Goal: Information Seeking & Learning: Learn about a topic

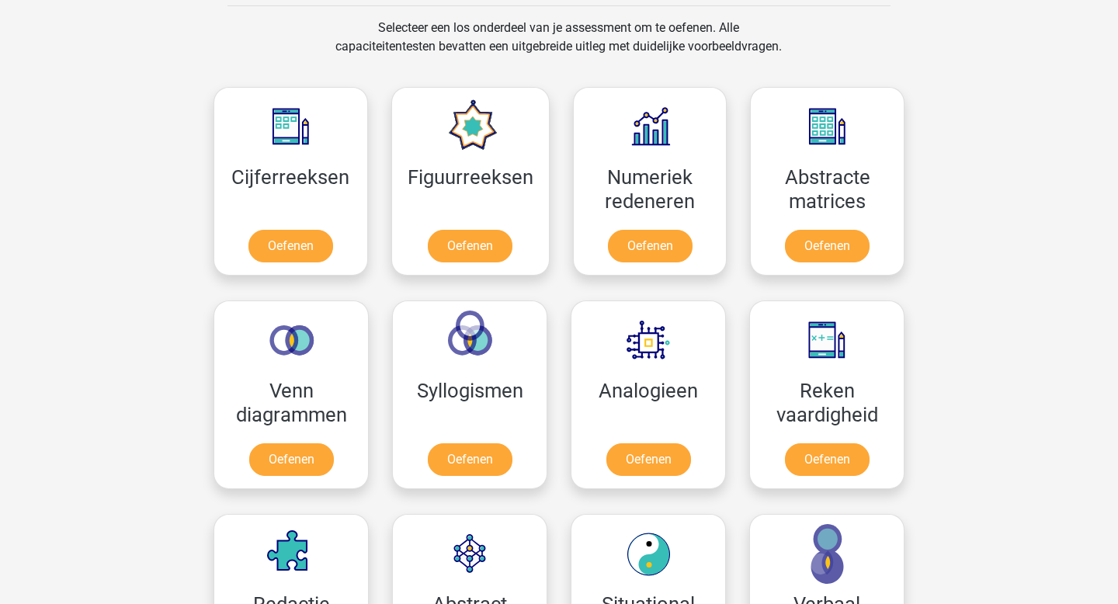
scroll to position [630, 0]
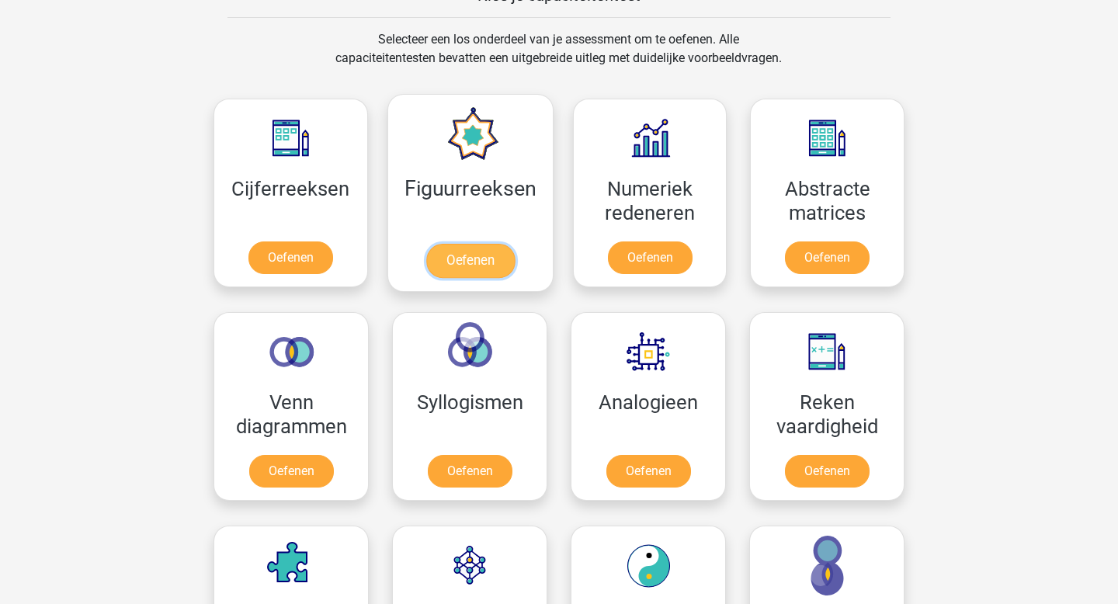
click at [466, 277] on link "Oefenen" at bounding box center [469, 261] width 88 height 34
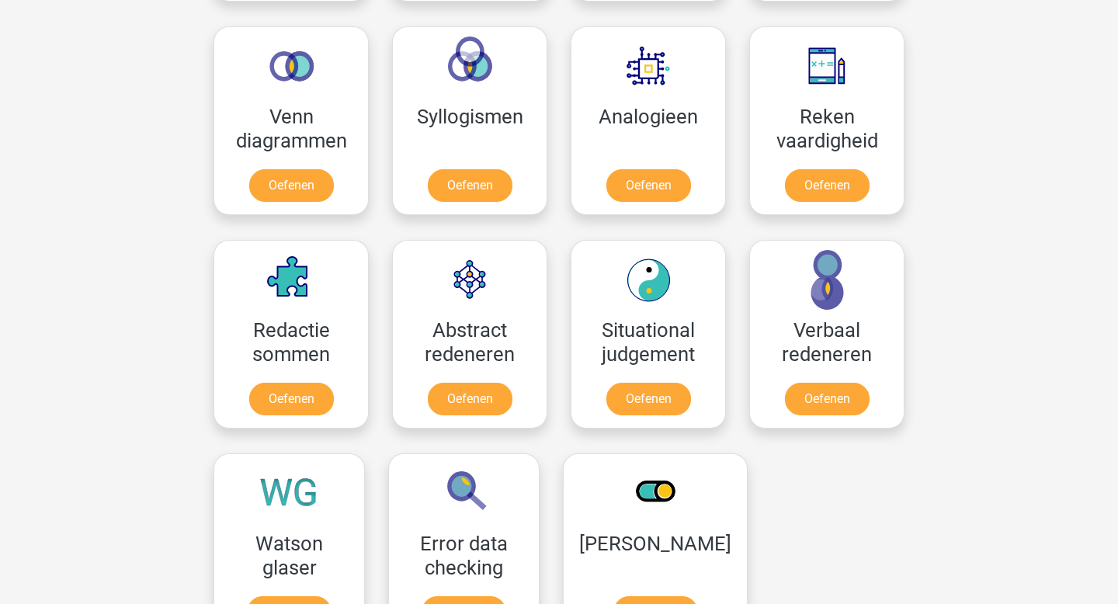
scroll to position [916, 0]
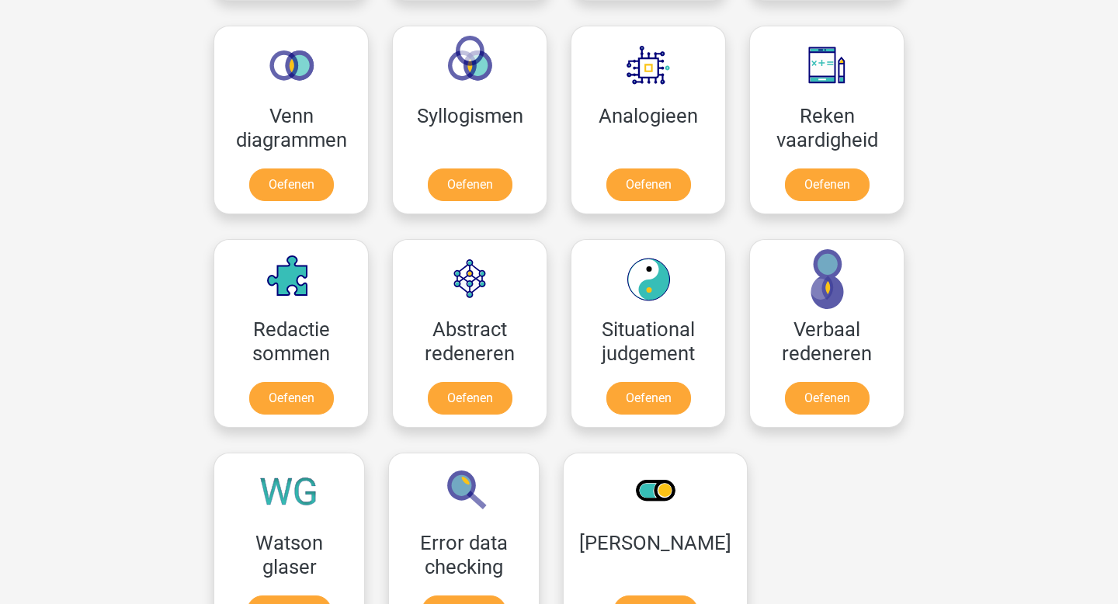
click at [1008, 134] on div "Registreer Nederlands English" at bounding box center [559, 315] width 1118 height 2462
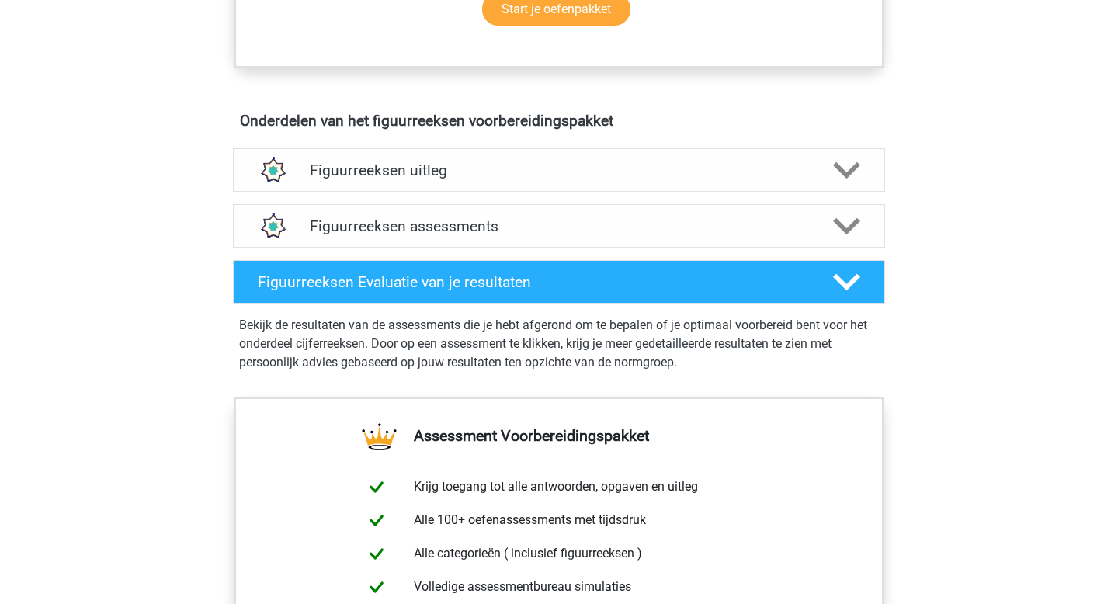
scroll to position [836, 0]
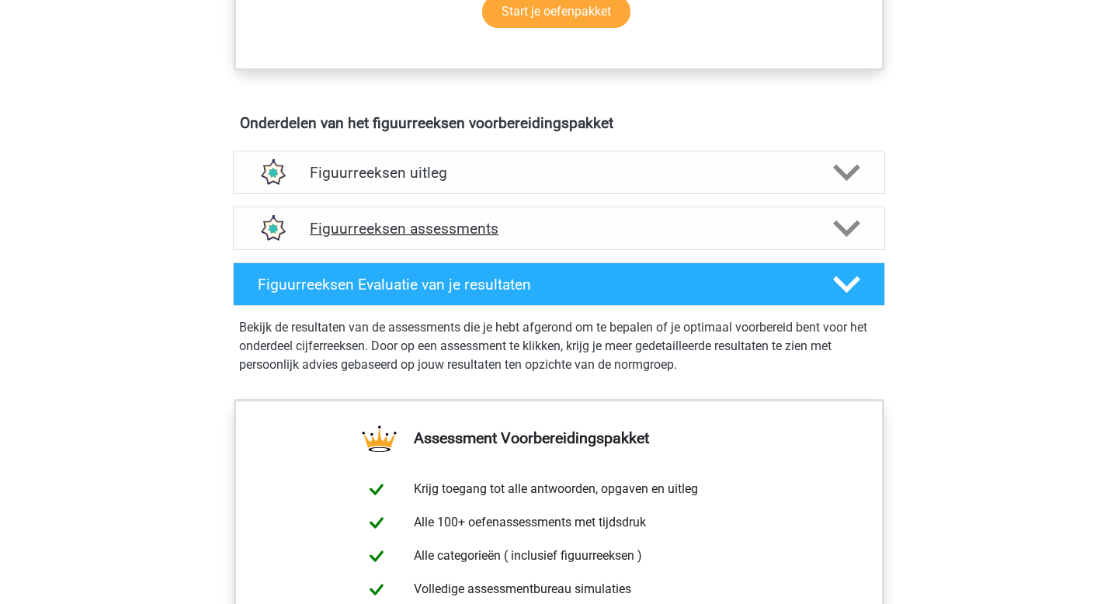
click at [549, 216] on div "Figuurreeksen assessments" at bounding box center [559, 227] width 652 height 43
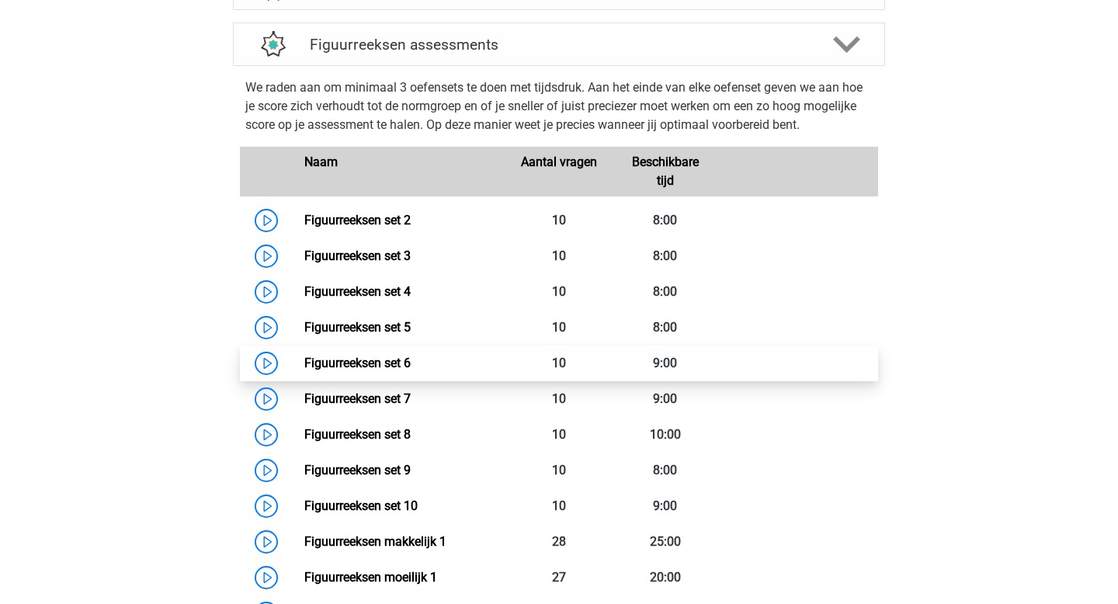
scroll to position [1016, 0]
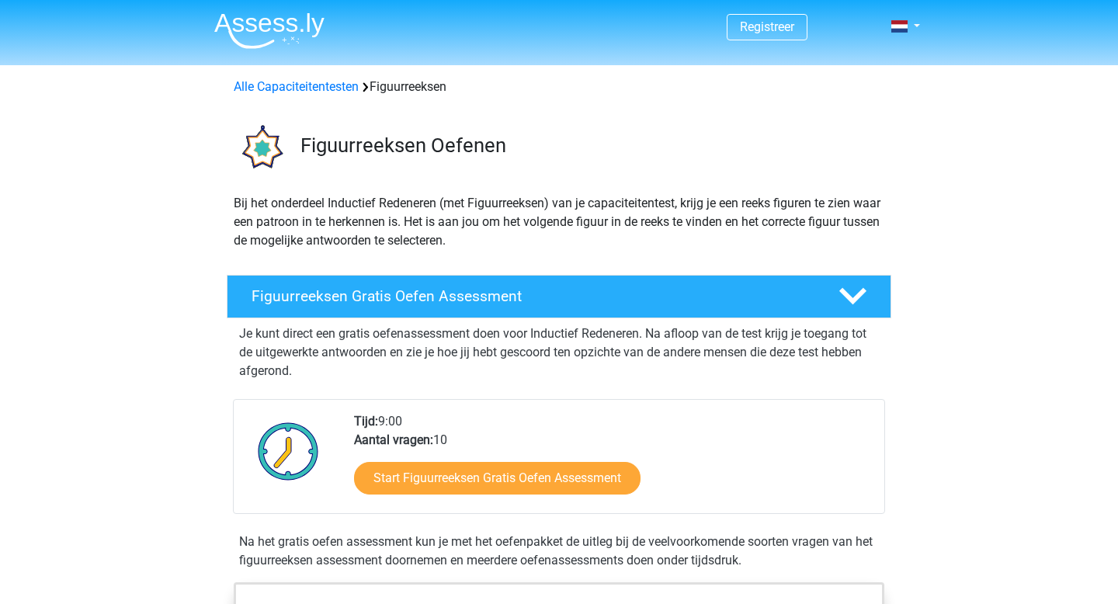
click at [798, 210] on p "Bij het onderdeel Inductief Redeneren (met Figuurreeksen) van je capaciteitente…" at bounding box center [559, 222] width 651 height 56
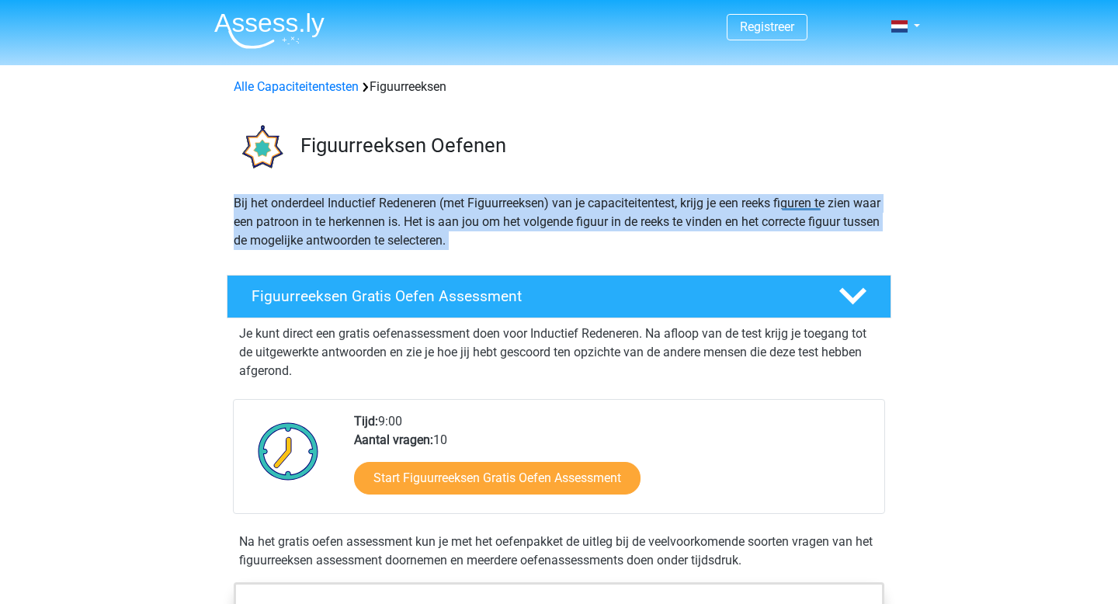
click at [798, 210] on p "Bij het onderdeel Inductief Redeneren (met Figuurreeksen) van je capaciteitente…" at bounding box center [559, 222] width 651 height 56
click at [537, 212] on p "Bij het onderdeel Inductief Redeneren (met Figuurreeksen) van je capaciteitente…" at bounding box center [559, 222] width 651 height 56
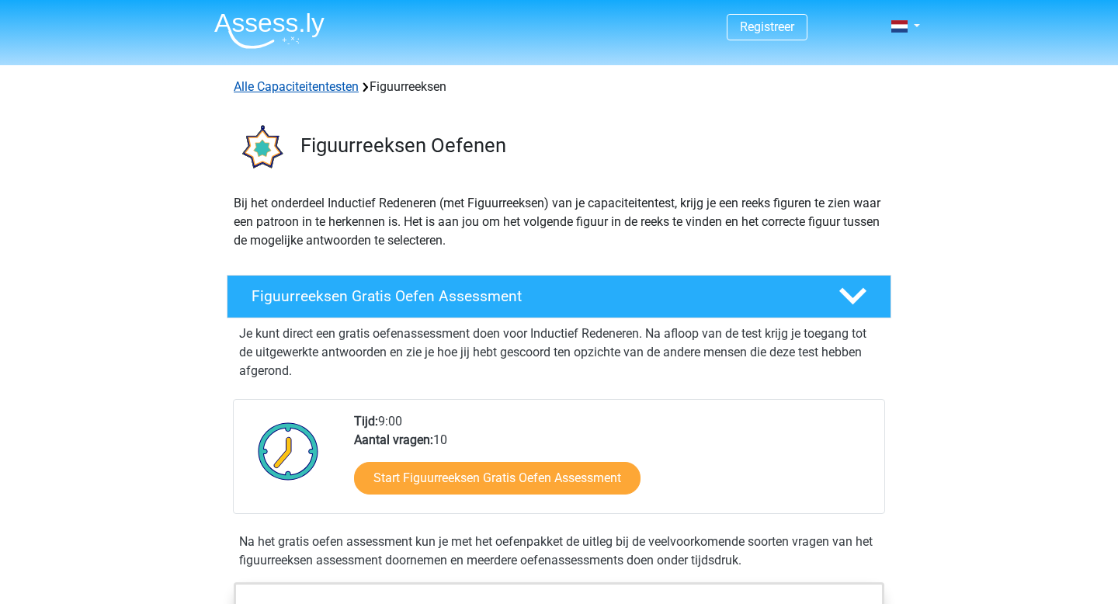
click at [301, 84] on link "Alle Capaciteitentesten" at bounding box center [296, 86] width 125 height 15
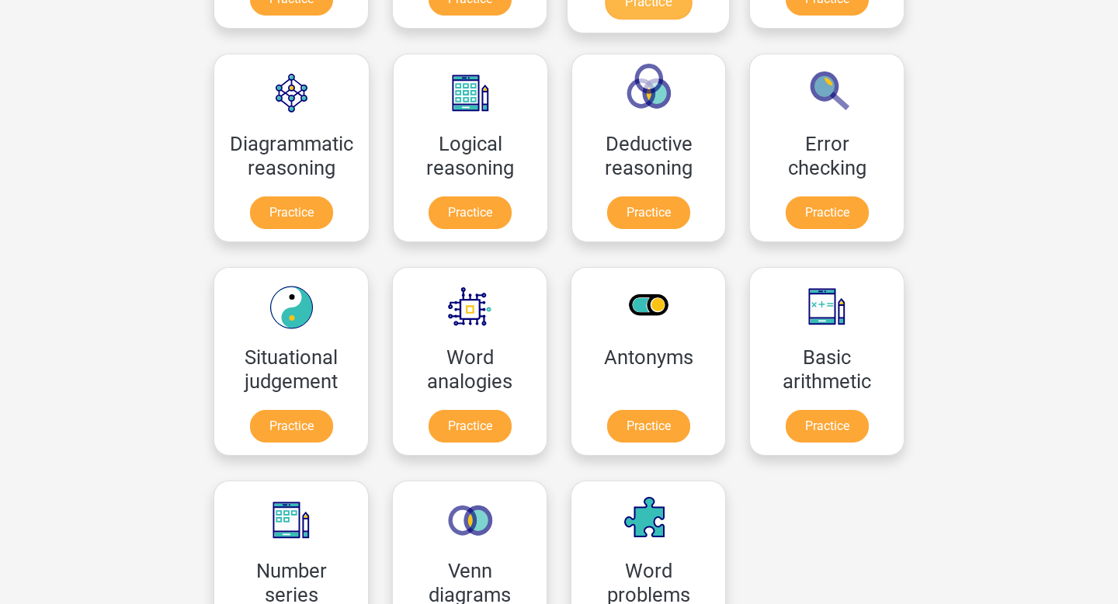
scroll to position [422, 0]
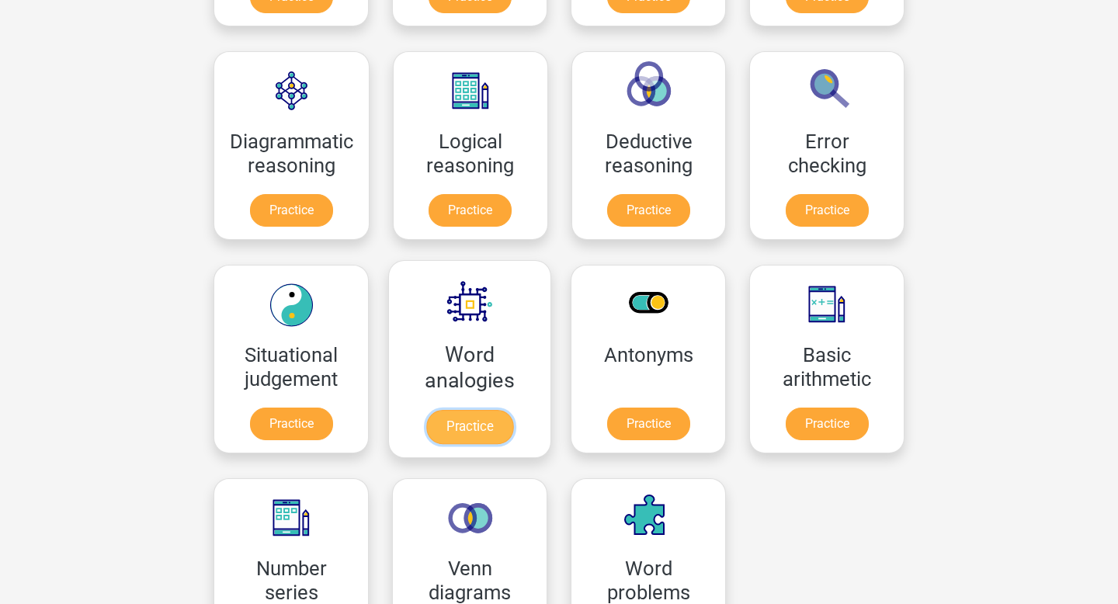
click at [476, 438] on link "Practice" at bounding box center [469, 427] width 87 height 34
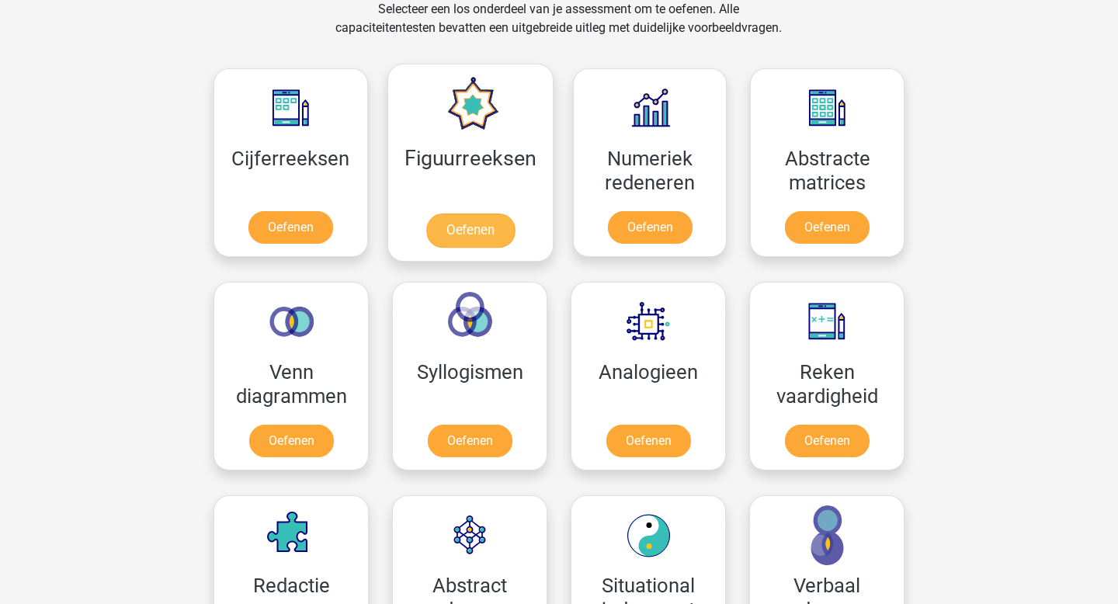
scroll to position [660, 0]
click at [474, 230] on link "Oefenen" at bounding box center [469, 230] width 88 height 34
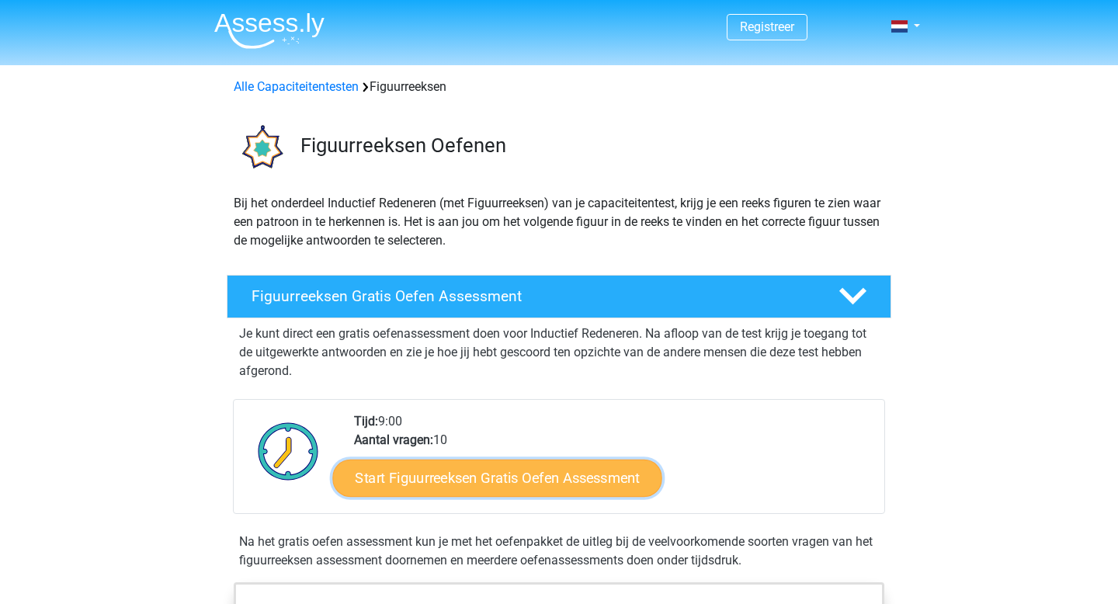
click at [532, 482] on link "Start Figuurreeksen Gratis Oefen Assessment" at bounding box center [497, 477] width 329 height 37
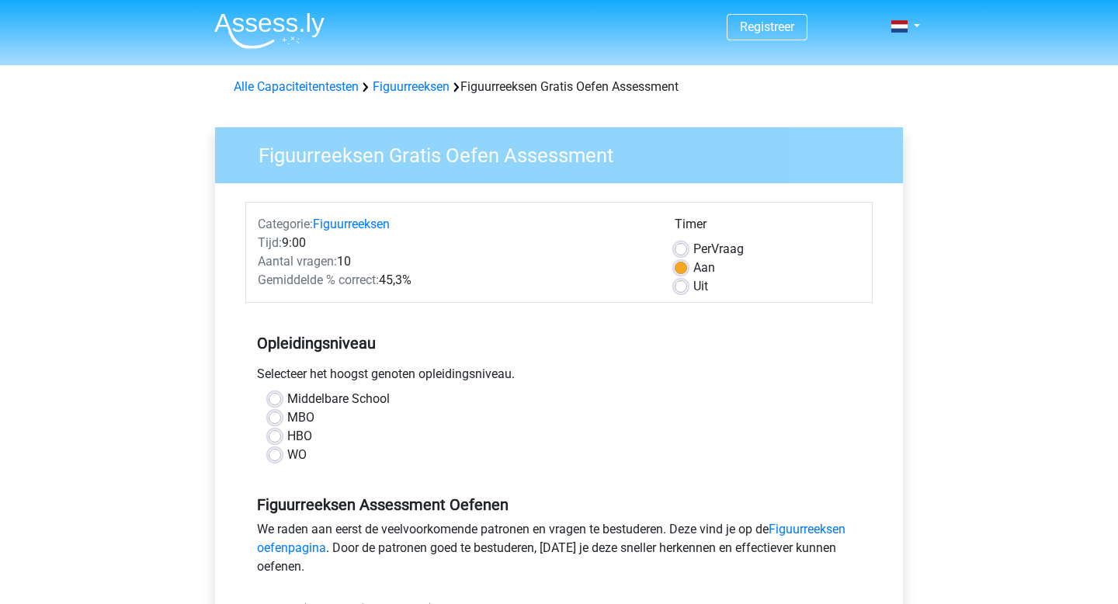
click at [288, 455] on label "WO" at bounding box center [296, 455] width 19 height 19
click at [281, 455] on input "WO" at bounding box center [275, 454] width 12 height 16
radio input "true"
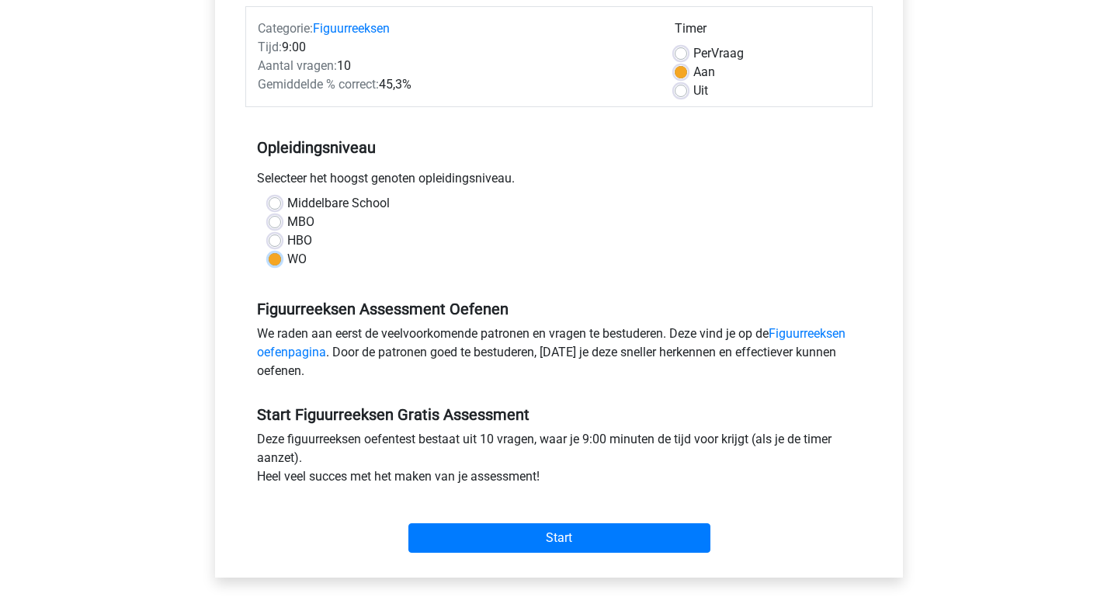
scroll to position [183, 0]
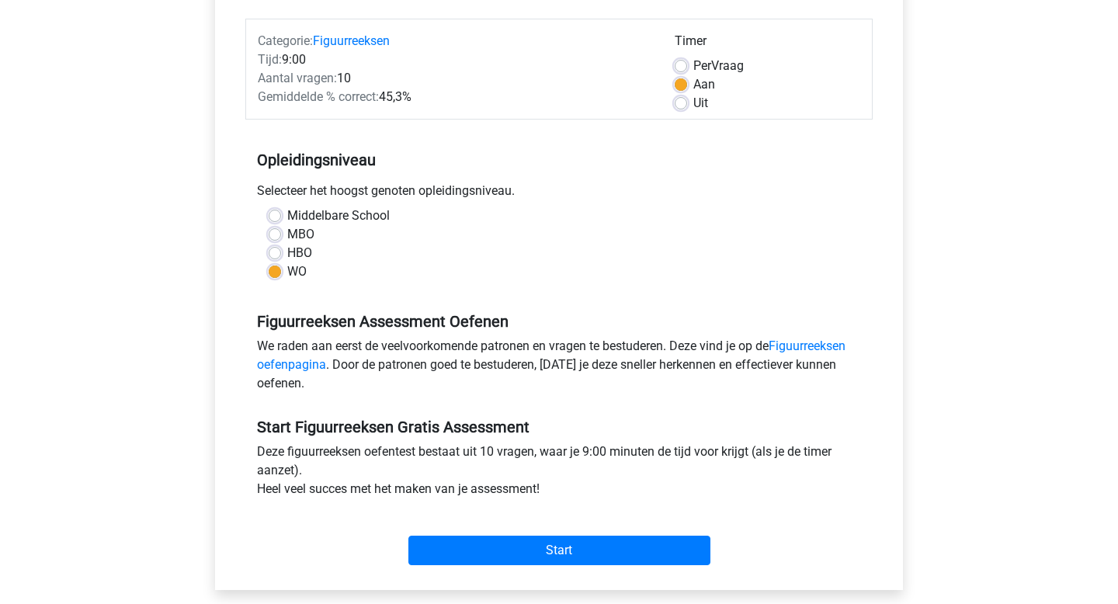
click at [688, 108] on div "Uit" at bounding box center [768, 103] width 186 height 19
click at [693, 104] on label "Uit" at bounding box center [700, 103] width 15 height 19
click at [677, 104] on input "Uit" at bounding box center [681, 102] width 12 height 16
radio input "true"
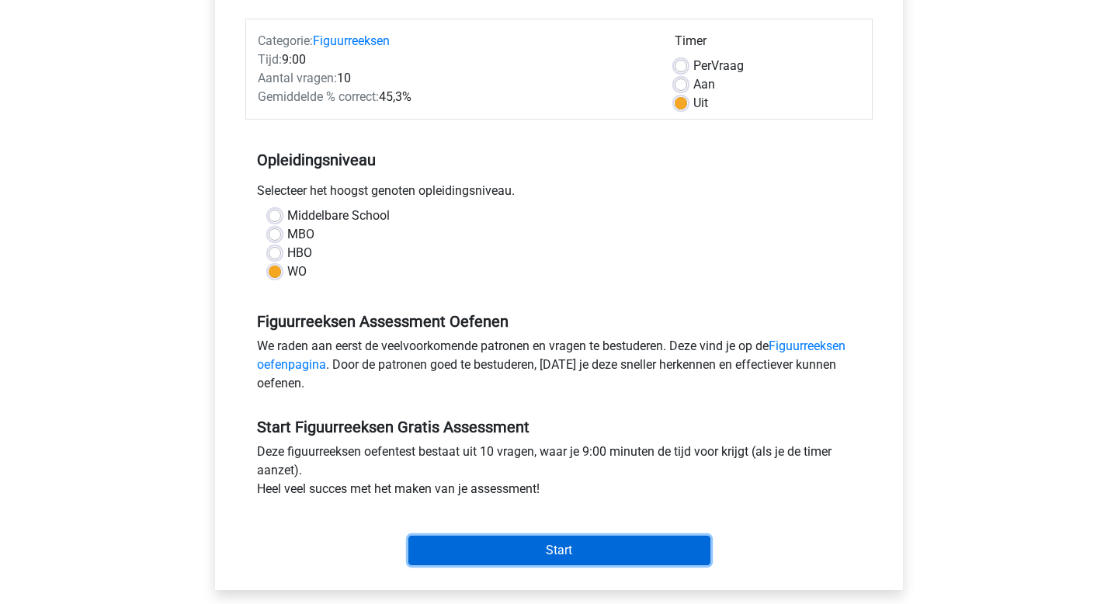
click at [470, 551] on input "Start" at bounding box center [559, 550] width 302 height 29
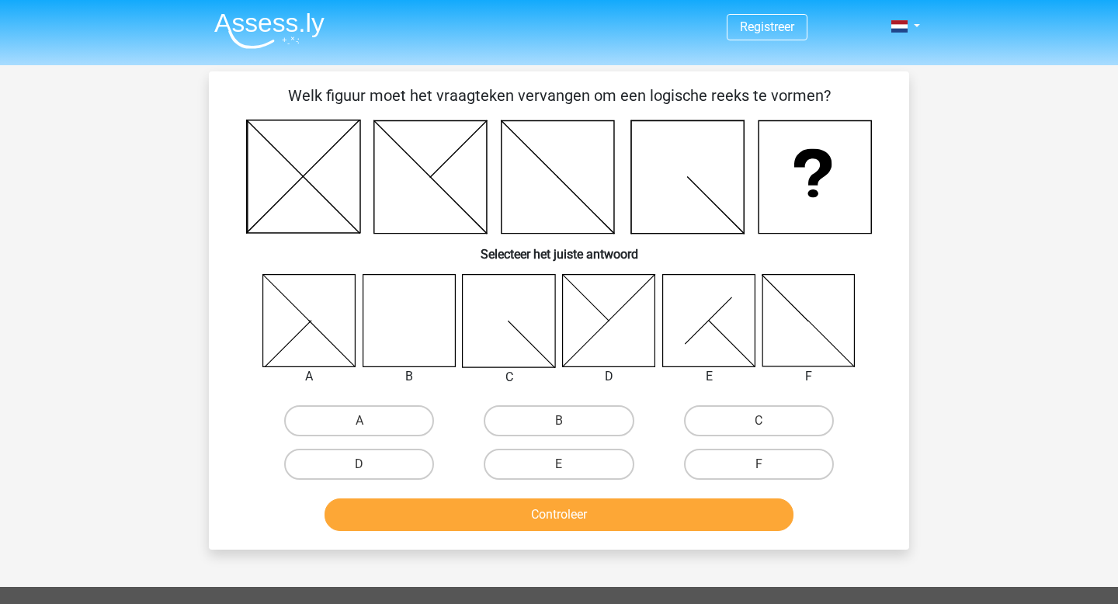
click at [428, 341] on icon at bounding box center [409, 320] width 92 height 92
click at [570, 423] on label "B" at bounding box center [559, 420] width 150 height 31
click at [569, 423] on input "B" at bounding box center [564, 426] width 10 height 10
radio input "true"
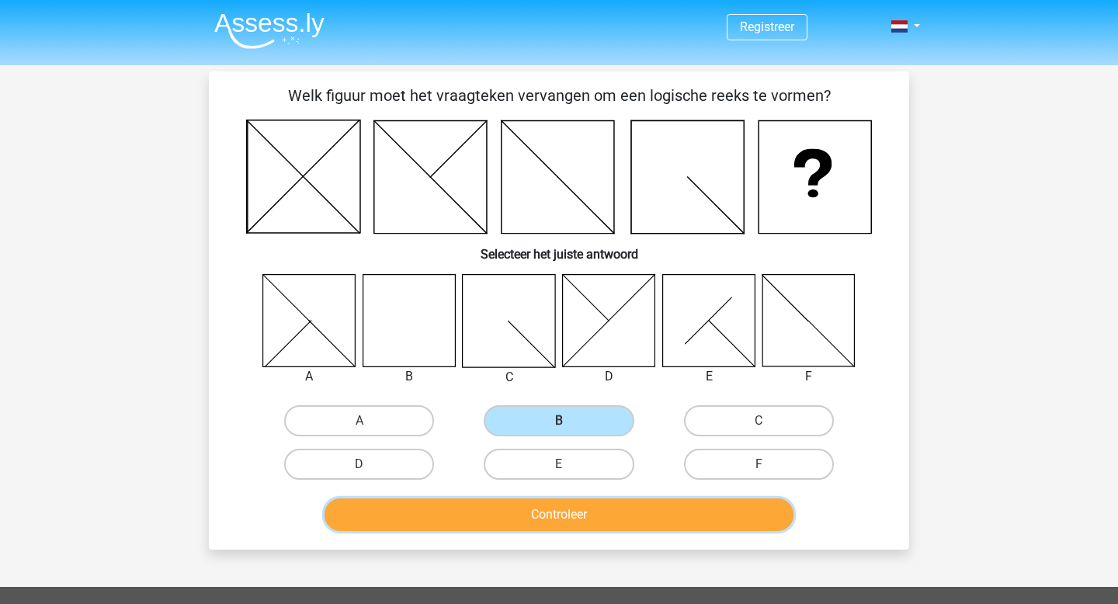
click at [570, 517] on button "Controleer" at bounding box center [559, 514] width 470 height 33
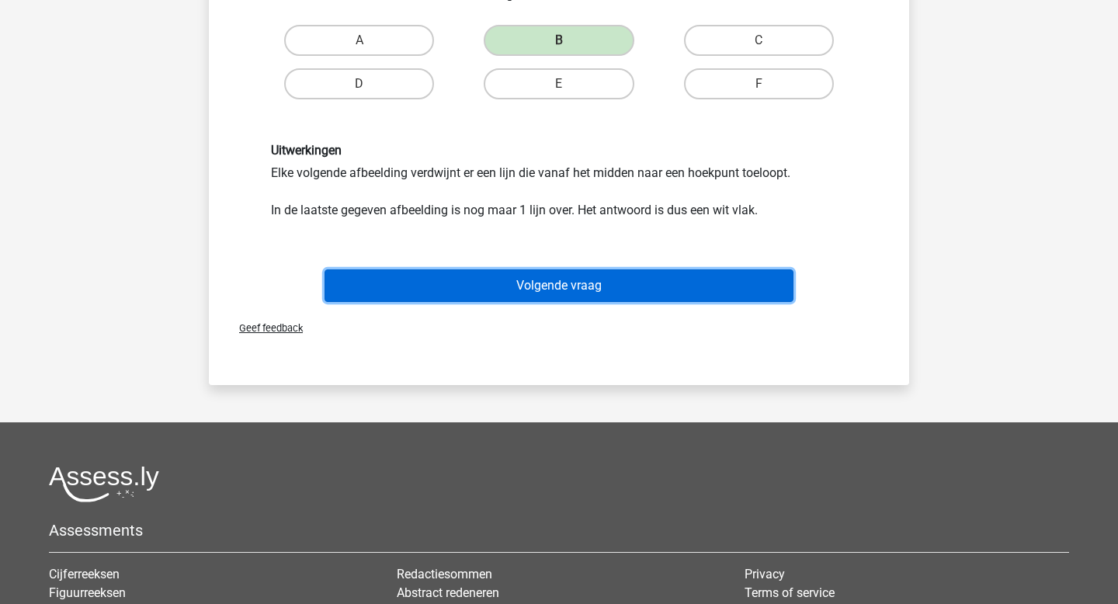
click at [688, 300] on button "Volgende vraag" at bounding box center [559, 285] width 470 height 33
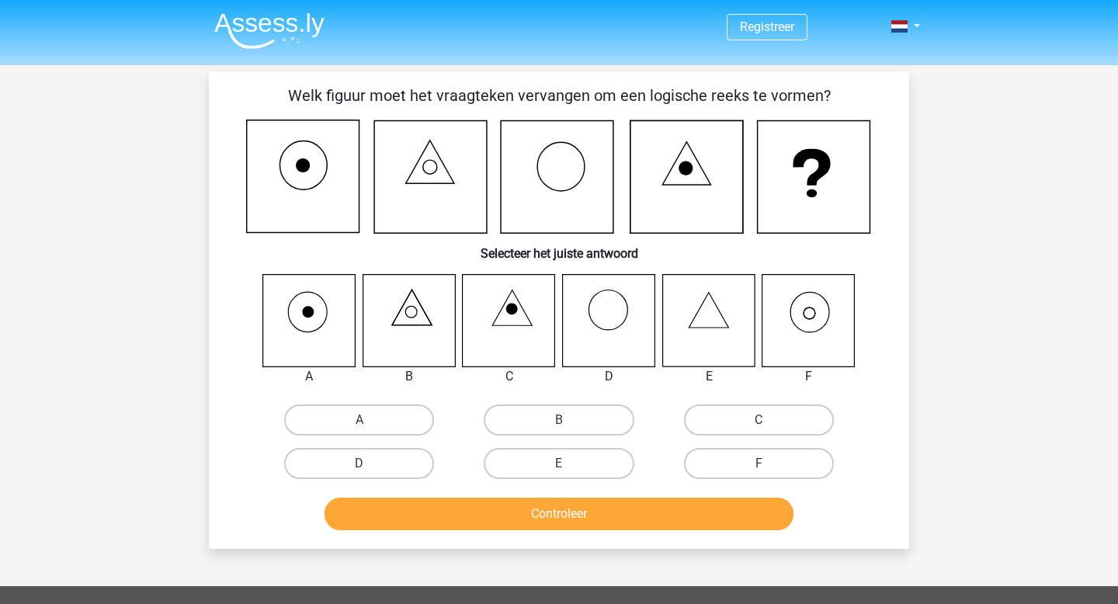
click at [804, 312] on icon at bounding box center [810, 313] width 12 height 12
click at [725, 464] on label "F" at bounding box center [759, 463] width 150 height 31
click at [758, 464] on input "F" at bounding box center [763, 468] width 10 height 10
radio input "true"
click at [702, 494] on div "Controleer" at bounding box center [559, 510] width 651 height 51
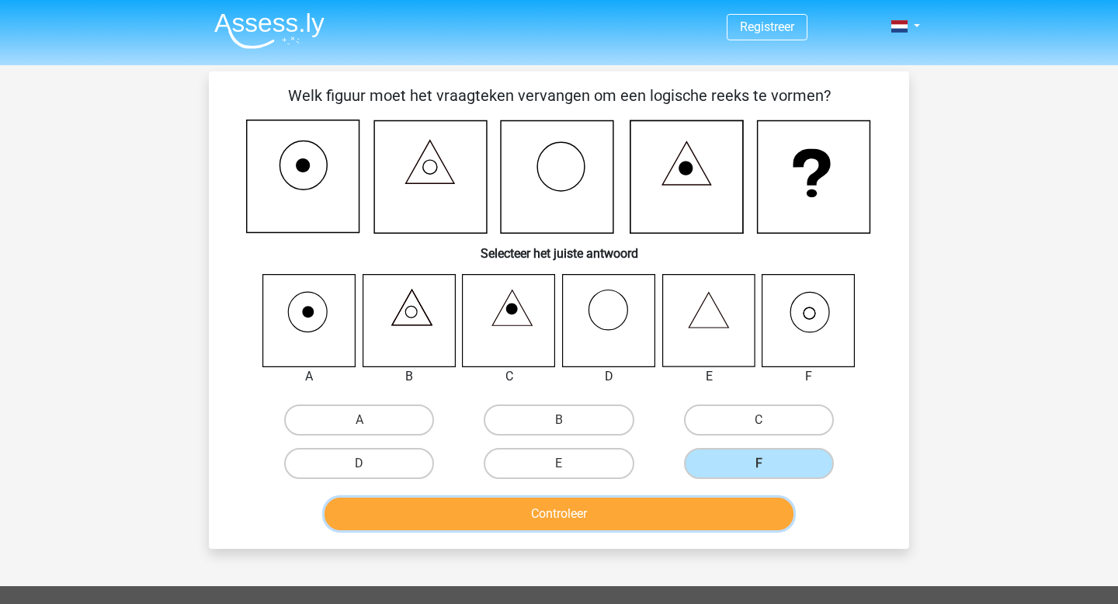
click at [702, 513] on button "Controleer" at bounding box center [559, 514] width 470 height 33
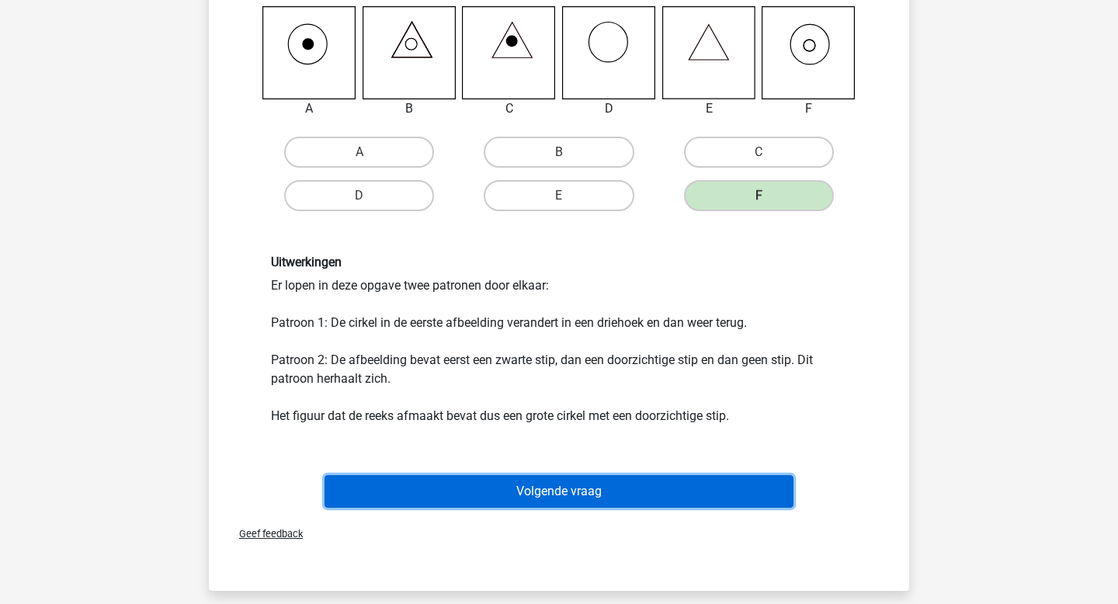
click at [689, 488] on button "Volgende vraag" at bounding box center [559, 491] width 470 height 33
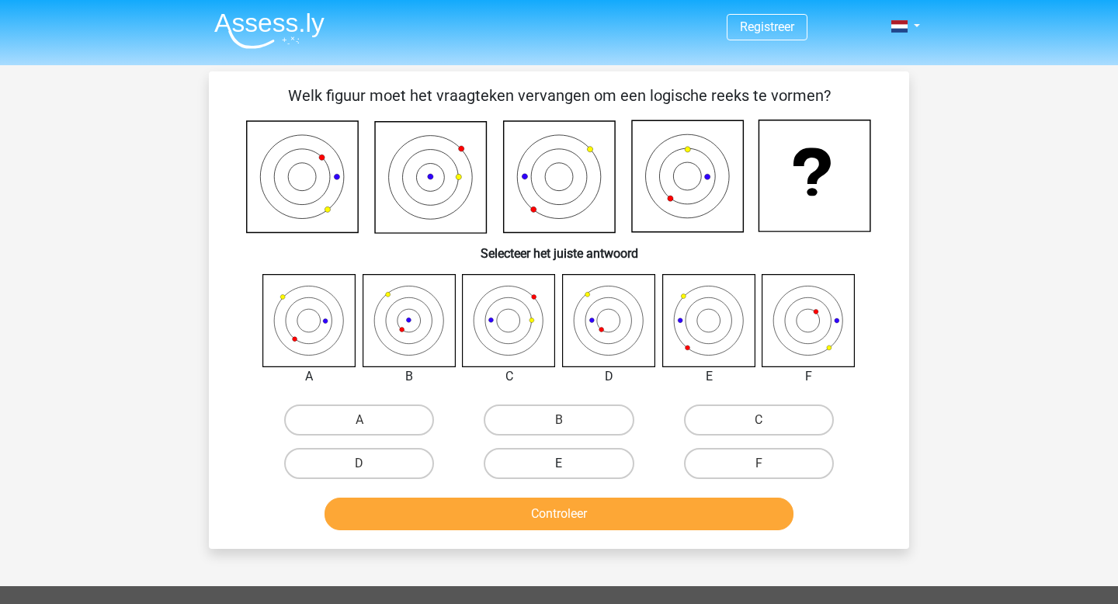
click at [579, 463] on label "E" at bounding box center [559, 463] width 150 height 31
click at [569, 463] on input "E" at bounding box center [564, 468] width 10 height 10
radio input "true"
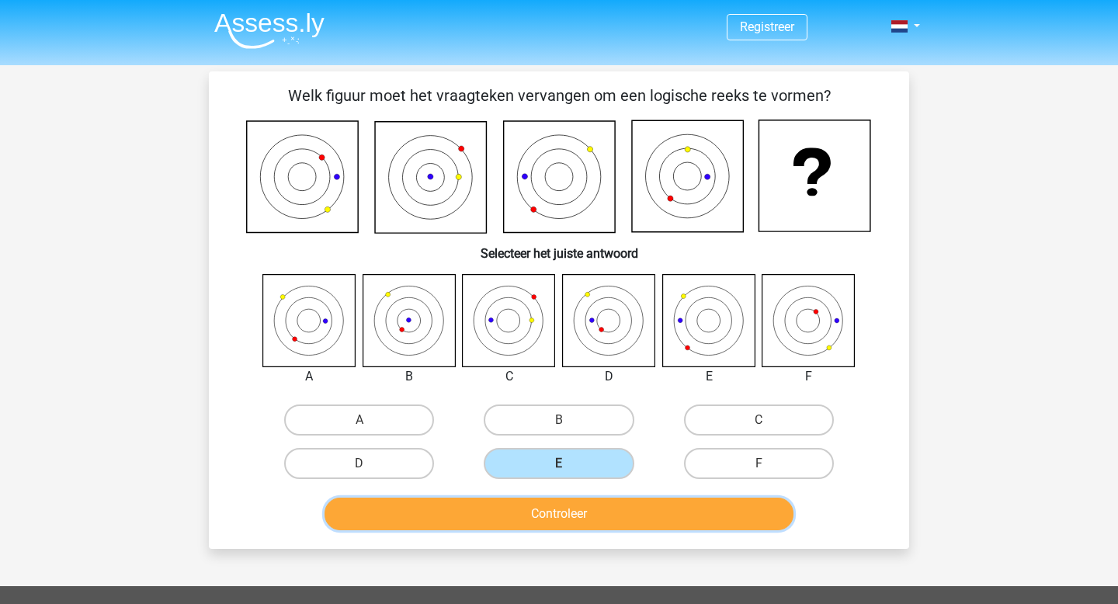
click at [609, 520] on button "Controleer" at bounding box center [559, 514] width 470 height 33
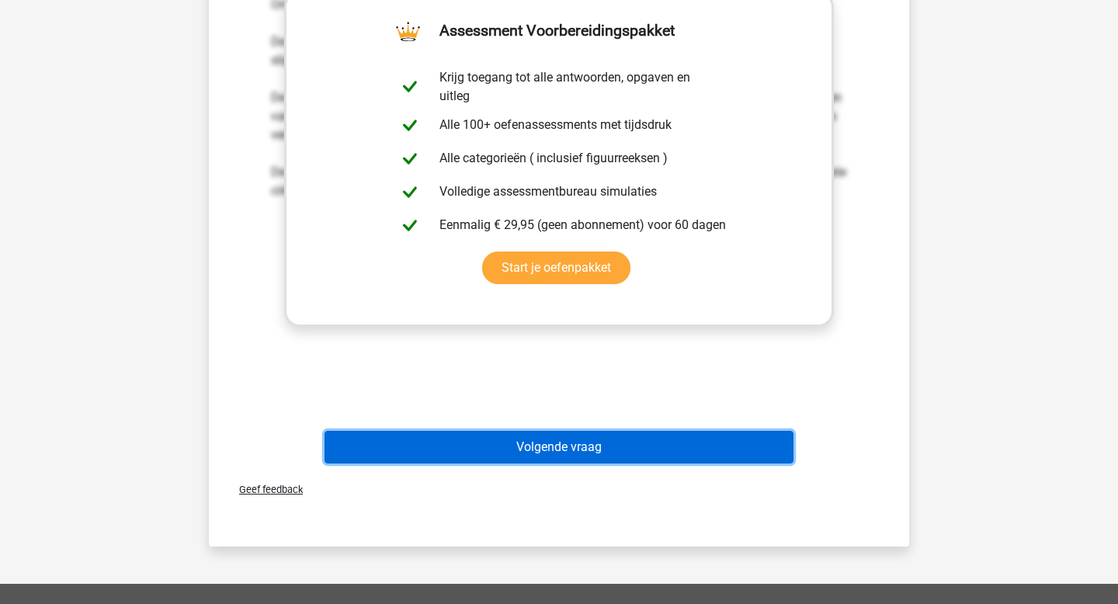
click at [519, 448] on button "Volgende vraag" at bounding box center [559, 447] width 470 height 33
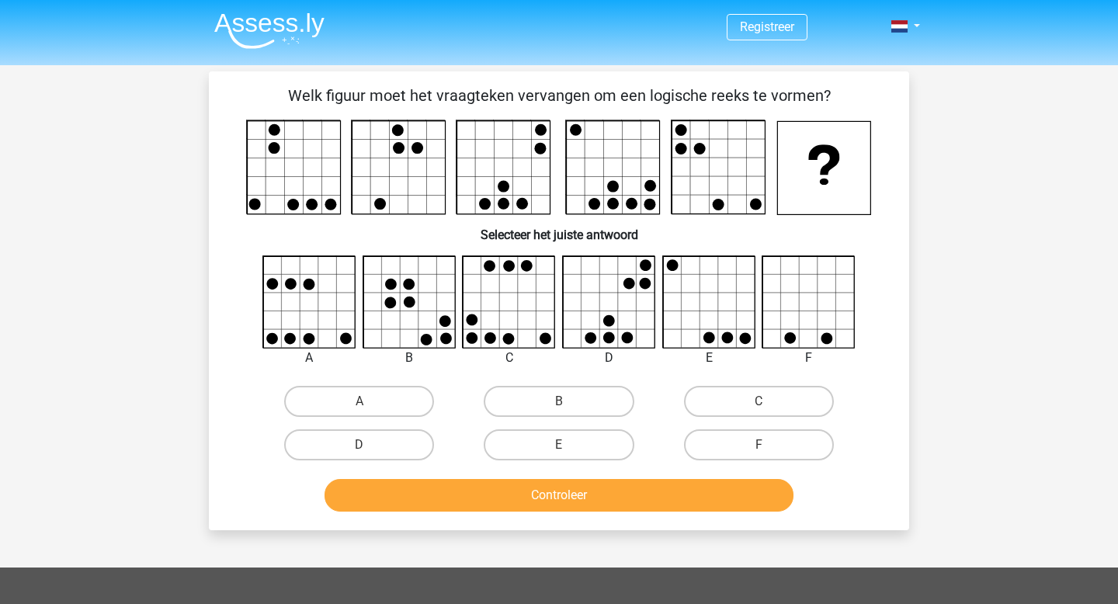
click at [290, 26] on img at bounding box center [269, 30] width 110 height 36
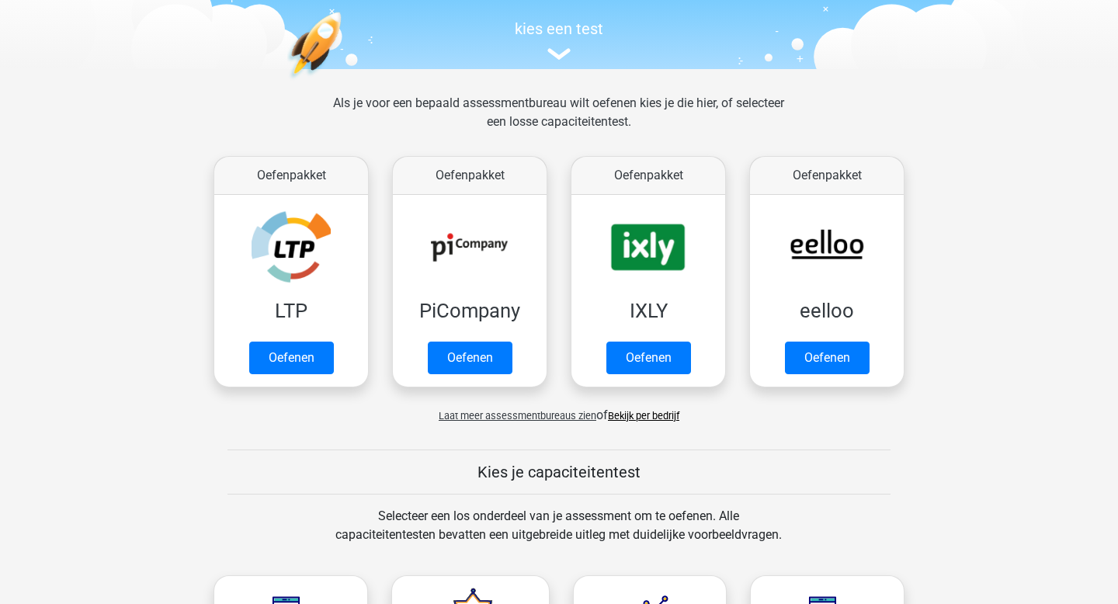
scroll to position [155, 0]
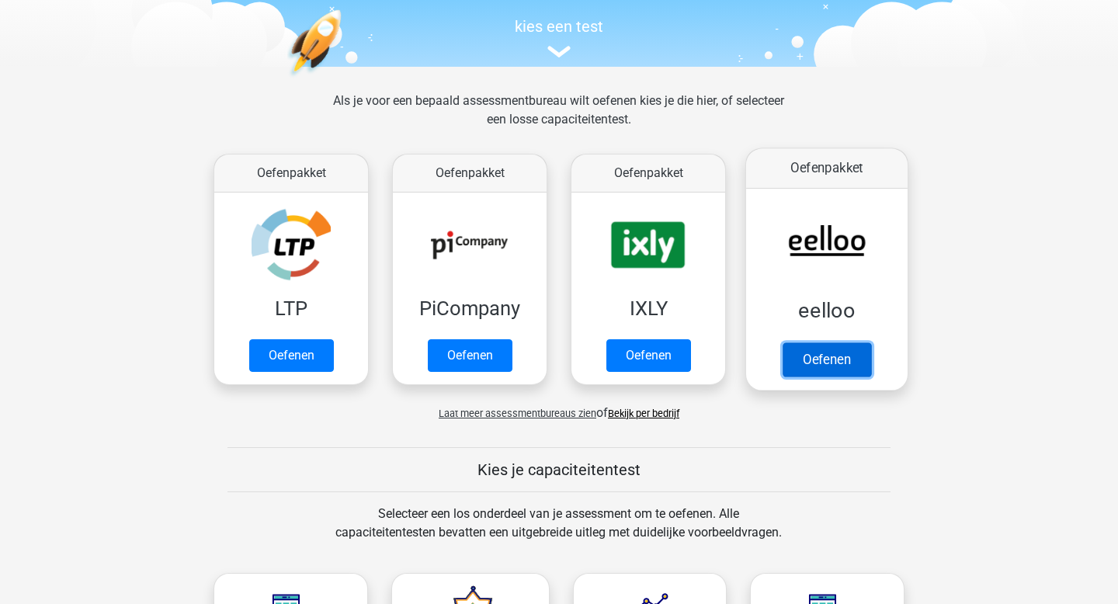
click at [801, 359] on link "Oefenen" at bounding box center [826, 359] width 88 height 34
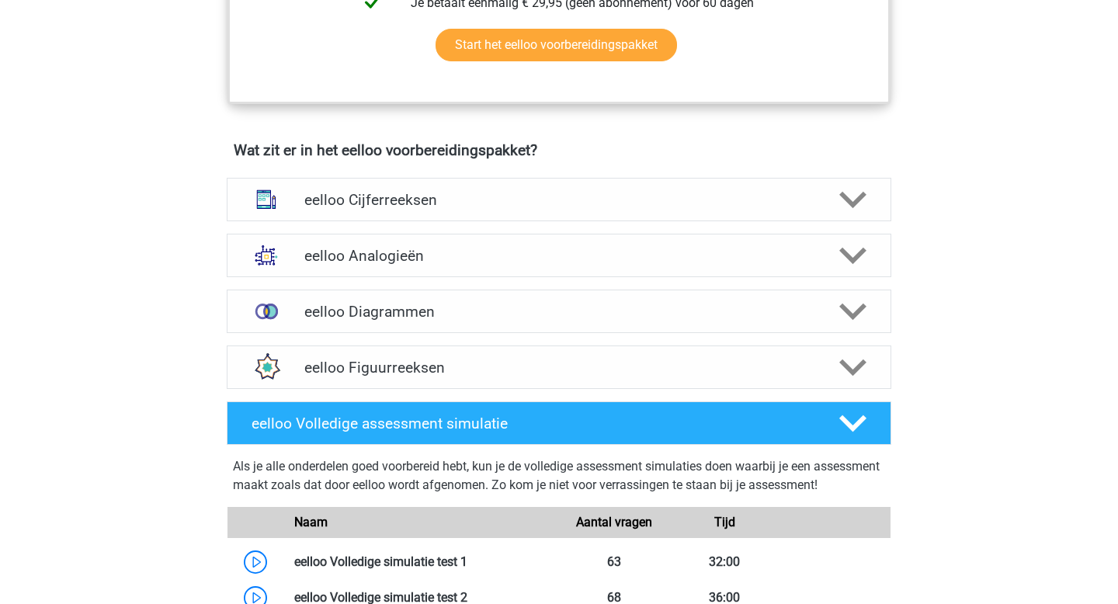
scroll to position [853, 0]
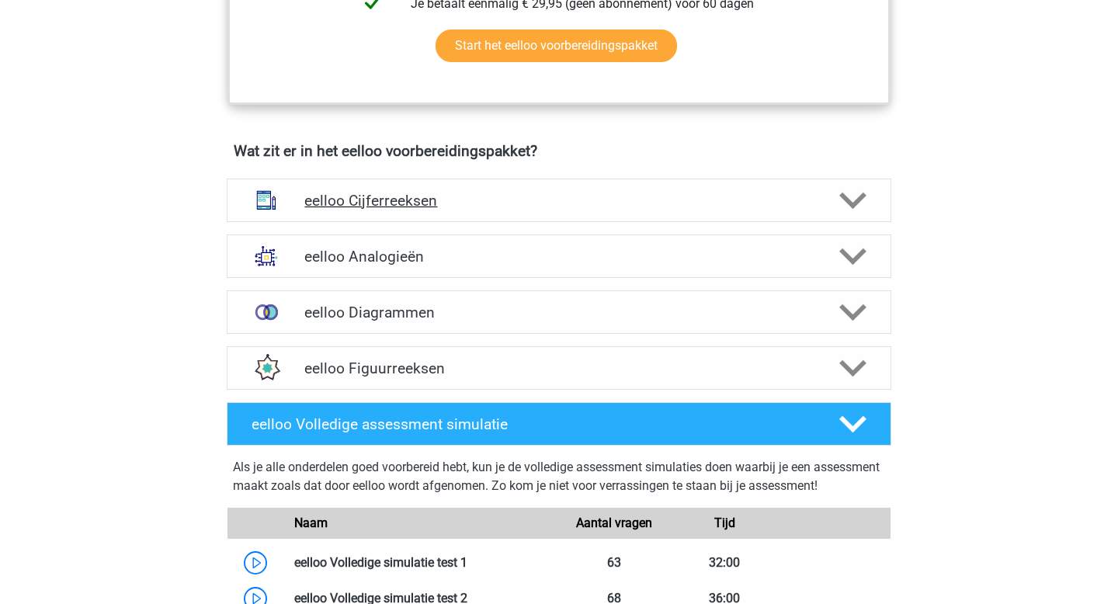
click at [599, 201] on h4 "eelloo Cijferreeksen" at bounding box center [558, 201] width 508 height 18
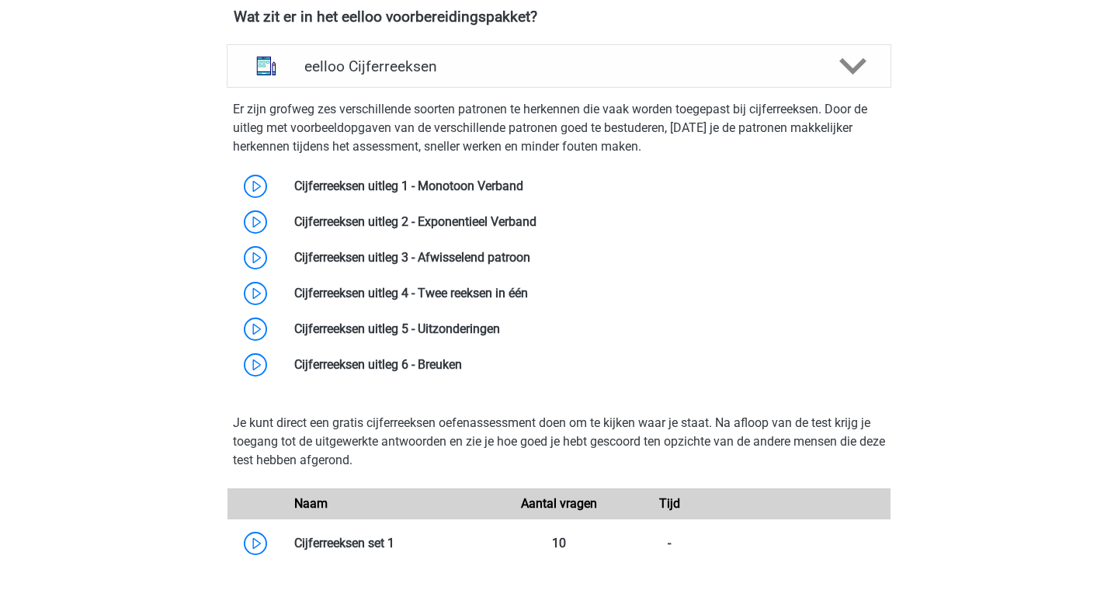
scroll to position [987, 0]
click at [492, 76] on h4 "eelloo Cijferreeksen" at bounding box center [558, 67] width 508 height 18
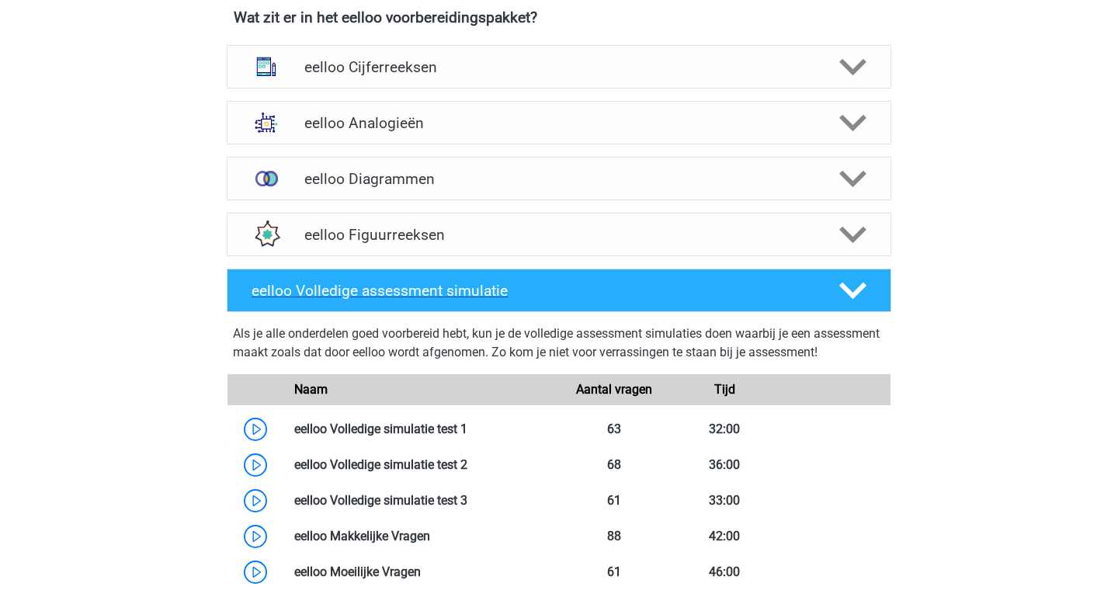
click at [487, 300] on h4 "eelloo Volledige assessment simulatie" at bounding box center [533, 291] width 562 height 18
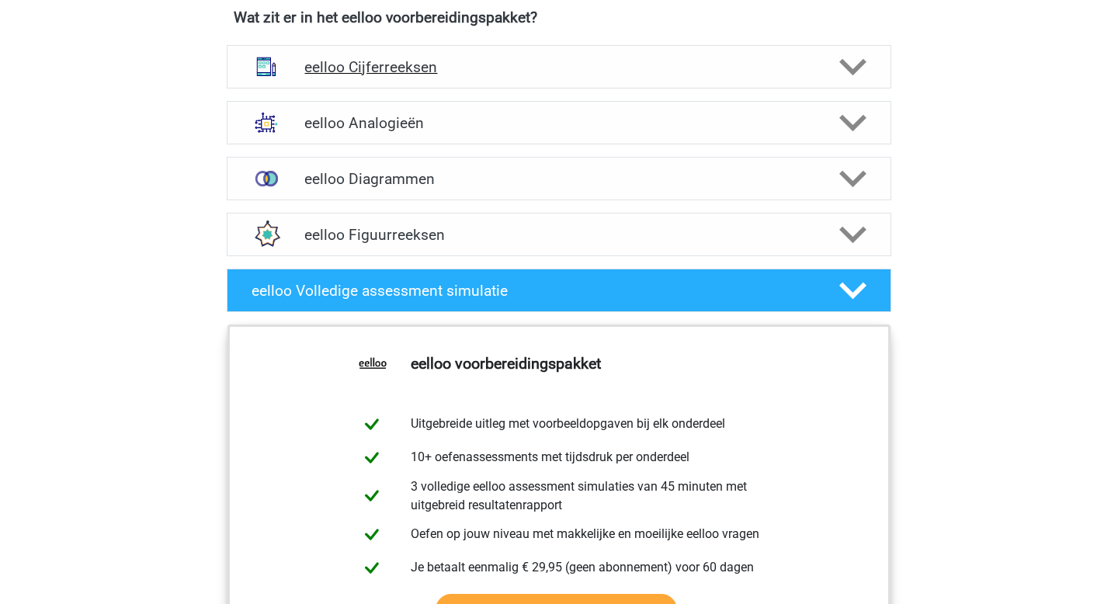
click at [474, 76] on h4 "eelloo Cijferreeksen" at bounding box center [558, 67] width 508 height 18
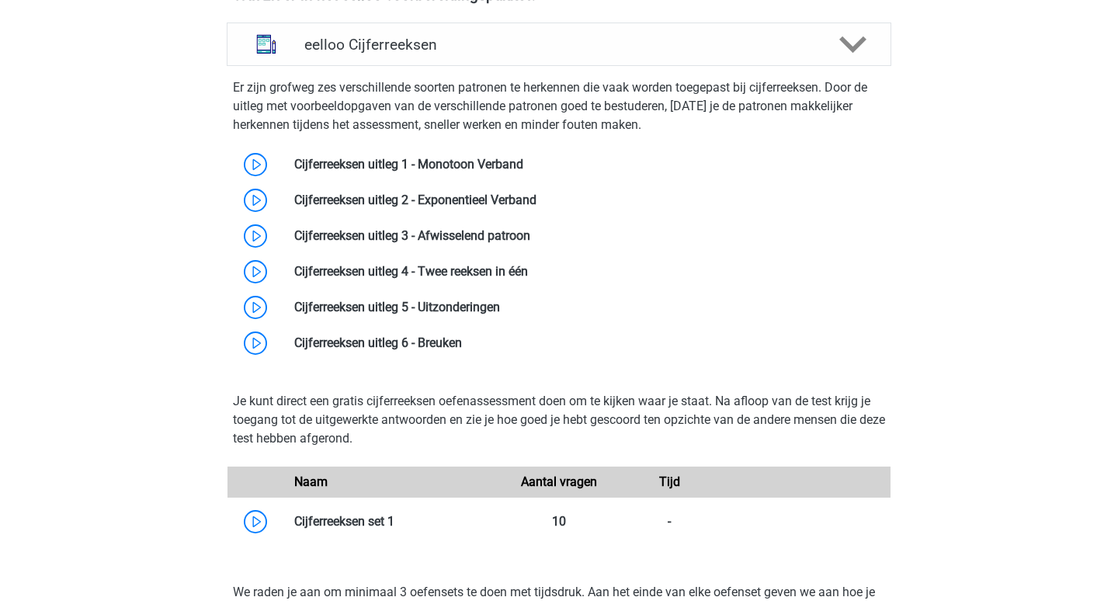
scroll to position [1005, 0]
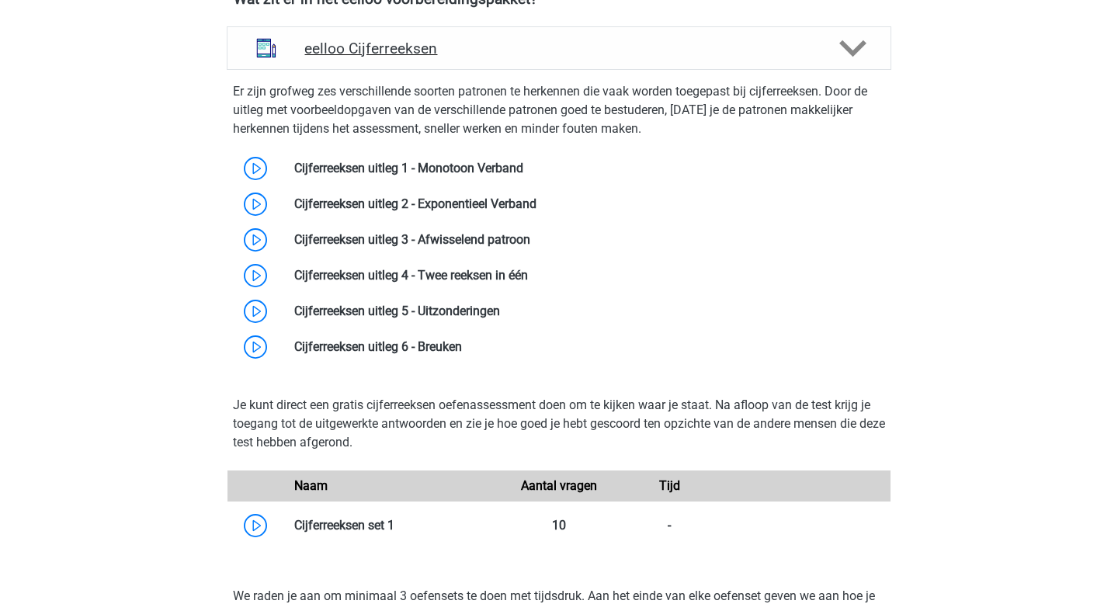
click at [485, 67] on div "eelloo Cijferreeksen" at bounding box center [559, 47] width 664 height 43
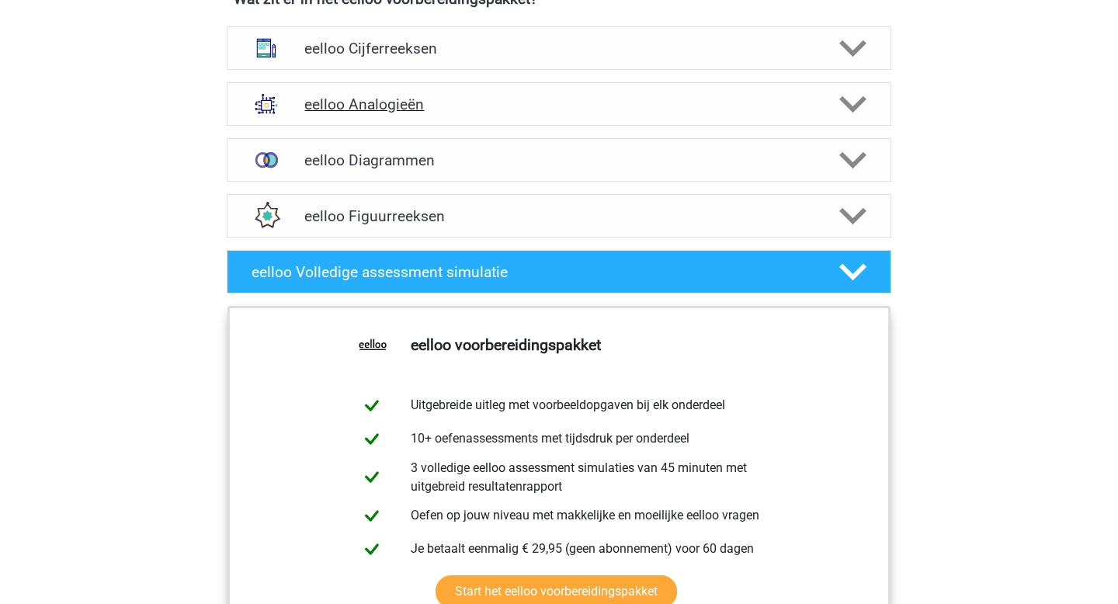
click at [463, 113] on h4 "eelloo Analogieën" at bounding box center [558, 104] width 508 height 18
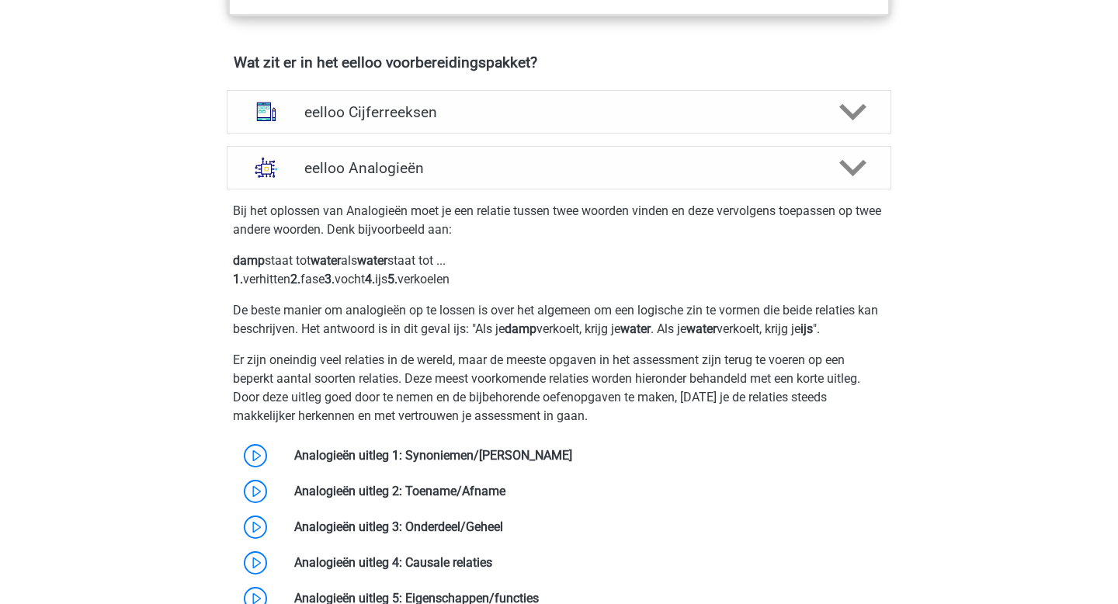
scroll to position [941, 0]
click at [468, 178] on h4 "eelloo Analogieën" at bounding box center [558, 169] width 508 height 18
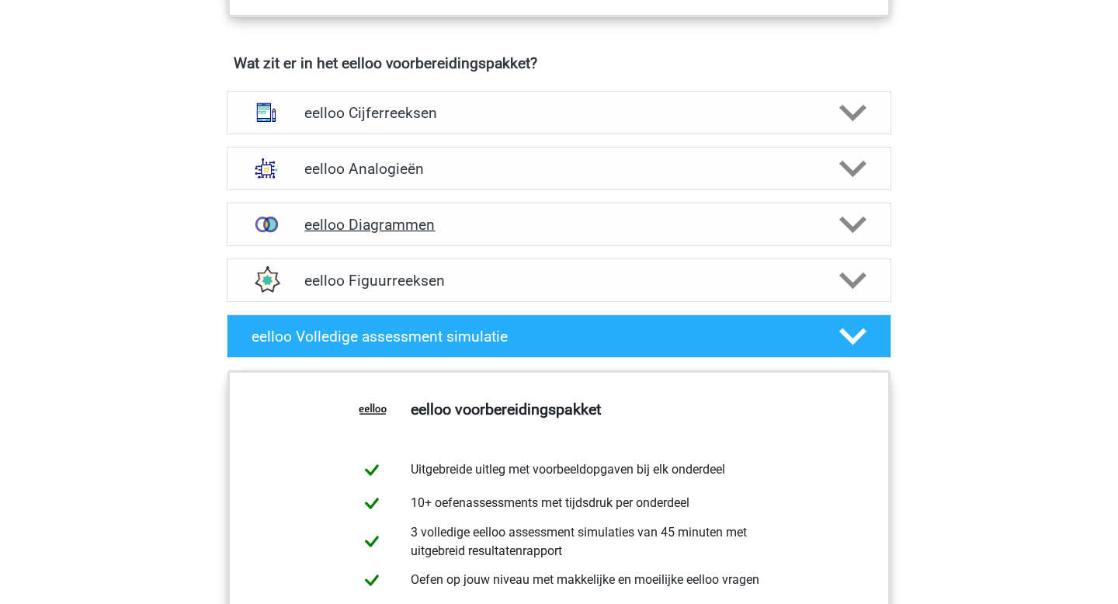
click at [477, 231] on h4 "eelloo Diagrammen" at bounding box center [558, 225] width 508 height 18
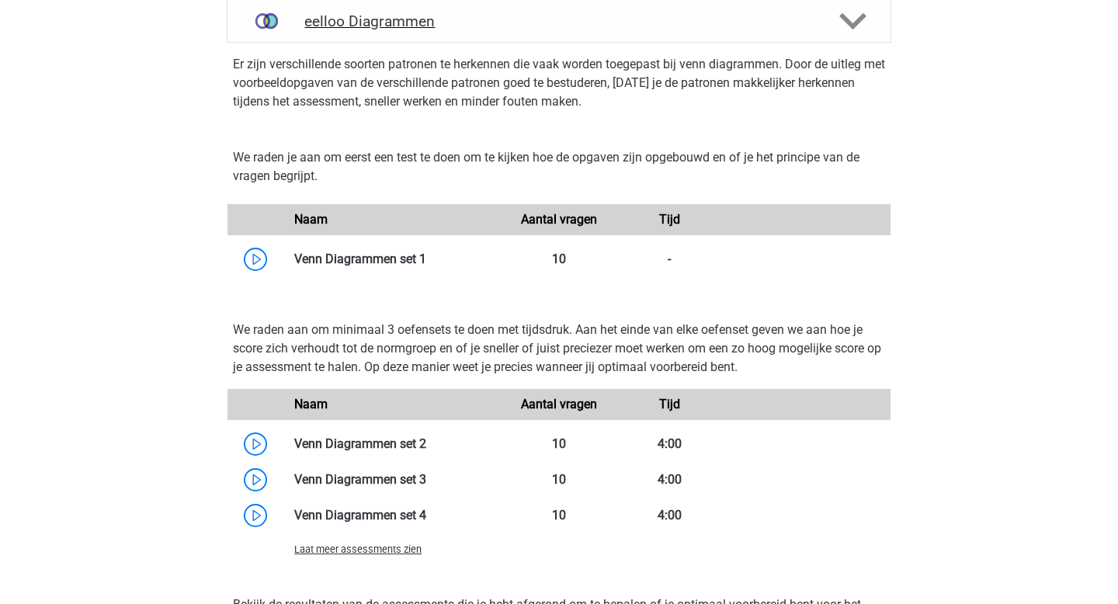
scroll to position [1150, 0]
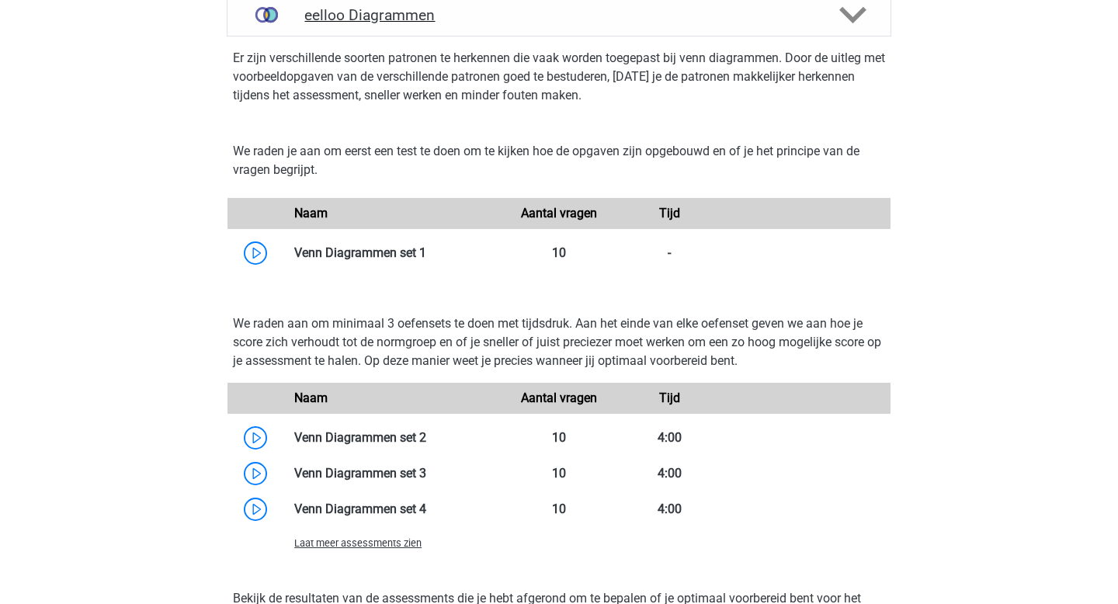
click at [386, 36] on div "eelloo Diagrammen" at bounding box center [559, 14] width 664 height 43
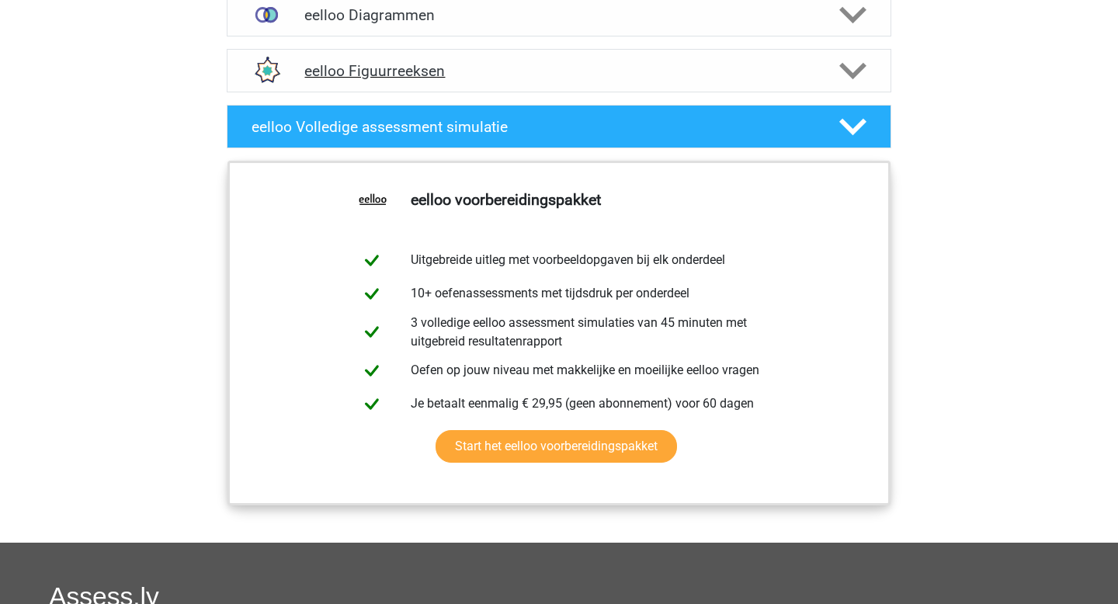
click at [459, 74] on h4 "eelloo Figuurreeksen" at bounding box center [558, 71] width 508 height 18
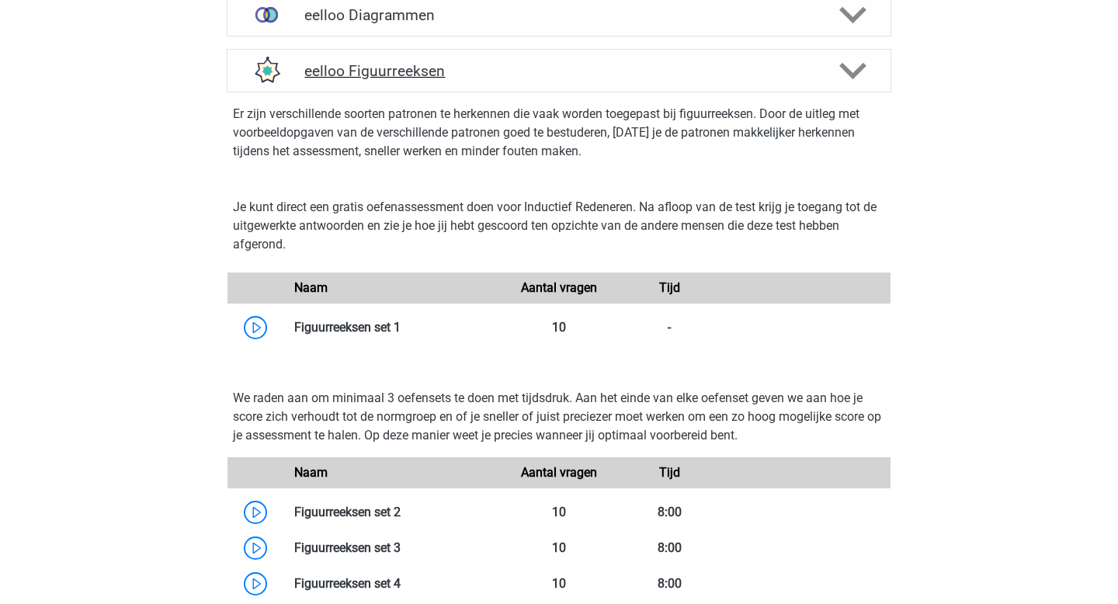
click at [463, 78] on h4 "eelloo Figuurreeksen" at bounding box center [558, 71] width 508 height 18
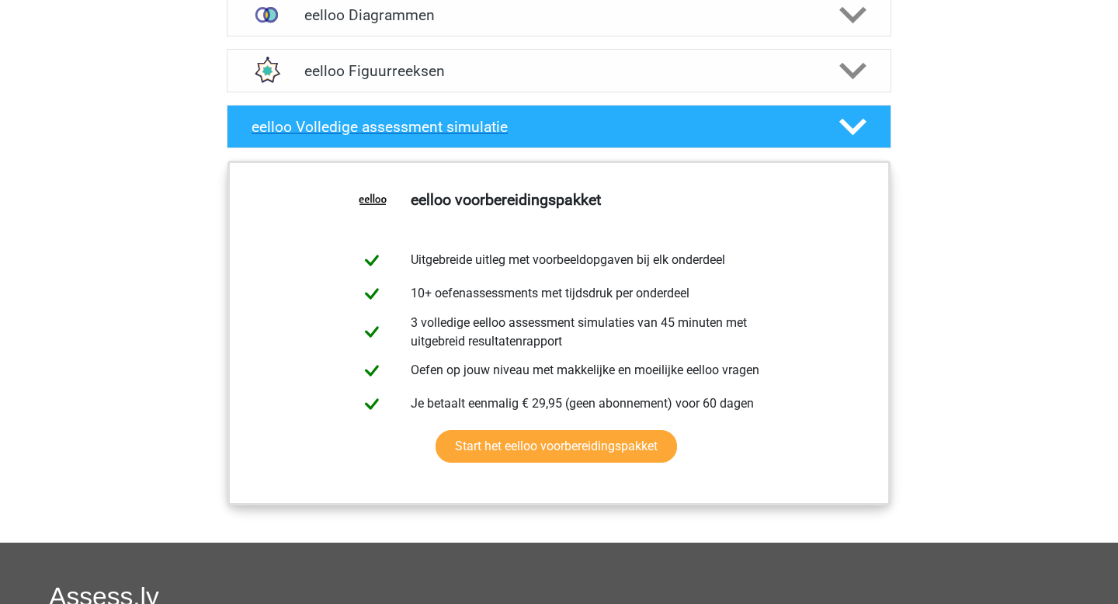
click at [453, 148] on div "eelloo Volledige assessment simulatie" at bounding box center [559, 126] width 664 height 43
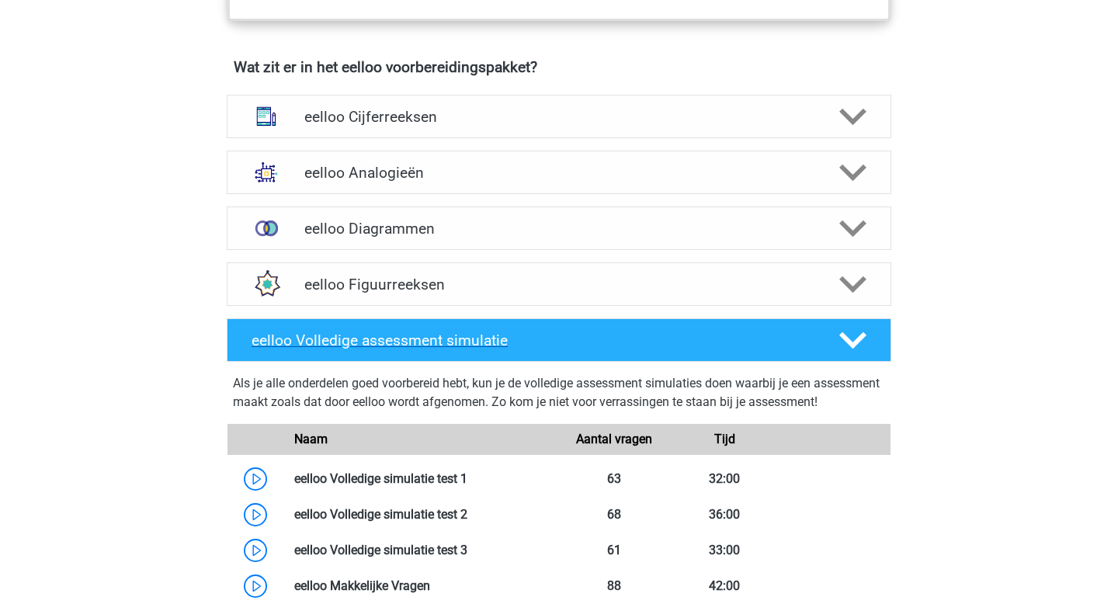
scroll to position [914, 0]
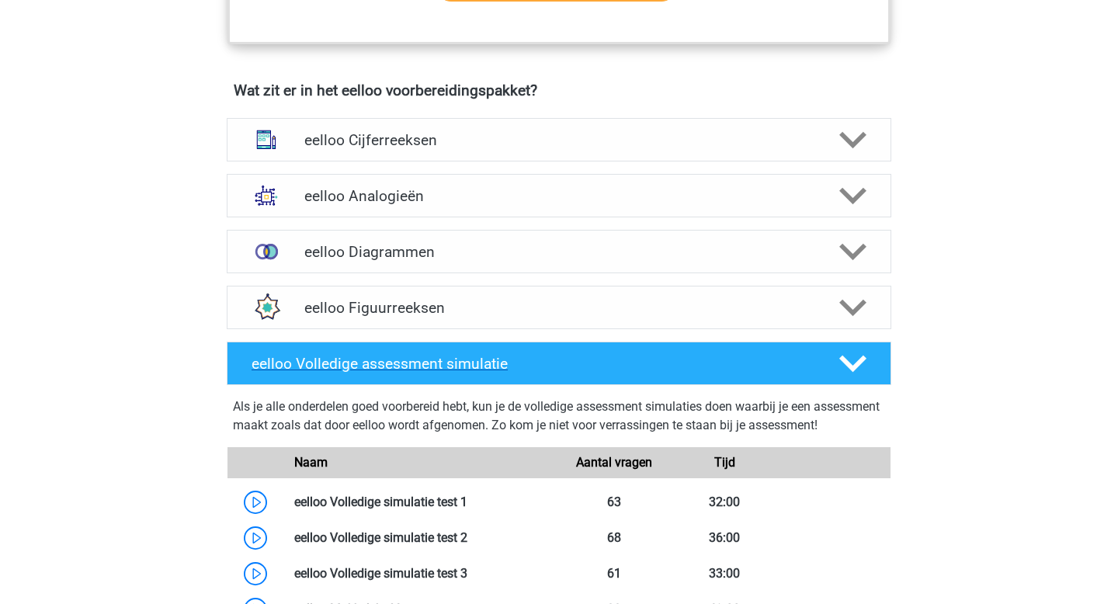
click at [453, 149] on h4 "eelloo Cijferreeksen" at bounding box center [558, 140] width 508 height 18
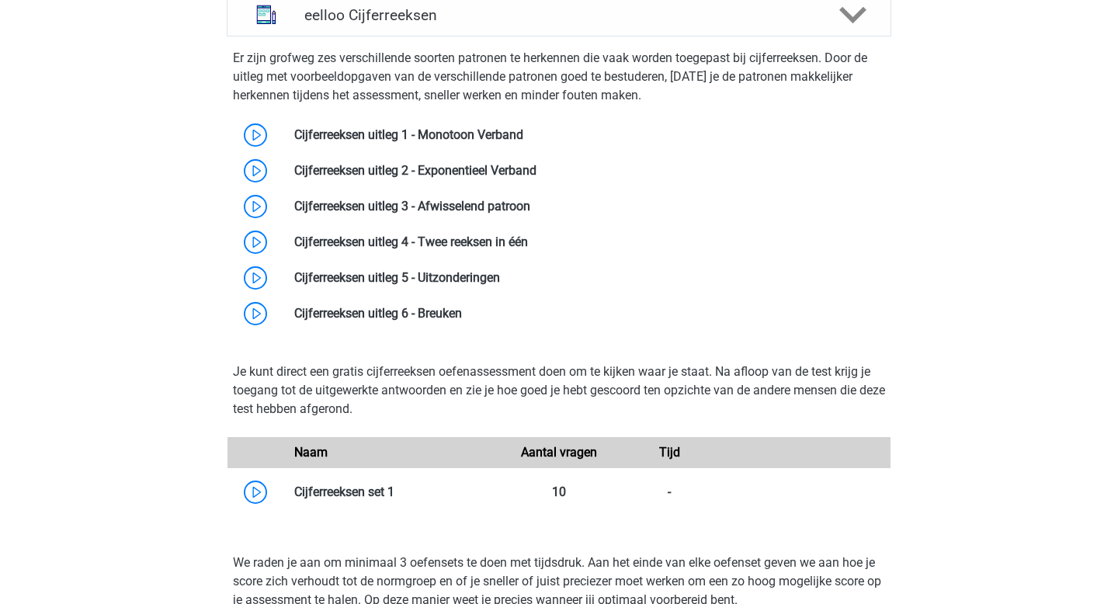
scroll to position [1051, 0]
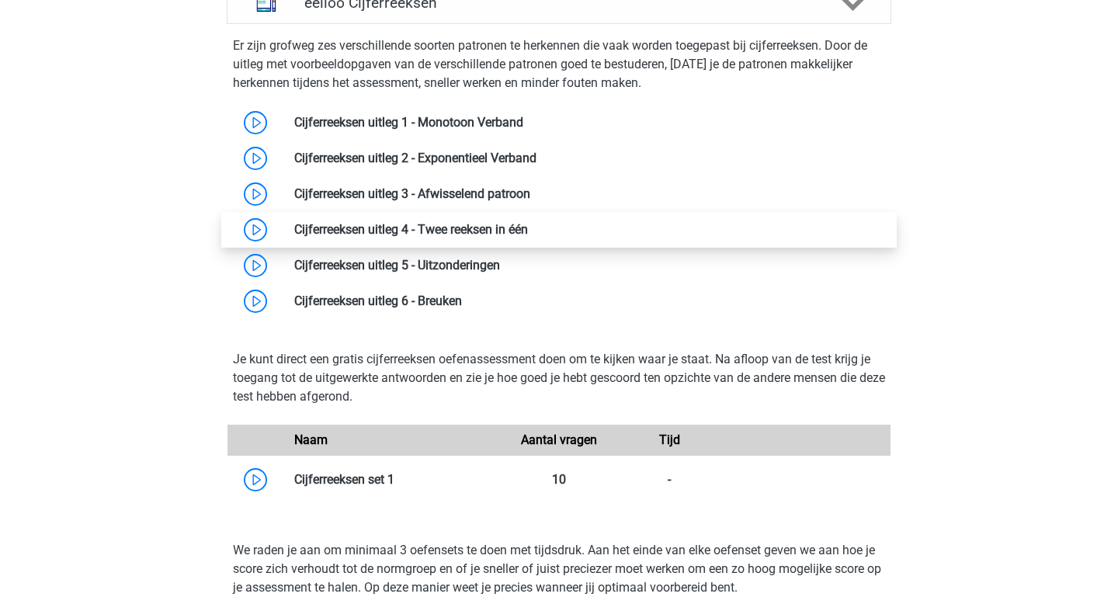
click at [528, 237] on link at bounding box center [528, 229] width 0 height 15
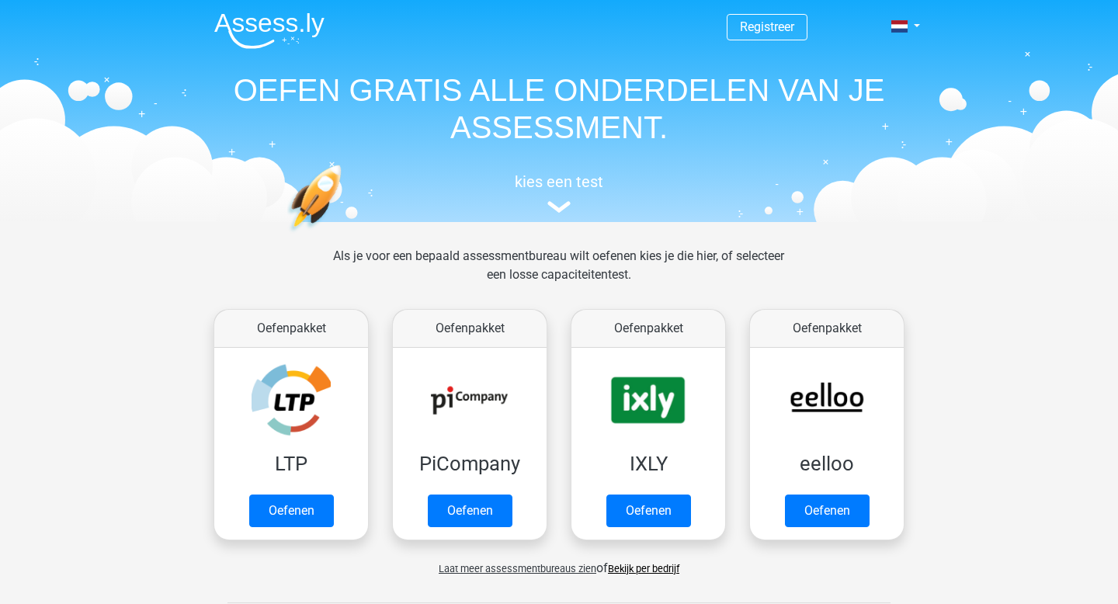
click at [562, 195] on div "kies een test" at bounding box center [559, 190] width 714 height 51
click at [561, 189] on h5 "kies een test" at bounding box center [559, 181] width 714 height 19
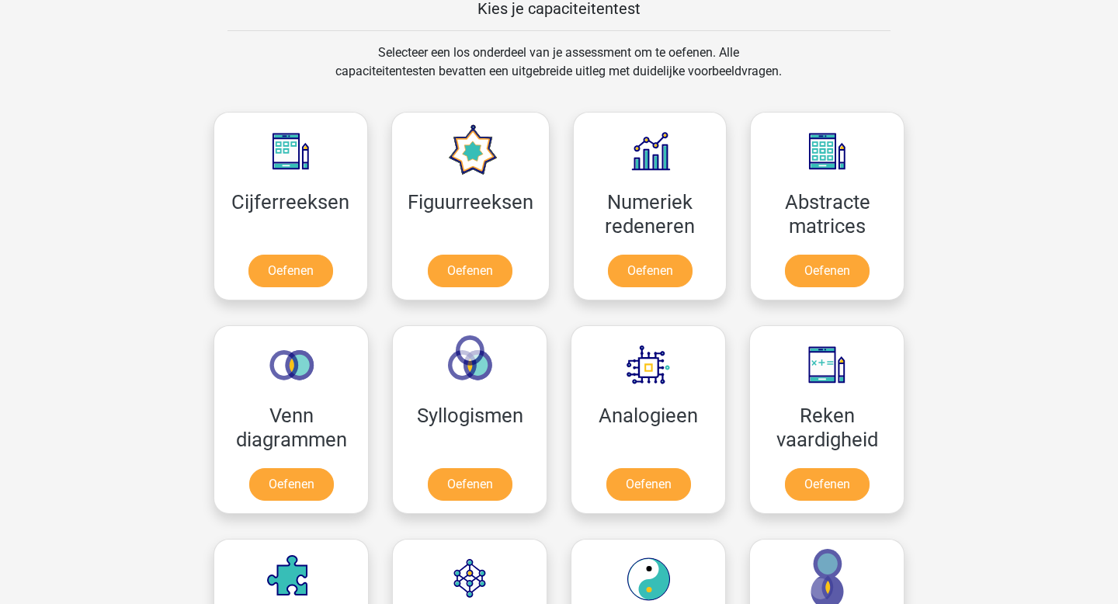
scroll to position [616, 0]
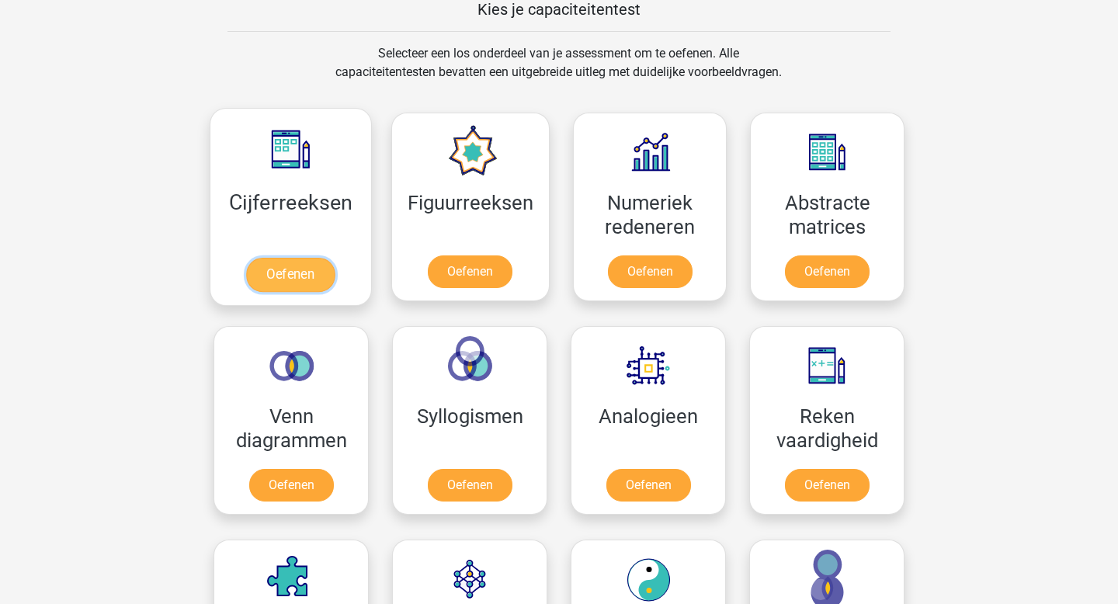
click at [282, 283] on link "Oefenen" at bounding box center [290, 275] width 88 height 34
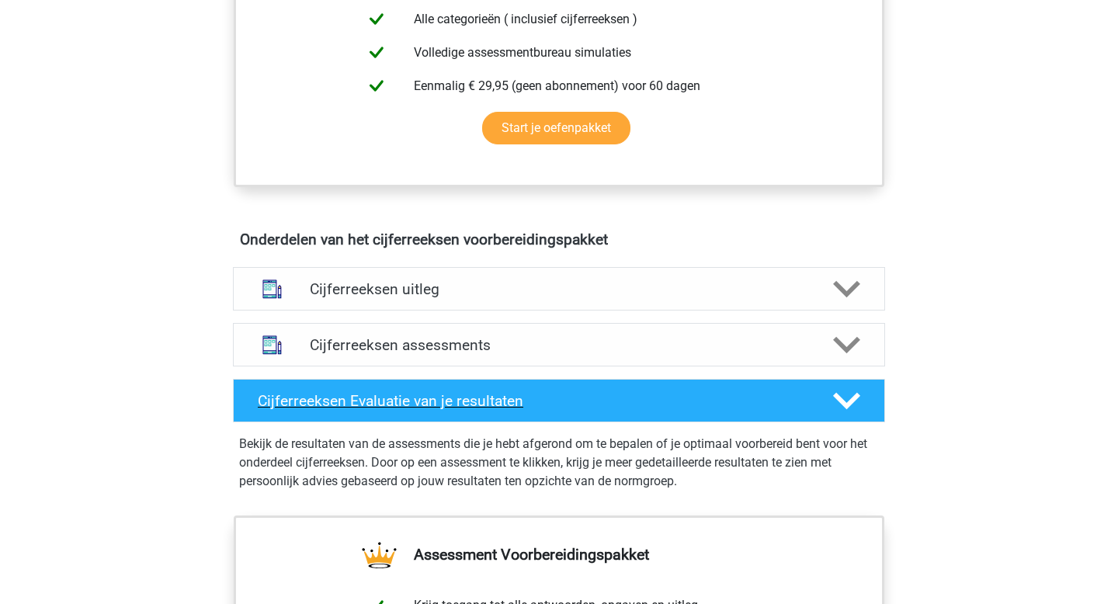
scroll to position [841, 0]
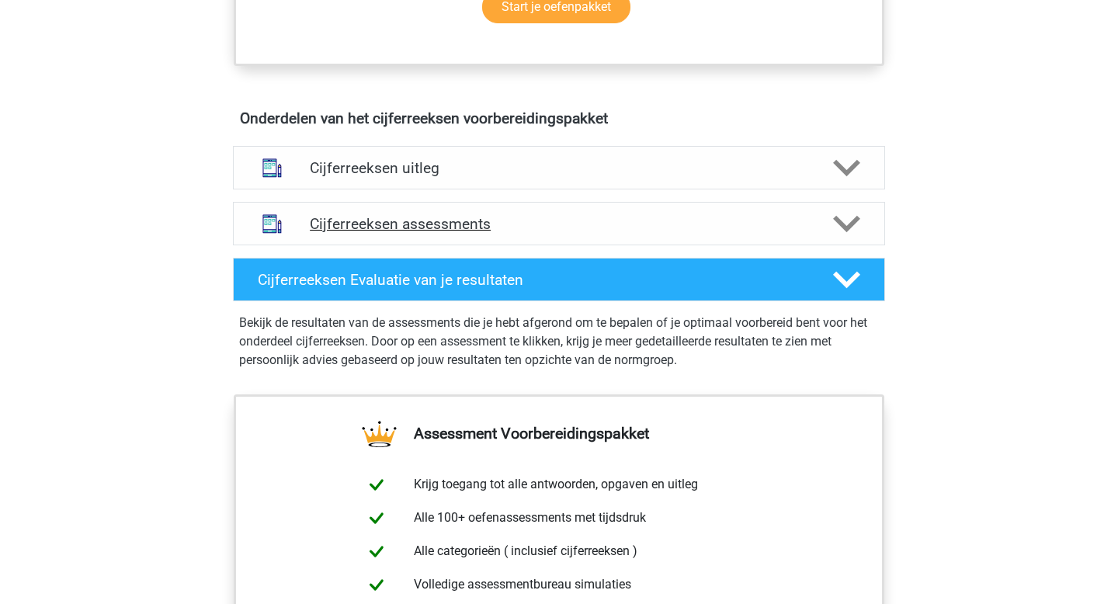
click at [477, 233] on h4 "Cijferreeksen assessments" at bounding box center [559, 224] width 498 height 18
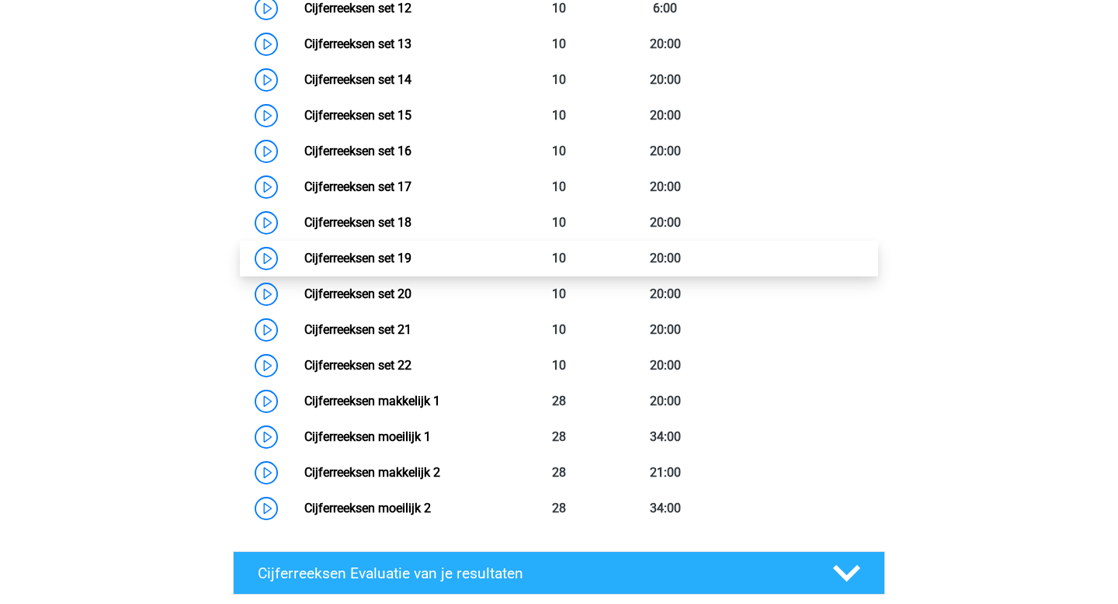
scroll to position [1595, 0]
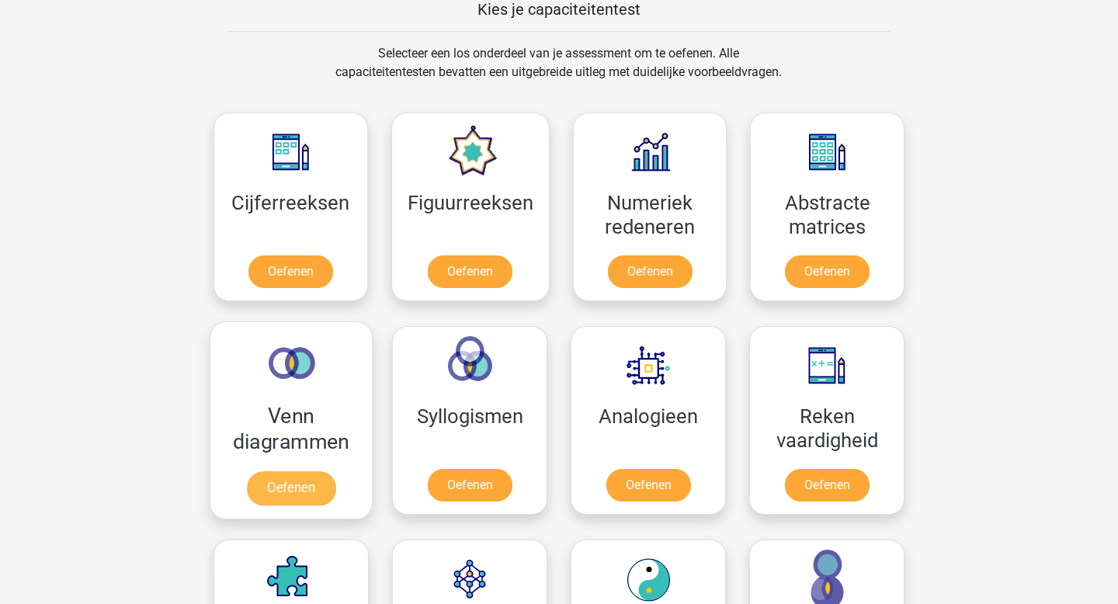
scroll to position [616, 0]
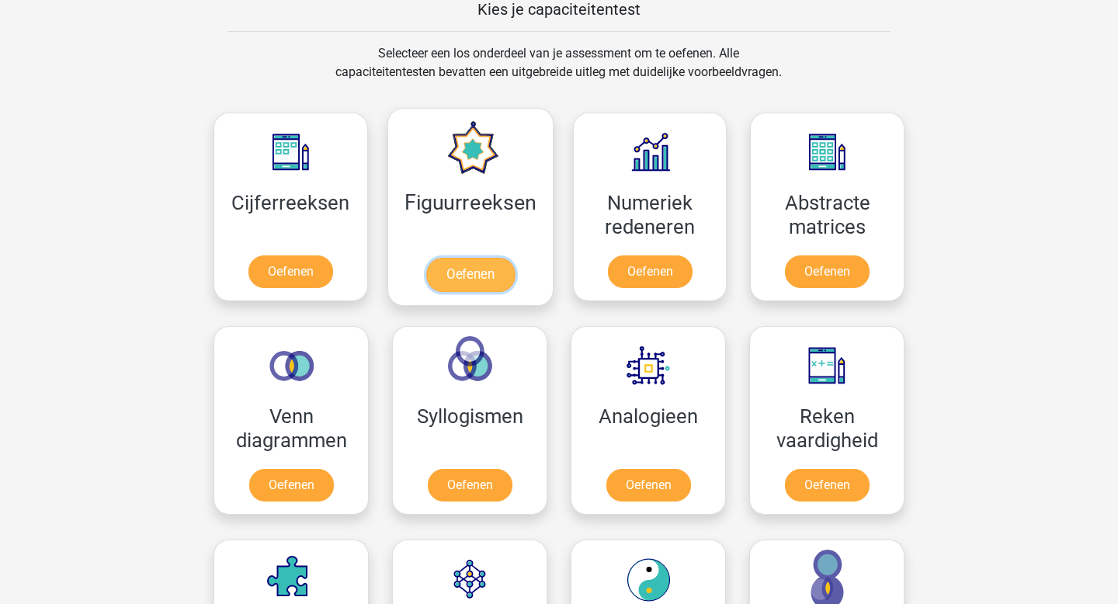
click at [466, 276] on link "Oefenen" at bounding box center [469, 275] width 88 height 34
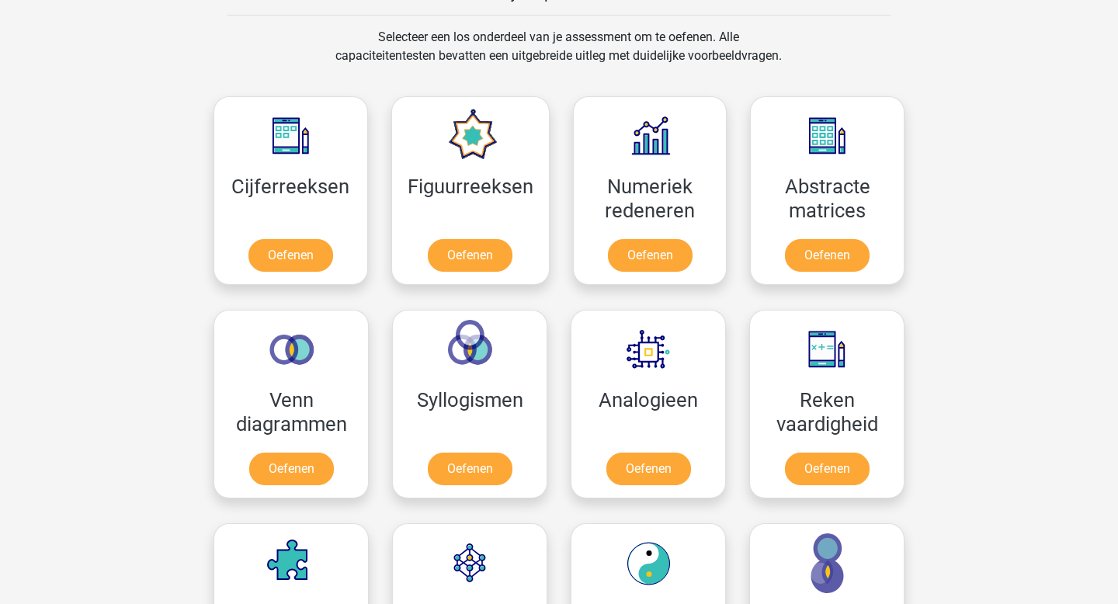
scroll to position [635, 0]
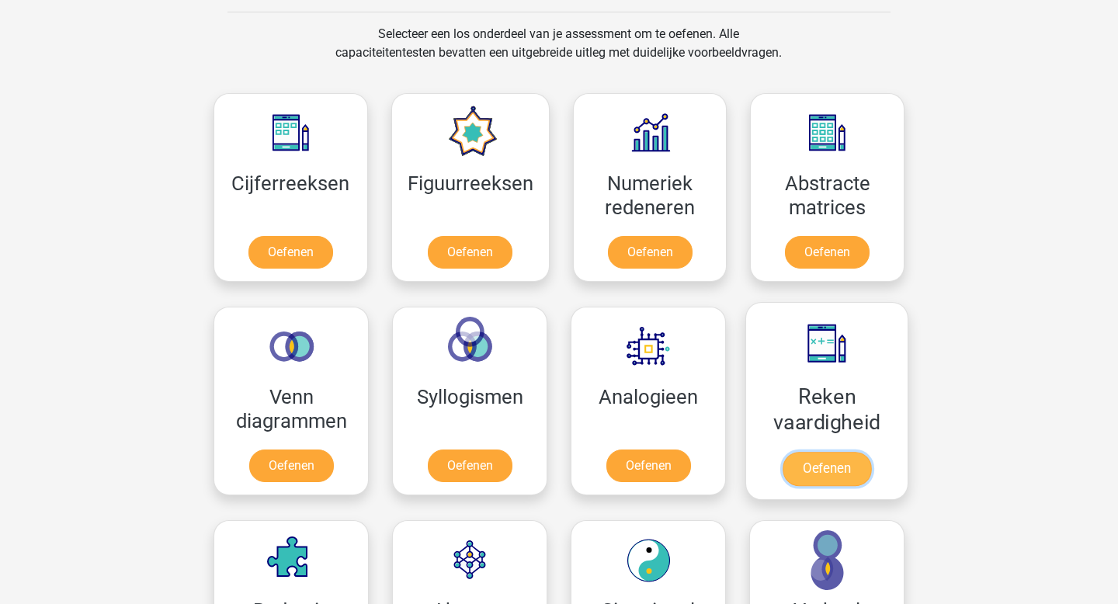
click at [831, 478] on link "Oefenen" at bounding box center [826, 469] width 88 height 34
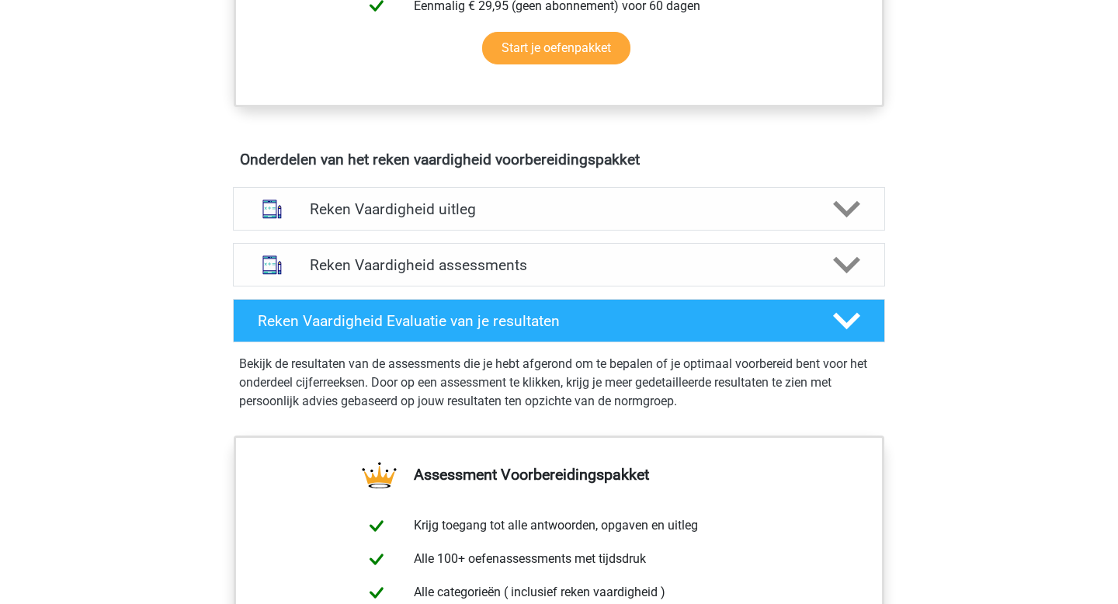
scroll to position [790, 0]
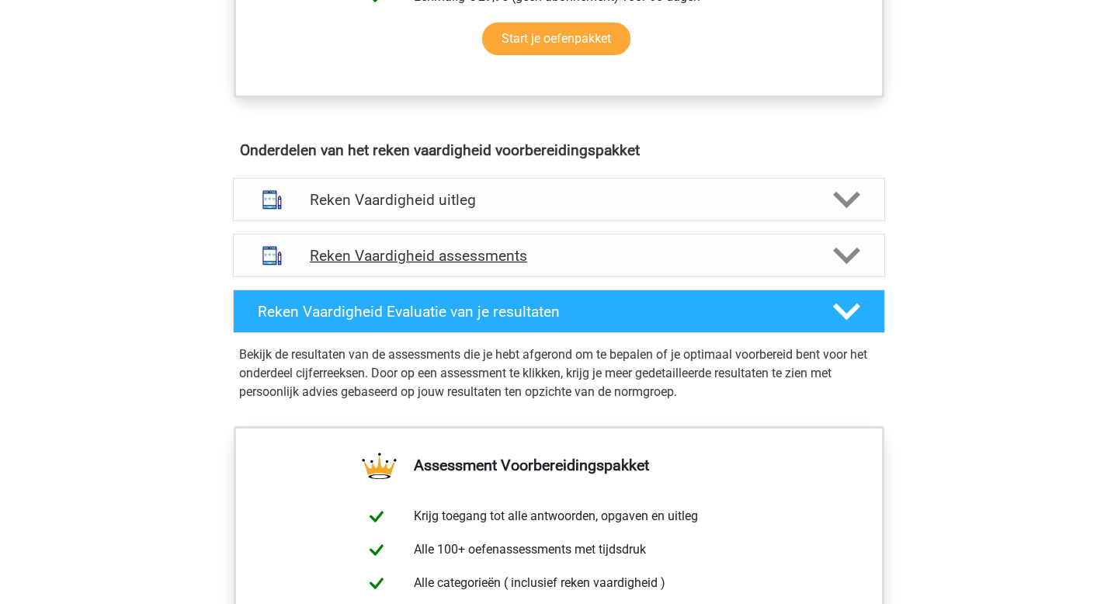
click at [634, 257] on h4 "Reken Vaardigheid assessments" at bounding box center [559, 256] width 498 height 18
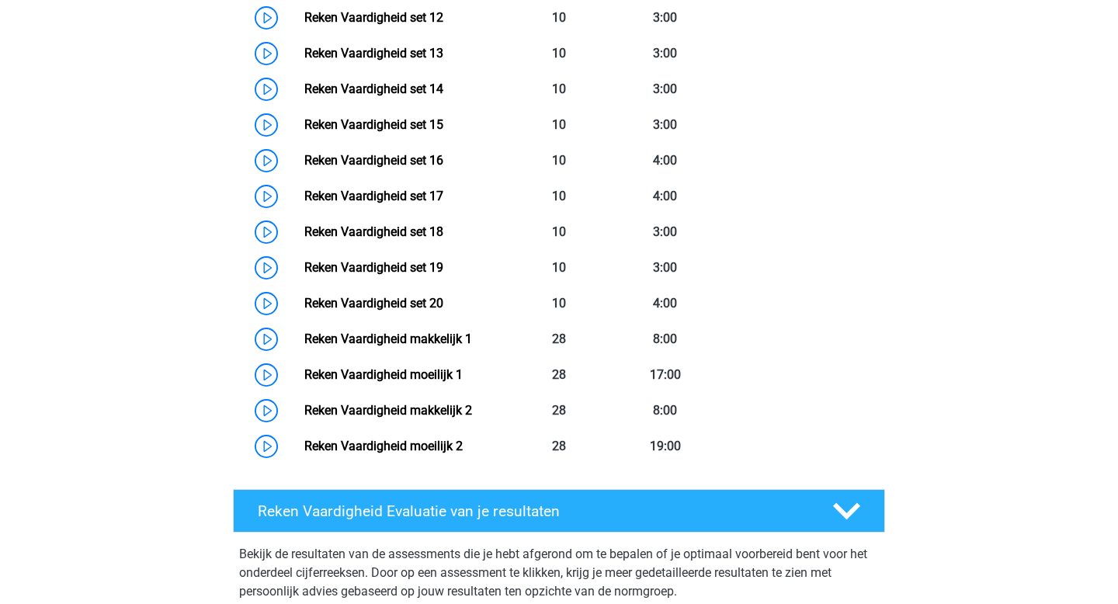
scroll to position [1567, 0]
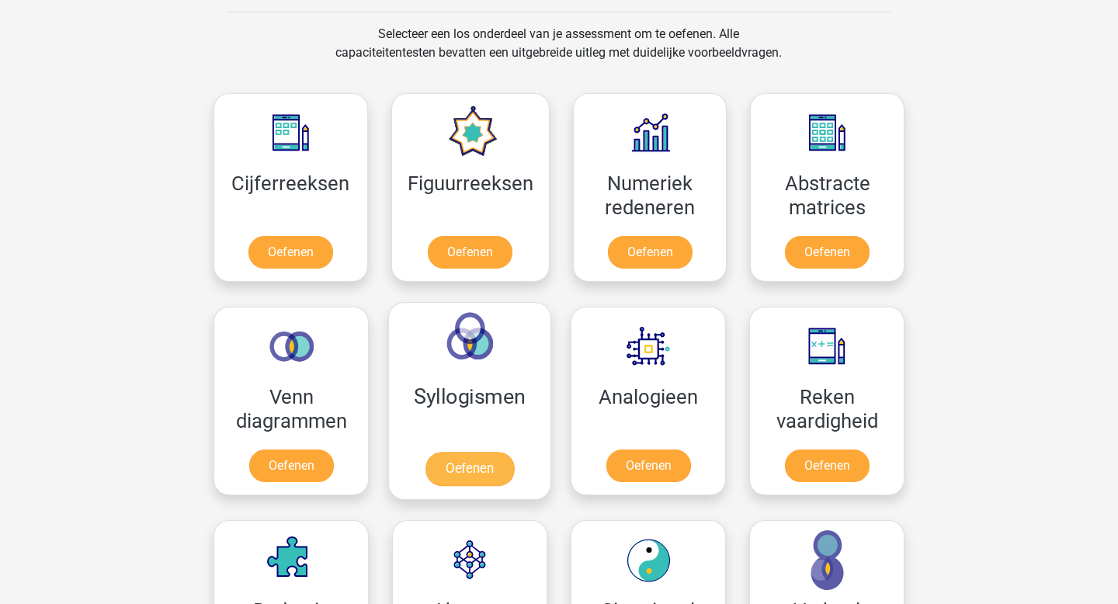
scroll to position [635, 0]
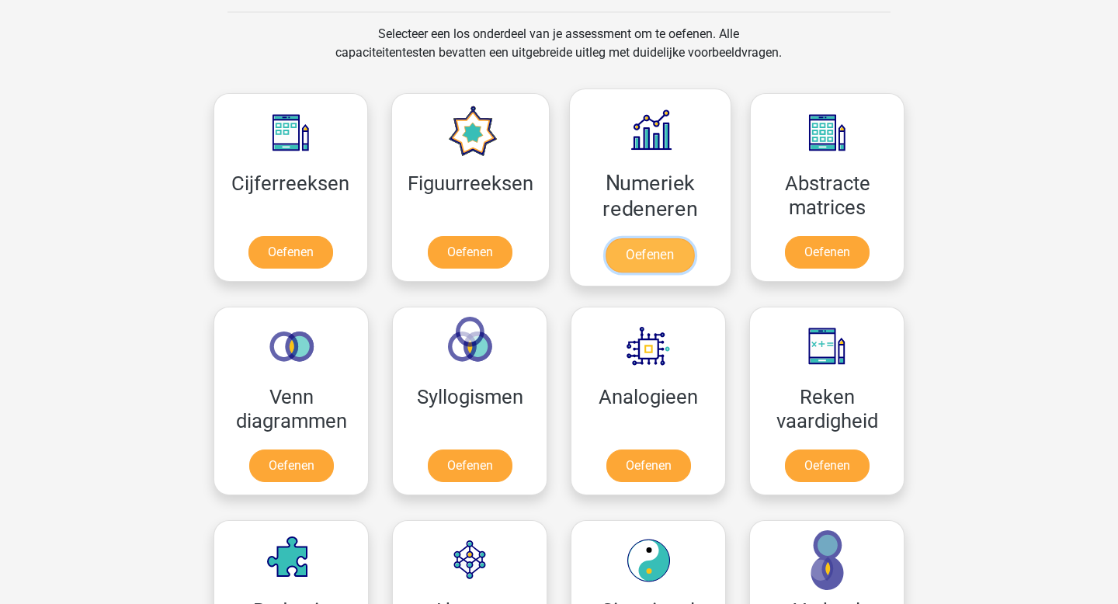
click at [681, 248] on link "Oefenen" at bounding box center [649, 255] width 88 height 34
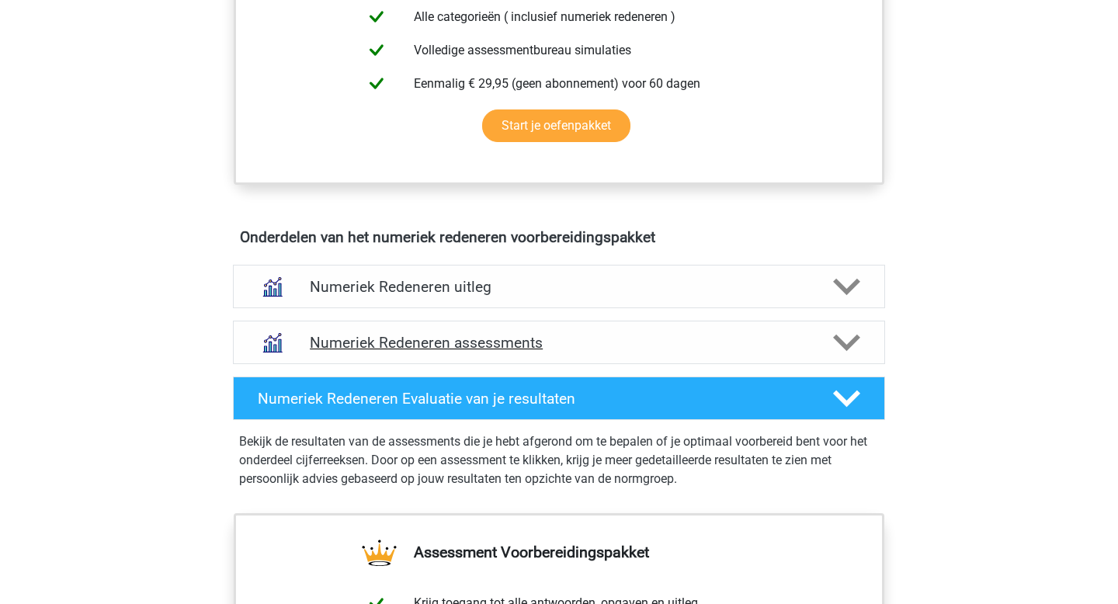
click at [550, 346] on h4 "Numeriek Redeneren assessments" at bounding box center [559, 343] width 498 height 18
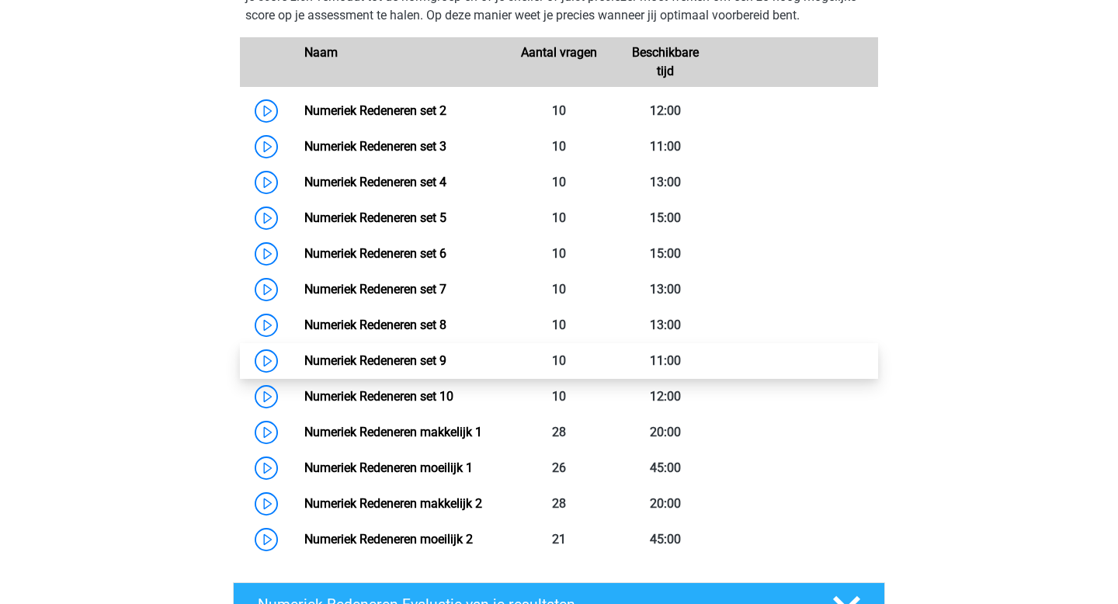
scroll to position [1169, 0]
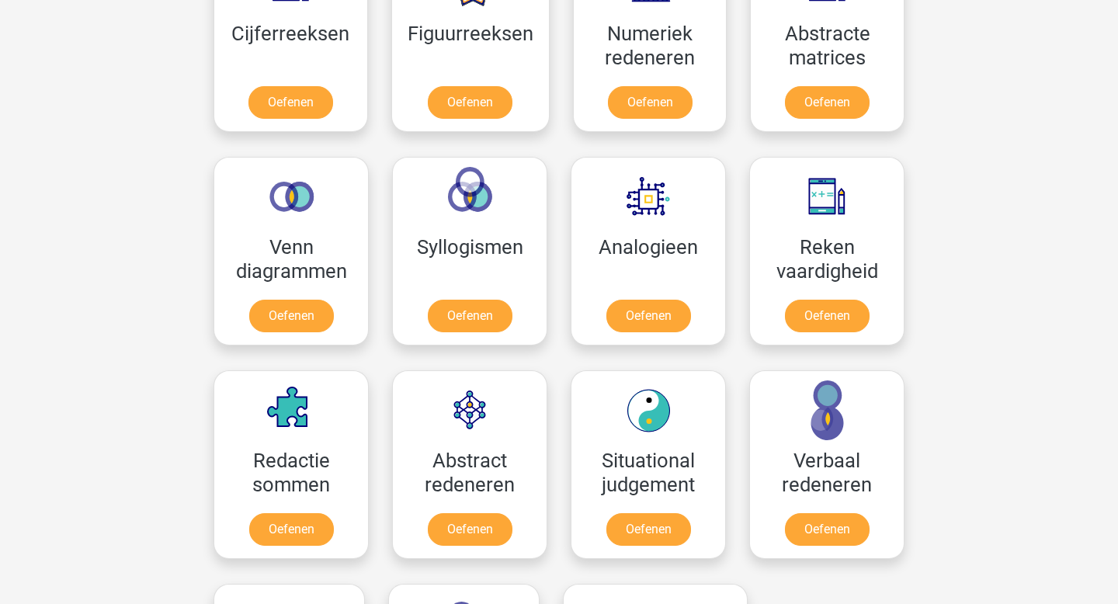
scroll to position [787, 0]
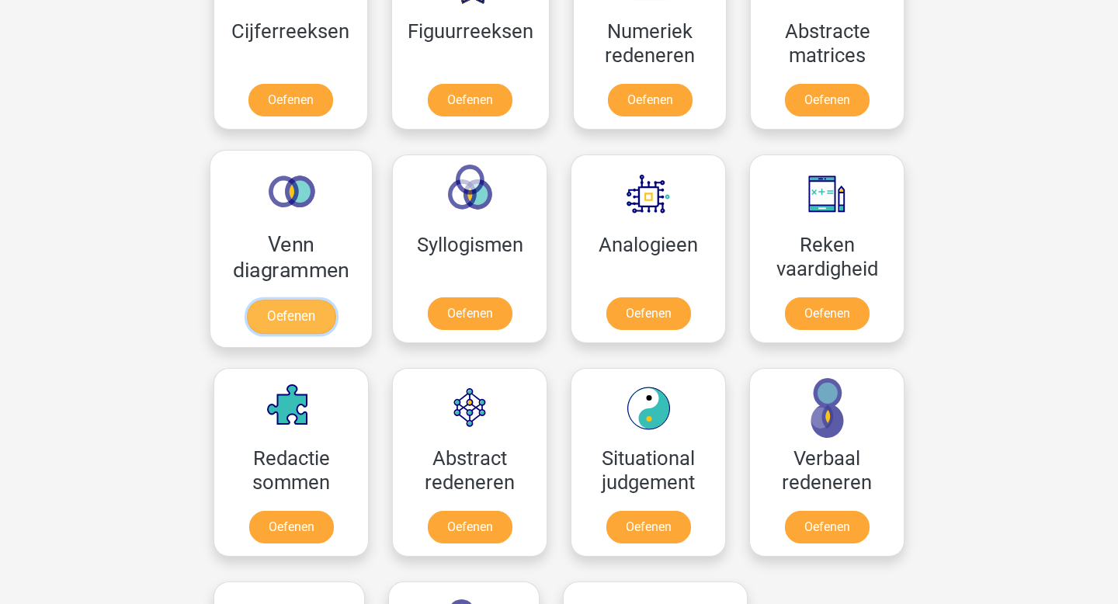
click at [290, 306] on link "Oefenen" at bounding box center [291, 317] width 88 height 34
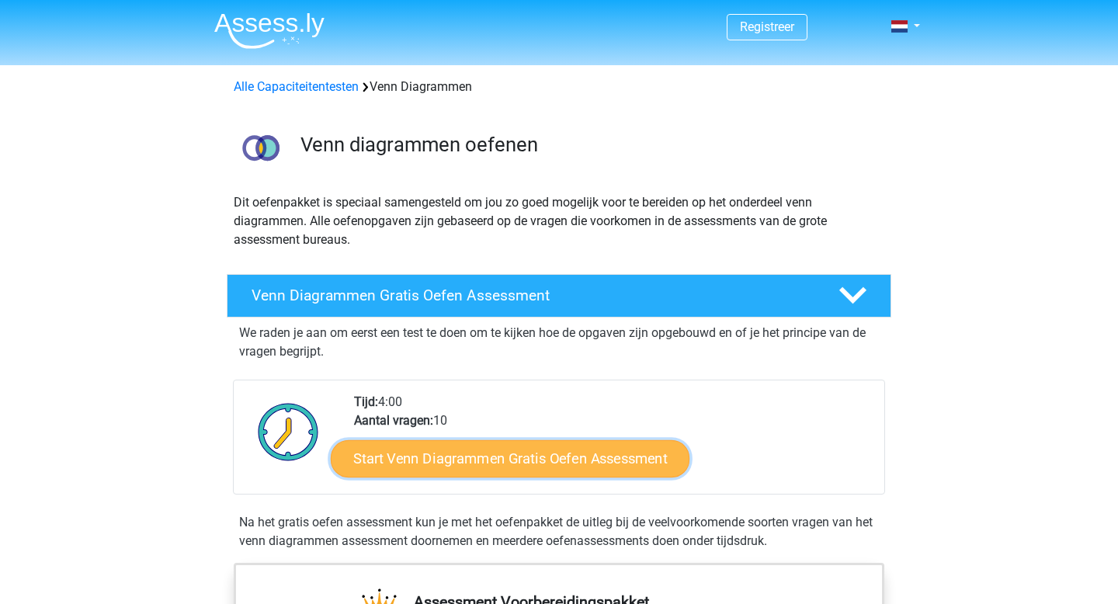
click at [519, 440] on link "Start Venn Diagrammen Gratis Oefen Assessment" at bounding box center [510, 458] width 359 height 37
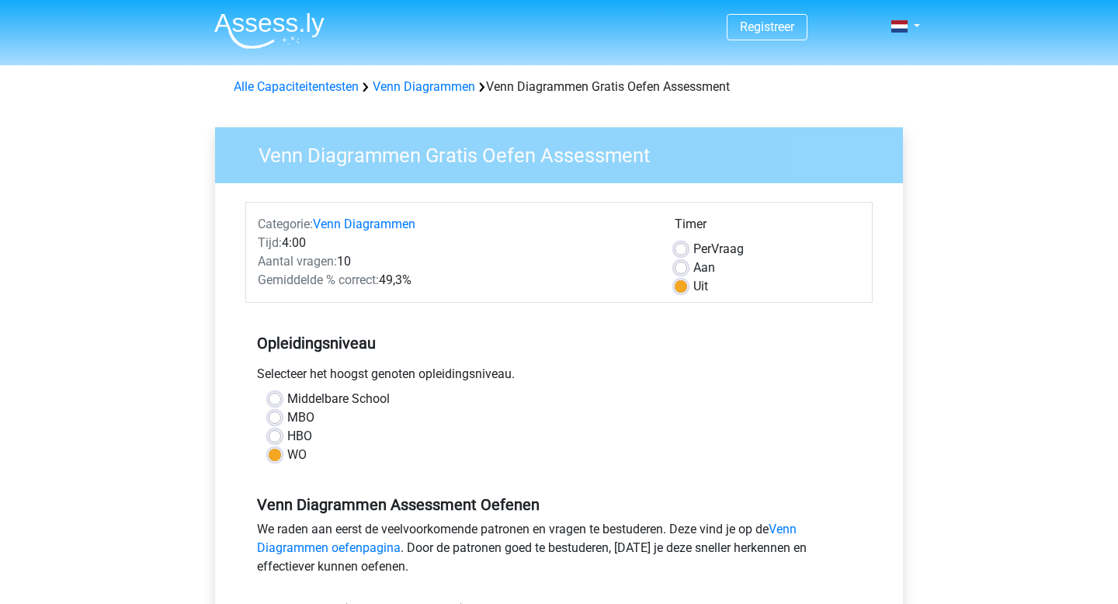
click at [524, 520] on div "We raden aan eerst de veelvoorkomende patronen en vragen te bestuderen. Deze vi…" at bounding box center [558, 551] width 627 height 62
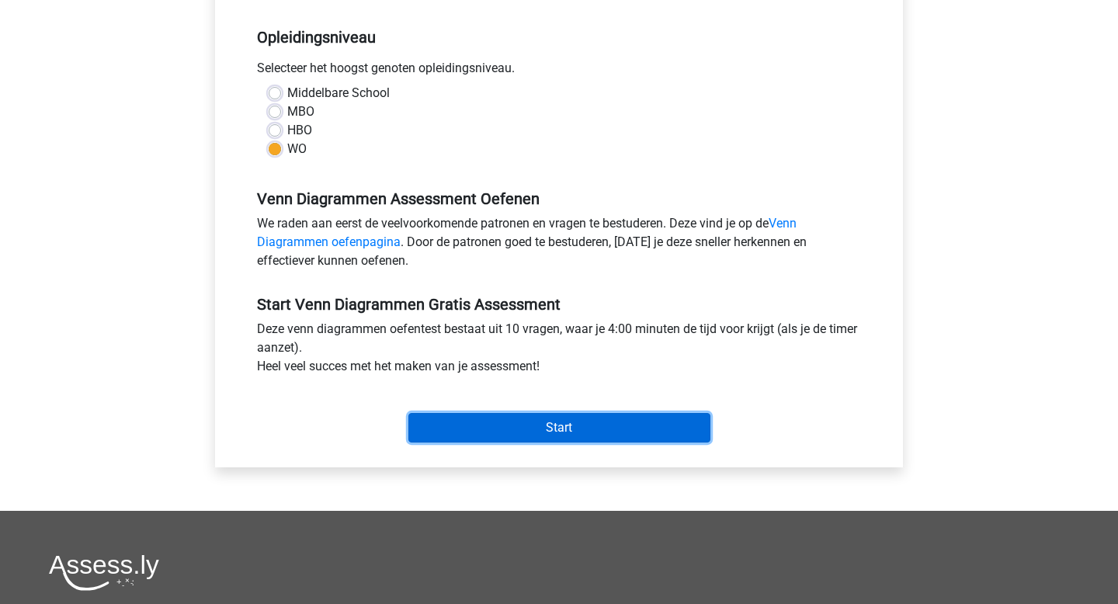
click at [553, 431] on input "Start" at bounding box center [559, 427] width 302 height 29
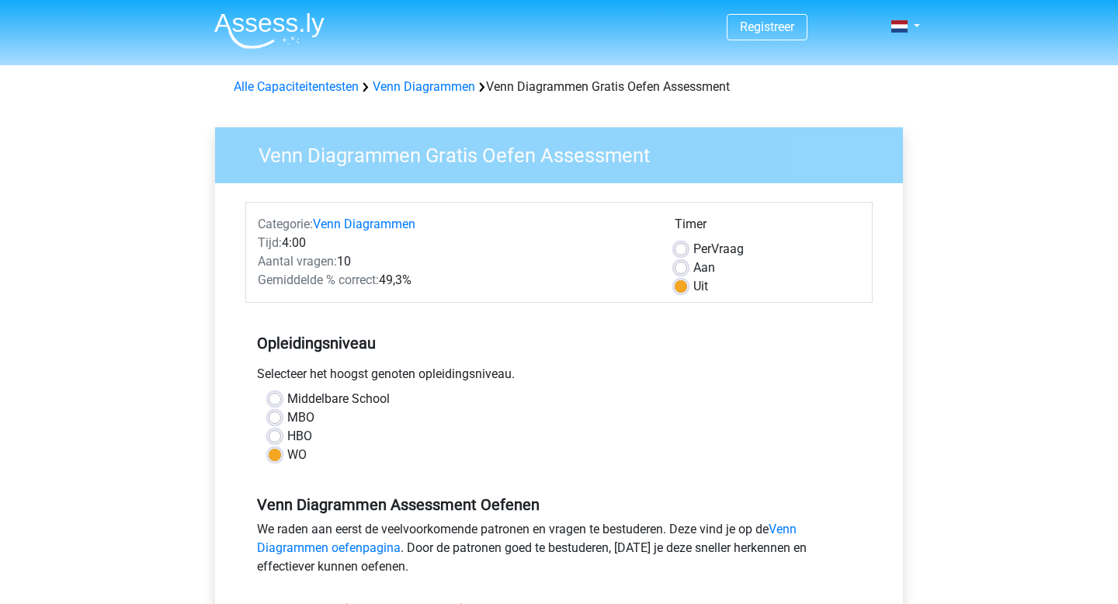
scroll to position [306, 0]
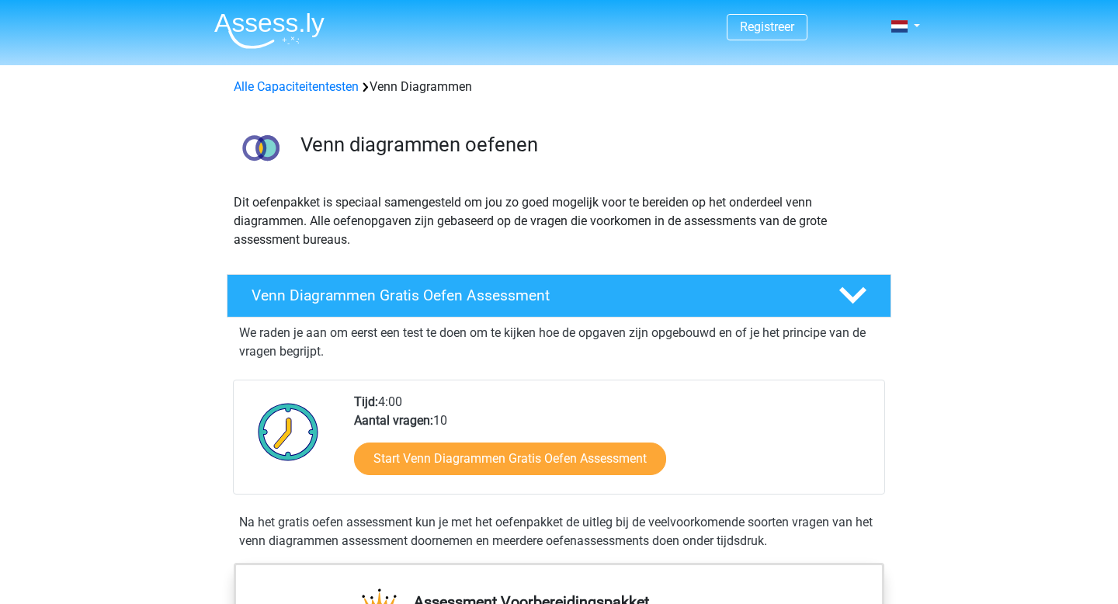
scroll to position [218, 0]
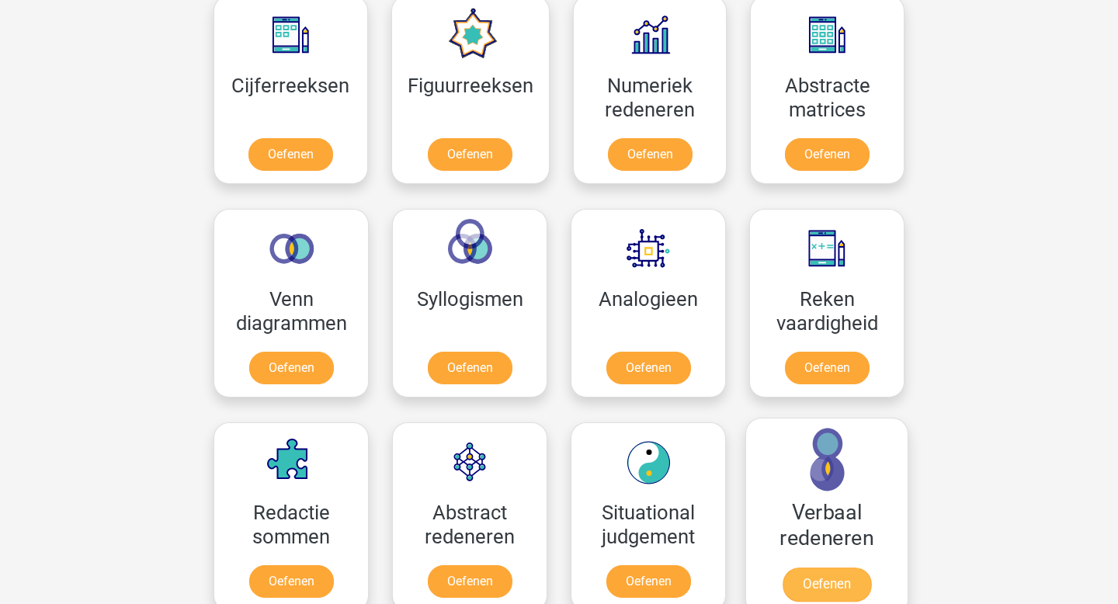
scroll to position [695, 0]
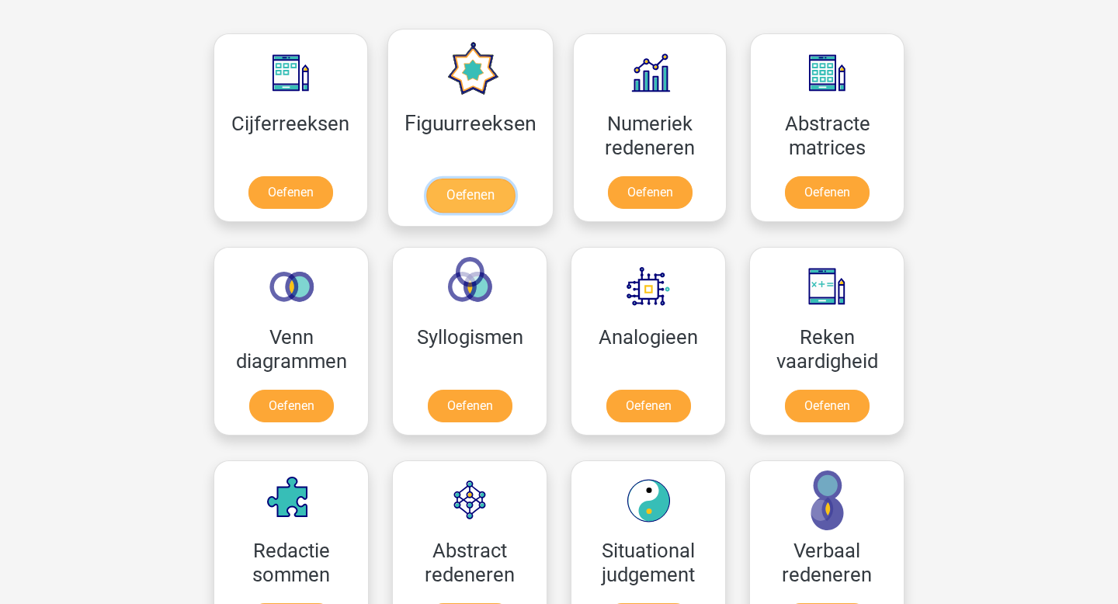
click at [476, 199] on link "Oefenen" at bounding box center [469, 196] width 88 height 34
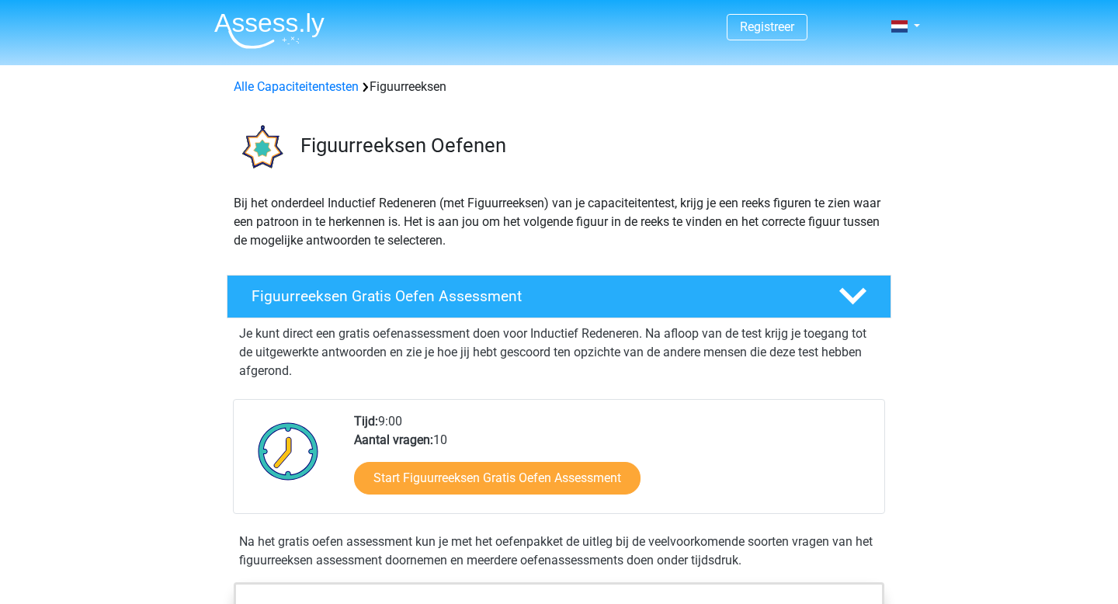
scroll to position [288, 0]
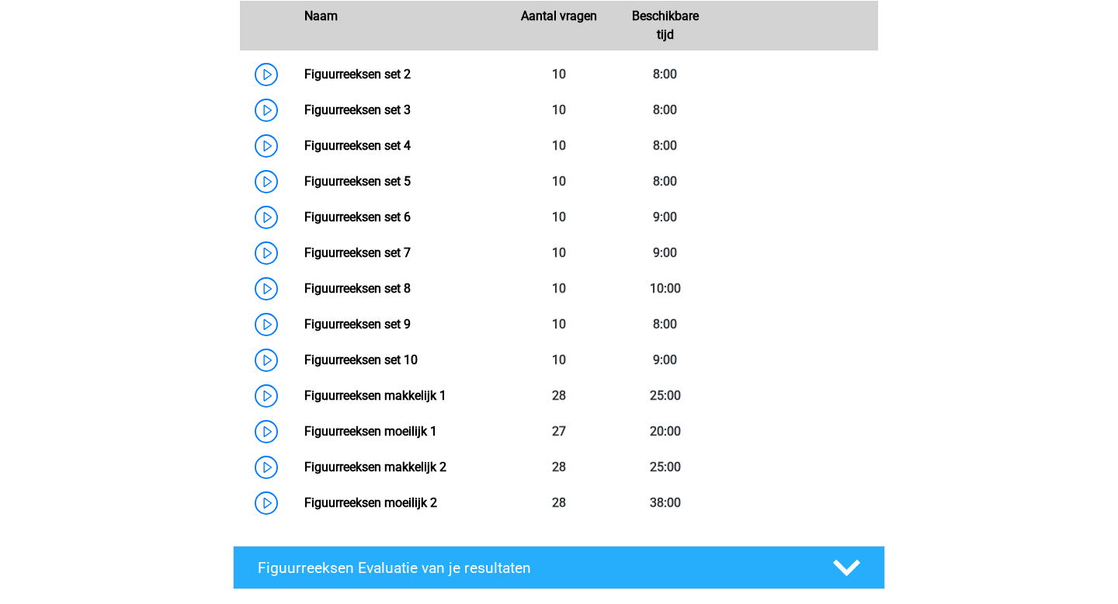
scroll to position [1165, 0]
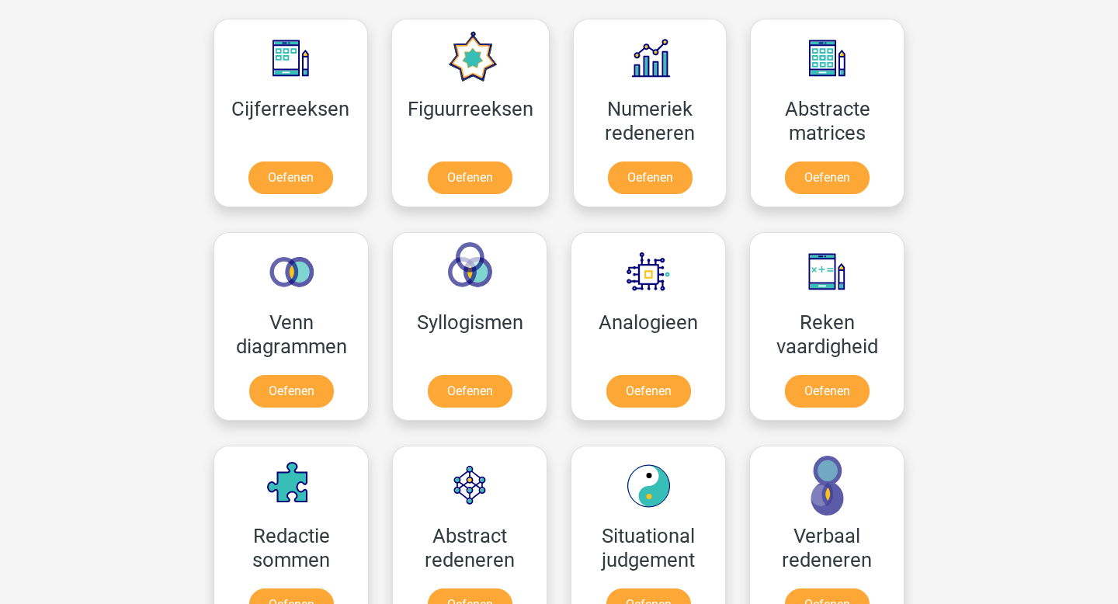
scroll to position [706, 0]
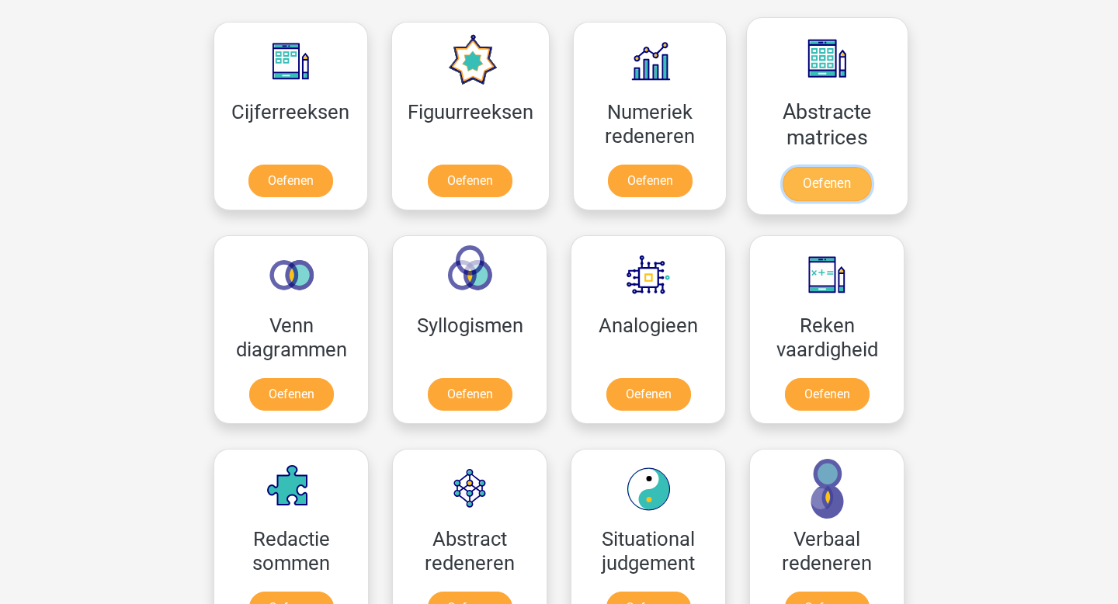
click at [817, 175] on link "Oefenen" at bounding box center [826, 184] width 88 height 34
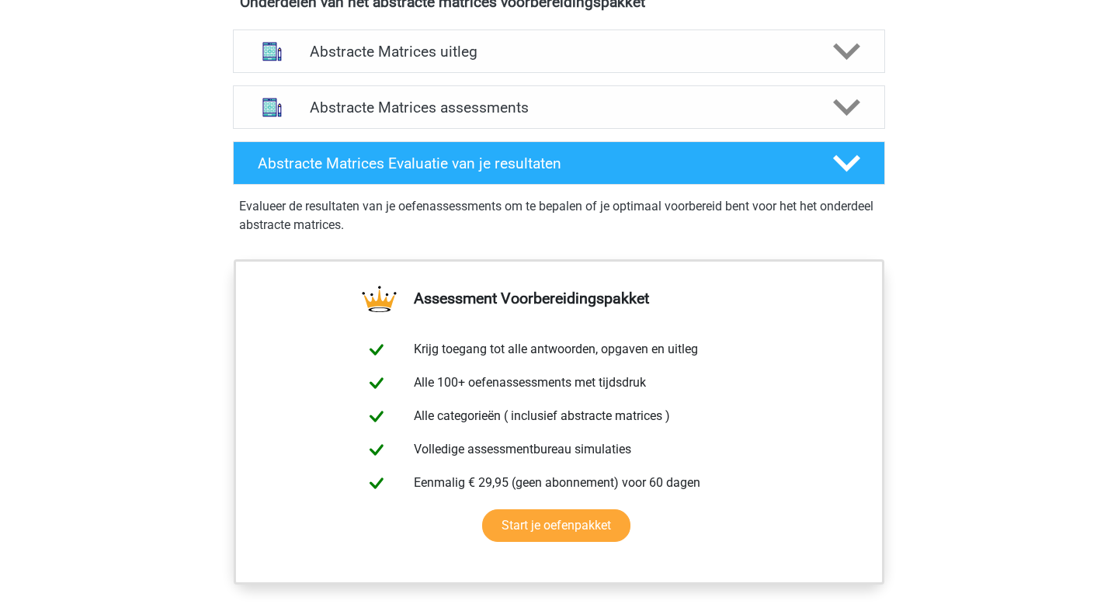
scroll to position [977, 0]
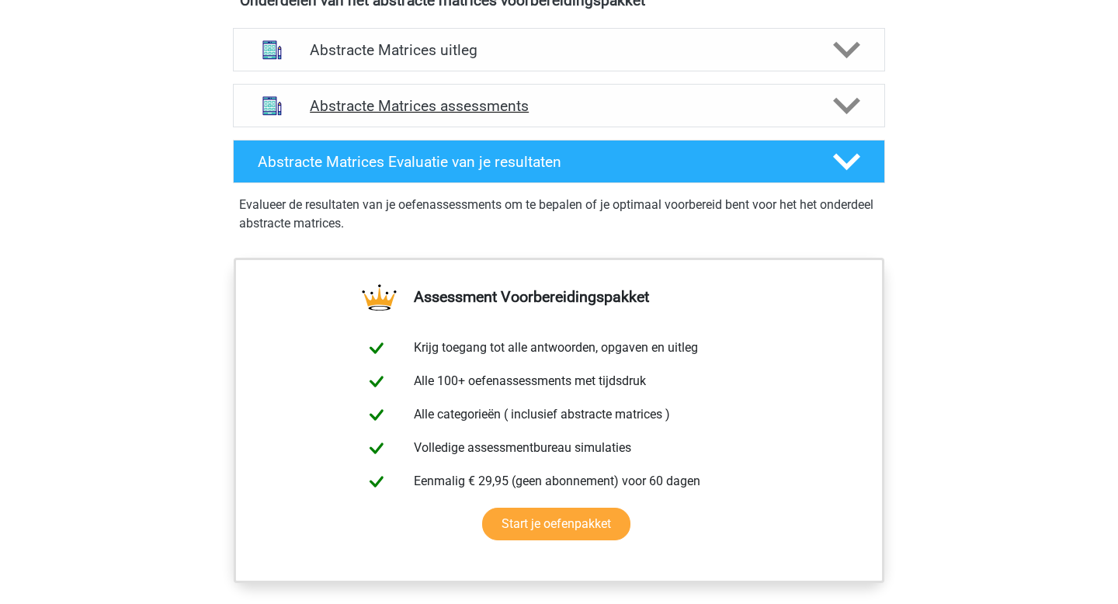
click at [633, 109] on h4 "Abstracte Matrices assessments" at bounding box center [559, 106] width 498 height 18
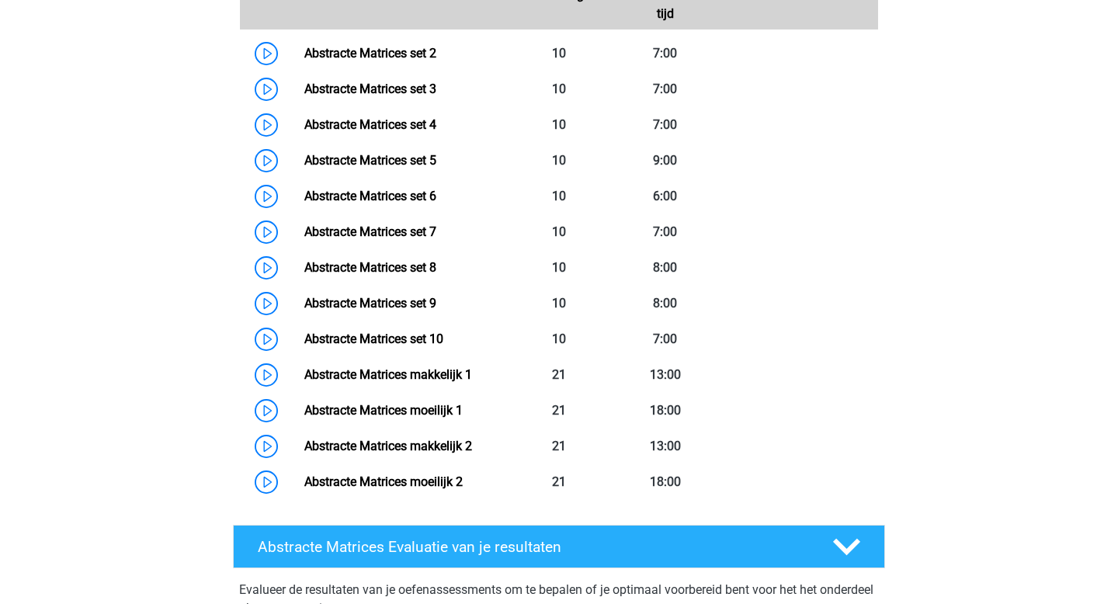
scroll to position [1231, 0]
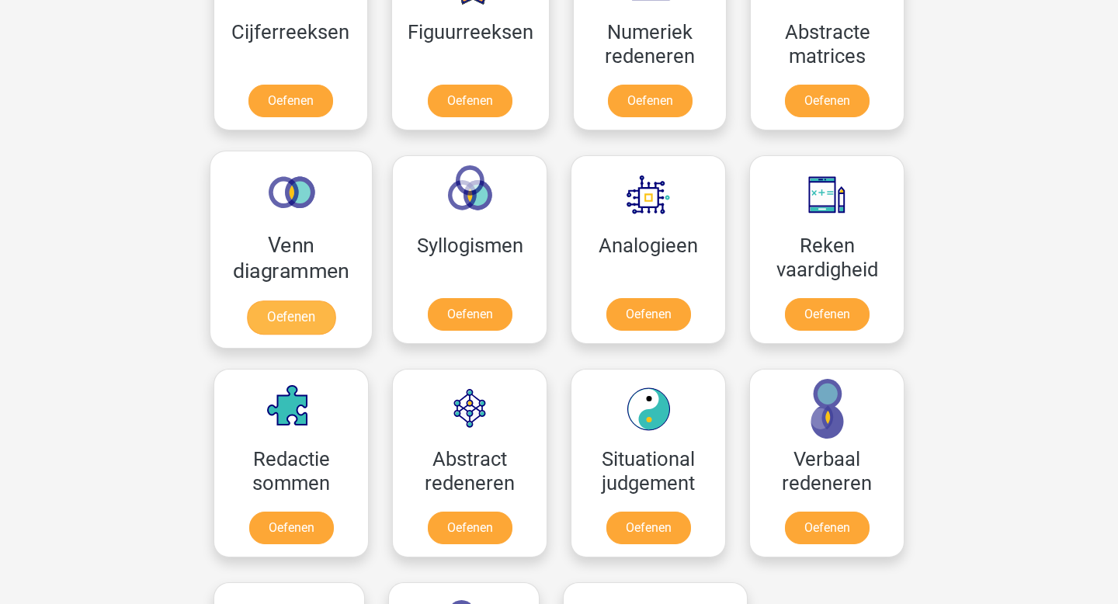
scroll to position [786, 0]
click at [302, 314] on link "Oefenen" at bounding box center [291, 317] width 88 height 34
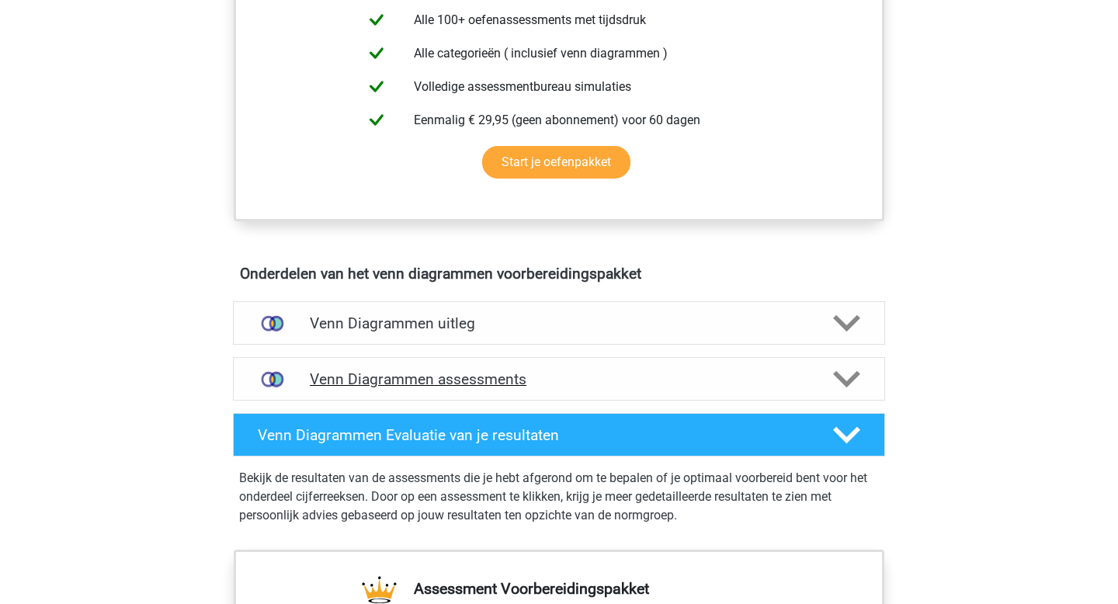
click at [488, 363] on div "Venn Diagrammen assessments" at bounding box center [559, 378] width 652 height 43
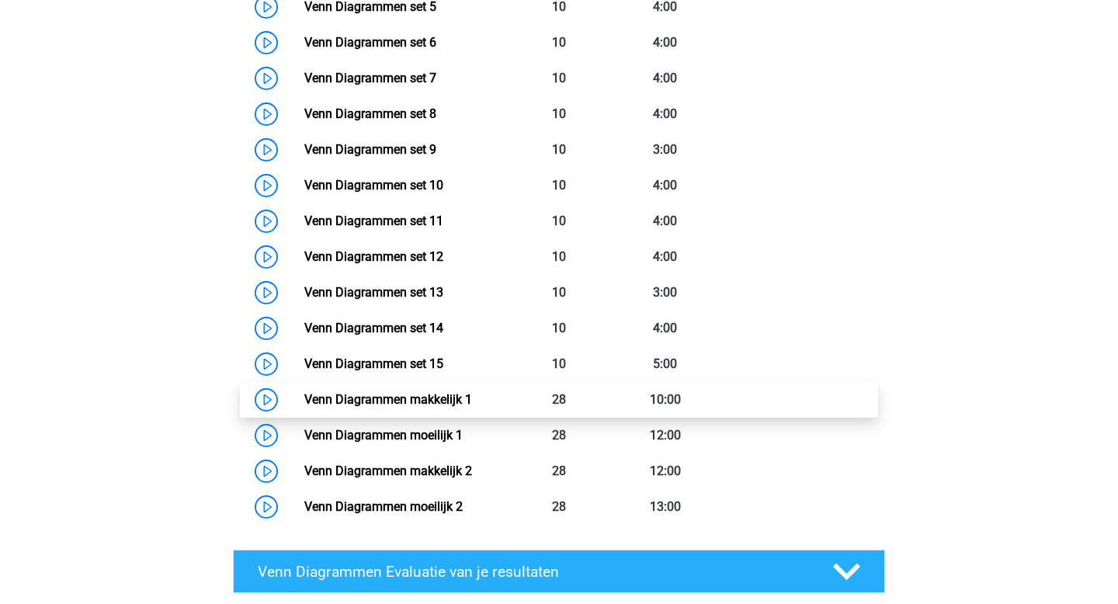
scroll to position [1323, 0]
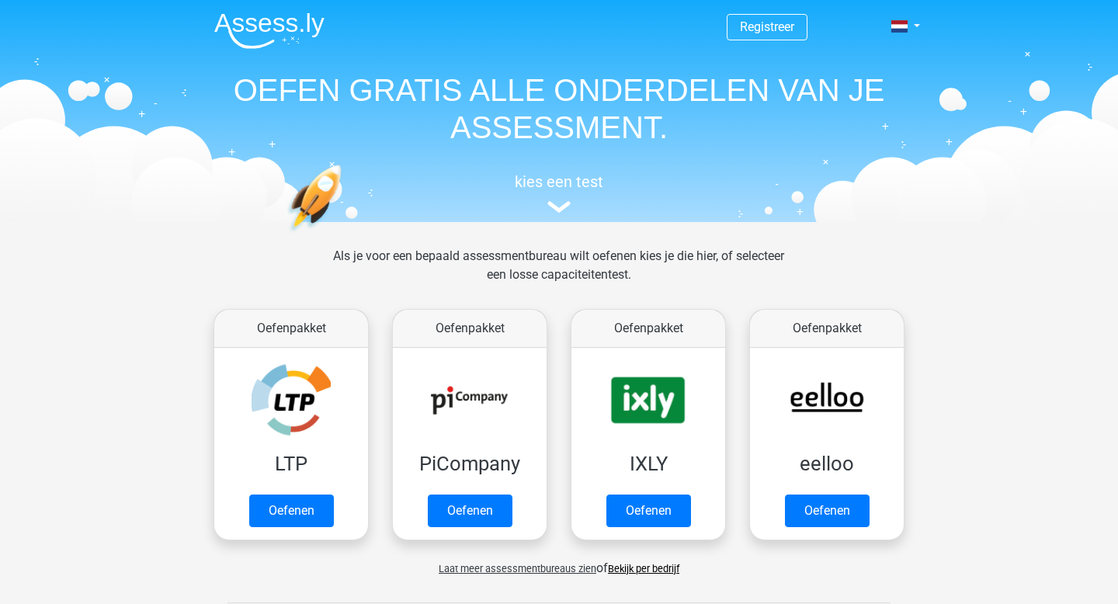
scroll to position [786, 0]
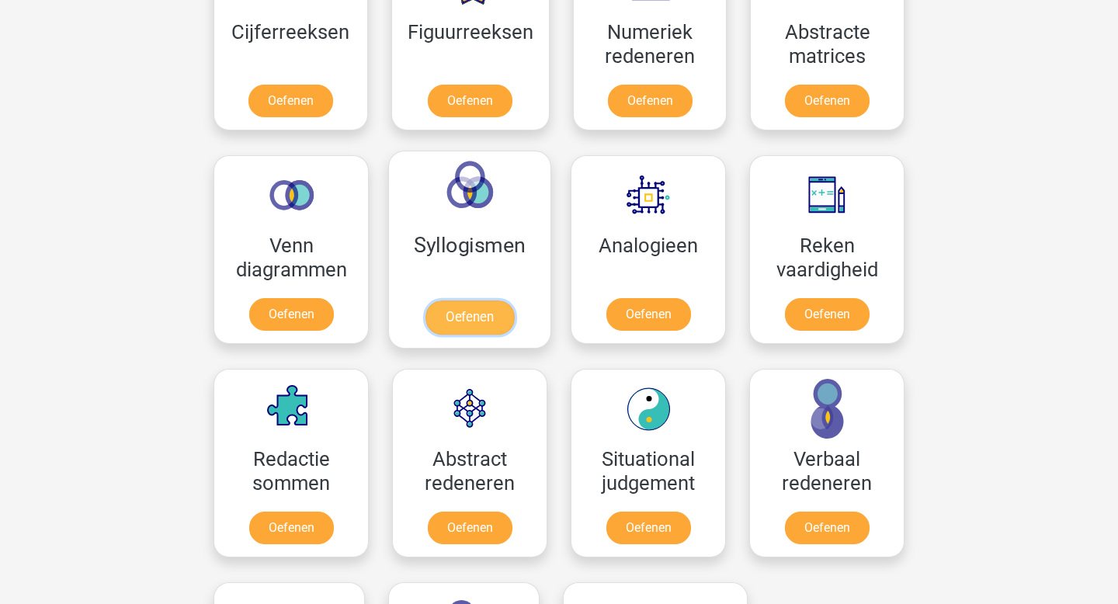
click at [458, 316] on link "Oefenen" at bounding box center [469, 317] width 88 height 34
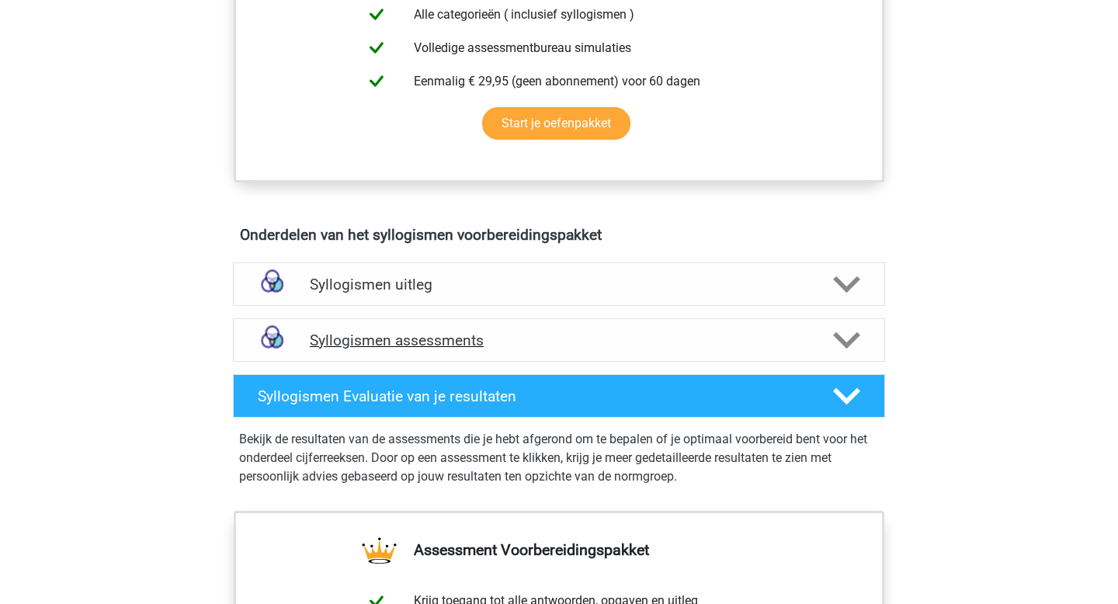
click at [478, 342] on h4 "Syllogismen assessments" at bounding box center [559, 340] width 498 height 18
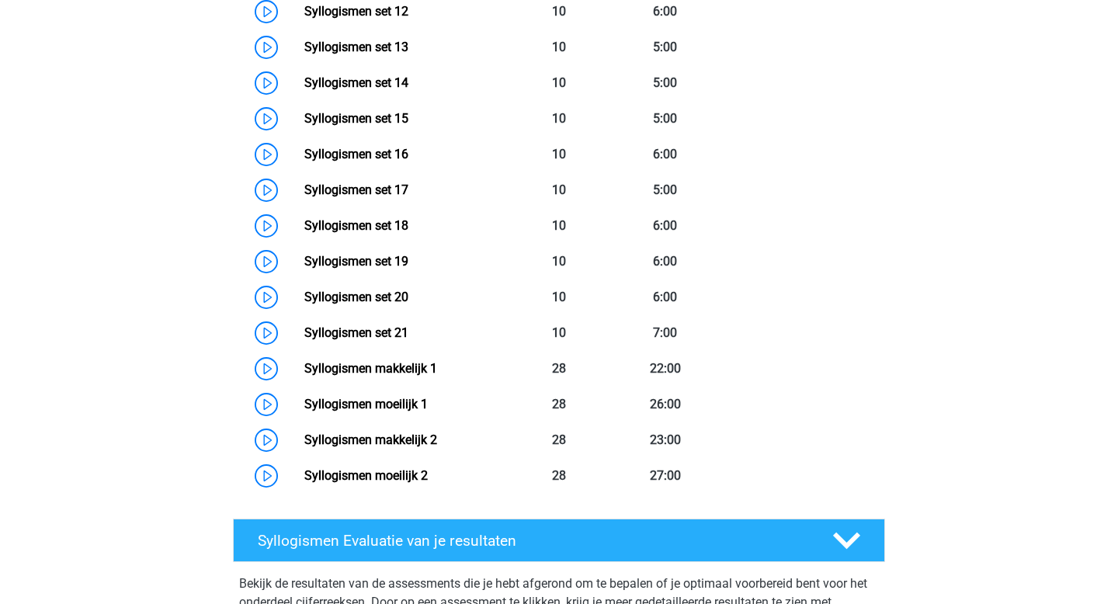
scroll to position [1554, 0]
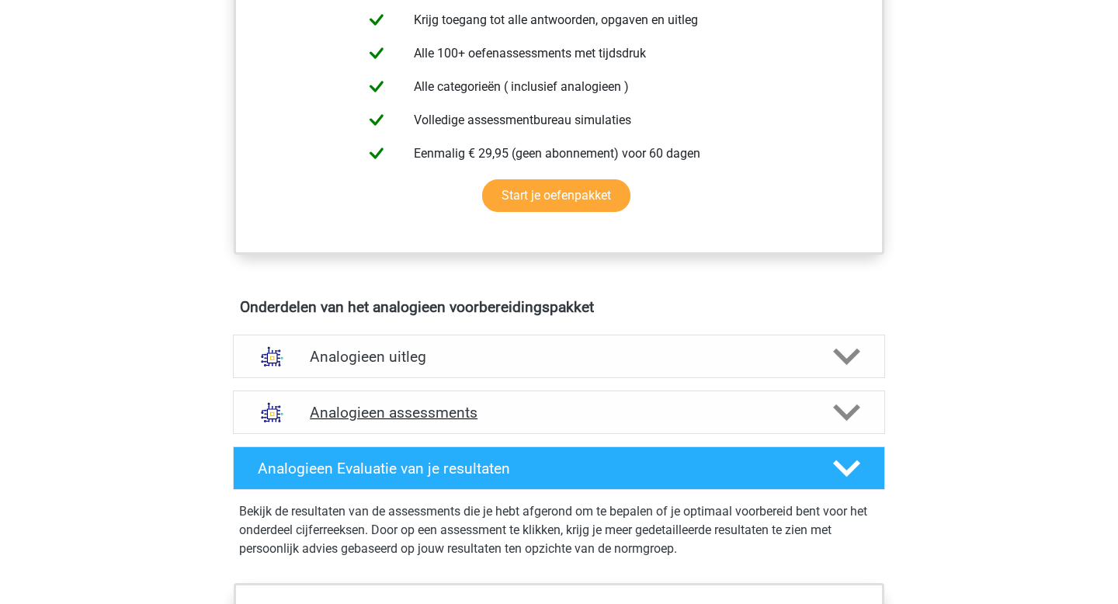
click at [592, 409] on h4 "Analogieen assessments" at bounding box center [559, 413] width 498 height 18
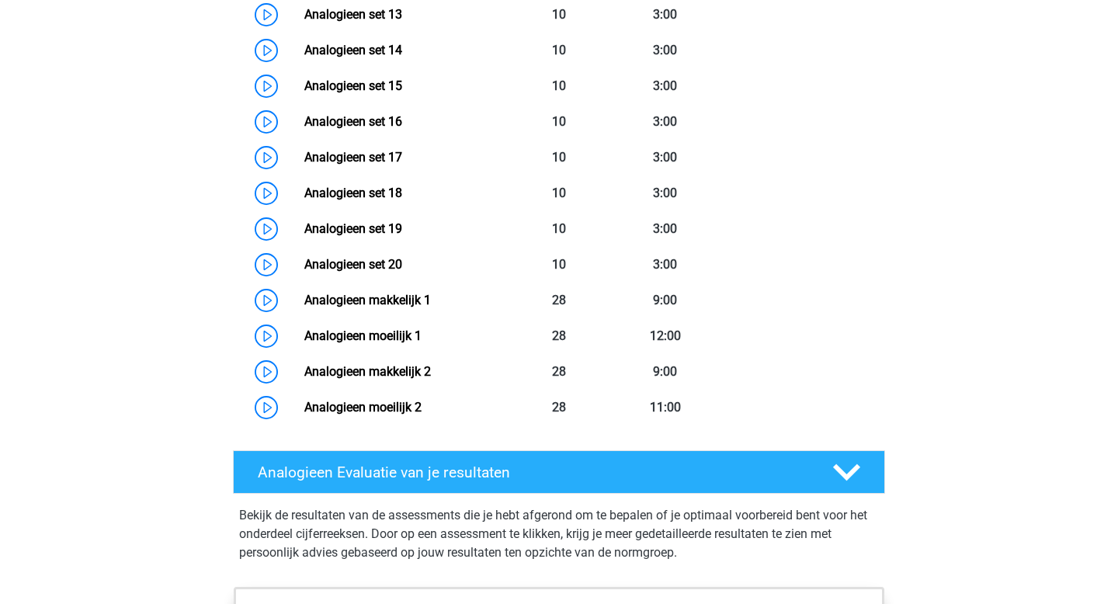
scroll to position [1600, 0]
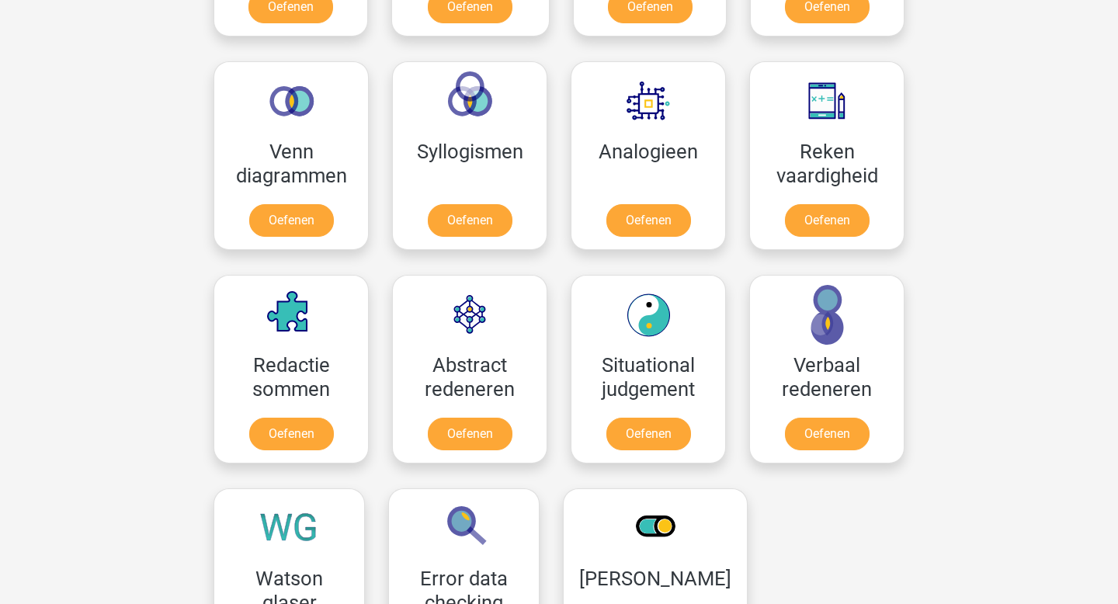
scroll to position [876, 0]
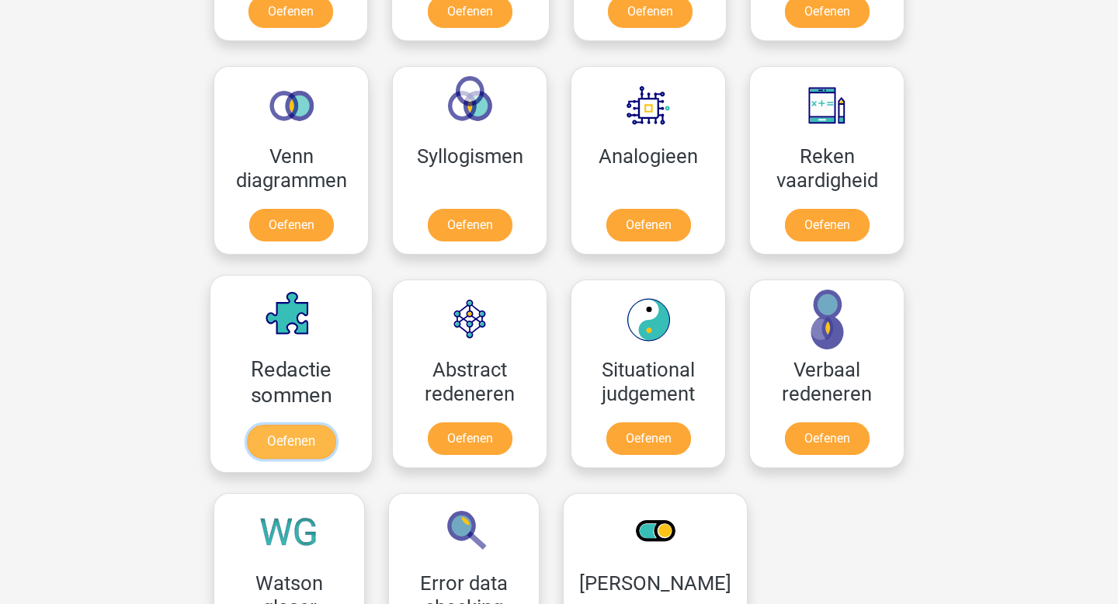
click at [293, 439] on link "Oefenen" at bounding box center [291, 442] width 88 height 34
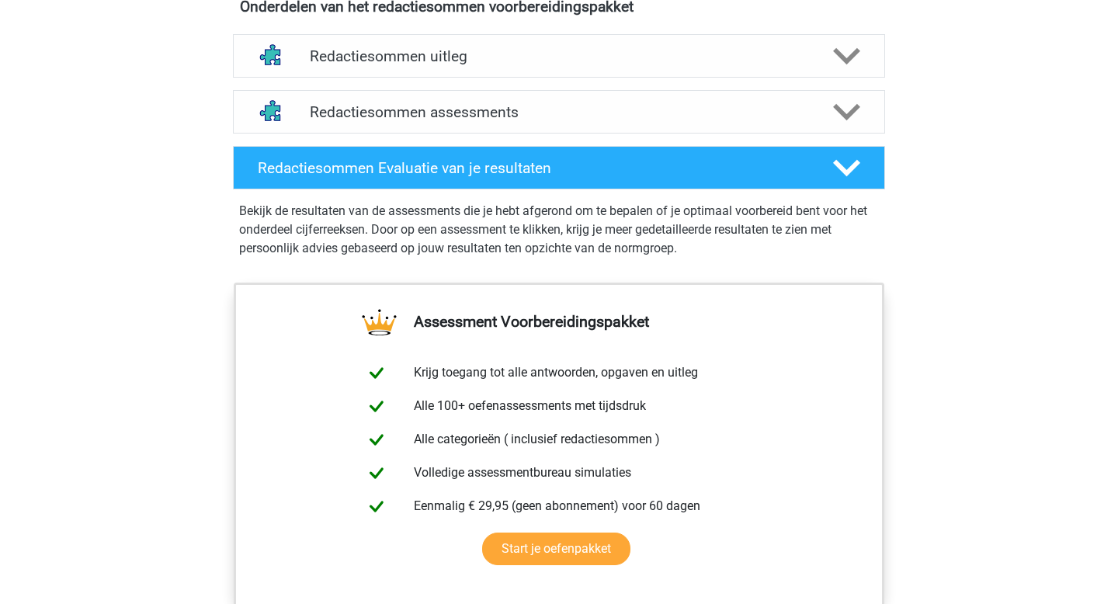
scroll to position [886, 0]
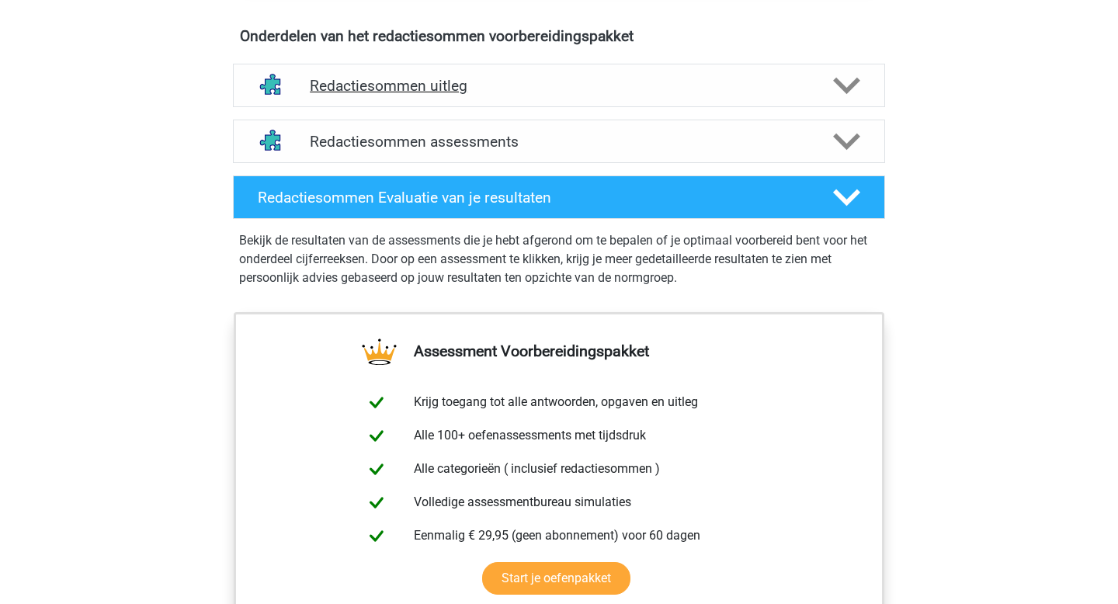
click at [526, 95] on h4 "Redactiesommen uitleg" at bounding box center [559, 86] width 498 height 18
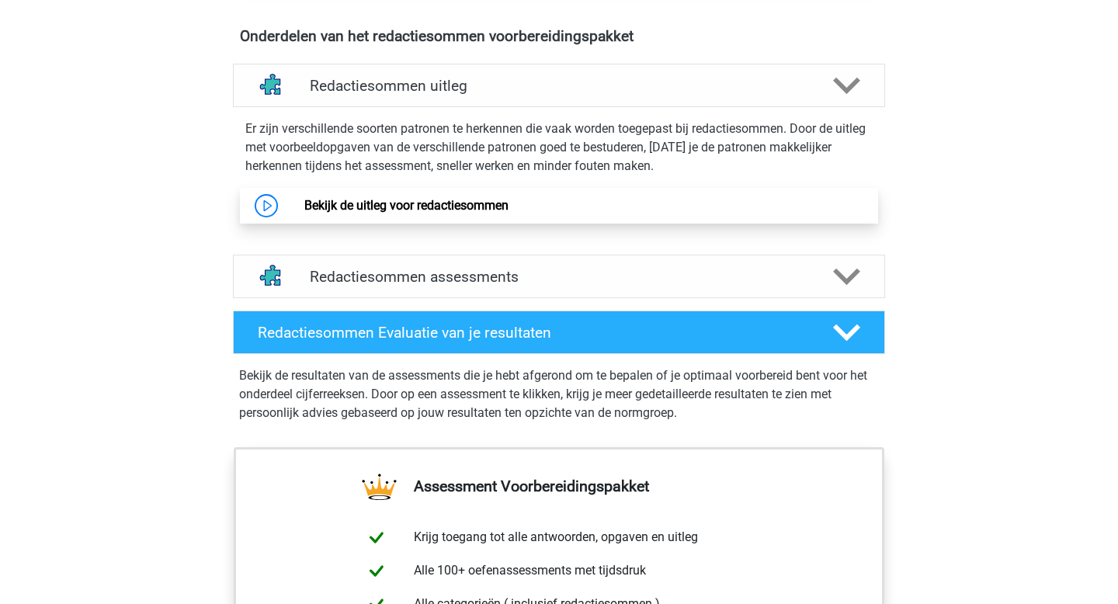
click at [450, 213] on link "Bekijk de uitleg voor redactiesommen" at bounding box center [406, 205] width 204 height 15
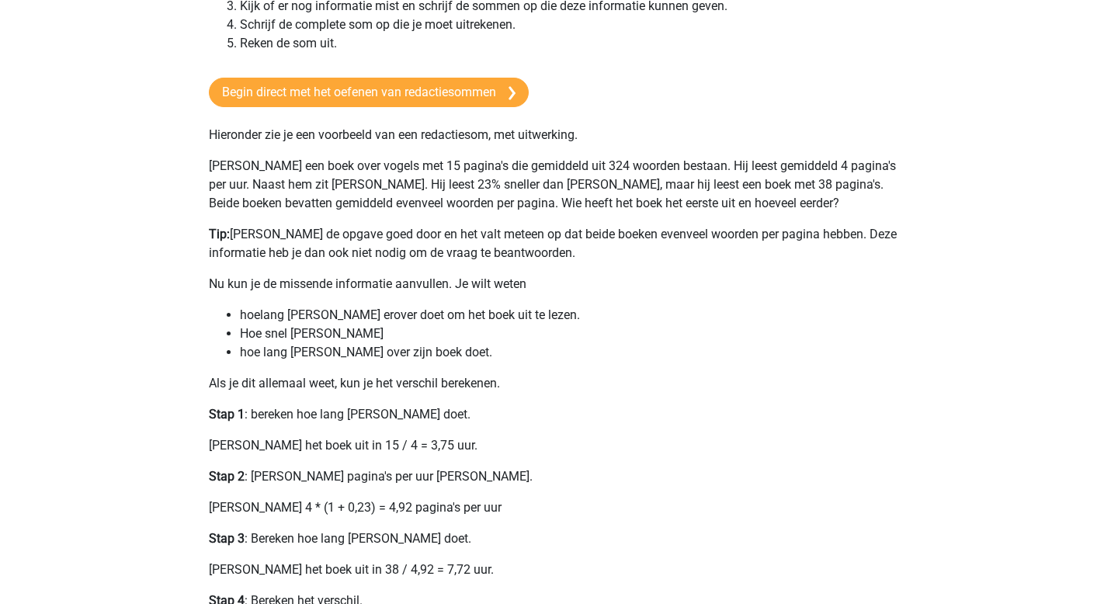
scroll to position [265, 0]
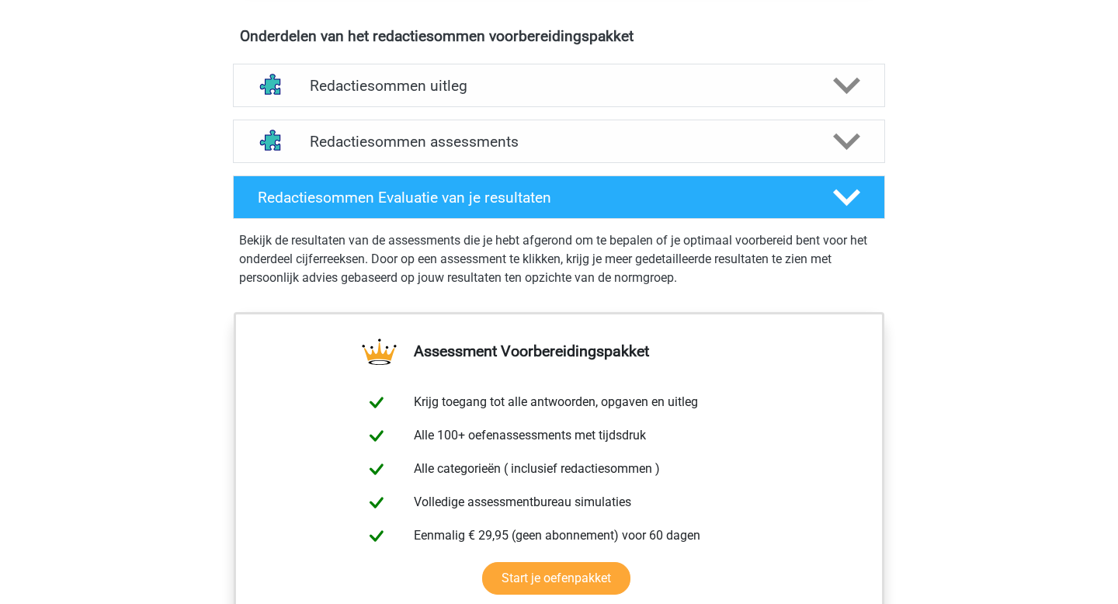
scroll to position [886, 0]
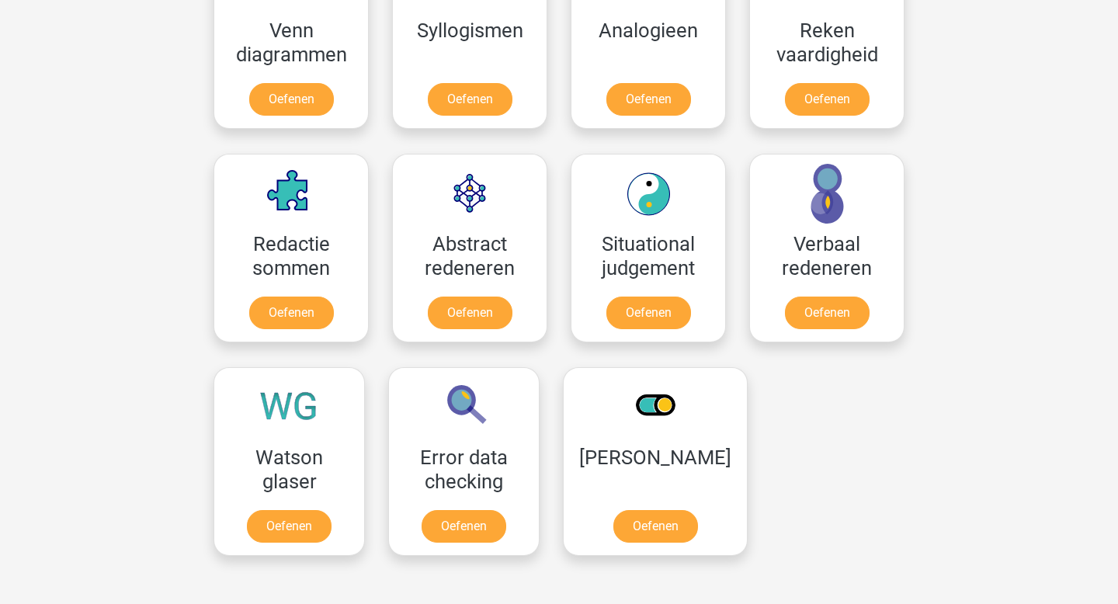
scroll to position [1002, 0]
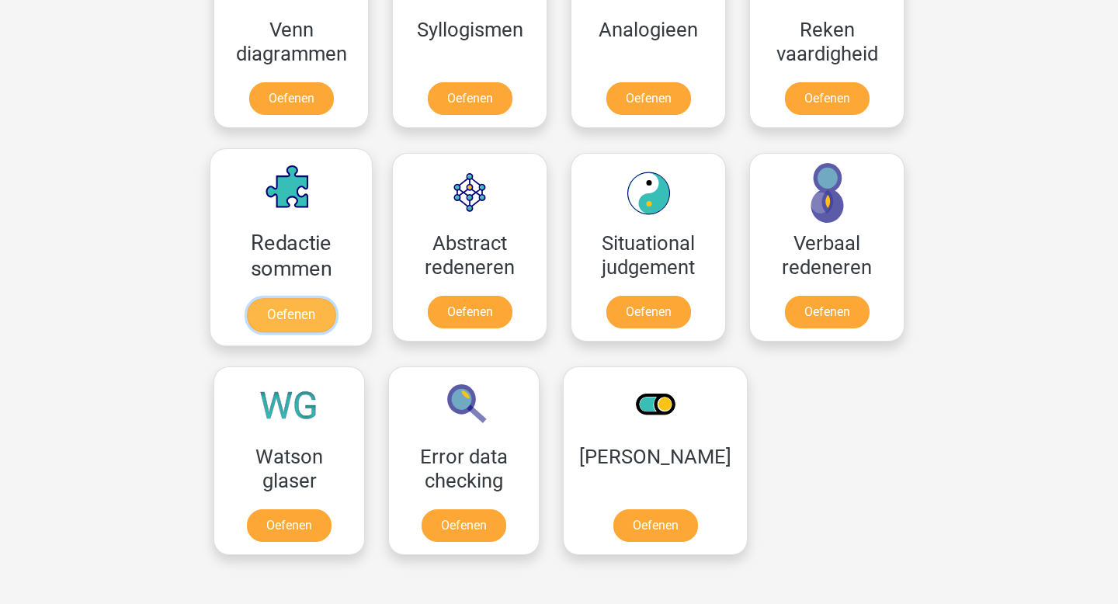
click at [305, 328] on link "Oefenen" at bounding box center [291, 315] width 88 height 34
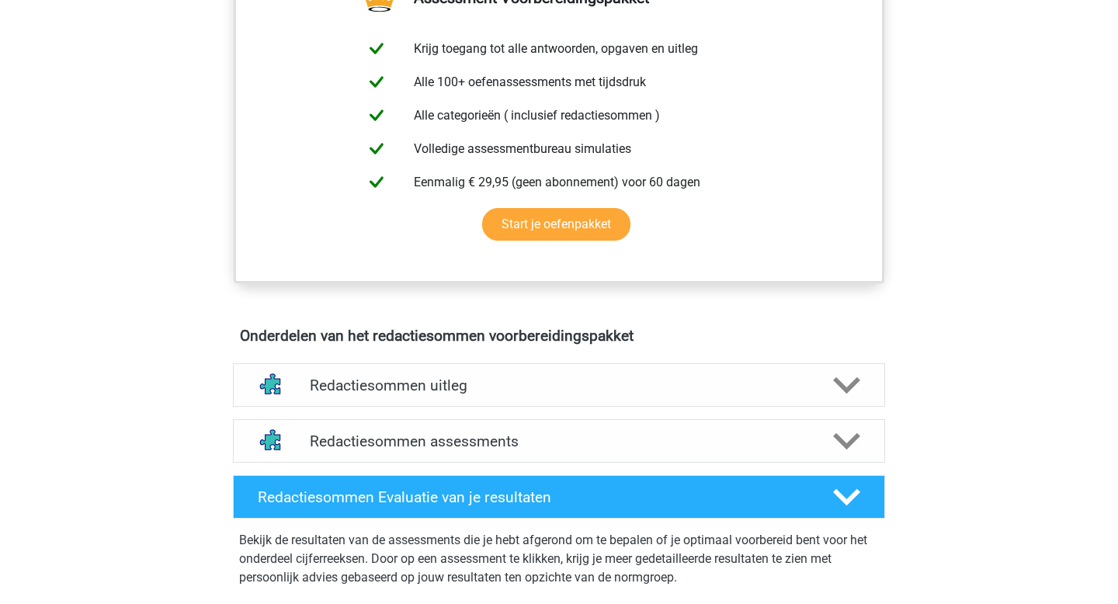
scroll to position [603, 0]
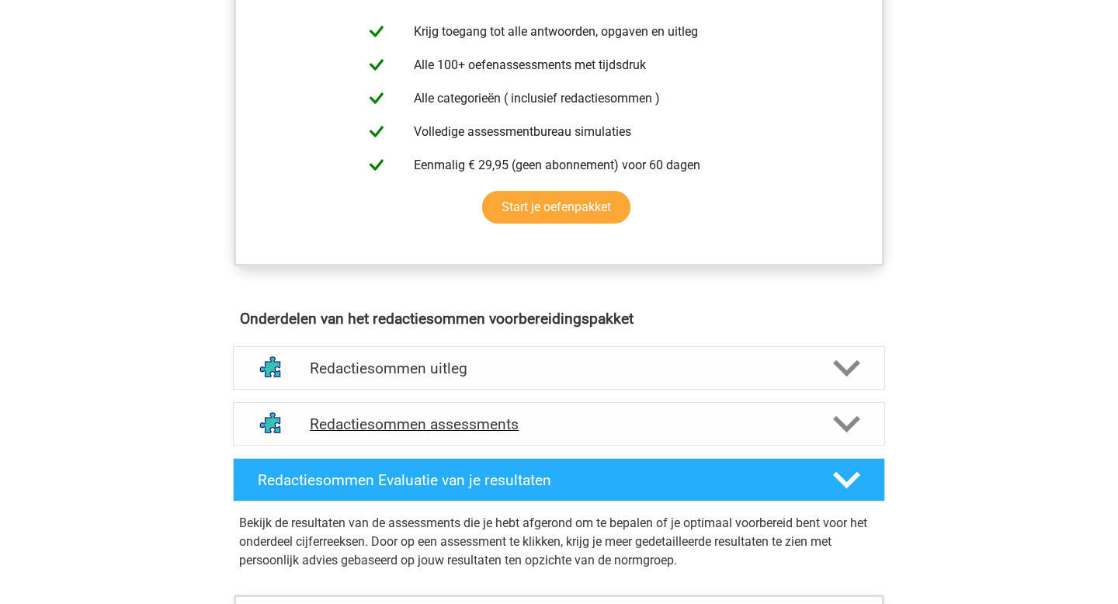
click at [422, 433] on h4 "Redactiesommen assessments" at bounding box center [559, 424] width 498 height 18
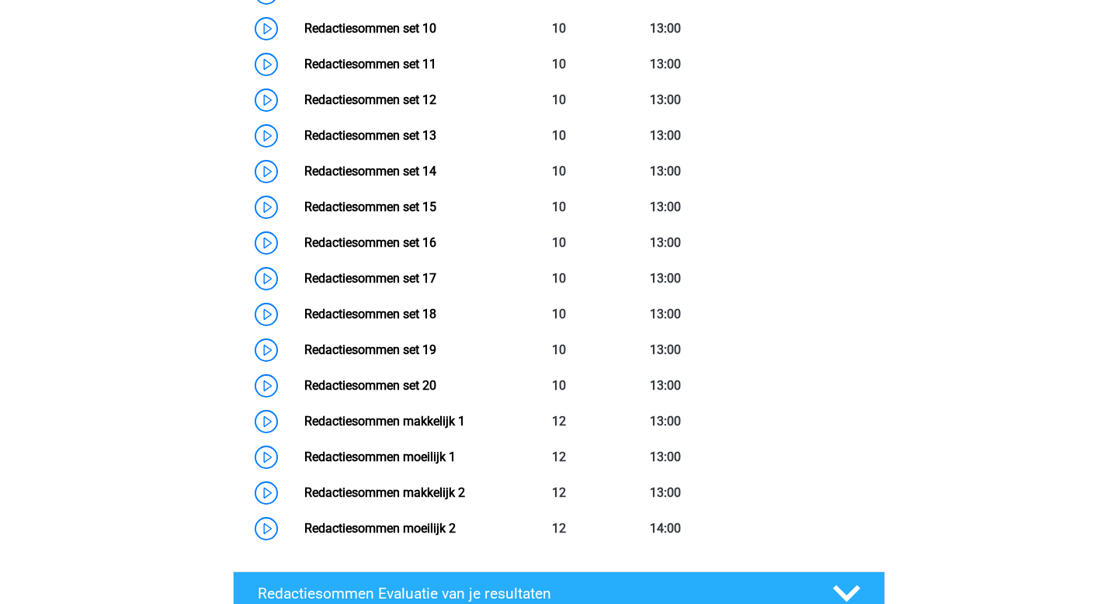
scroll to position [1487, 0]
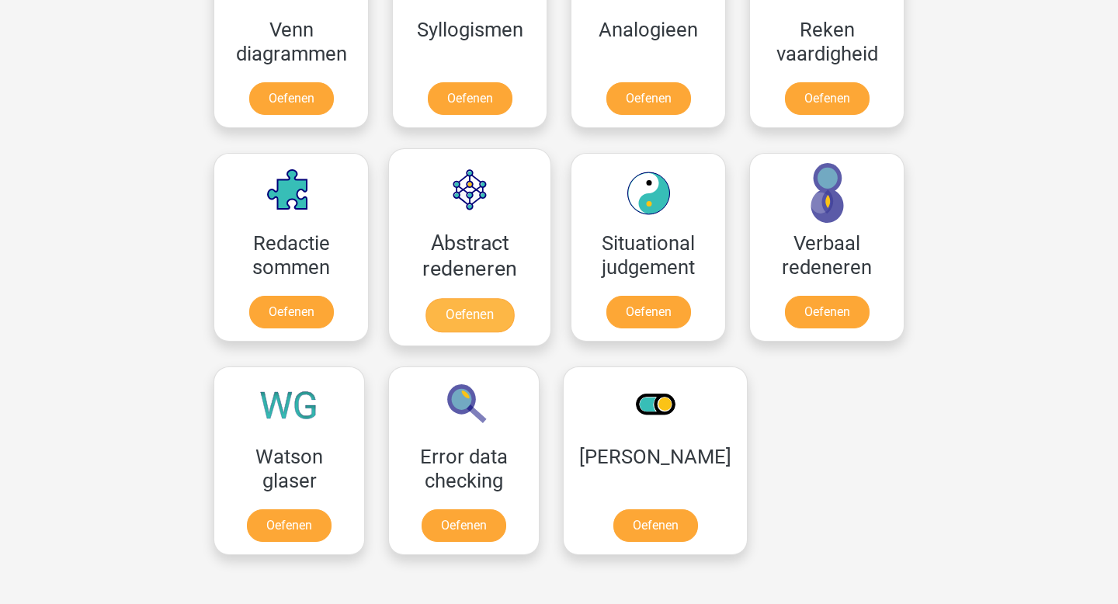
scroll to position [1002, 0]
click at [484, 313] on link "Oefenen" at bounding box center [469, 315] width 88 height 34
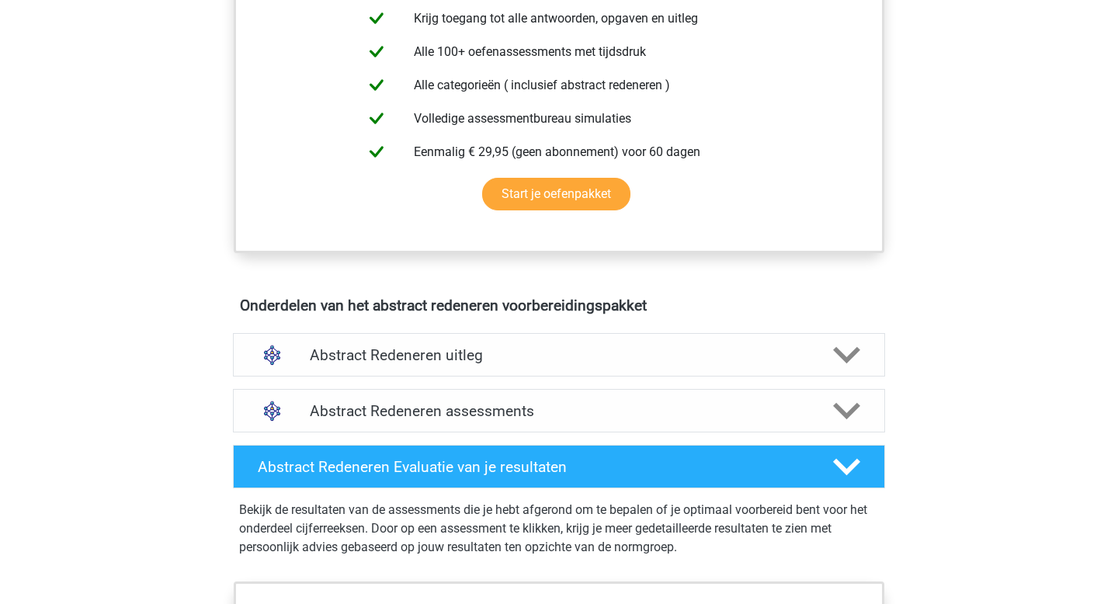
scroll to position [668, 0]
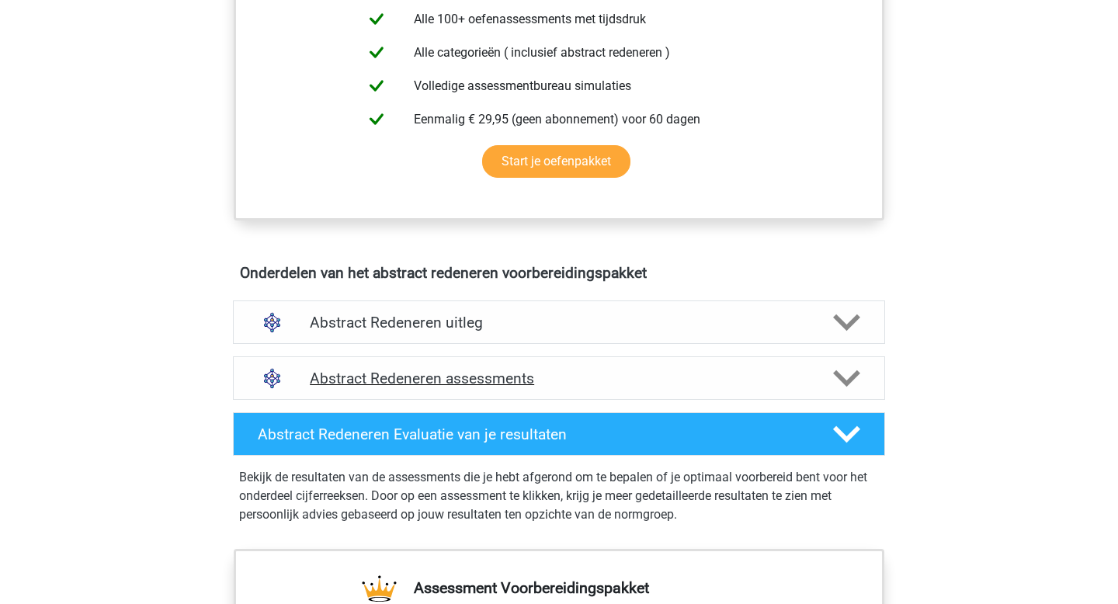
click at [507, 373] on h4 "Abstract Redeneren assessments" at bounding box center [559, 379] width 498 height 18
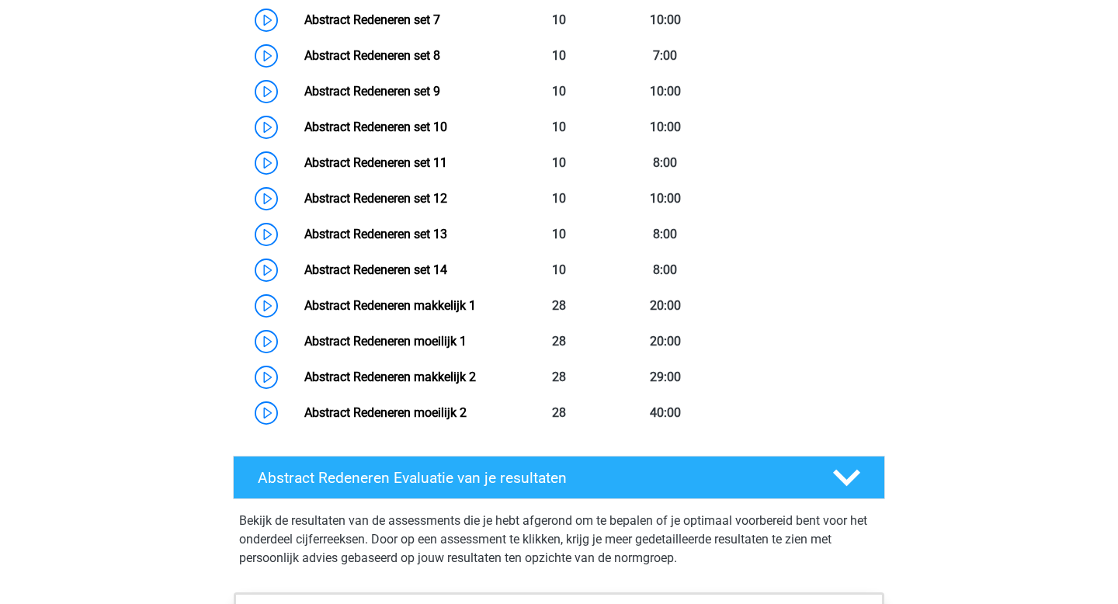
scroll to position [1379, 0]
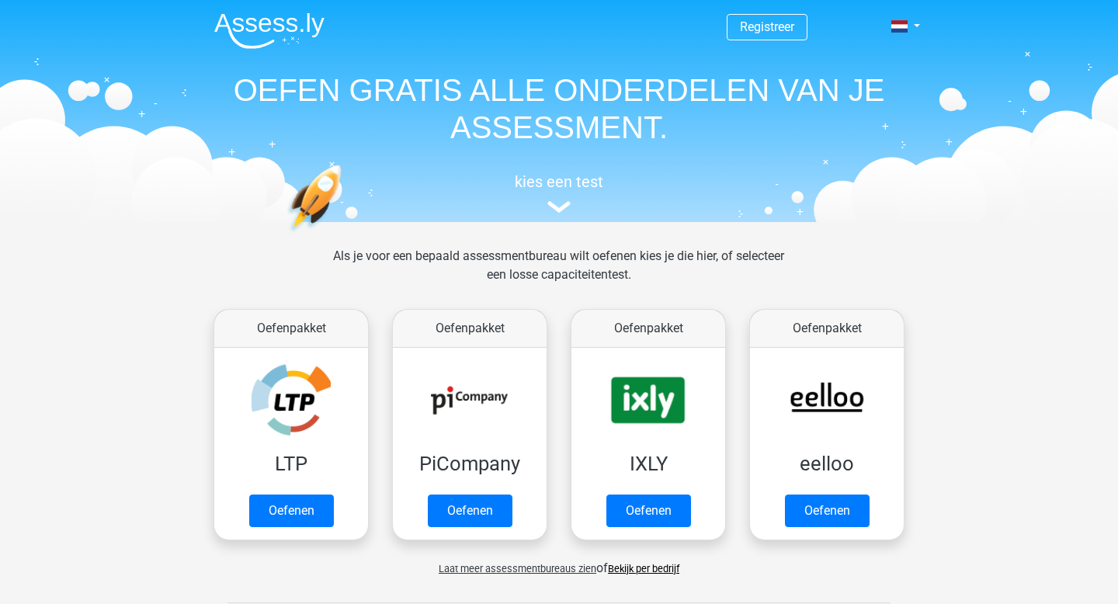
scroll to position [1002, 0]
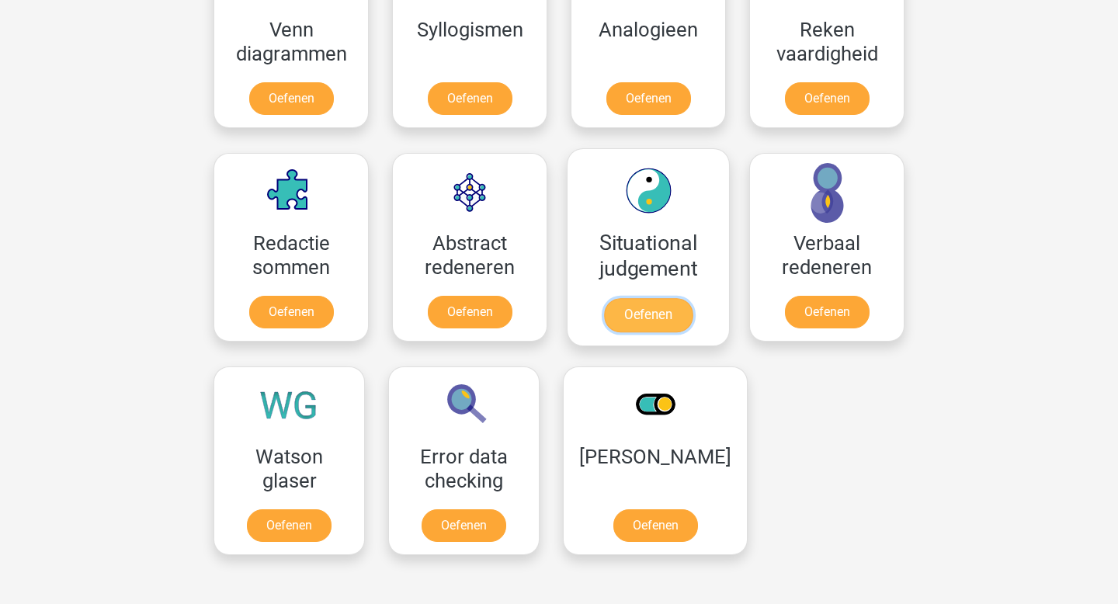
click at [646, 327] on link "Oefenen" at bounding box center [648, 315] width 88 height 34
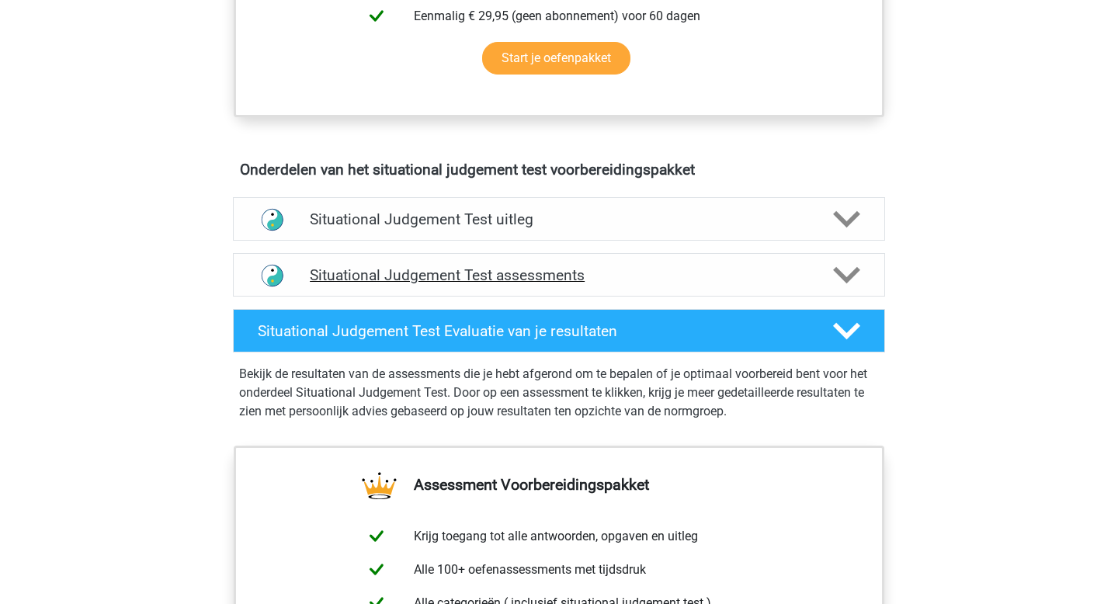
click at [630, 267] on h4 "Situational Judgement Test assessments" at bounding box center [559, 275] width 498 height 18
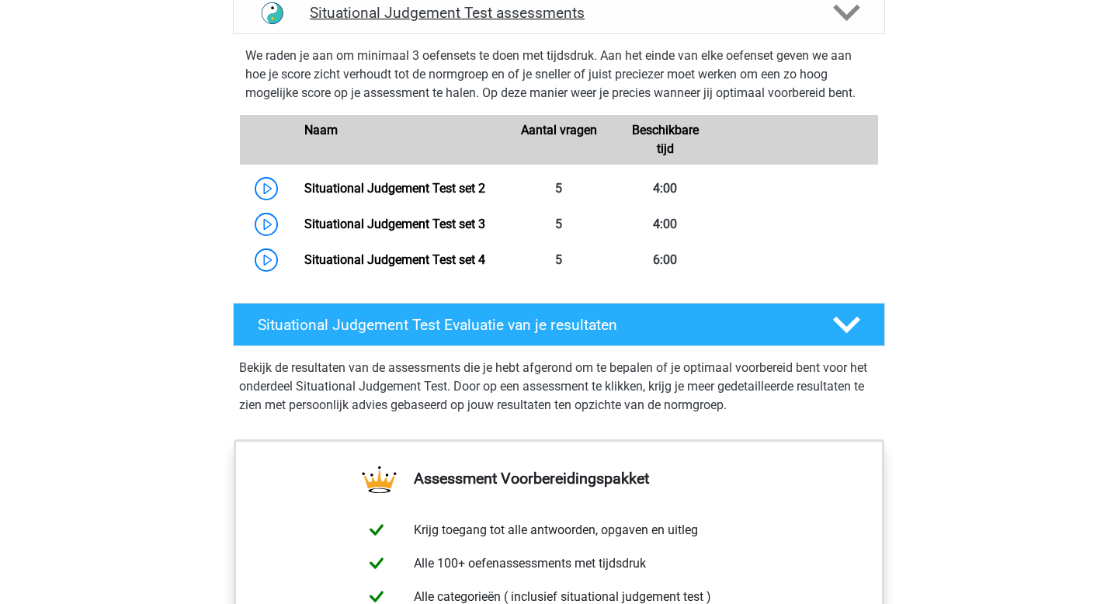
scroll to position [1060, 0]
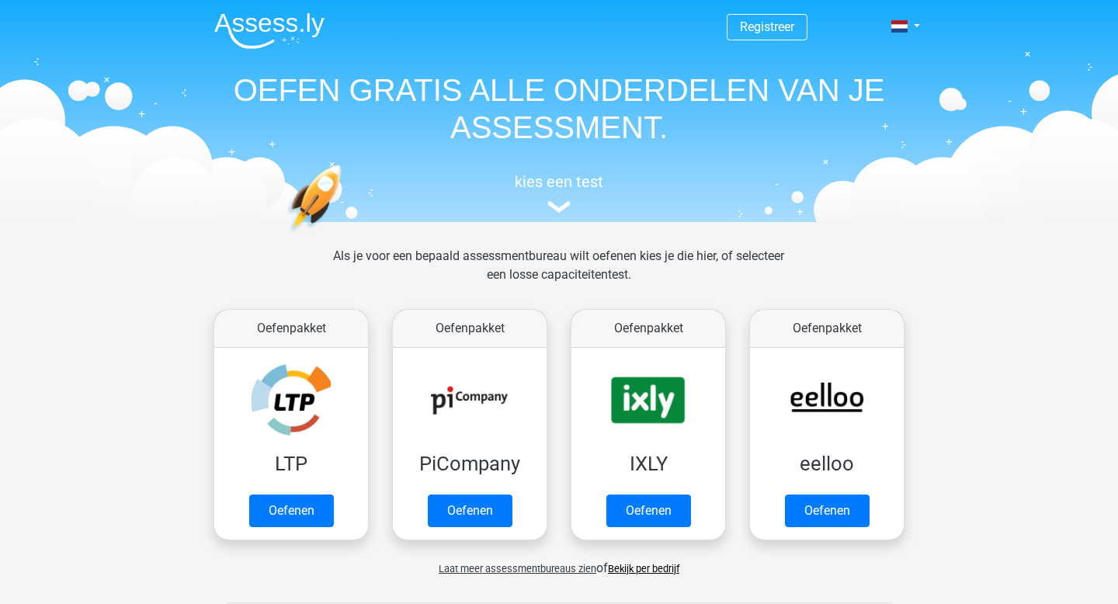
scroll to position [1002, 0]
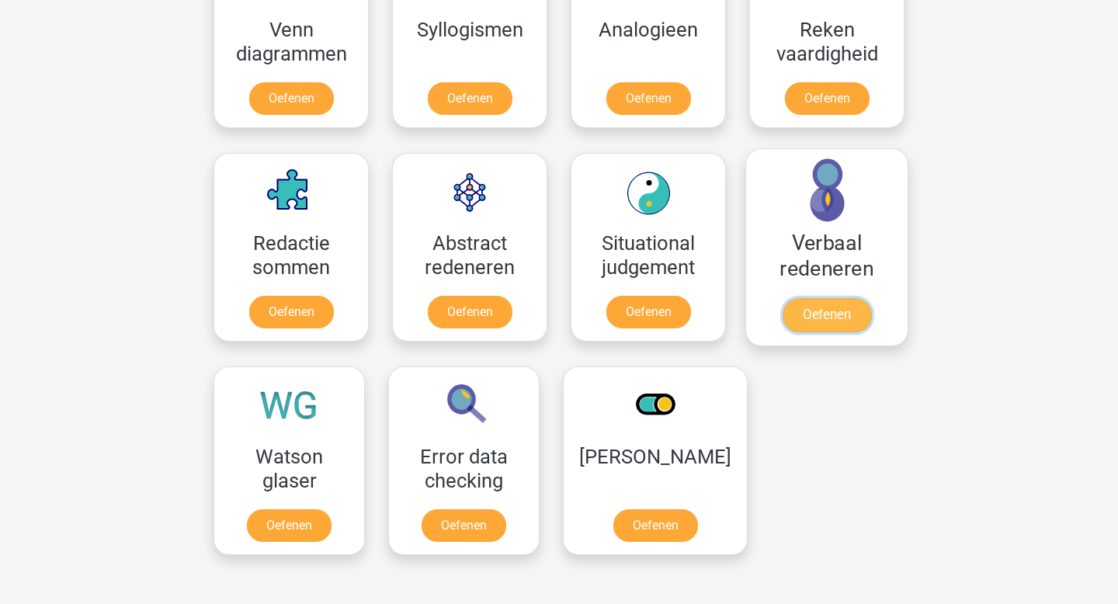
click at [814, 324] on link "Oefenen" at bounding box center [826, 315] width 88 height 34
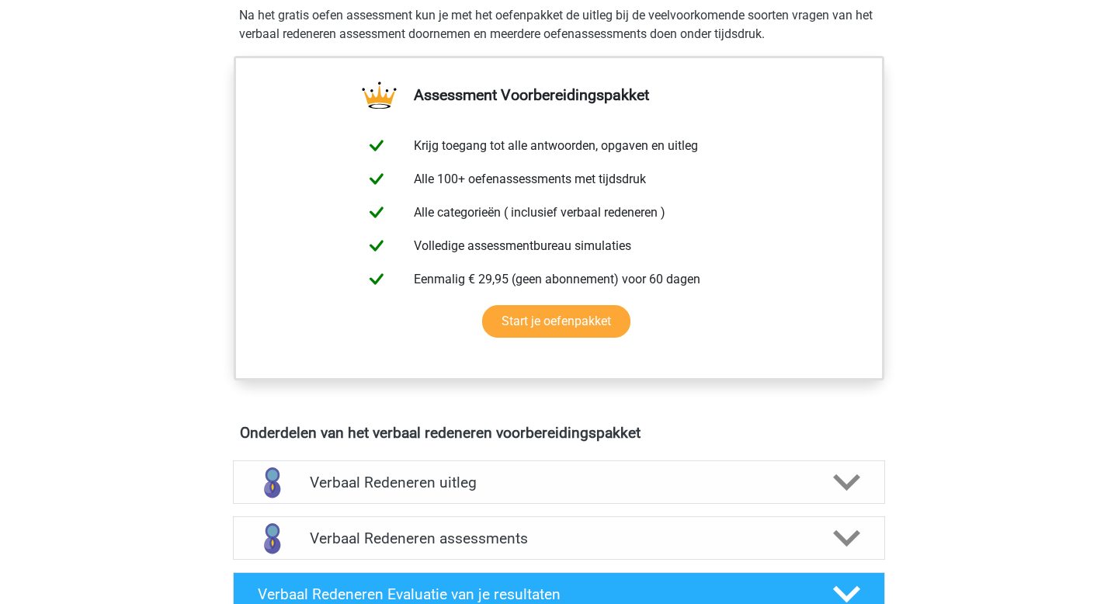
scroll to position [558, 0]
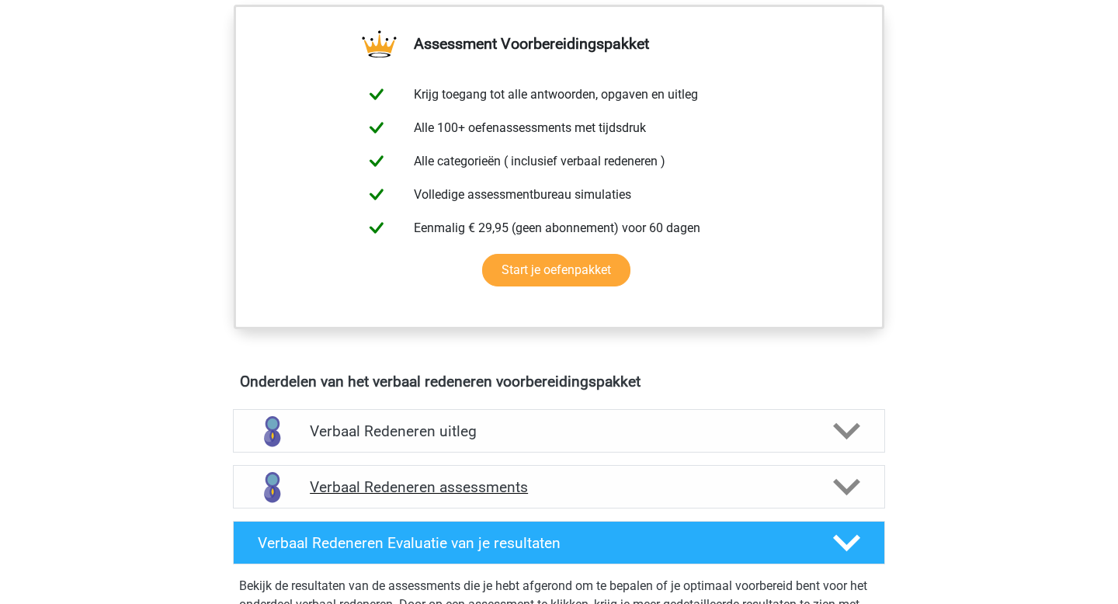
click at [679, 484] on h4 "Verbaal Redeneren assessments" at bounding box center [559, 487] width 498 height 18
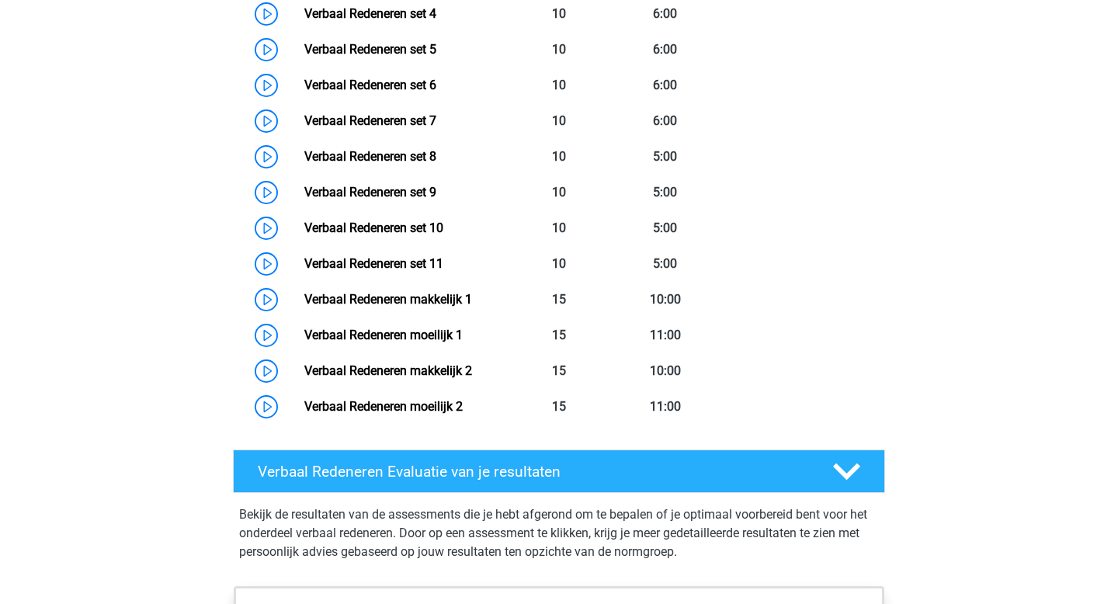
scroll to position [1282, 0]
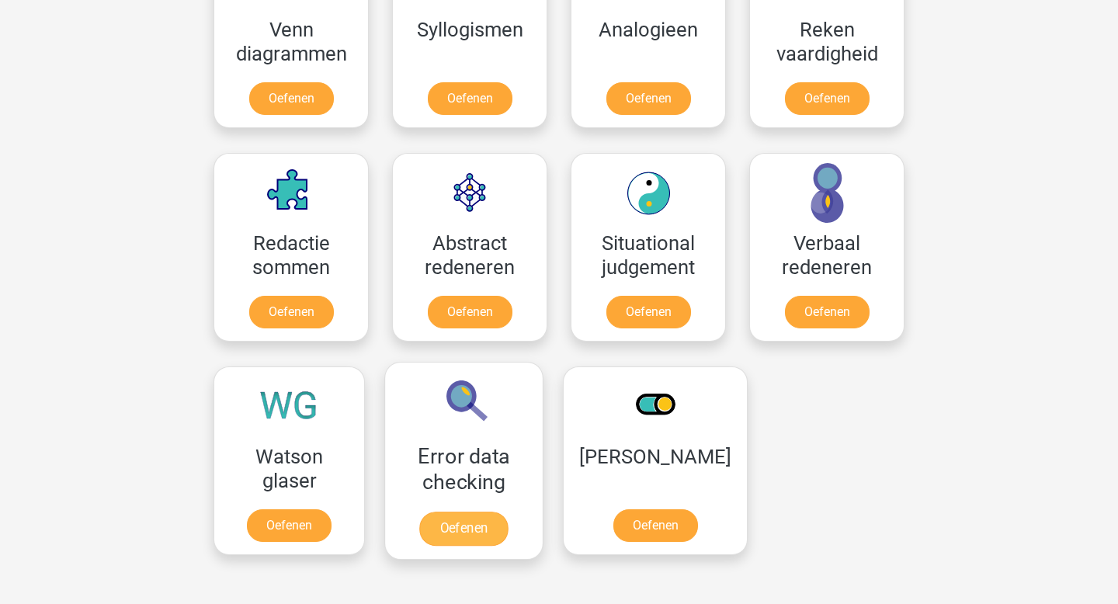
scroll to position [1002, 0]
click at [459, 526] on link "Oefenen" at bounding box center [463, 529] width 88 height 34
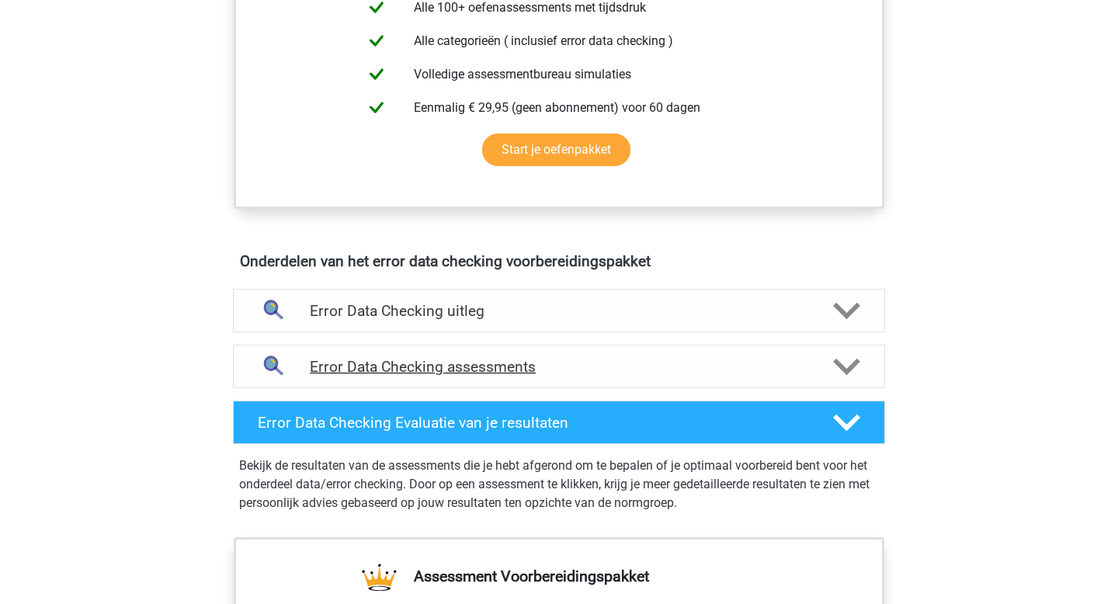
click at [592, 363] on h4 "Error Data Checking assessments" at bounding box center [559, 367] width 498 height 18
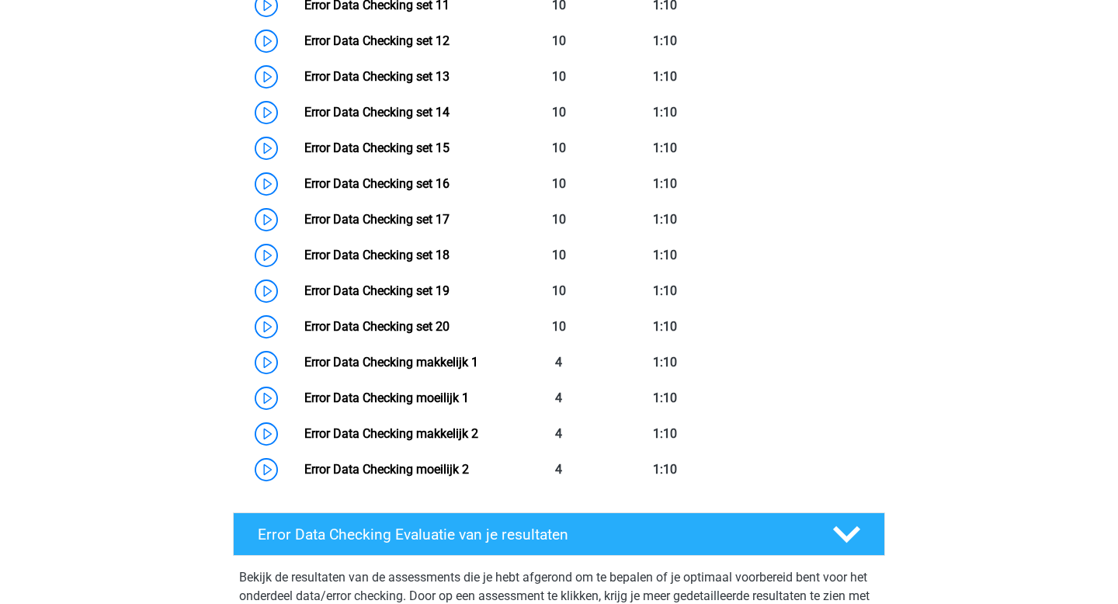
scroll to position [1543, 0]
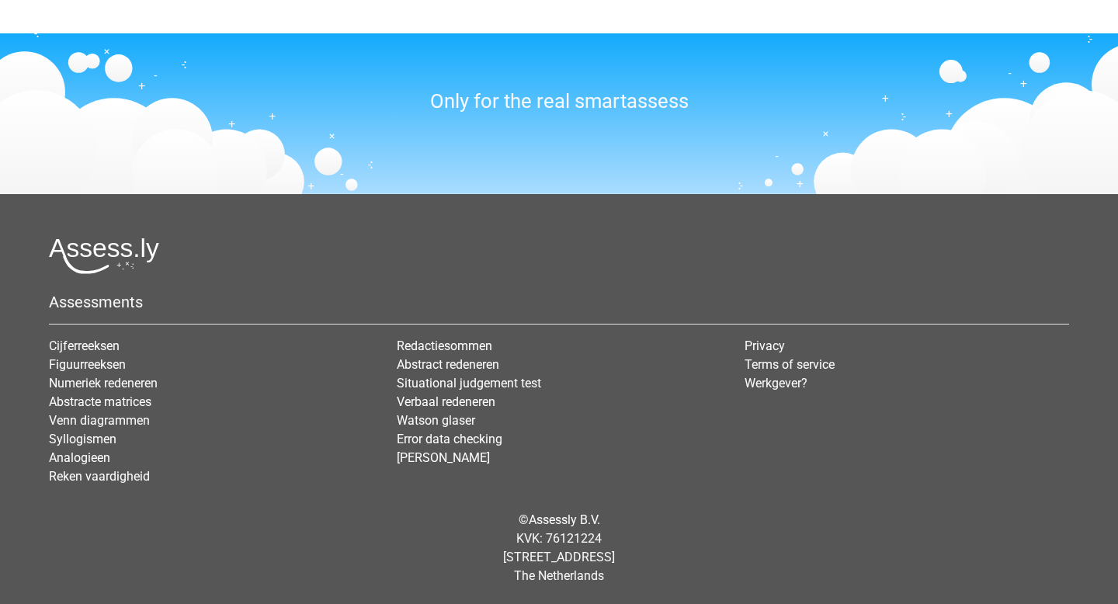
scroll to position [1312, 0]
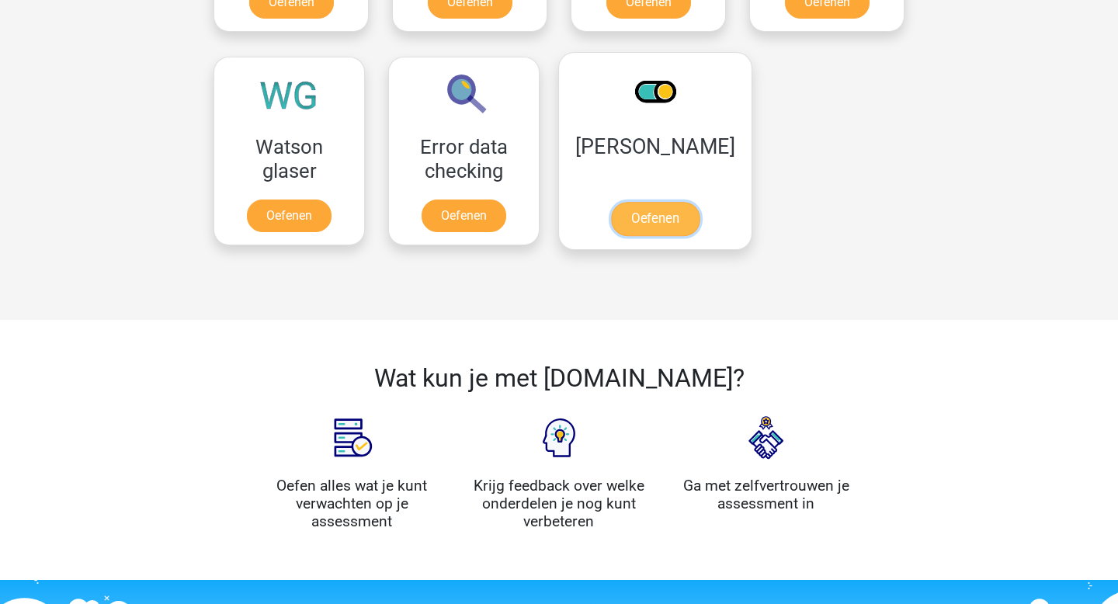
click at [661, 231] on link "Oefenen" at bounding box center [655, 219] width 88 height 34
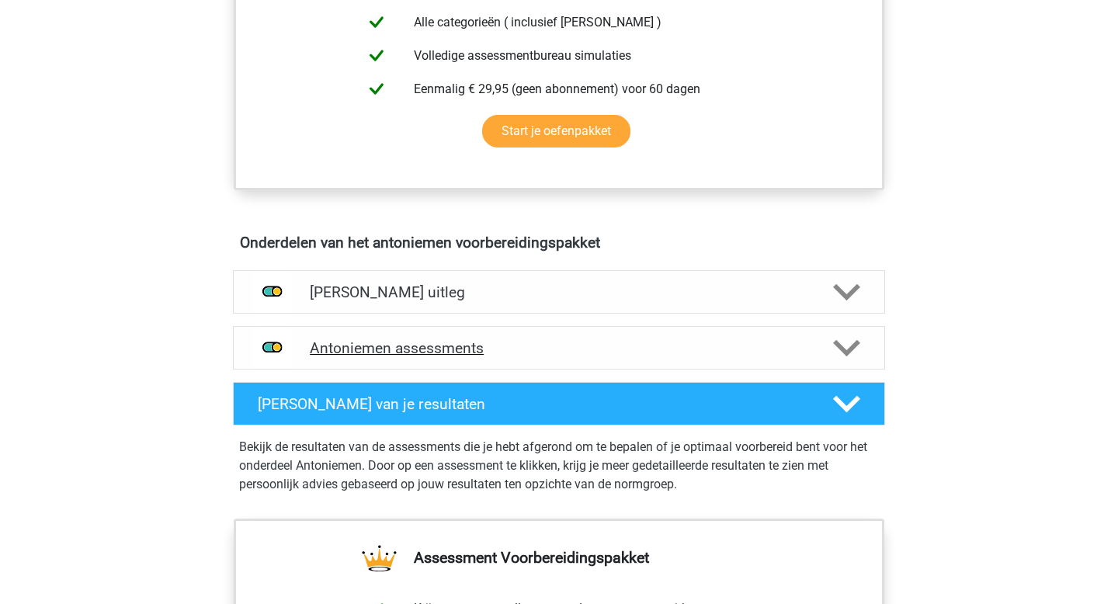
click at [562, 342] on h4 "Antoniemen assessments" at bounding box center [559, 348] width 498 height 18
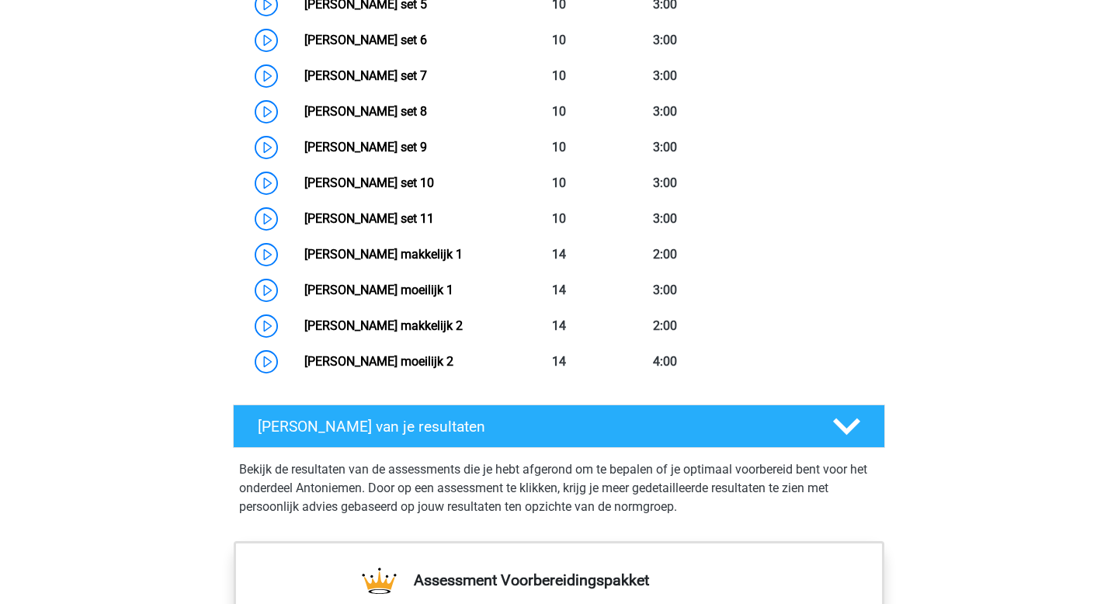
scroll to position [1331, 0]
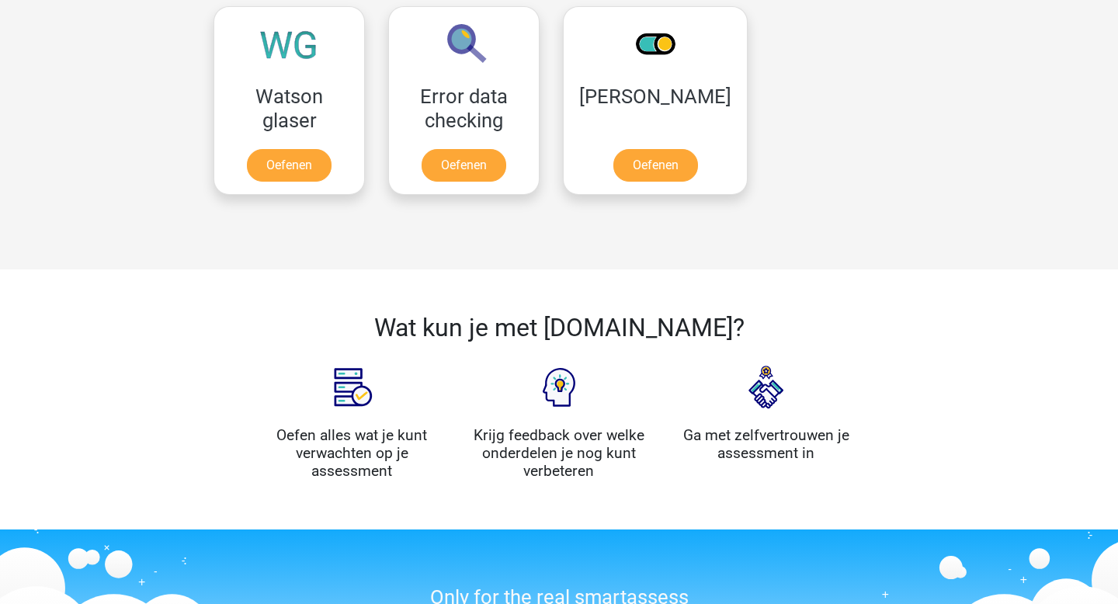
scroll to position [1348, 0]
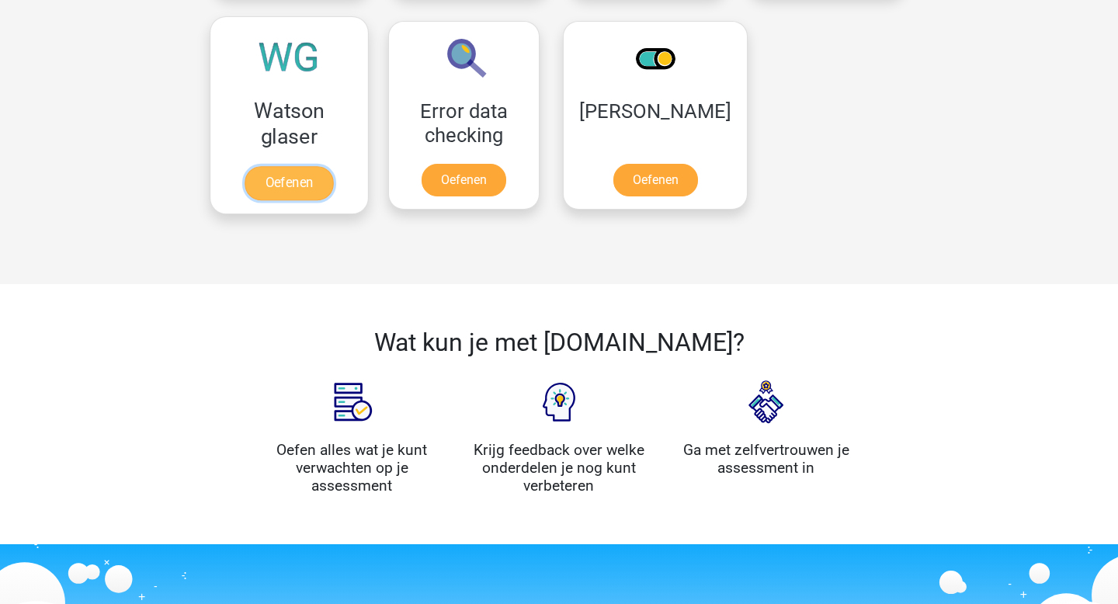
click at [279, 180] on link "Oefenen" at bounding box center [289, 183] width 88 height 34
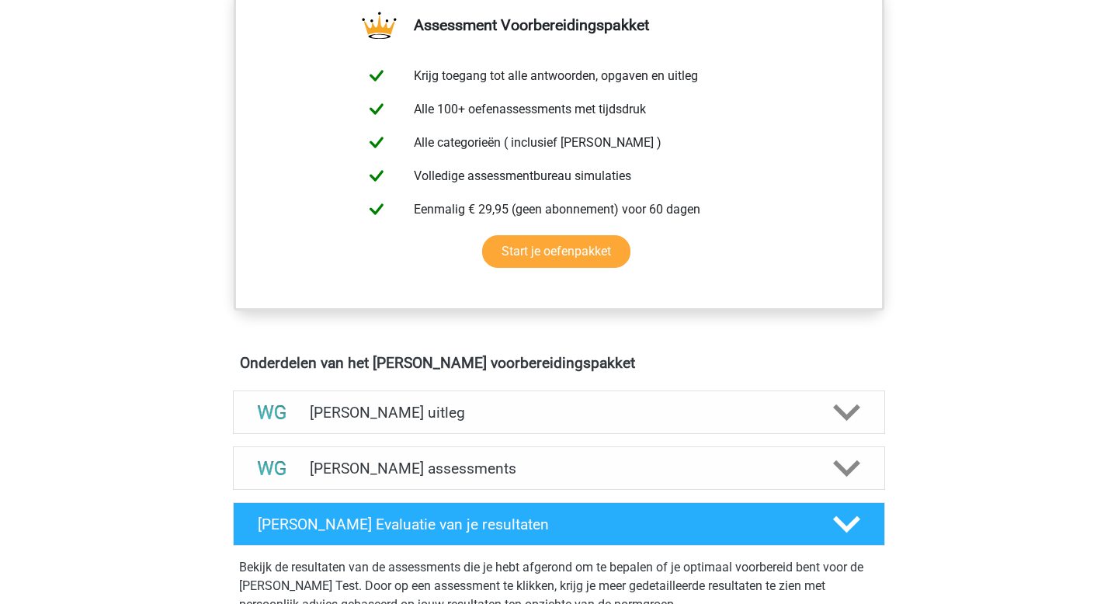
scroll to position [594, 0]
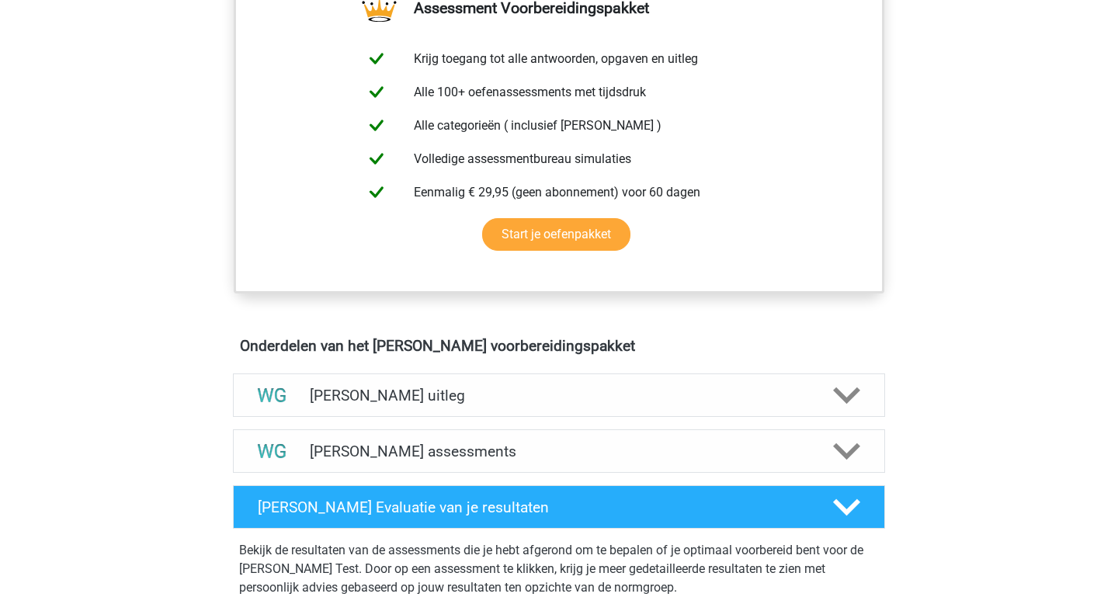
click at [462, 418] on div "Watson Glaser uitleg Bij de Watson Glaser Critical Thinking Test wordt getoetst…" at bounding box center [559, 395] width 713 height 56
click at [496, 403] on h4 "Watson Glaser uitleg" at bounding box center [559, 396] width 498 height 18
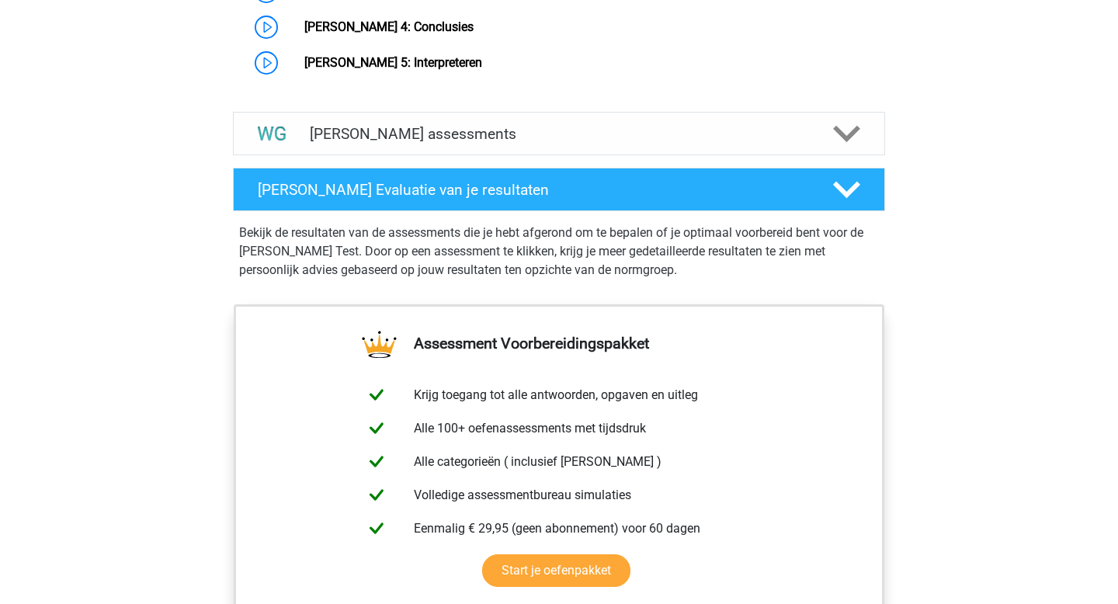
scroll to position [1475, 0]
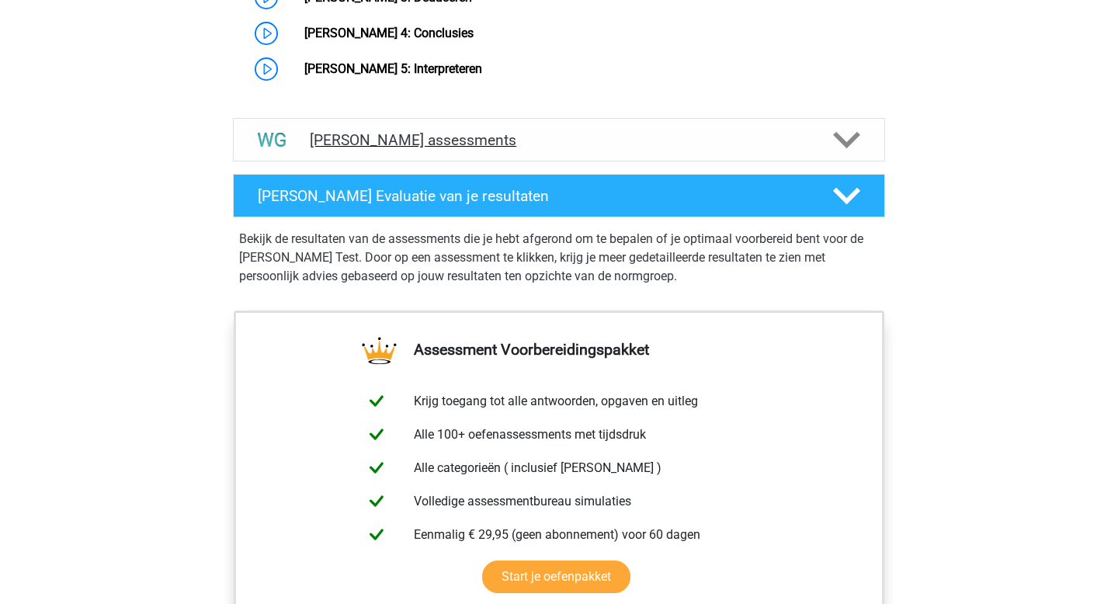
click at [570, 144] on h4 "Watson Glaser assessments" at bounding box center [559, 140] width 498 height 18
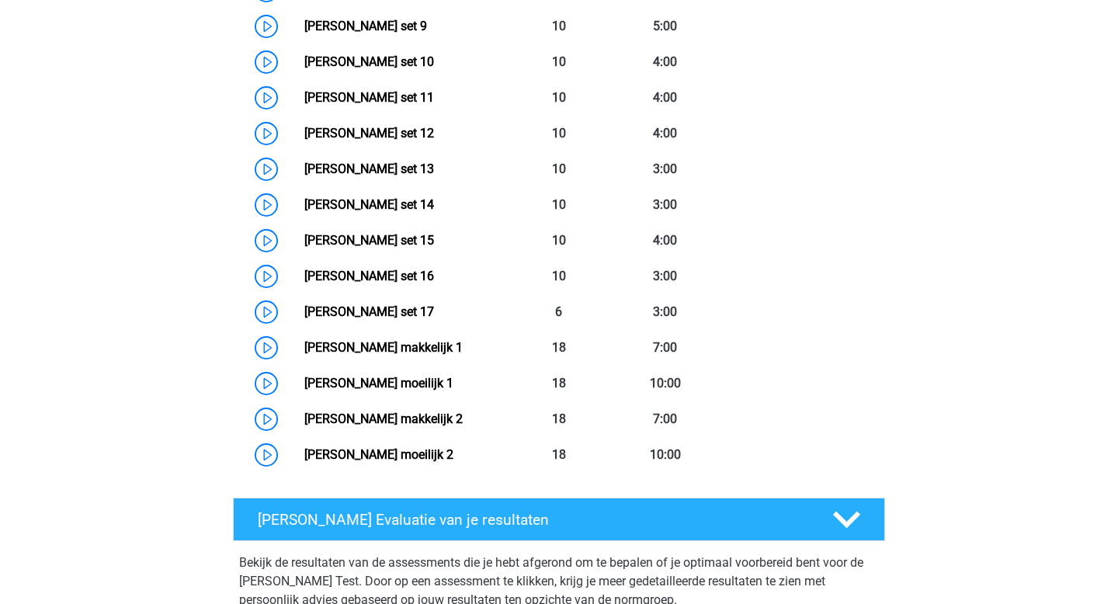
scroll to position [2011, 0]
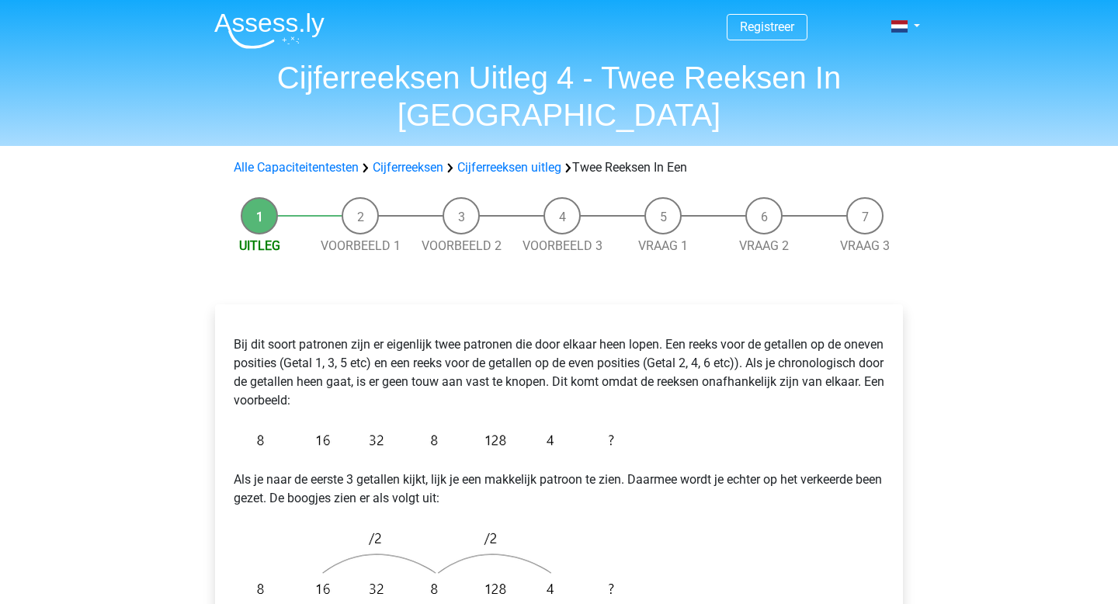
scroll to position [206, 0]
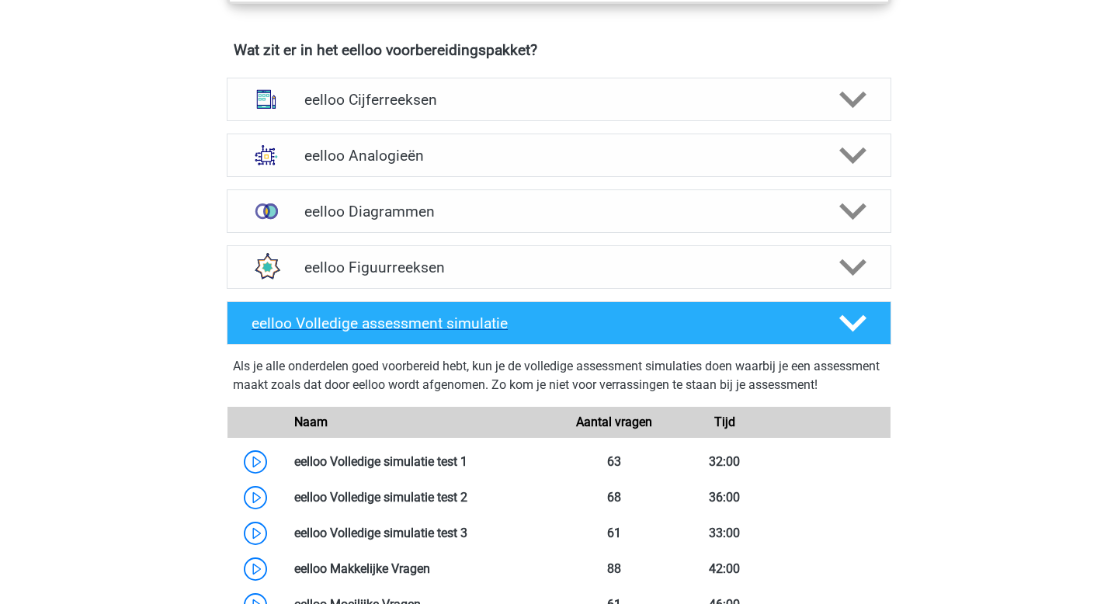
scroll to position [951, 0]
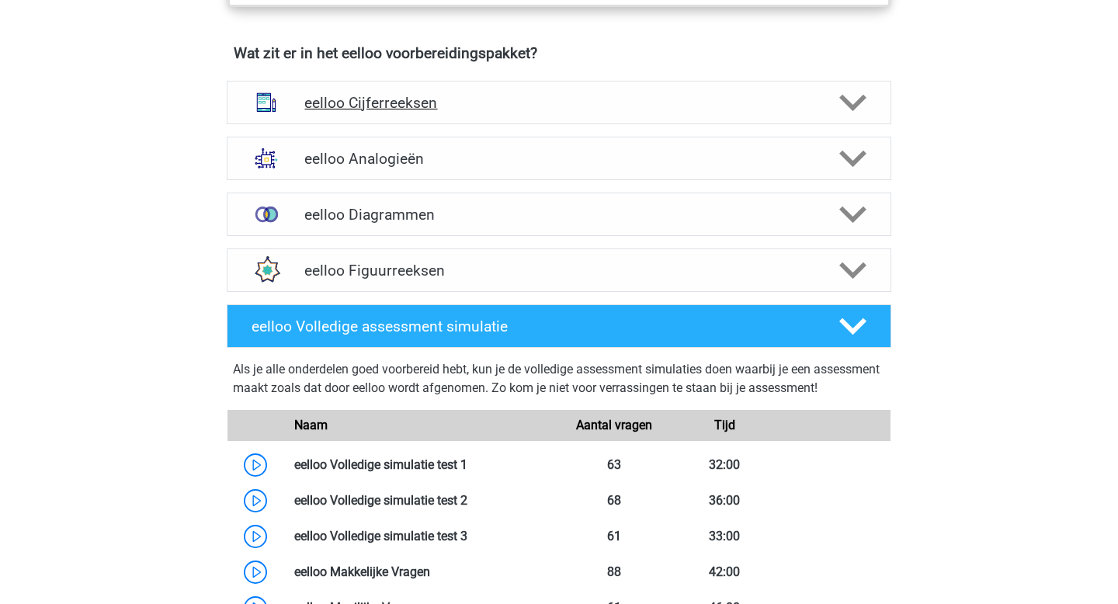
click at [529, 108] on h4 "eelloo Cijferreeksen" at bounding box center [558, 103] width 508 height 18
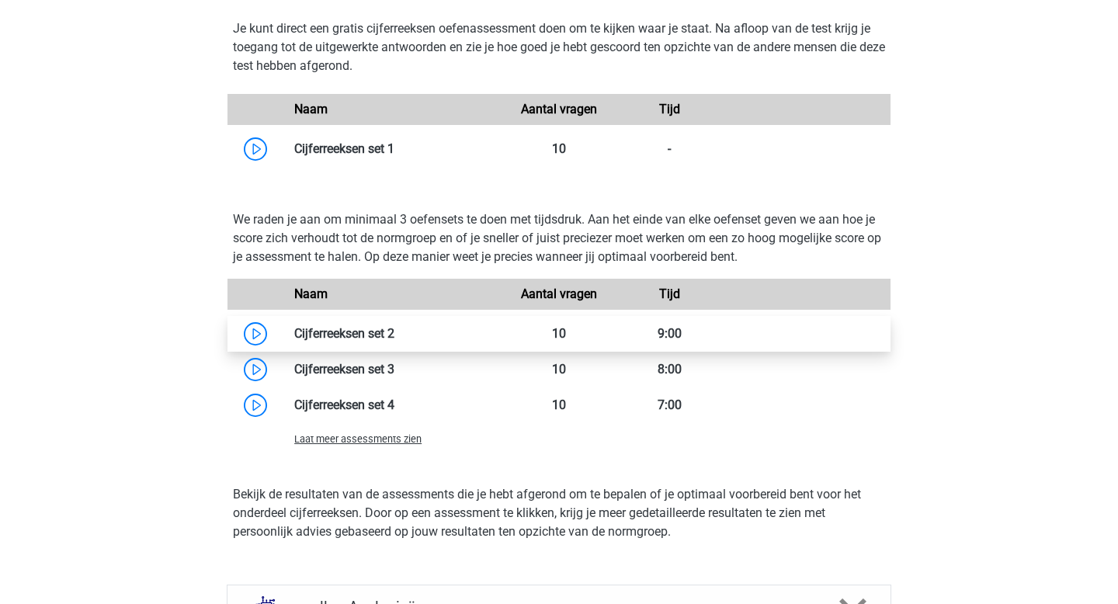
scroll to position [1381, 0]
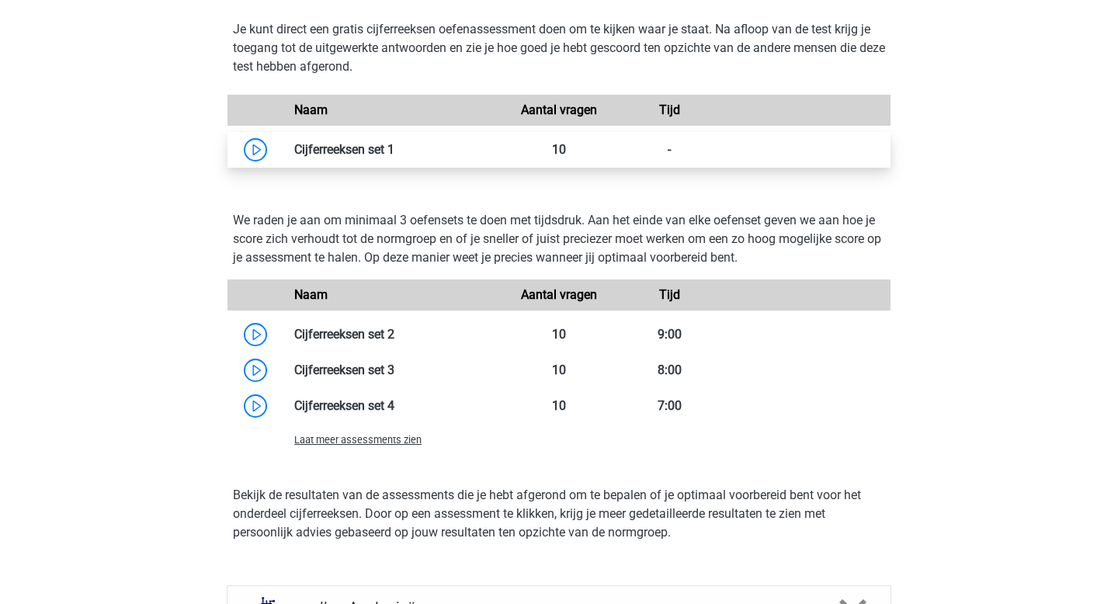
click at [394, 157] on link at bounding box center [394, 149] width 0 height 15
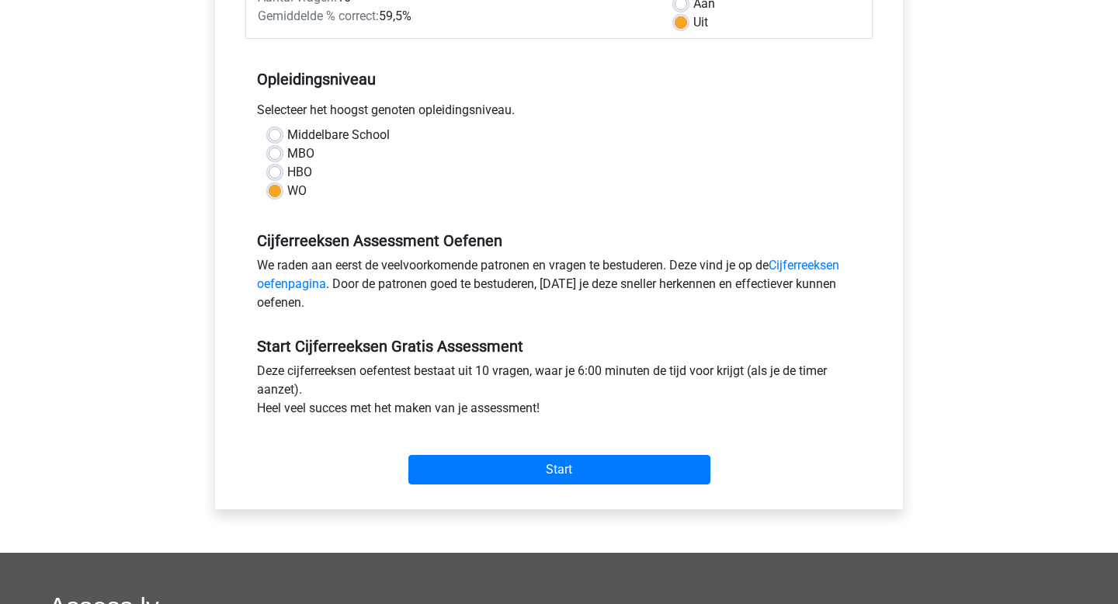
scroll to position [309, 0]
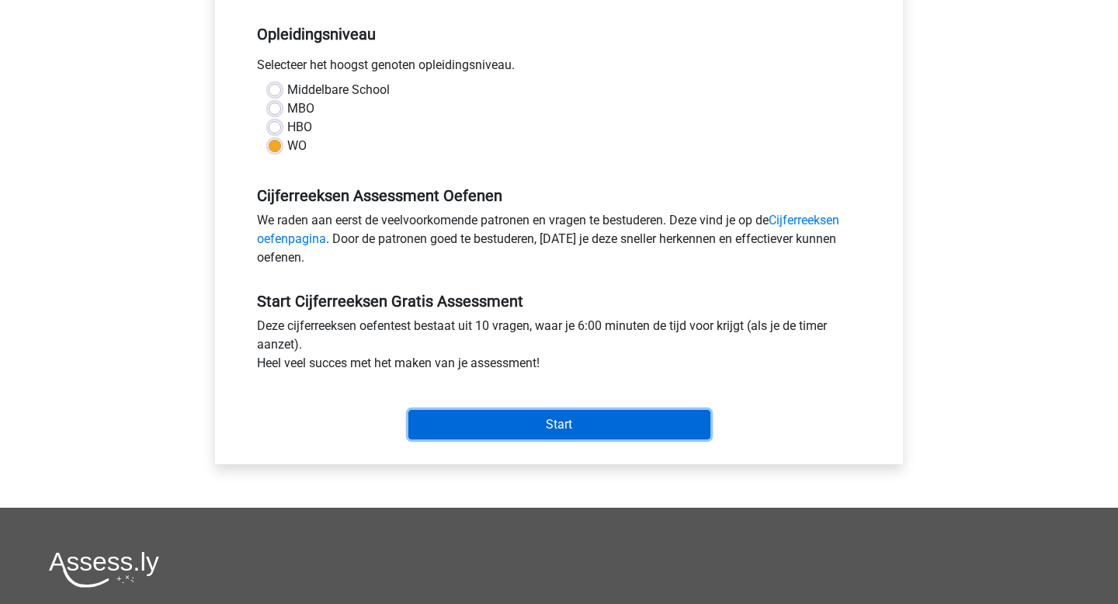
click at [528, 429] on input "Start" at bounding box center [559, 424] width 302 height 29
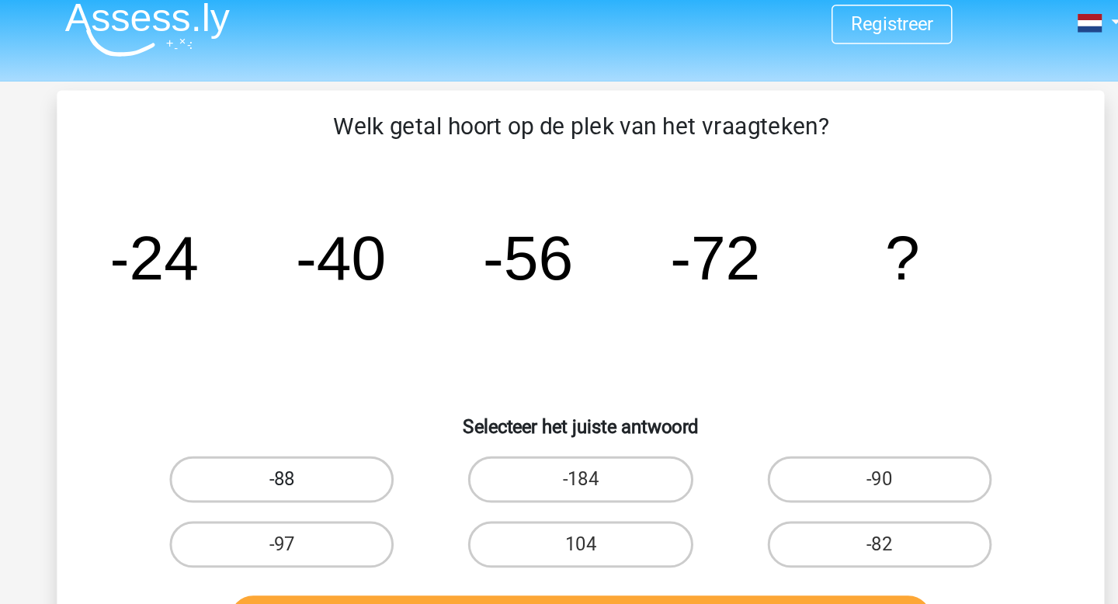
click at [358, 317] on label "-88" at bounding box center [359, 331] width 150 height 31
click at [359, 331] on input "-88" at bounding box center [364, 336] width 10 height 10
radio input "true"
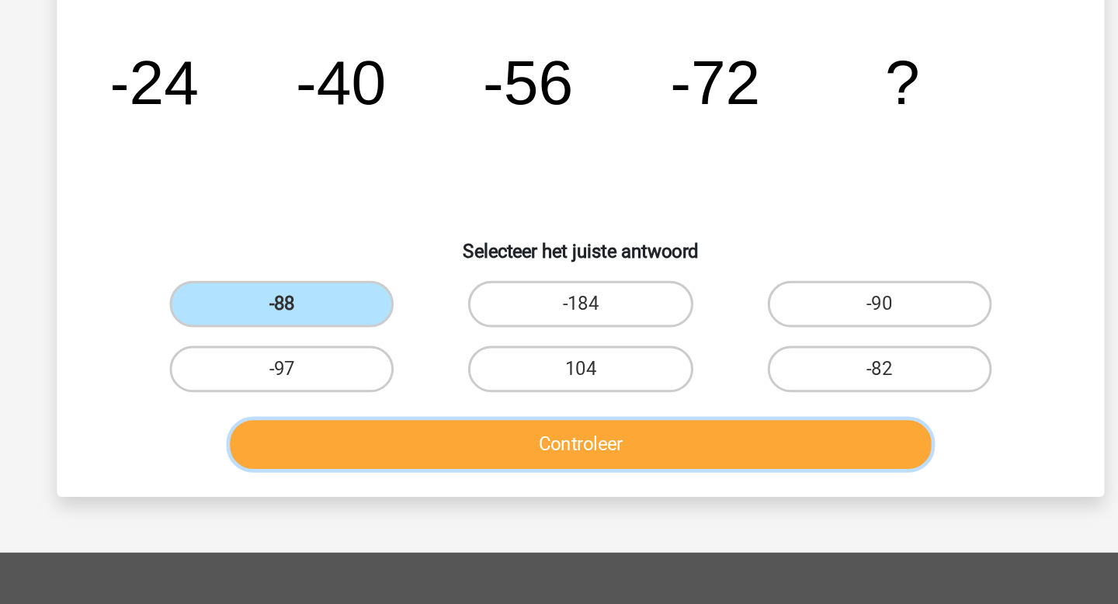
click at [454, 432] on button "Controleer" at bounding box center [559, 425] width 470 height 33
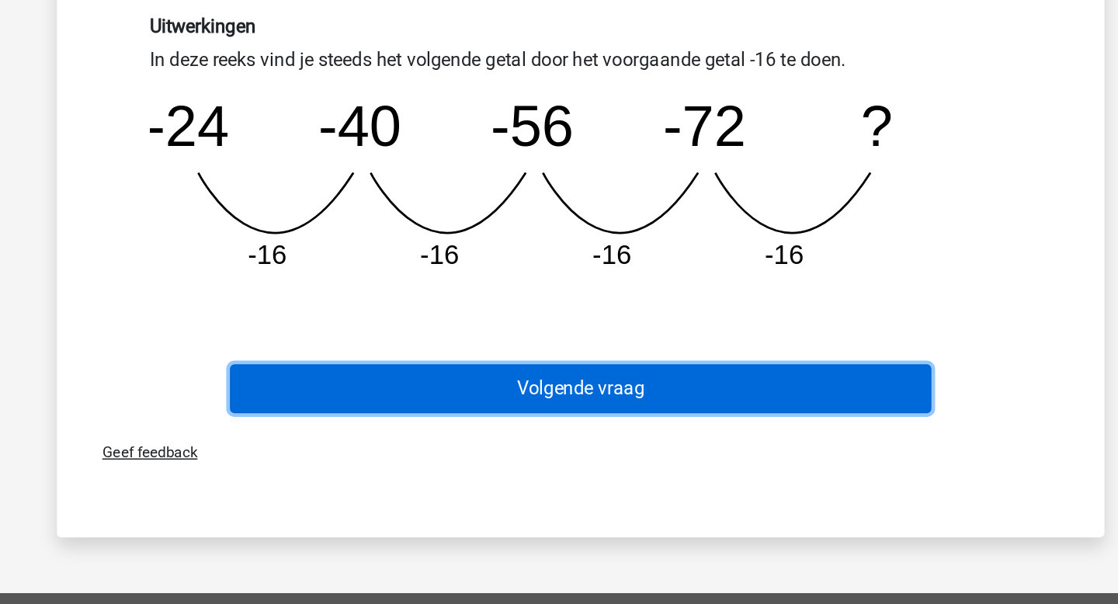
click at [508, 463] on button "Volgende vraag" at bounding box center [559, 459] width 470 height 33
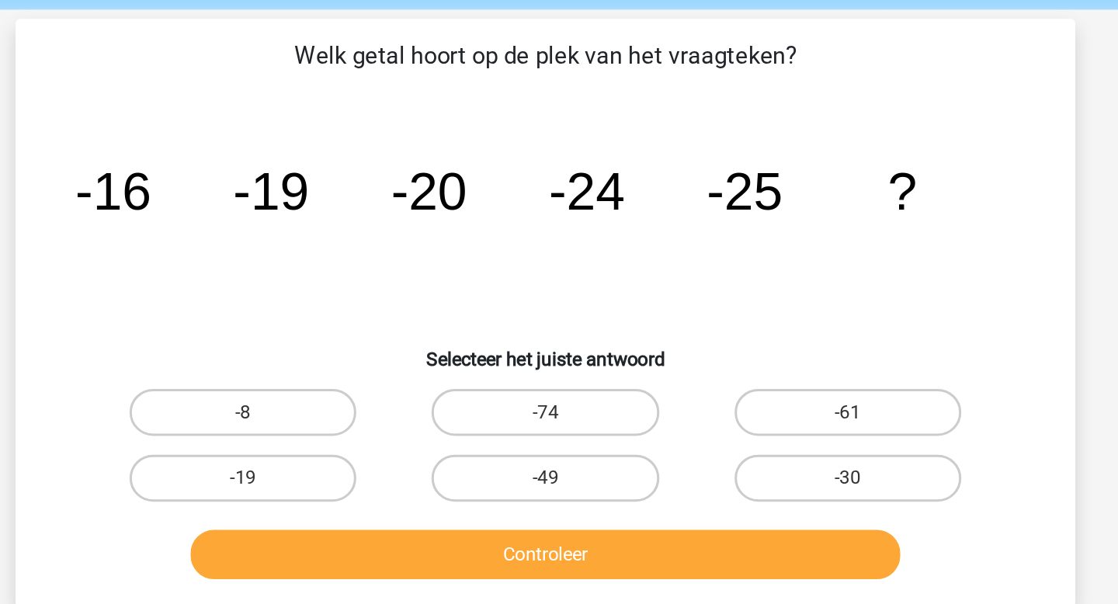
click at [765, 378] on input "-30" at bounding box center [763, 380] width 10 height 10
radio input "true"
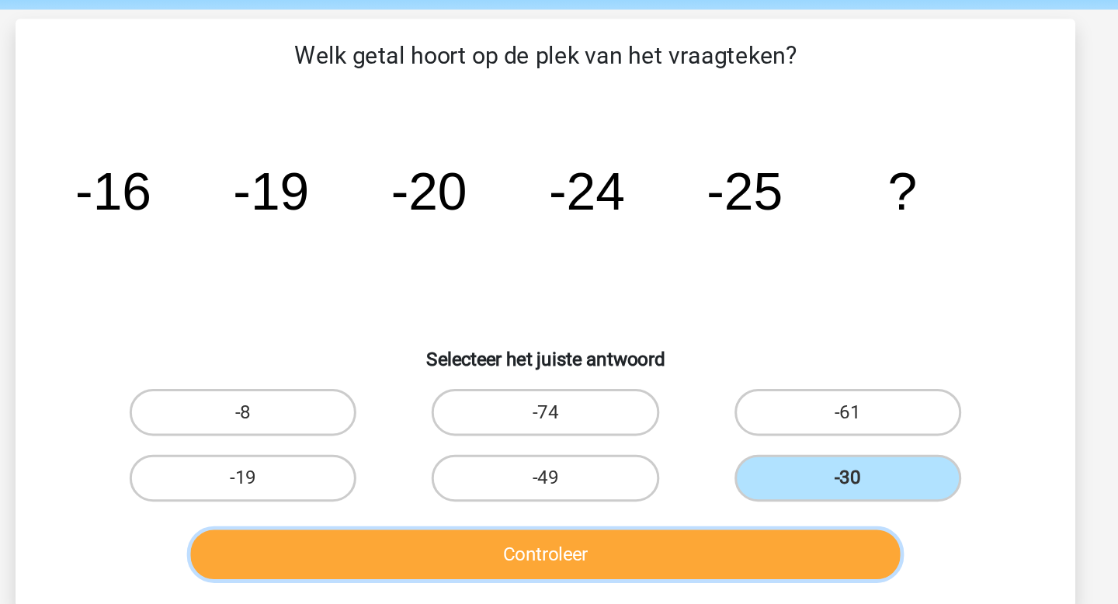
click at [717, 420] on button "Controleer" at bounding box center [559, 425] width 470 height 33
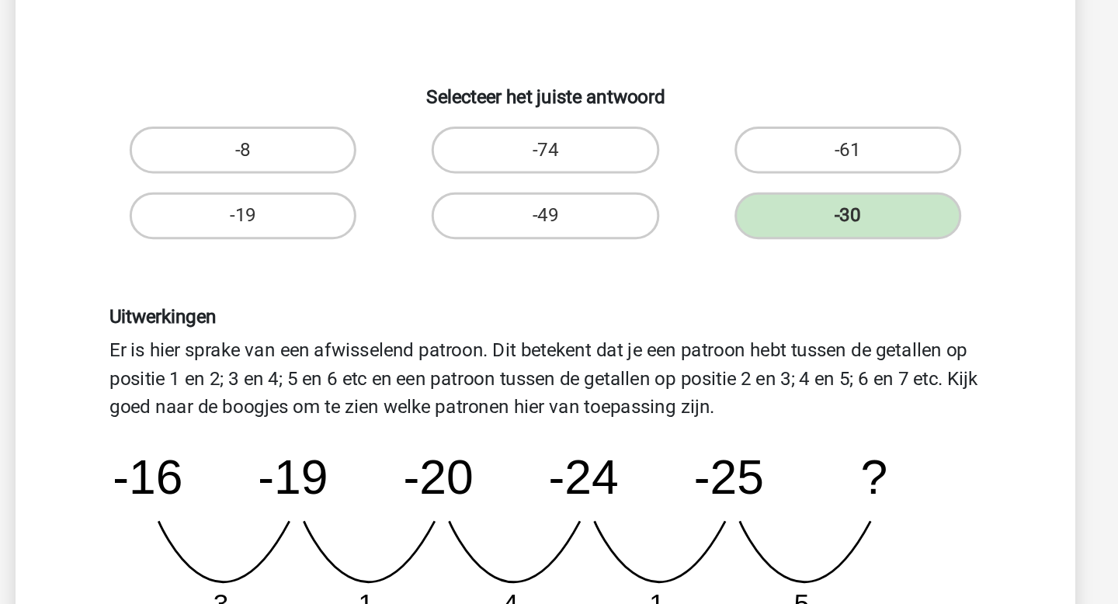
scroll to position [33, 0]
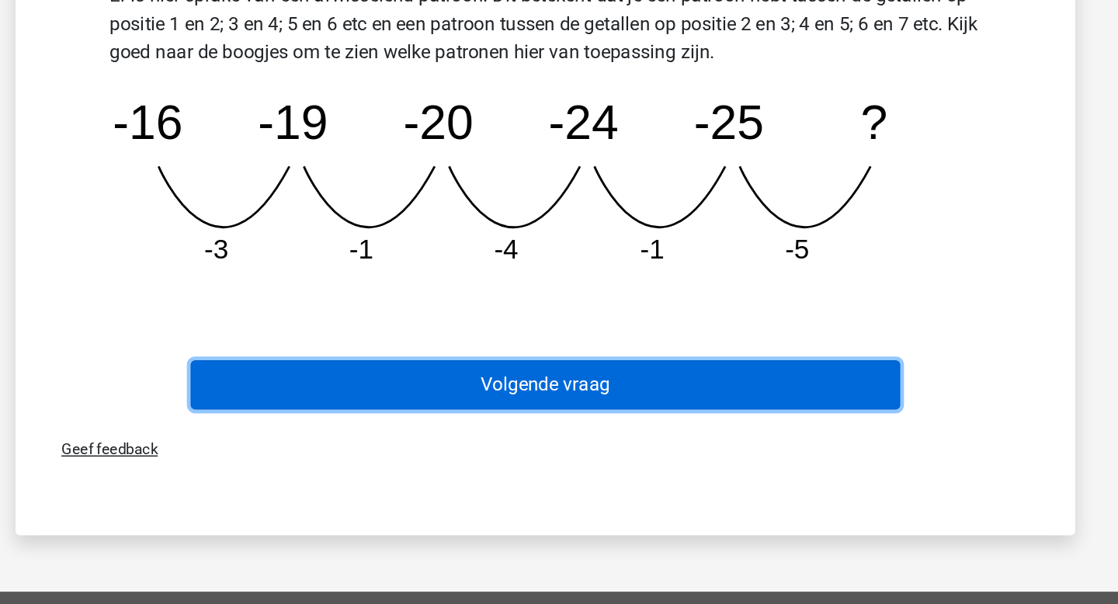
click at [717, 458] on button "Volgende vraag" at bounding box center [559, 458] width 470 height 33
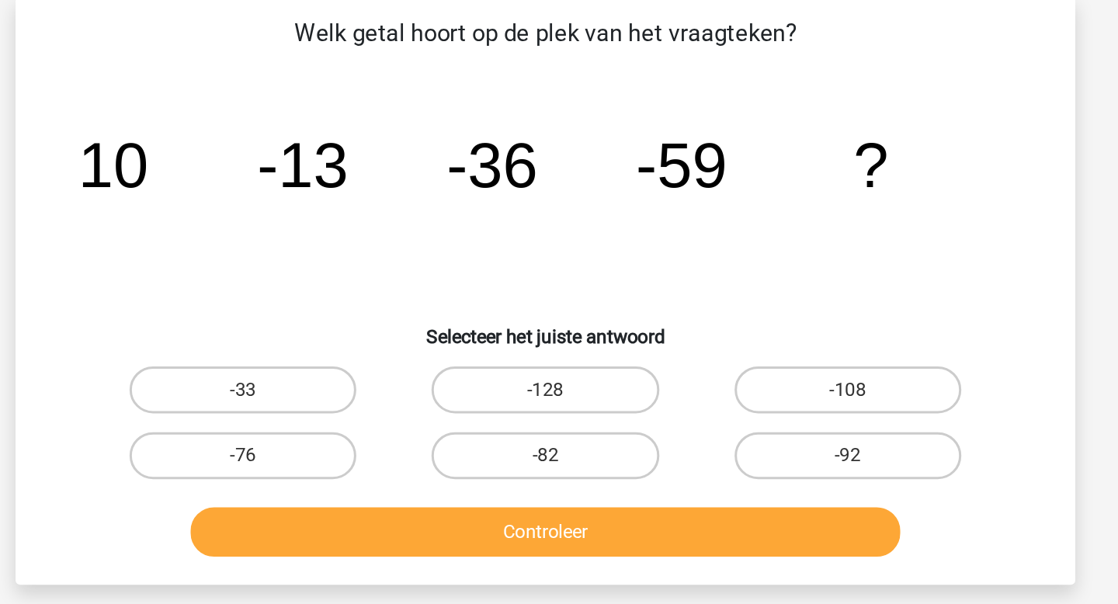
scroll to position [71, 0]
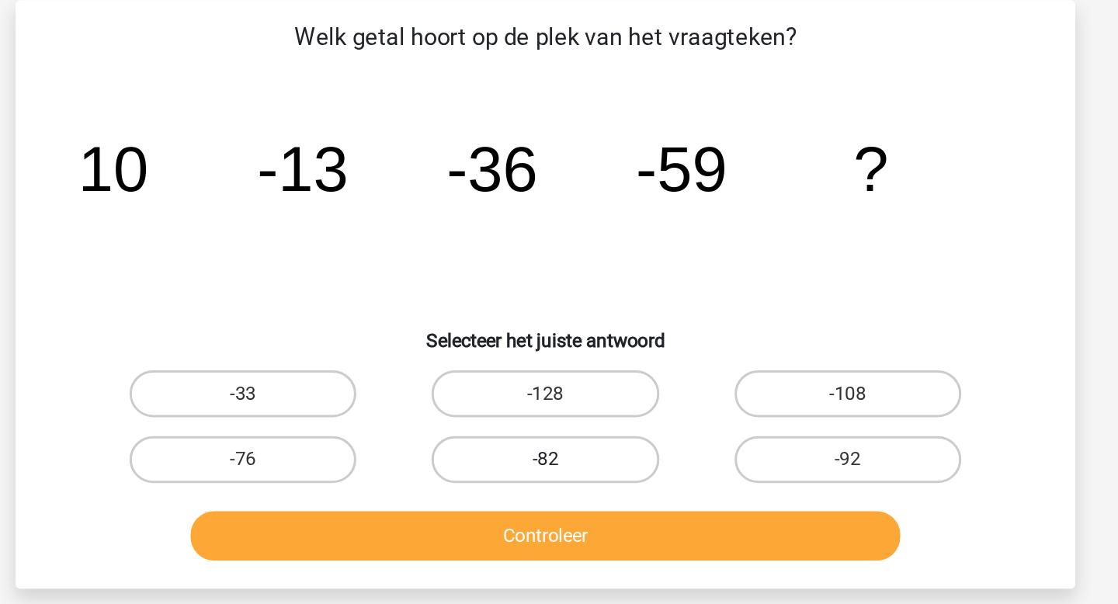
click at [605, 288] on label "-82" at bounding box center [559, 303] width 150 height 31
click at [569, 304] on input "-82" at bounding box center [564, 309] width 10 height 10
radio input "true"
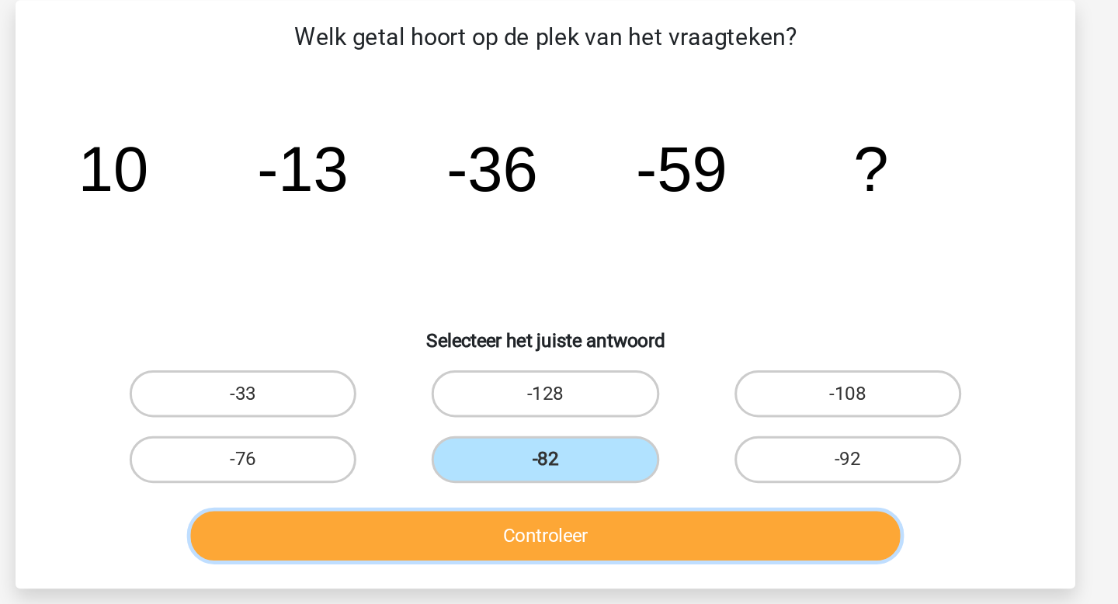
click at [634, 353] on button "Controleer" at bounding box center [559, 354] width 470 height 33
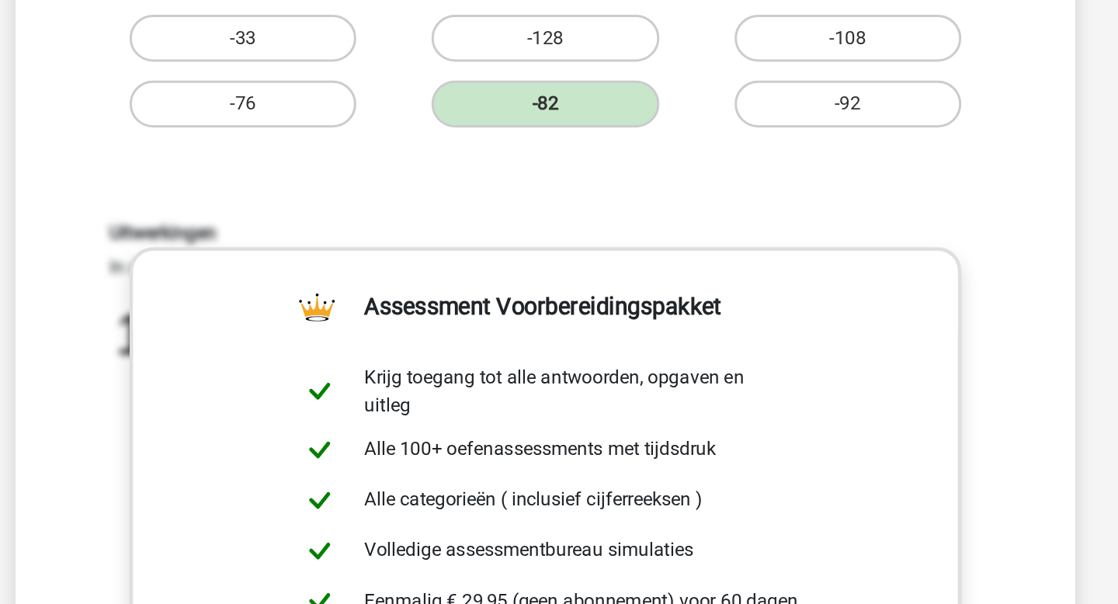
scroll to position [117, 0]
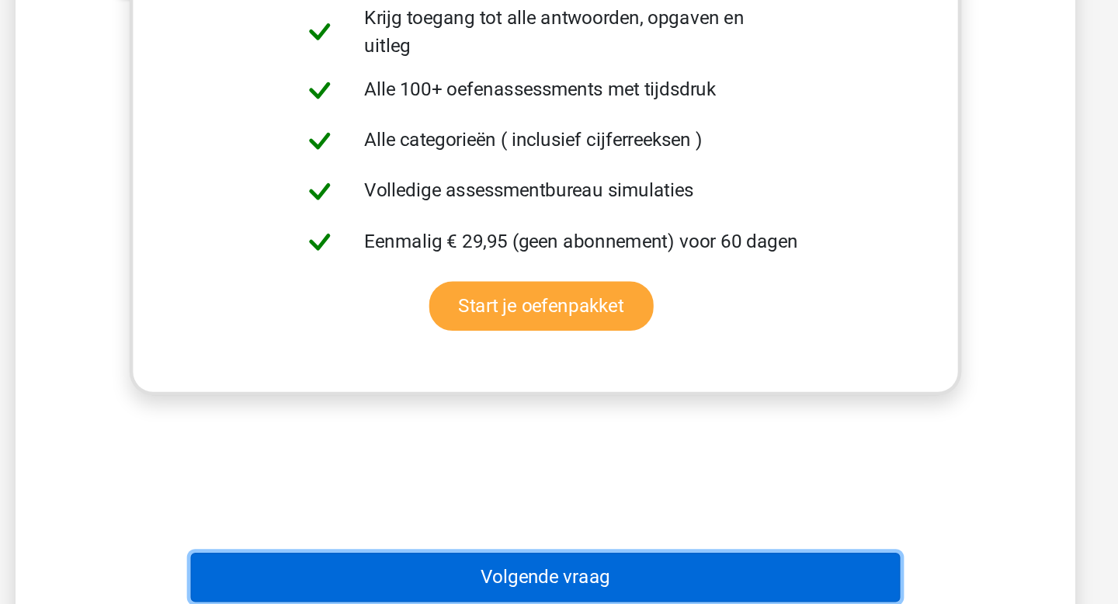
click at [684, 592] on button "Volgende vraag" at bounding box center [559, 586] width 470 height 33
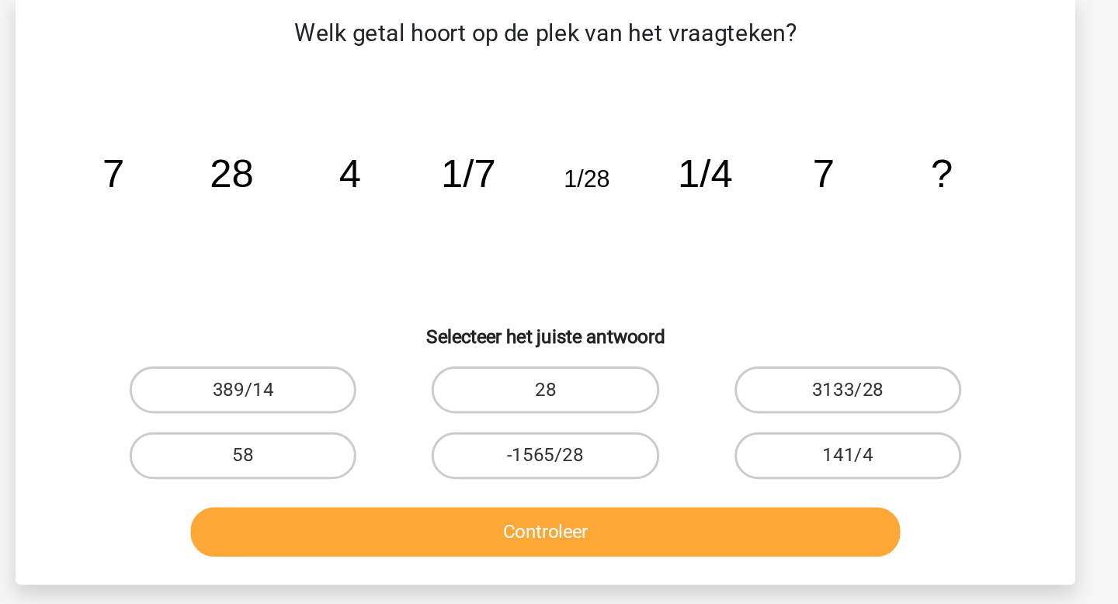
scroll to position [71, 0]
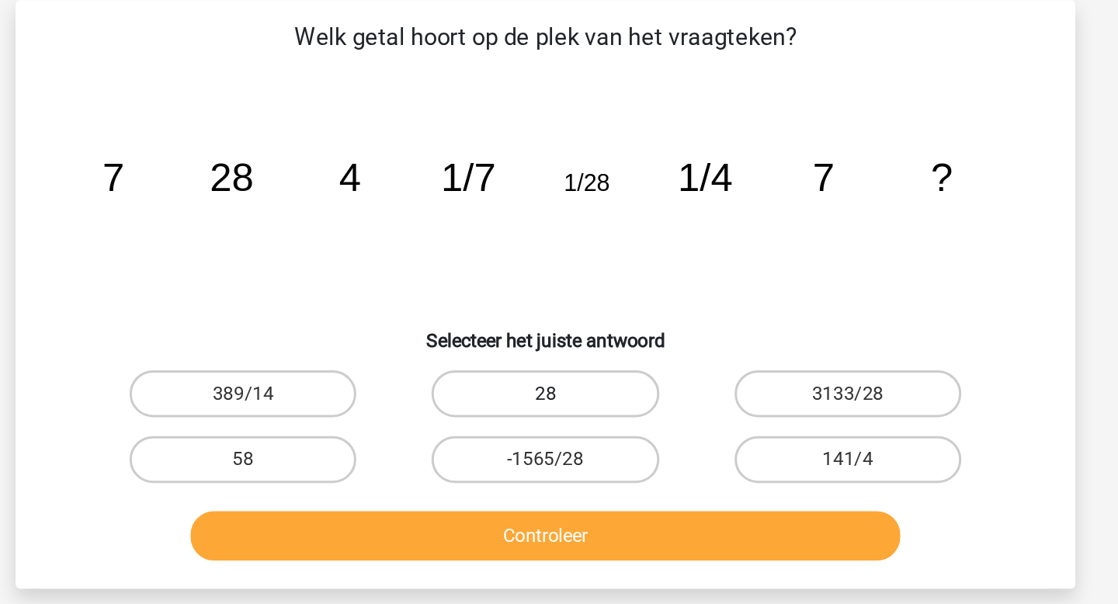
click at [592, 253] on label "28" at bounding box center [559, 260] width 150 height 31
click at [569, 260] on input "28" at bounding box center [564, 265] width 10 height 10
radio input "true"
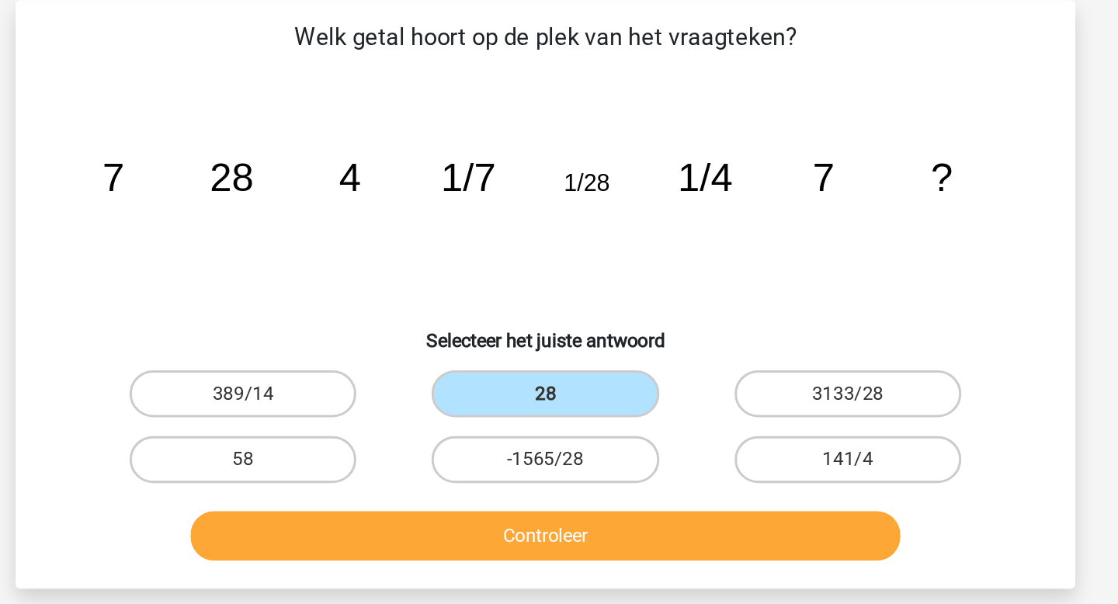
click at [581, 371] on div "Controleer" at bounding box center [558, 357] width 599 height 39
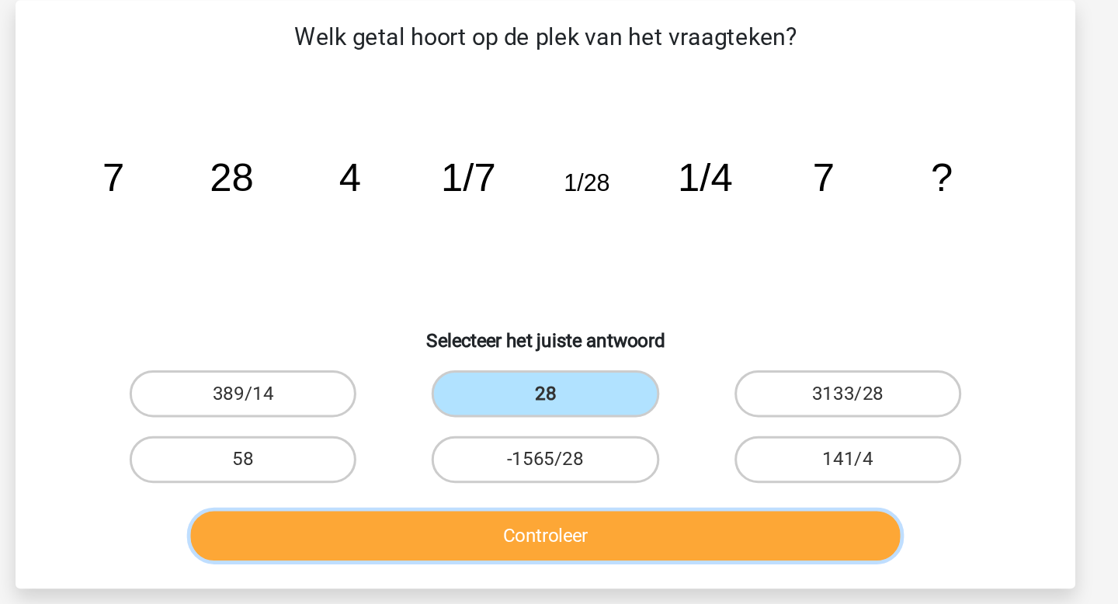
click at [592, 366] on button "Controleer" at bounding box center [559, 354] width 470 height 33
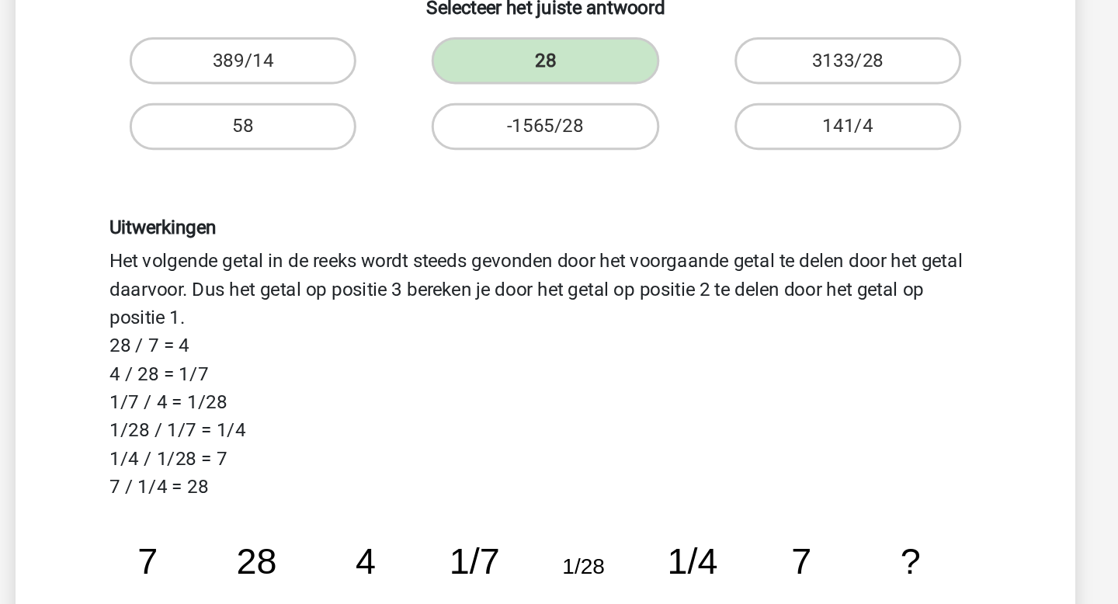
scroll to position [88, 0]
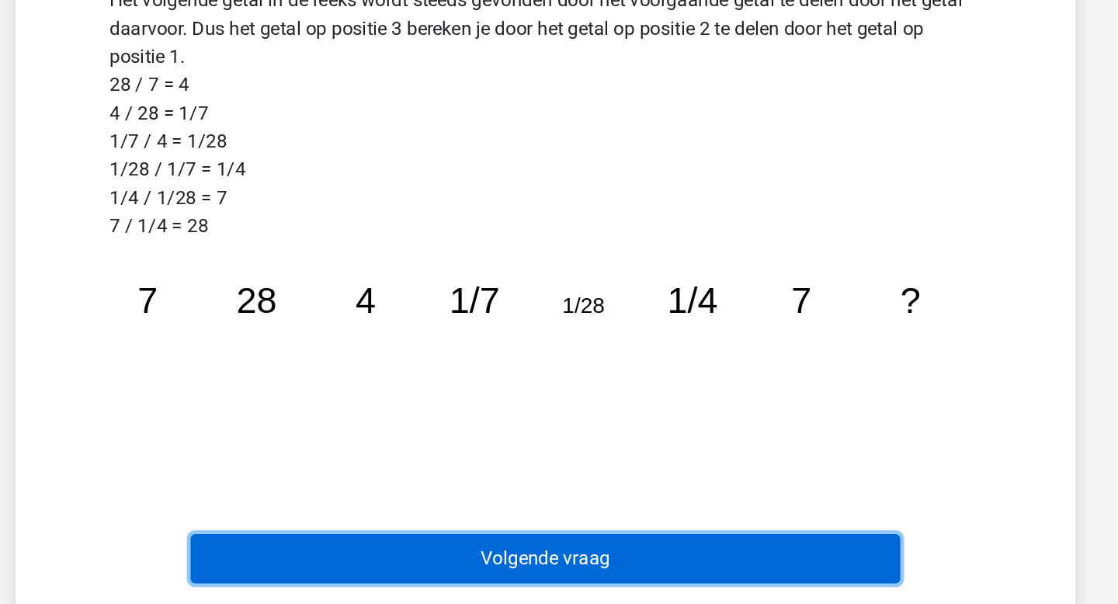
click at [602, 565] on button "Volgende vraag" at bounding box center [559, 573] width 470 height 33
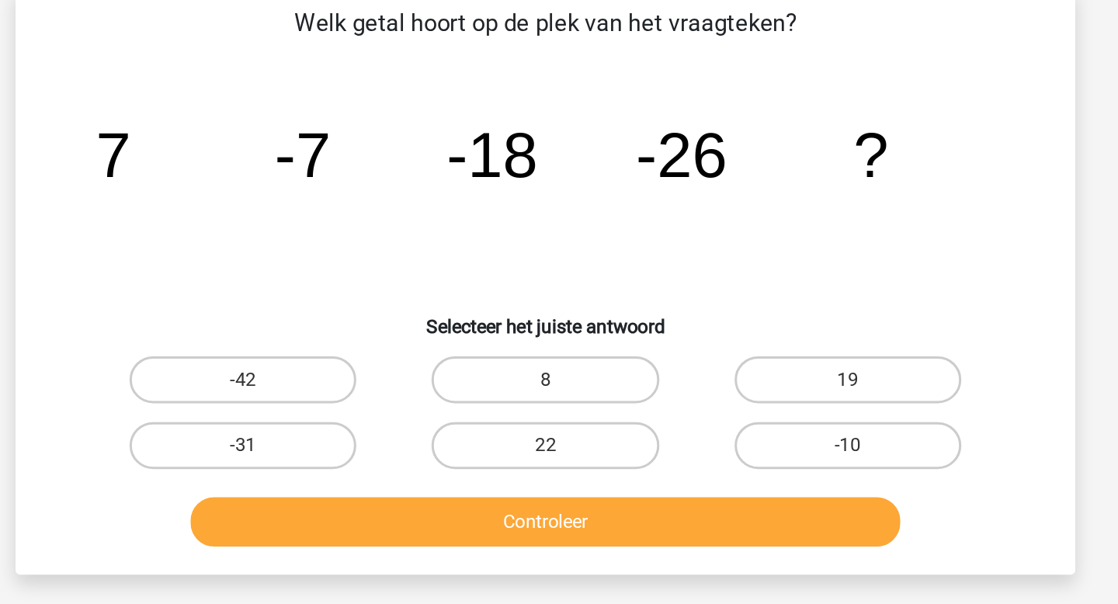
scroll to position [71, 0]
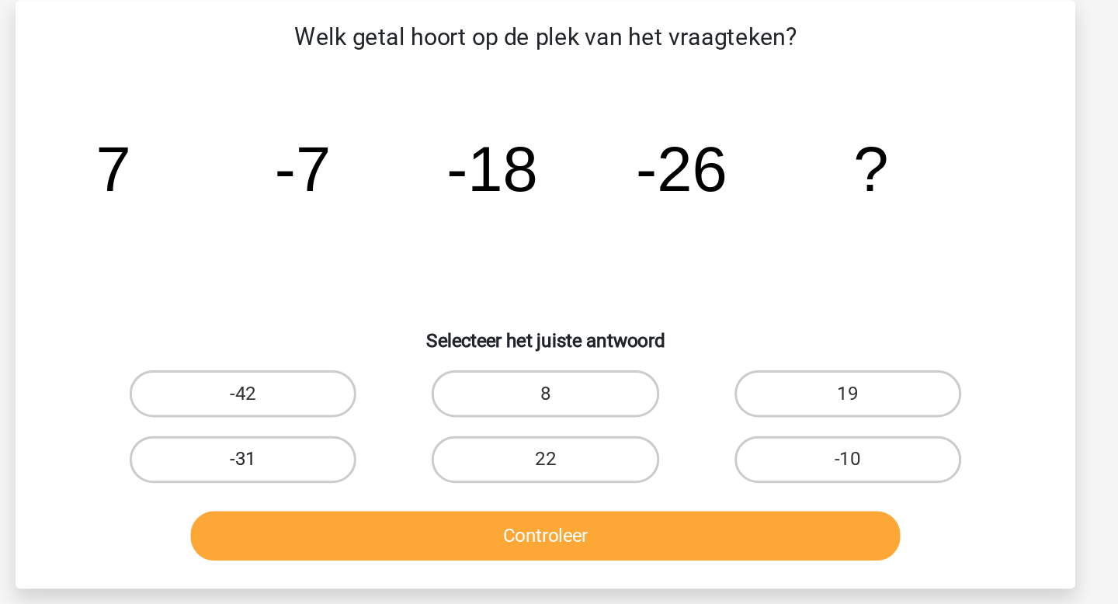
click at [328, 312] on label "-31" at bounding box center [359, 303] width 150 height 31
click at [359, 312] on input "-31" at bounding box center [364, 309] width 10 height 10
radio input "true"
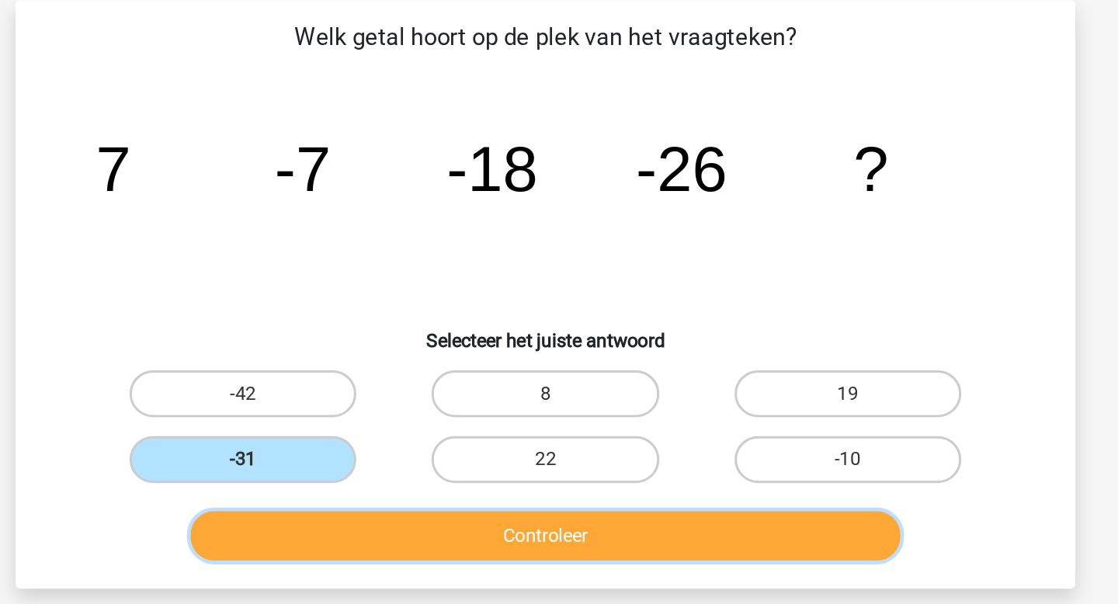
click at [417, 359] on button "Controleer" at bounding box center [559, 354] width 470 height 33
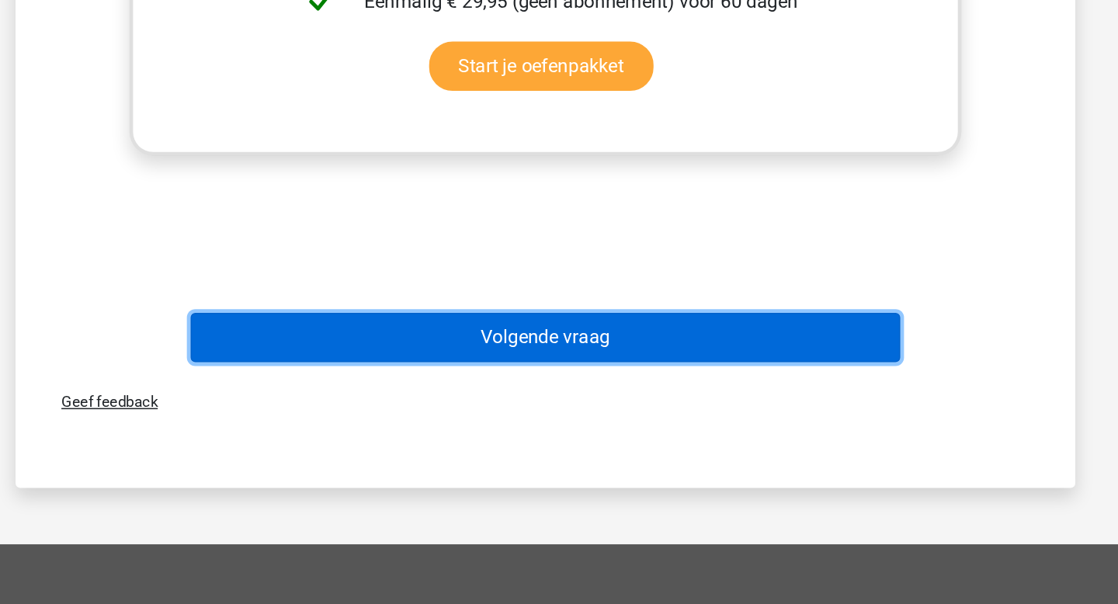
click at [652, 440] on button "Volgende vraag" at bounding box center [559, 427] width 470 height 33
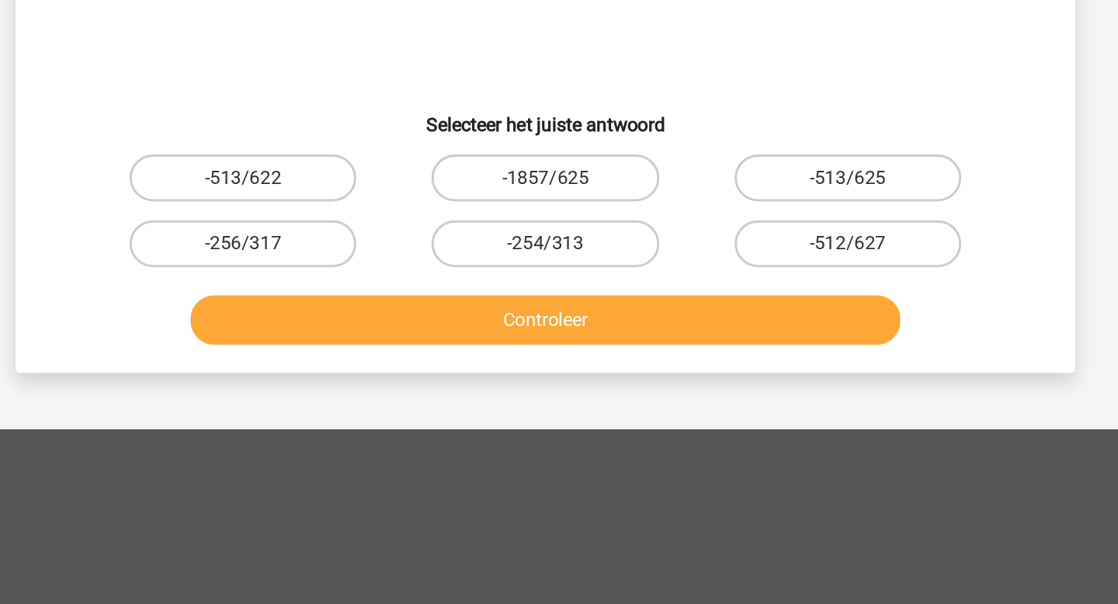
scroll to position [0, 0]
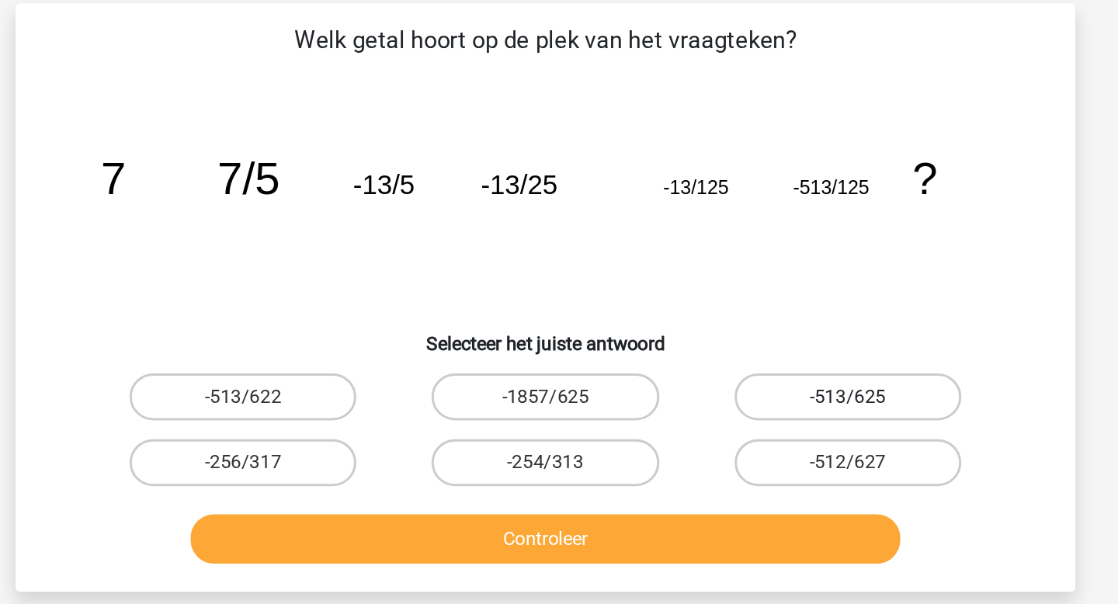
click at [755, 338] on label "-513/625" at bounding box center [759, 331] width 150 height 31
click at [758, 338] on input "-513/625" at bounding box center [763, 336] width 10 height 10
radio input "true"
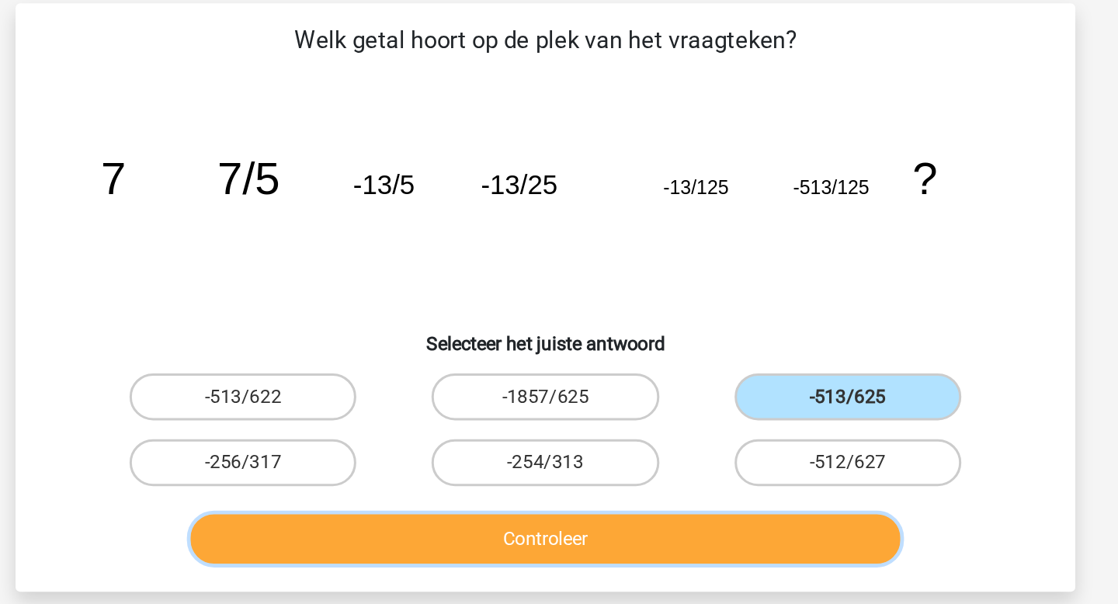
click at [694, 425] on button "Controleer" at bounding box center [559, 425] width 470 height 33
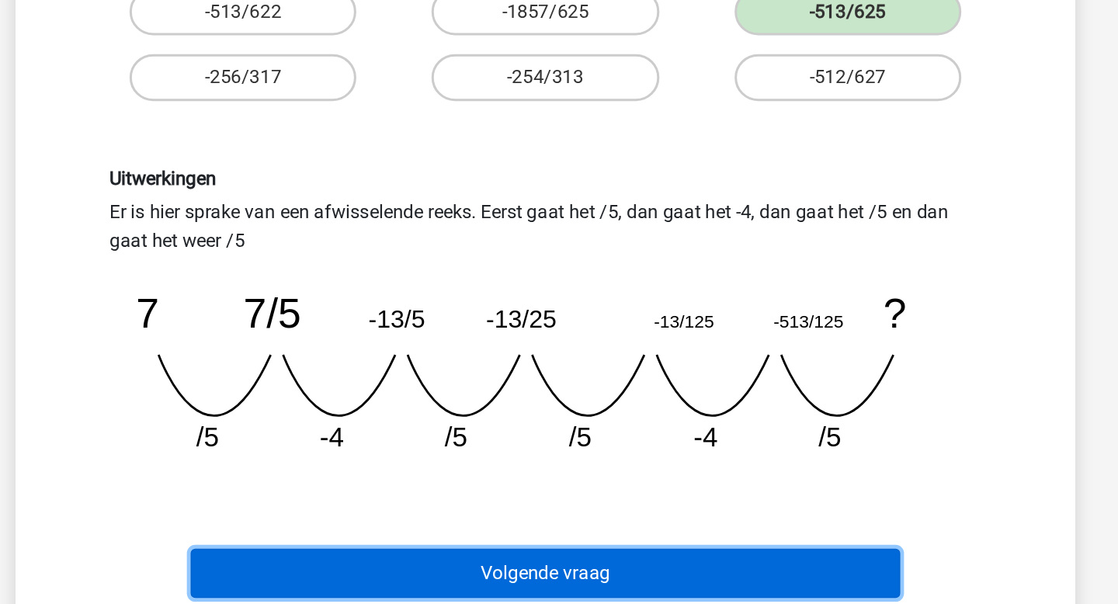
click at [714, 589] on button "Volgende vraag" at bounding box center [559, 583] width 470 height 33
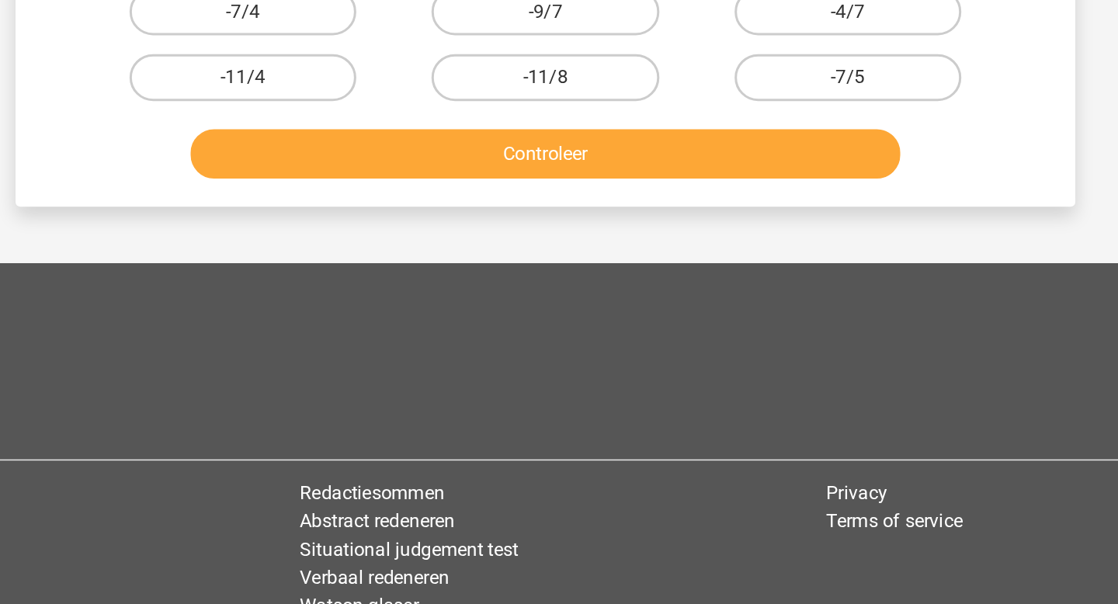
scroll to position [71, 0]
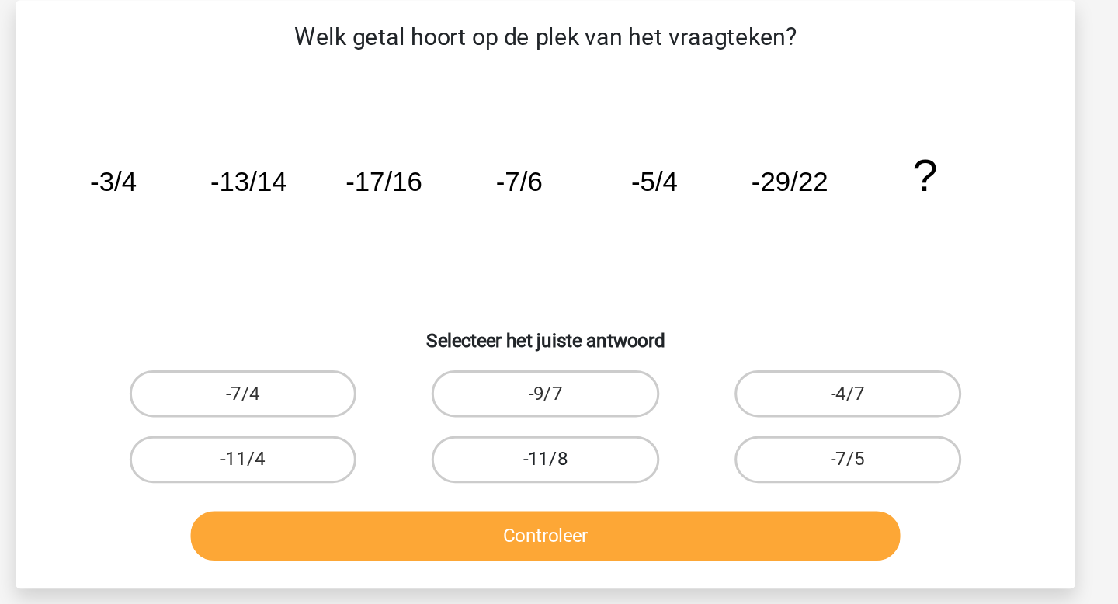
click at [554, 296] on label "-11/8" at bounding box center [559, 303] width 150 height 31
click at [559, 304] on input "-11/8" at bounding box center [564, 309] width 10 height 10
radio input "true"
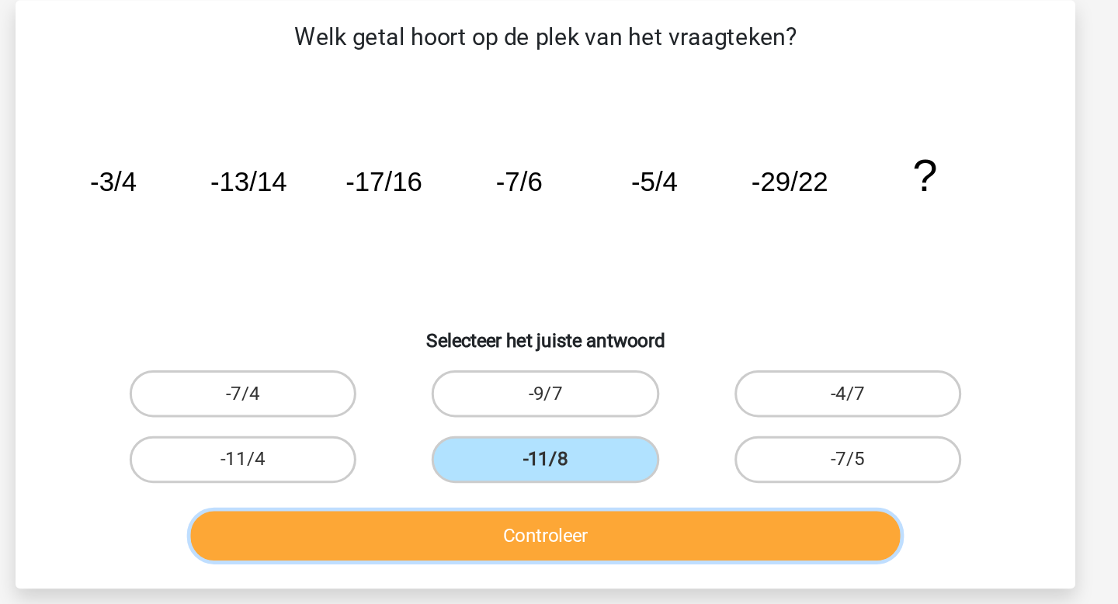
click at [565, 344] on button "Controleer" at bounding box center [559, 354] width 470 height 33
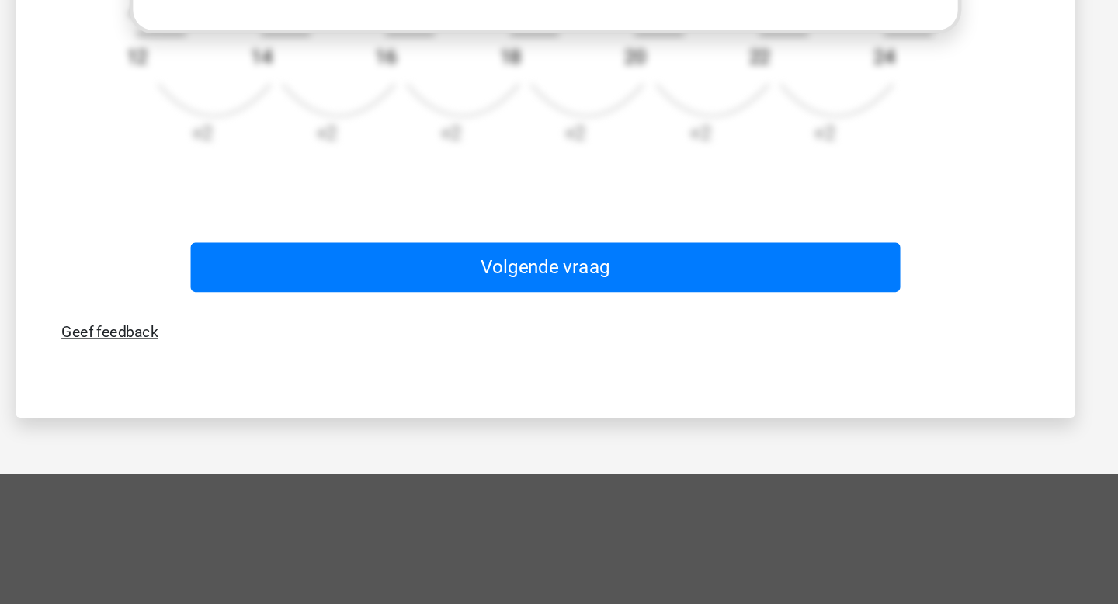
scroll to position [585, 0]
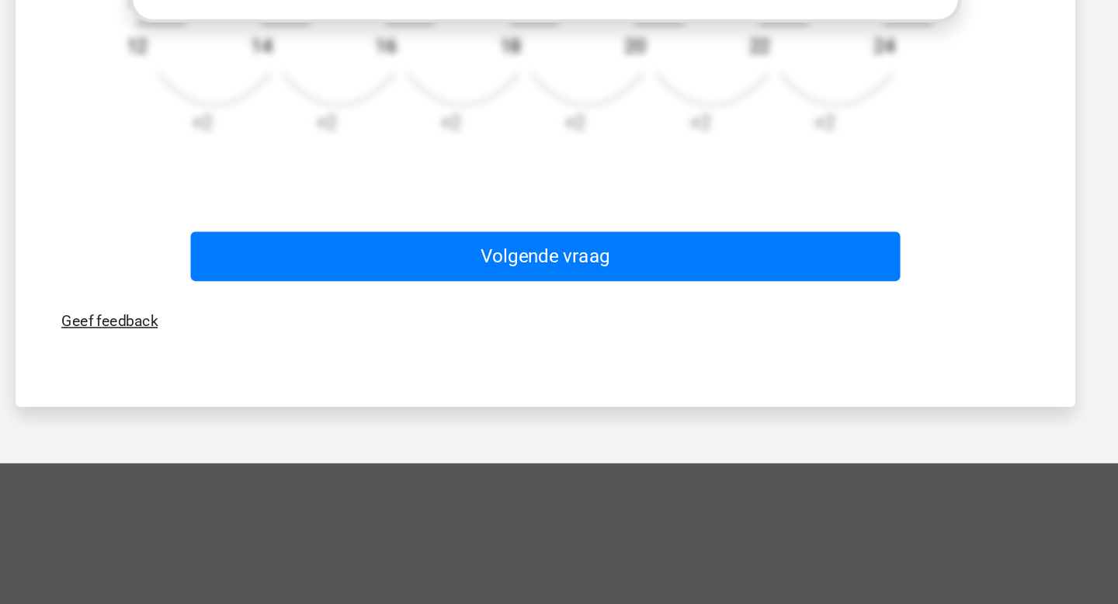
click at [658, 390] on div "Volgende vraag" at bounding box center [558, 377] width 599 height 39
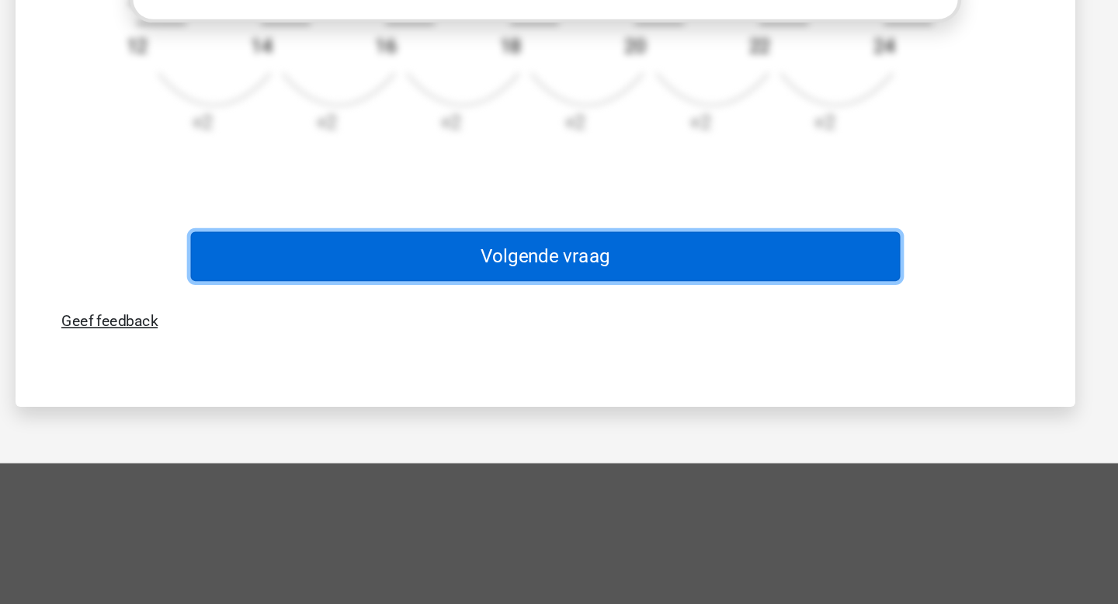
click at [651, 376] on button "Volgende vraag" at bounding box center [559, 374] width 470 height 33
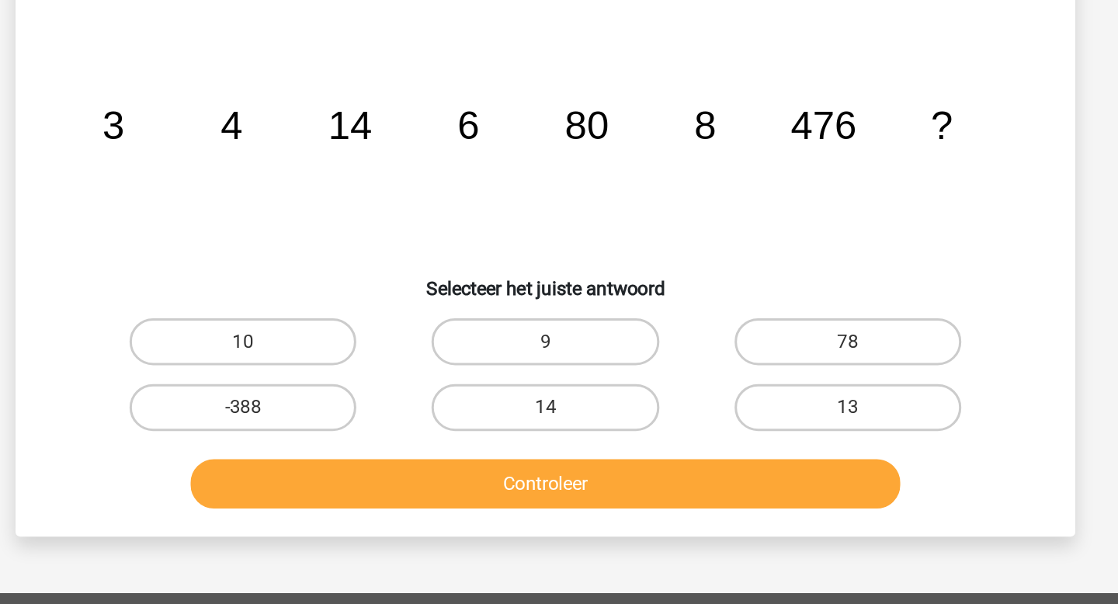
scroll to position [71, 0]
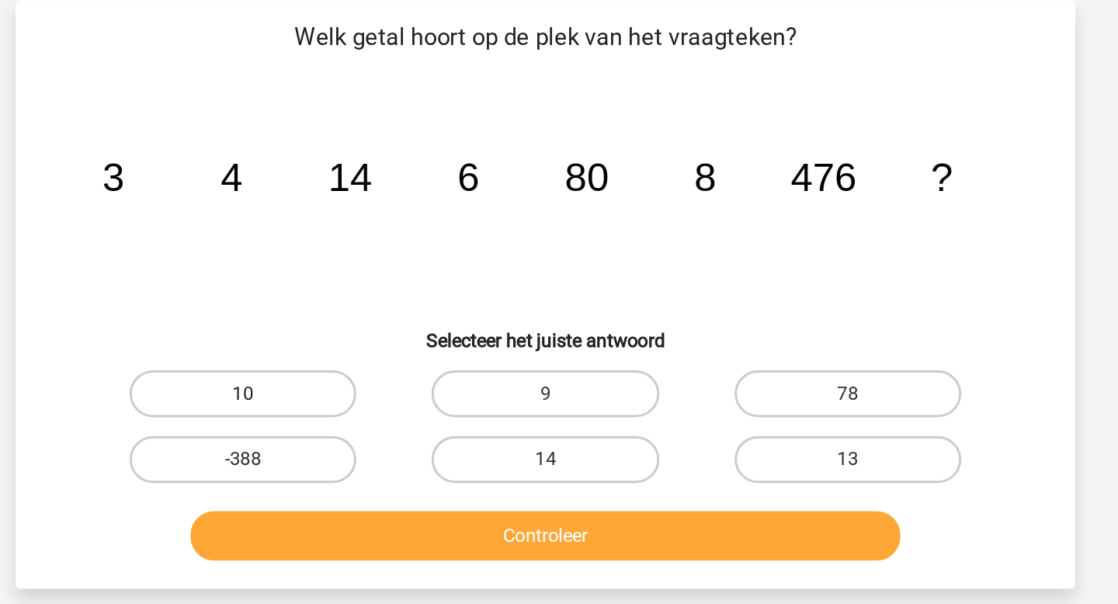
click at [381, 269] on label "10" at bounding box center [359, 260] width 150 height 31
click at [370, 269] on input "10" at bounding box center [364, 265] width 10 height 10
radio input "true"
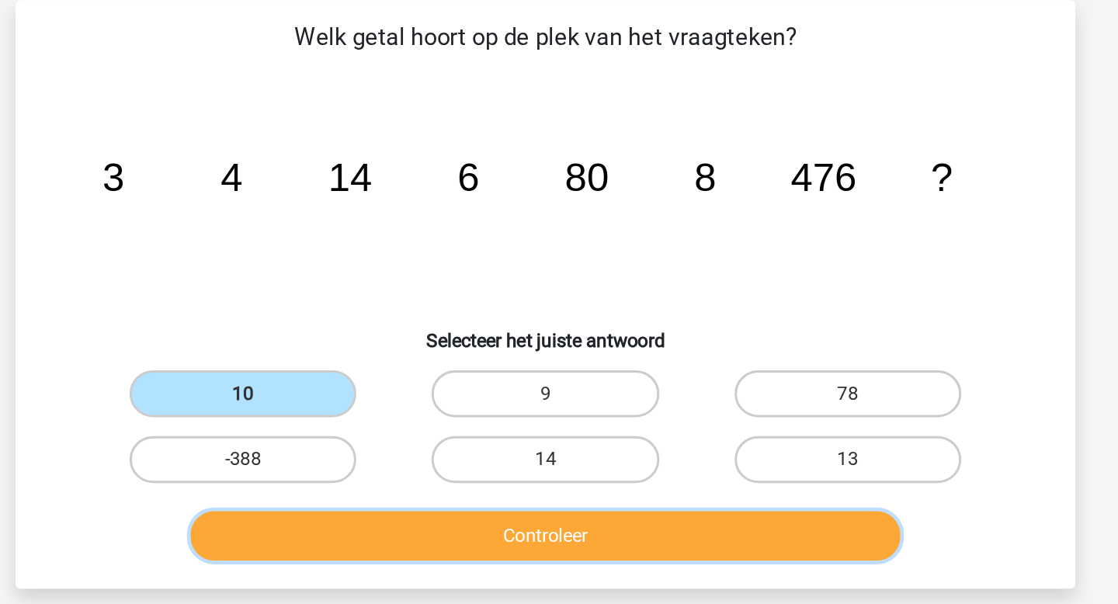
click at [487, 349] on button "Controleer" at bounding box center [559, 354] width 470 height 33
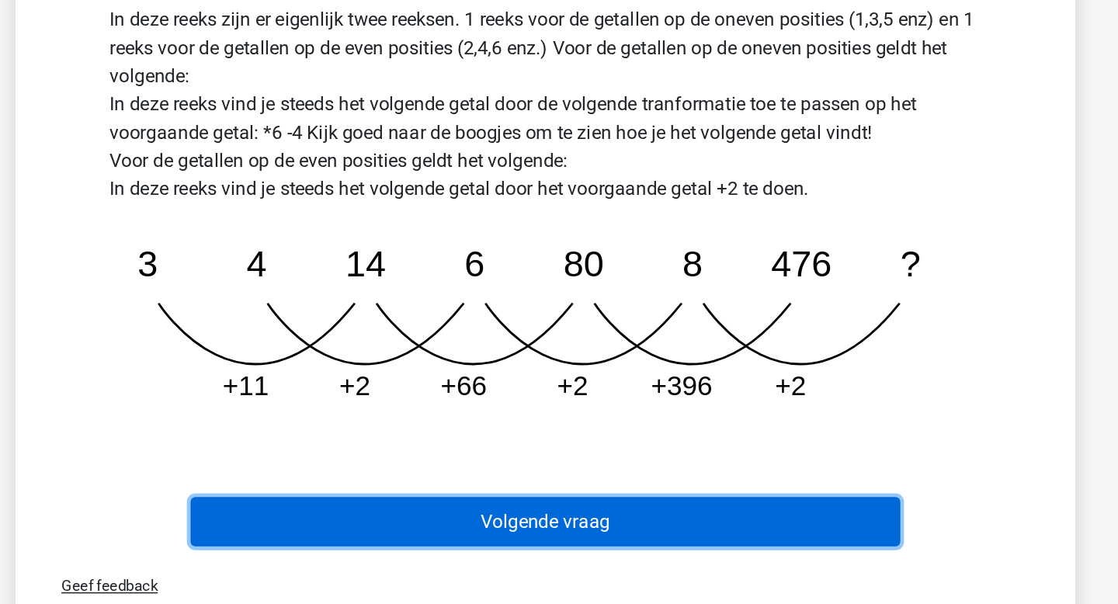
click at [505, 559] on button "Volgende vraag" at bounding box center [559, 549] width 470 height 33
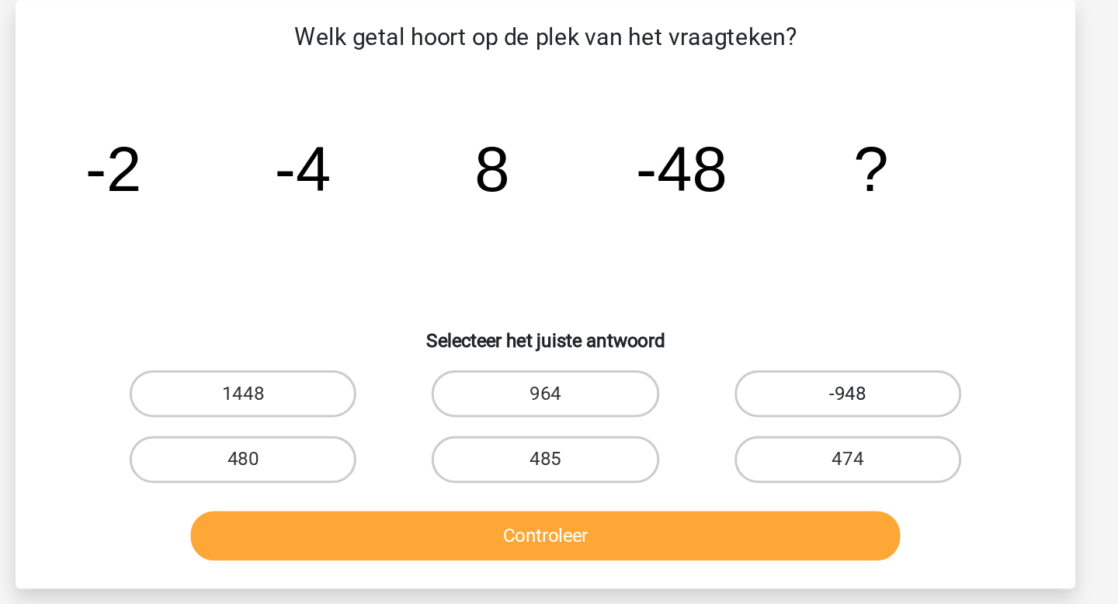
click at [805, 262] on label "-948" at bounding box center [759, 260] width 150 height 31
click at [769, 262] on input "-948" at bounding box center [763, 265] width 10 height 10
radio input "true"
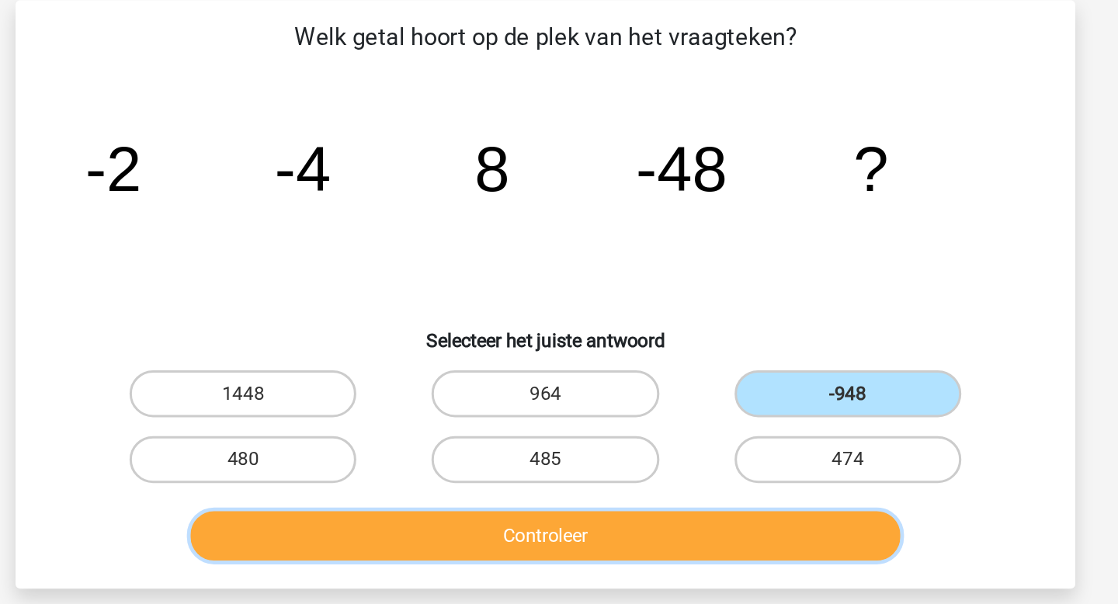
click at [685, 347] on button "Controleer" at bounding box center [559, 354] width 470 height 33
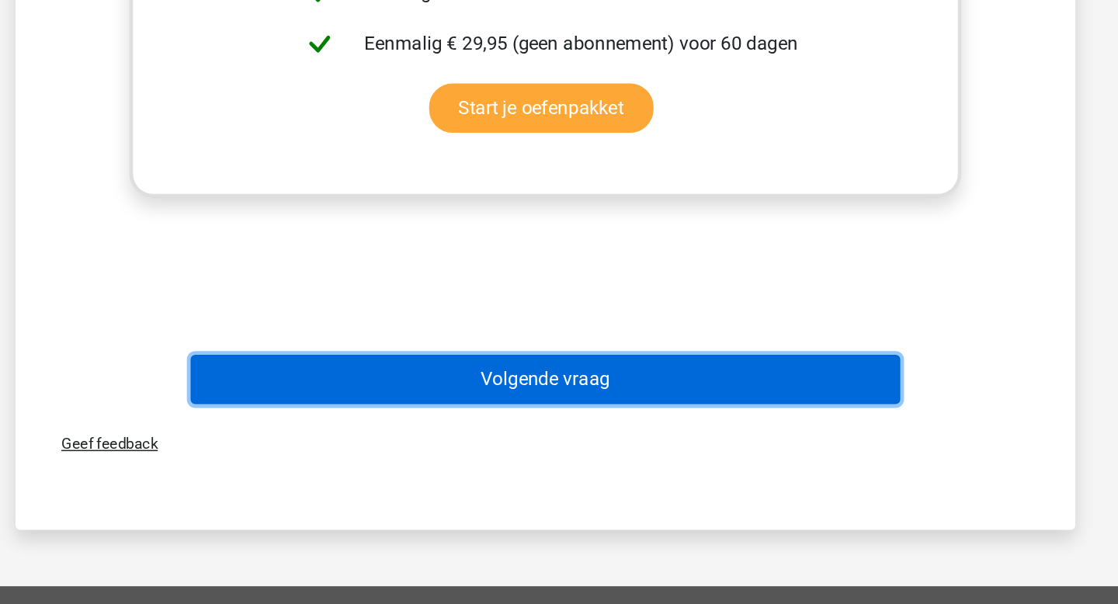
click at [593, 460] on button "Volgende vraag" at bounding box center [559, 455] width 470 height 33
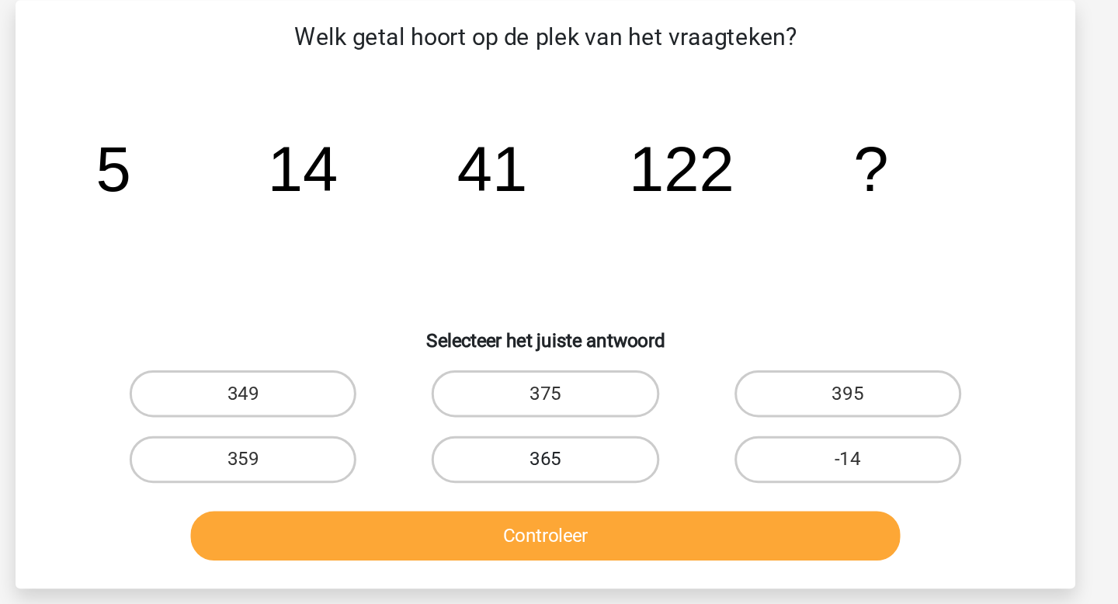
click at [588, 308] on label "365" at bounding box center [559, 303] width 150 height 31
click at [569, 308] on input "365" at bounding box center [564, 309] width 10 height 10
radio input "true"
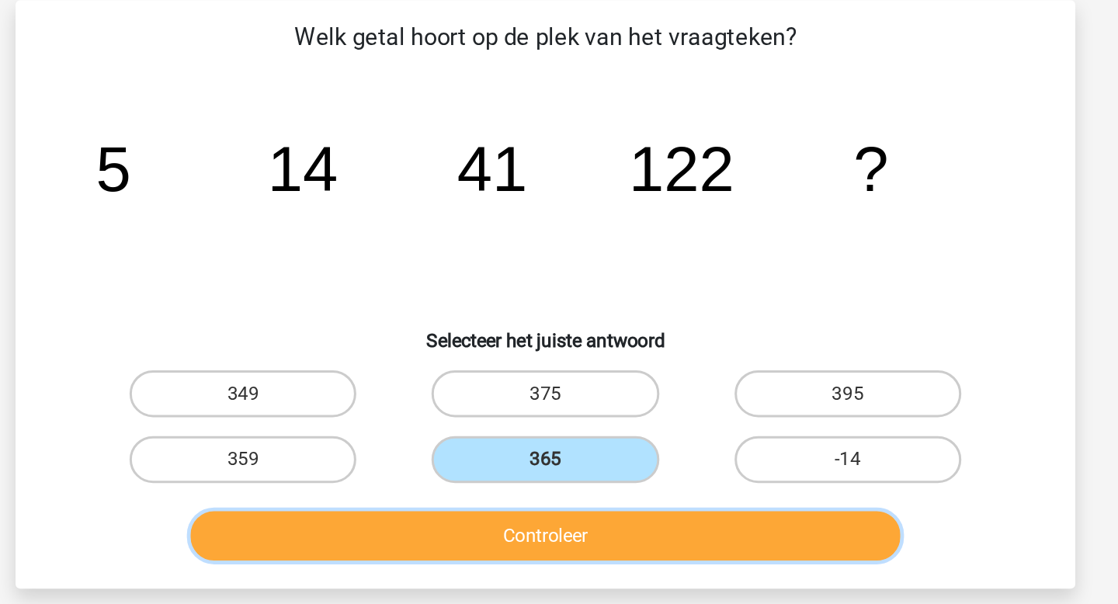
click at [602, 356] on button "Controleer" at bounding box center [559, 354] width 470 height 33
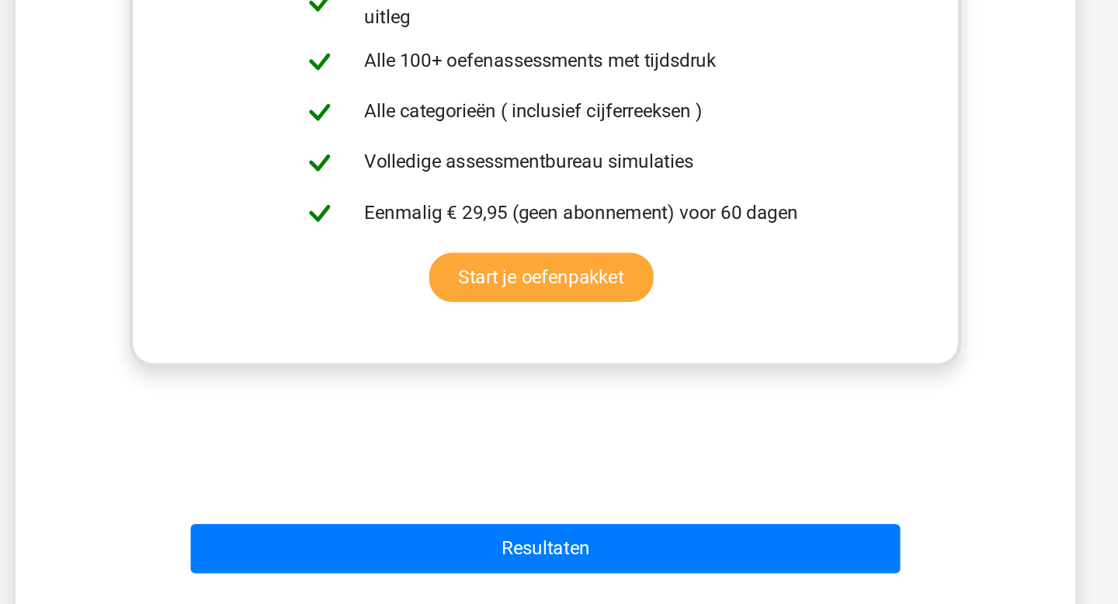
scroll to position [363, 0]
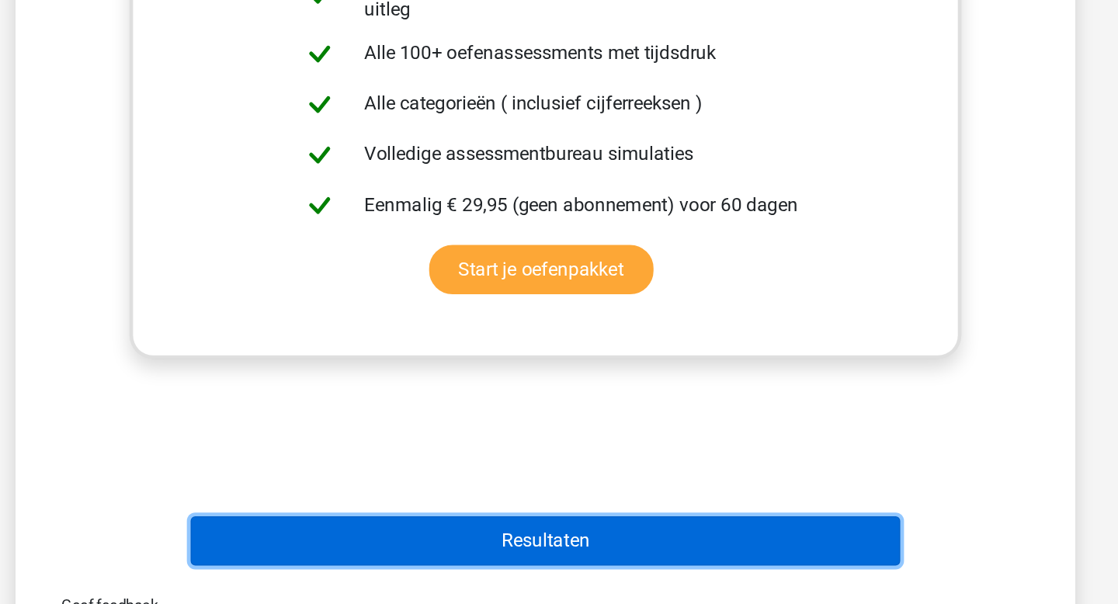
click at [602, 560] on button "Resultaten" at bounding box center [559, 562] width 470 height 33
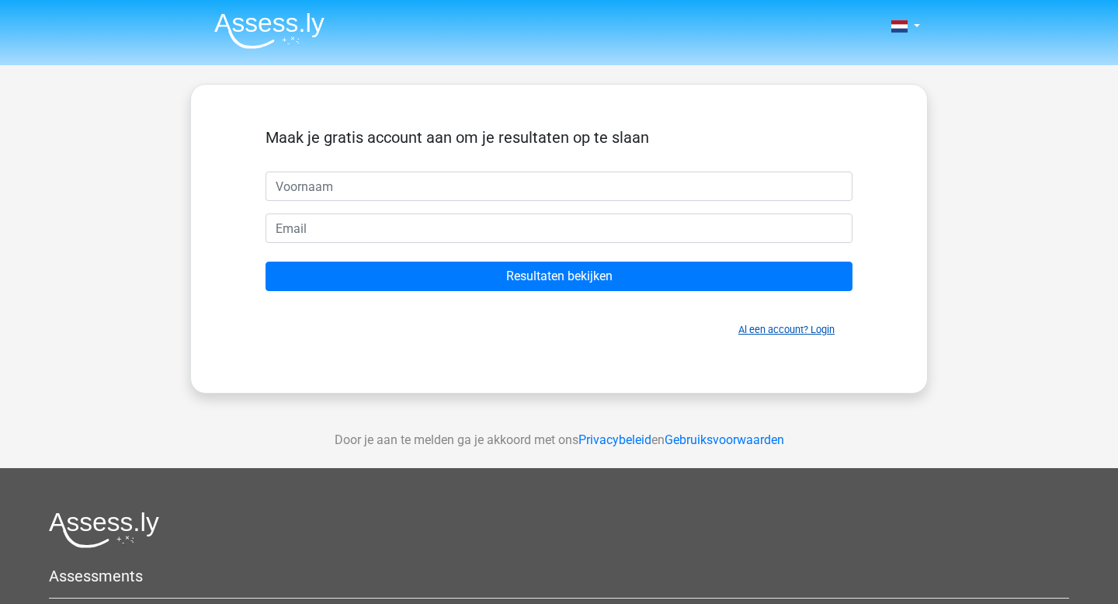
click at [776, 335] on link "Al een account? Login" at bounding box center [786, 330] width 96 height 12
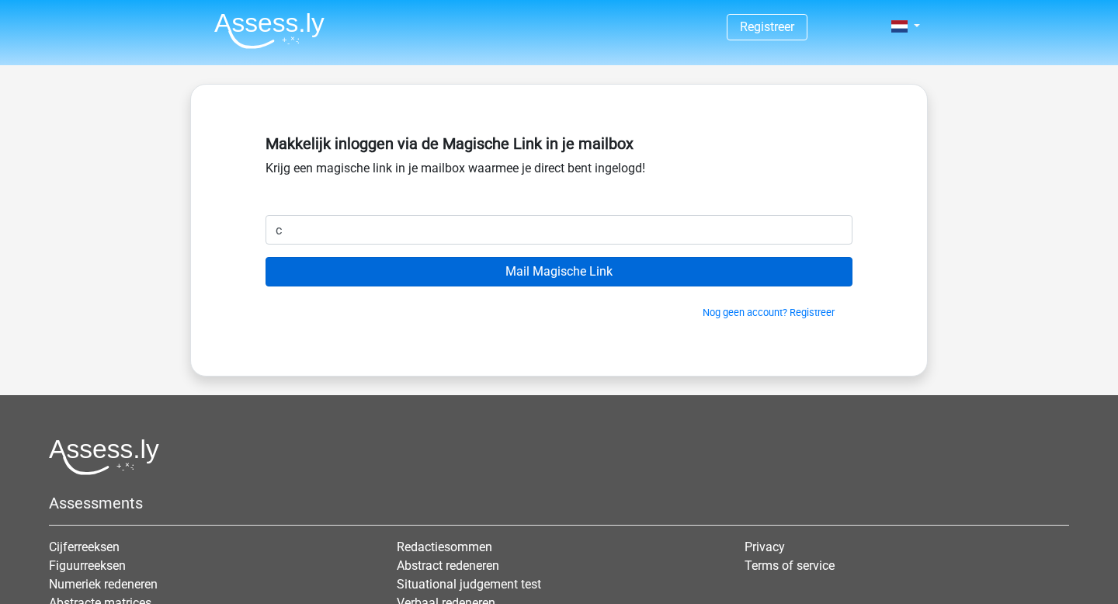
type input "[EMAIL_ADDRESS][DOMAIN_NAME]"
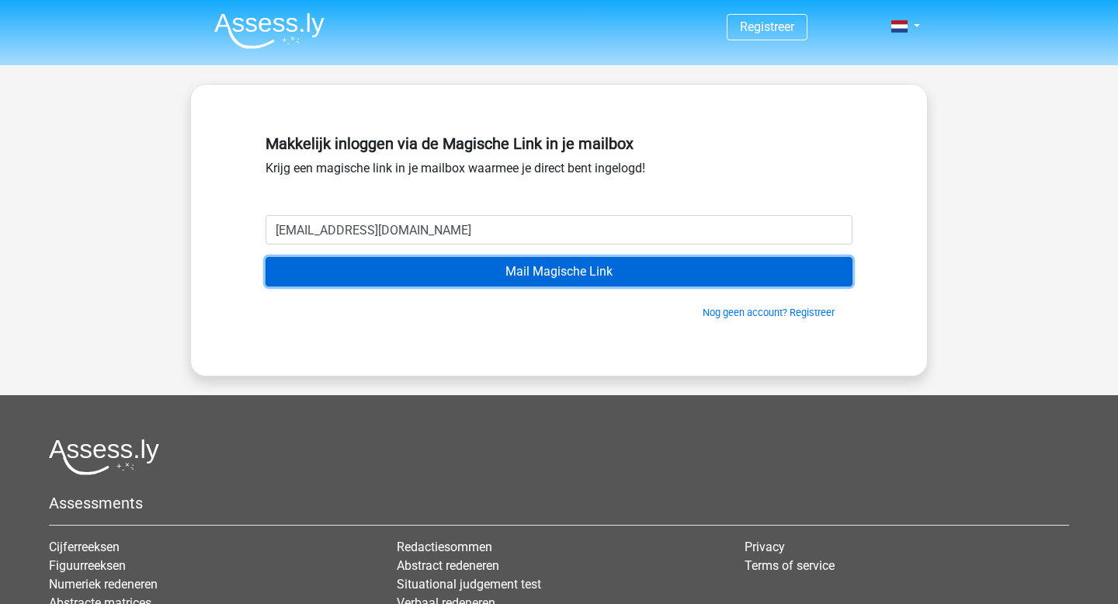
click at [517, 266] on input "Mail Magische Link" at bounding box center [558, 271] width 587 height 29
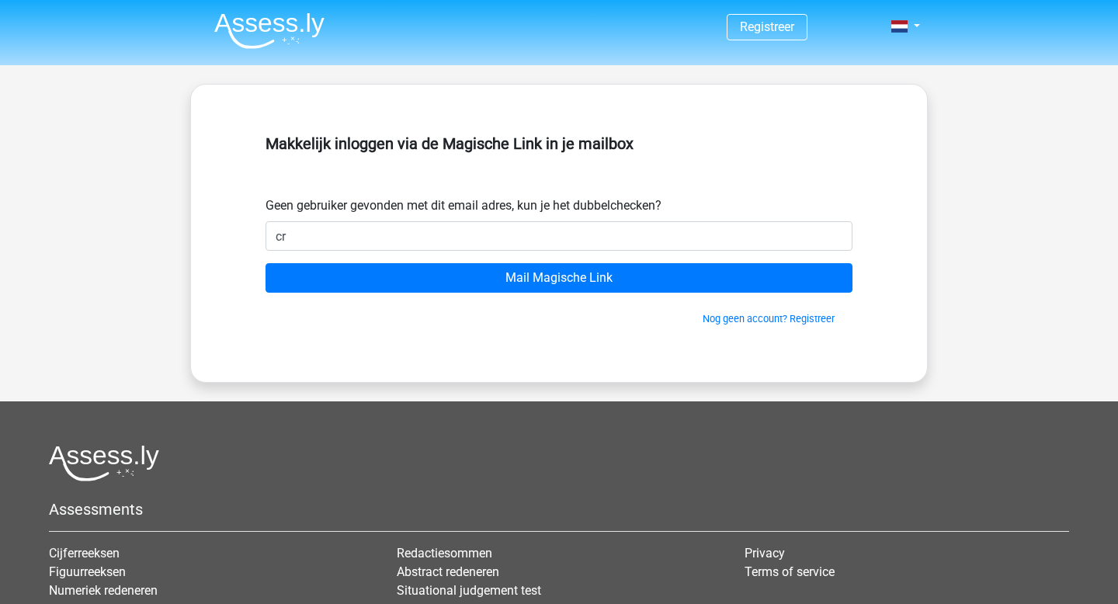
type input "crbruijn@gmail.com"
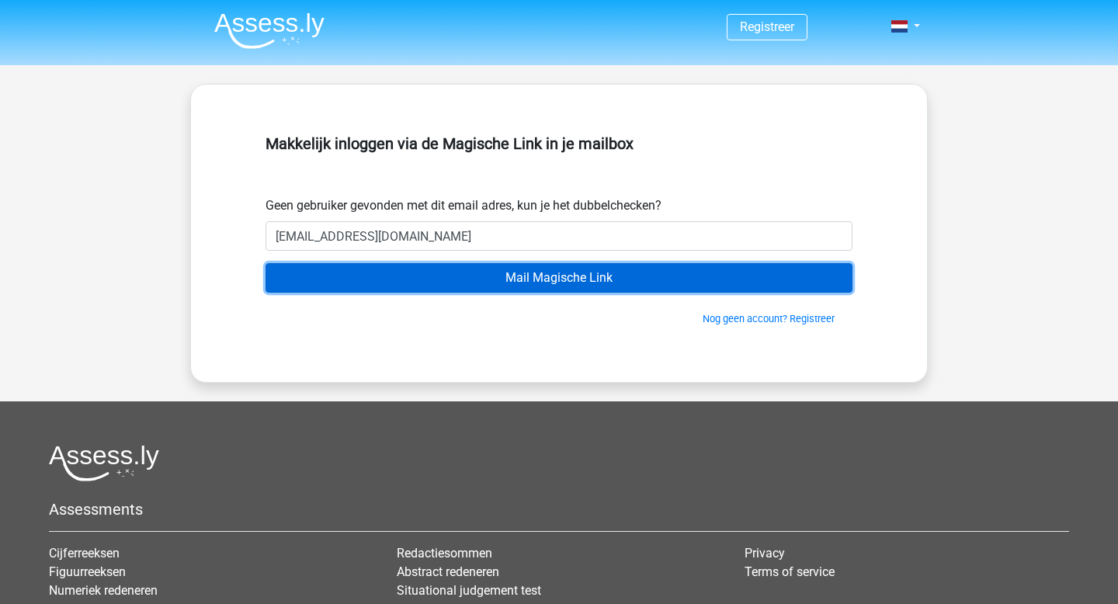
click at [737, 288] on input "Mail Magische Link" at bounding box center [558, 277] width 587 height 29
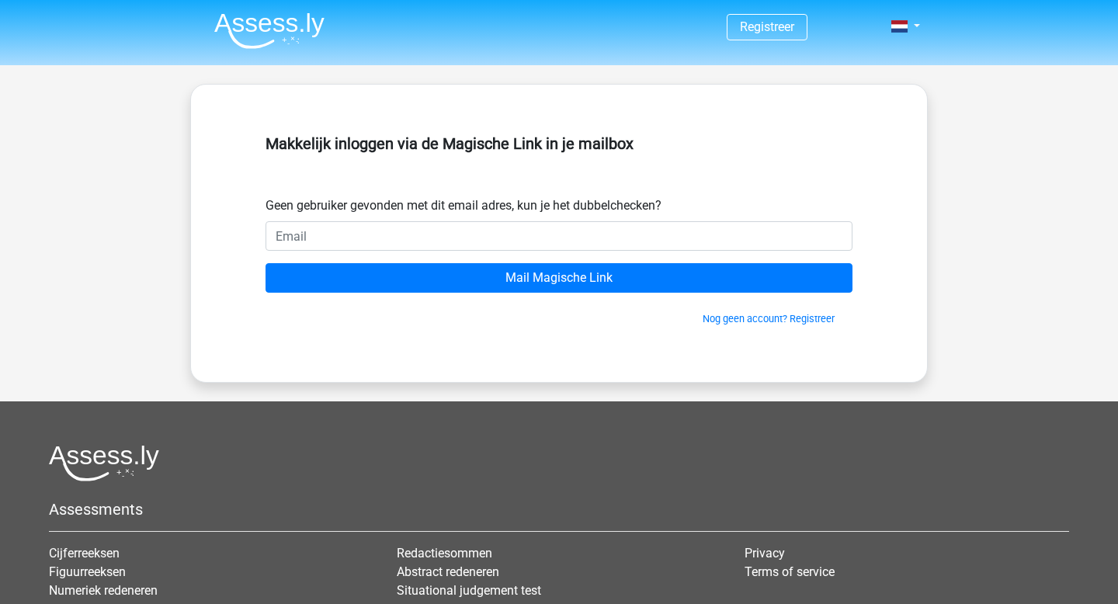
click at [238, 34] on img at bounding box center [269, 30] width 110 height 36
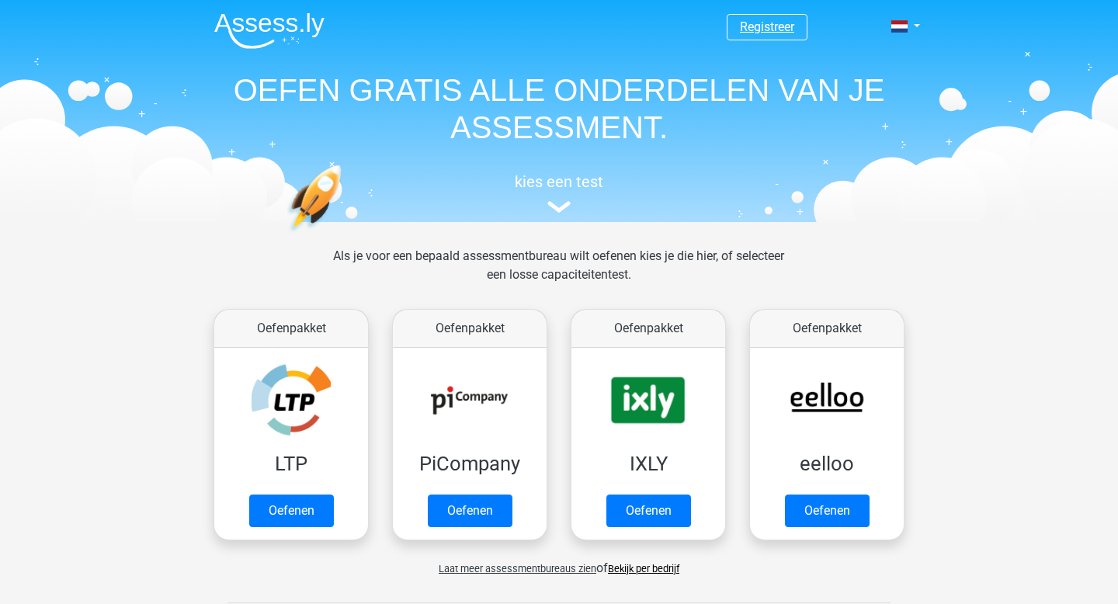
click at [786, 28] on link "Registreer" at bounding box center [767, 26] width 54 height 15
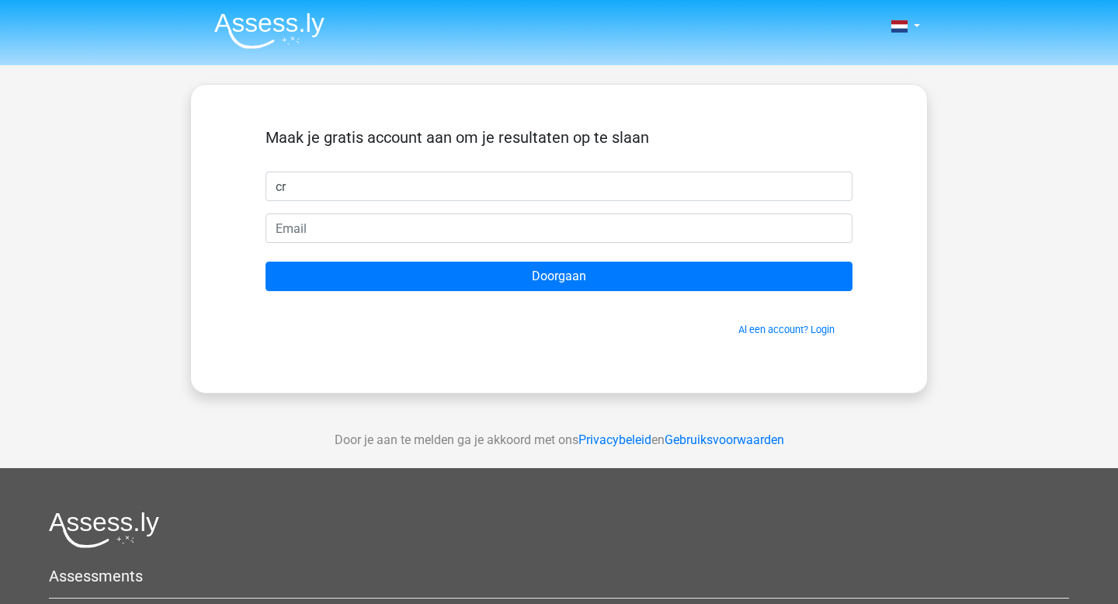
type input "CR Bruijn"
click at [772, 329] on link "Al een account? Login" at bounding box center [786, 330] width 96 height 12
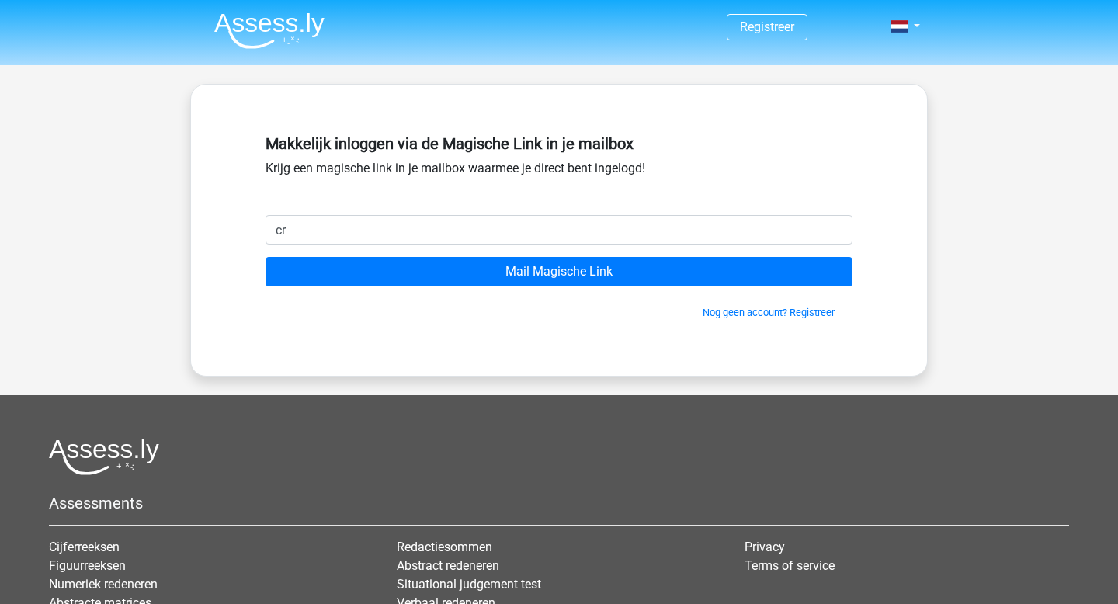
type input "[EMAIL_ADDRESS][DOMAIN_NAME]"
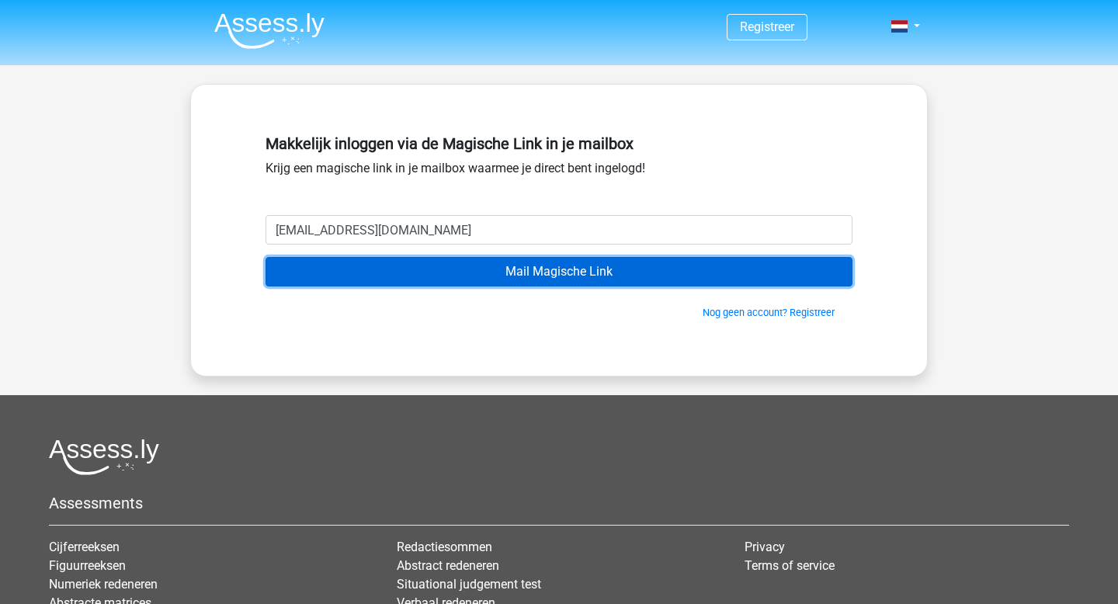
click at [454, 268] on input "Mail Magische Link" at bounding box center [558, 271] width 587 height 29
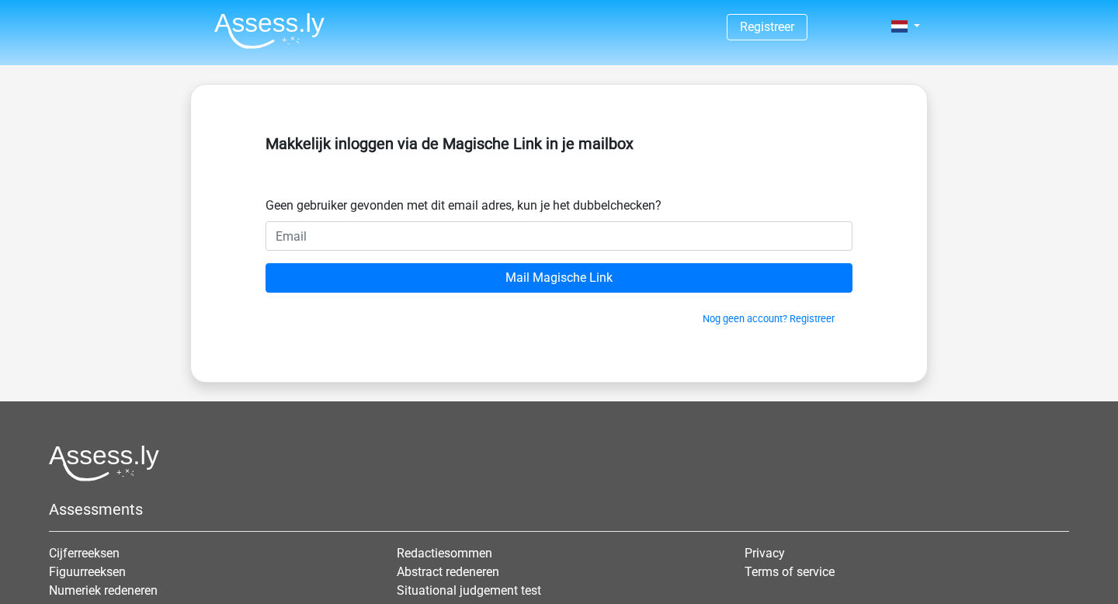
click at [360, 235] on input "email" at bounding box center [558, 235] width 587 height 29
click at [318, 237] on input "[EMAIL_ADDRESS][DOMAIN_NAME]" at bounding box center [558, 235] width 587 height 29
type input "crbruijn19@gmail.com"
click at [265, 263] on input "Mail Magische Link" at bounding box center [558, 277] width 587 height 29
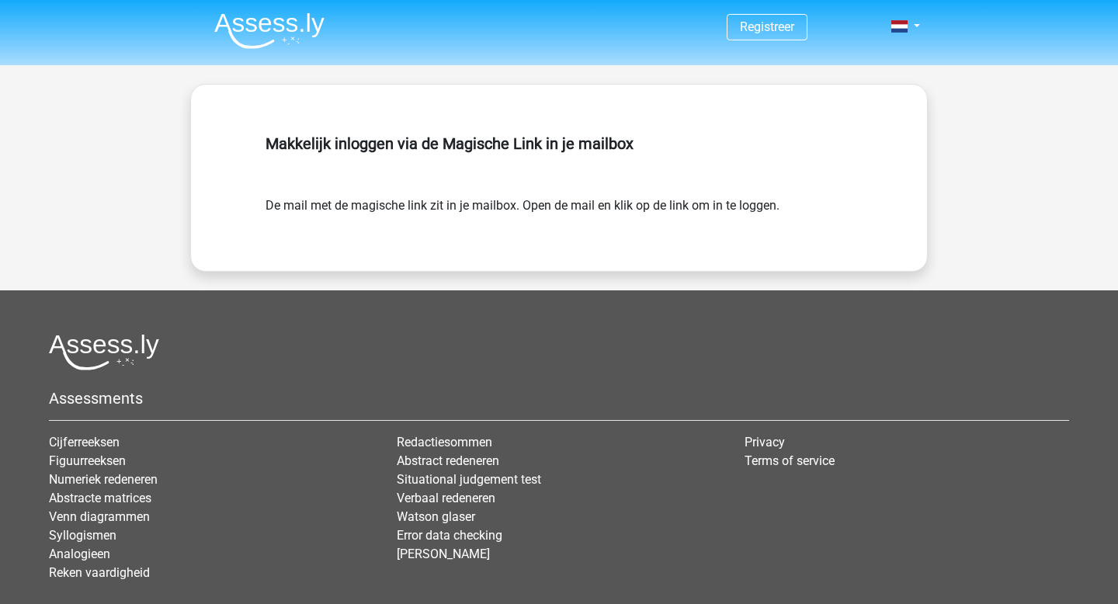
click at [260, 31] on img at bounding box center [269, 30] width 110 height 36
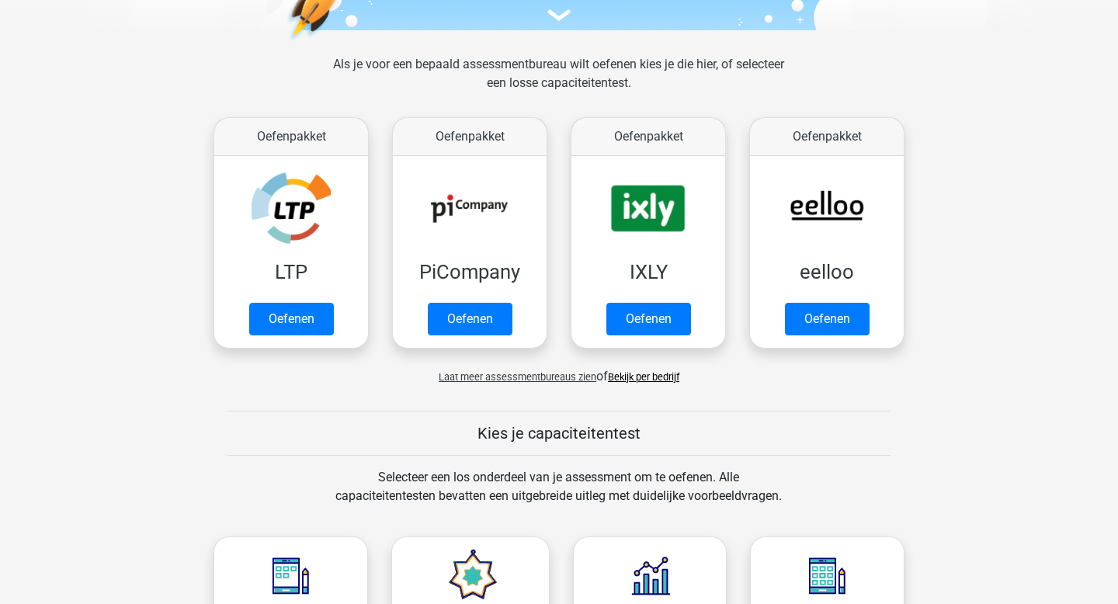
scroll to position [149, 0]
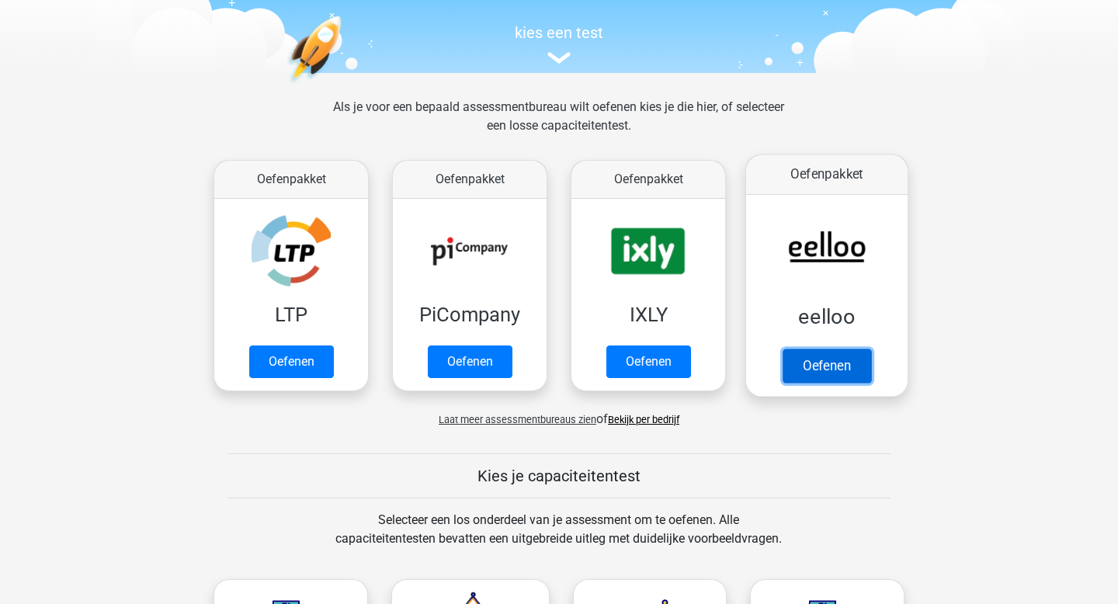
click at [814, 367] on link "Oefenen" at bounding box center [826, 366] width 88 height 34
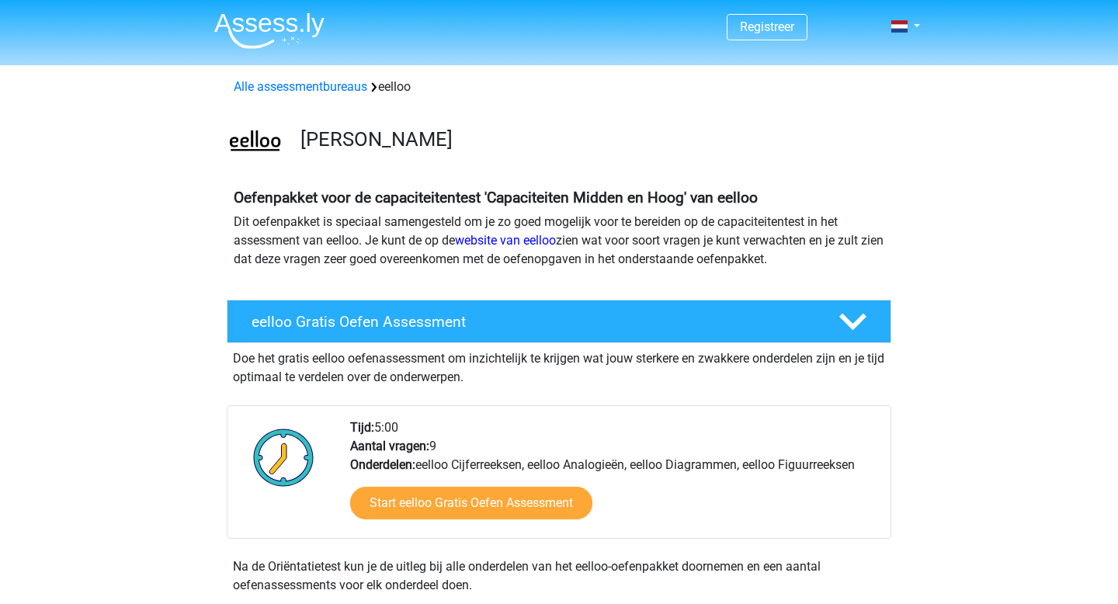
scroll to position [900, 0]
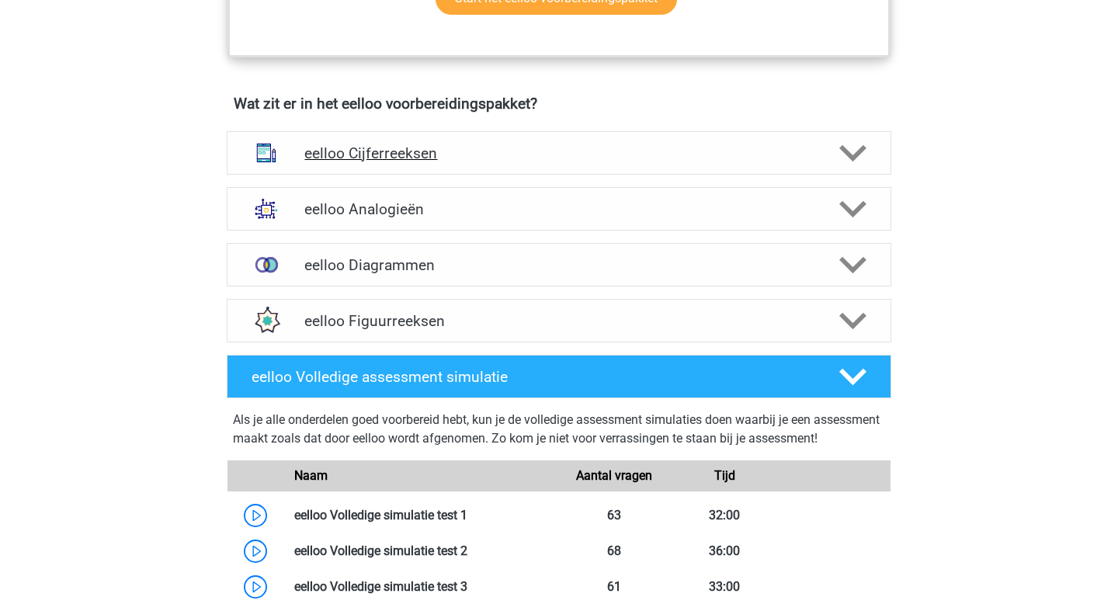
click at [529, 162] on h4 "eelloo Cijferreeksen" at bounding box center [558, 153] width 508 height 18
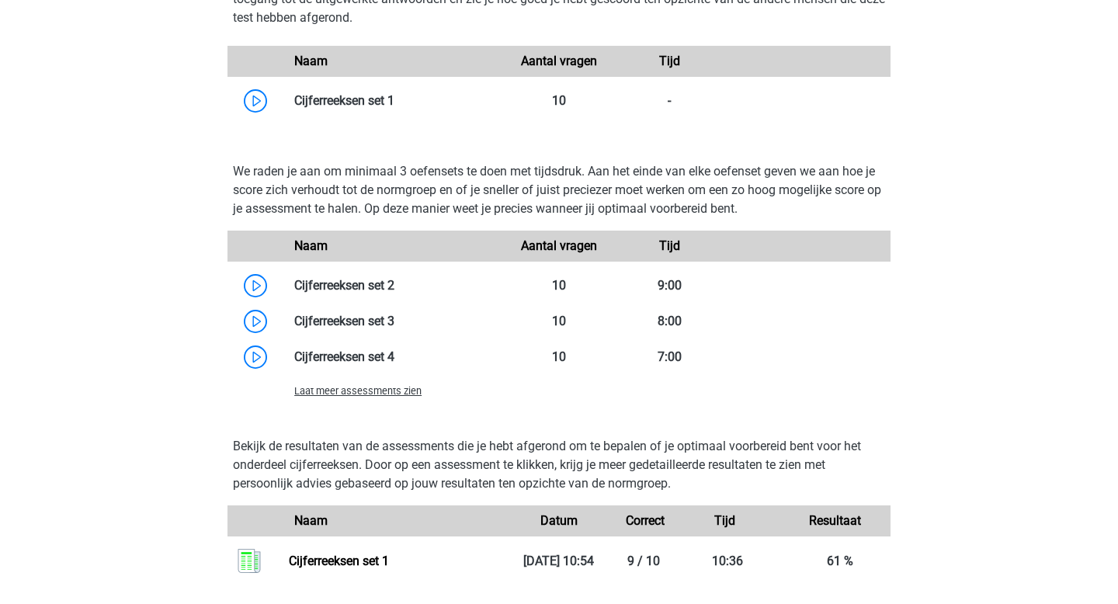
scroll to position [1432, 0]
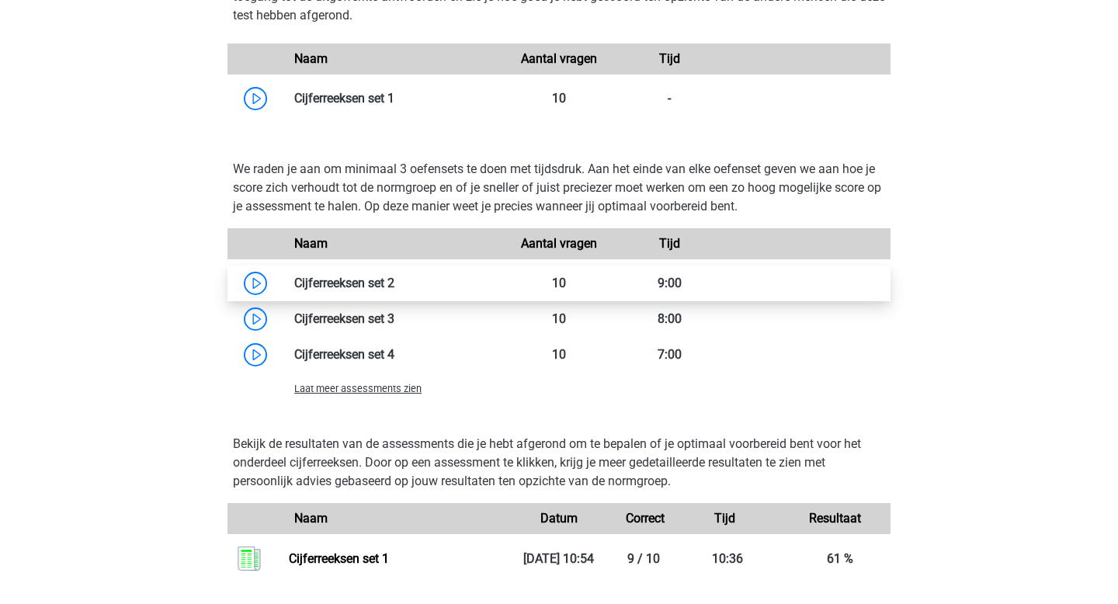
click at [394, 290] on link at bounding box center [394, 283] width 0 height 15
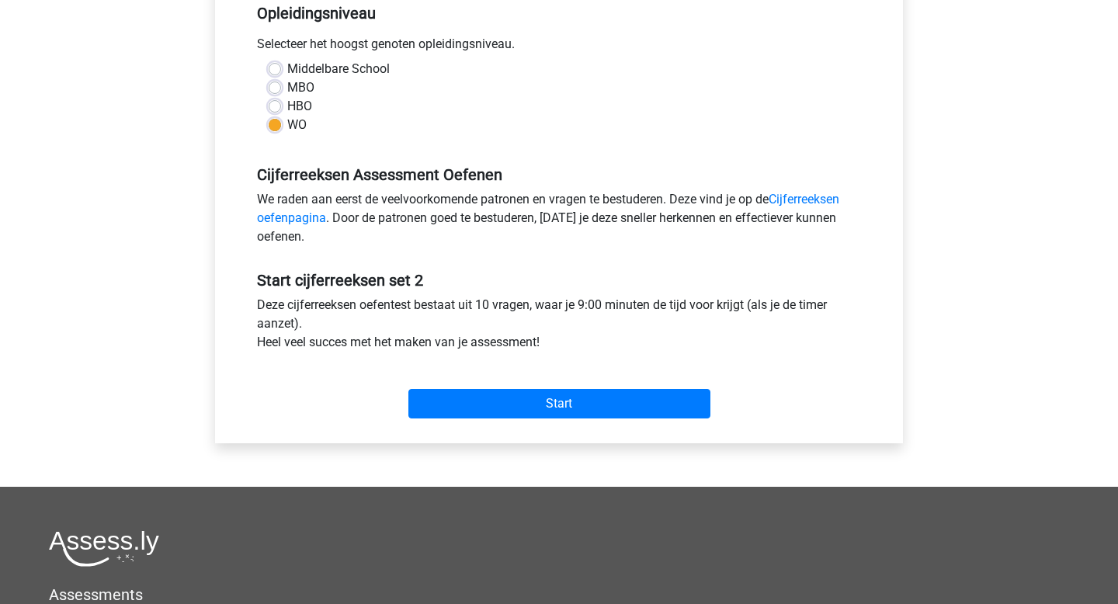
scroll to position [331, 0]
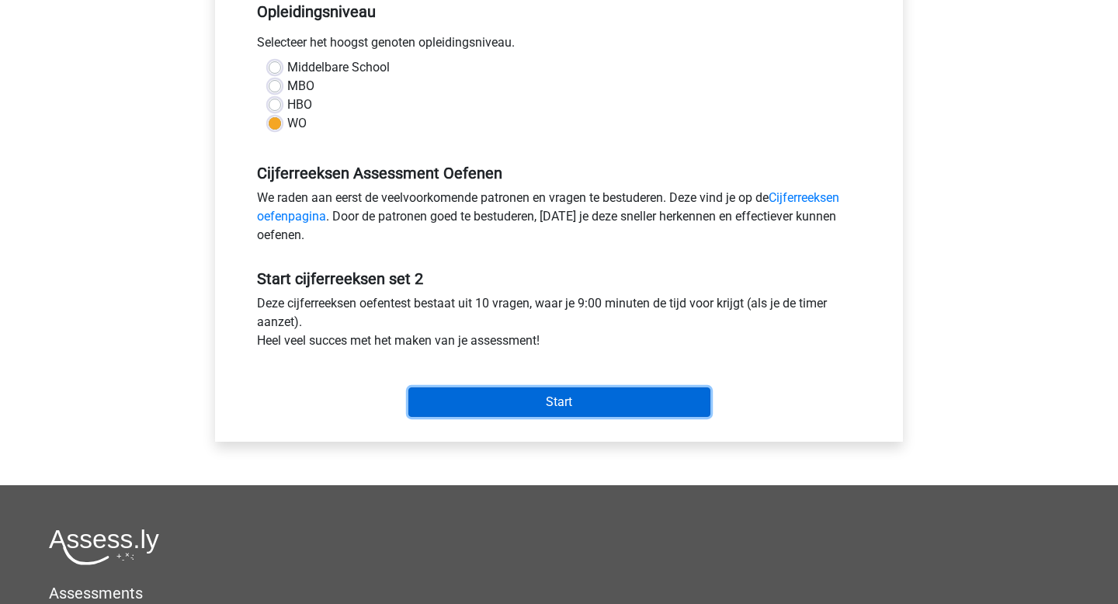
click at [569, 390] on input "Start" at bounding box center [559, 401] width 302 height 29
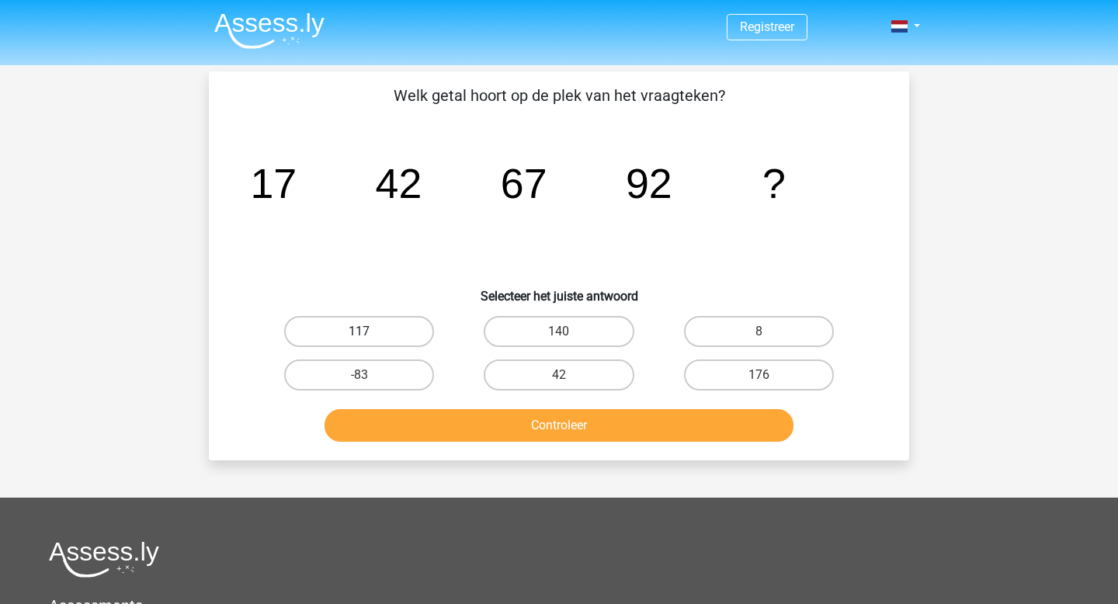
click at [390, 325] on label "117" at bounding box center [359, 331] width 150 height 31
click at [370, 331] on input "117" at bounding box center [364, 336] width 10 height 10
radio input "true"
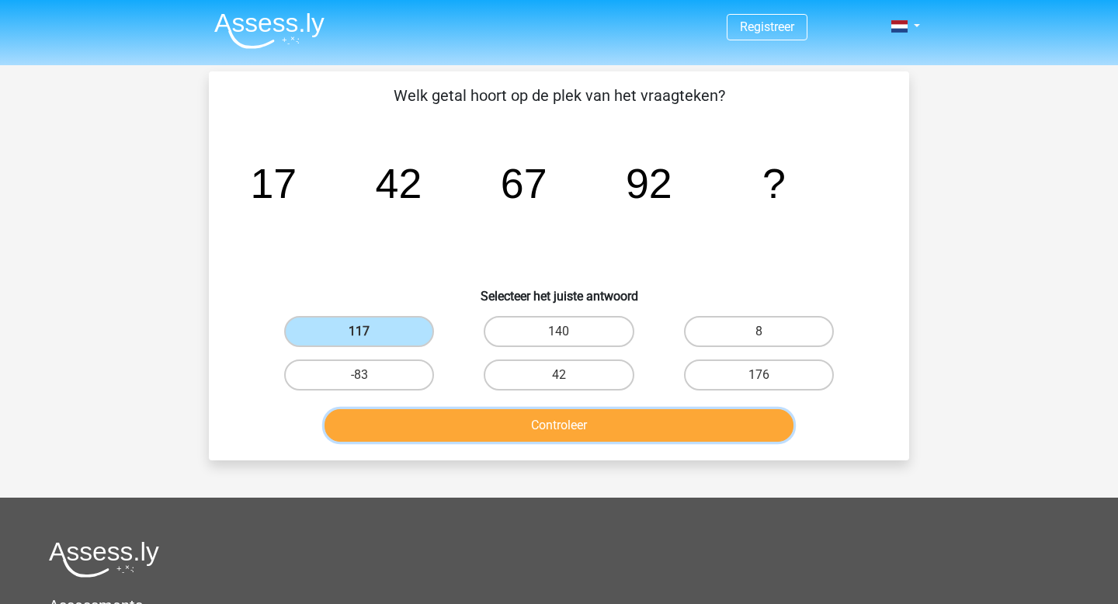
click at [499, 432] on button "Controleer" at bounding box center [559, 425] width 470 height 33
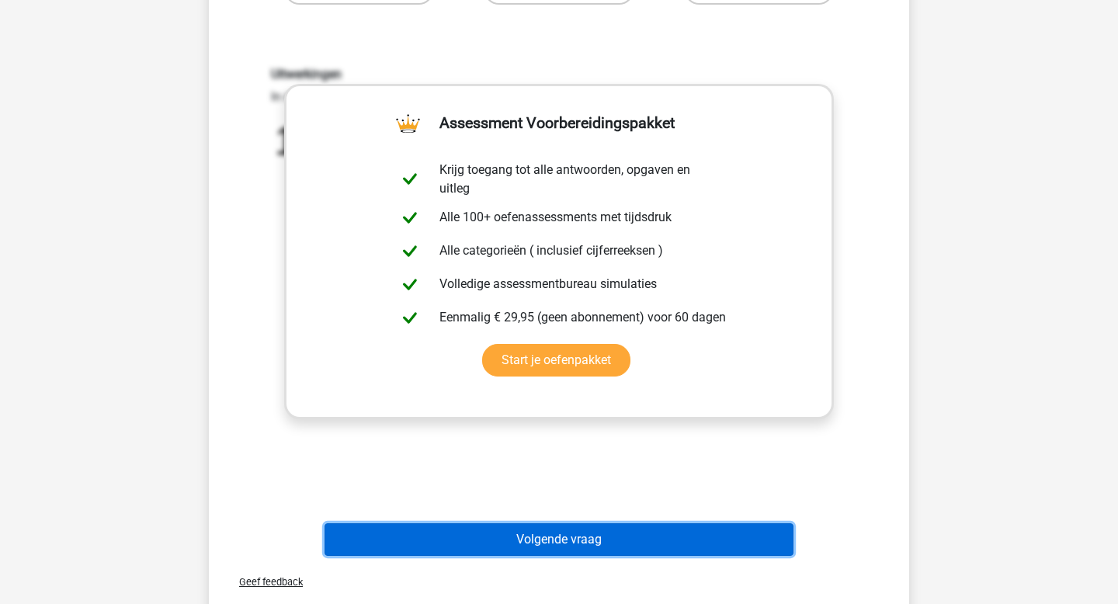
click at [612, 532] on button "Volgende vraag" at bounding box center [559, 539] width 470 height 33
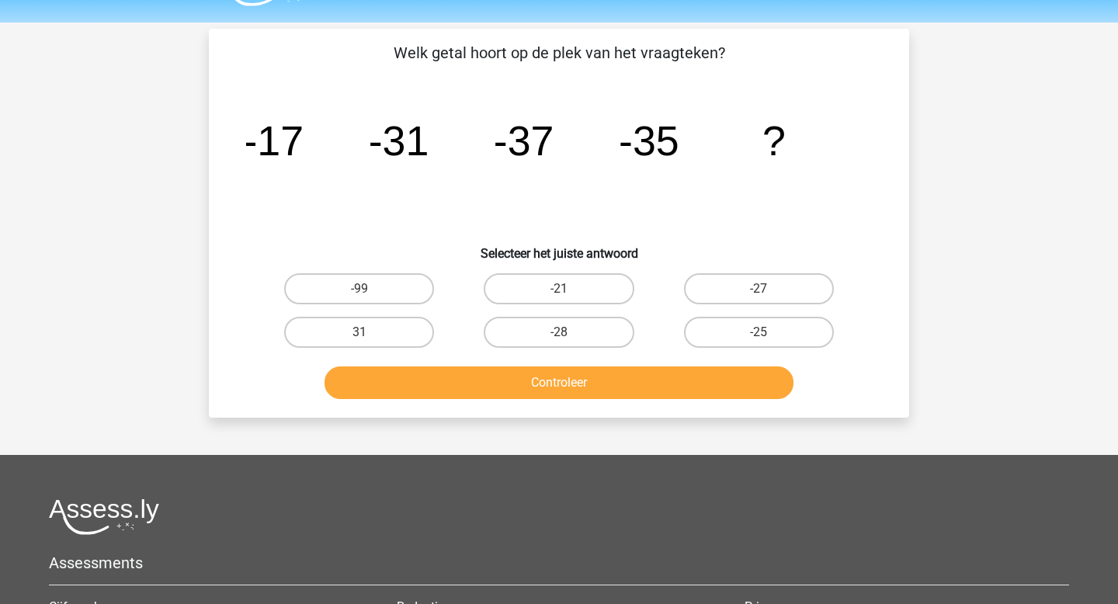
scroll to position [42, 0]
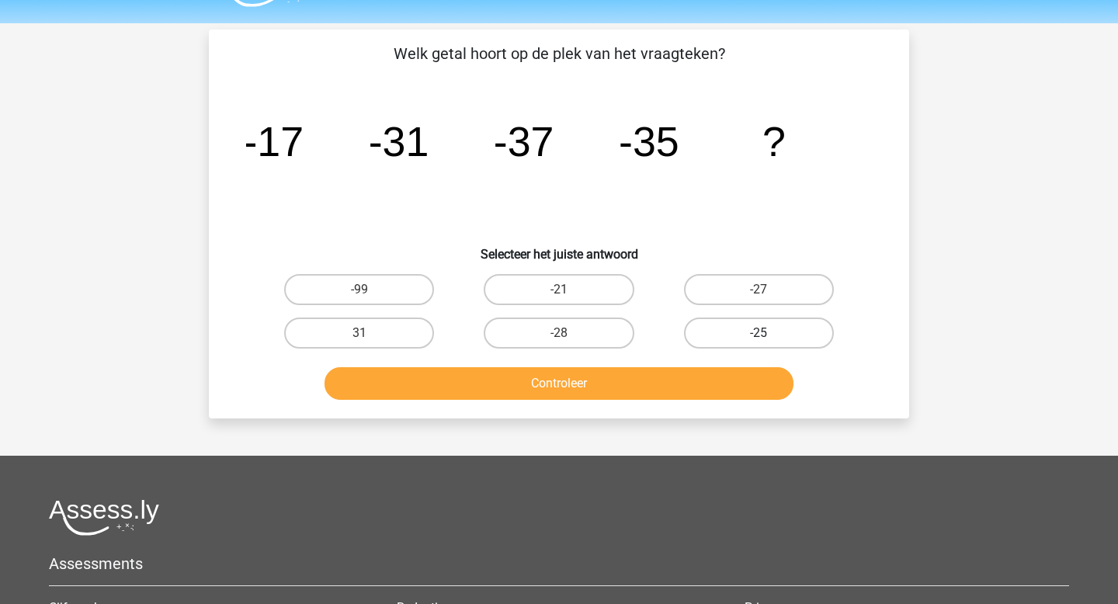
click at [783, 331] on label "-25" at bounding box center [759, 332] width 150 height 31
click at [769, 333] on input "-25" at bounding box center [763, 338] width 10 height 10
radio input "true"
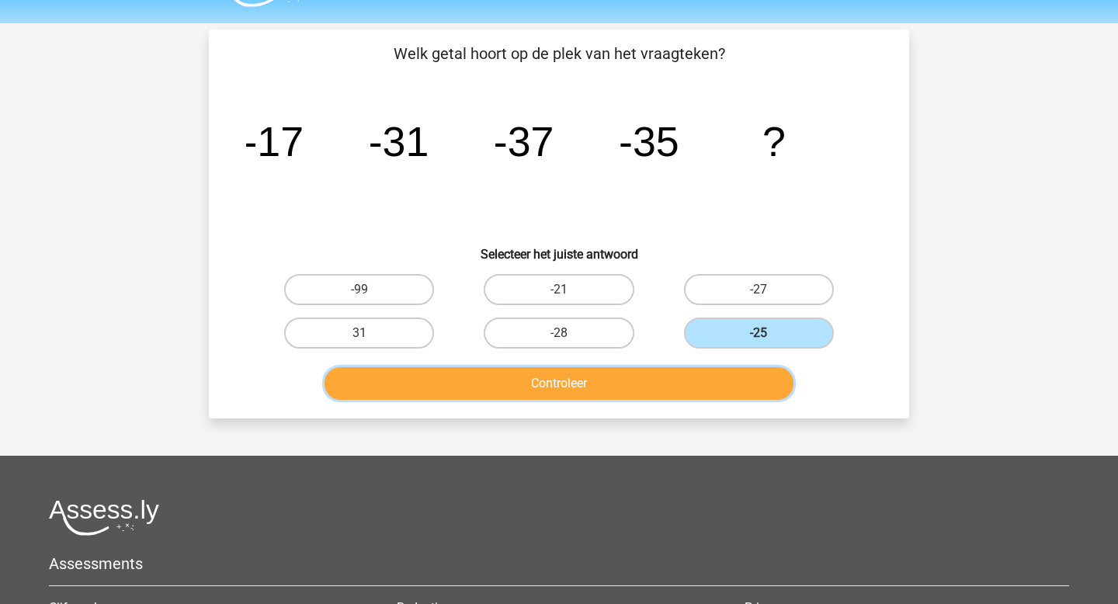
click at [717, 392] on button "Controleer" at bounding box center [559, 383] width 470 height 33
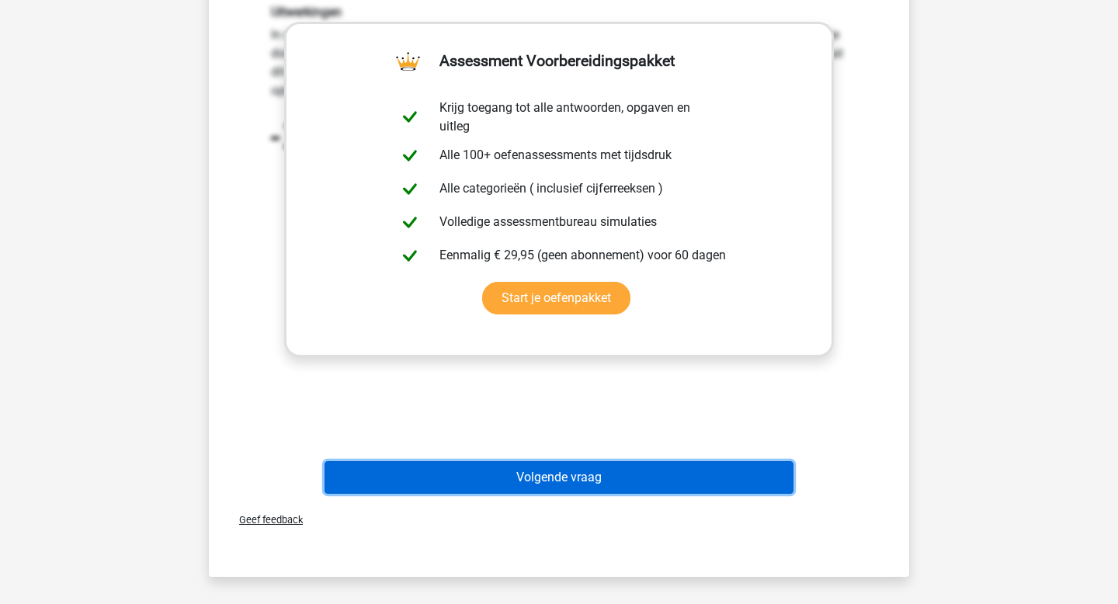
click at [734, 480] on button "Volgende vraag" at bounding box center [559, 477] width 470 height 33
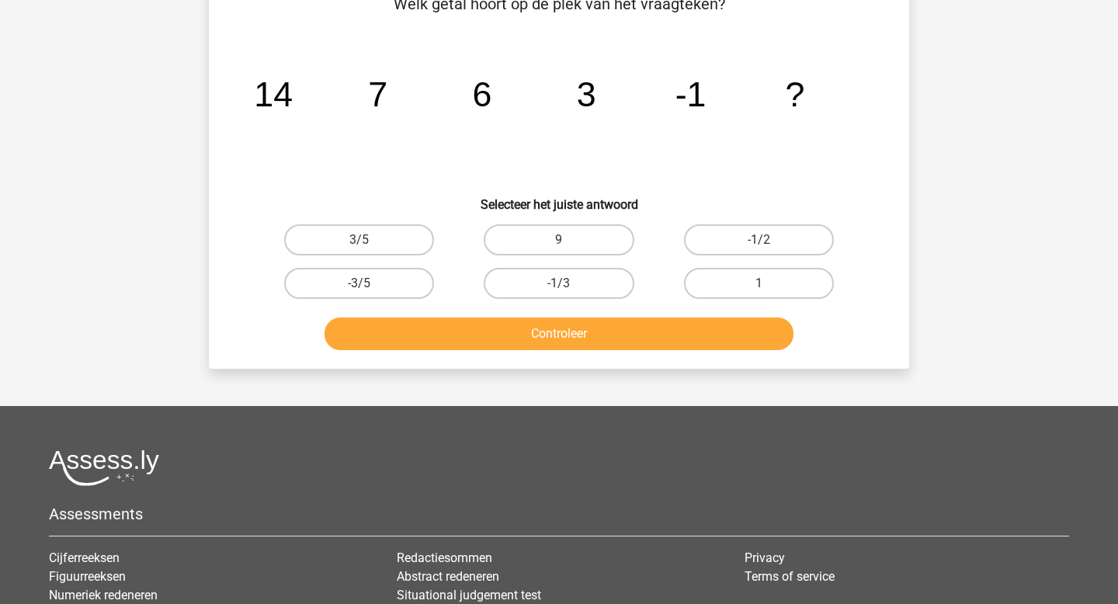
scroll to position [71, 0]
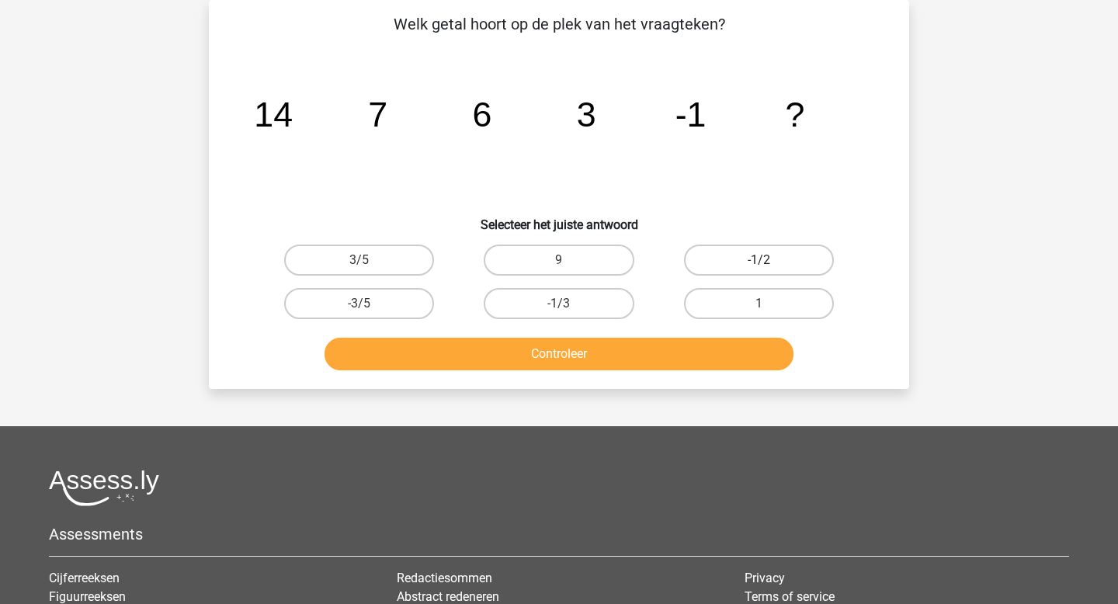
click at [777, 250] on label "-1/2" at bounding box center [759, 260] width 150 height 31
click at [769, 260] on input "-1/2" at bounding box center [763, 265] width 10 height 10
radio input "true"
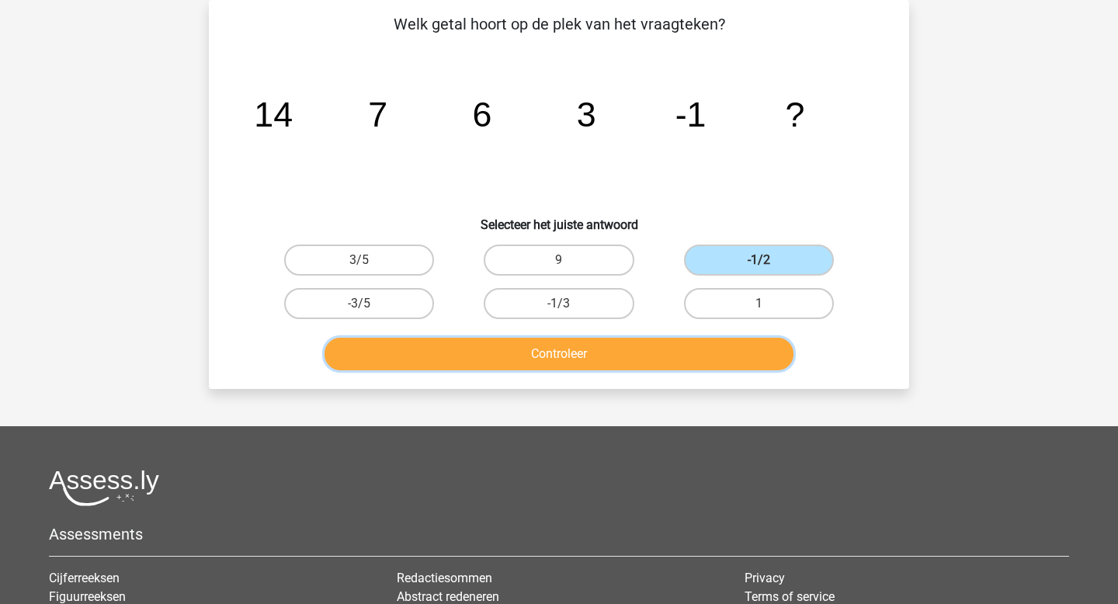
click at [709, 354] on button "Controleer" at bounding box center [559, 354] width 470 height 33
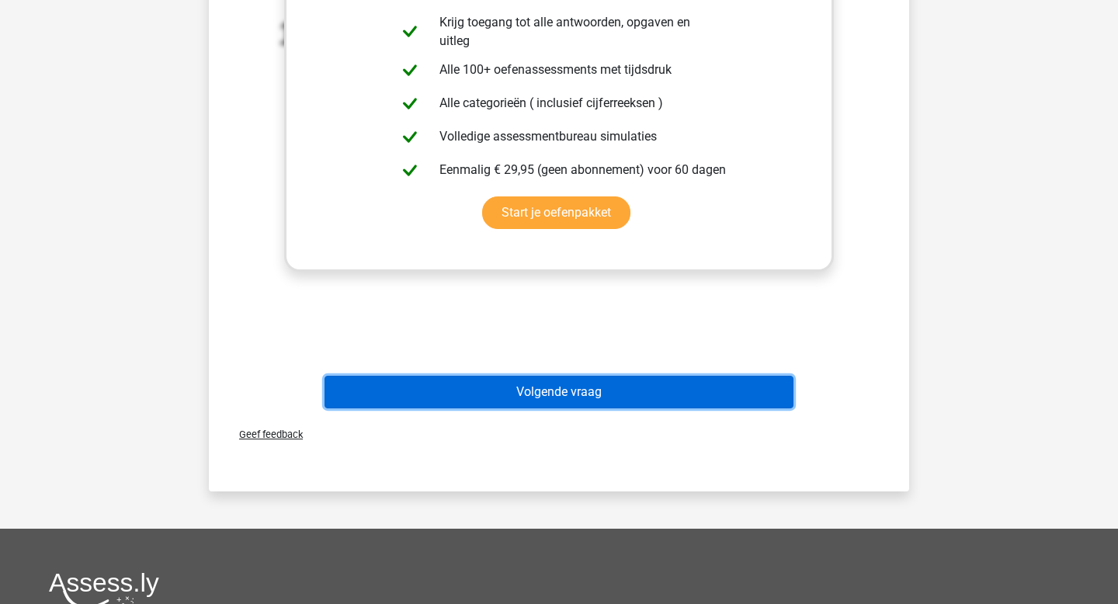
click at [718, 391] on button "Volgende vraag" at bounding box center [559, 392] width 470 height 33
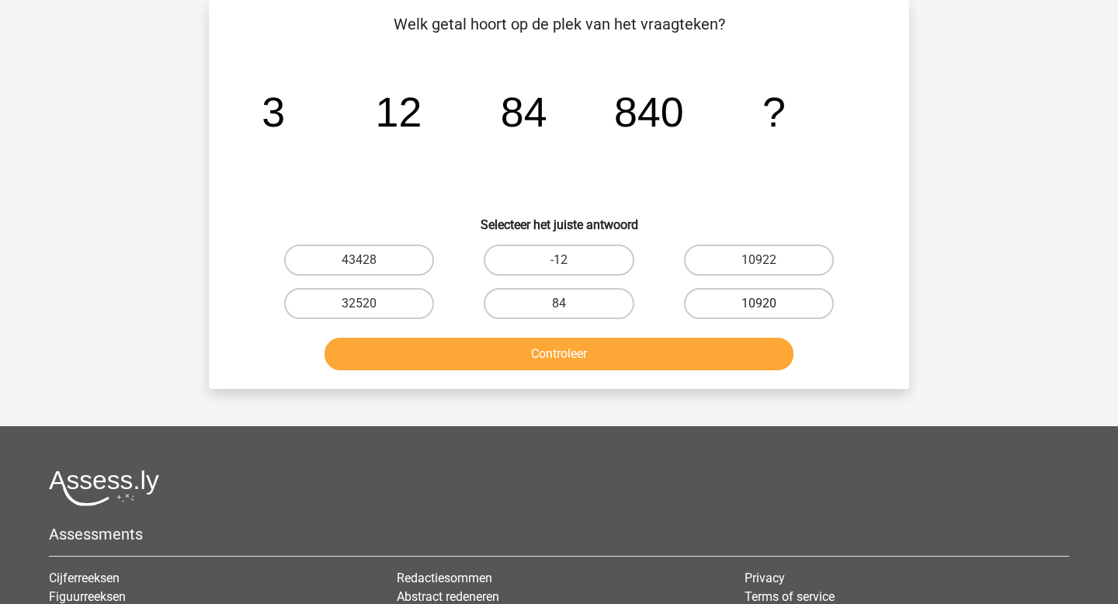
click at [791, 295] on label "10920" at bounding box center [759, 303] width 150 height 31
click at [769, 304] on input "10920" at bounding box center [763, 309] width 10 height 10
radio input "true"
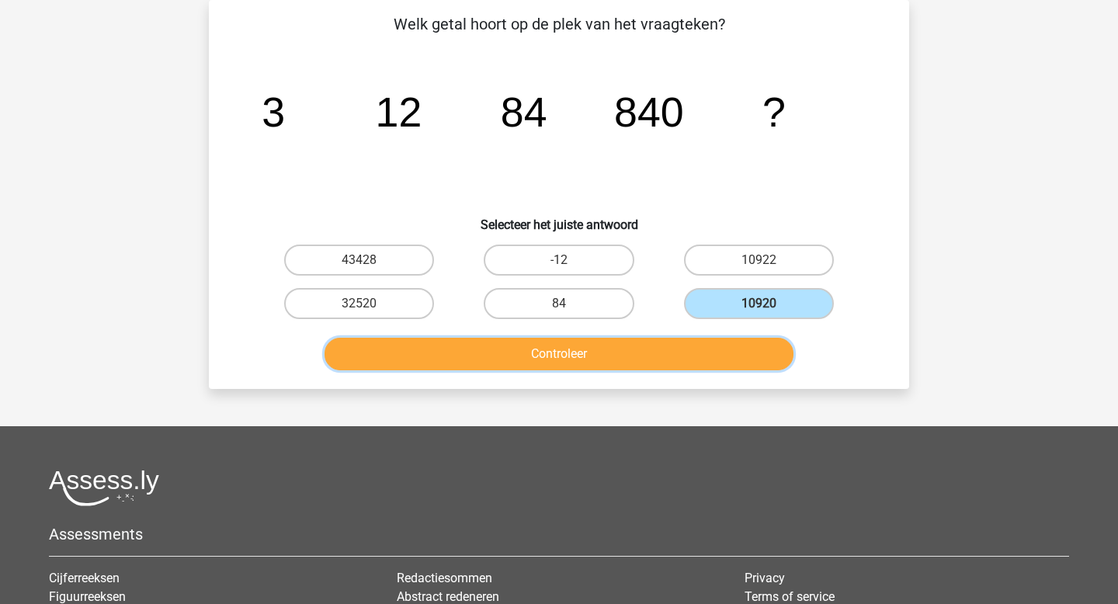
click at [681, 355] on button "Controleer" at bounding box center [559, 354] width 470 height 33
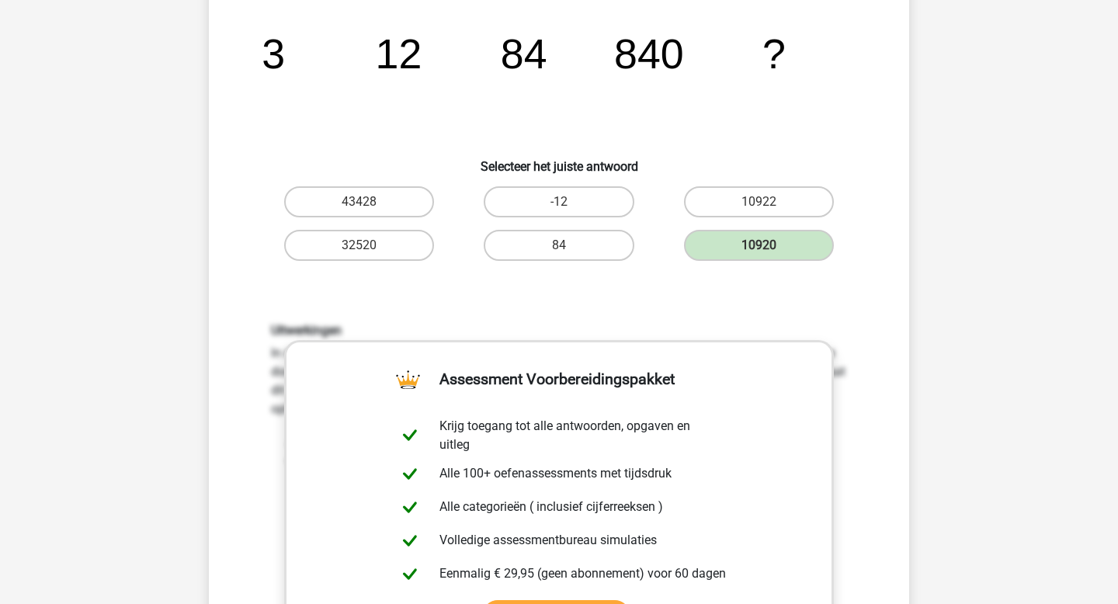
scroll to position [134, 0]
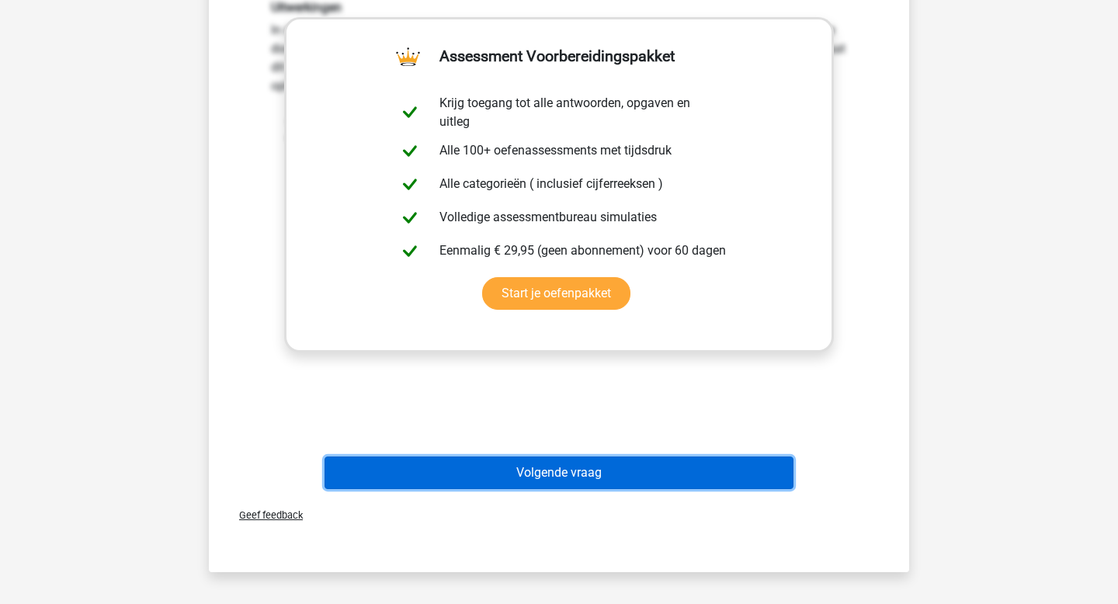
click at [560, 469] on button "Volgende vraag" at bounding box center [559, 472] width 470 height 33
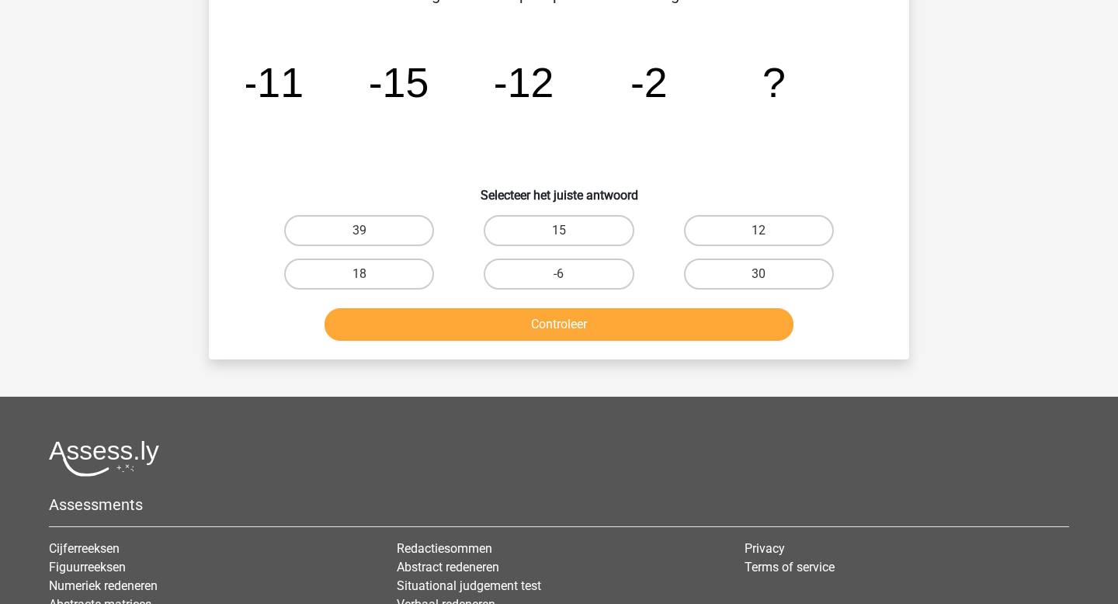
scroll to position [71, 0]
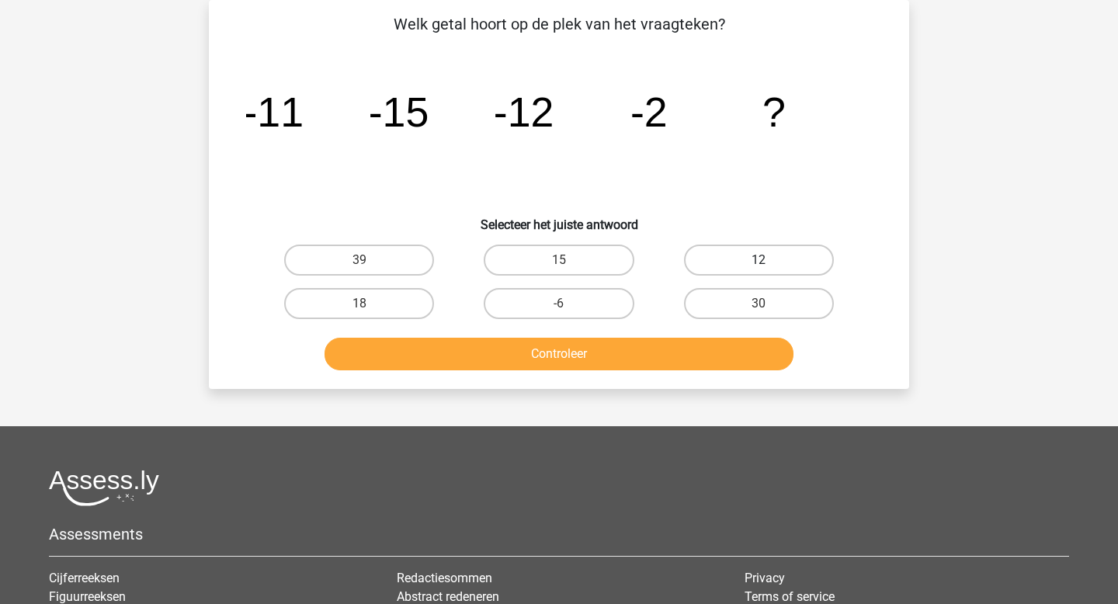
click at [715, 253] on label "12" at bounding box center [759, 260] width 150 height 31
click at [758, 260] on input "12" at bounding box center [763, 265] width 10 height 10
radio input "true"
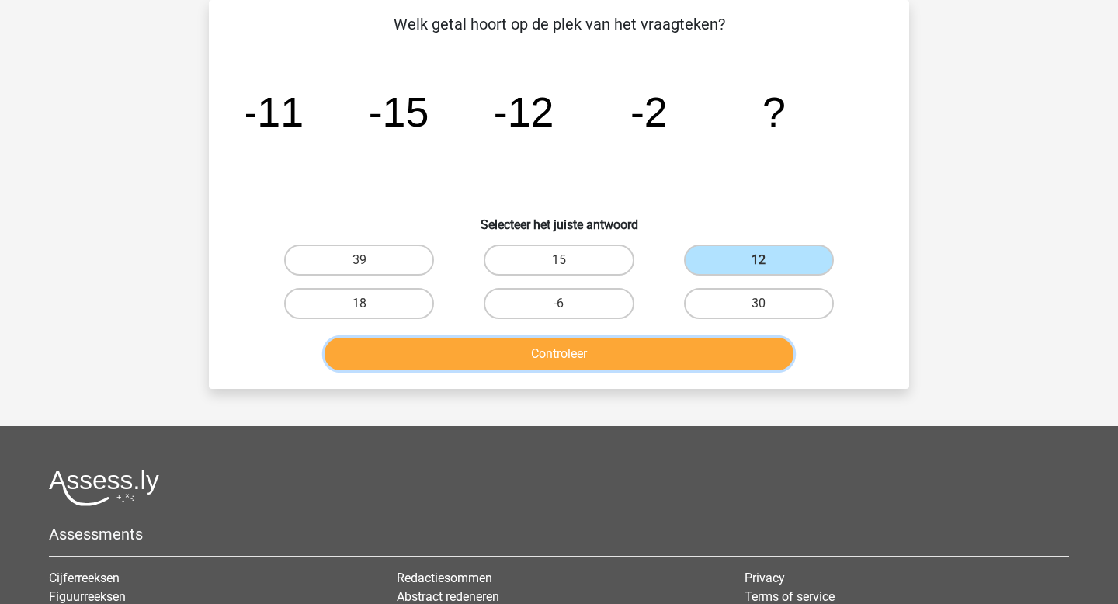
click at [627, 359] on button "Controleer" at bounding box center [559, 354] width 470 height 33
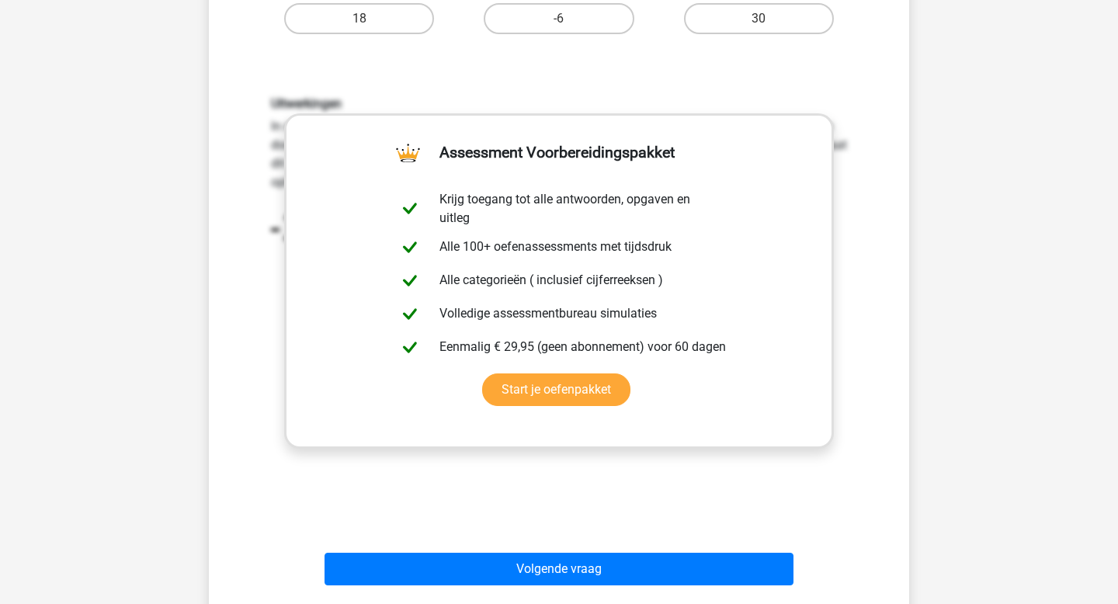
scroll to position [351, 0]
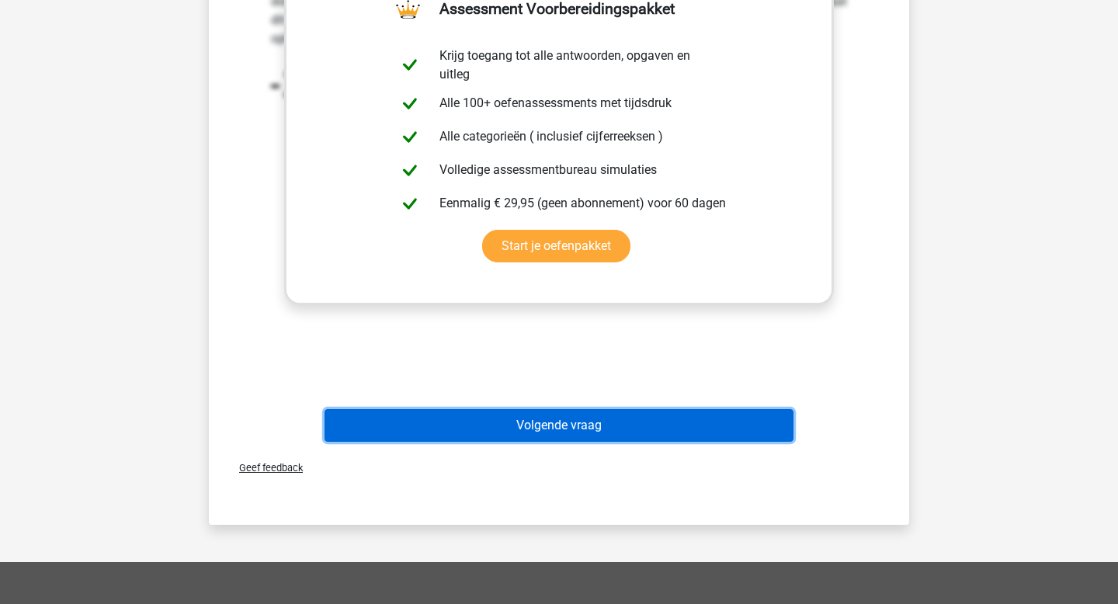
click at [641, 436] on button "Volgende vraag" at bounding box center [559, 425] width 470 height 33
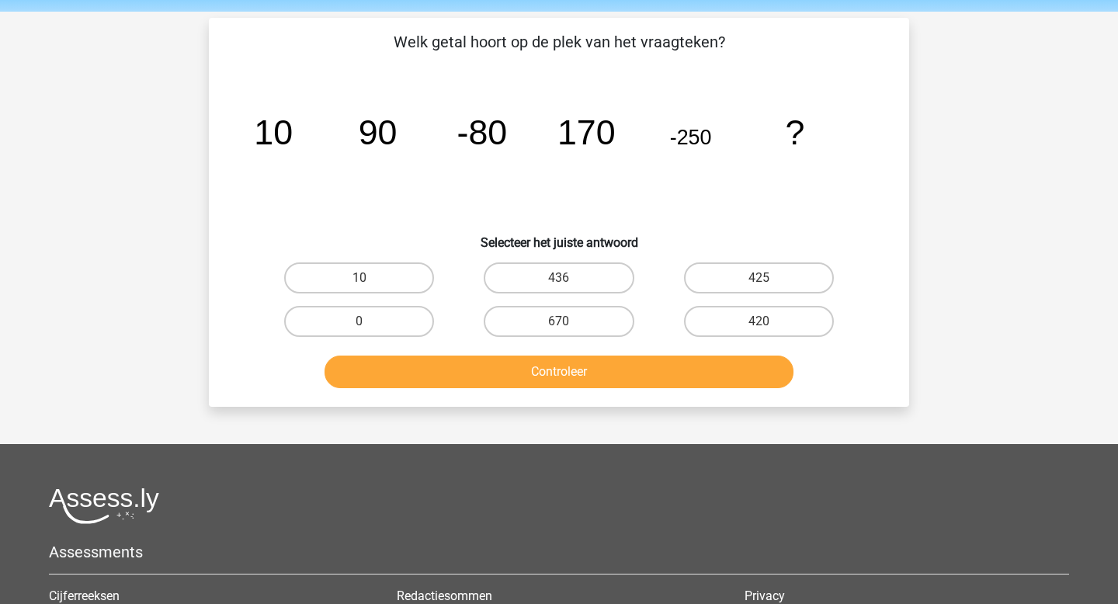
scroll to position [50, 0]
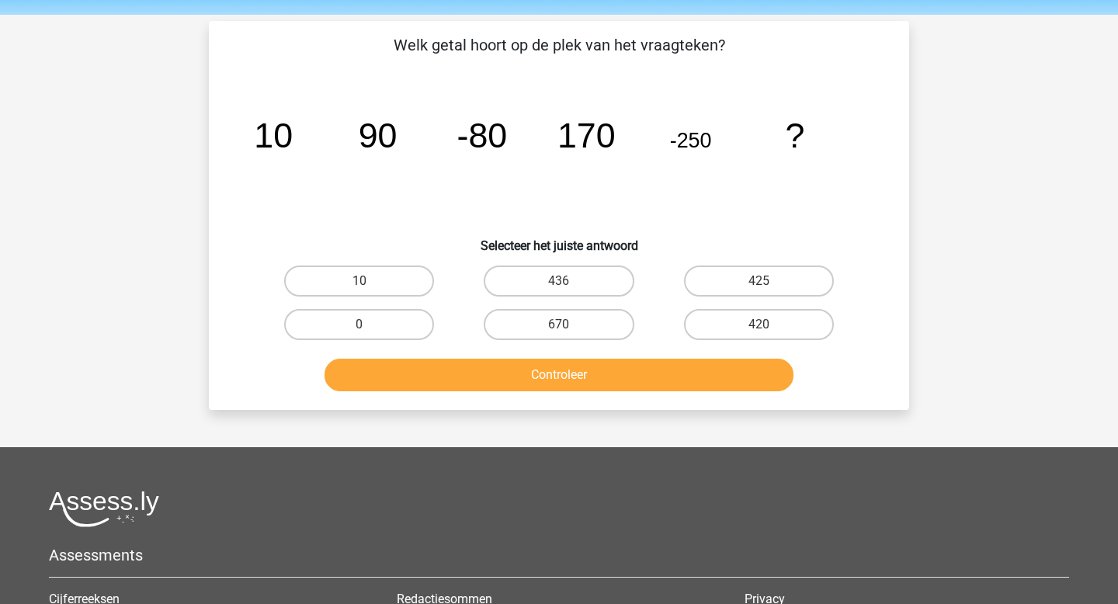
click at [758, 324] on input "420" at bounding box center [763, 329] width 10 height 10
radio input "true"
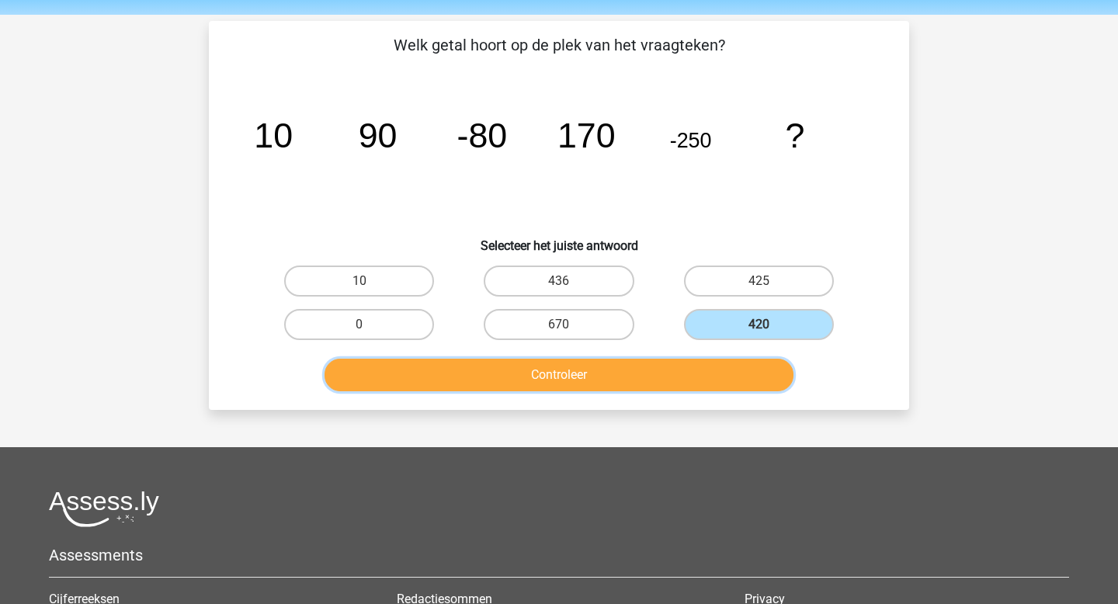
click at [723, 373] on button "Controleer" at bounding box center [559, 375] width 470 height 33
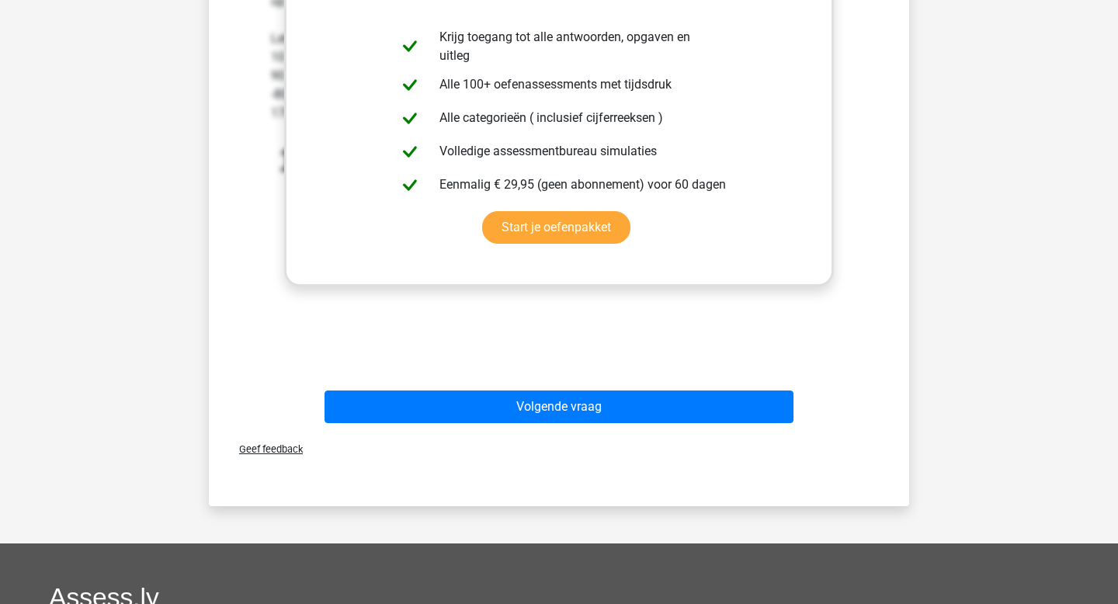
scroll to position [521, 0]
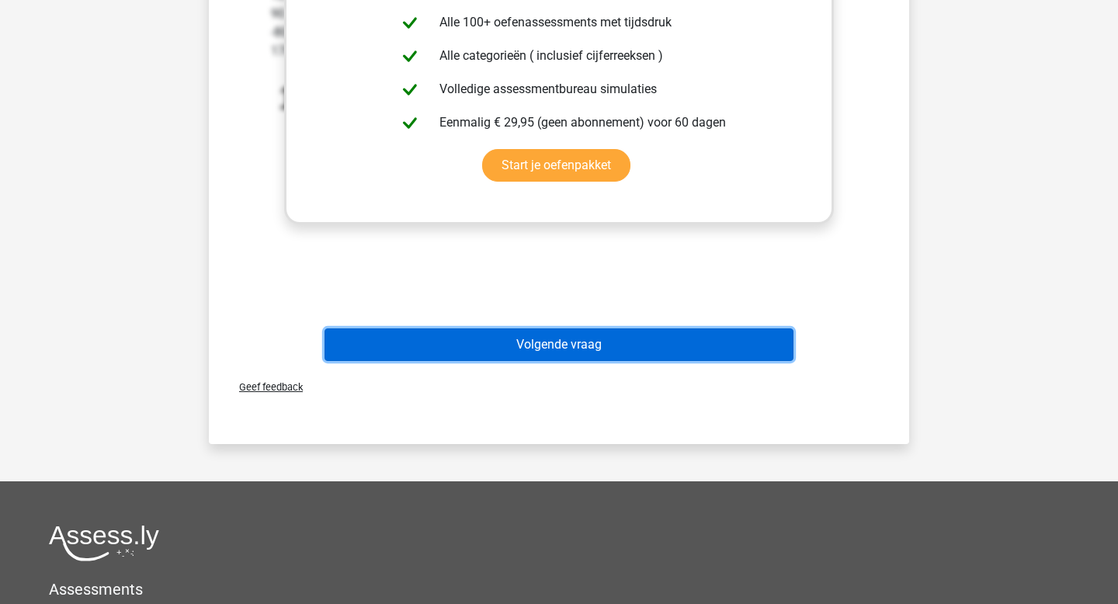
click at [735, 351] on button "Volgende vraag" at bounding box center [559, 344] width 470 height 33
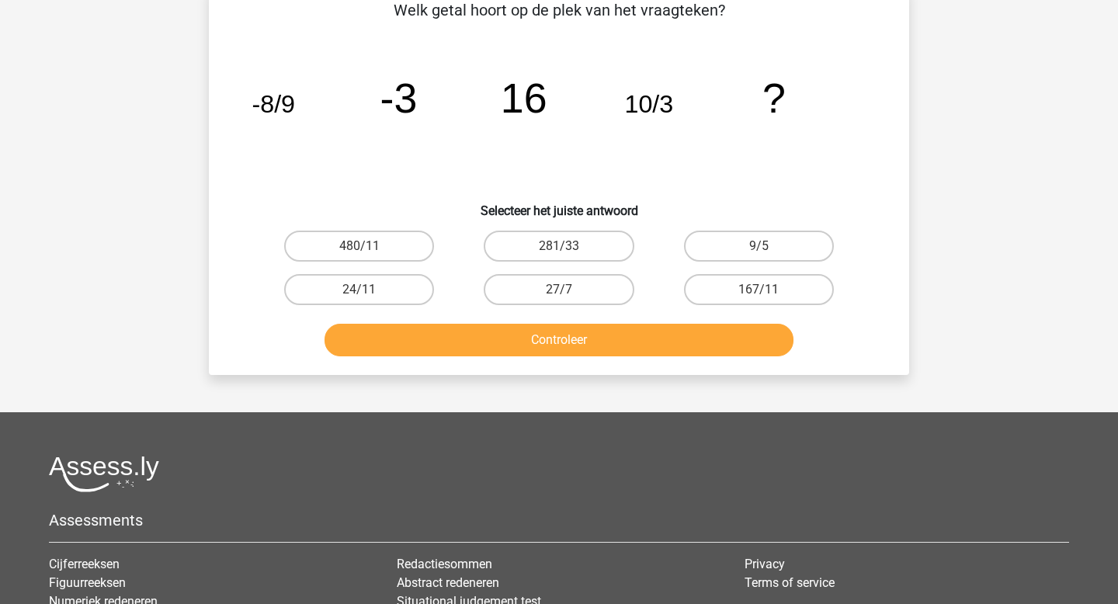
scroll to position [71, 0]
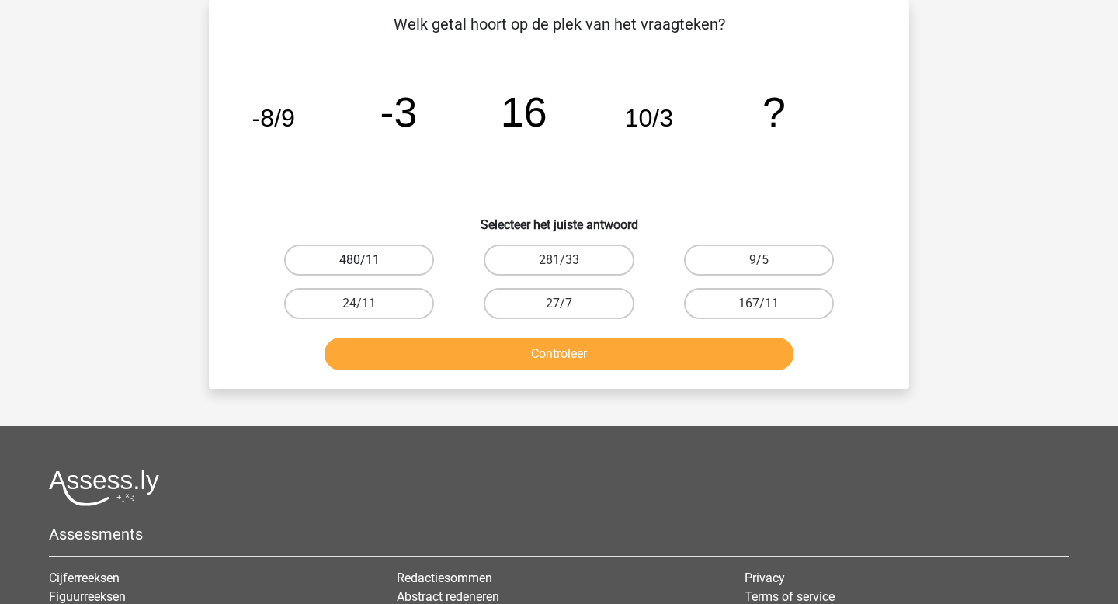
click at [375, 268] on label "480/11" at bounding box center [359, 260] width 150 height 31
click at [370, 268] on input "480/11" at bounding box center [364, 265] width 10 height 10
radio input "true"
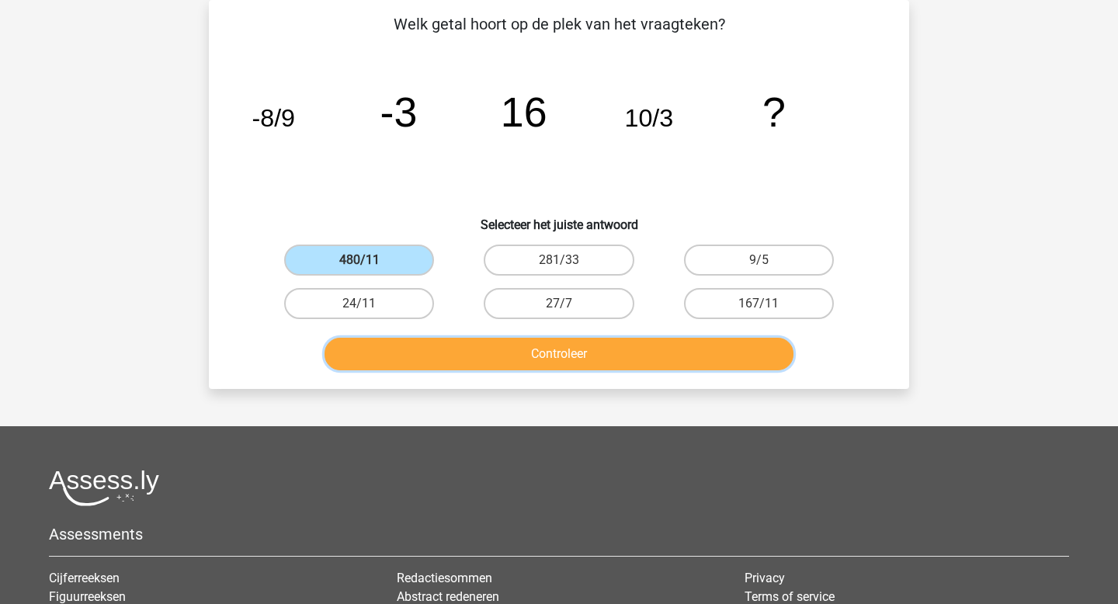
click at [419, 362] on button "Controleer" at bounding box center [559, 354] width 470 height 33
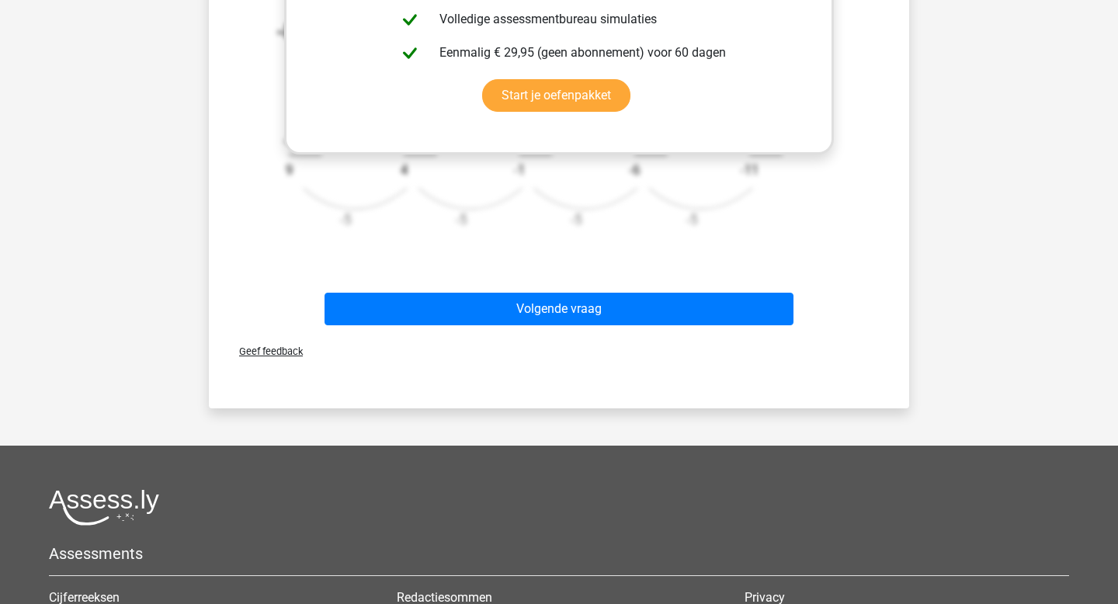
scroll to position [664, 0]
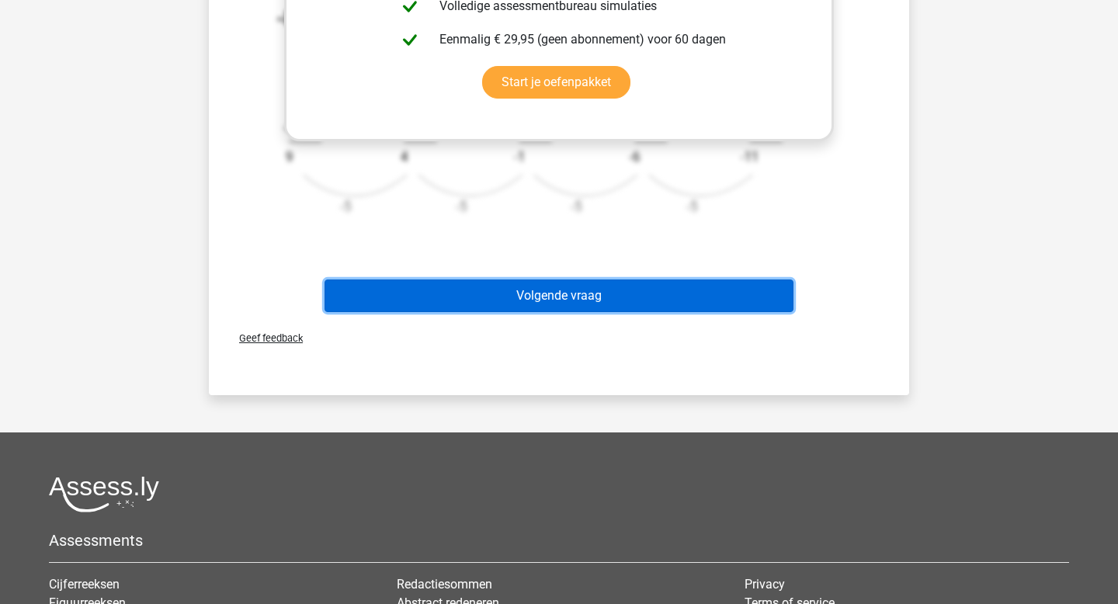
click at [552, 310] on button "Volgende vraag" at bounding box center [559, 295] width 470 height 33
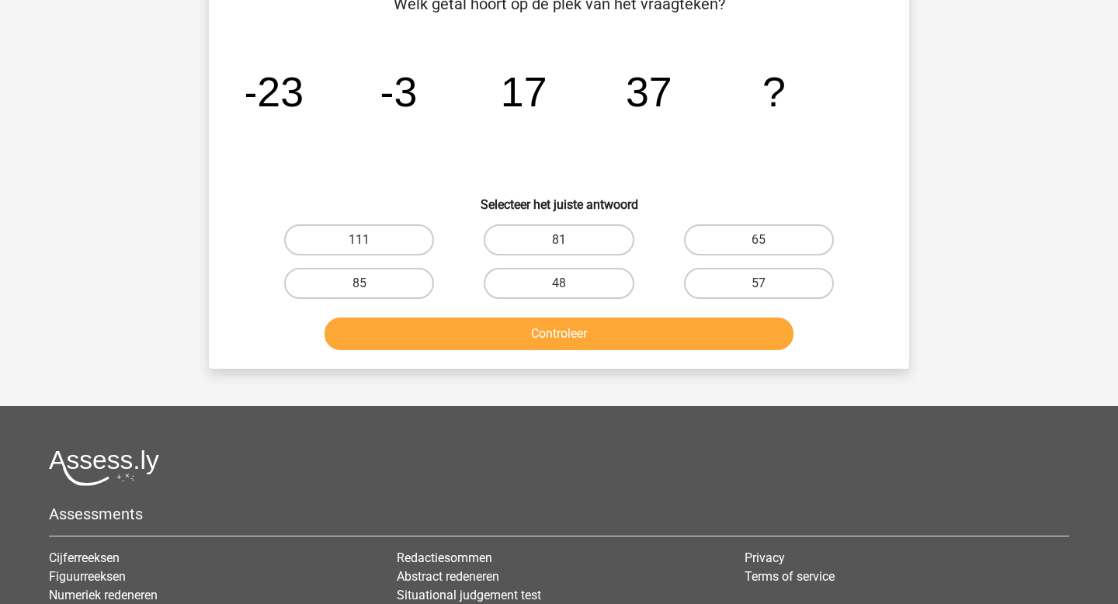
scroll to position [71, 0]
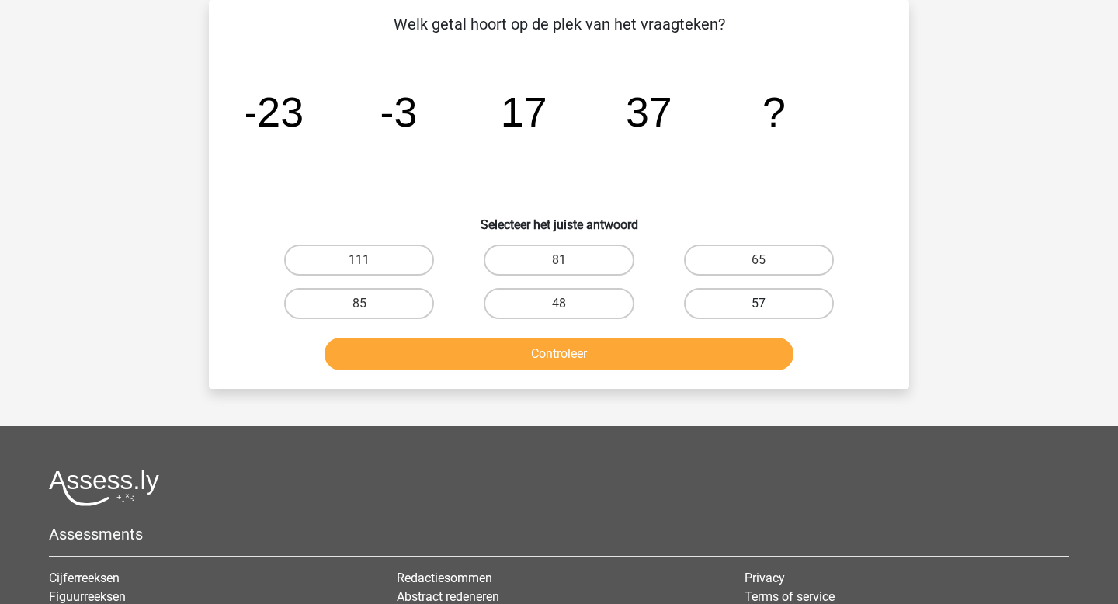
click at [737, 298] on label "57" at bounding box center [759, 303] width 150 height 31
click at [758, 304] on input "57" at bounding box center [763, 309] width 10 height 10
radio input "true"
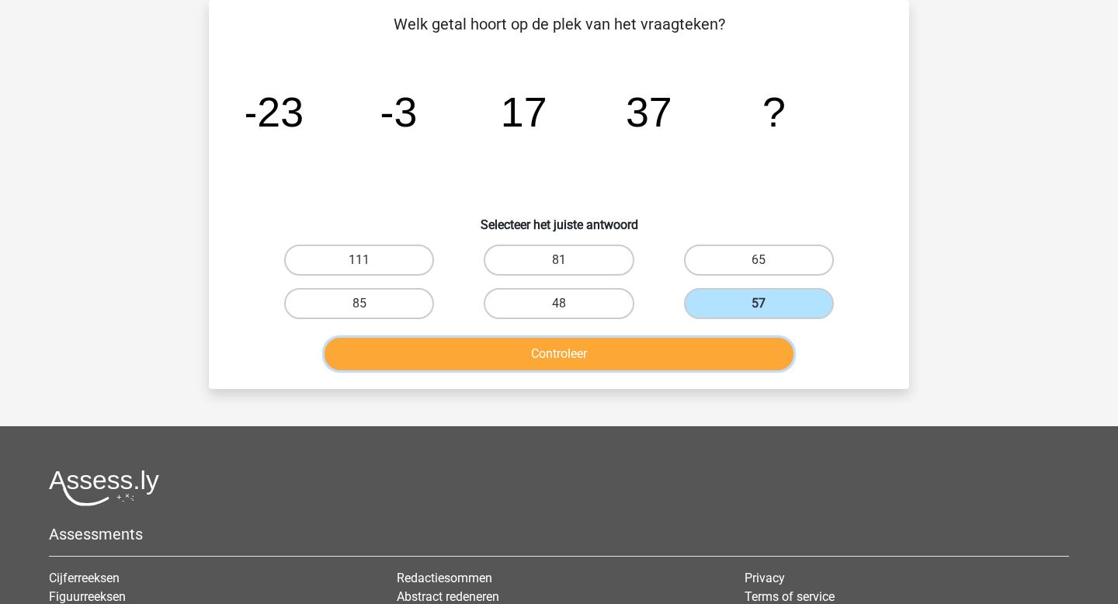
click at [741, 350] on button "Controleer" at bounding box center [559, 354] width 470 height 33
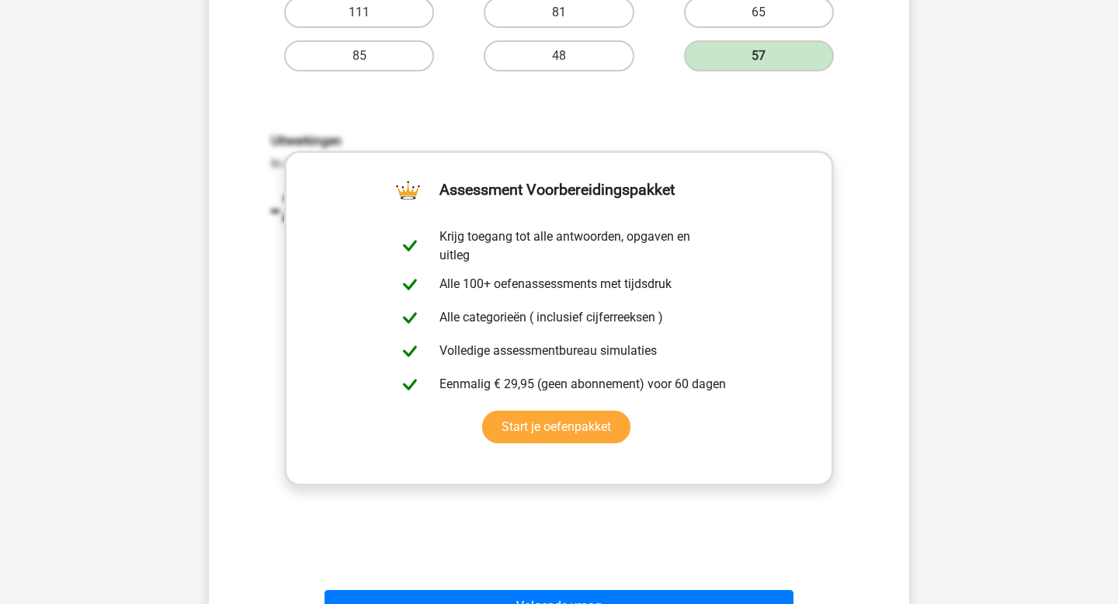
scroll to position [432, 0]
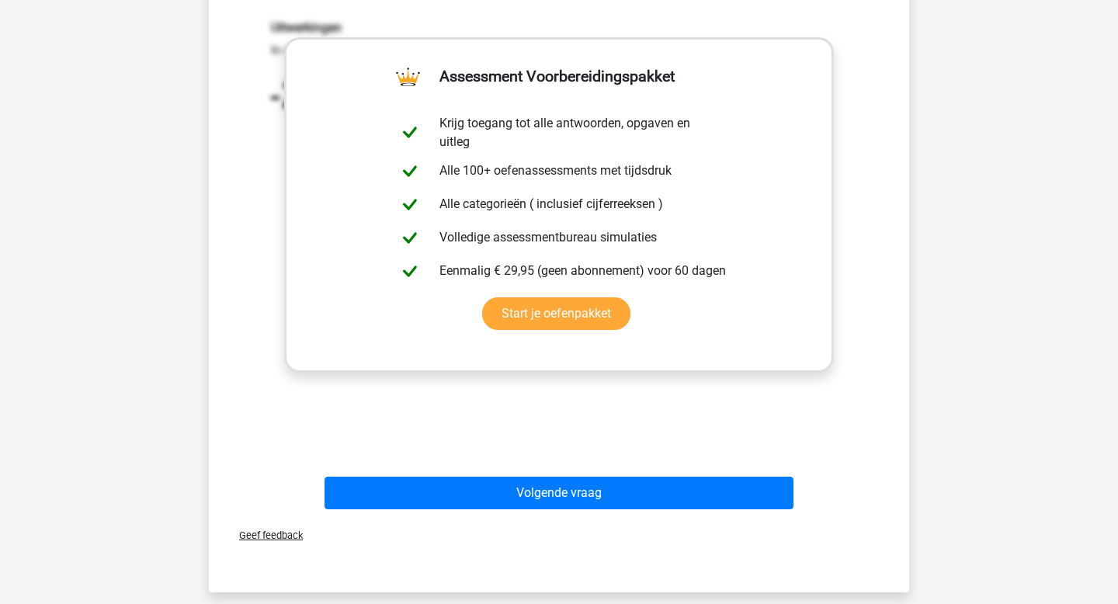
click at [621, 515] on div "Geef feedback" at bounding box center [559, 535] width 688 height 40
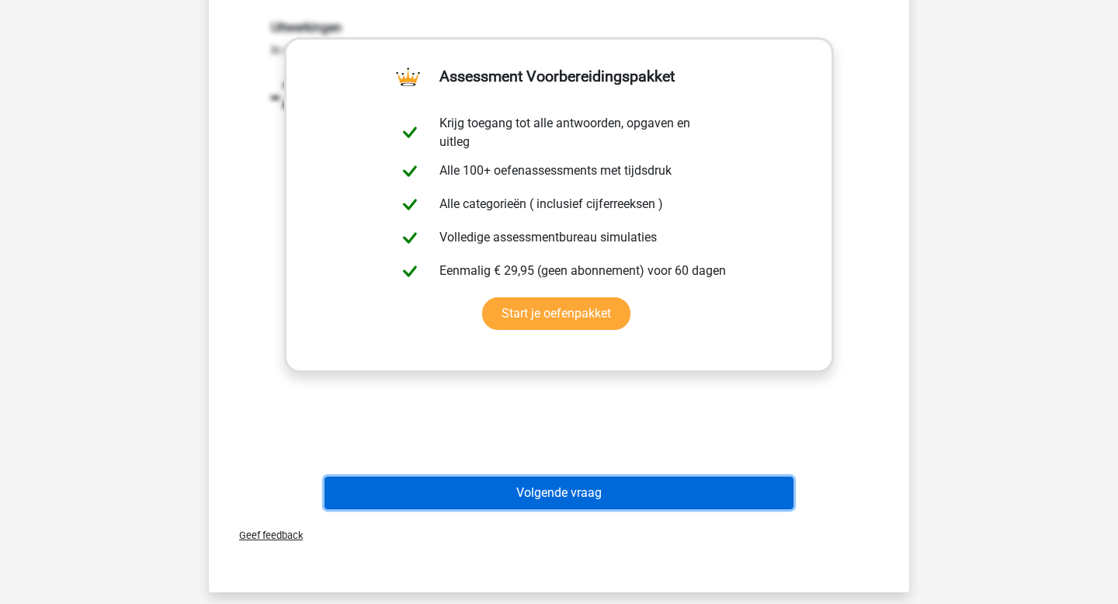
click at [621, 495] on button "Volgende vraag" at bounding box center [559, 493] width 470 height 33
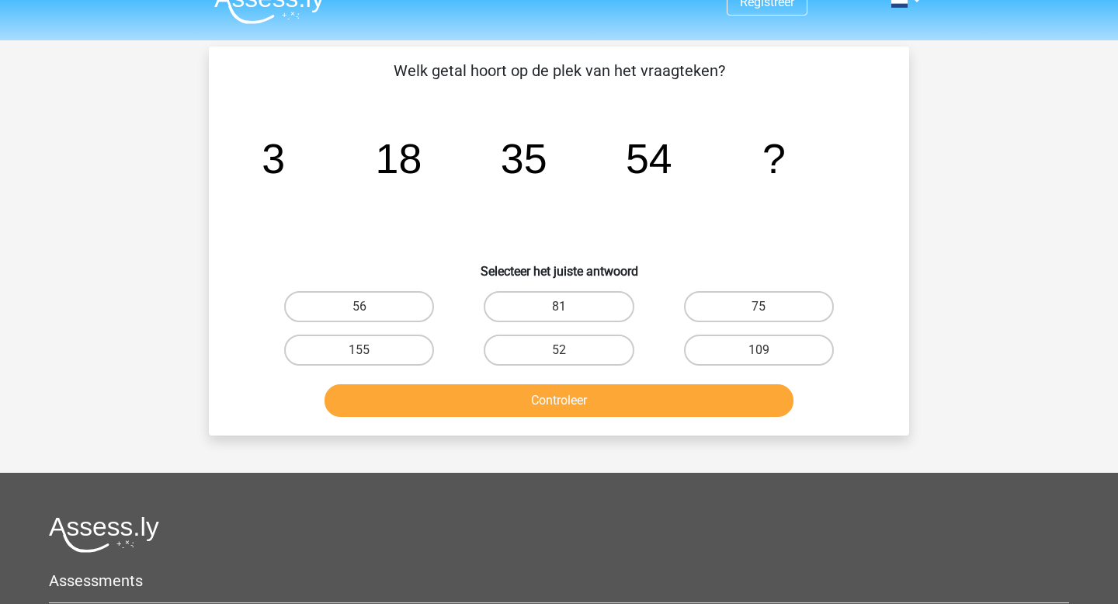
scroll to position [23, 0]
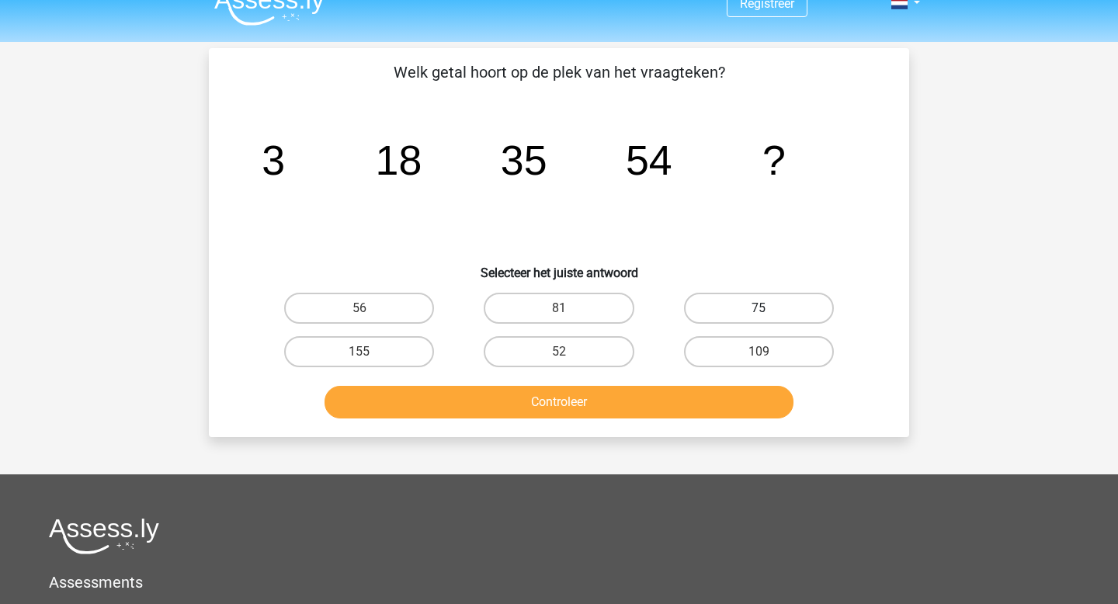
click at [748, 306] on label "75" at bounding box center [759, 308] width 150 height 31
click at [758, 308] on input "75" at bounding box center [763, 313] width 10 height 10
radio input "true"
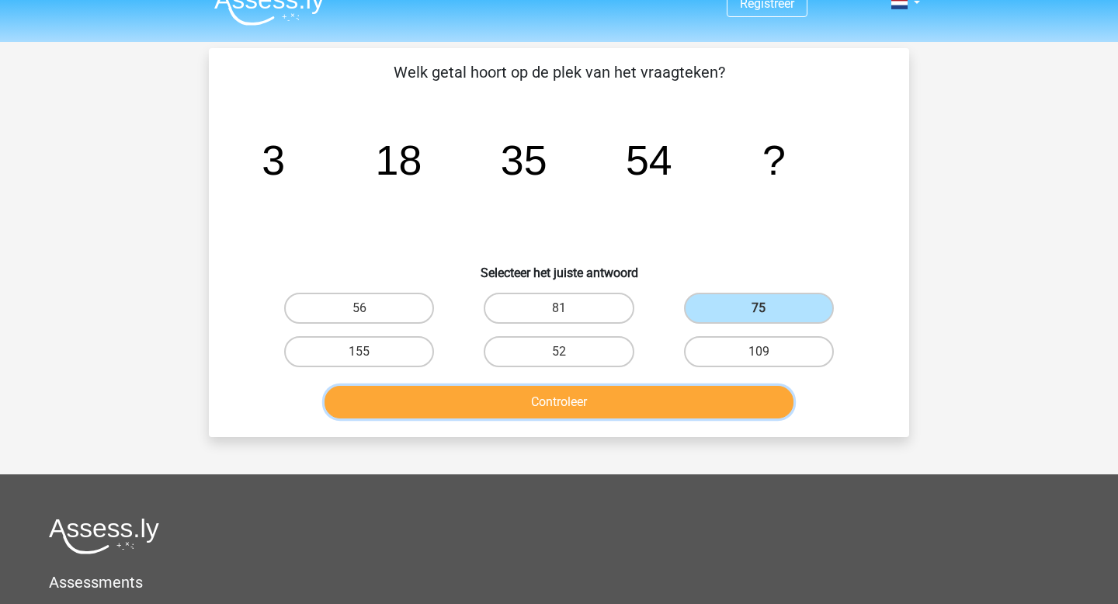
click at [720, 391] on button "Controleer" at bounding box center [559, 402] width 470 height 33
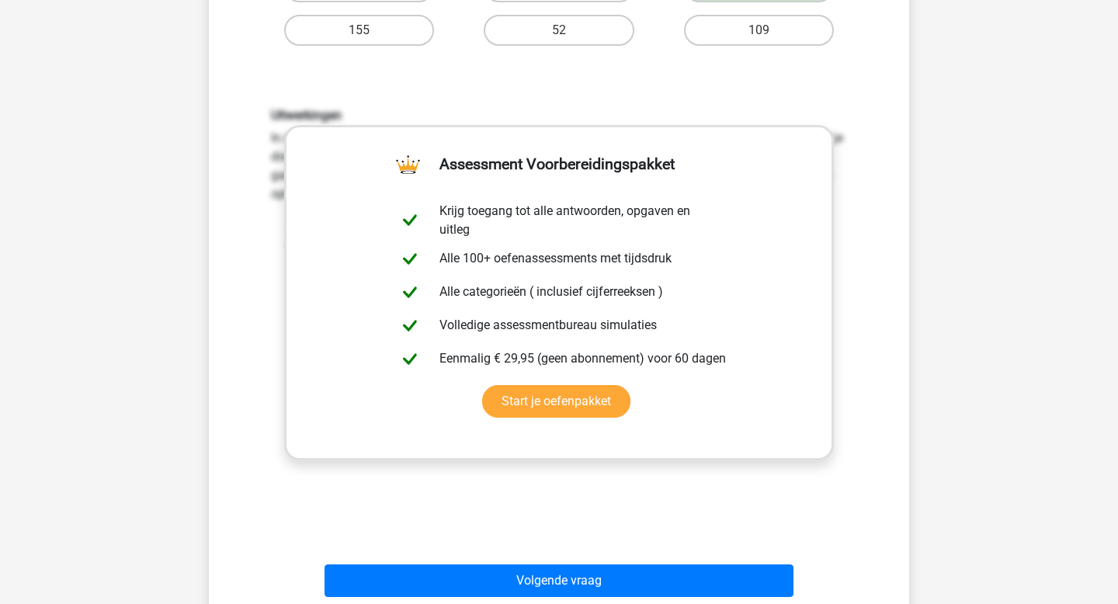
scroll to position [360, 0]
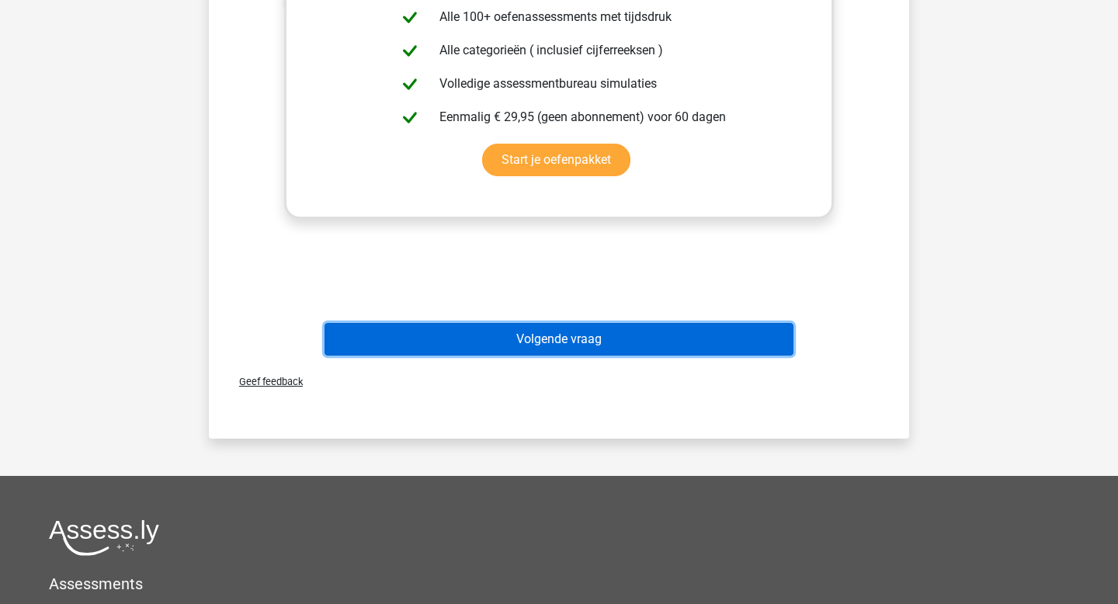
click at [658, 338] on button "Volgende vraag" at bounding box center [559, 339] width 470 height 33
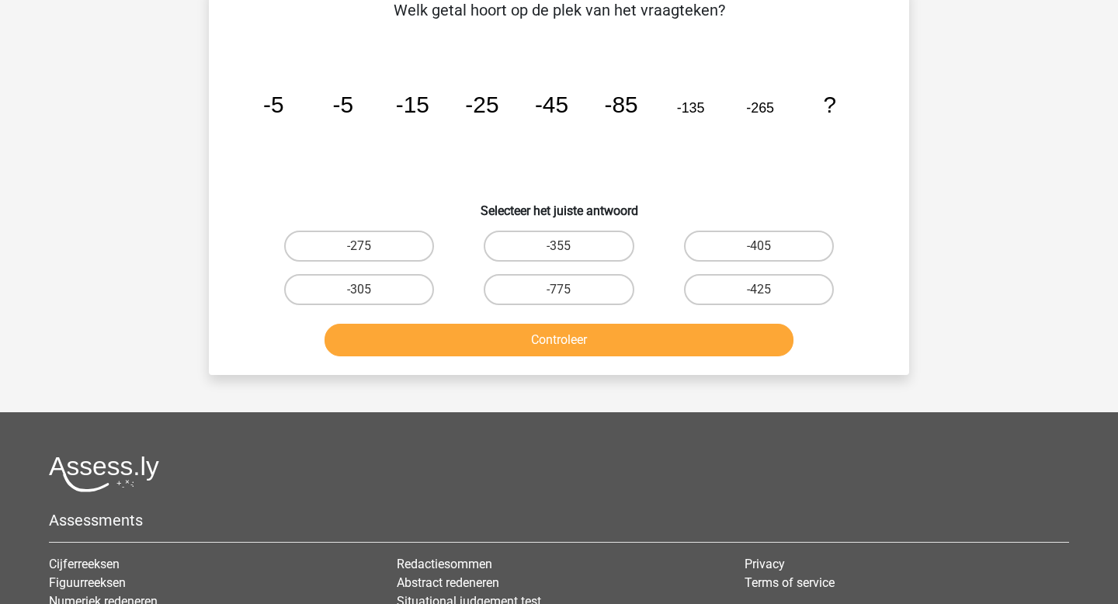
scroll to position [71, 0]
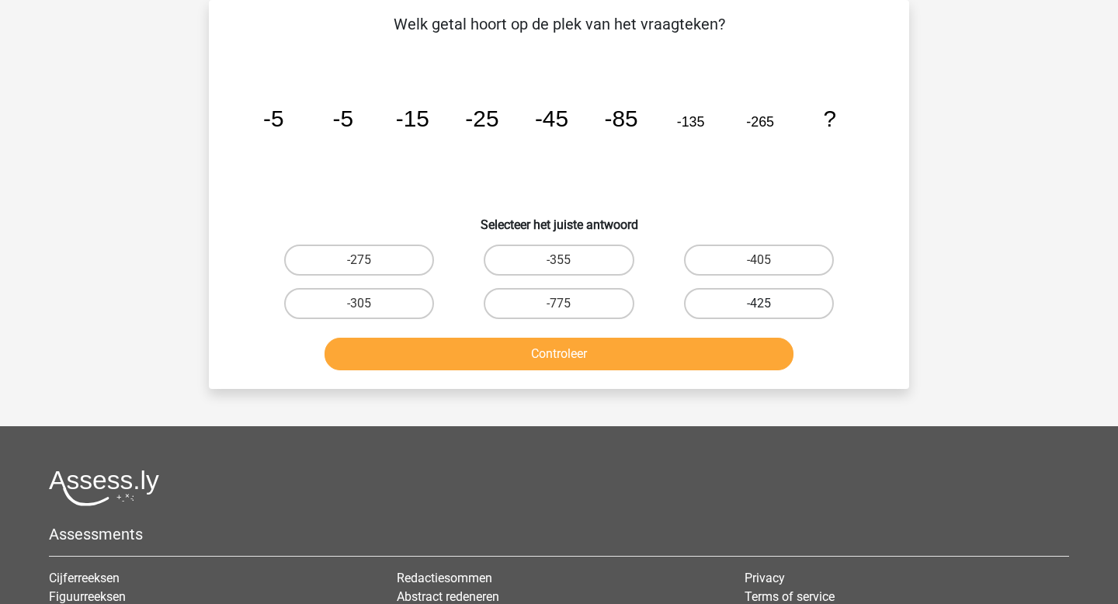
click at [754, 300] on label "-425" at bounding box center [759, 303] width 150 height 31
click at [758, 304] on input "-425" at bounding box center [763, 309] width 10 height 10
radio input "true"
click at [748, 385] on div "Welk getal hoort op de plek van het vraagteken? image/svg+xml -5 -5 -15 -25 -45…" at bounding box center [559, 194] width 700 height 389
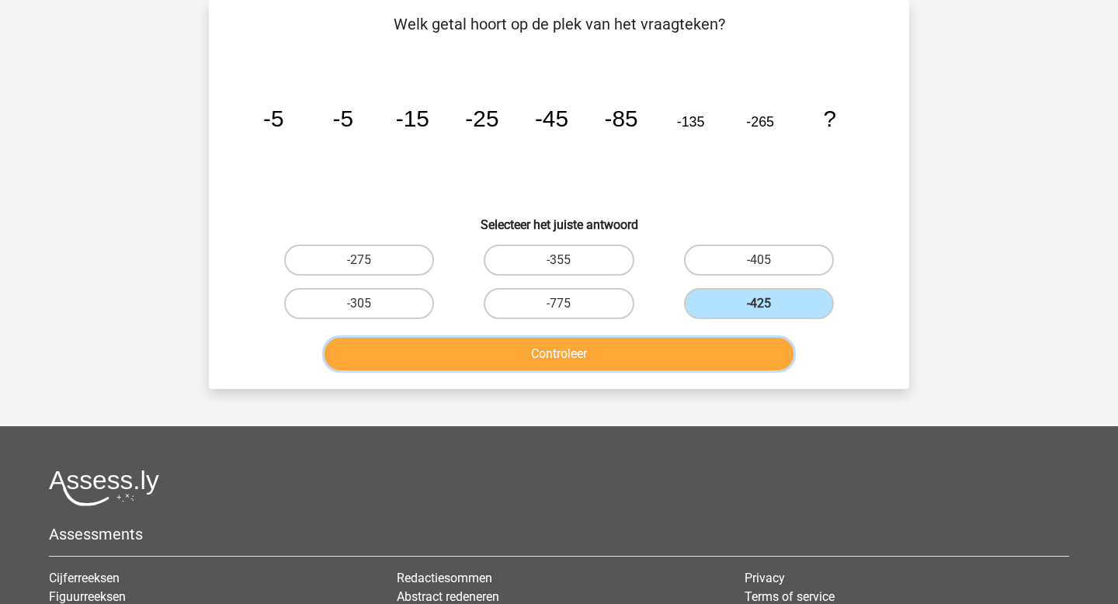
click at [736, 355] on button "Controleer" at bounding box center [559, 354] width 470 height 33
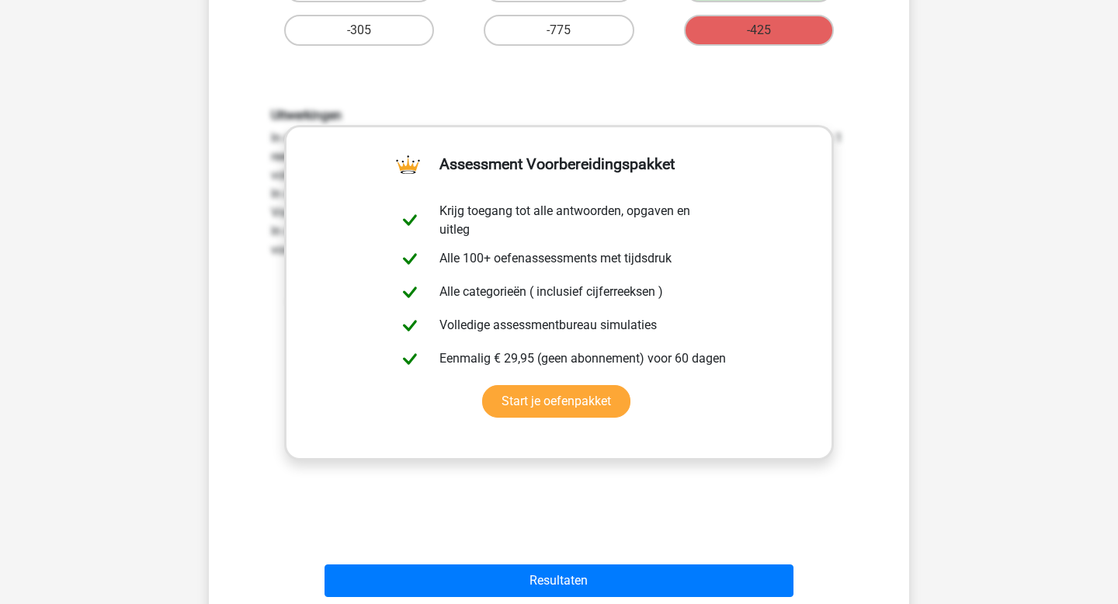
scroll to position [699, 0]
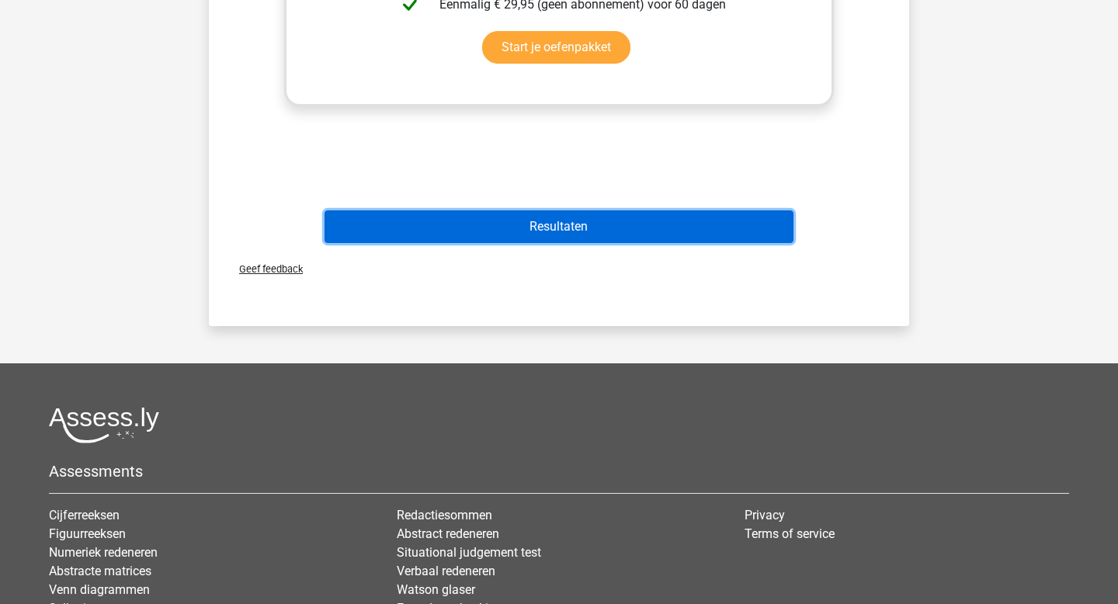
click at [740, 234] on button "Resultaten" at bounding box center [559, 226] width 470 height 33
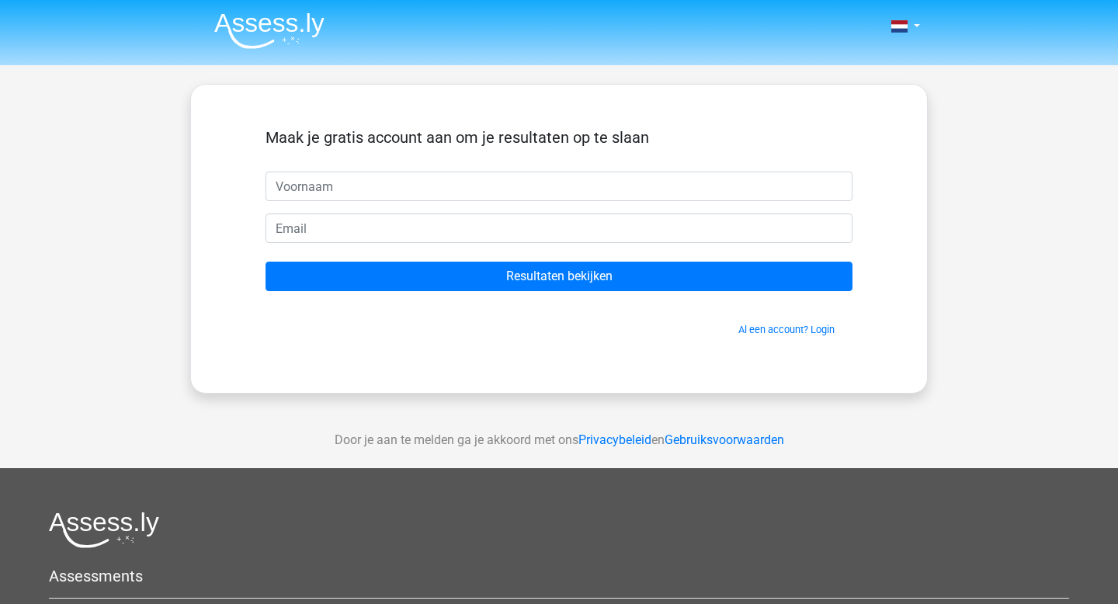
click at [273, 26] on img at bounding box center [269, 30] width 110 height 36
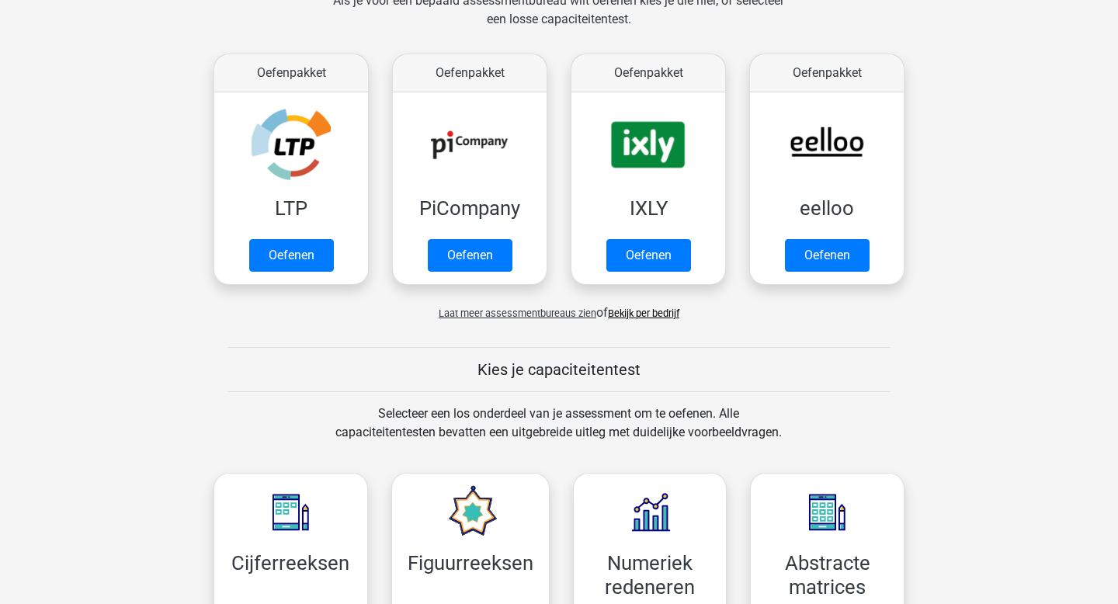
scroll to position [255, 0]
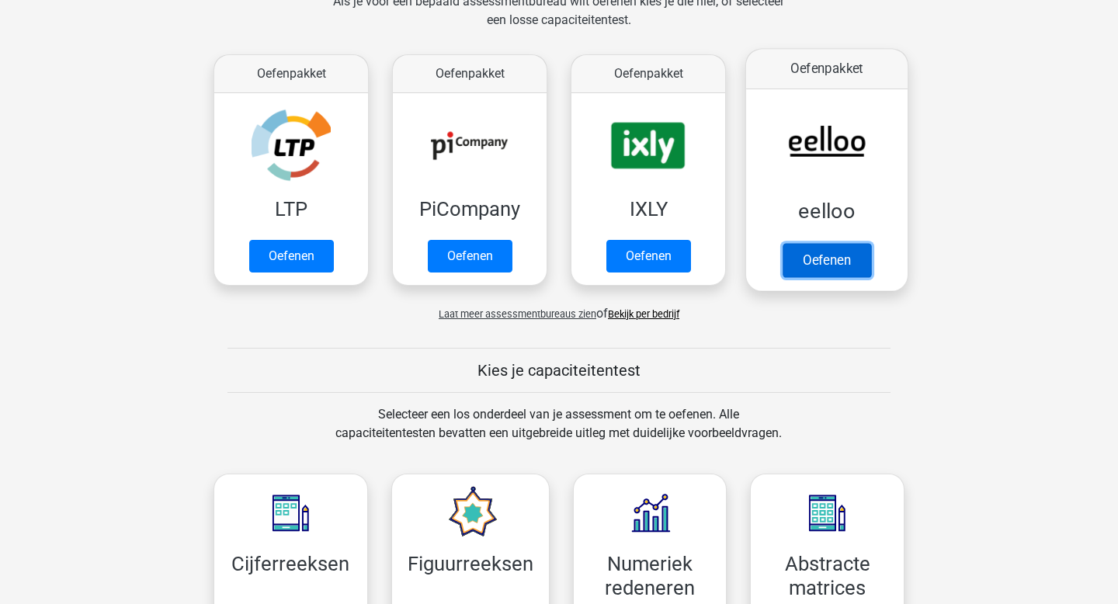
click at [794, 265] on link "Oefenen" at bounding box center [826, 260] width 88 height 34
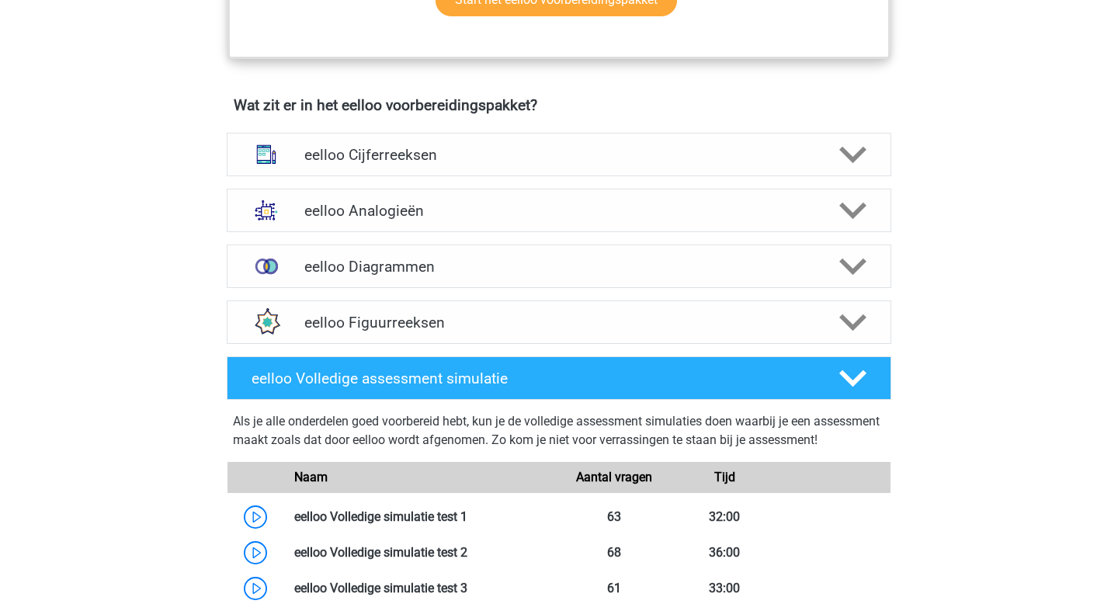
scroll to position [900, 0]
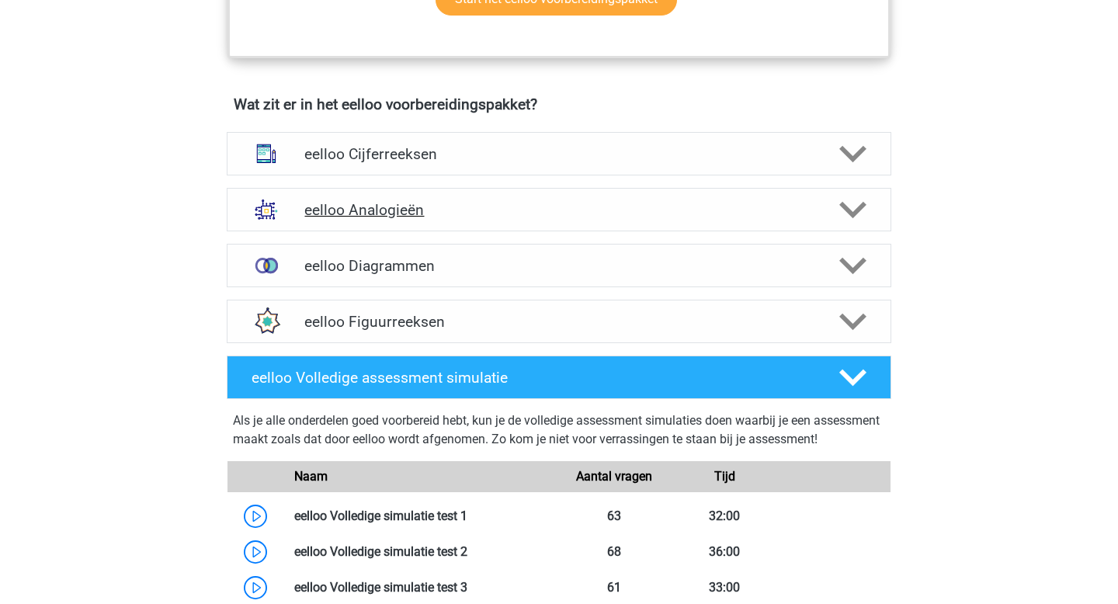
click at [670, 219] on h4 "eelloo Analogieën" at bounding box center [558, 210] width 508 height 18
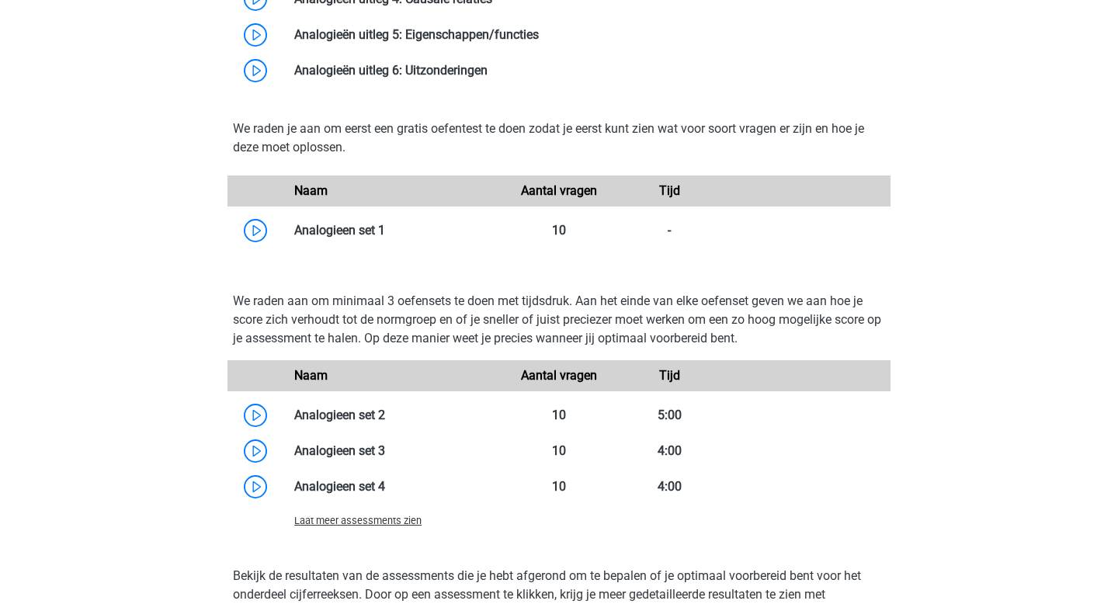
scroll to position [1507, 0]
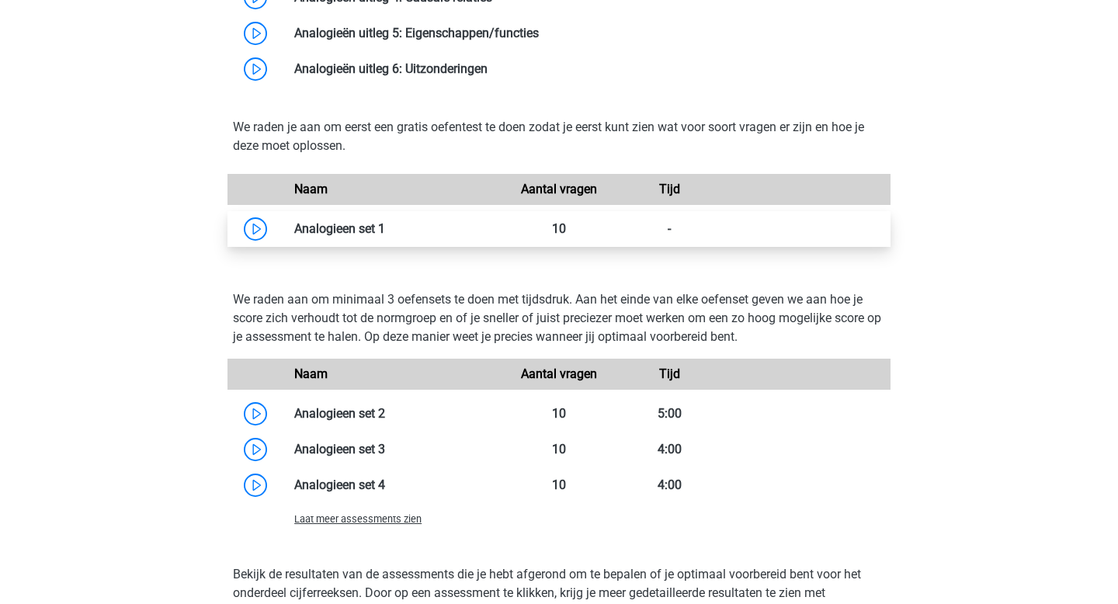
click at [385, 232] on link at bounding box center [385, 228] width 0 height 15
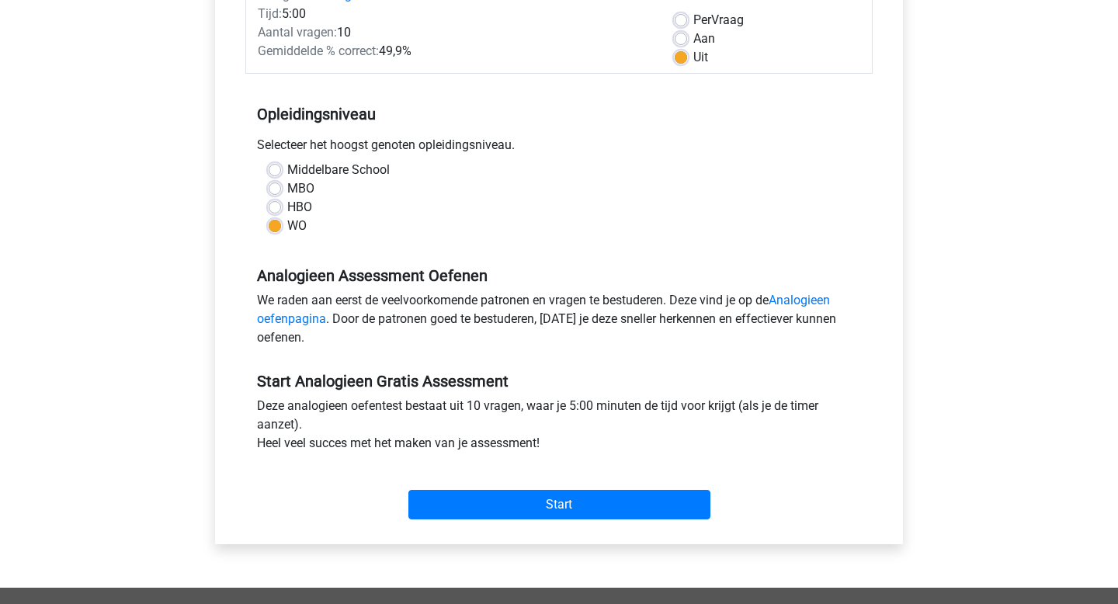
scroll to position [231, 0]
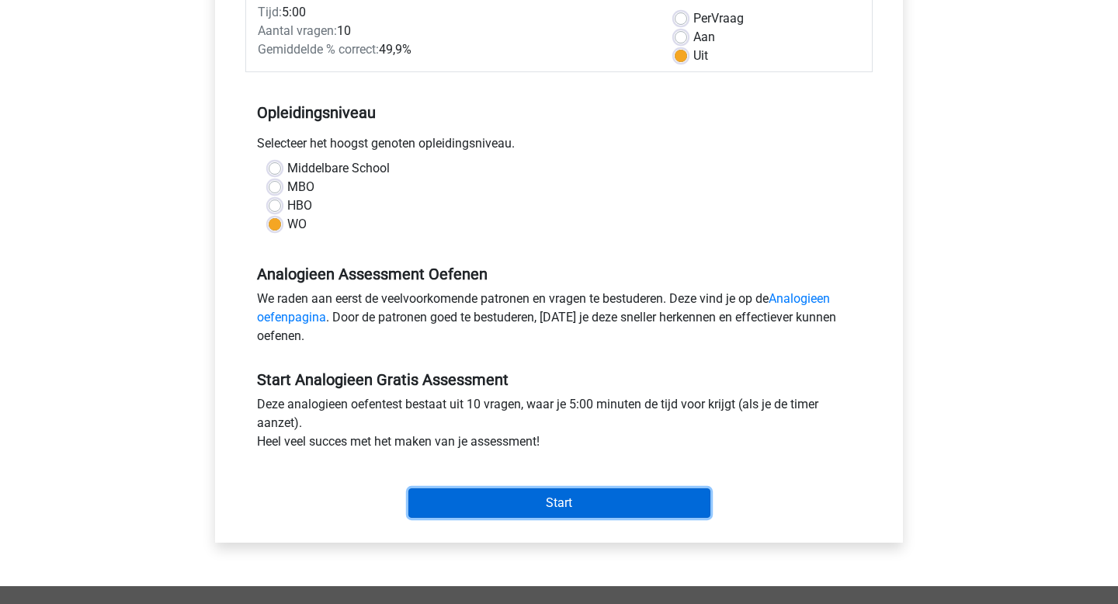
click at [546, 501] on input "Start" at bounding box center [559, 502] width 302 height 29
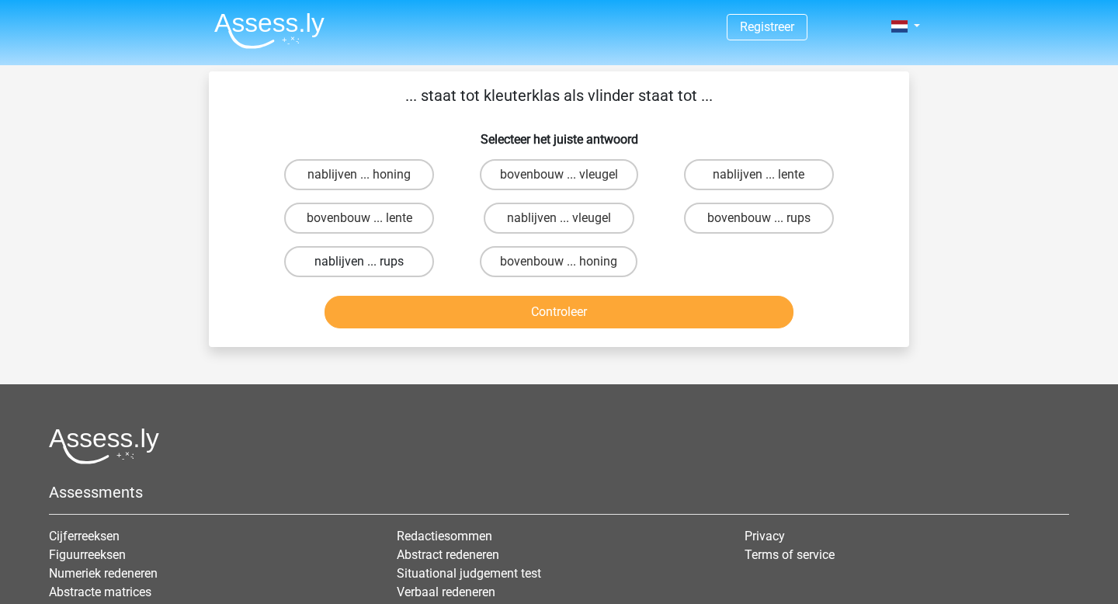
click at [354, 262] on label "nablijven ... rups" at bounding box center [359, 261] width 150 height 31
click at [359, 262] on input "nablijven ... rups" at bounding box center [364, 267] width 10 height 10
radio input "true"
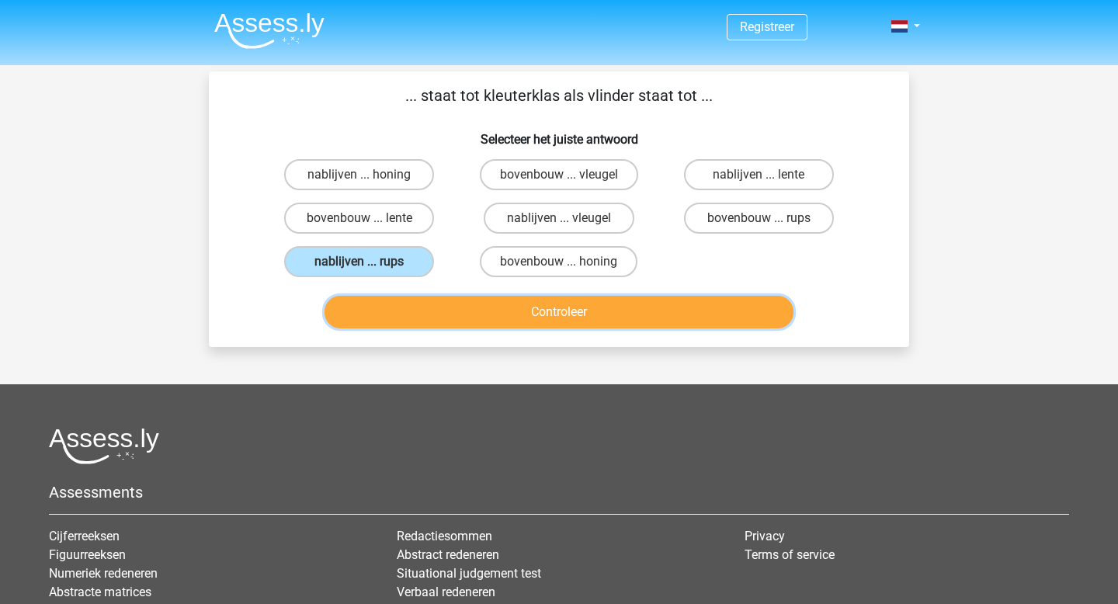
click at [401, 319] on button "Controleer" at bounding box center [559, 312] width 470 height 33
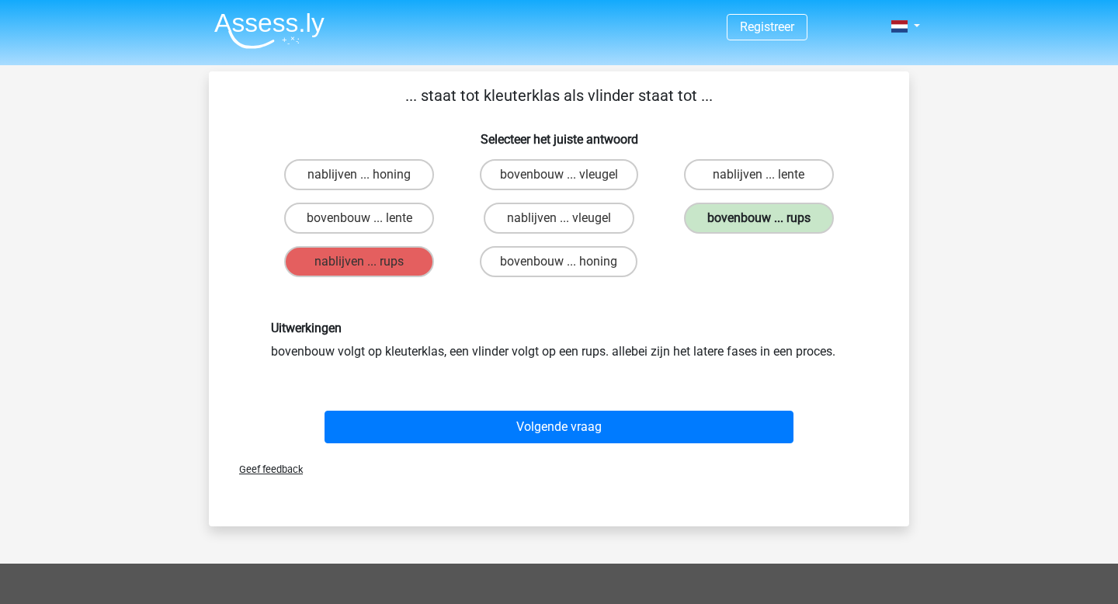
click at [769, 224] on label "bovenbouw ... rups" at bounding box center [759, 218] width 150 height 31
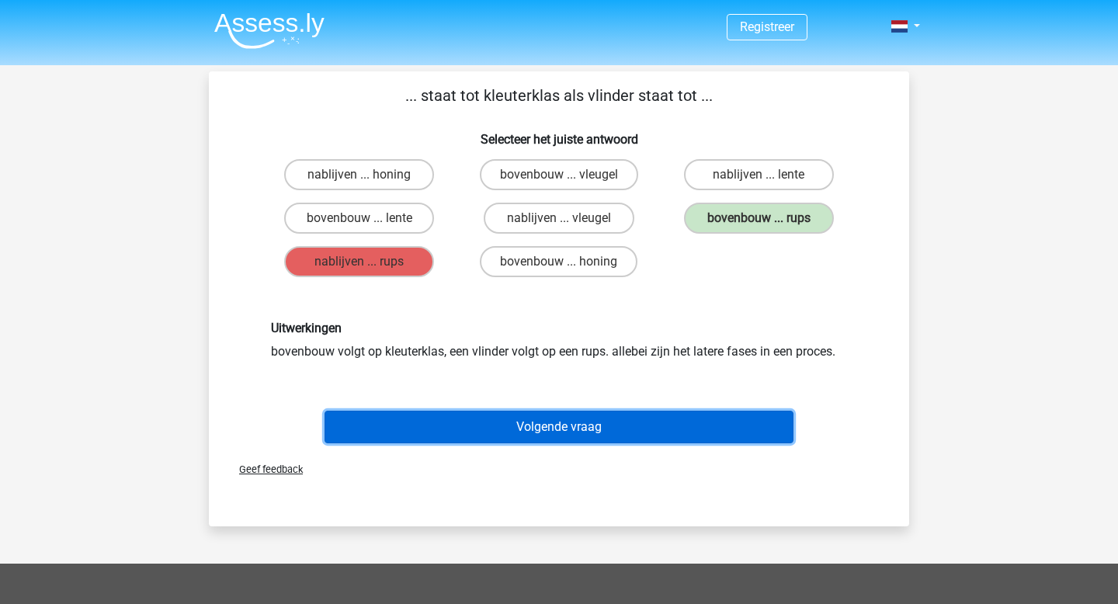
click at [522, 424] on button "Volgende vraag" at bounding box center [559, 427] width 470 height 33
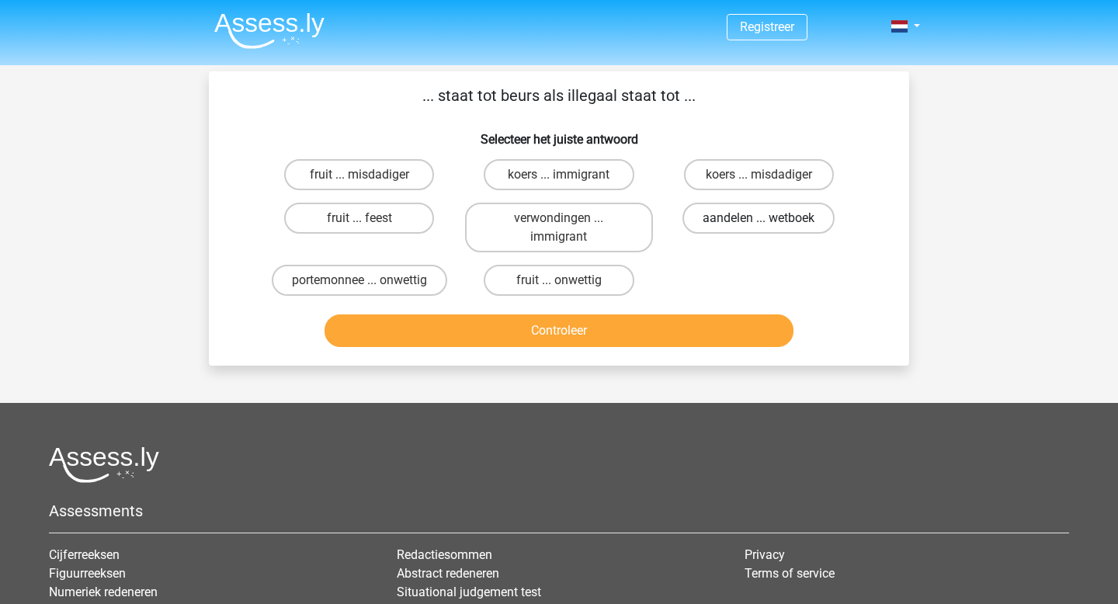
click at [778, 220] on label "aandelen ... wetboek" at bounding box center [758, 218] width 152 height 31
click at [769, 220] on input "aandelen ... wetboek" at bounding box center [763, 223] width 10 height 10
radio input "true"
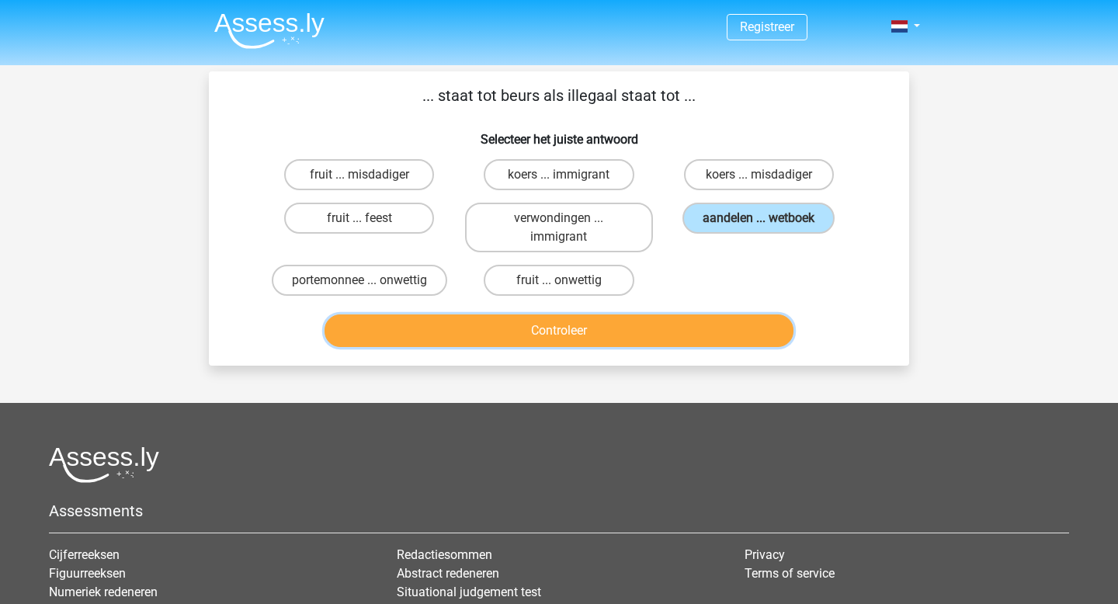
click at [683, 333] on button "Controleer" at bounding box center [559, 330] width 470 height 33
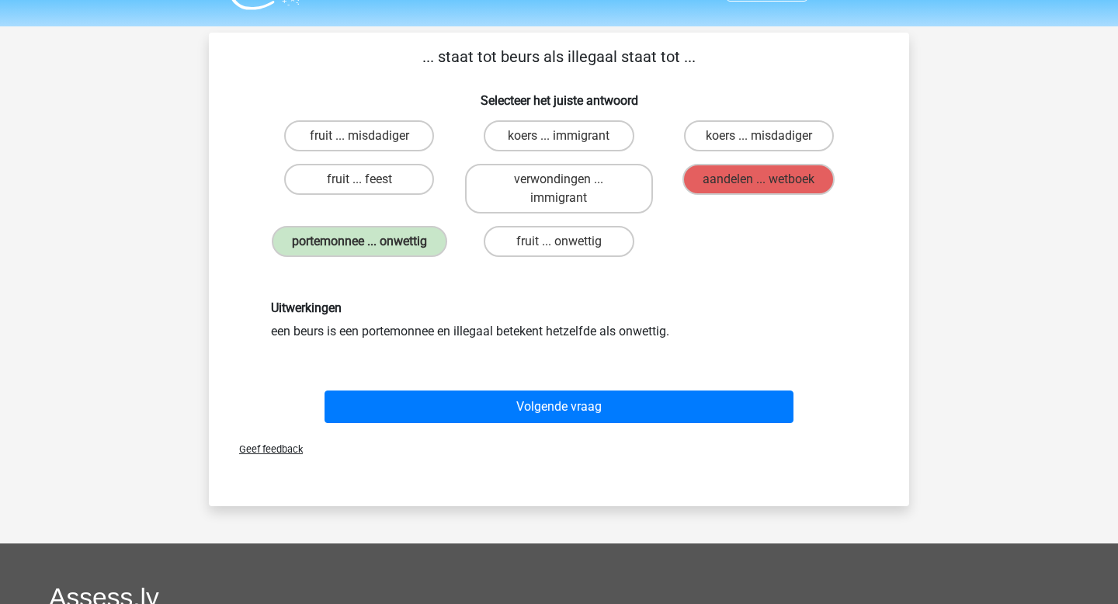
scroll to position [35, 0]
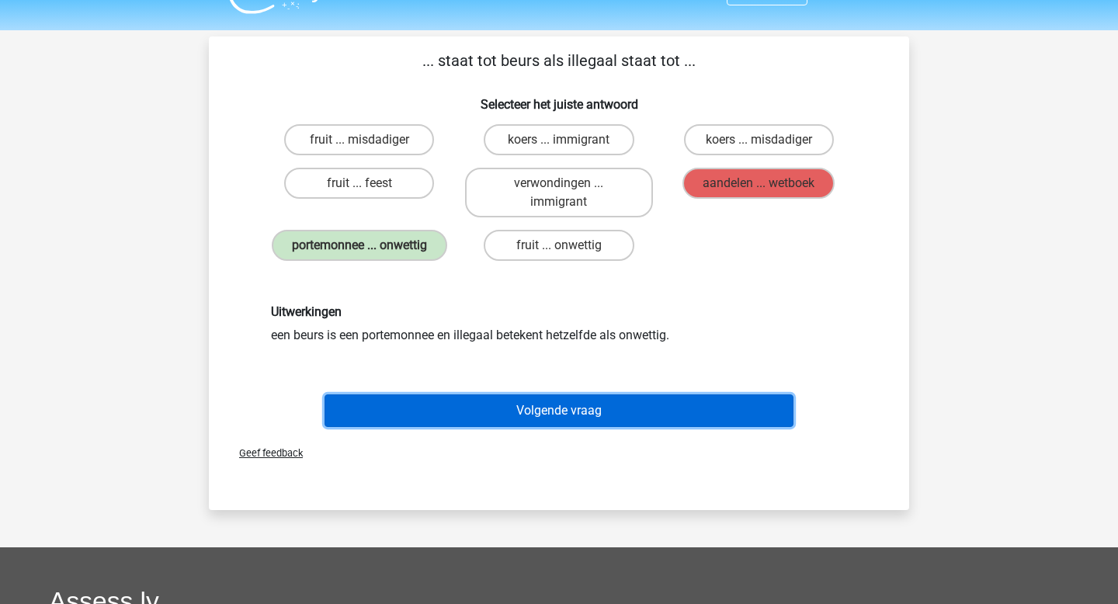
click at [680, 397] on button "Volgende vraag" at bounding box center [559, 410] width 470 height 33
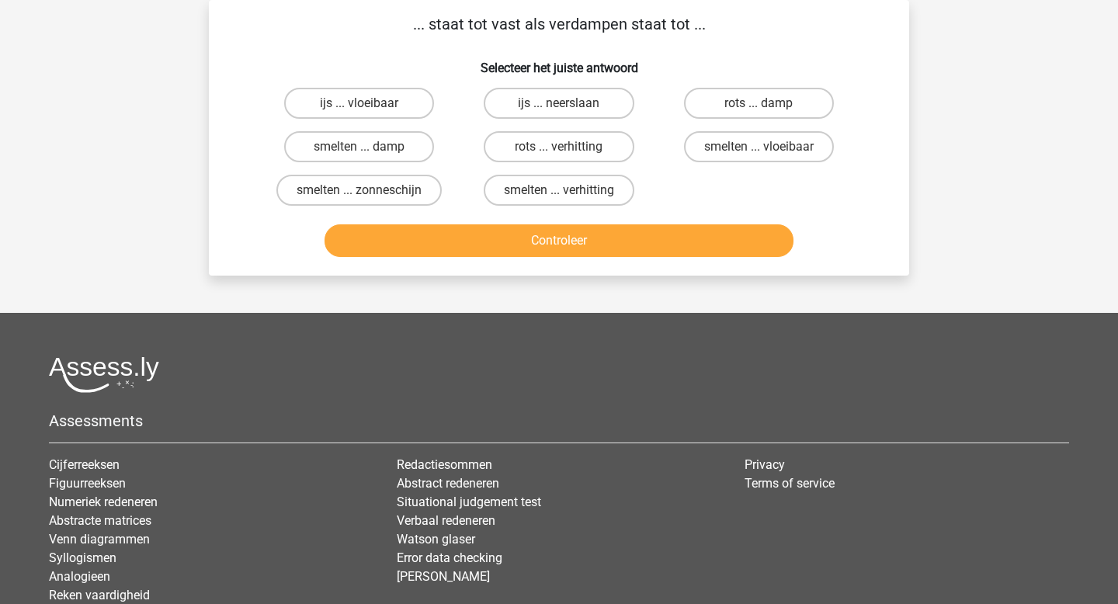
scroll to position [0, 0]
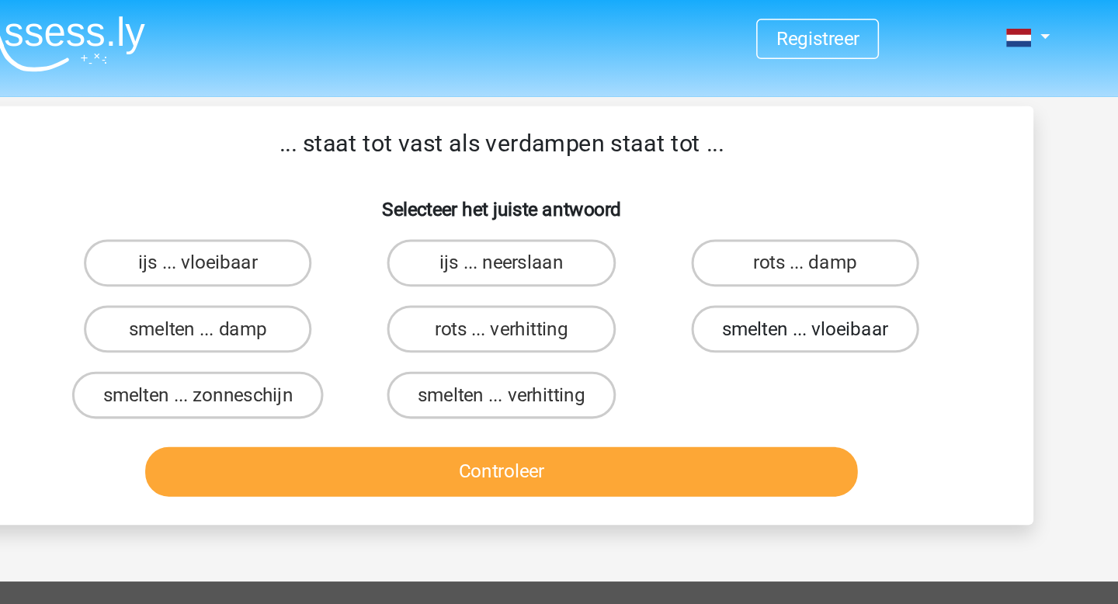
click at [740, 220] on label "smelten ... vloeibaar" at bounding box center [759, 218] width 150 height 31
click at [758, 220] on input "smelten ... vloeibaar" at bounding box center [763, 223] width 10 height 10
radio input "true"
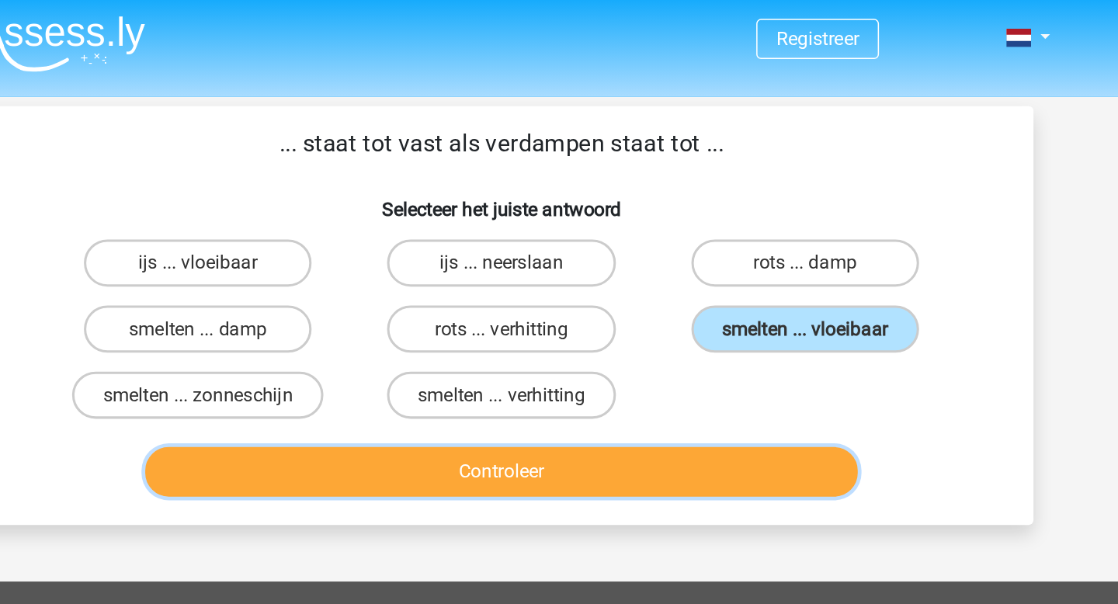
click at [640, 314] on button "Controleer" at bounding box center [559, 312] width 470 height 33
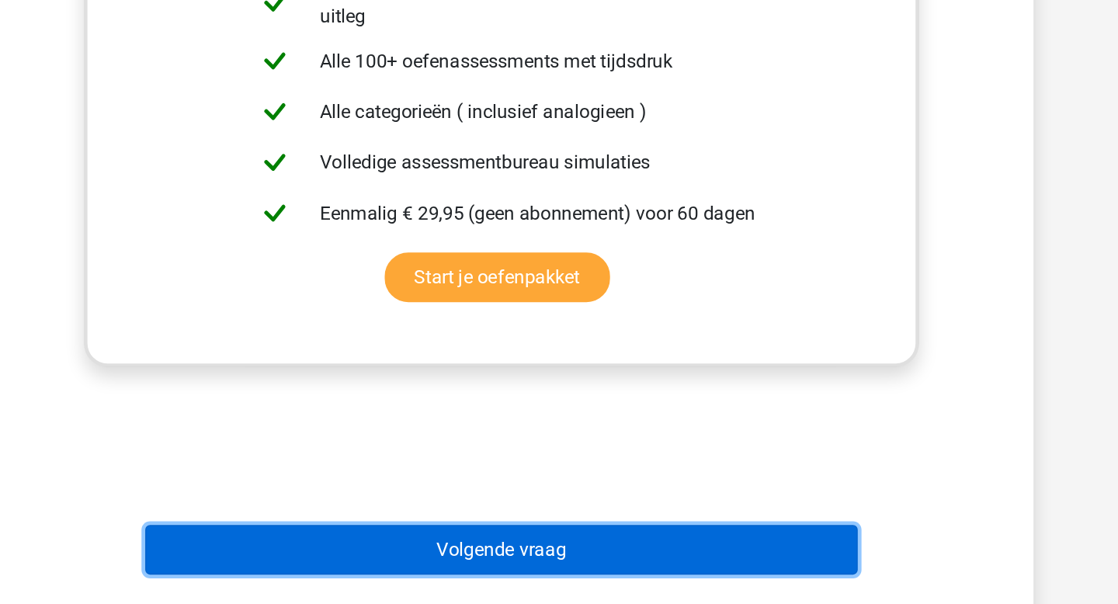
click at [644, 573] on button "Volgende vraag" at bounding box center [559, 568] width 470 height 33
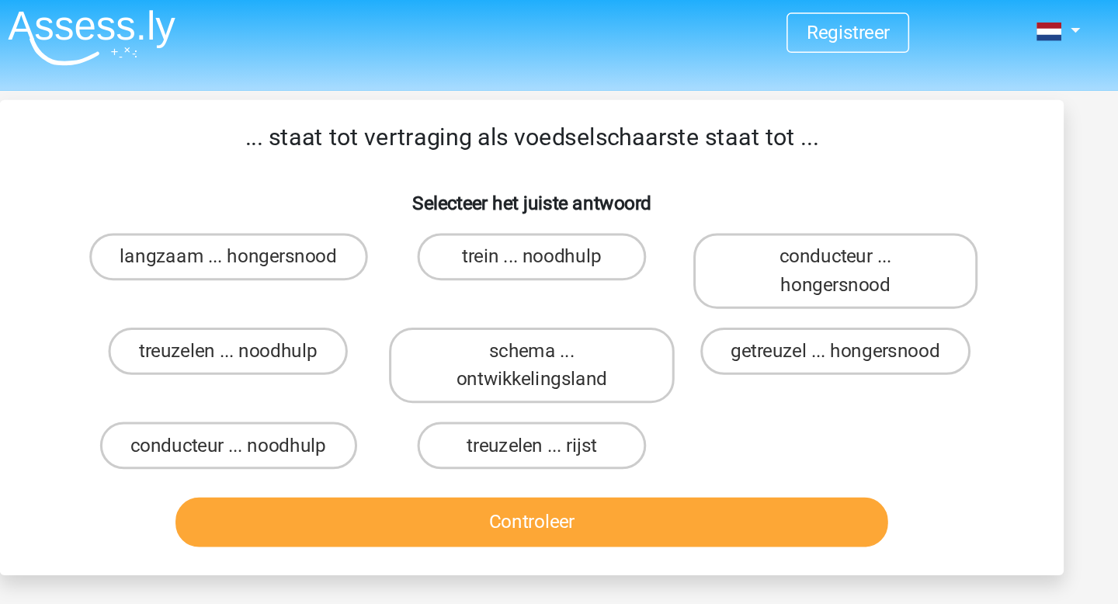
scroll to position [5, 0]
click at [748, 242] on label "getreuzel ... hongersnood" at bounding box center [759, 232] width 178 height 31
click at [758, 242] on input "getreuzel ... hongersnood" at bounding box center [763, 237] width 10 height 10
radio input "true"
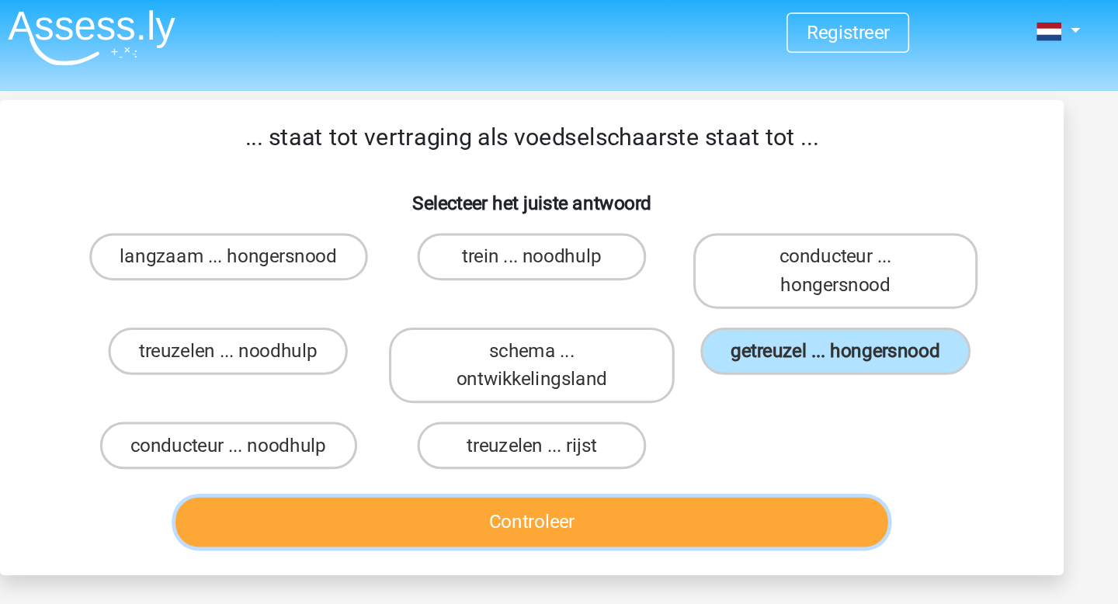
click at [692, 342] on button "Controleer" at bounding box center [559, 344] width 470 height 33
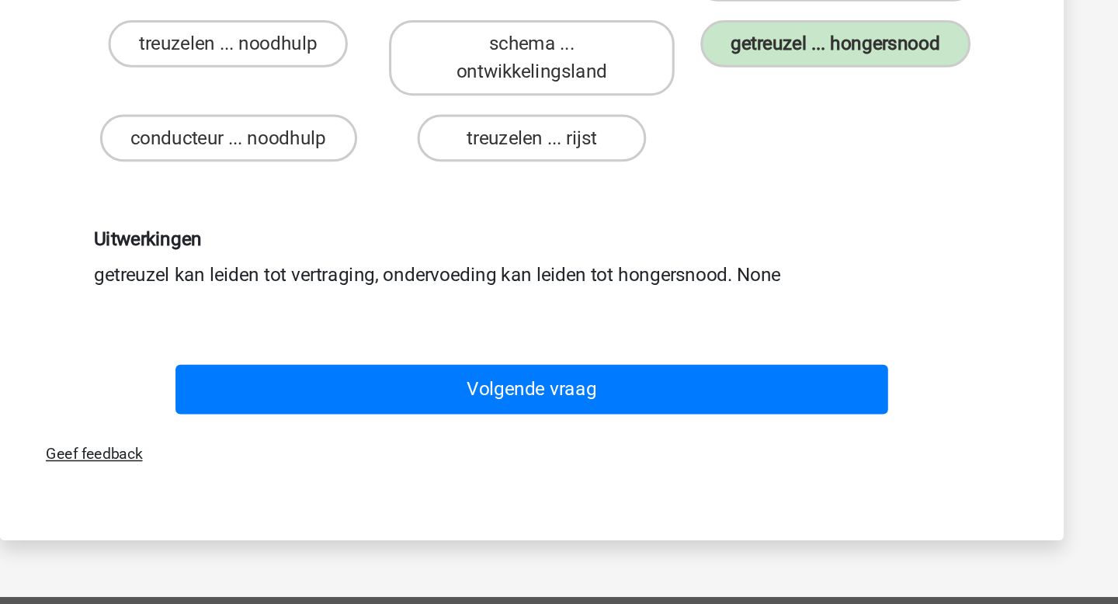
scroll to position [12, 0]
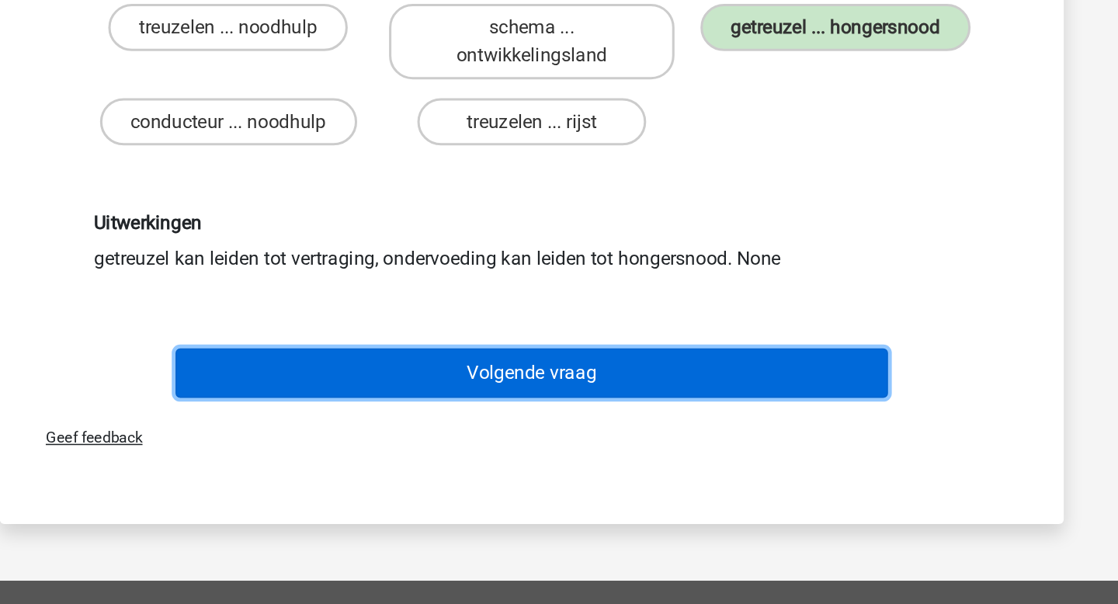
click at [687, 458] on button "Volgende vraag" at bounding box center [559, 451] width 470 height 33
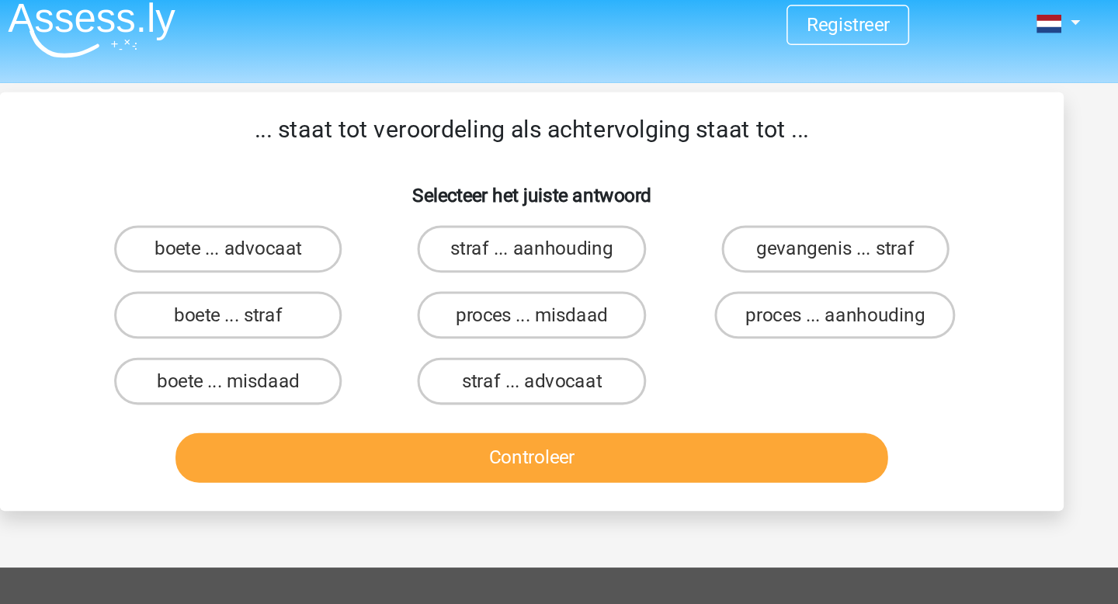
scroll to position [0, 0]
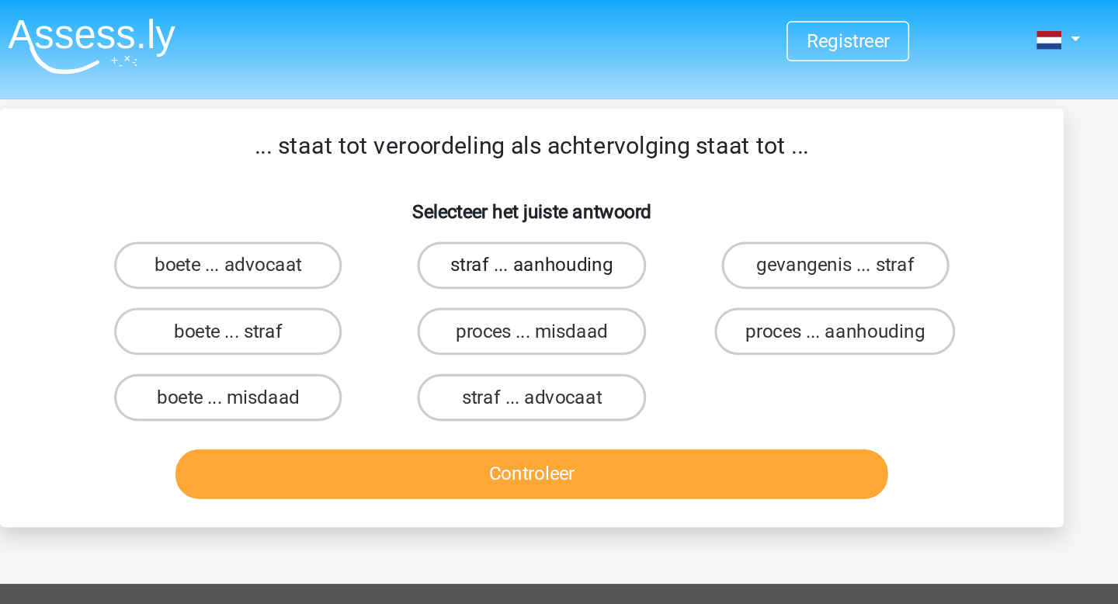
click at [575, 177] on label "straf ... aanhouding" at bounding box center [559, 174] width 150 height 31
click at [569, 177] on input "straf ... aanhouding" at bounding box center [564, 180] width 10 height 10
radio input "true"
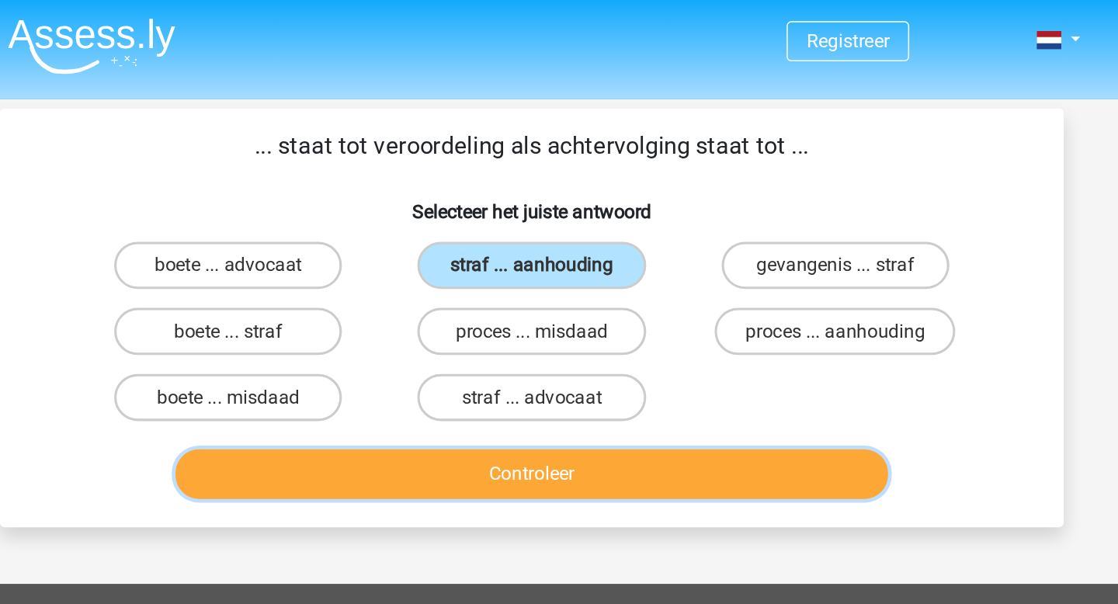
click at [578, 313] on button "Controleer" at bounding box center [559, 312] width 470 height 33
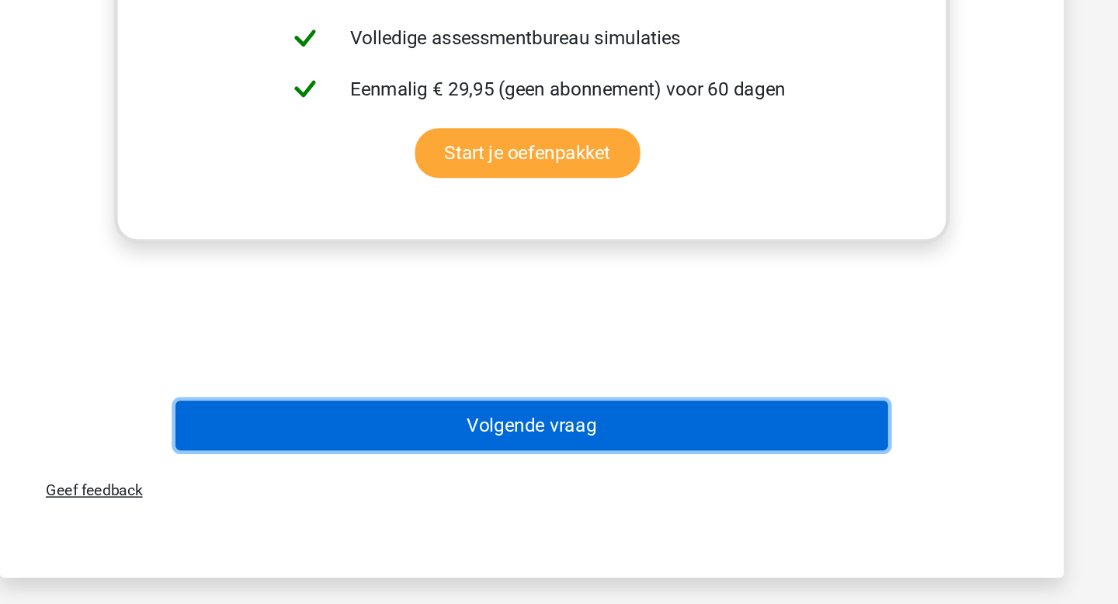
click at [629, 491] on button "Volgende vraag" at bounding box center [559, 486] width 470 height 33
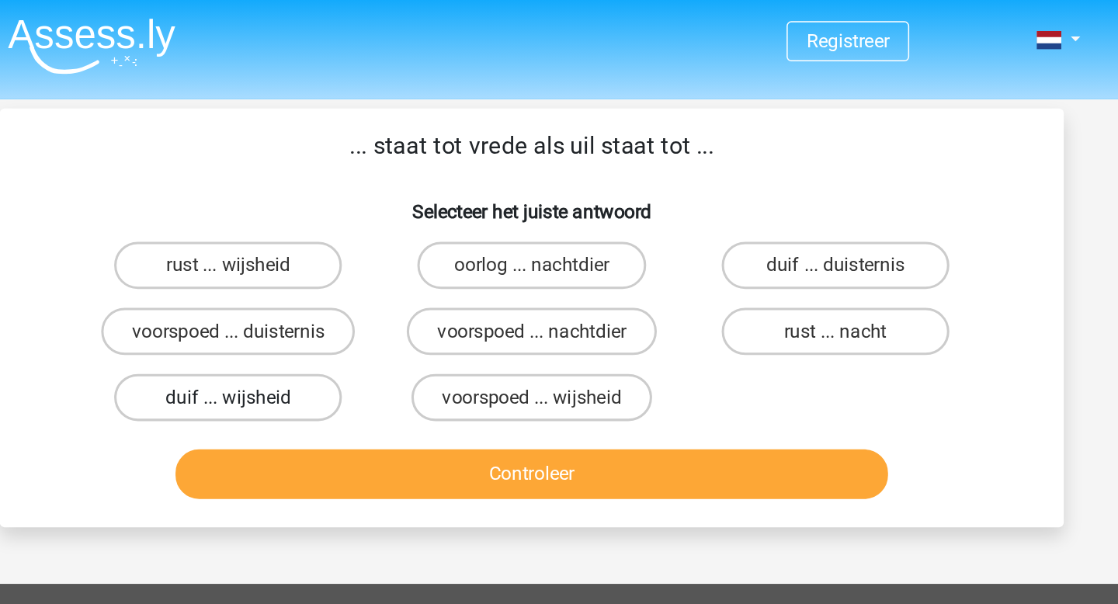
click at [376, 265] on label "duif ... wijsheid" at bounding box center [359, 261] width 150 height 31
click at [370, 265] on input "duif ... wijsheid" at bounding box center [364, 267] width 10 height 10
radio input "true"
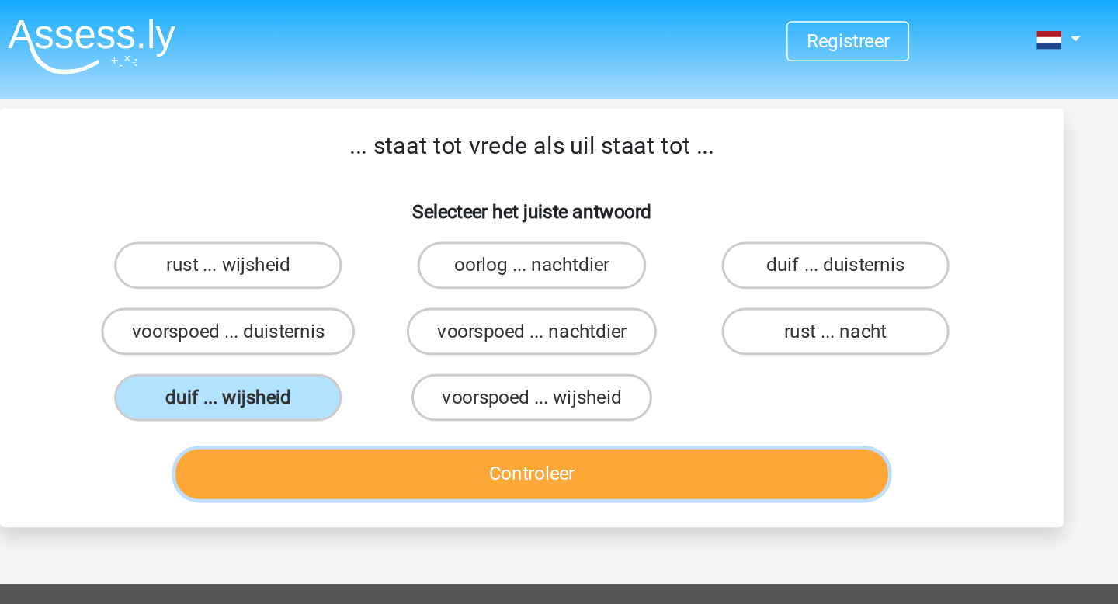
click at [430, 314] on button "Controleer" at bounding box center [559, 312] width 470 height 33
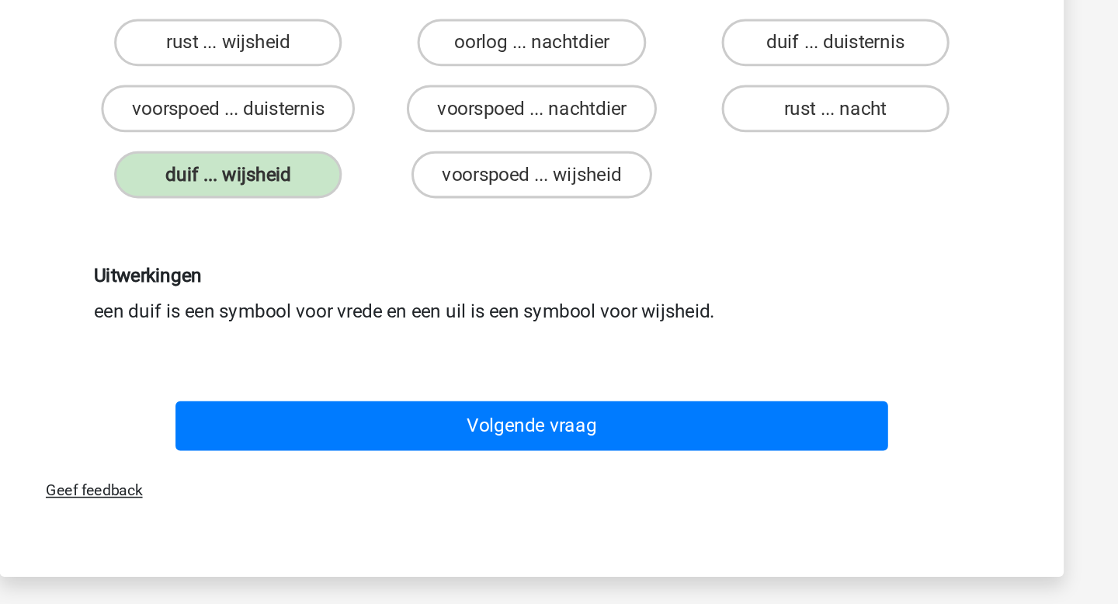
click at [519, 448] on div "Volgende vraag" at bounding box center [558, 430] width 599 height 39
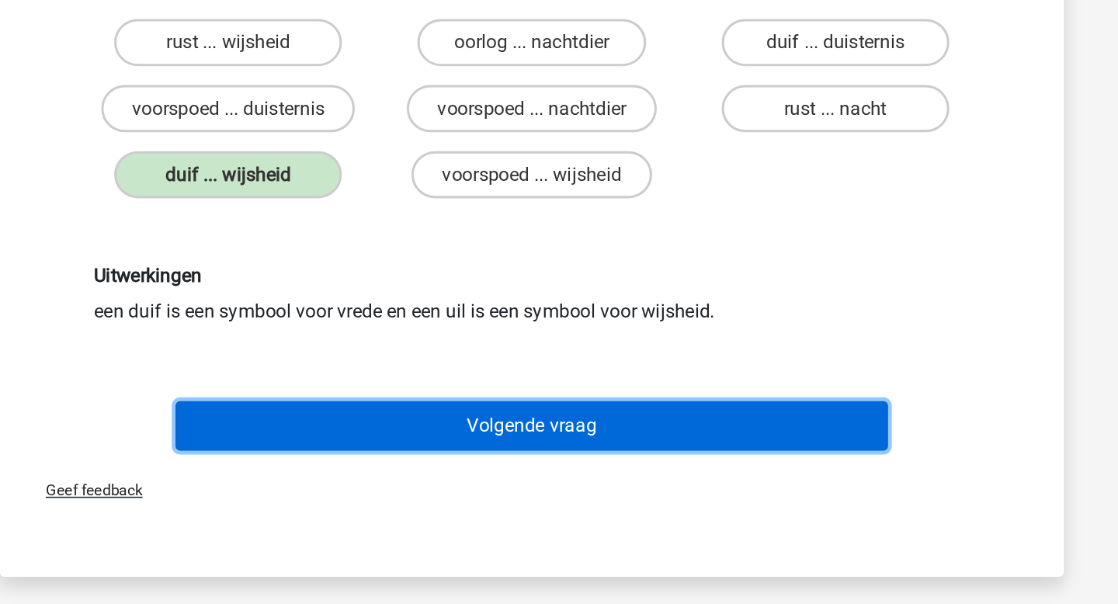
click at [558, 434] on button "Volgende vraag" at bounding box center [559, 427] width 470 height 33
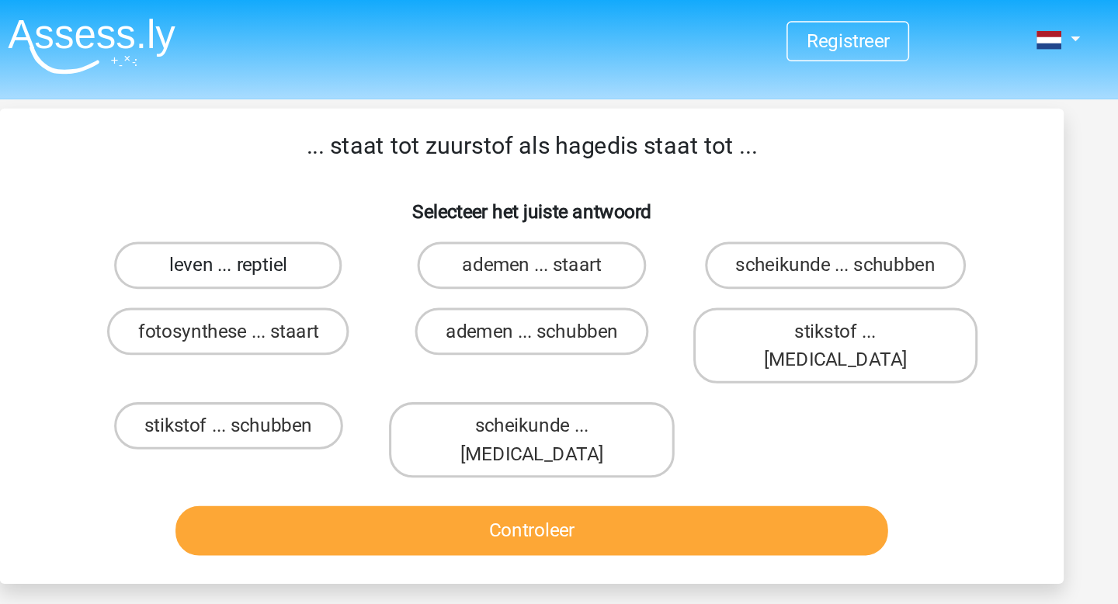
click at [331, 179] on label "leven ... reptiel" at bounding box center [359, 174] width 150 height 31
click at [359, 179] on input "leven ... reptiel" at bounding box center [364, 180] width 10 height 10
radio input "true"
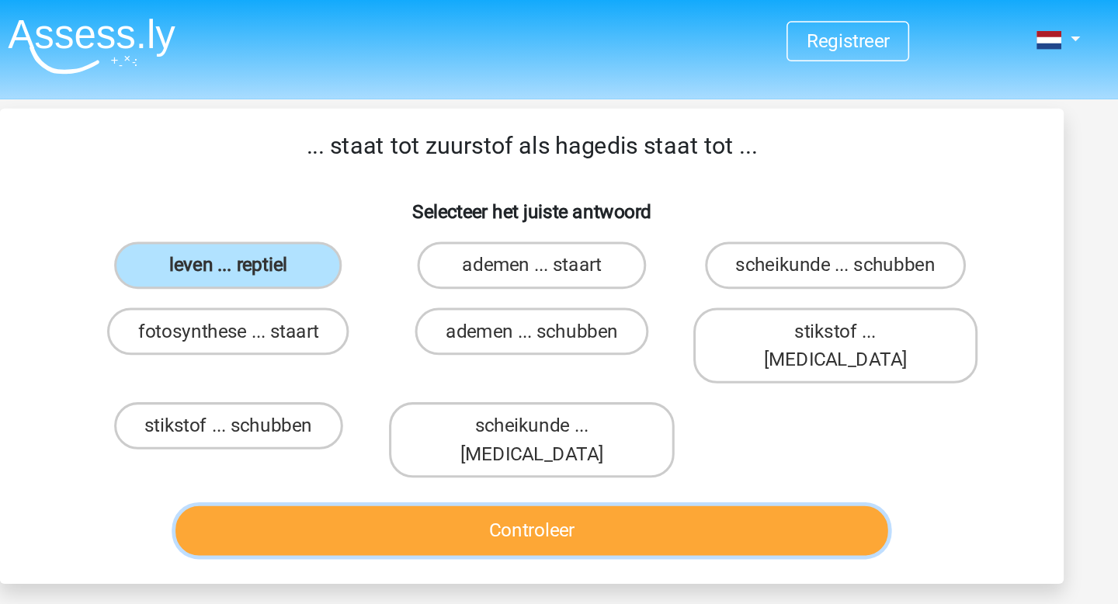
click at [687, 333] on button "Controleer" at bounding box center [559, 349] width 470 height 33
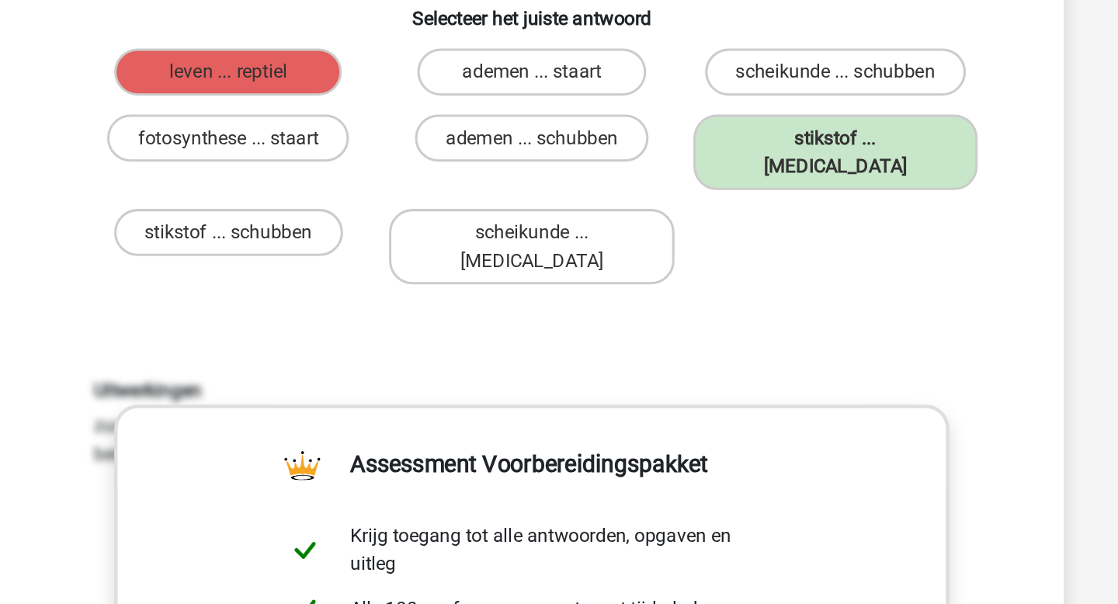
scroll to position [2, 0]
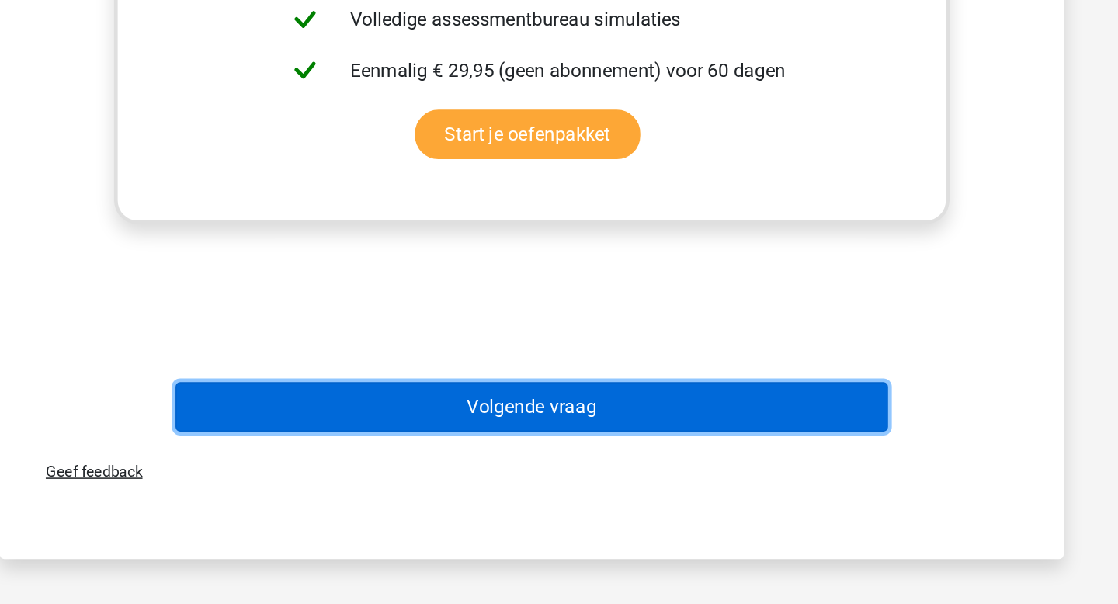
click at [626, 458] on button "Volgende vraag" at bounding box center [559, 474] width 470 height 33
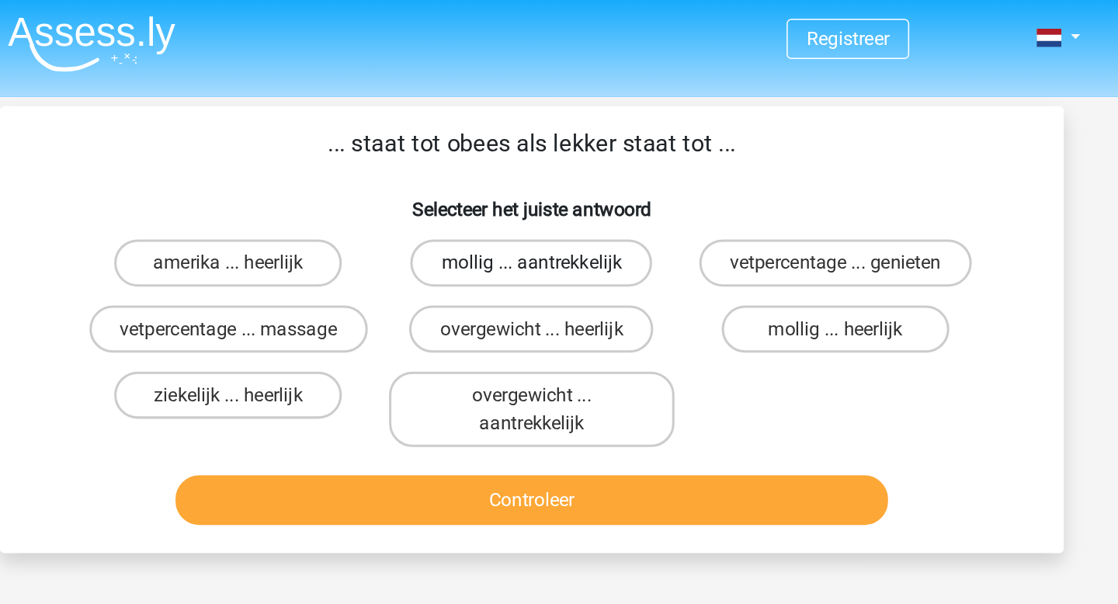
click at [544, 174] on label "mollig ... aantrekkelijk" at bounding box center [558, 173] width 159 height 31
click at [559, 174] on input "mollig ... aantrekkelijk" at bounding box center [564, 178] width 10 height 10
radio input "true"
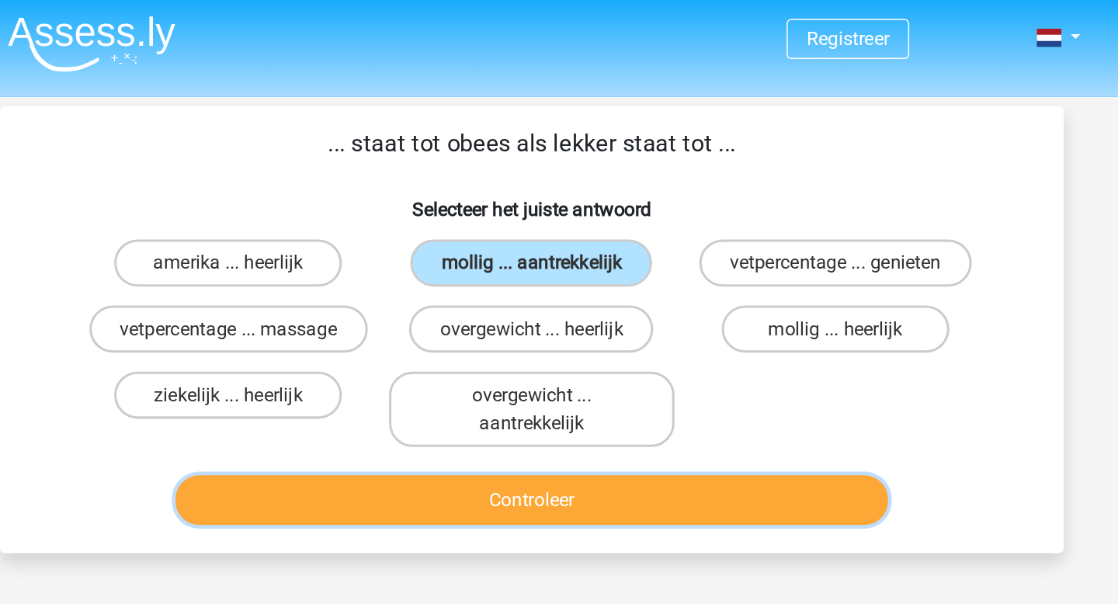
click at [565, 322] on button "Controleer" at bounding box center [559, 329] width 470 height 33
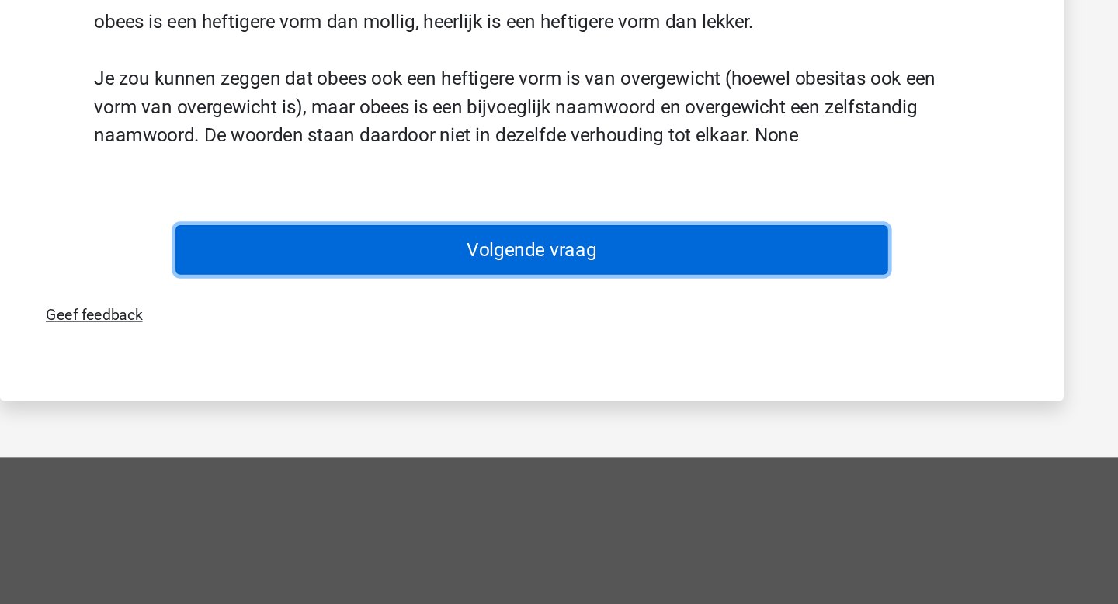
click at [665, 385] on button "Volgende vraag" at bounding box center [559, 371] width 470 height 33
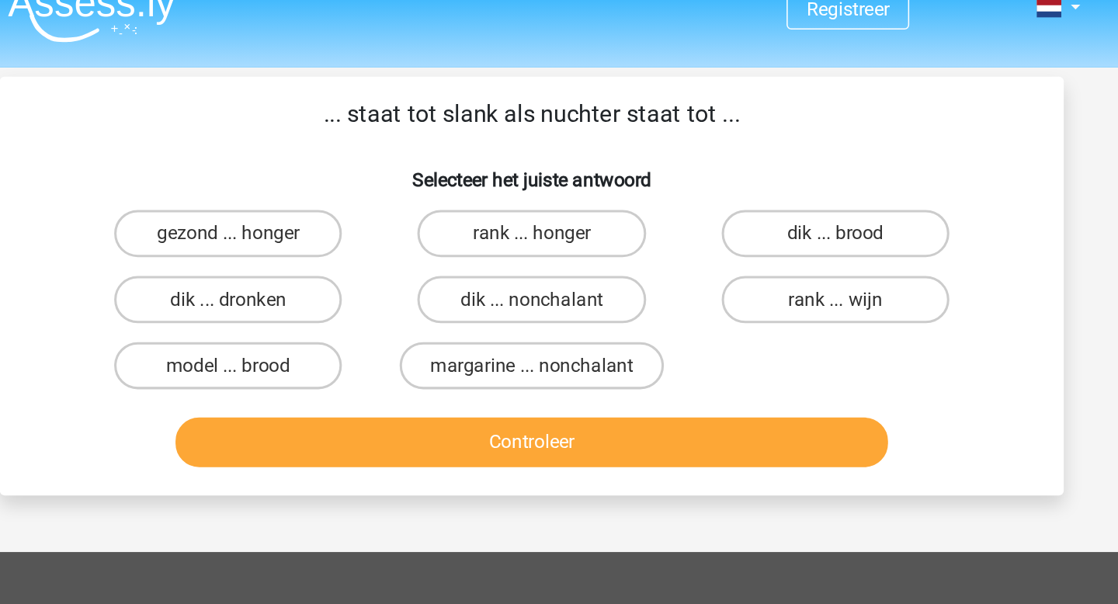
scroll to position [0, 0]
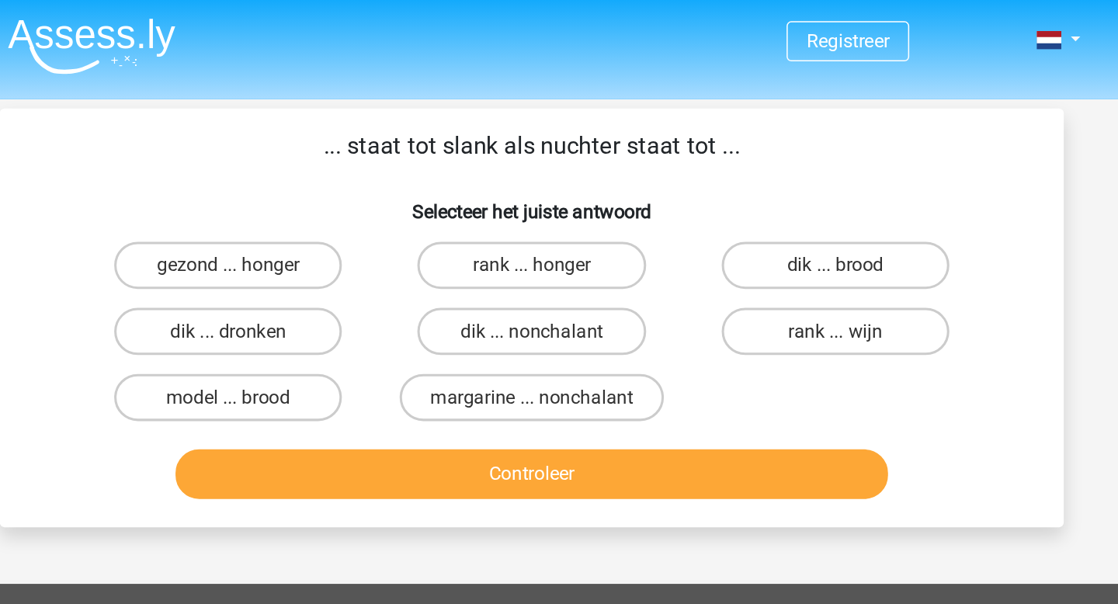
click at [468, 102] on p "... staat tot slank als nuchter staat tot ..." at bounding box center [559, 95] width 651 height 23
click at [468, 102] on div at bounding box center [456, 95] width 35 height 19
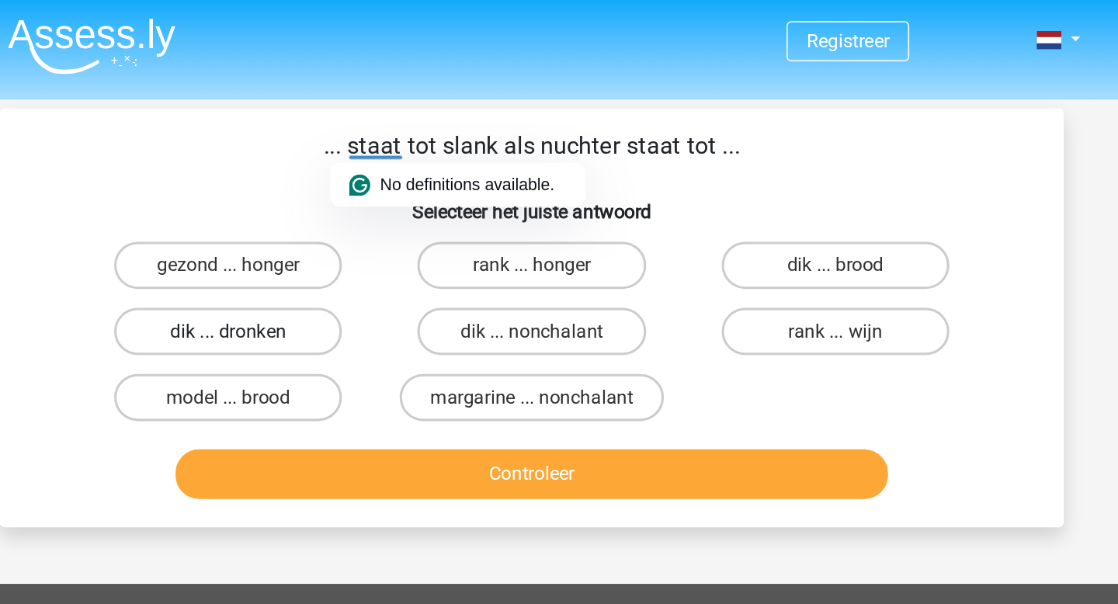
click at [387, 229] on label "dik ... dronken" at bounding box center [359, 218] width 150 height 31
click at [370, 228] on input "dik ... dronken" at bounding box center [364, 223] width 10 height 10
radio input "true"
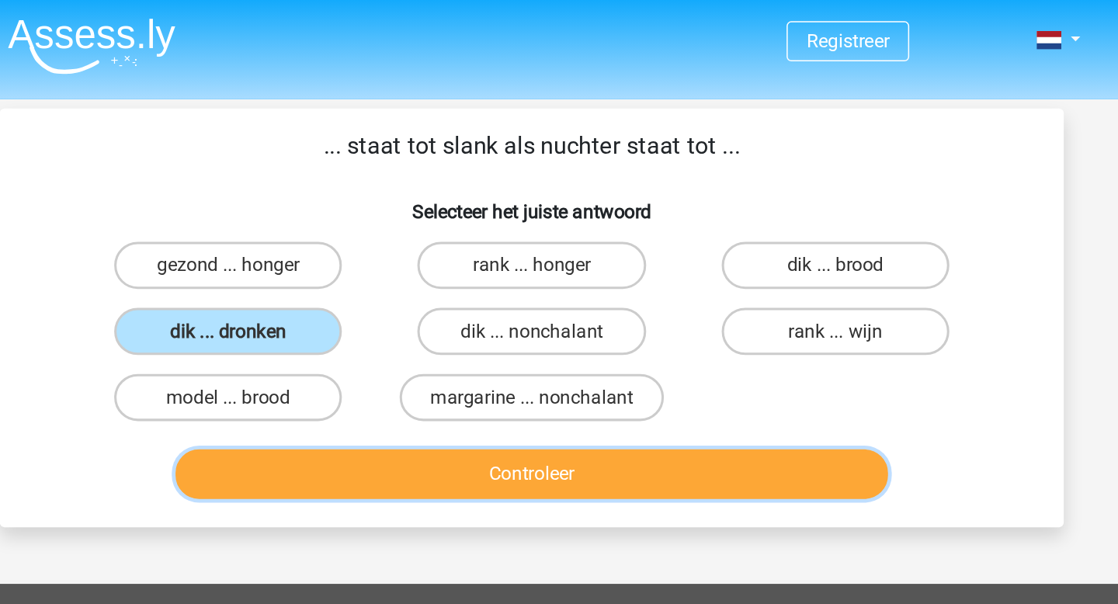
click at [425, 321] on button "Controleer" at bounding box center [559, 312] width 470 height 33
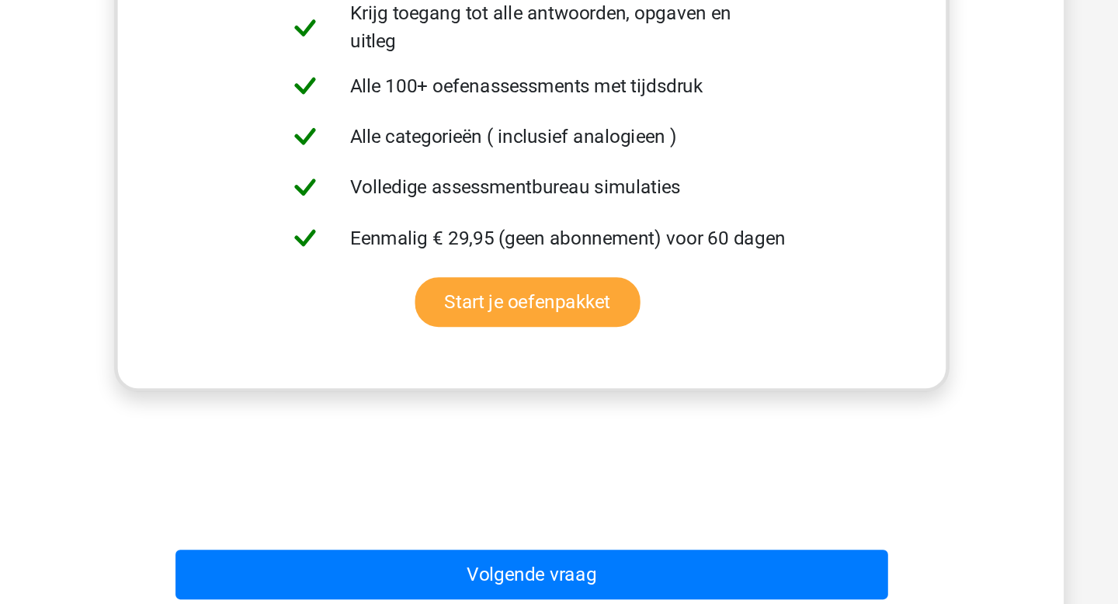
scroll to position [232, 0]
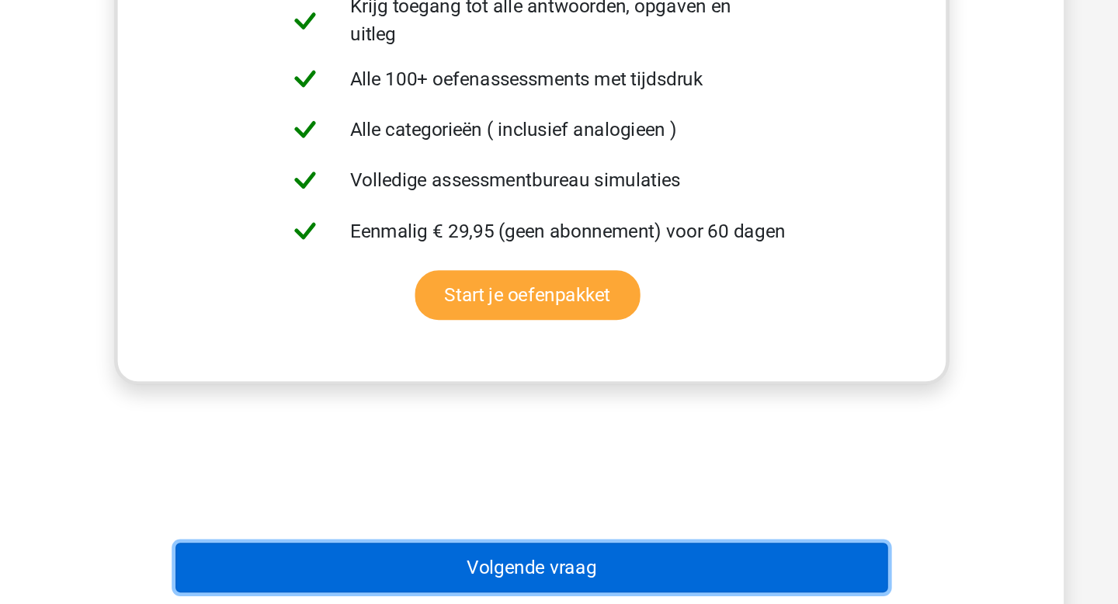
click at [516, 581] on button "Volgende vraag" at bounding box center [559, 580] width 470 height 33
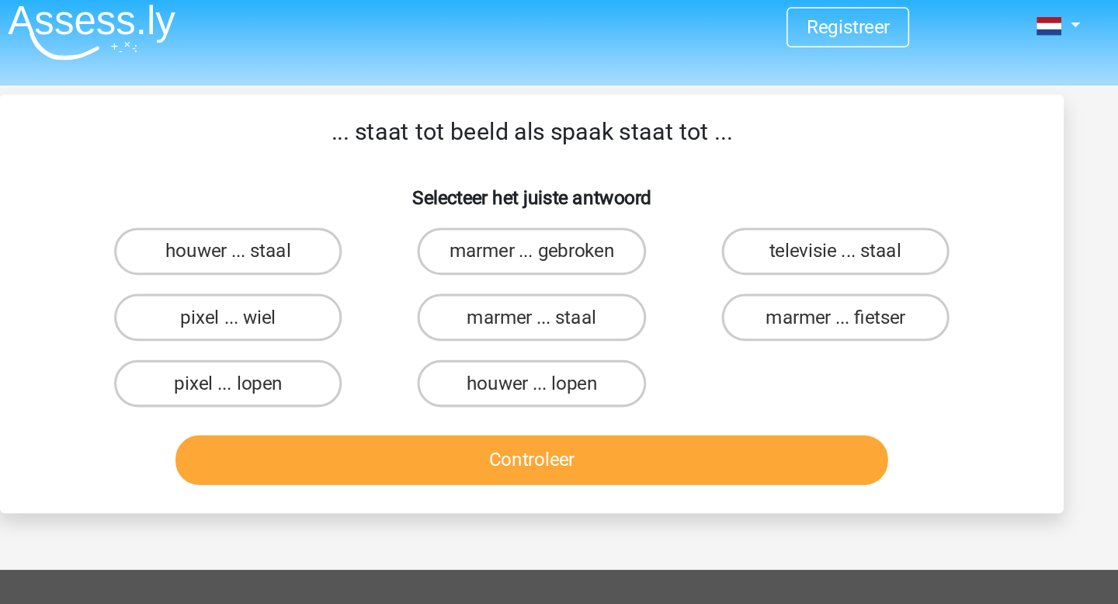
scroll to position [0, 0]
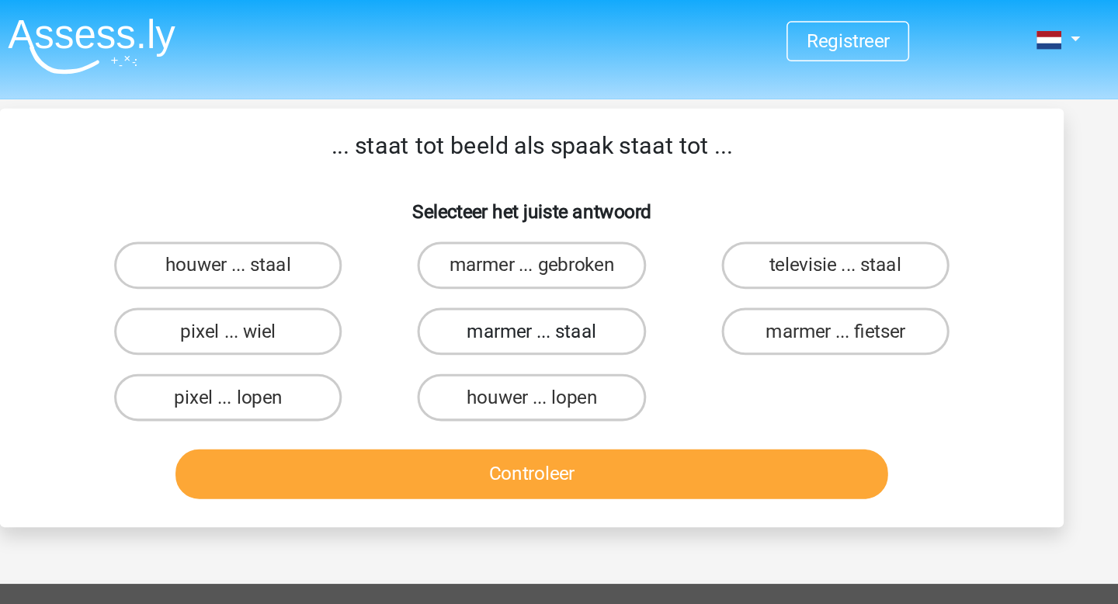
click at [539, 227] on label "marmer ... staal" at bounding box center [559, 218] width 150 height 31
click at [559, 227] on input "marmer ... staal" at bounding box center [564, 223] width 10 height 10
radio input "true"
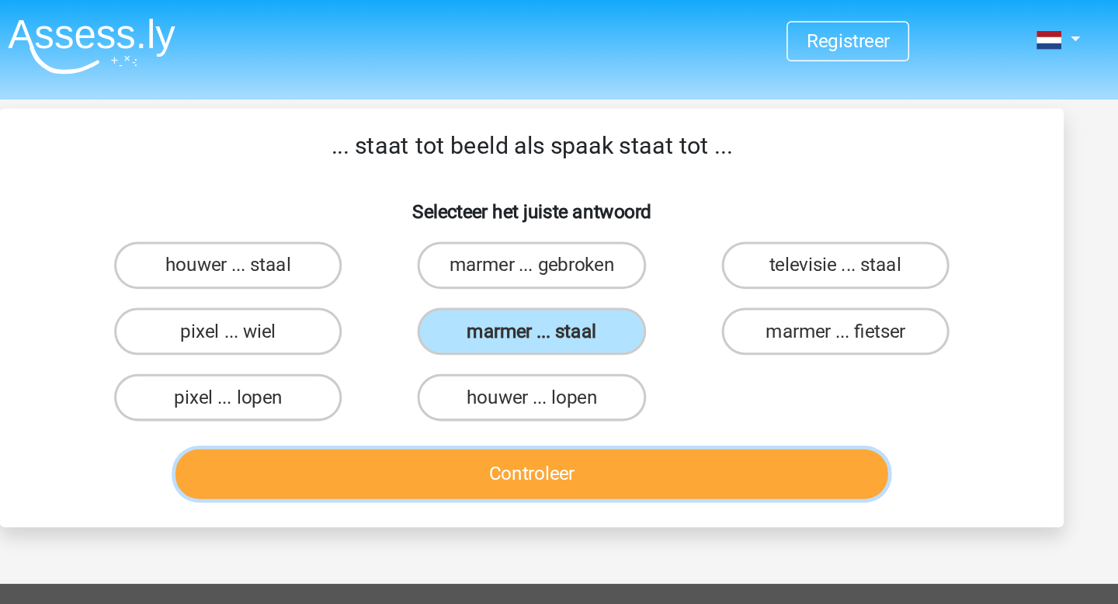
click at [518, 313] on button "Controleer" at bounding box center [559, 312] width 470 height 33
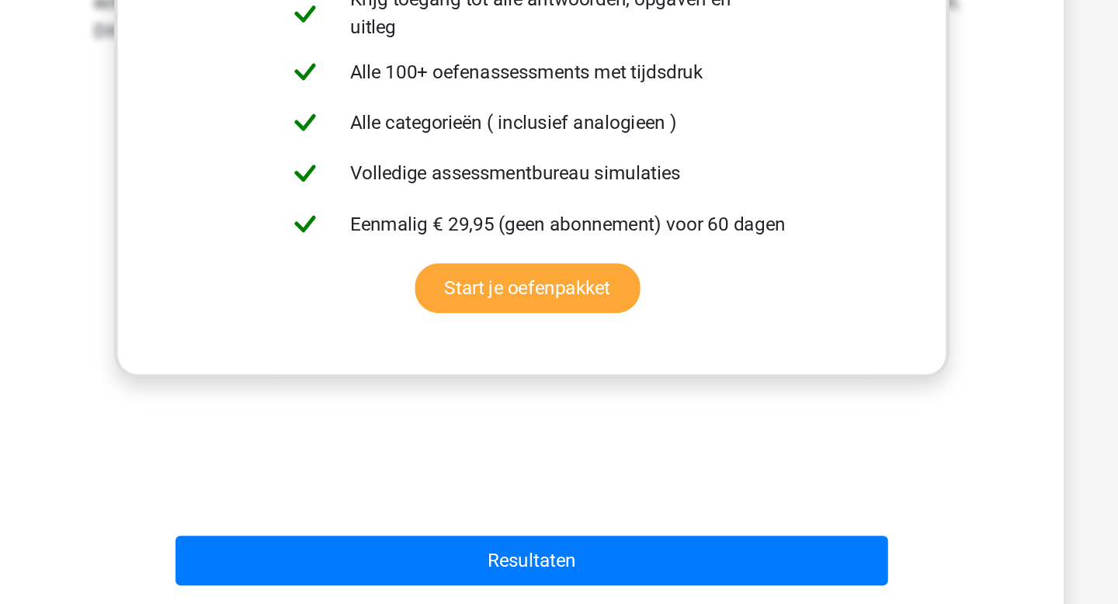
scroll to position [266, 0]
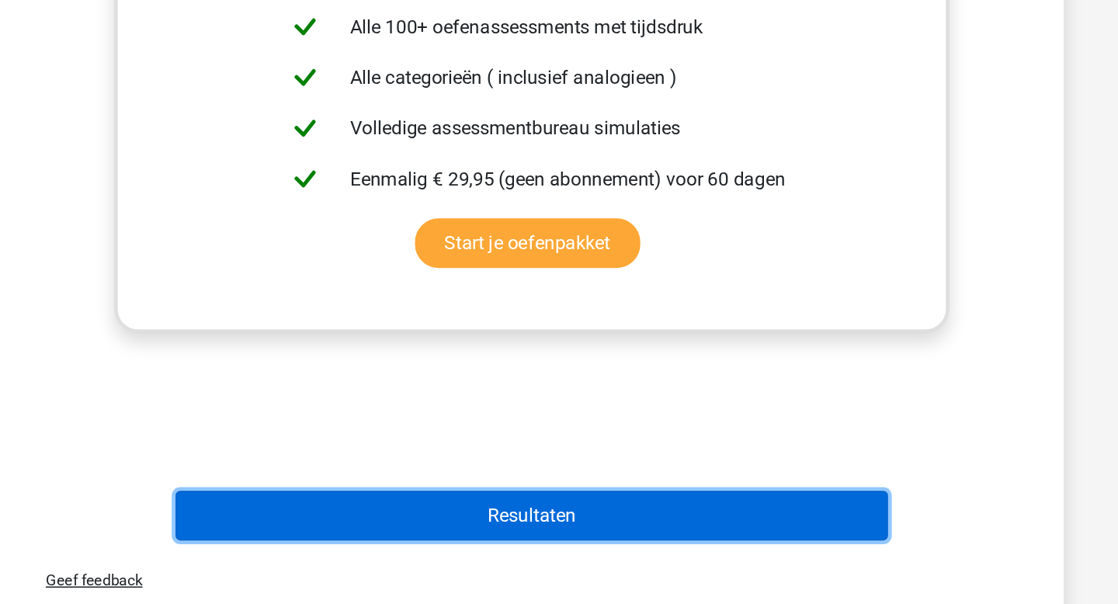
click at [536, 546] on button "Resultaten" at bounding box center [559, 545] width 470 height 33
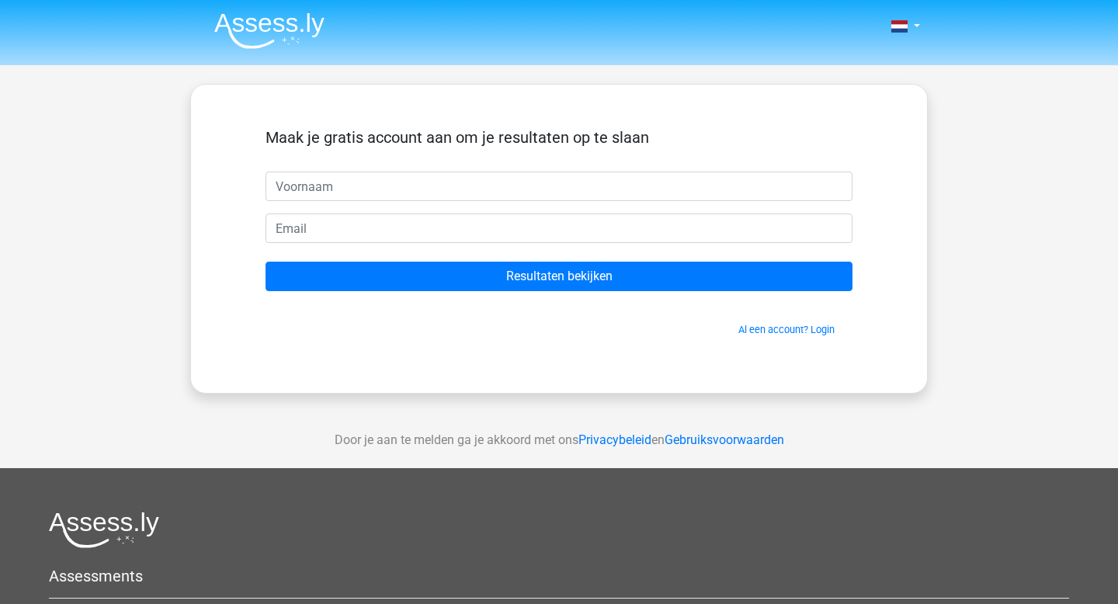
click at [300, 28] on img at bounding box center [269, 30] width 110 height 36
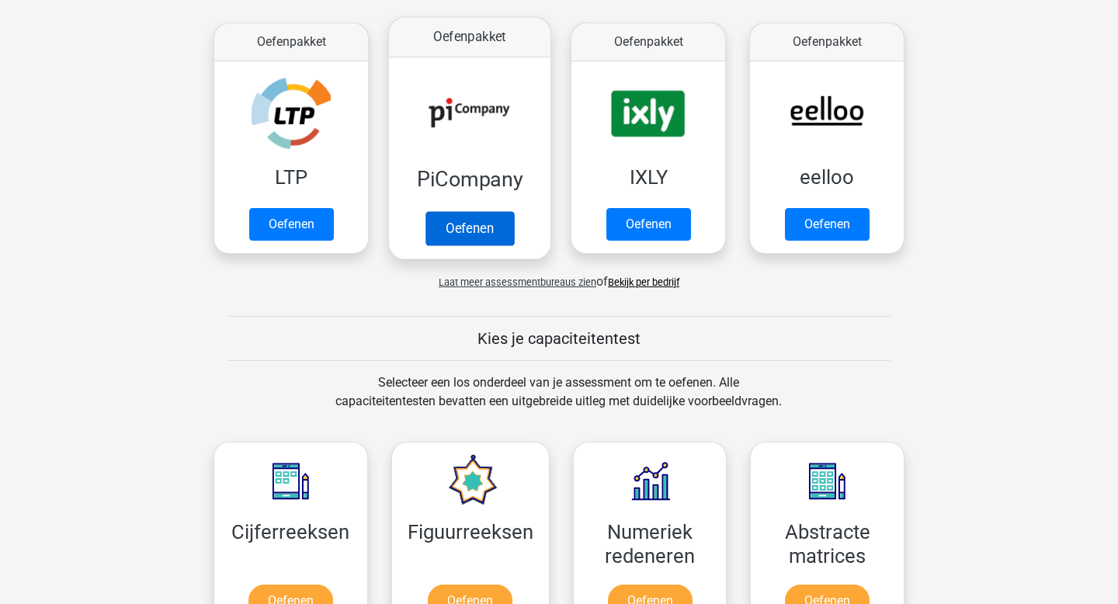
scroll to position [311, 0]
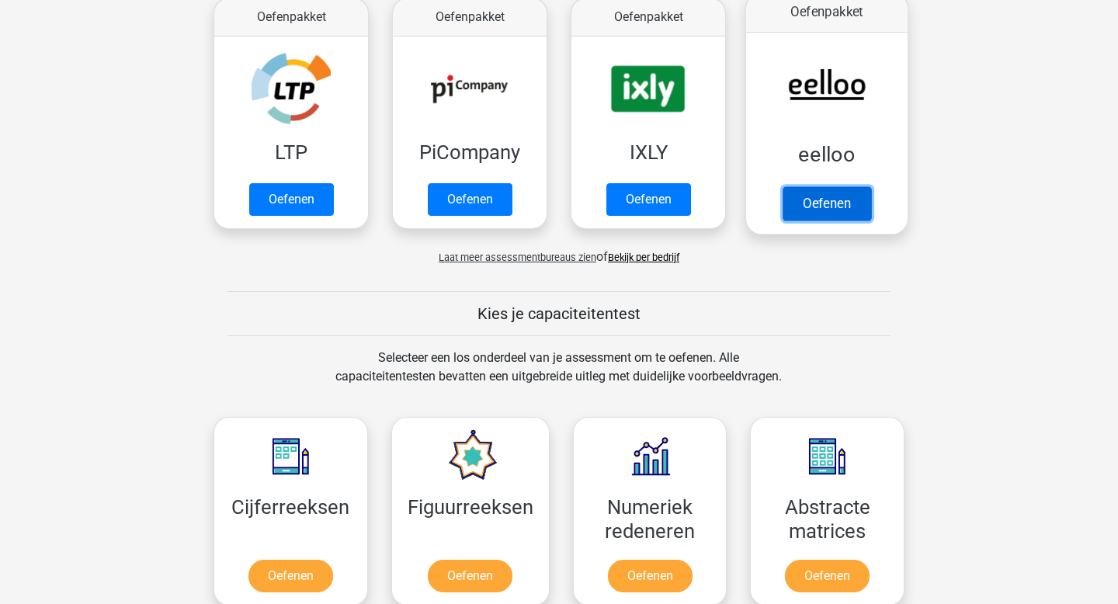
click at [831, 206] on link "Oefenen" at bounding box center [826, 203] width 88 height 34
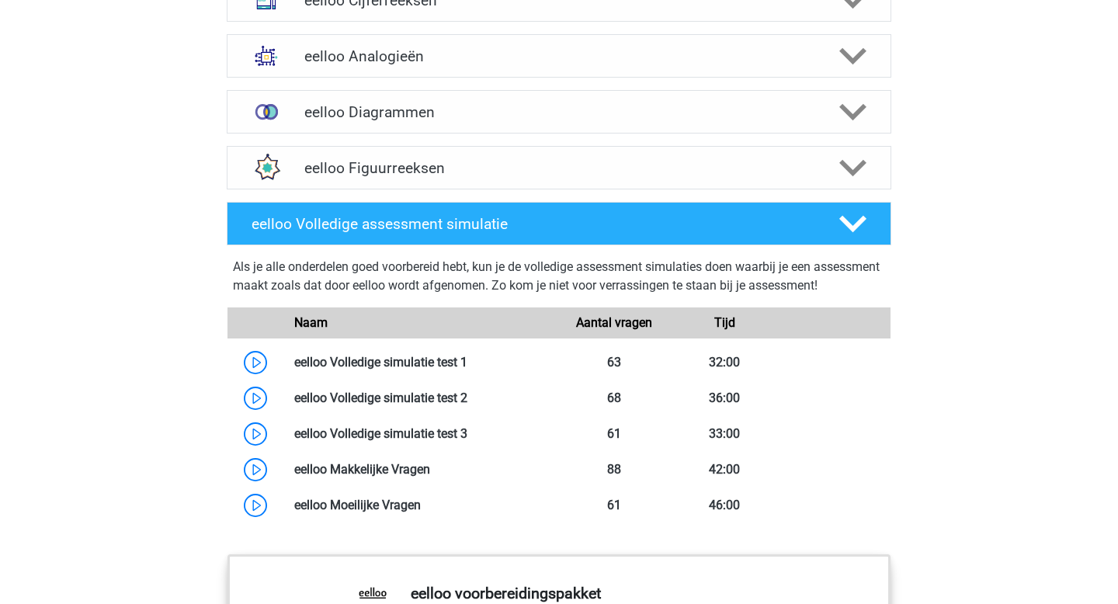
scroll to position [983, 0]
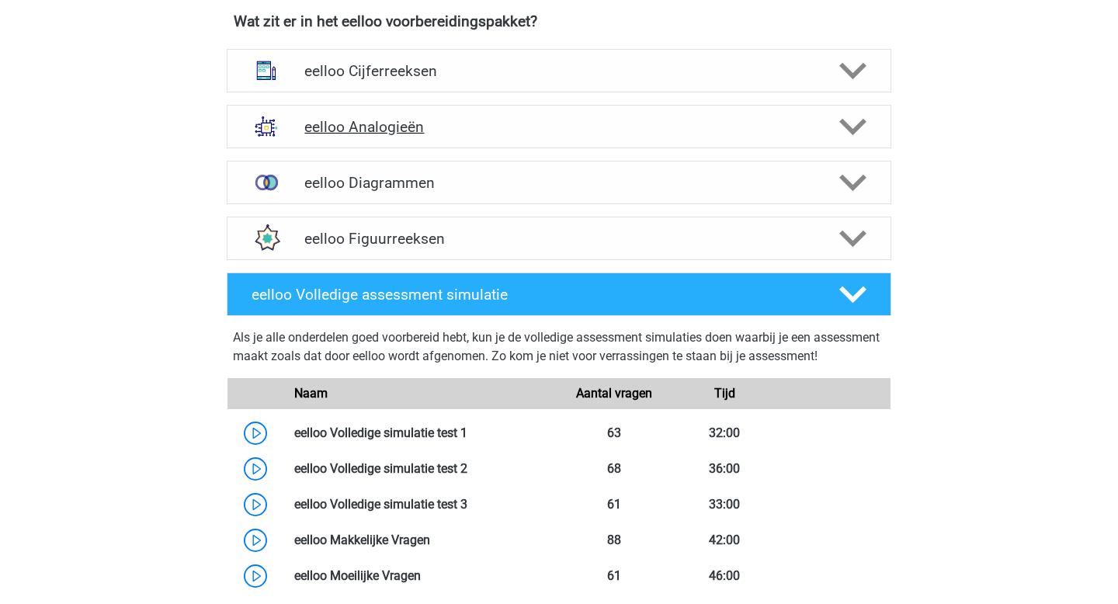
click at [539, 136] on h4 "eelloo Analogieën" at bounding box center [558, 127] width 508 height 18
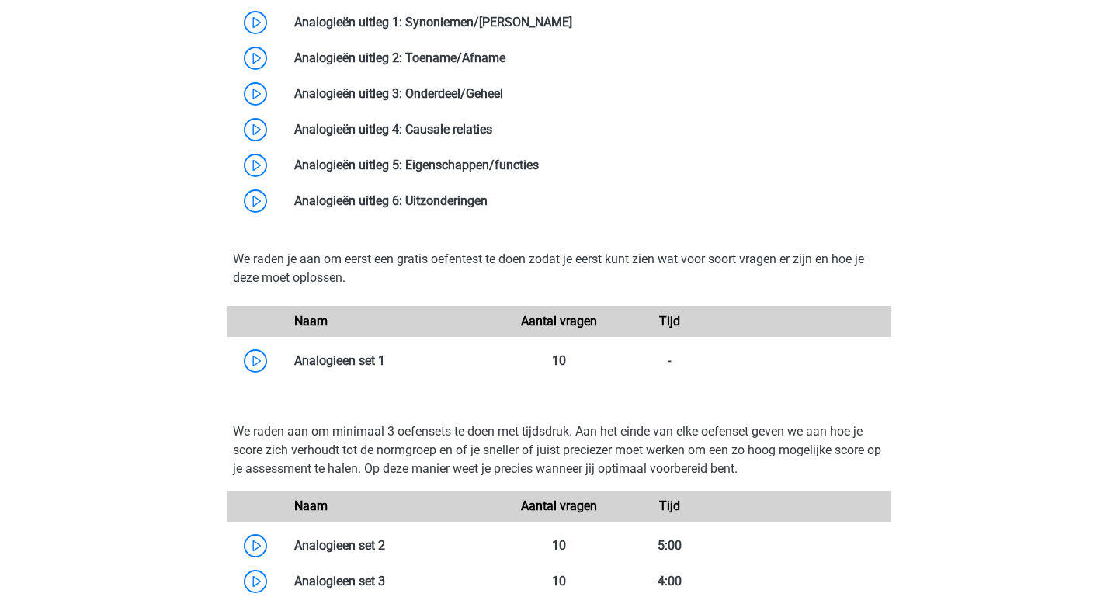
click at [460, 397] on div "We raden je aan om eerst een gratis oefentest te doen zodat je eerst kunt zien …" at bounding box center [558, 314] width 677 height 166
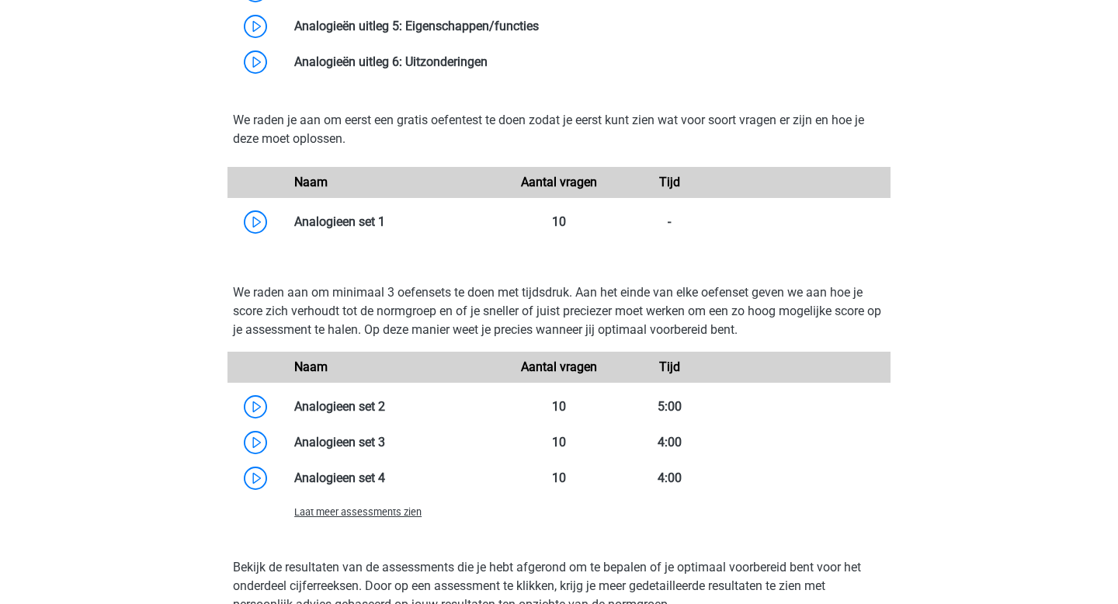
scroll to position [1518, 0]
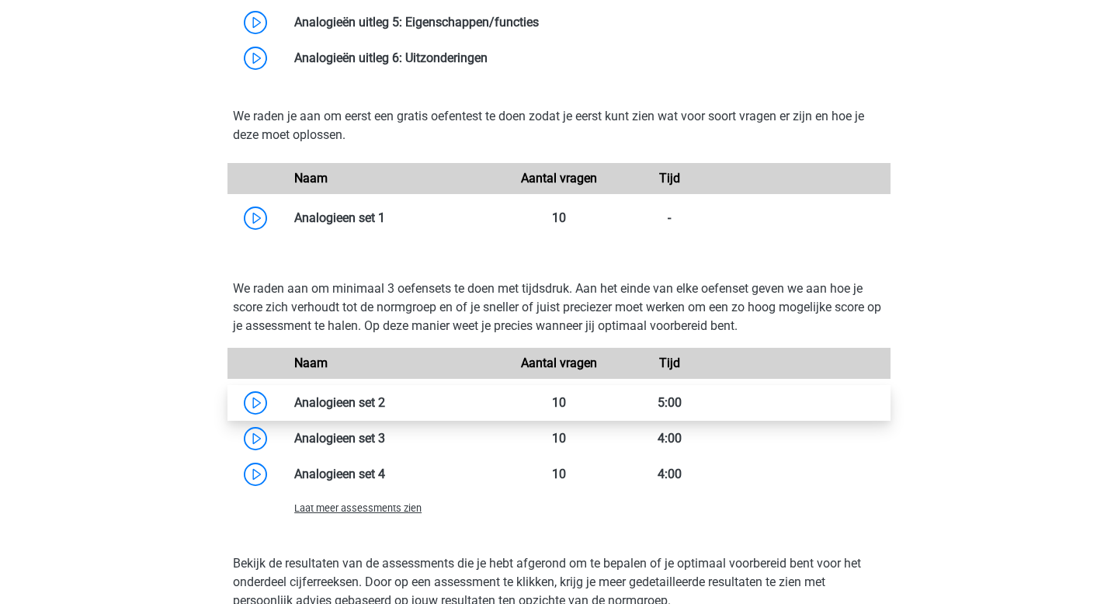
click at [385, 410] on link at bounding box center [385, 402] width 0 height 15
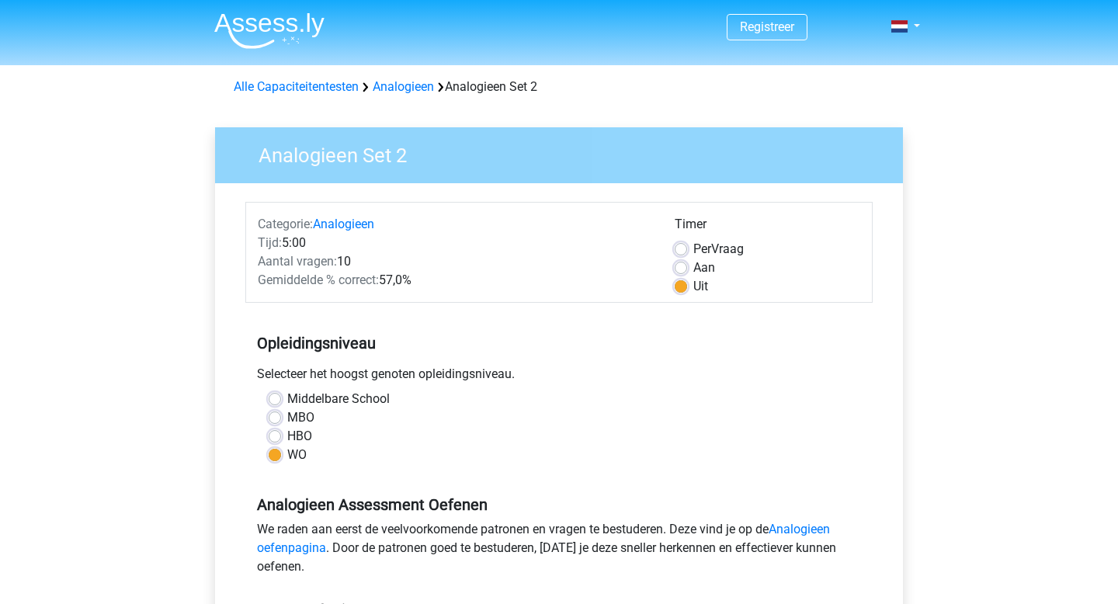
scroll to position [264, 0]
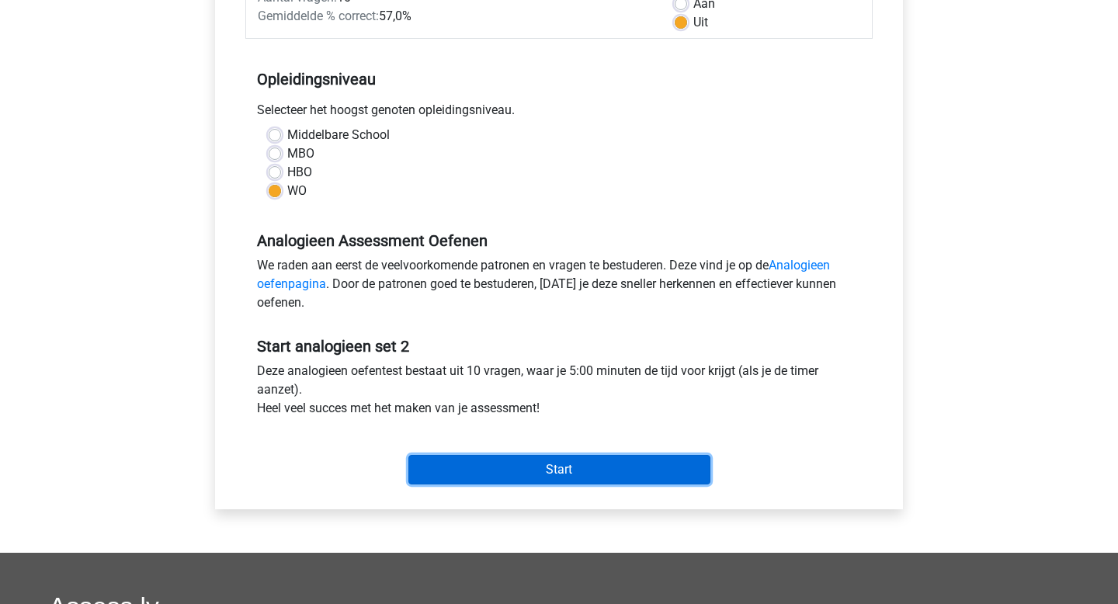
click at [434, 461] on input "Start" at bounding box center [559, 469] width 302 height 29
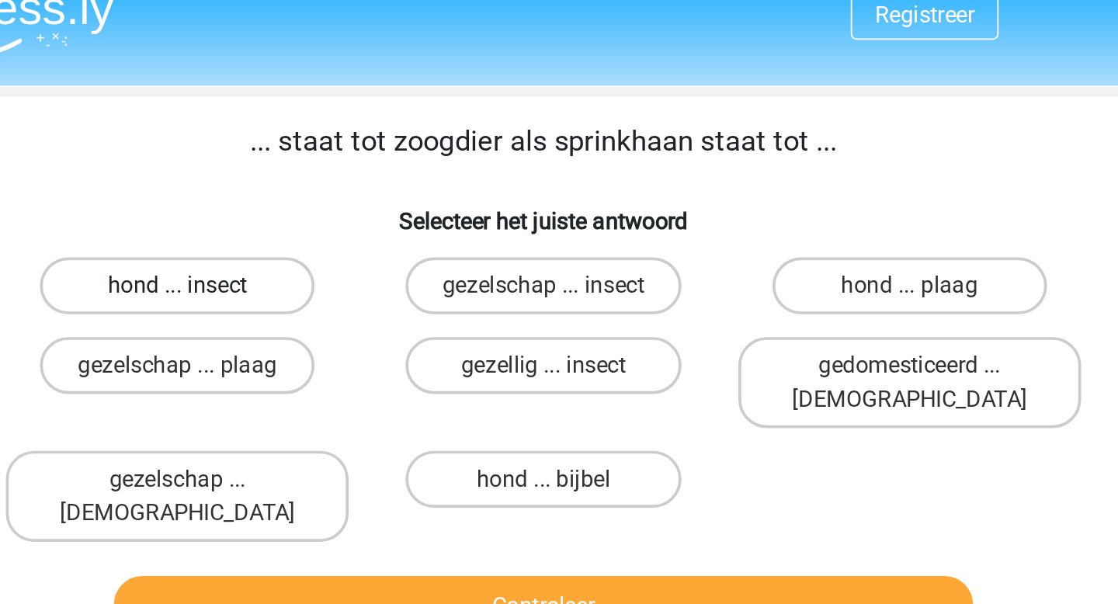
click at [359, 174] on label "hond ... insect" at bounding box center [359, 174] width 150 height 31
click at [359, 175] on input "hond ... insect" at bounding box center [364, 180] width 10 height 10
radio input "true"
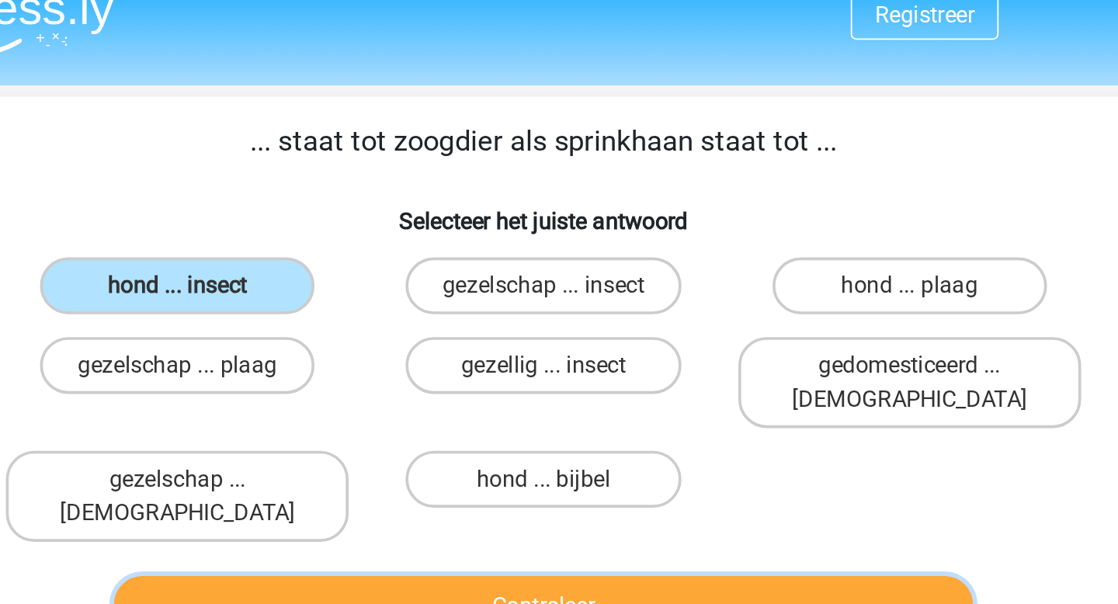
click at [461, 333] on button "Controleer" at bounding box center [559, 349] width 470 height 33
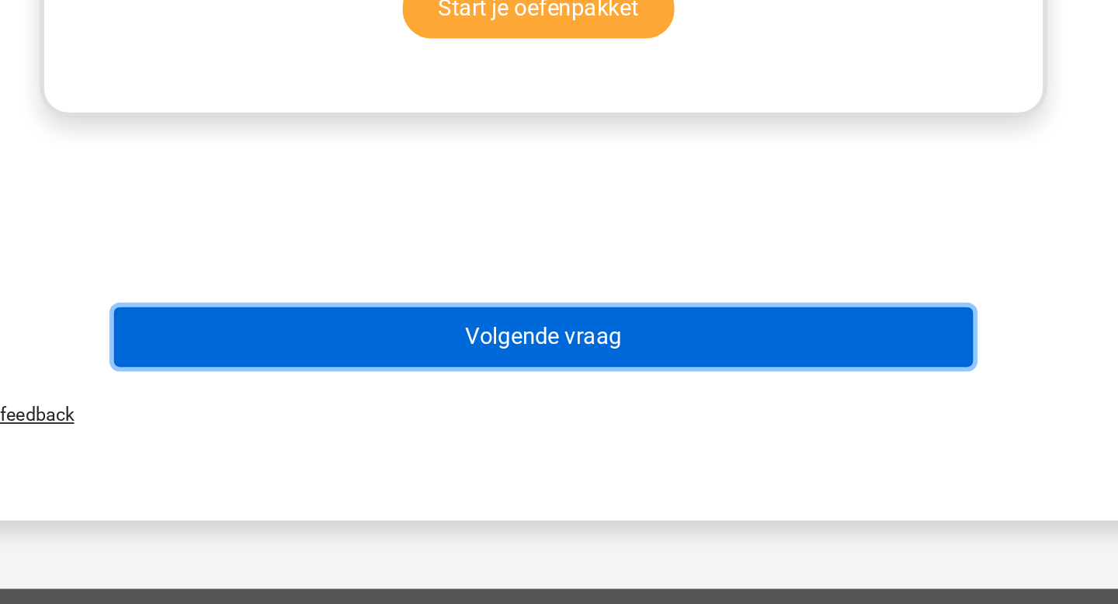
click at [587, 442] on button "Volgende vraag" at bounding box center [559, 458] width 470 height 33
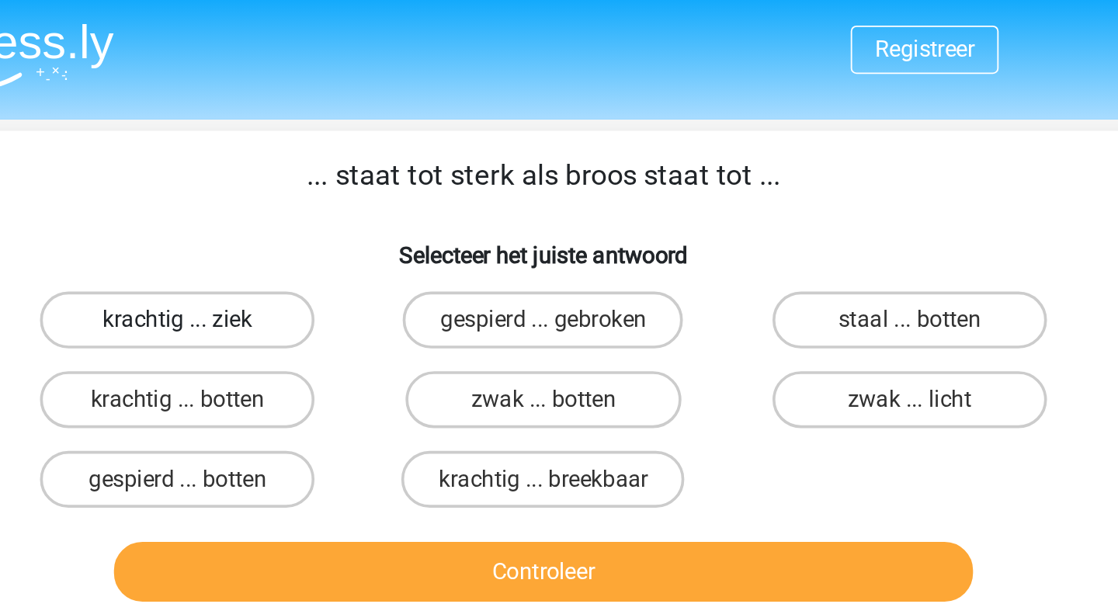
click at [401, 175] on label "krachtig ... ziek" at bounding box center [359, 174] width 150 height 31
click at [370, 175] on input "krachtig ... ziek" at bounding box center [364, 180] width 10 height 10
radio input "true"
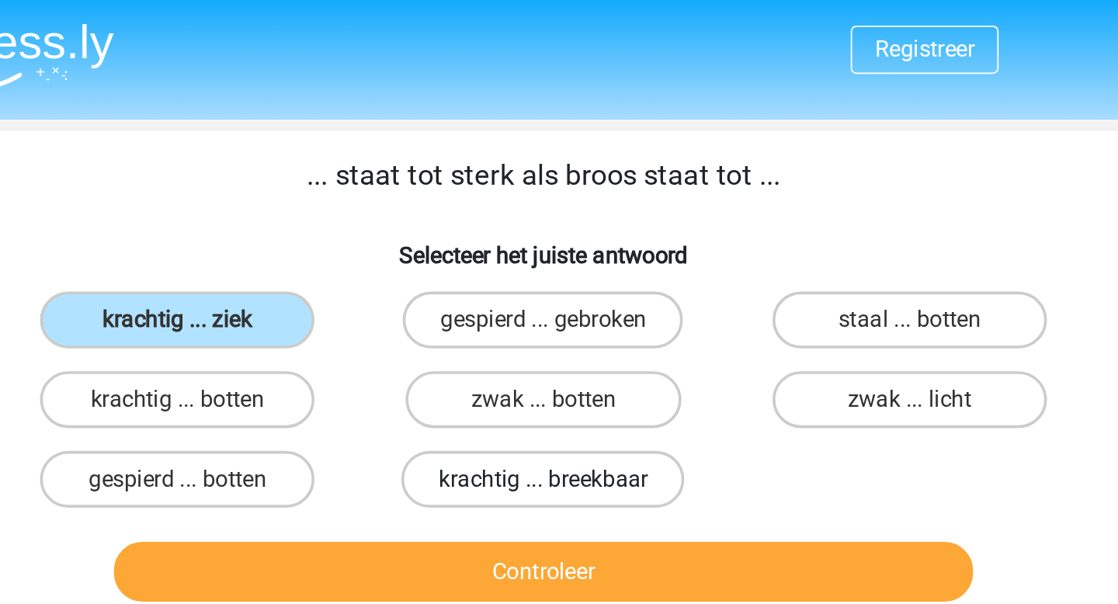
click at [534, 262] on label "krachtig ... breekbaar" at bounding box center [558, 261] width 154 height 31
click at [559, 262] on input "krachtig ... breekbaar" at bounding box center [564, 267] width 10 height 10
radio input "true"
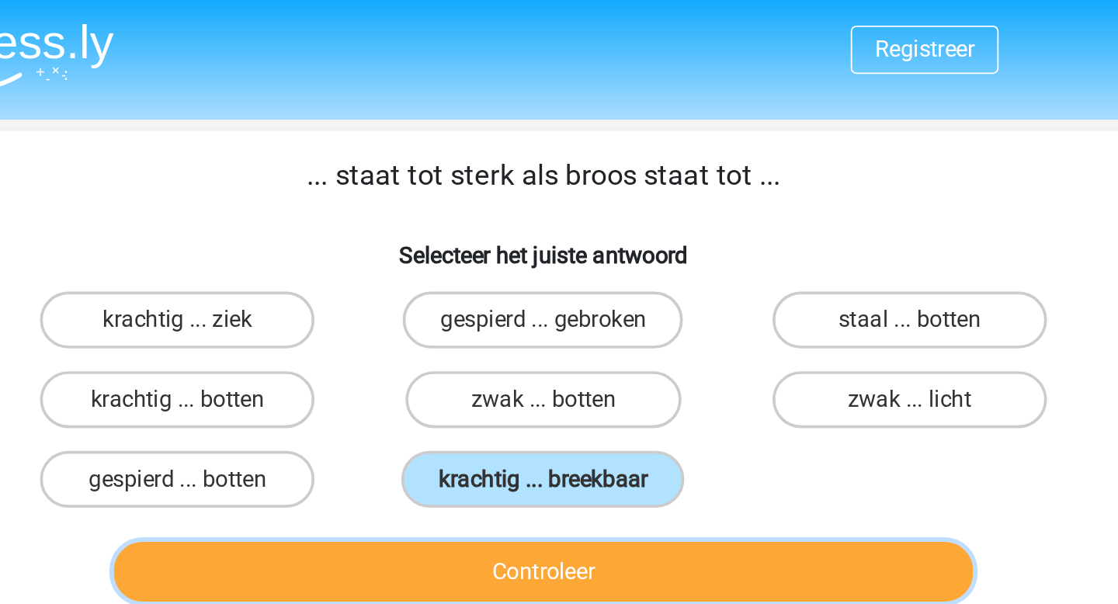
click at [551, 317] on button "Controleer" at bounding box center [559, 312] width 470 height 33
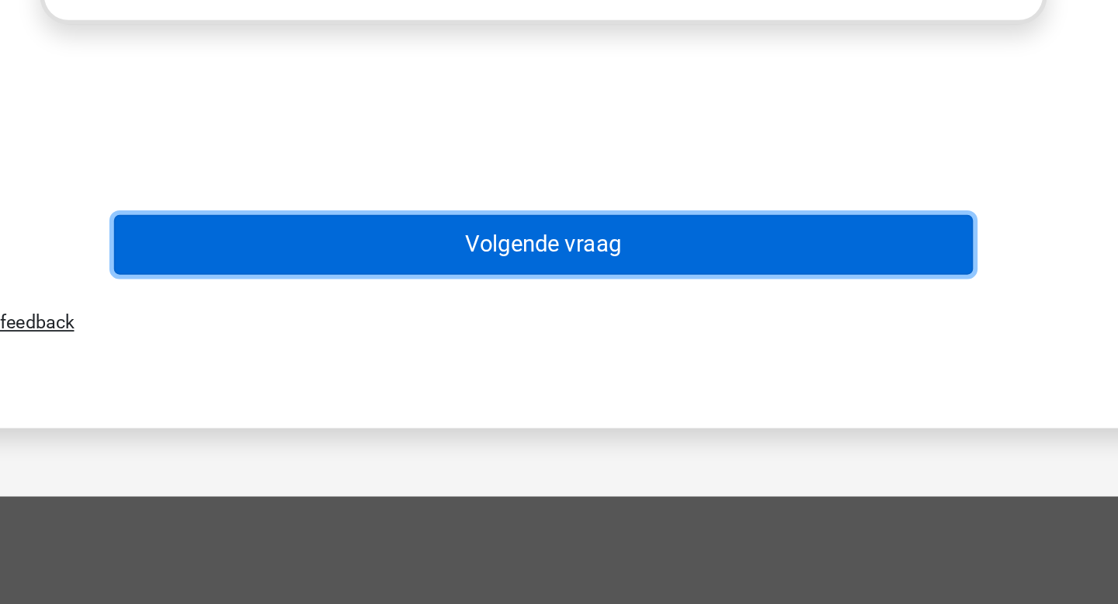
click at [681, 409] on button "Volgende vraag" at bounding box center [559, 407] width 470 height 33
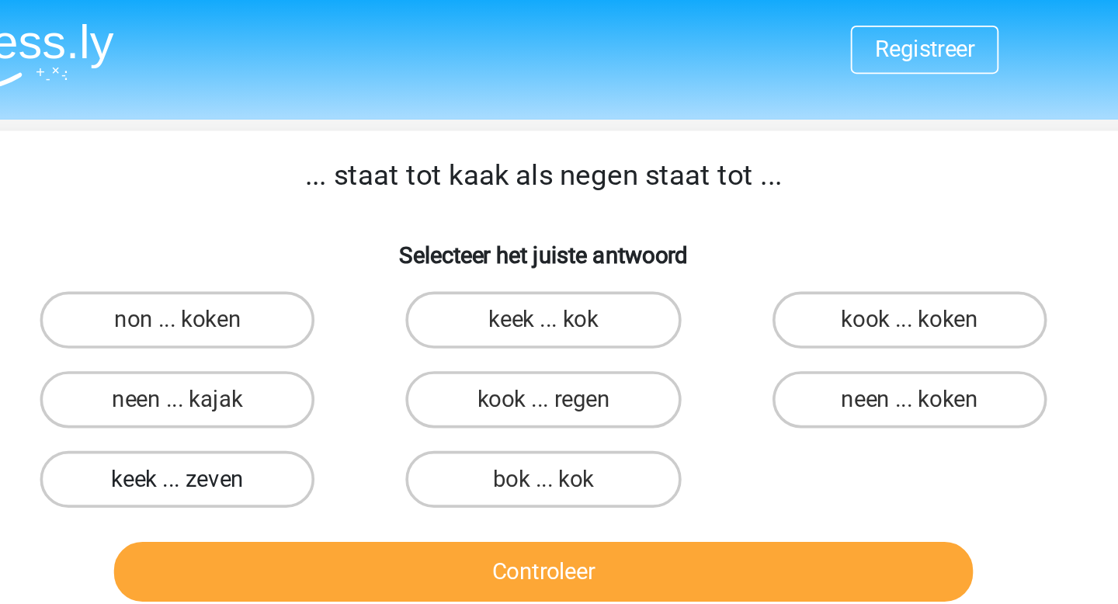
click at [355, 255] on label "keek ... zeven" at bounding box center [359, 261] width 150 height 31
click at [359, 262] on input "keek ... zeven" at bounding box center [364, 267] width 10 height 10
radio input "true"
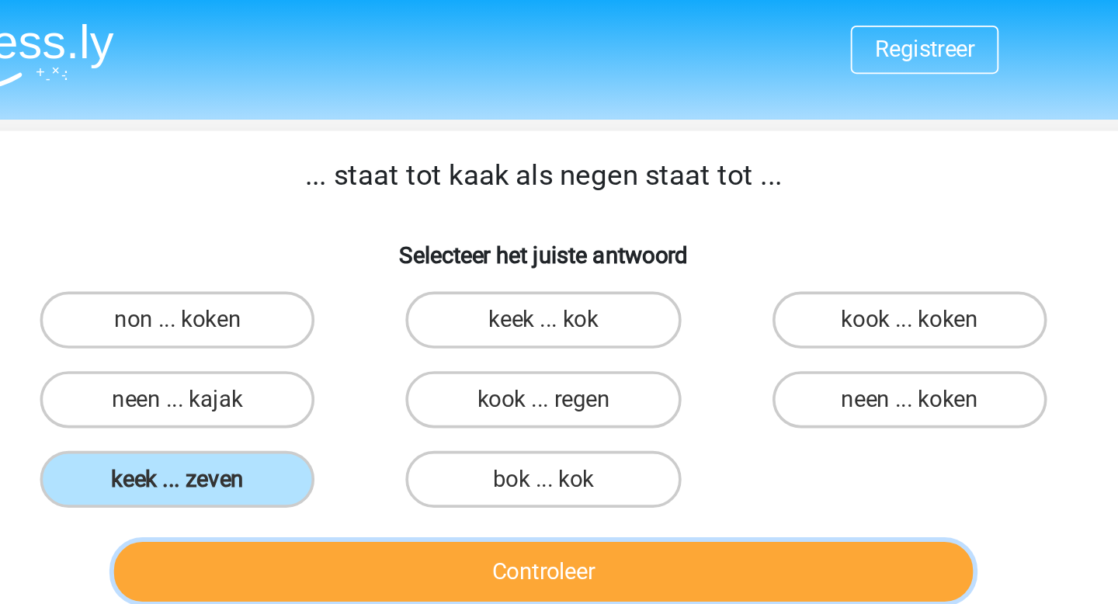
click at [533, 325] on button "Controleer" at bounding box center [559, 312] width 470 height 33
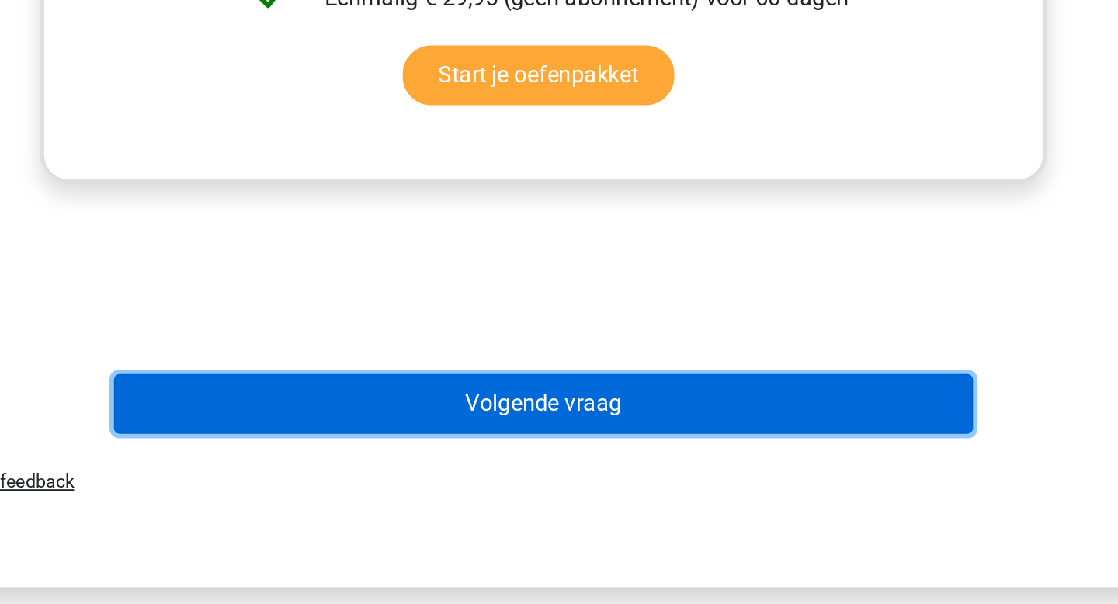
click at [595, 491] on button "Volgende vraag" at bounding box center [559, 494] width 470 height 33
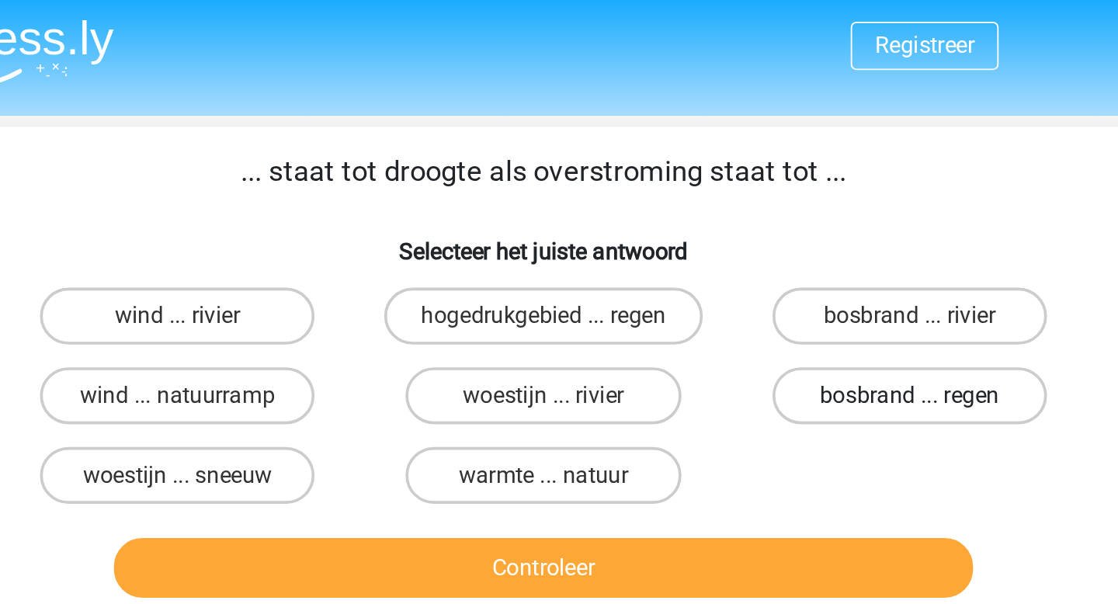
click at [720, 223] on label "bosbrand ... regen" at bounding box center [759, 218] width 150 height 31
click at [758, 223] on input "bosbrand ... regen" at bounding box center [763, 223] width 10 height 10
radio input "true"
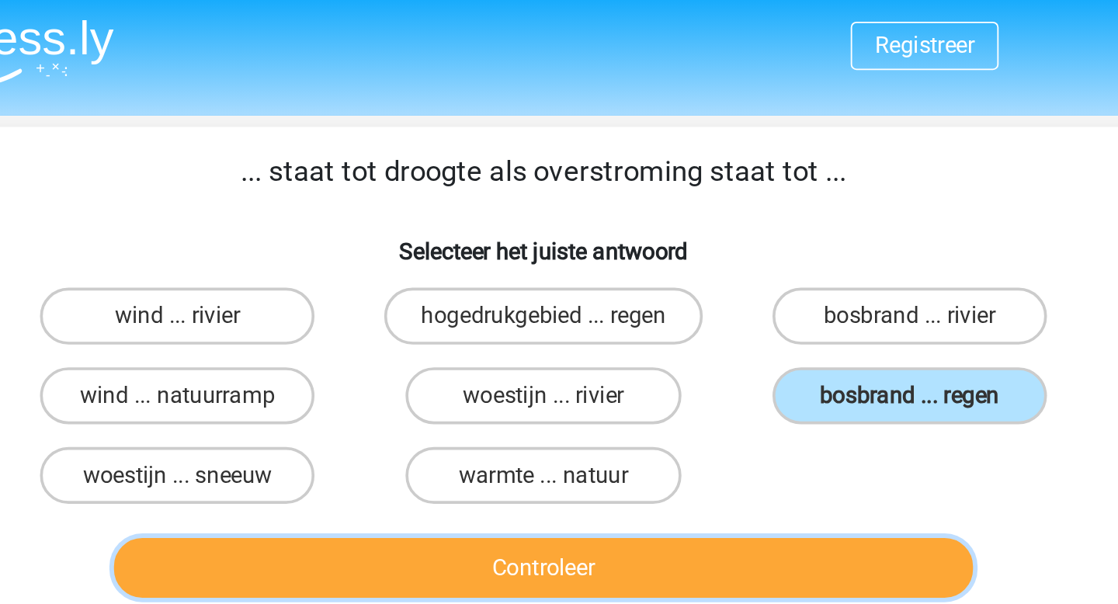
click at [689, 317] on button "Controleer" at bounding box center [559, 312] width 470 height 33
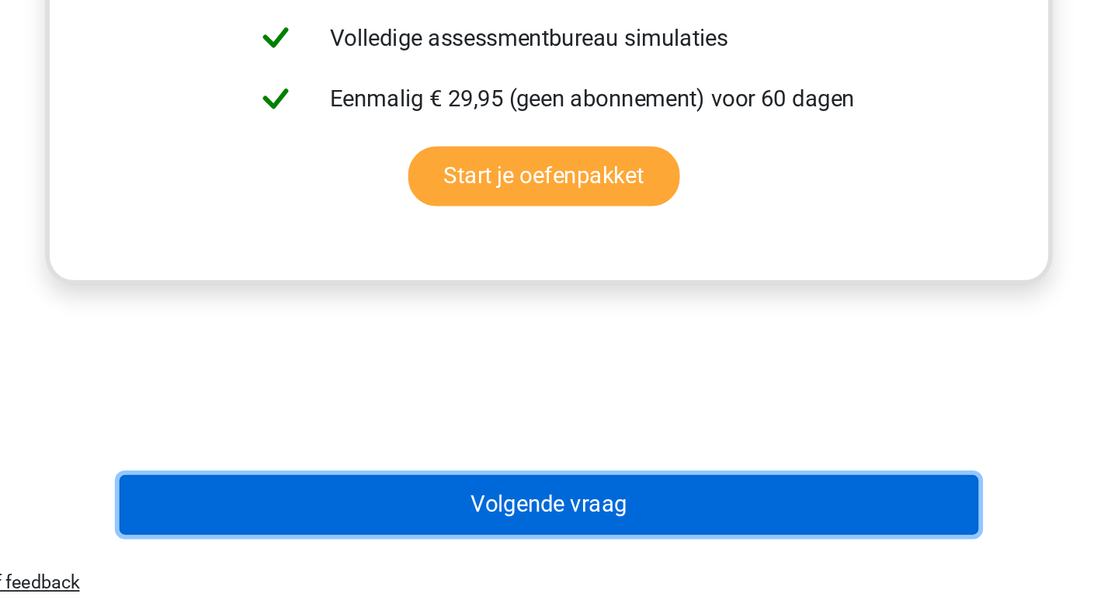
click at [685, 547] on button "Volgende vraag" at bounding box center [559, 549] width 470 height 33
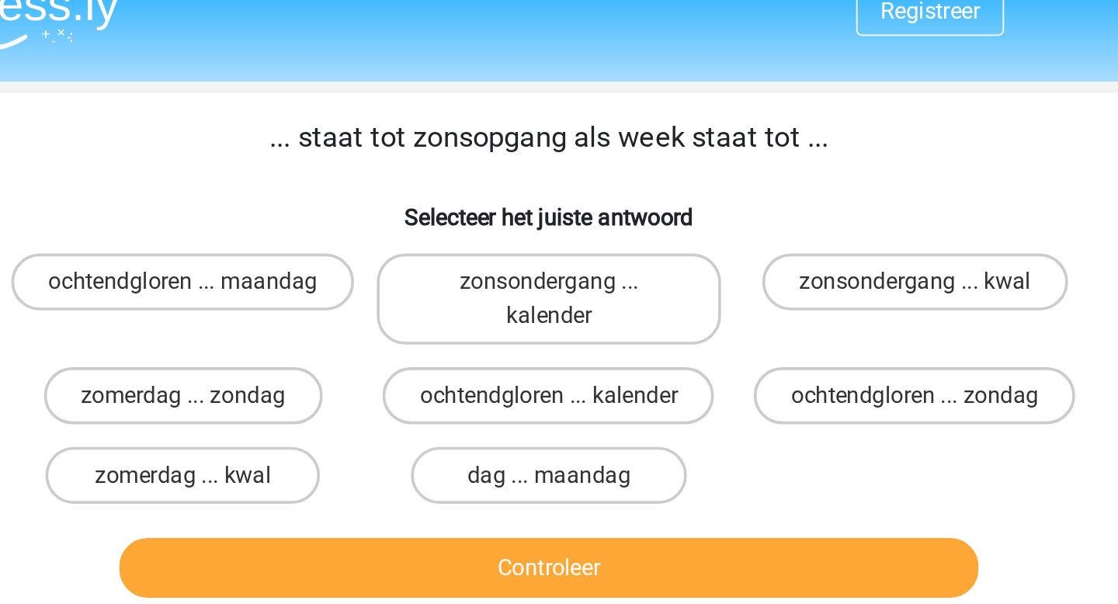
scroll to position [18, 0]
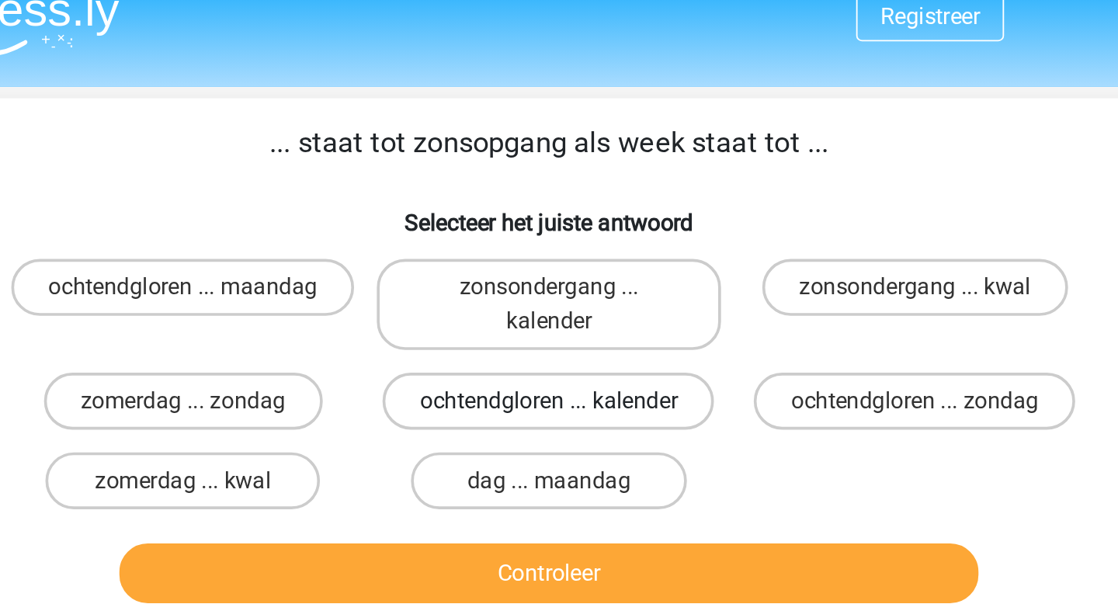
click at [529, 218] on label "ochtendgloren ... kalender" at bounding box center [558, 218] width 181 height 31
click at [559, 219] on input "ochtendgloren ... kalender" at bounding box center [564, 224] width 10 height 10
radio input "true"
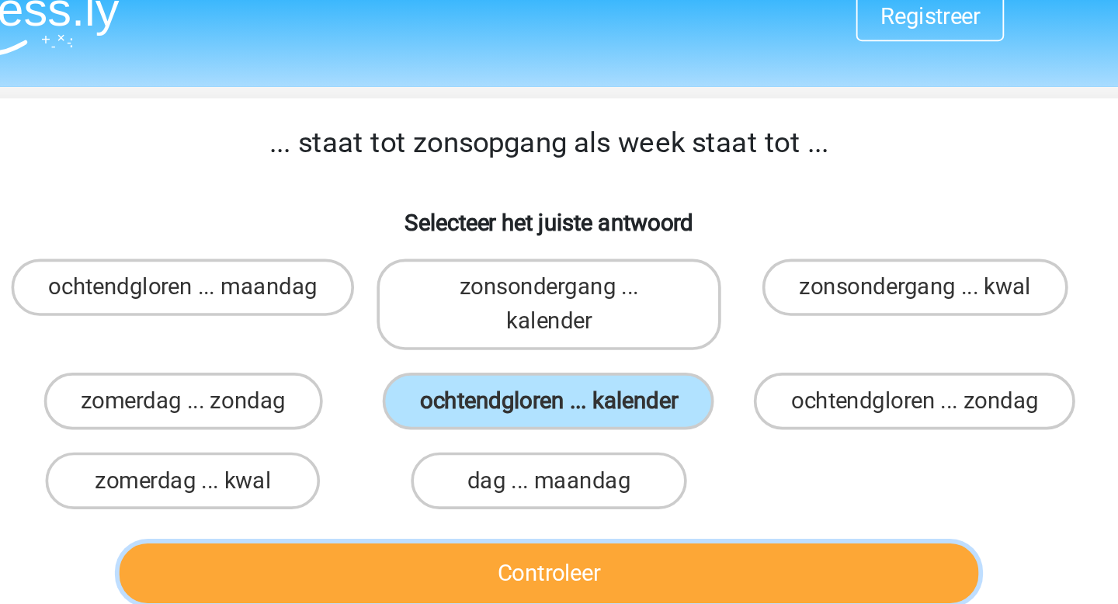
click at [586, 319] on button "Controleer" at bounding box center [559, 313] width 470 height 33
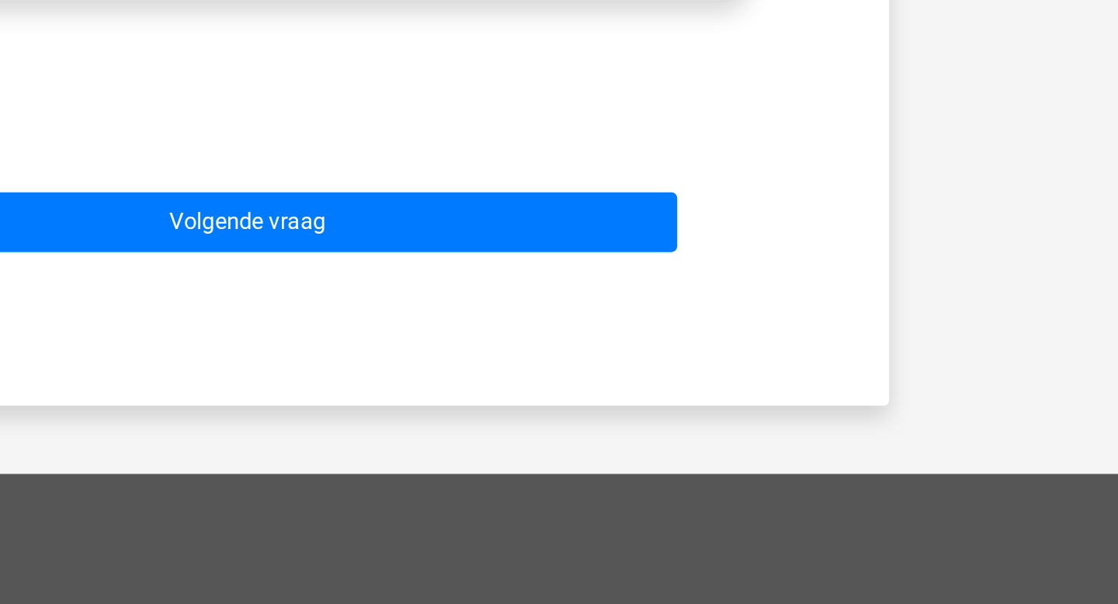
scroll to position [552, 0]
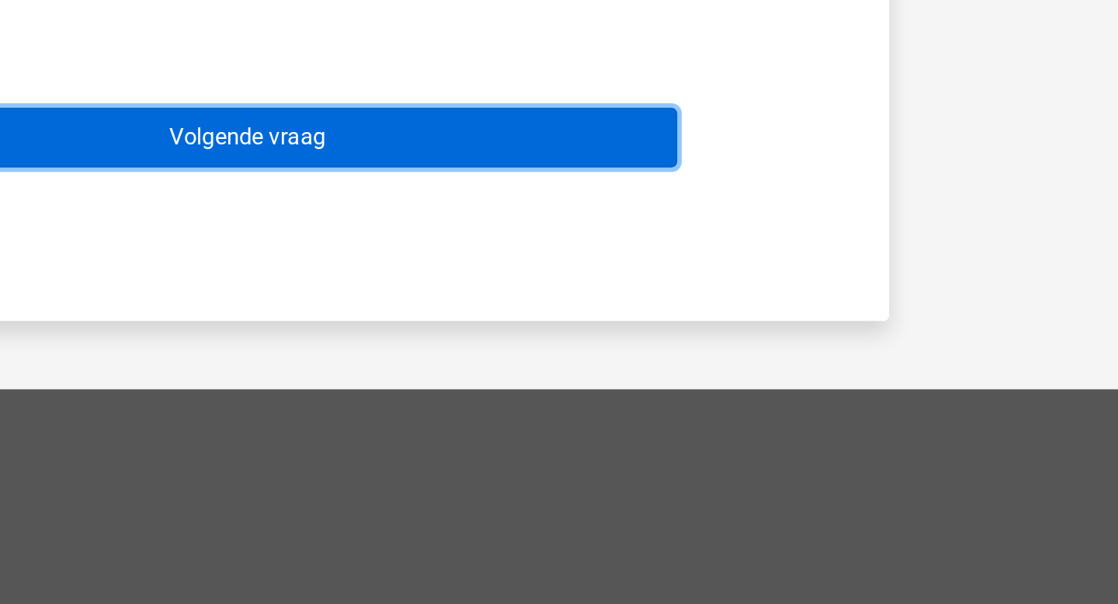
click at [762, 279] on button "Volgende vraag" at bounding box center [559, 278] width 470 height 33
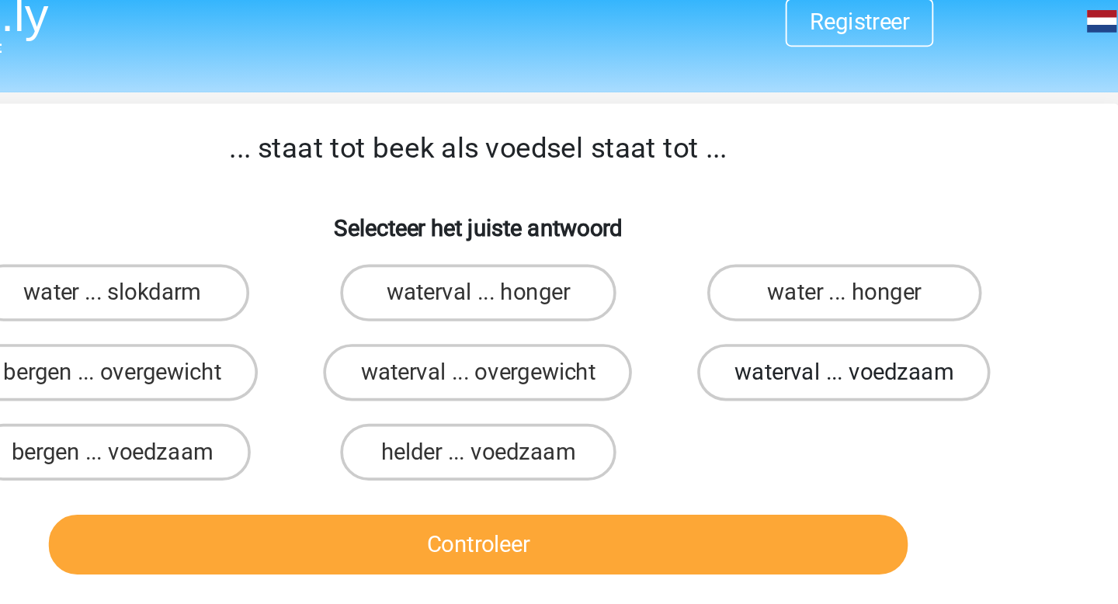
scroll to position [10, 0]
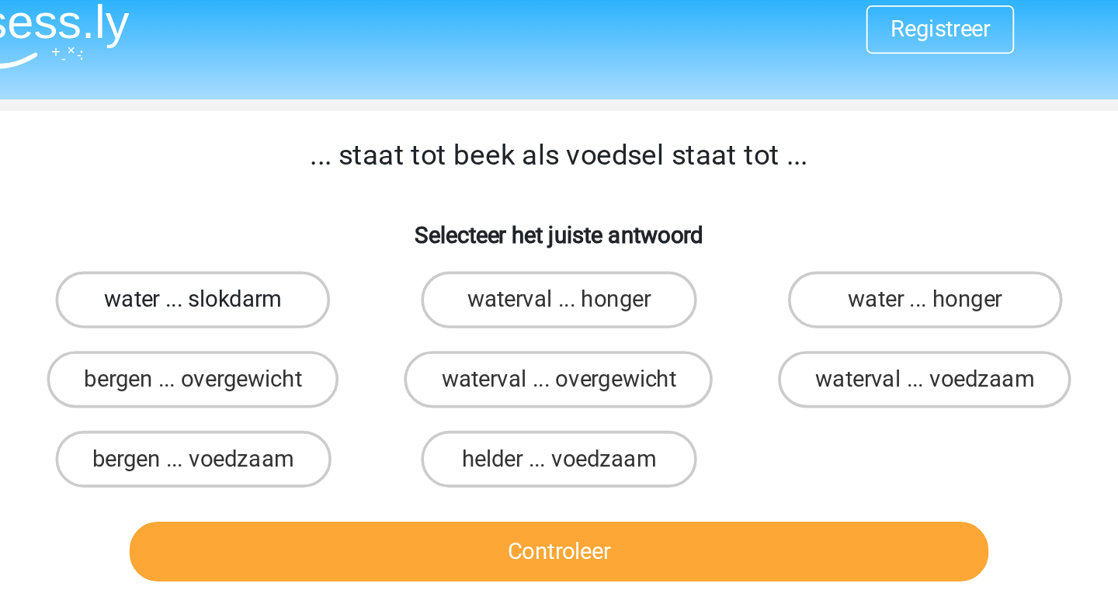
click at [381, 161] on label "water ... slokdarm" at bounding box center [359, 164] width 150 height 31
click at [370, 165] on input "water ... slokdarm" at bounding box center [364, 170] width 10 height 10
radio input "true"
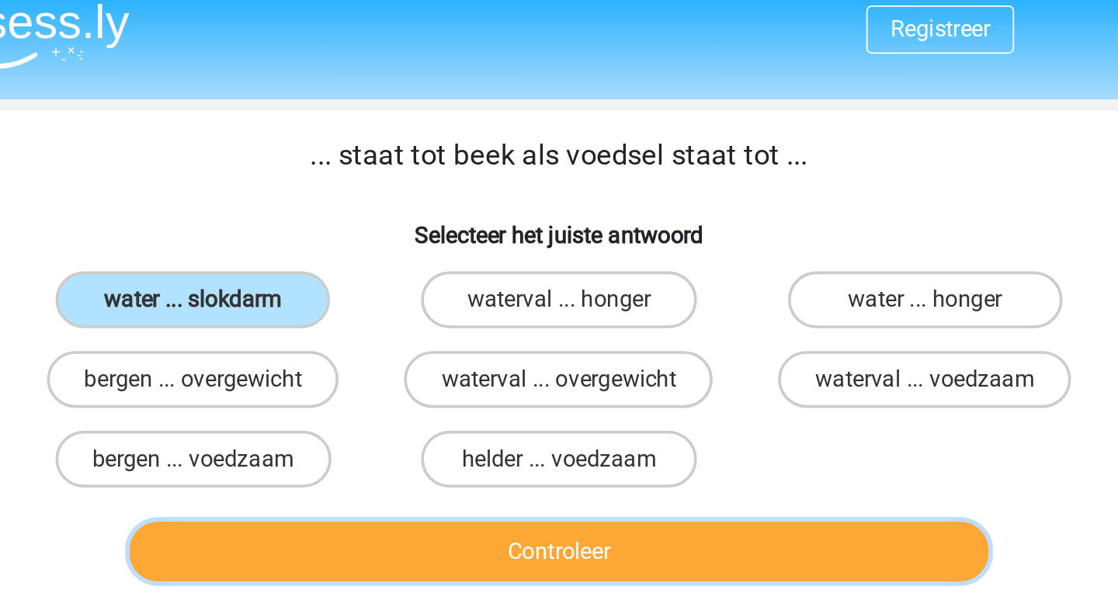
click at [482, 308] on button "Controleer" at bounding box center [559, 302] width 470 height 33
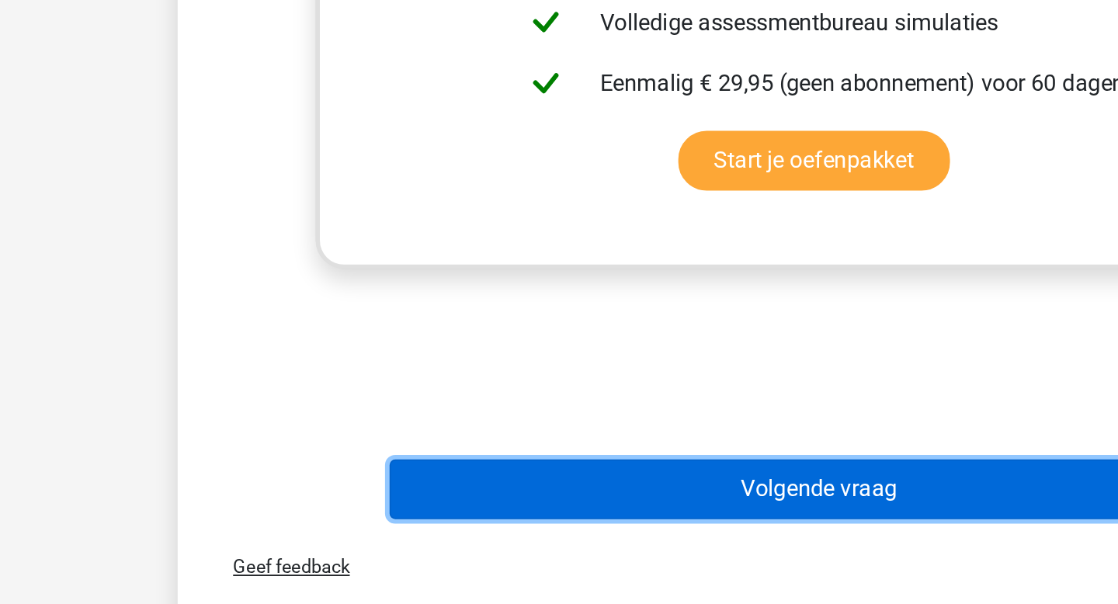
click at [445, 535] on button "Volgende vraag" at bounding box center [559, 541] width 470 height 33
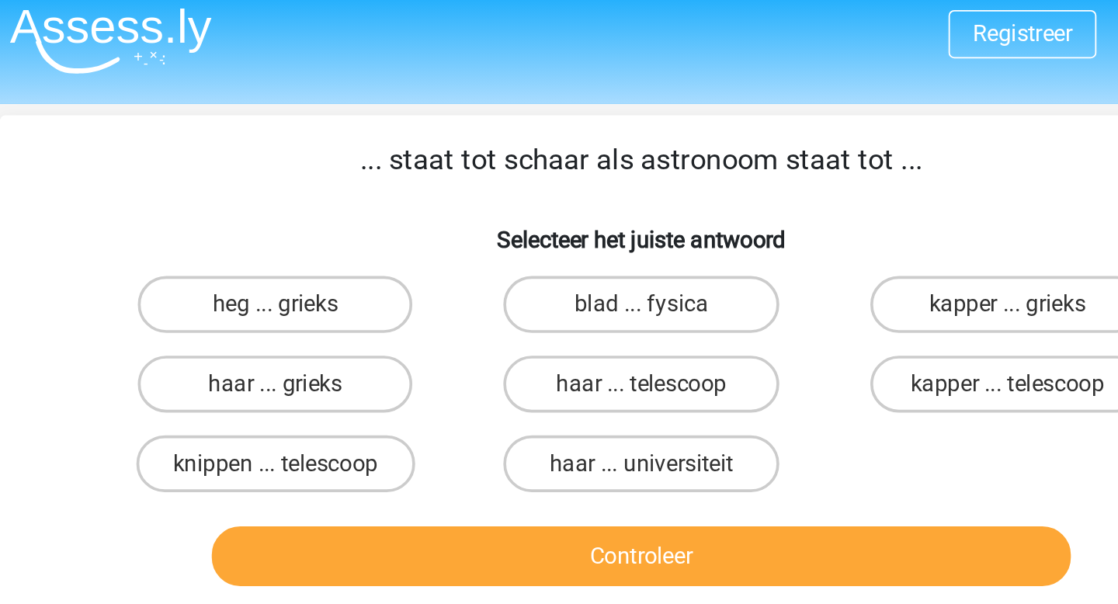
scroll to position [5, 0]
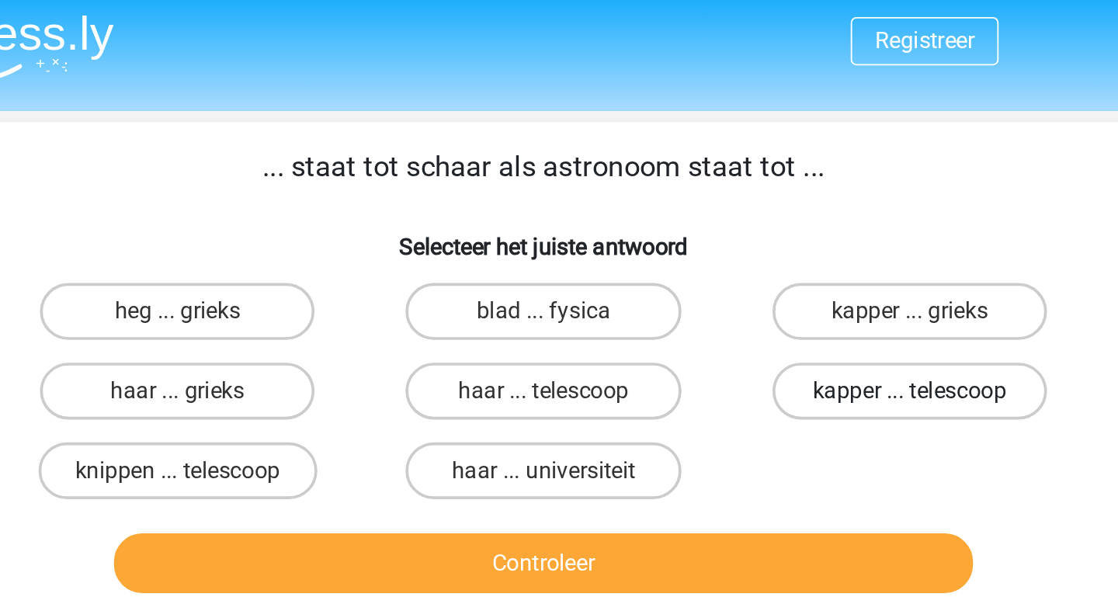
click at [740, 224] on label "kapper ... telescoop" at bounding box center [759, 213] width 150 height 31
click at [758, 224] on input "kapper ... telescoop" at bounding box center [763, 218] width 10 height 10
radio input "true"
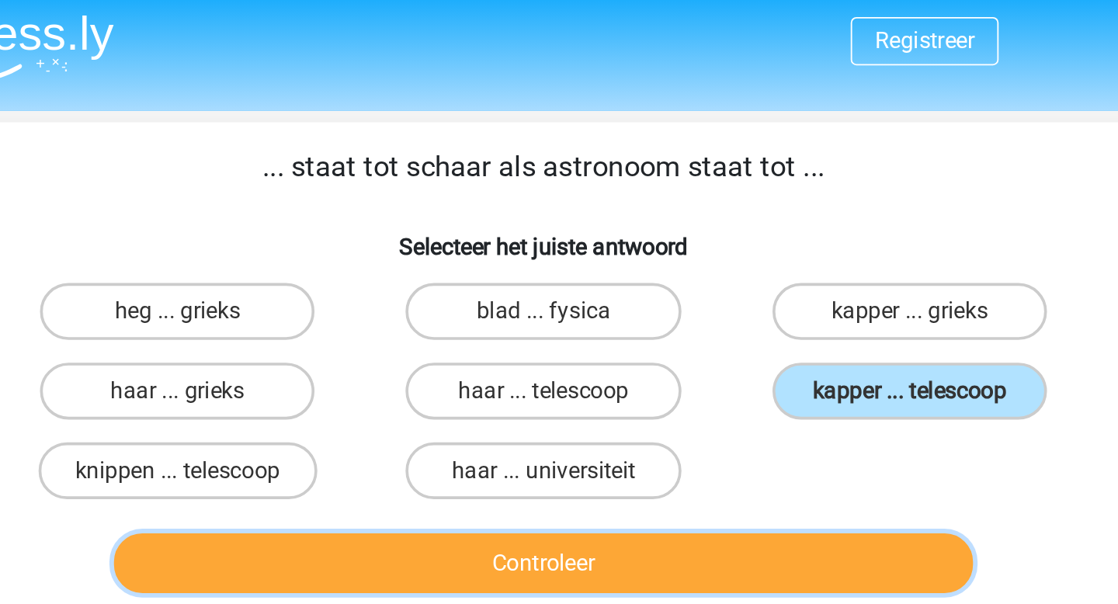
click at [692, 305] on button "Controleer" at bounding box center [559, 307] width 470 height 33
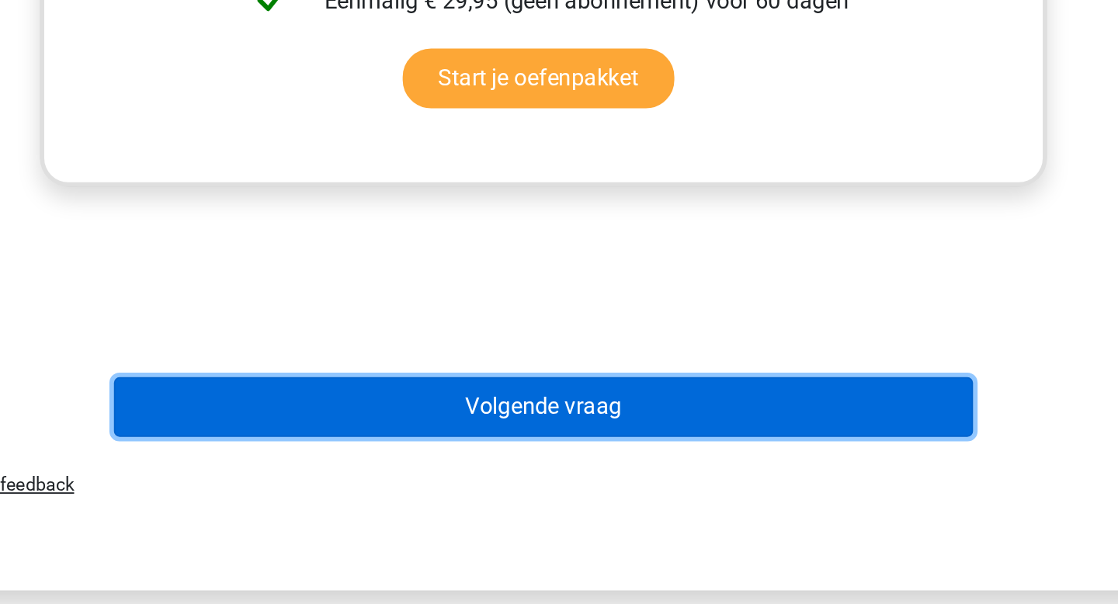
click at [623, 499] on button "Volgende vraag" at bounding box center [559, 496] width 470 height 33
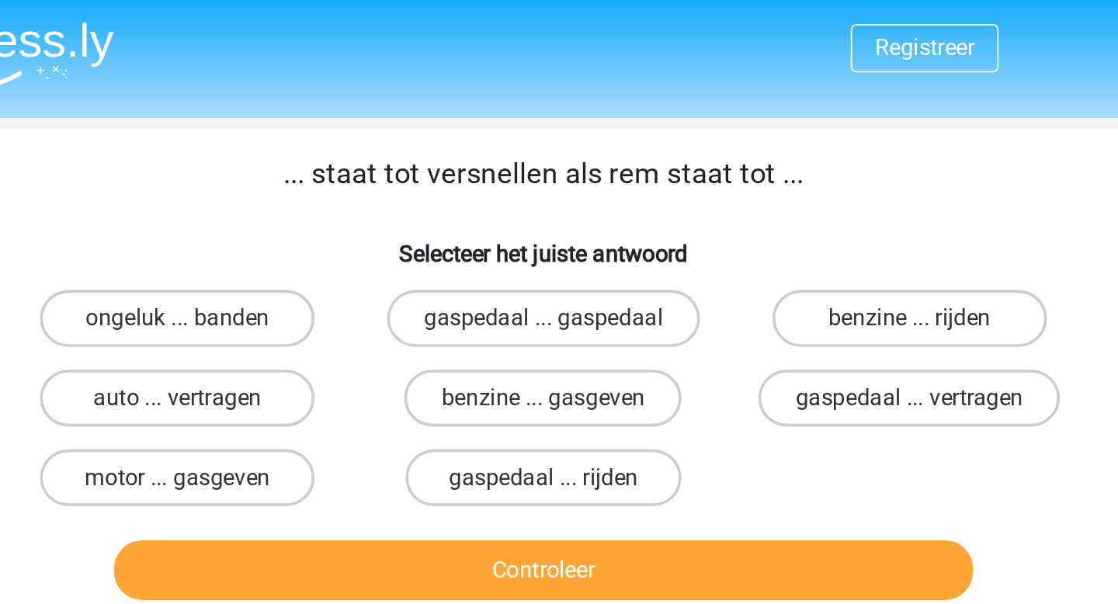
scroll to position [0, 0]
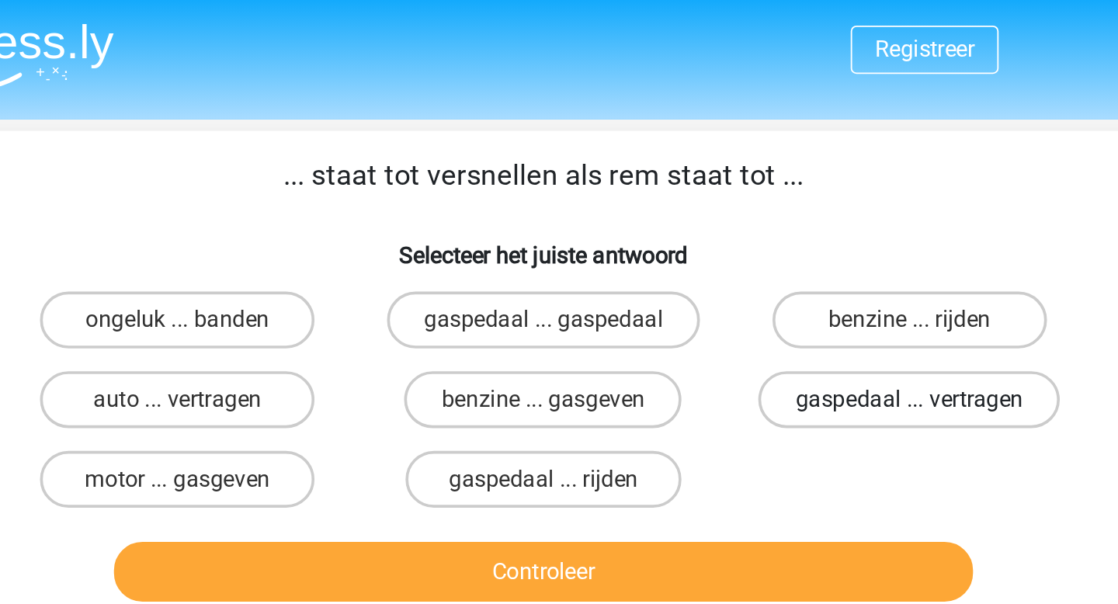
click at [741, 217] on label "gaspedaal ... vertragen" at bounding box center [758, 218] width 165 height 31
click at [758, 218] on input "gaspedaal ... vertragen" at bounding box center [763, 223] width 10 height 10
radio input "true"
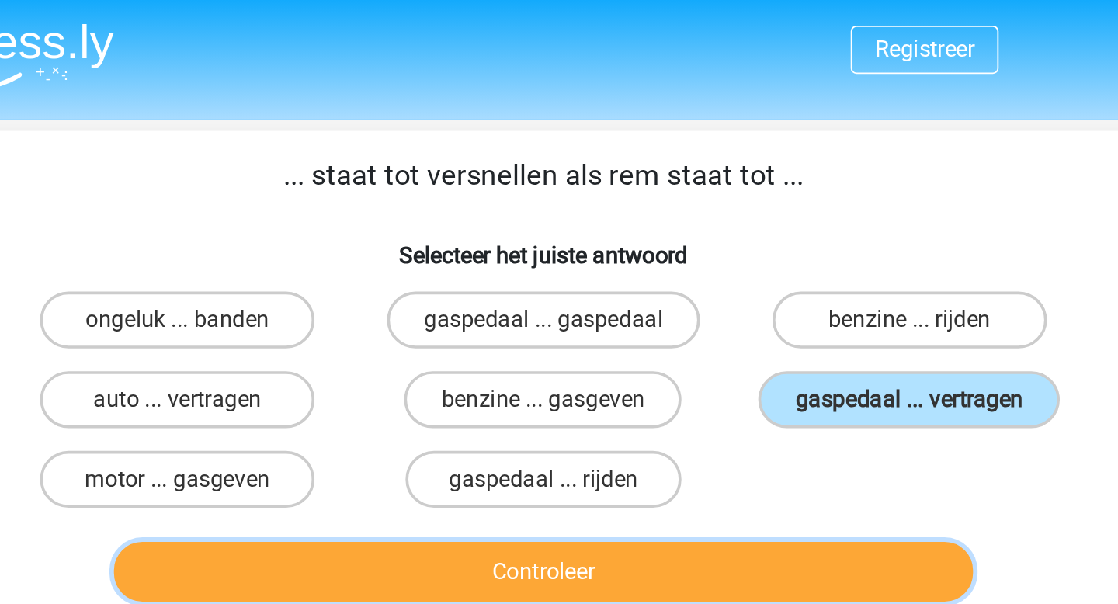
click at [699, 307] on button "Controleer" at bounding box center [559, 312] width 470 height 33
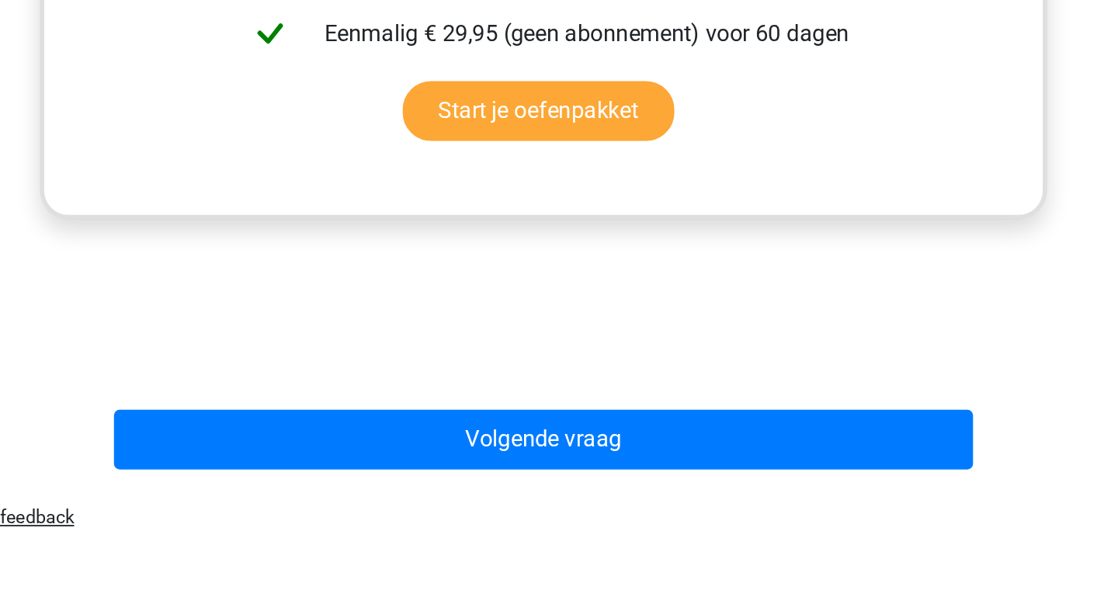
scroll to position [307, 0]
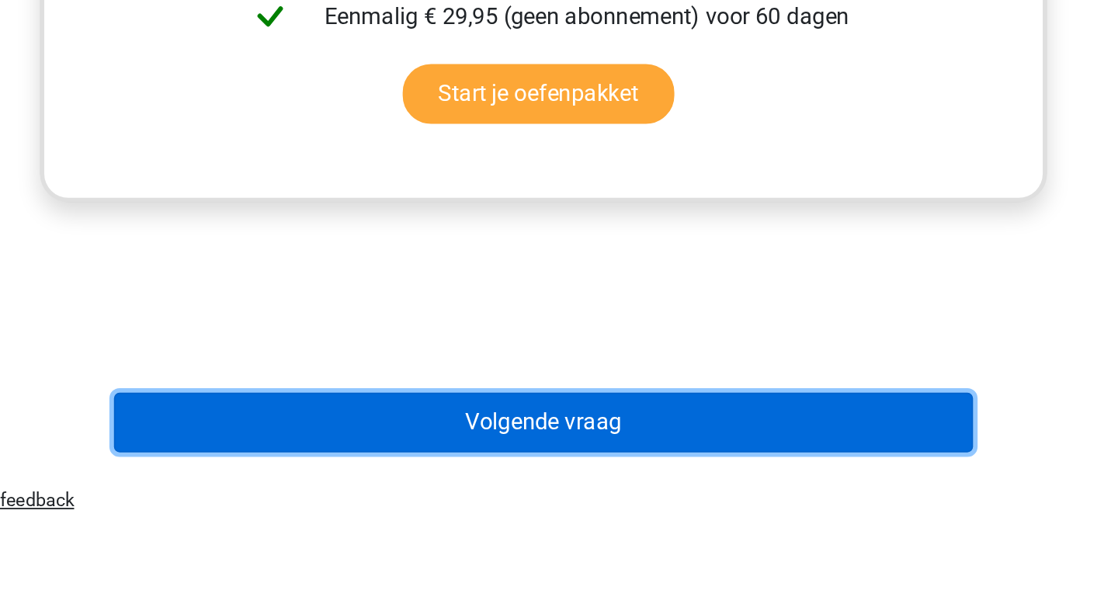
click at [687, 505] on button "Volgende vraag" at bounding box center [559, 504] width 470 height 33
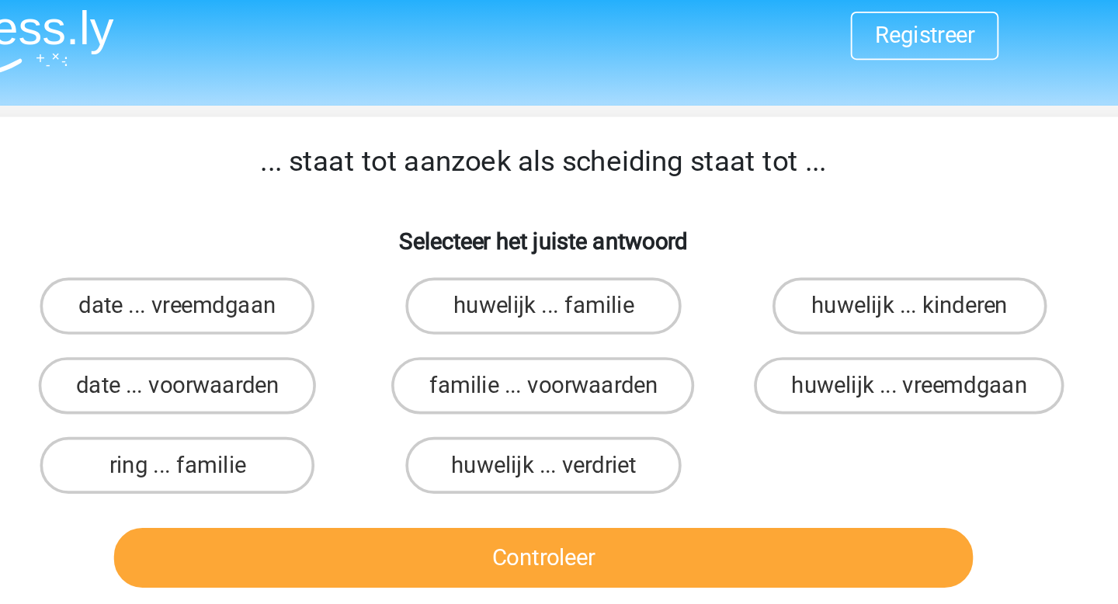
scroll to position [4, 0]
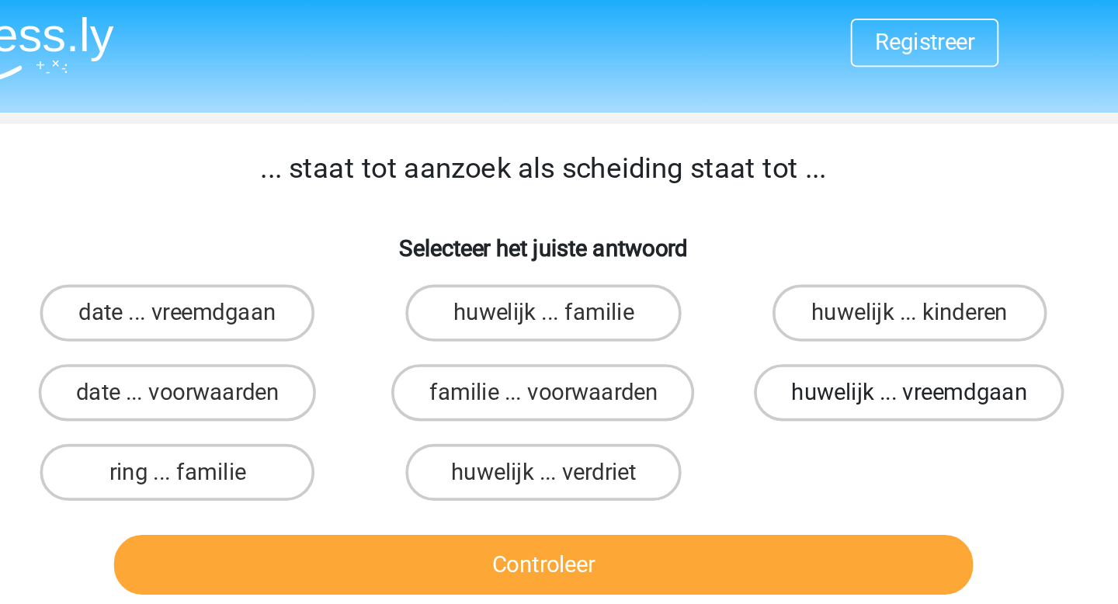
click at [779, 213] on label "huwelijk ... vreemdgaan" at bounding box center [758, 214] width 169 height 31
click at [769, 214] on input "huwelijk ... vreemdgaan" at bounding box center [763, 219] width 10 height 10
radio input "true"
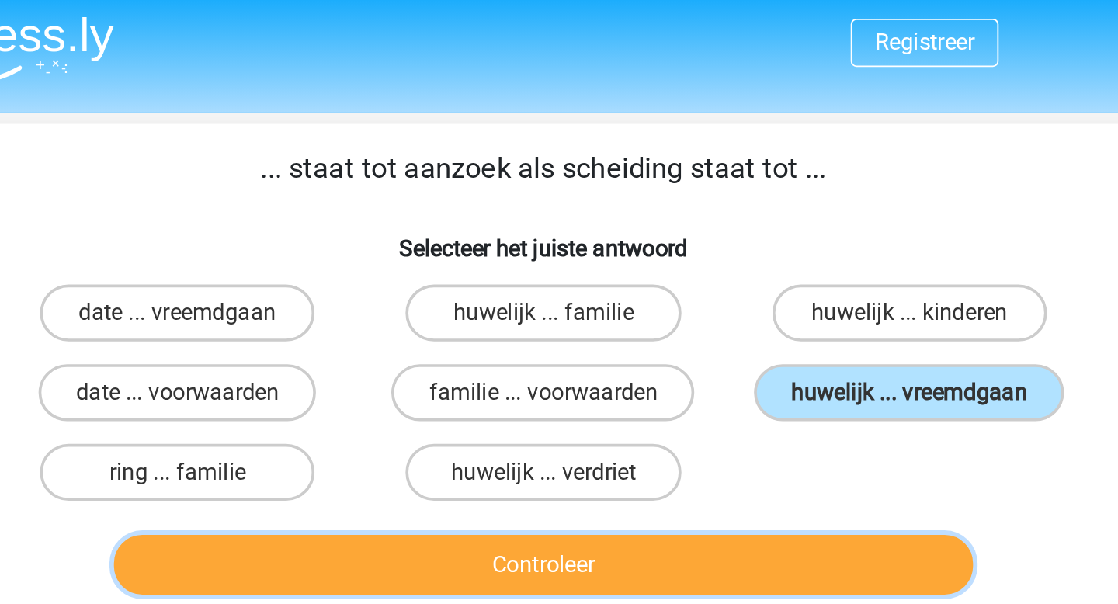
click at [693, 300] on button "Controleer" at bounding box center [559, 308] width 470 height 33
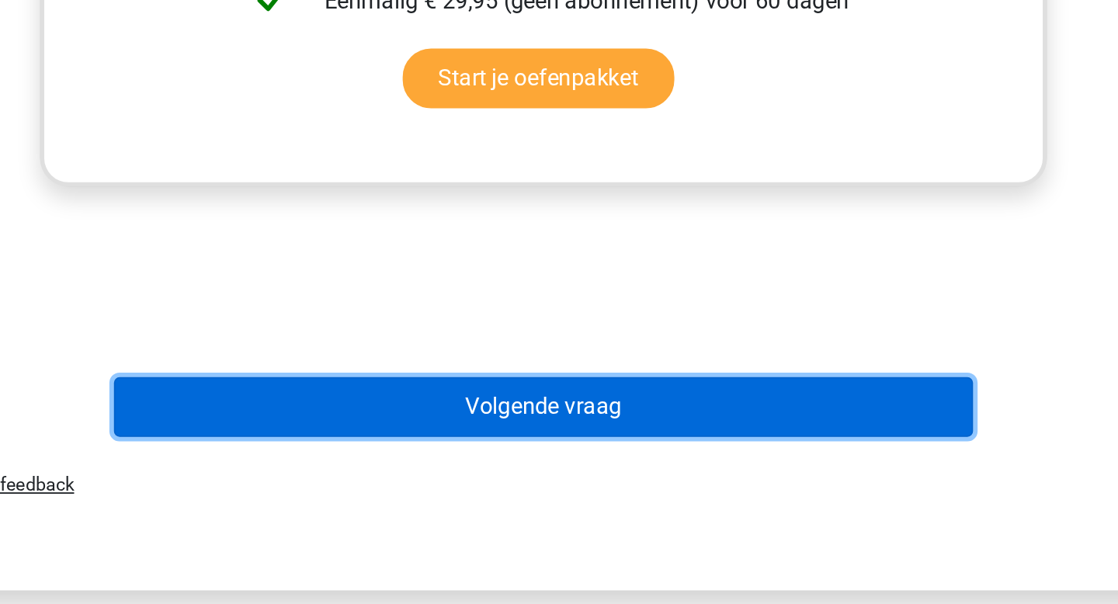
click at [706, 505] on button "Volgende vraag" at bounding box center [559, 496] width 470 height 33
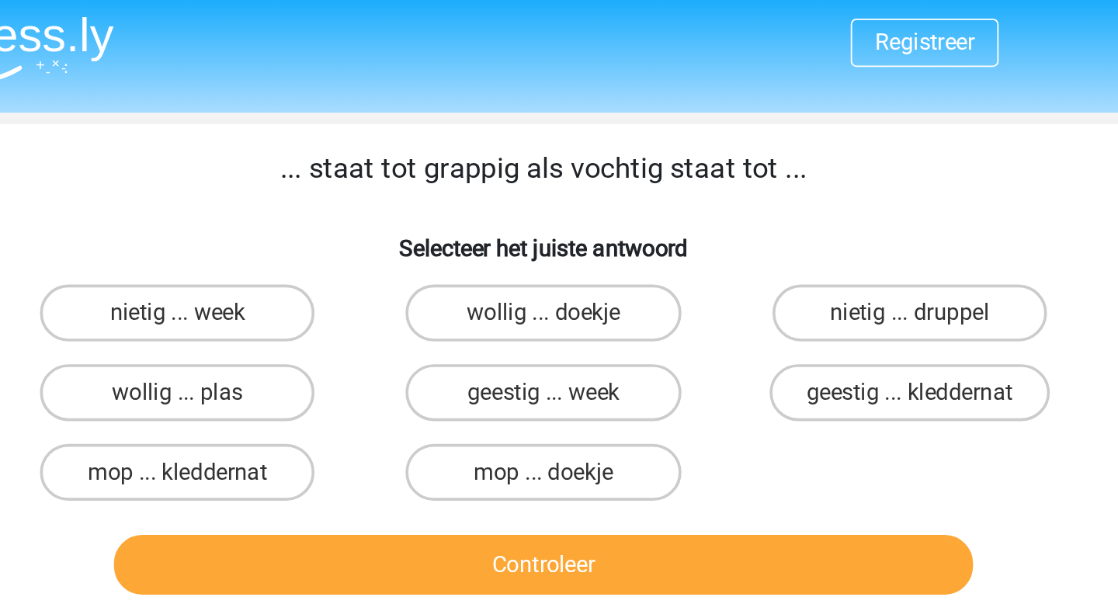
scroll to position [0, 0]
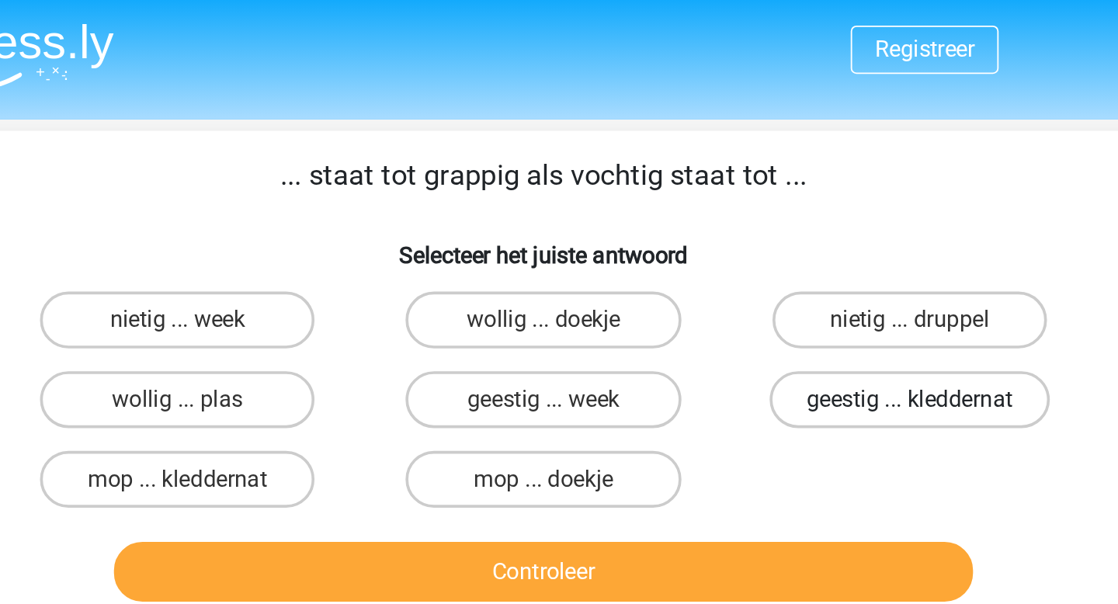
click at [727, 227] on label "geestig ... kleddernat" at bounding box center [758, 218] width 153 height 31
click at [758, 227] on input "geestig ... kleddernat" at bounding box center [763, 223] width 10 height 10
radio input "true"
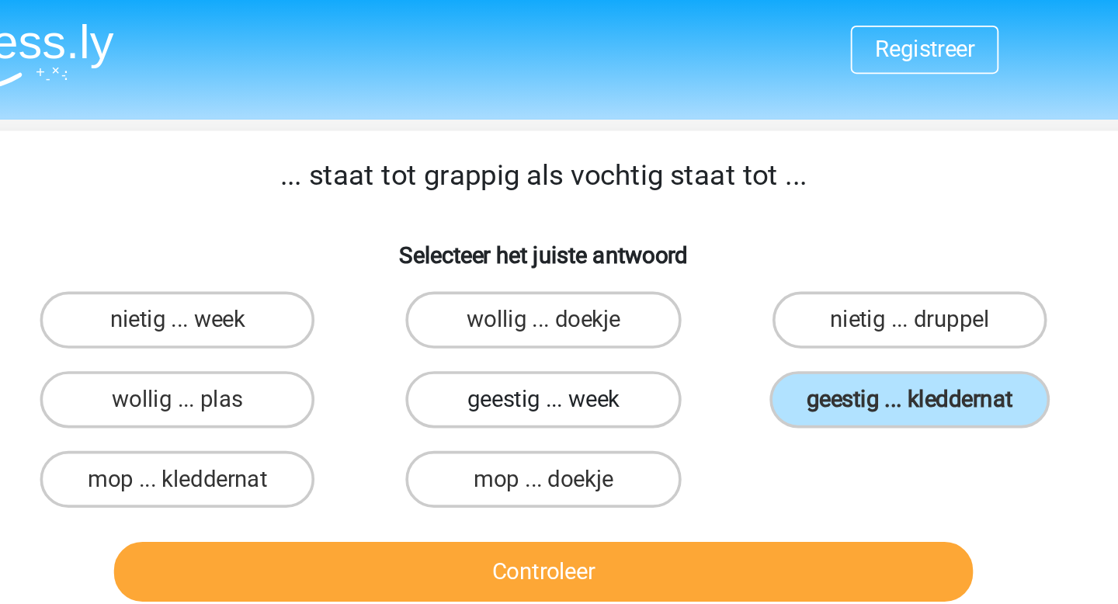
click at [581, 223] on label "geestig ... week" at bounding box center [559, 218] width 150 height 31
click at [569, 223] on input "geestig ... week" at bounding box center [564, 223] width 10 height 10
radio input "true"
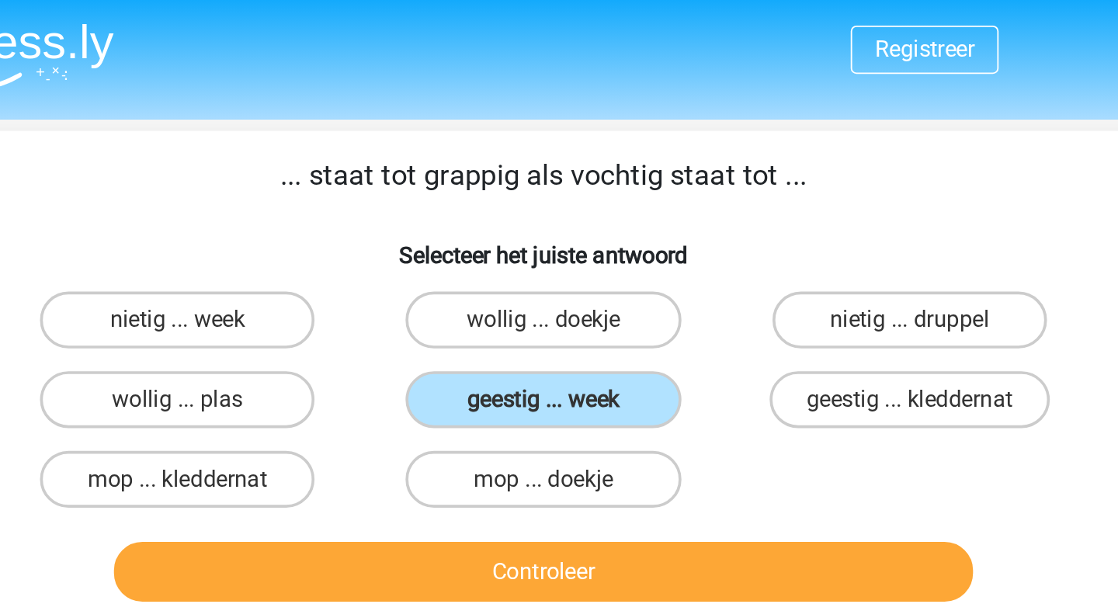
click at [566, 265] on input "mop ... doekje" at bounding box center [564, 267] width 10 height 10
radio input "true"
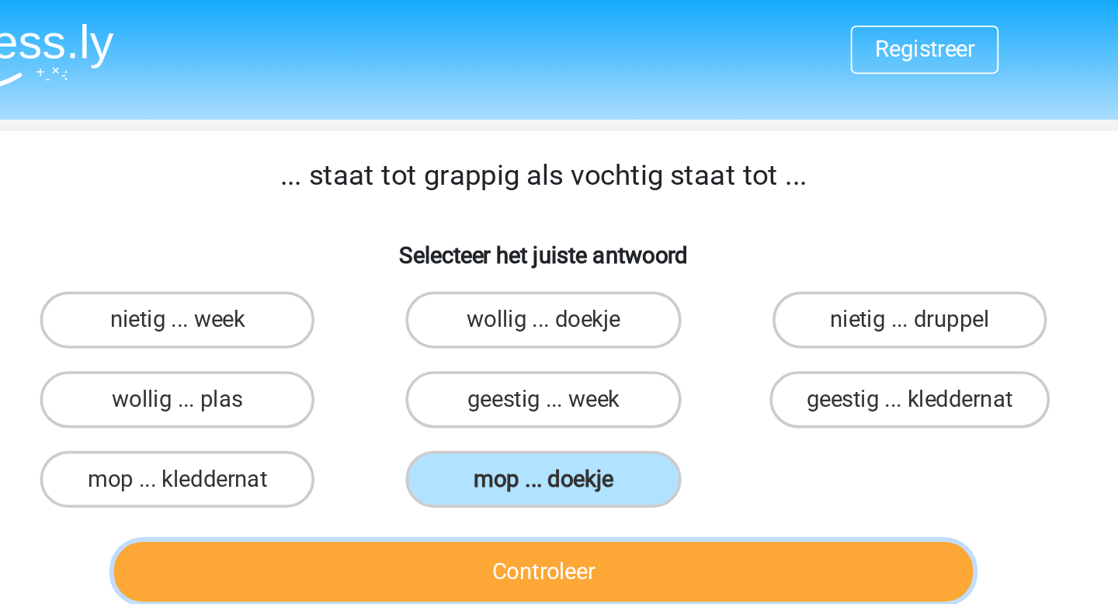
click at [580, 307] on button "Controleer" at bounding box center [559, 312] width 470 height 33
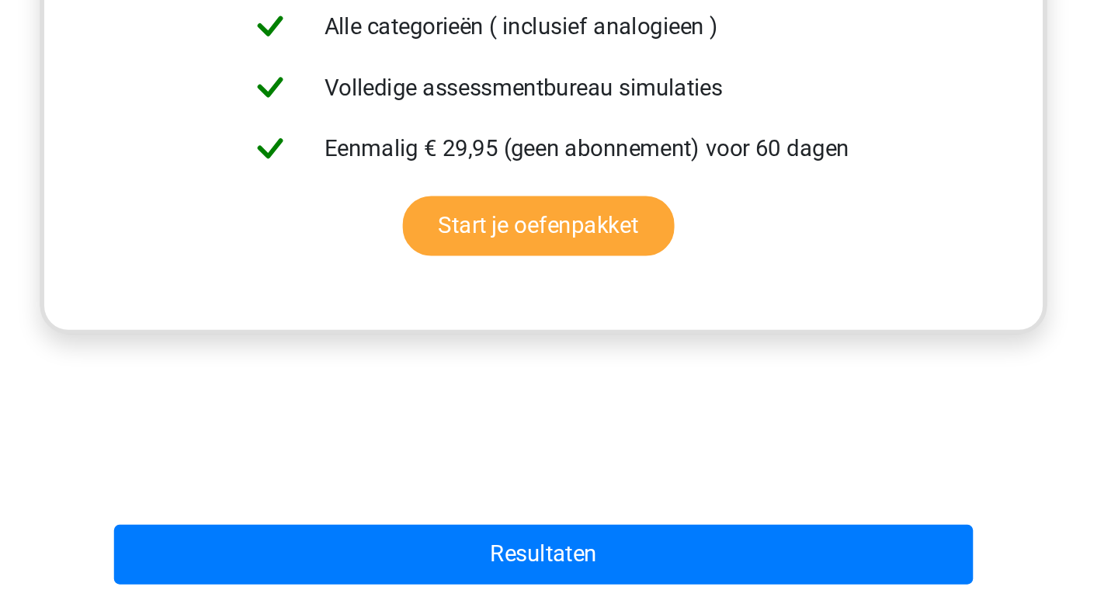
scroll to position [241, 0]
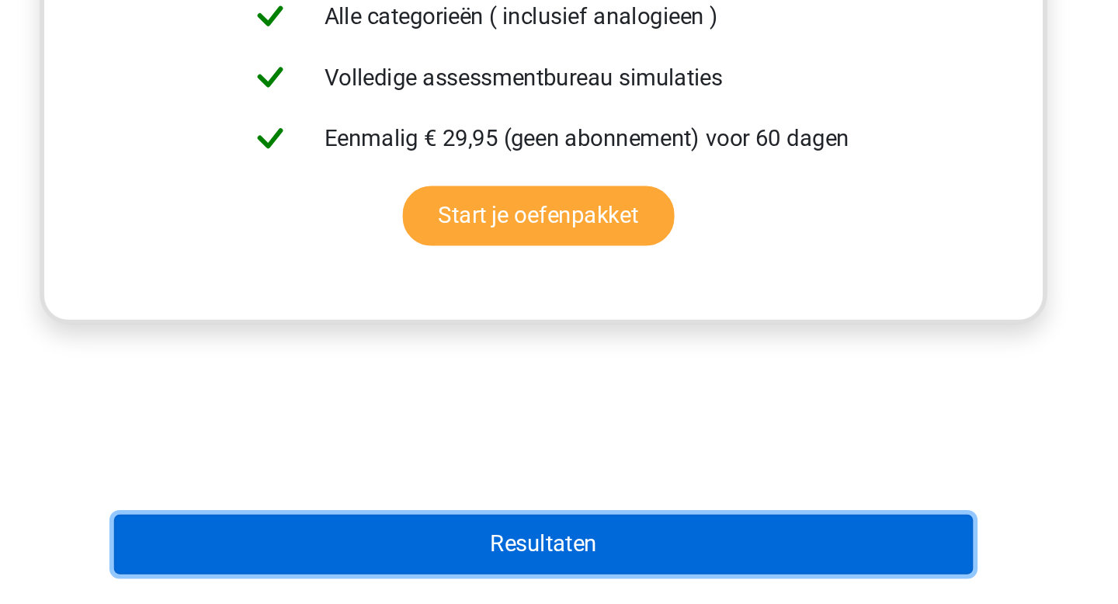
click at [580, 581] on button "Resultaten" at bounding box center [559, 571] width 470 height 33
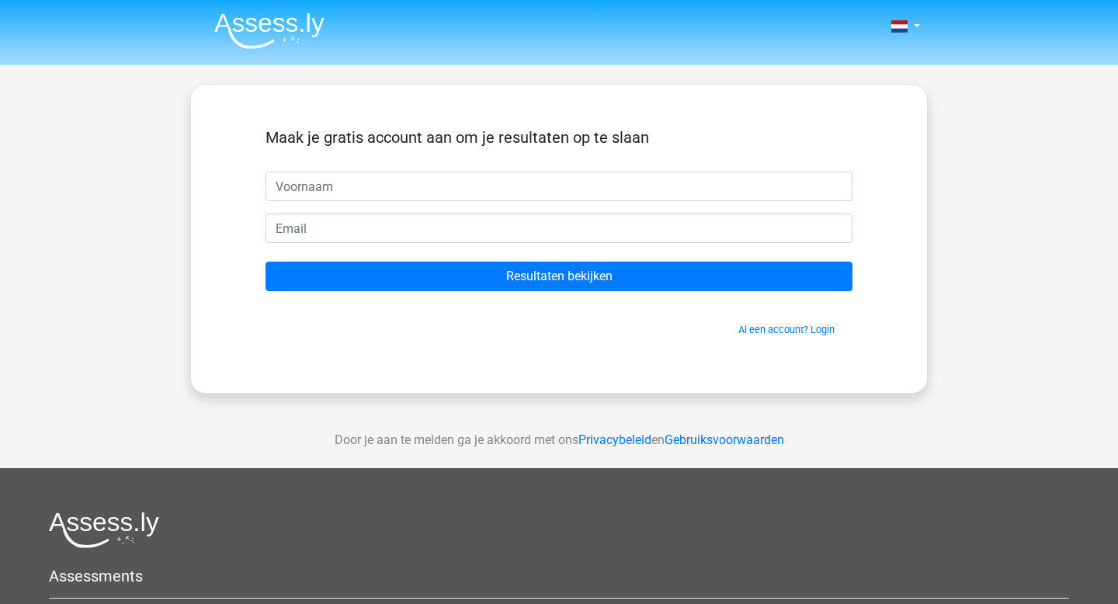
click at [279, 29] on img at bounding box center [269, 30] width 110 height 36
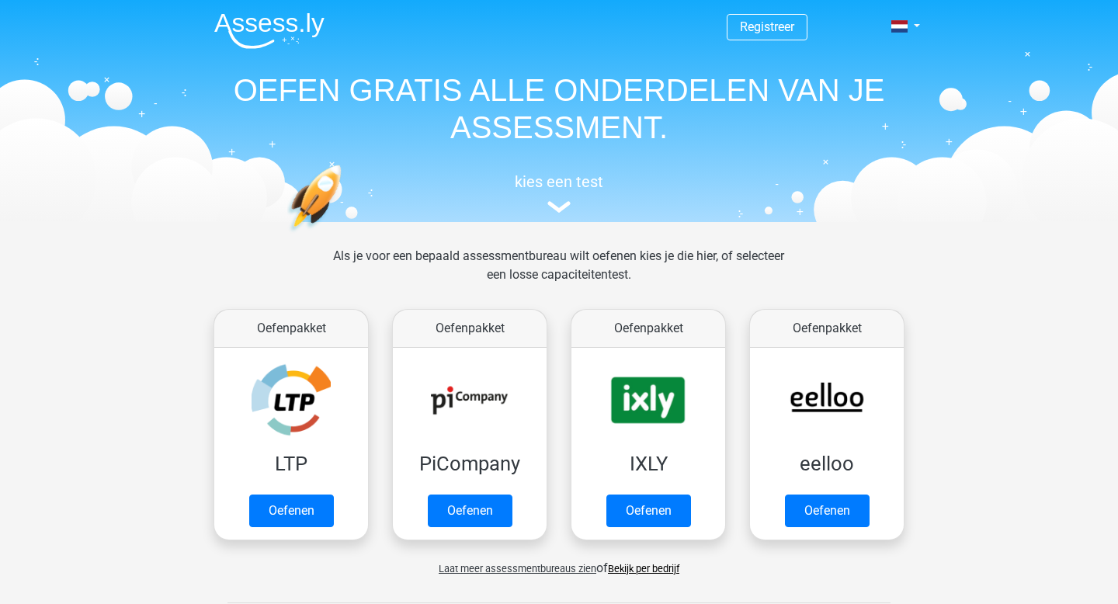
scroll to position [271, 0]
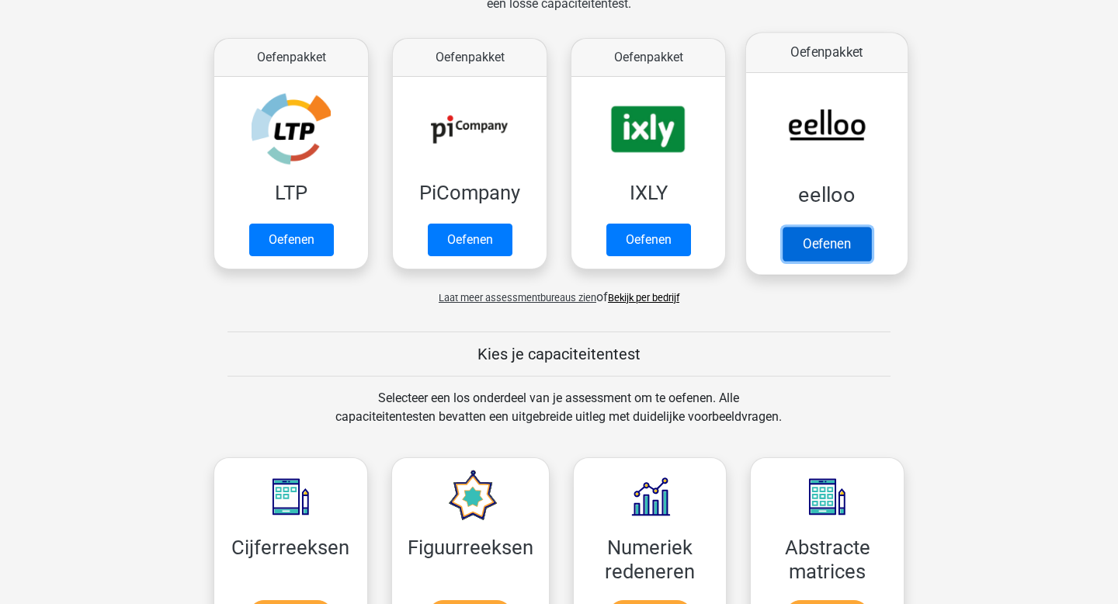
click at [821, 257] on link "Oefenen" at bounding box center [826, 244] width 88 height 34
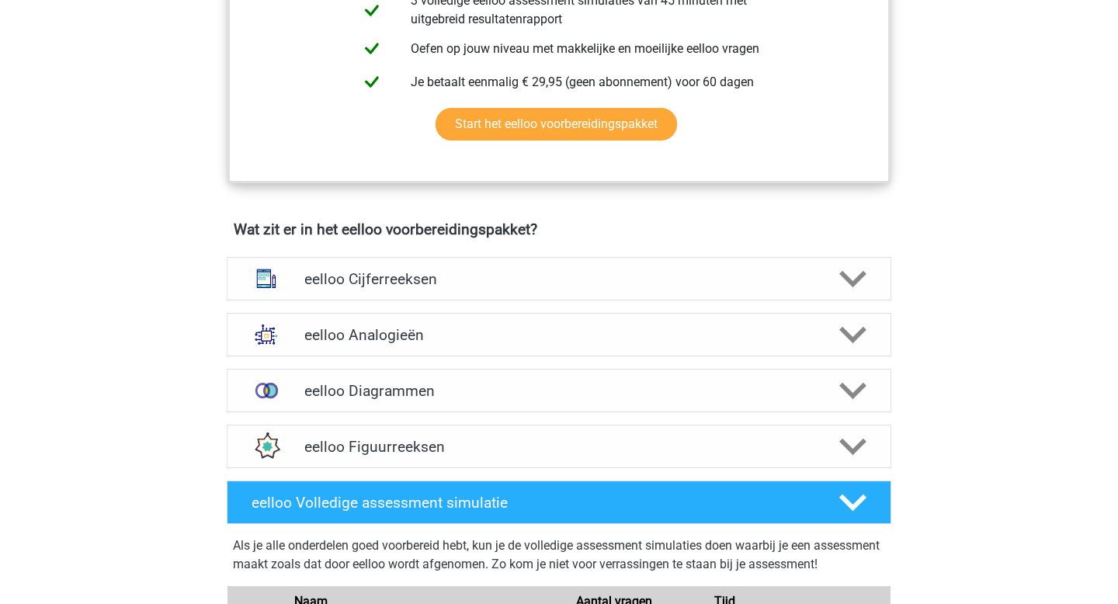
scroll to position [774, 0]
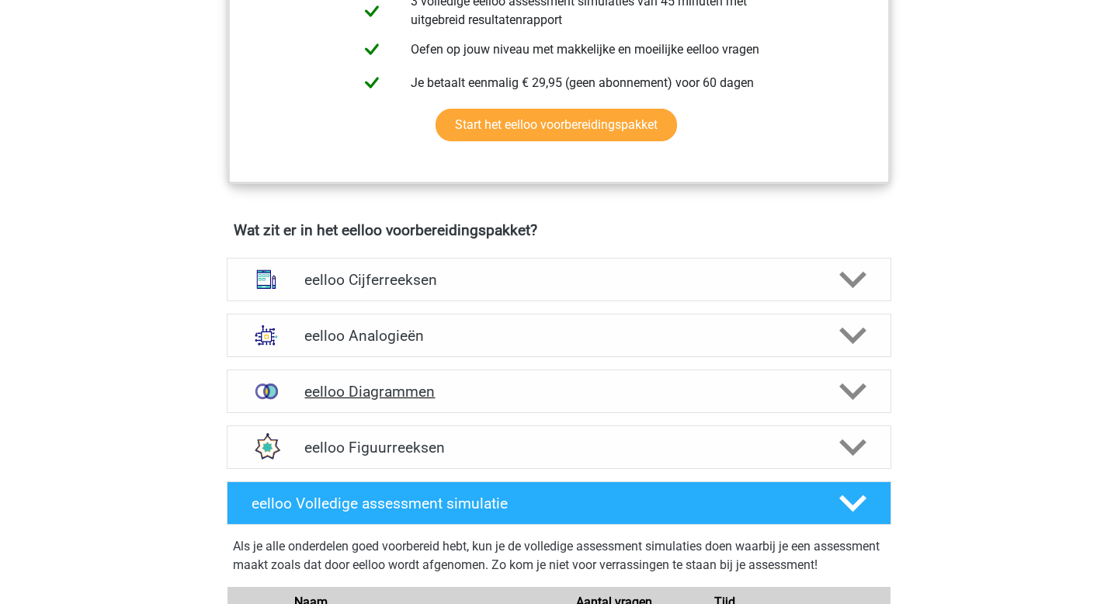
click at [587, 401] on h4 "eelloo Diagrammen" at bounding box center [558, 392] width 508 height 18
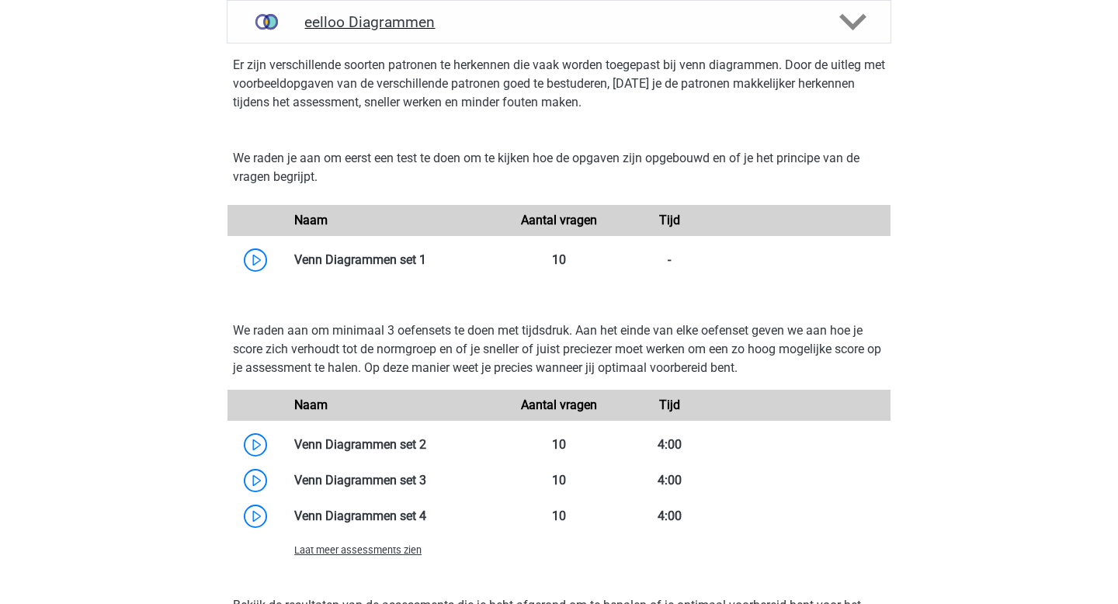
scroll to position [1147, 0]
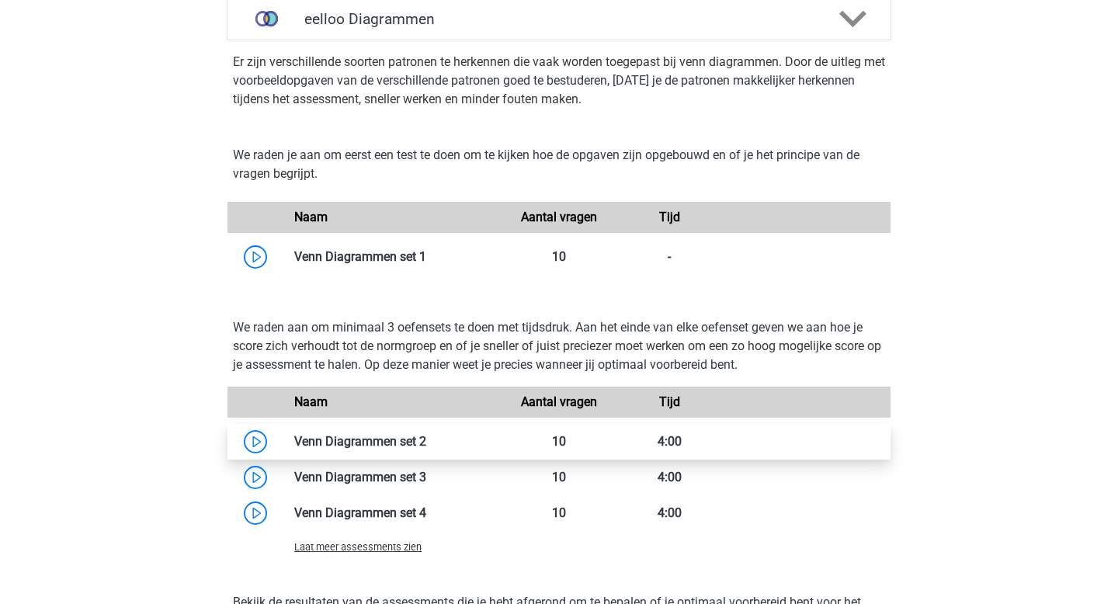
click at [426, 449] on link at bounding box center [426, 441] width 0 height 15
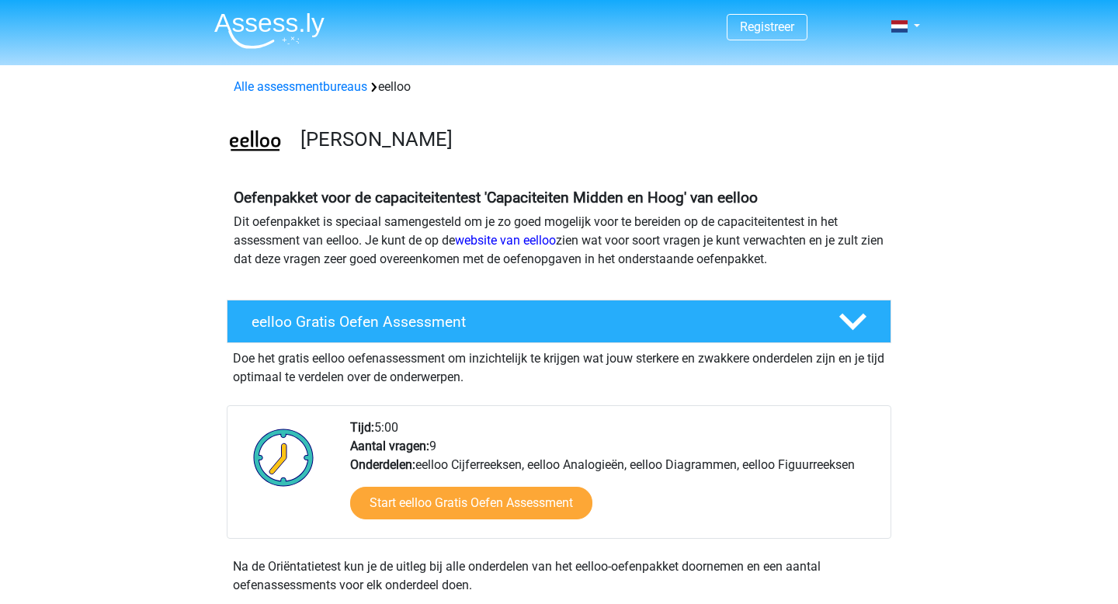
scroll to position [952, 0]
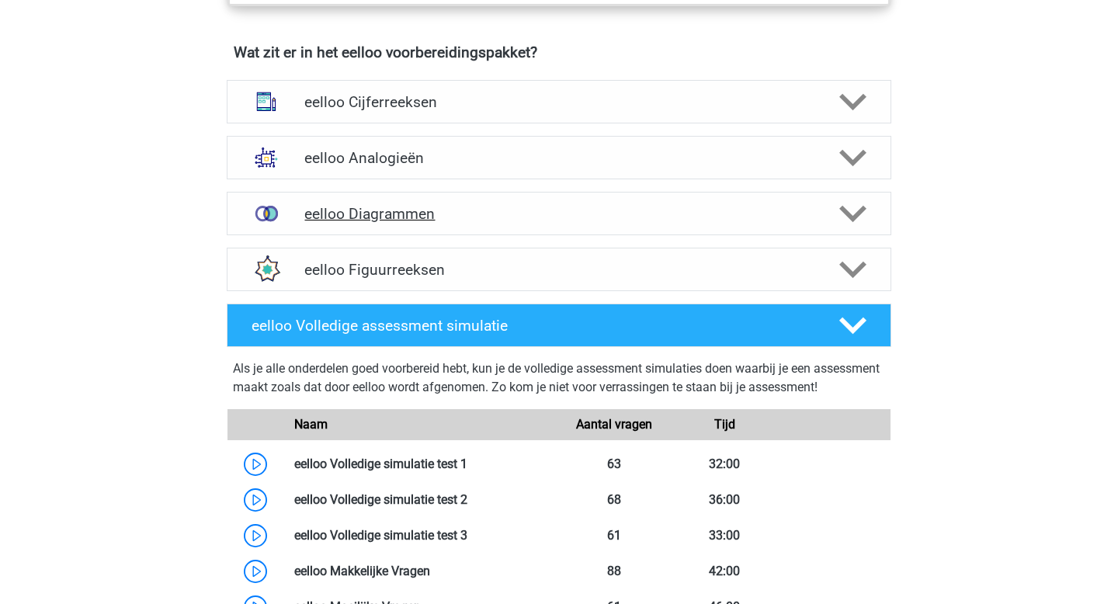
click at [595, 223] on h4 "eelloo Diagrammen" at bounding box center [558, 214] width 508 height 18
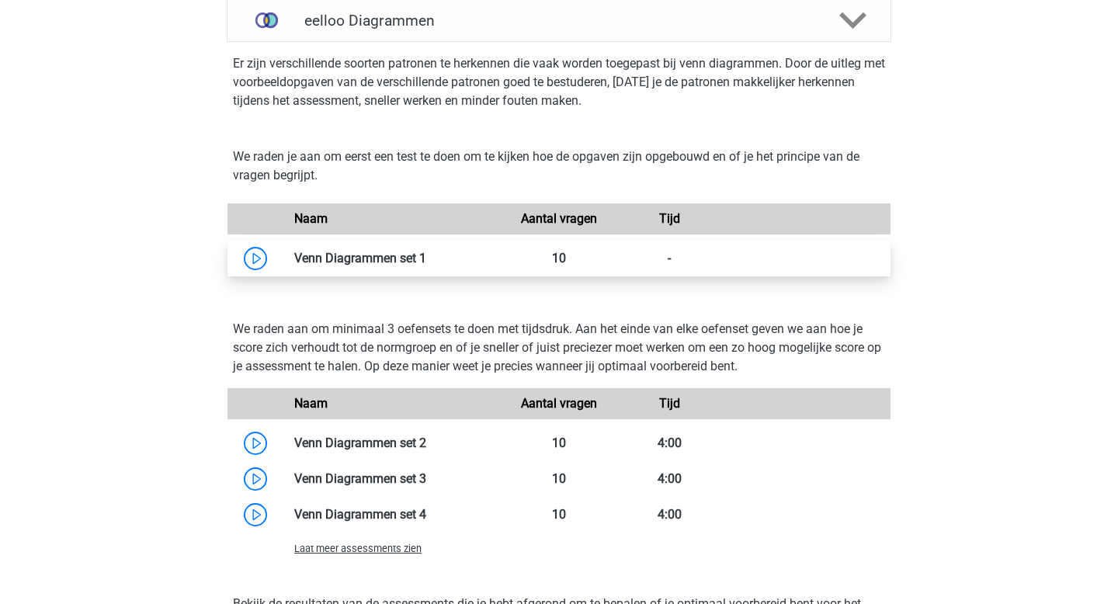
scroll to position [1151, 0]
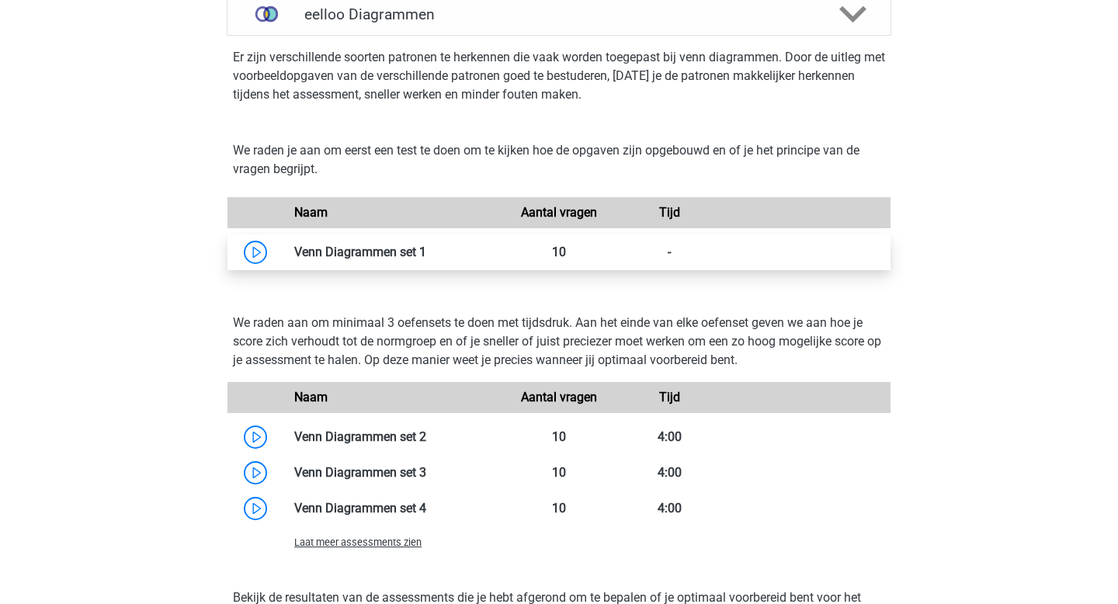
click at [426, 259] on link at bounding box center [426, 252] width 0 height 15
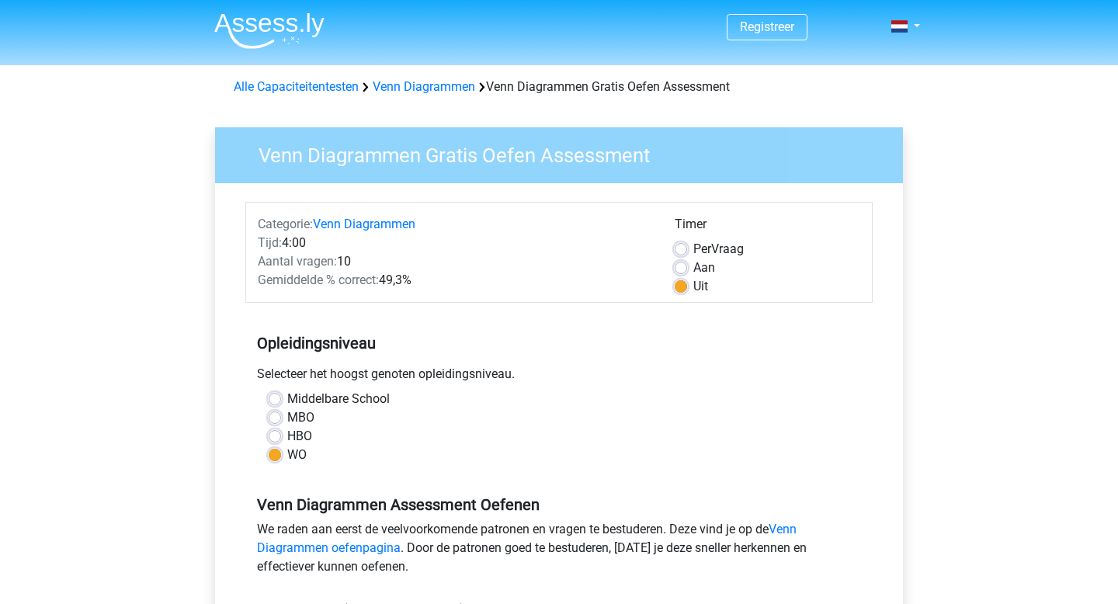
scroll to position [356, 0]
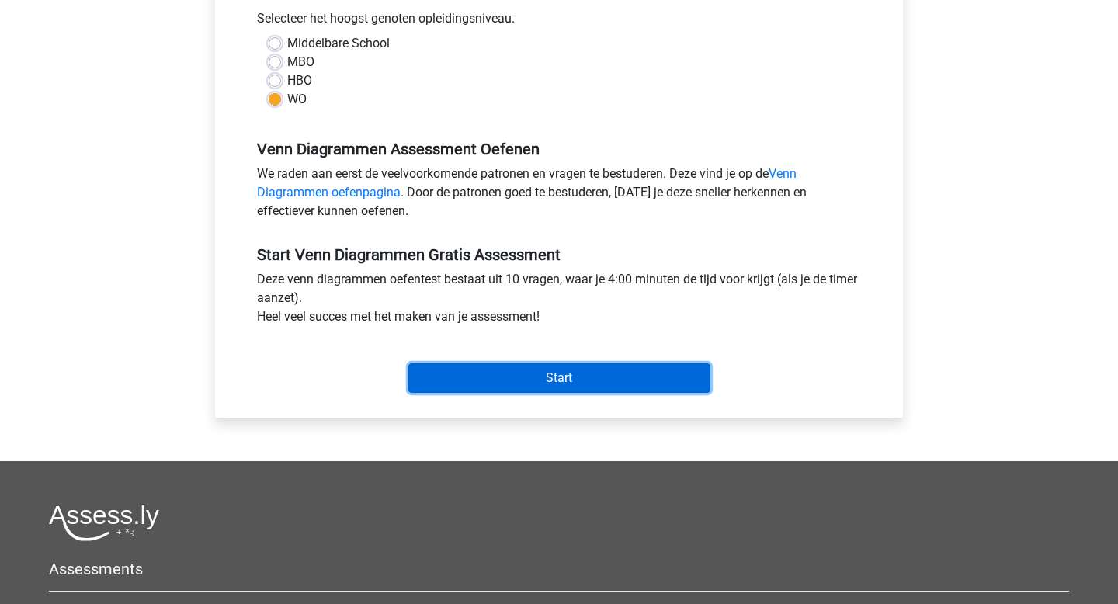
click at [488, 379] on input "Start" at bounding box center [559, 377] width 302 height 29
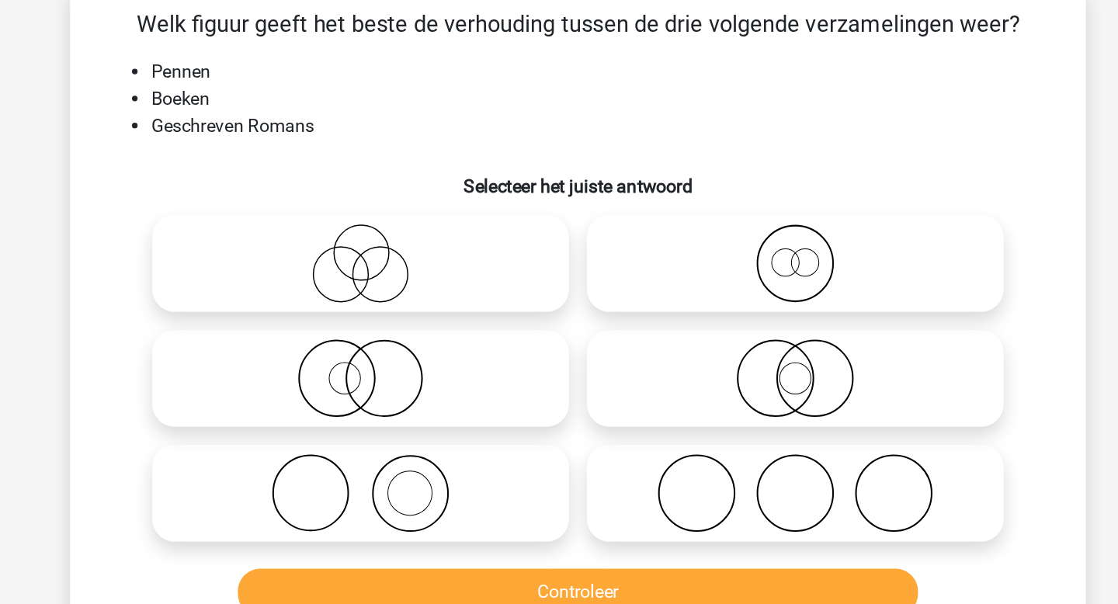
click at [444, 395] on icon at bounding box center [409, 419] width 275 height 54
click at [419, 401] on input "radio" at bounding box center [414, 406] width 10 height 10
radio input "true"
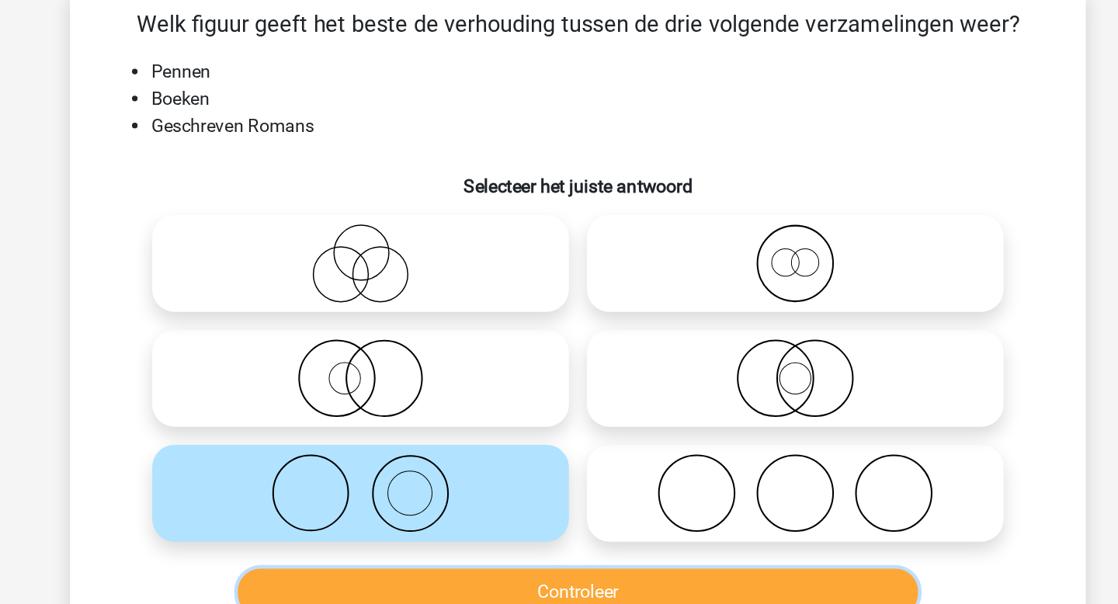
click at [512, 476] on button "Controleer" at bounding box center [559, 487] width 470 height 33
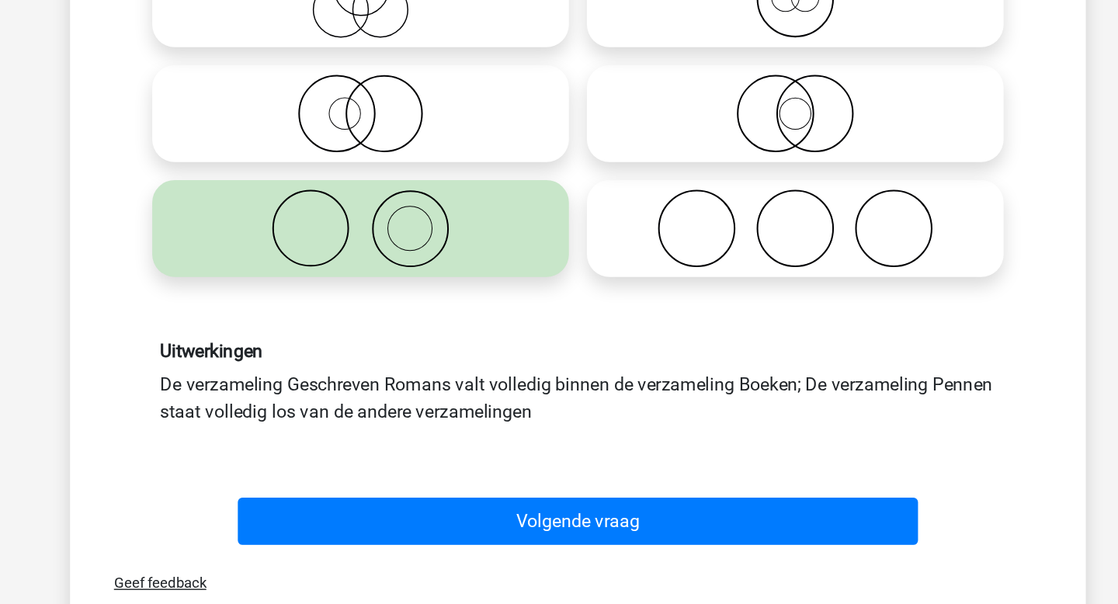
scroll to position [85, 0]
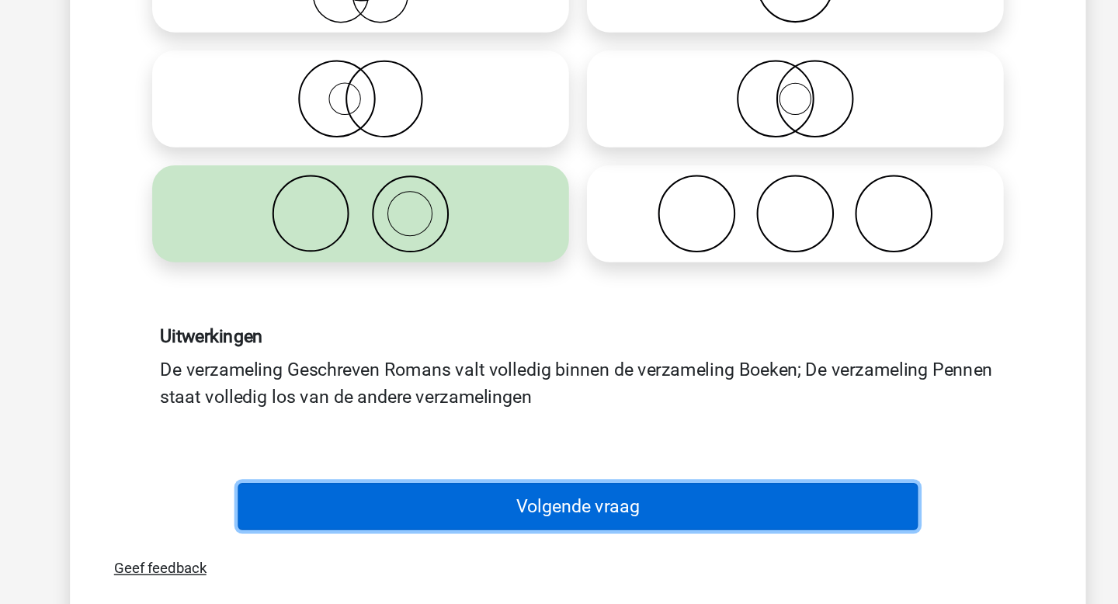
click at [590, 544] on button "Volgende vraag" at bounding box center [559, 536] width 470 height 33
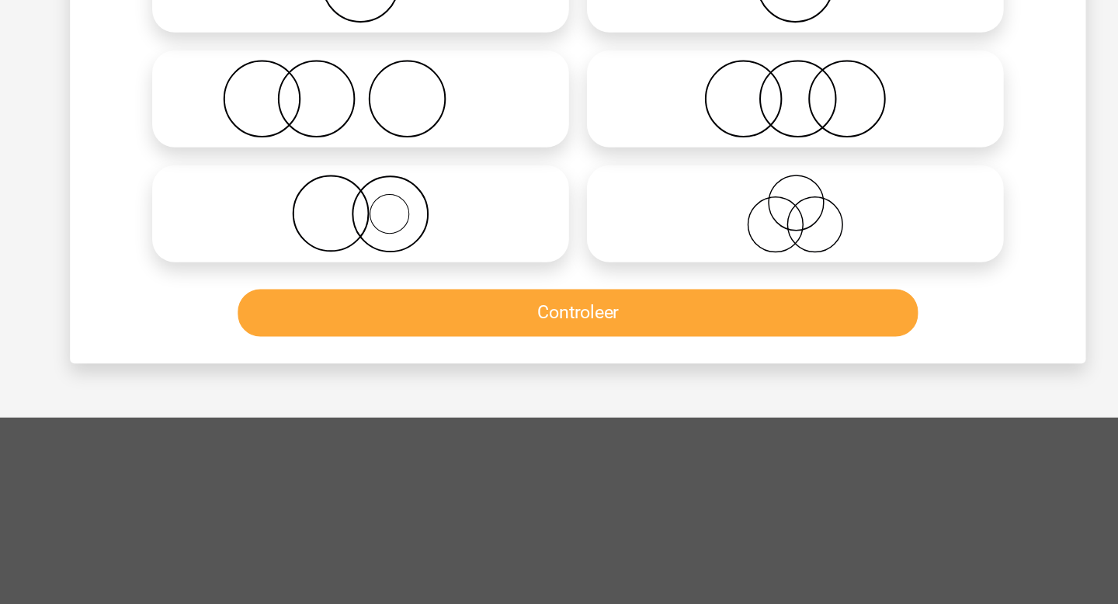
scroll to position [71, 0]
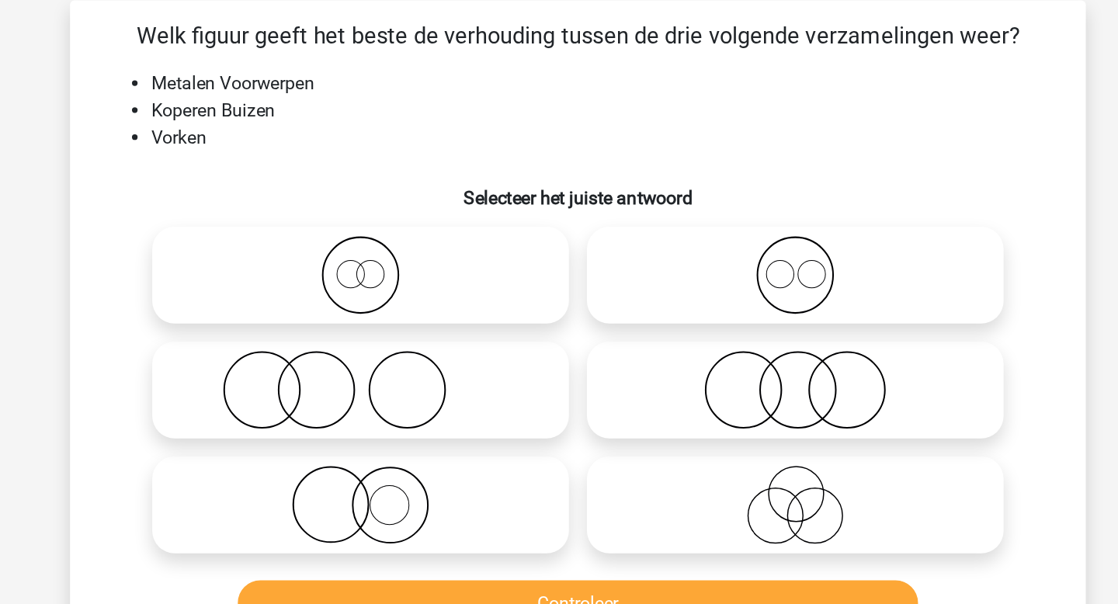
click at [441, 342] on icon at bounding box center [409, 348] width 275 height 54
click at [419, 340] on input "radio" at bounding box center [414, 335] width 10 height 10
radio input "true"
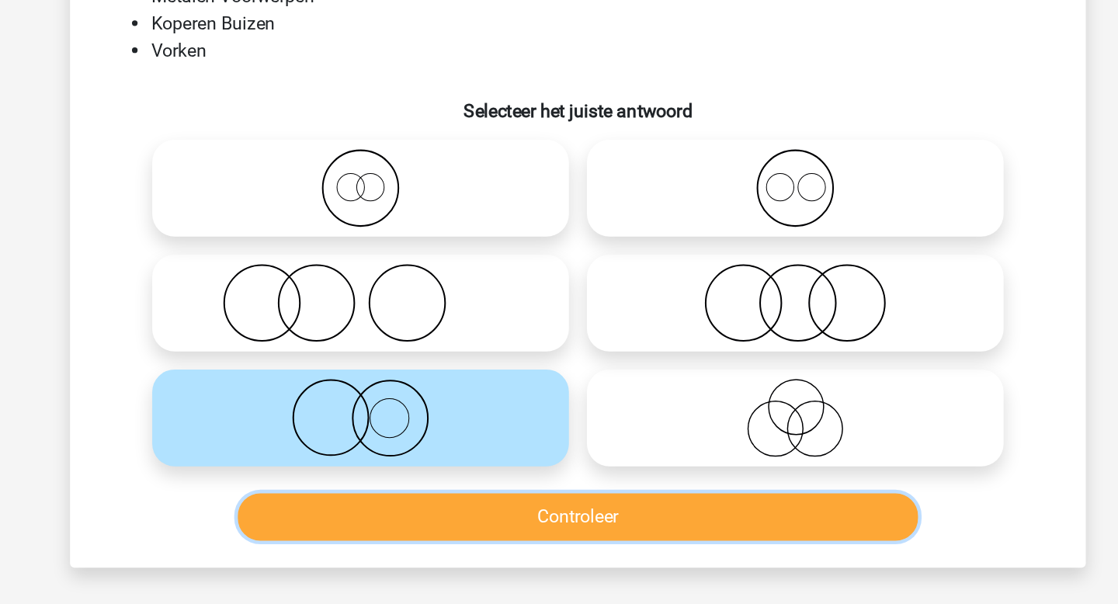
click at [454, 411] on button "Controleer" at bounding box center [559, 416] width 470 height 33
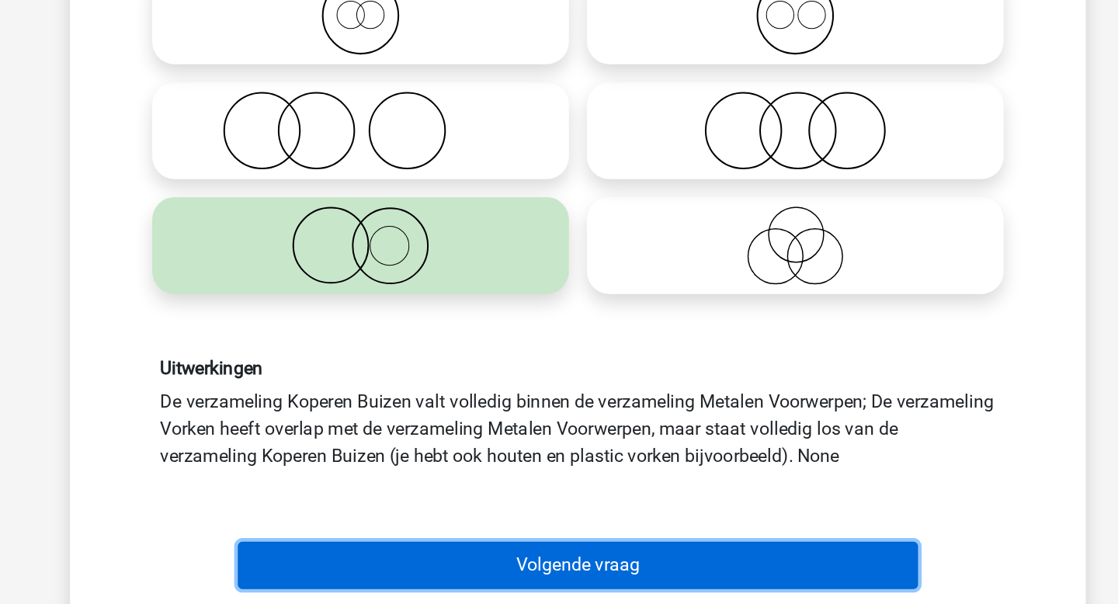
click at [473, 559] on button "Volgende vraag" at bounding box center [559, 568] width 470 height 33
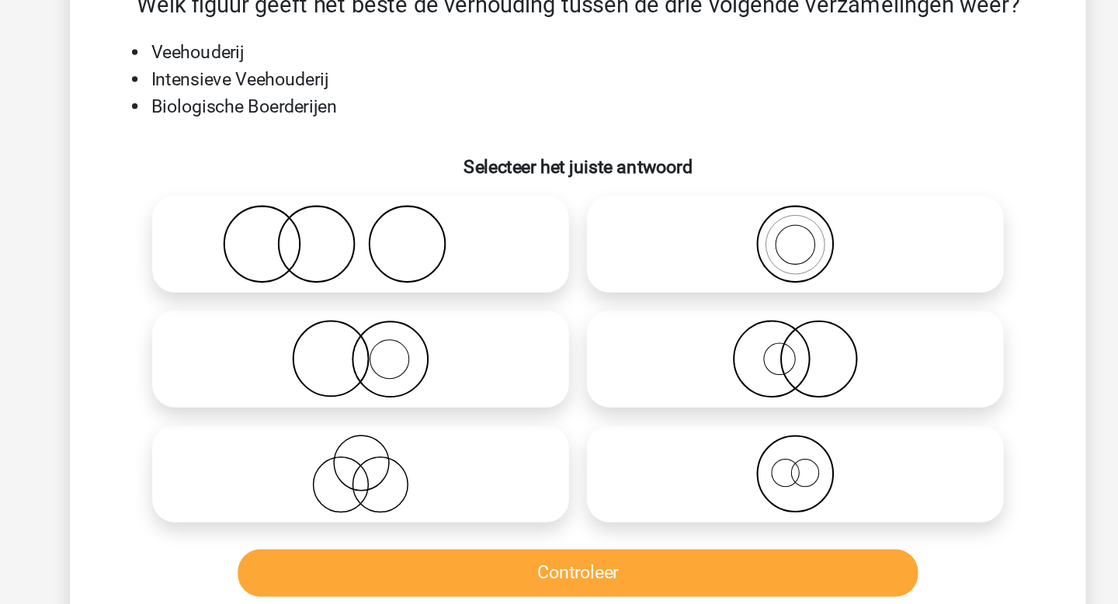
click at [477, 259] on icon at bounding box center [409, 268] width 275 height 54
click at [419, 259] on input "radio" at bounding box center [414, 256] width 10 height 10
radio input "true"
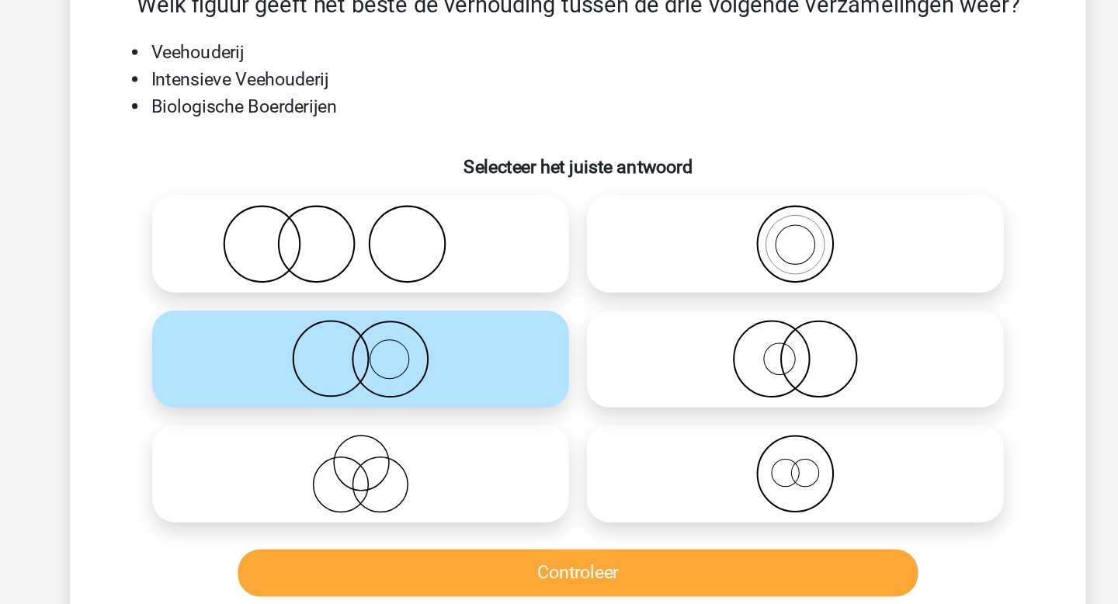
click at [647, 290] on icon at bounding box center [708, 268] width 275 height 54
click at [709, 261] on input "radio" at bounding box center [714, 256] width 10 height 10
radio input "true"
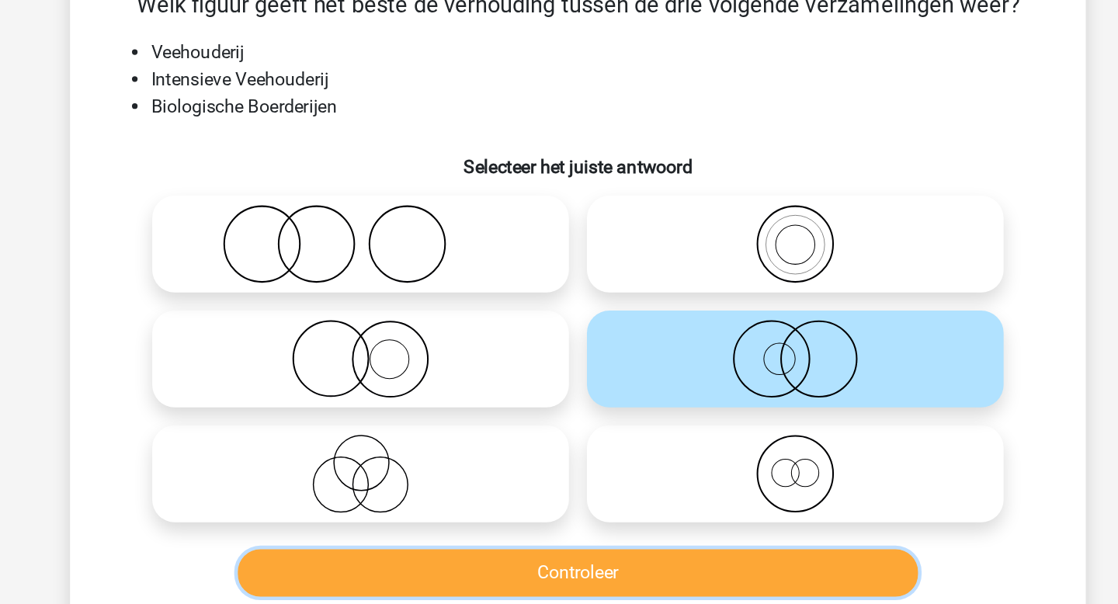
click at [619, 423] on button "Controleer" at bounding box center [559, 416] width 470 height 33
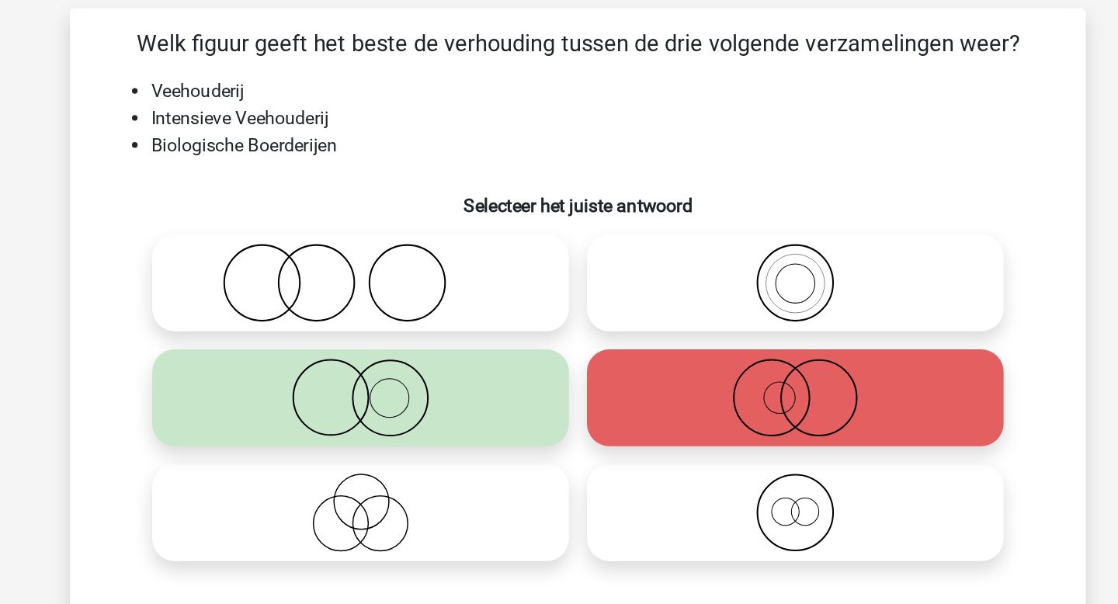
scroll to position [64, 0]
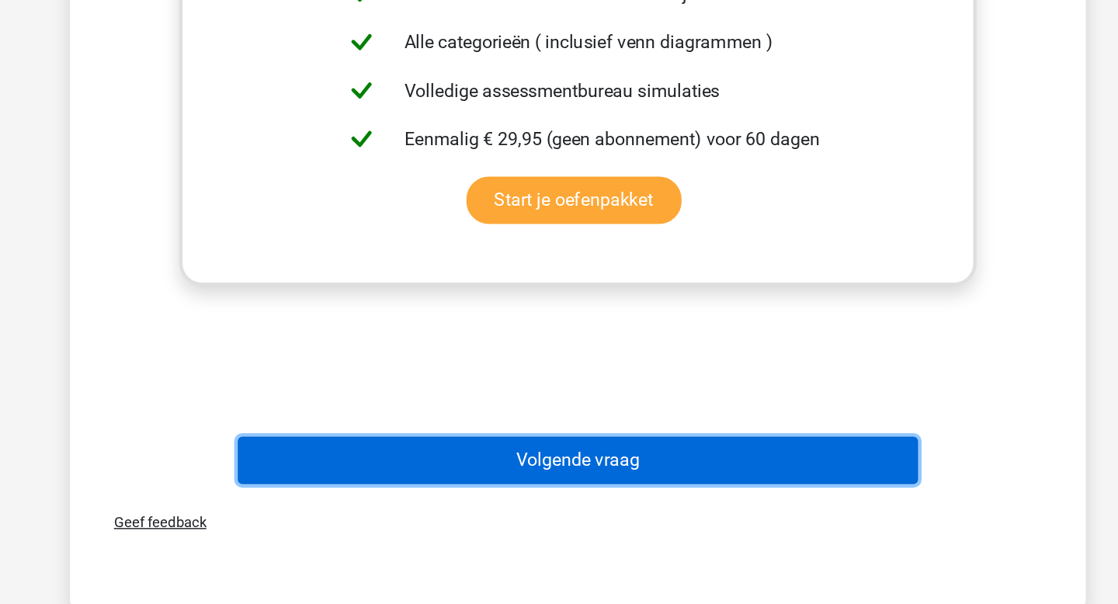
click at [439, 500] on button "Volgende vraag" at bounding box center [559, 504] width 470 height 33
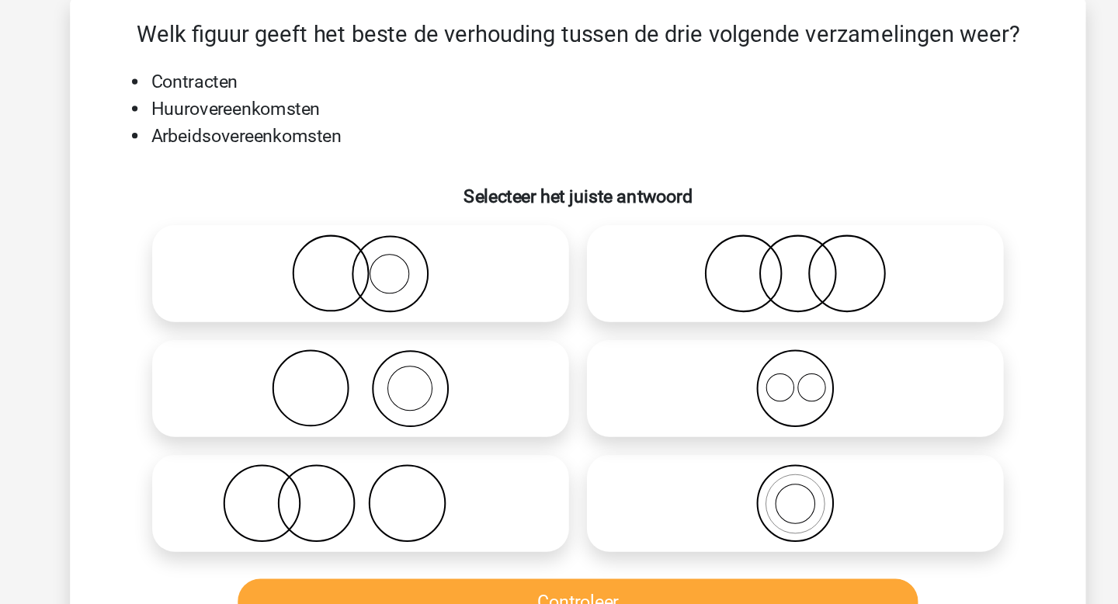
scroll to position [71, 0]
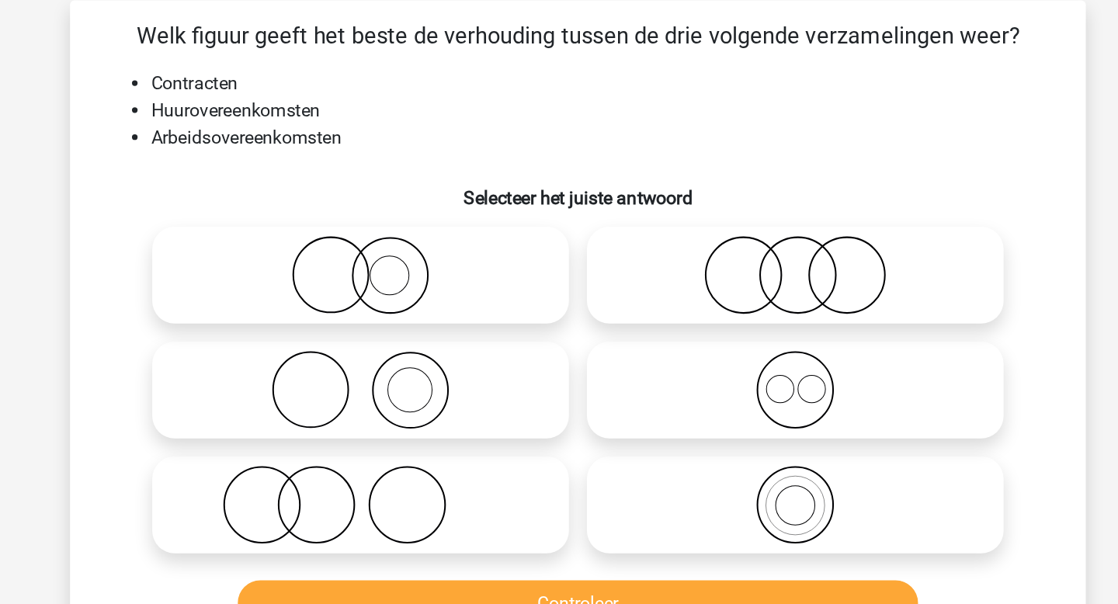
click at [668, 286] on icon at bounding box center [708, 268] width 275 height 54
click at [709, 261] on input "radio" at bounding box center [714, 256] width 10 height 10
radio input "true"
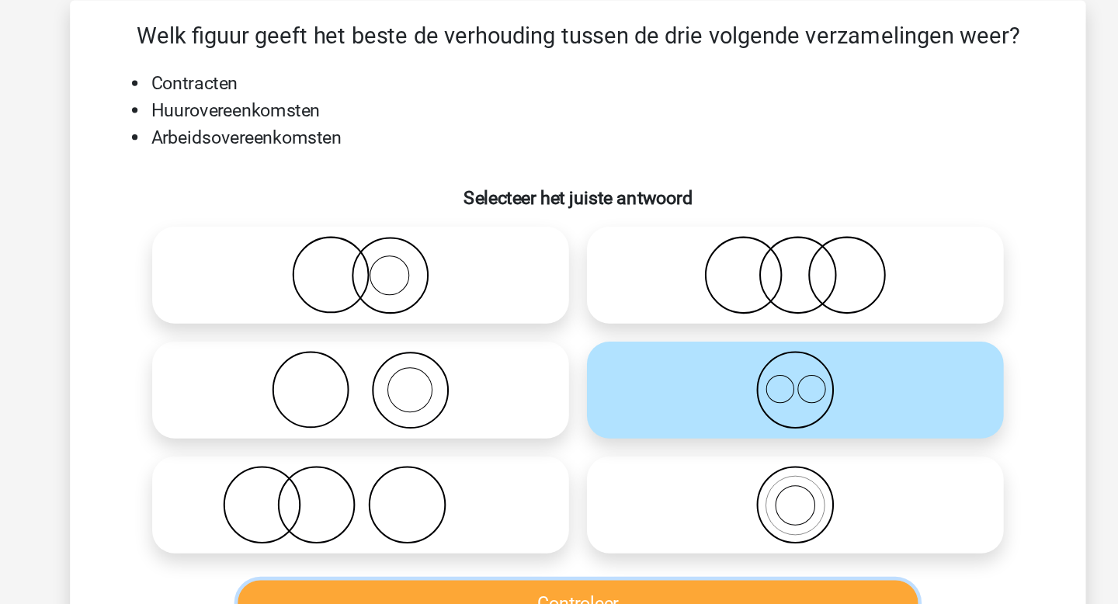
click at [640, 411] on button "Controleer" at bounding box center [559, 416] width 470 height 33
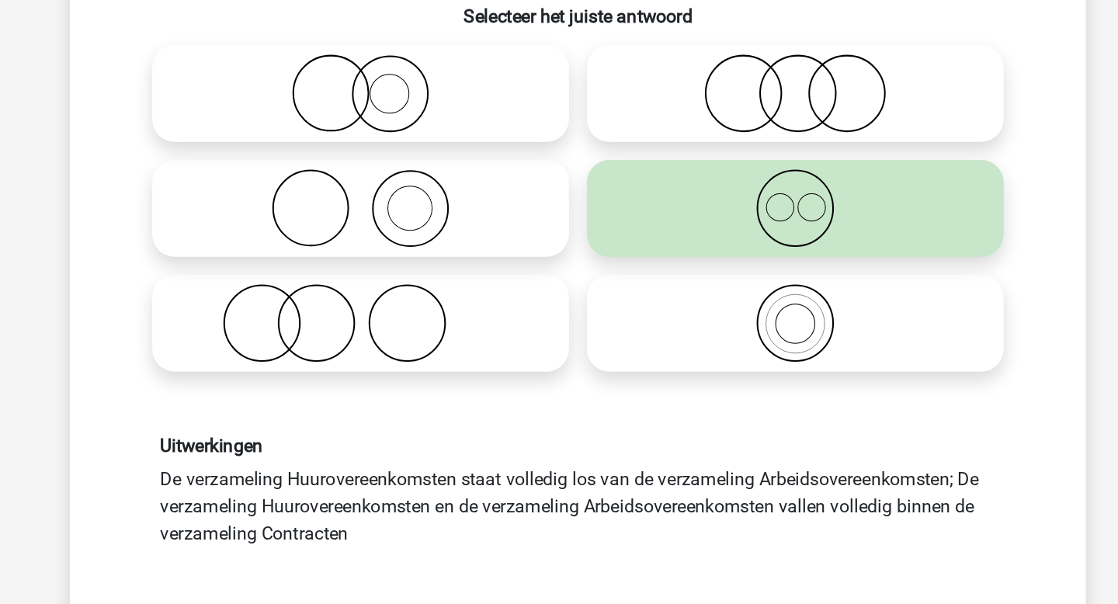
click at [599, 427] on h6 "Uitwerkingen" at bounding box center [559, 432] width 576 height 15
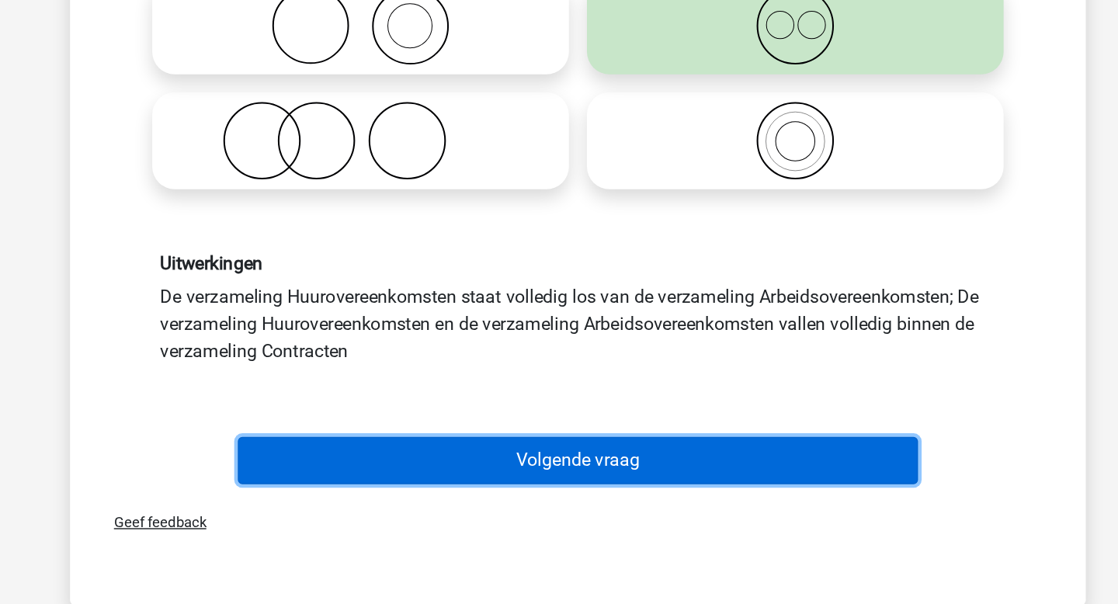
click at [611, 501] on button "Volgende vraag" at bounding box center [559, 504] width 470 height 33
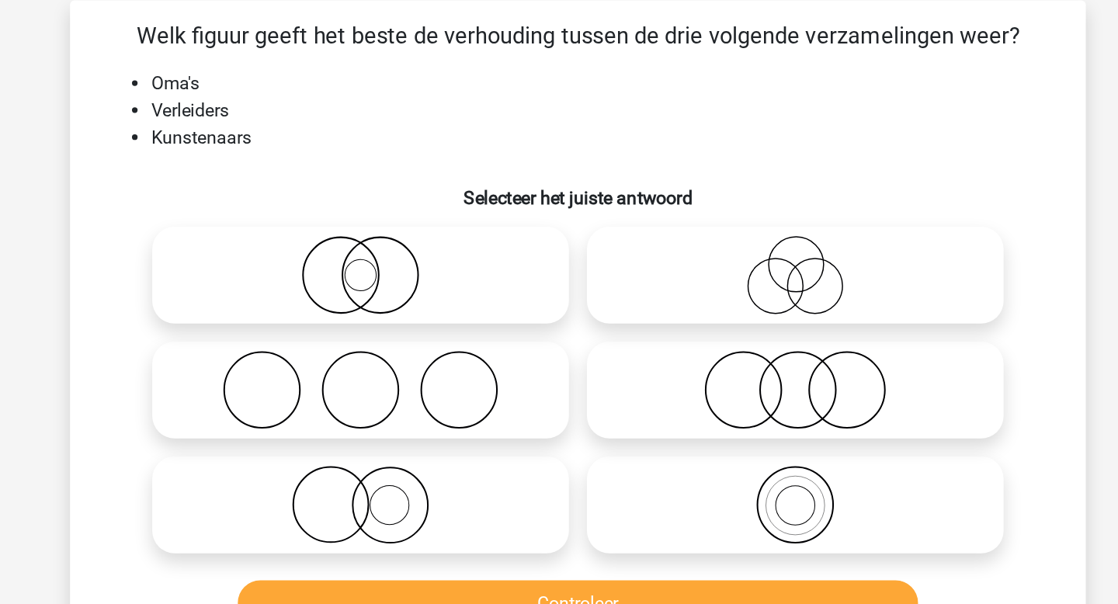
click at [745, 196] on icon at bounding box center [708, 189] width 275 height 54
click at [719, 182] on input "radio" at bounding box center [714, 177] width 10 height 10
radio input "true"
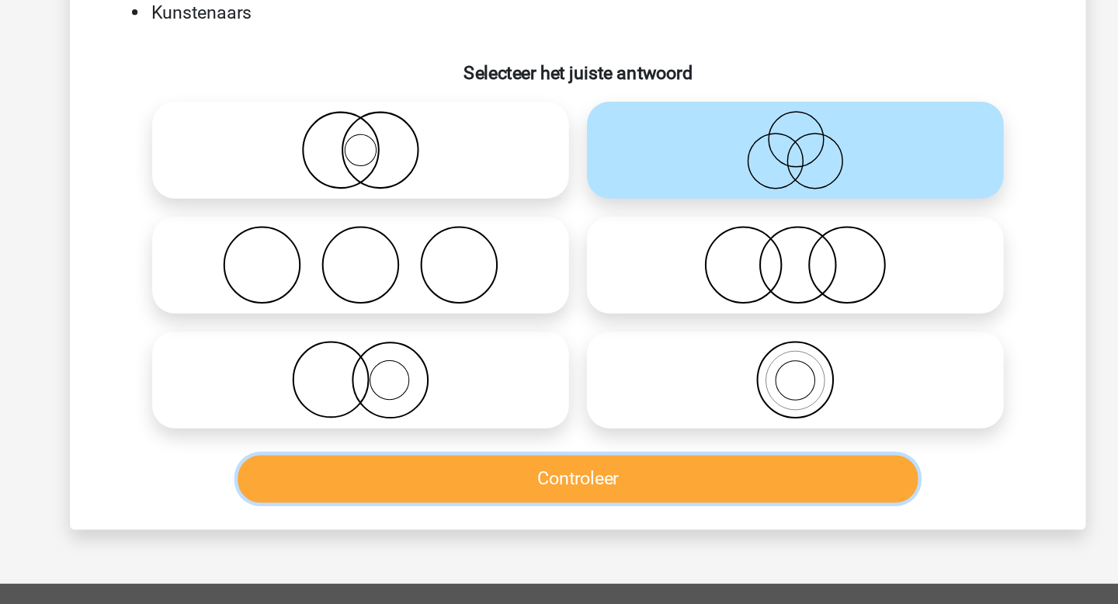
click at [697, 411] on button "Controleer" at bounding box center [559, 416] width 470 height 33
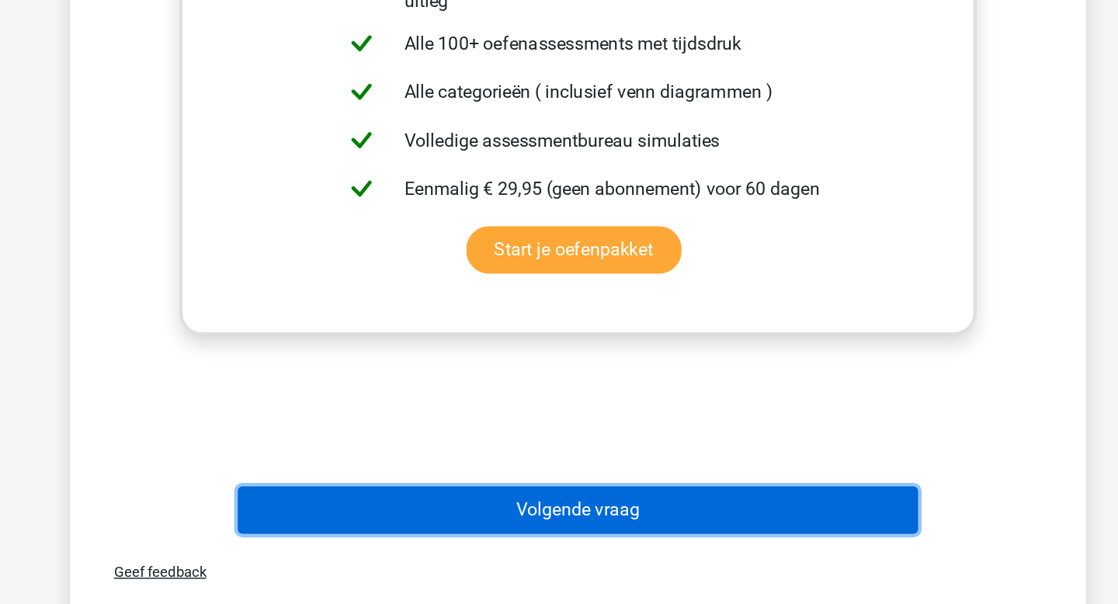
click at [721, 543] on button "Volgende vraag" at bounding box center [559, 538] width 470 height 33
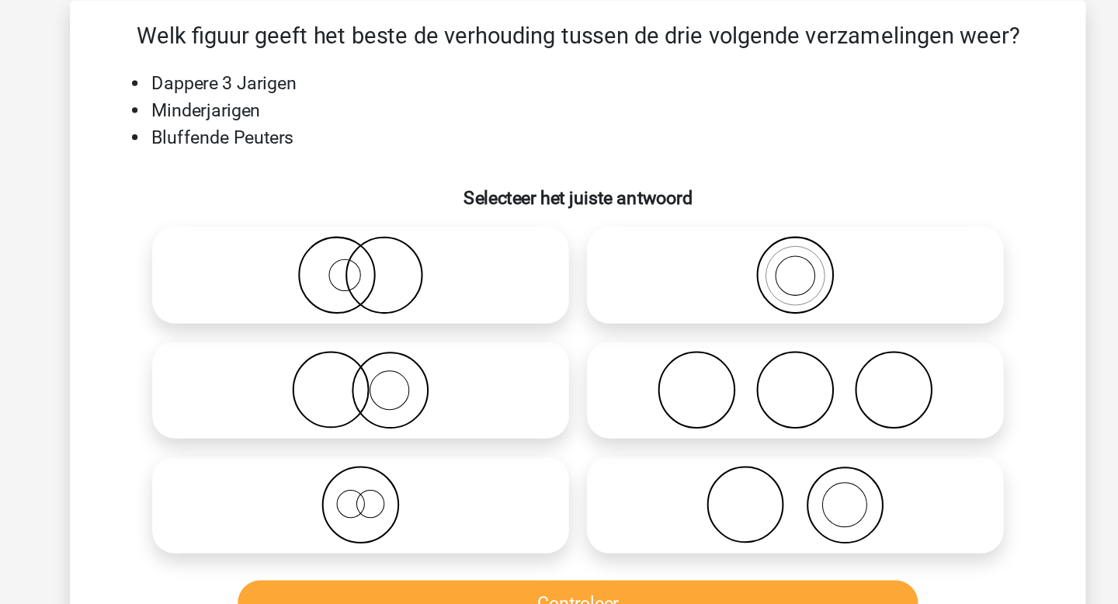
scroll to position [53, 0]
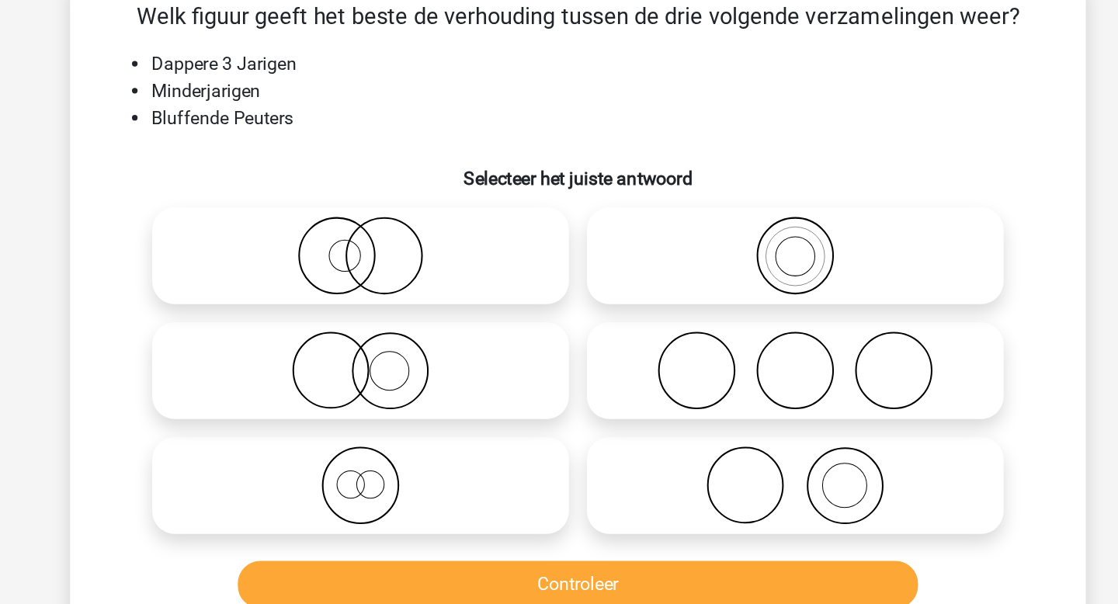
click at [457, 364] on icon at bounding box center [409, 366] width 275 height 54
click at [419, 359] on input "radio" at bounding box center [414, 354] width 10 height 10
radio input "true"
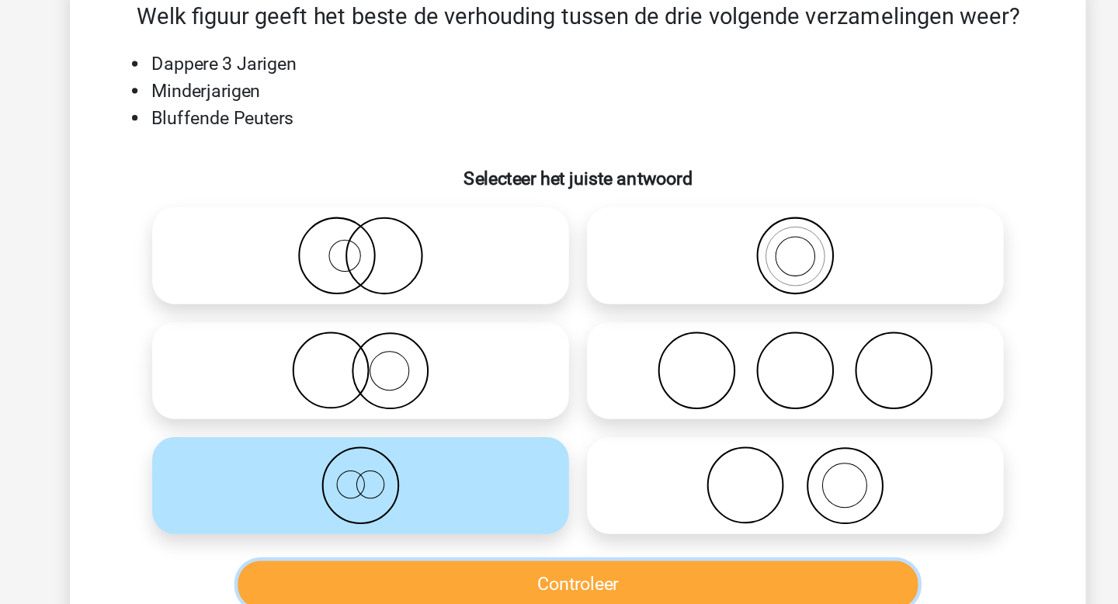
click at [488, 430] on button "Controleer" at bounding box center [559, 434] width 470 height 33
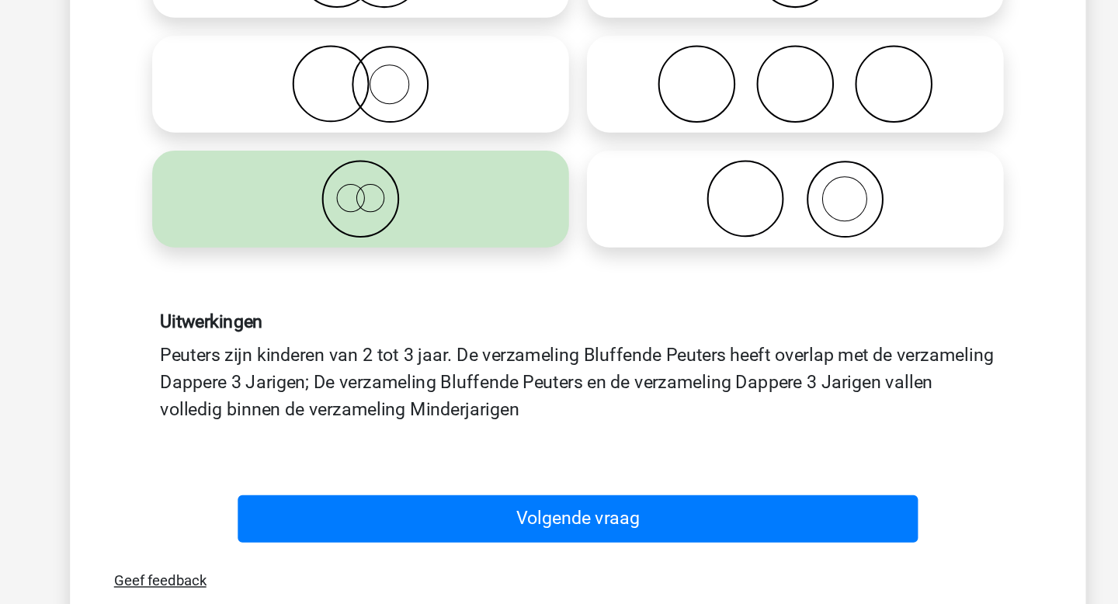
scroll to position [109, 0]
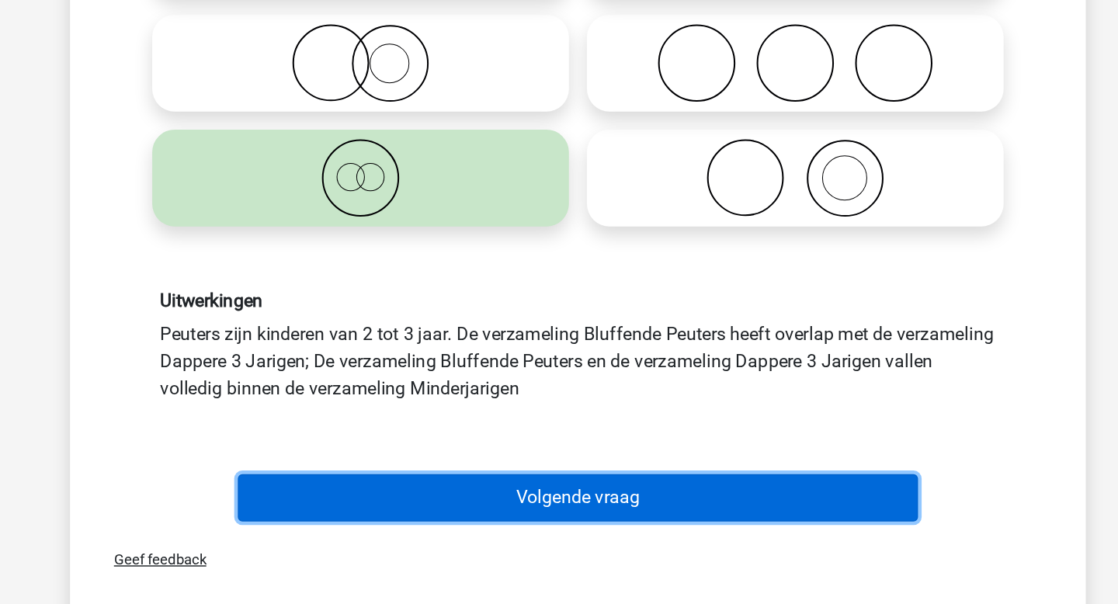
click at [586, 533] on button "Volgende vraag" at bounding box center [559, 530] width 470 height 33
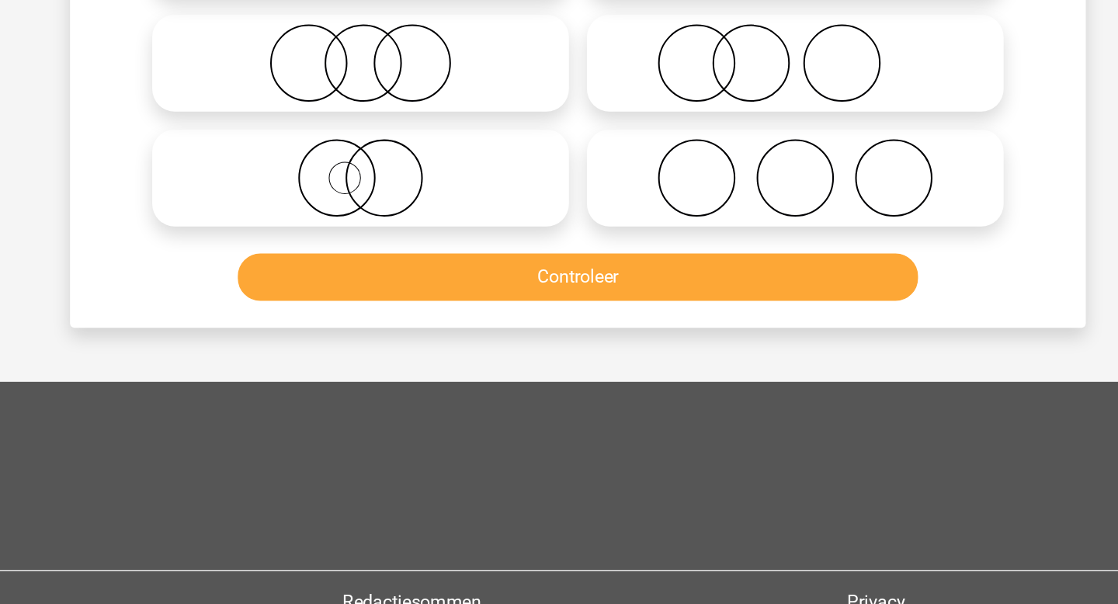
scroll to position [71, 0]
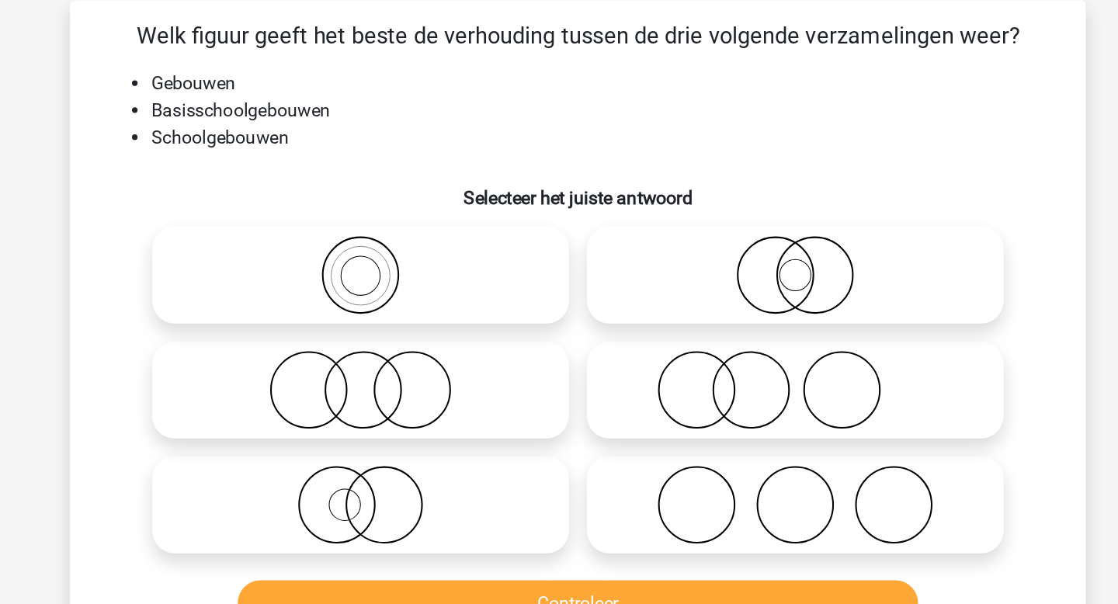
click at [474, 193] on icon at bounding box center [409, 189] width 275 height 54
click at [419, 182] on input "radio" at bounding box center [414, 177] width 10 height 10
radio input "true"
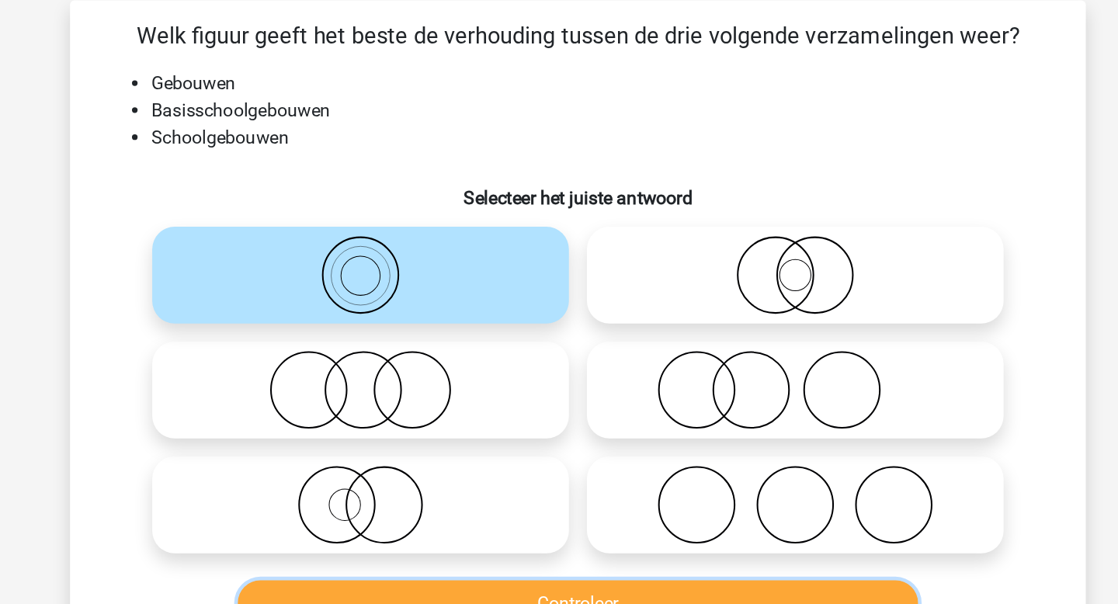
click at [509, 407] on button "Controleer" at bounding box center [559, 416] width 470 height 33
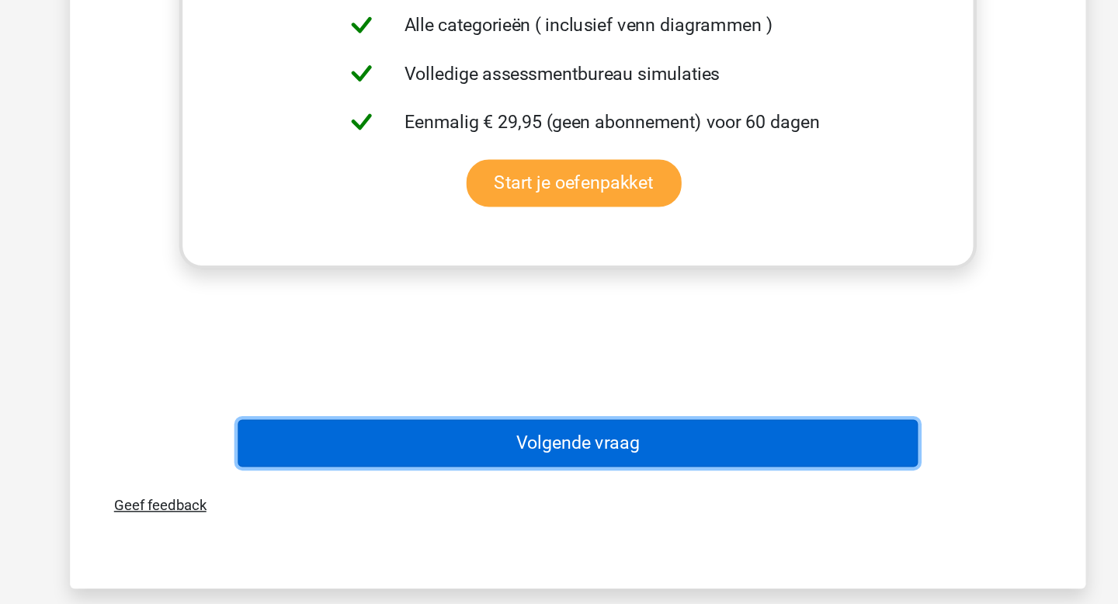
click at [578, 498] on button "Volgende vraag" at bounding box center [559, 493] width 470 height 33
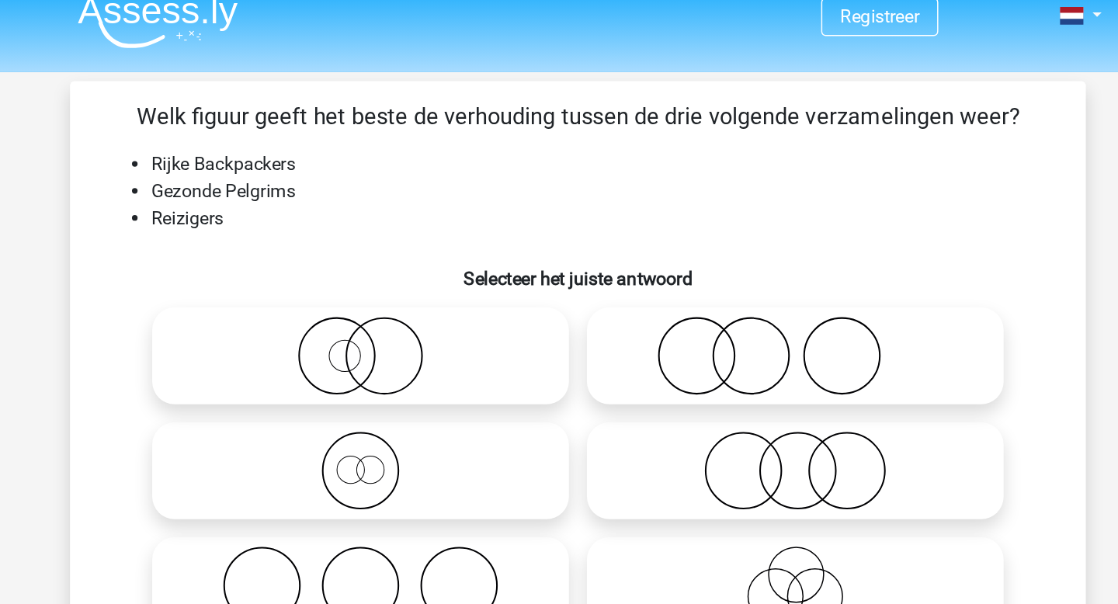
scroll to position [7, 0]
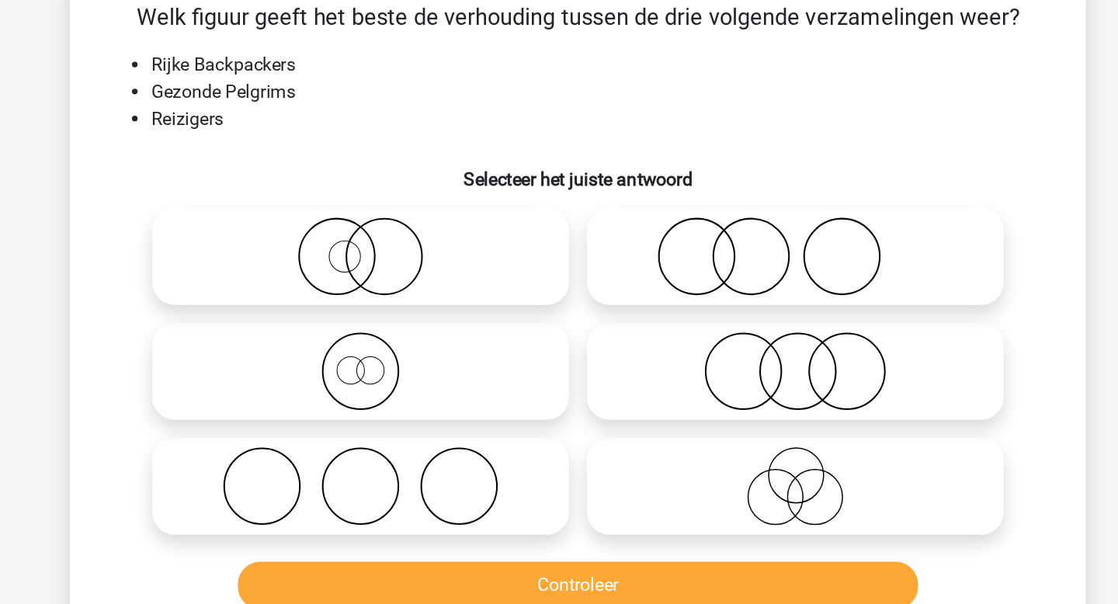
click at [484, 335] on icon at bounding box center [409, 333] width 275 height 54
click at [419, 325] on input "radio" at bounding box center [414, 320] width 10 height 10
radio input "true"
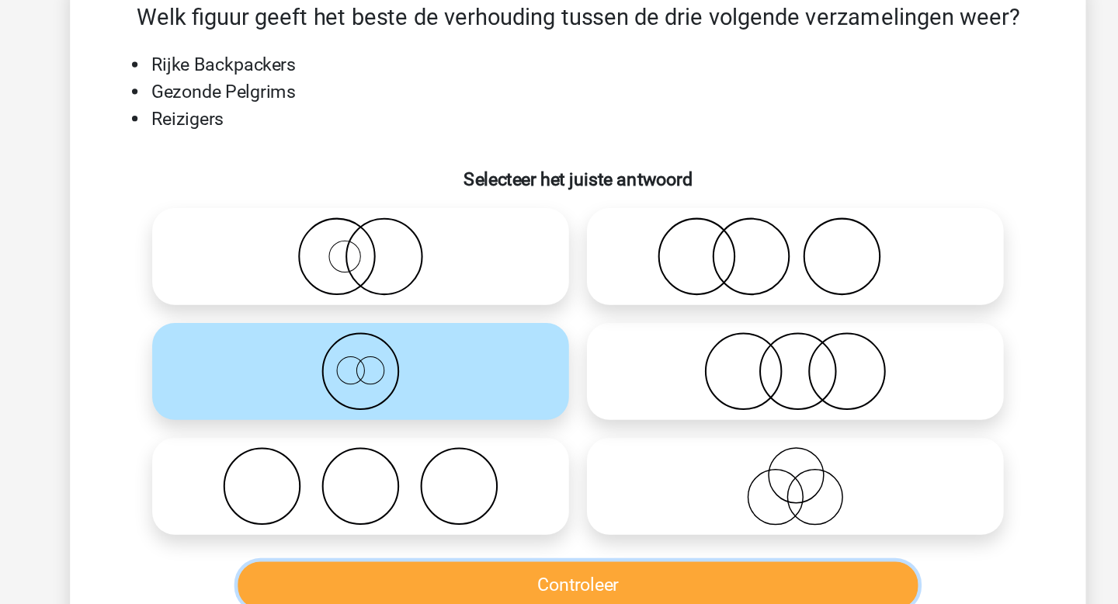
click at [519, 474] on button "Controleer" at bounding box center [559, 480] width 470 height 33
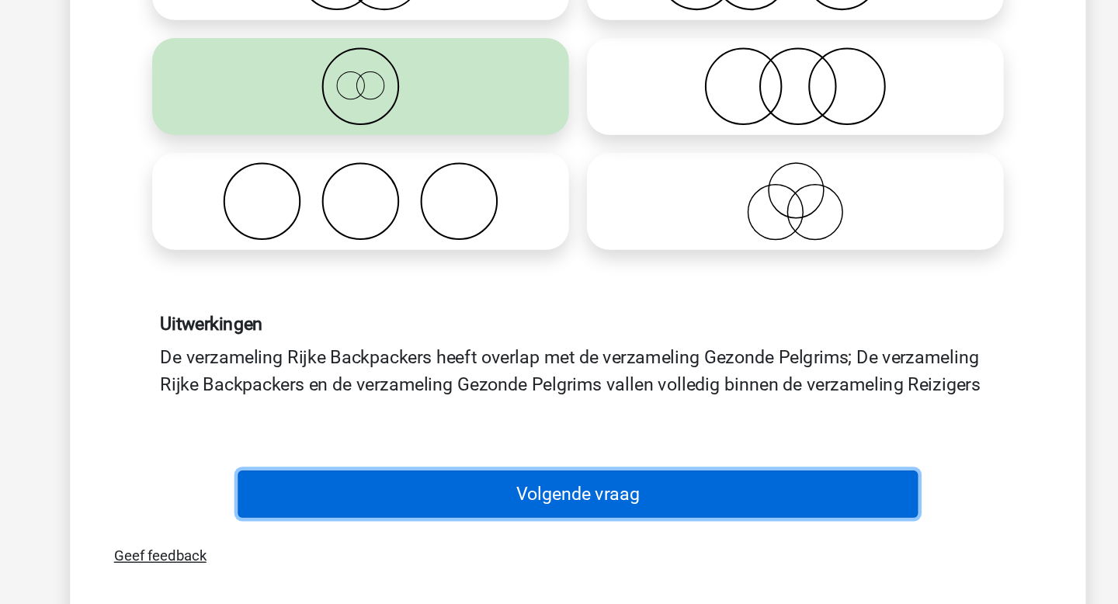
click at [612, 538] on button "Volgende vraag" at bounding box center [559, 528] width 470 height 33
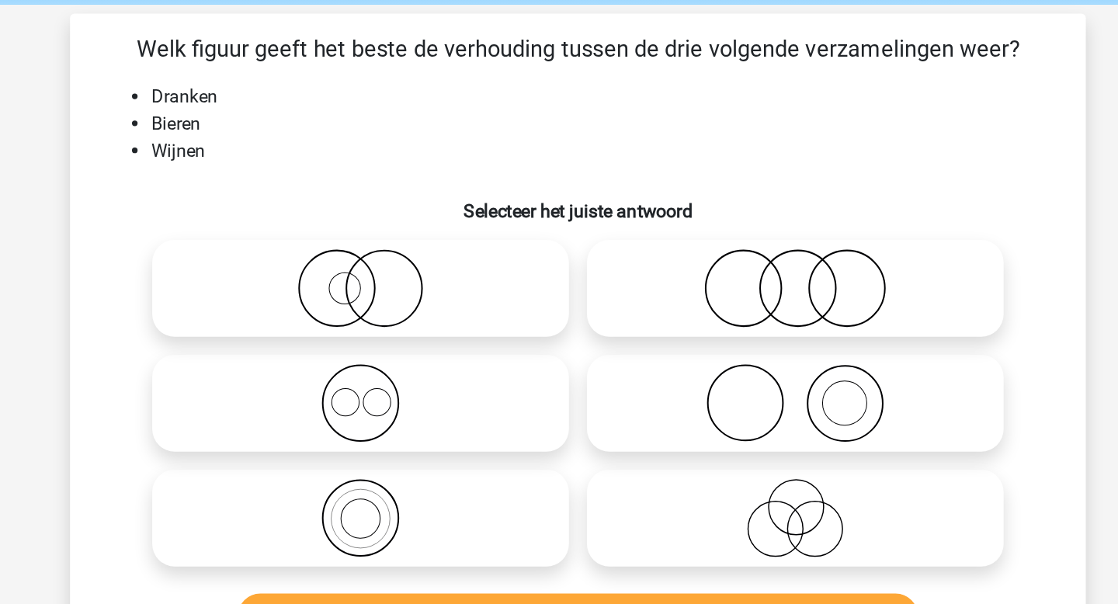
scroll to position [56, 0]
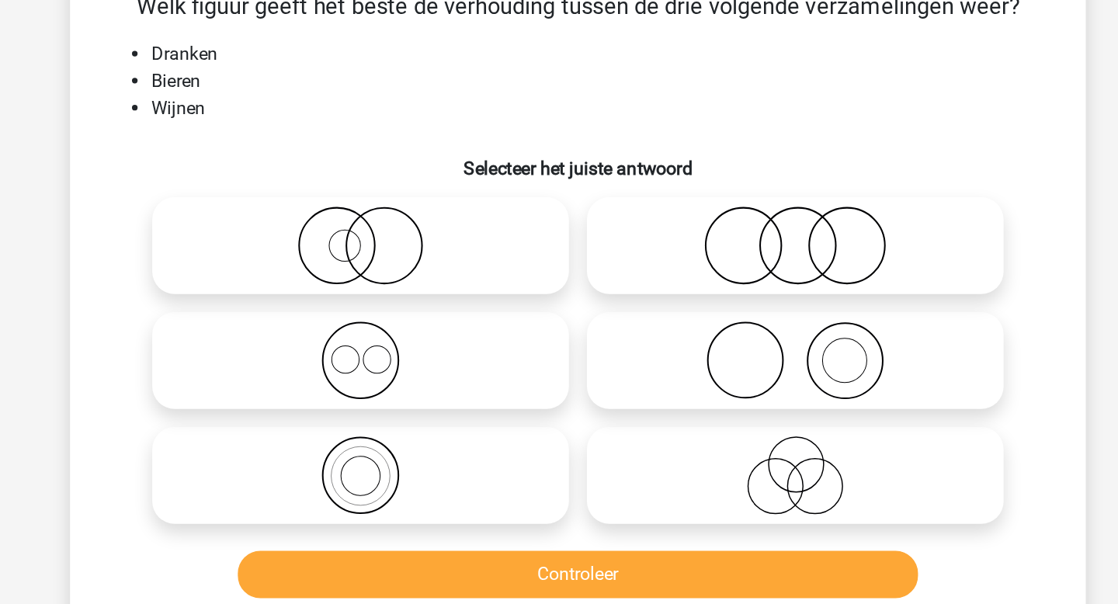
click at [453, 271] on icon at bounding box center [409, 284] width 275 height 54
click at [419, 271] on input "radio" at bounding box center [414, 271] width 10 height 10
radio input "true"
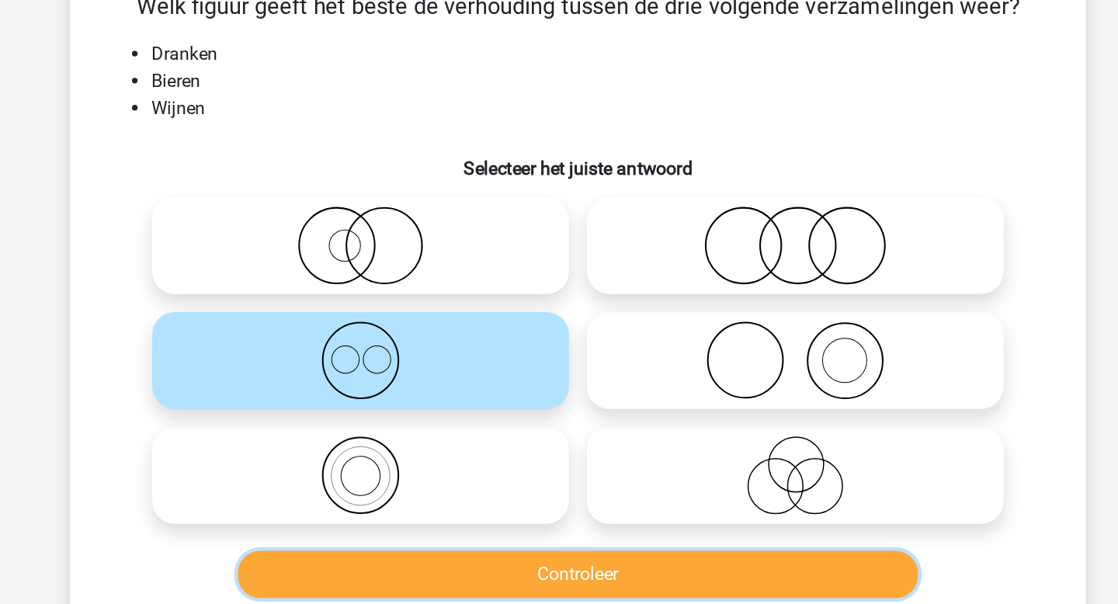
click at [512, 439] on button "Controleer" at bounding box center [559, 431] width 470 height 33
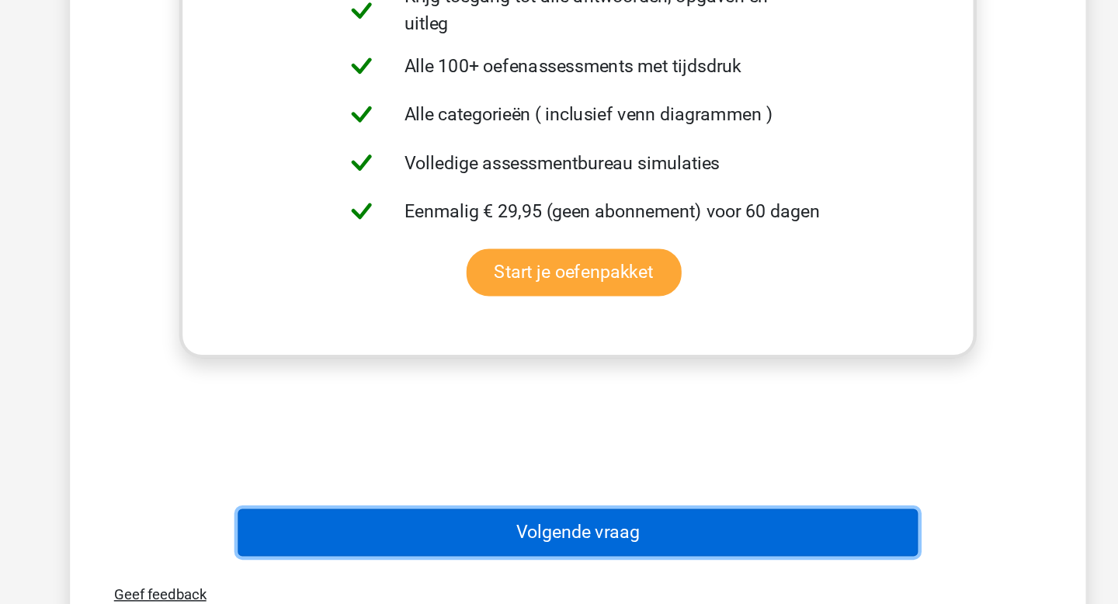
click at [583, 553] on button "Volgende vraag" at bounding box center [559, 554] width 470 height 33
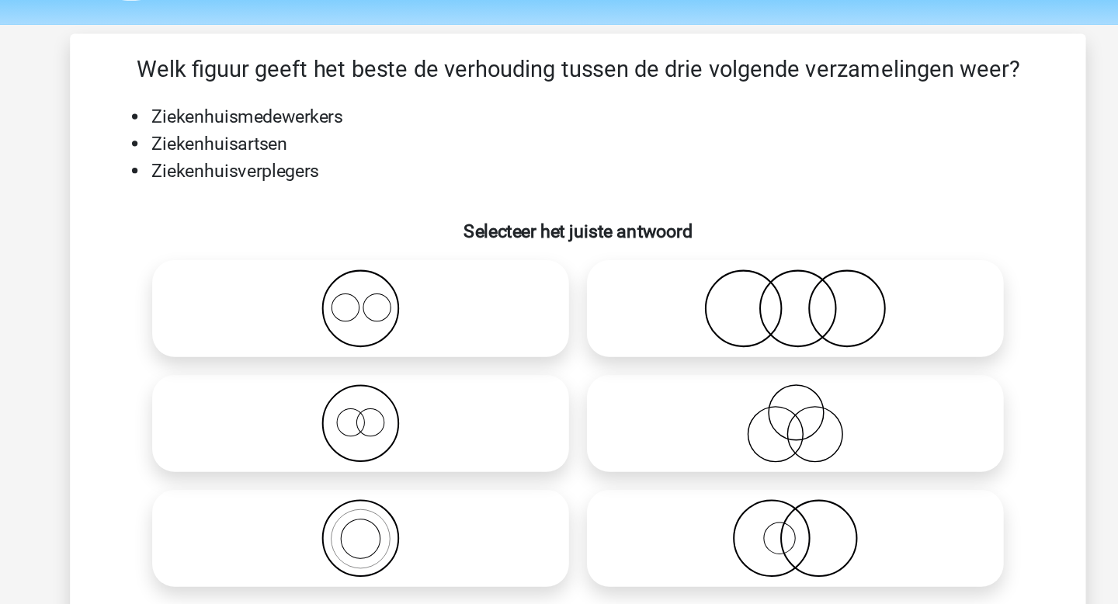
scroll to position [47, 0]
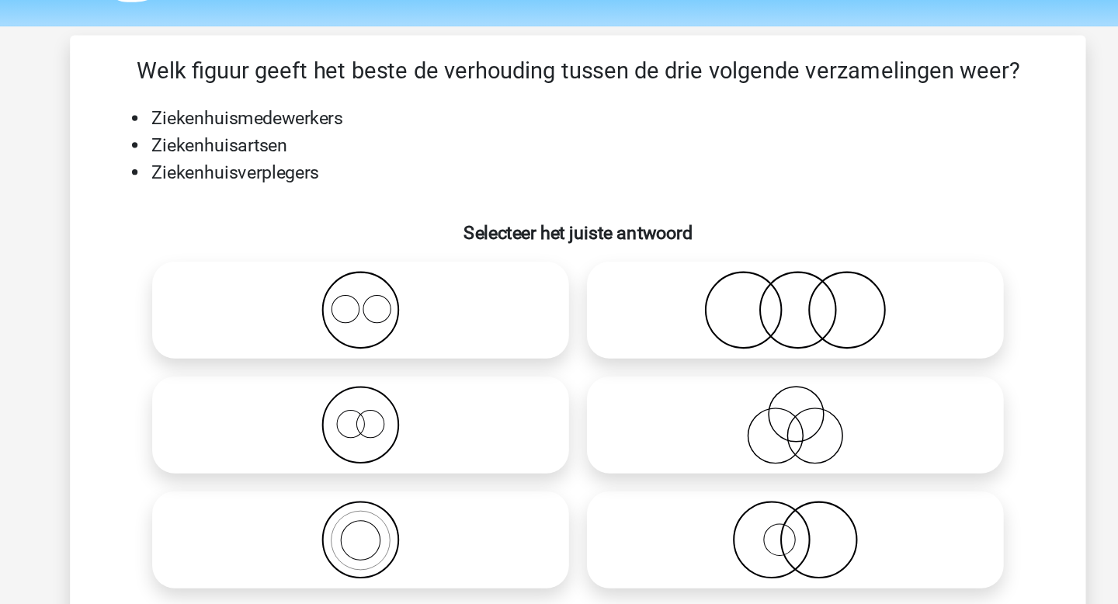
click at [466, 232] on icon at bounding box center [409, 213] width 275 height 54
click at [419, 206] on input "radio" at bounding box center [414, 201] width 10 height 10
radio input "true"
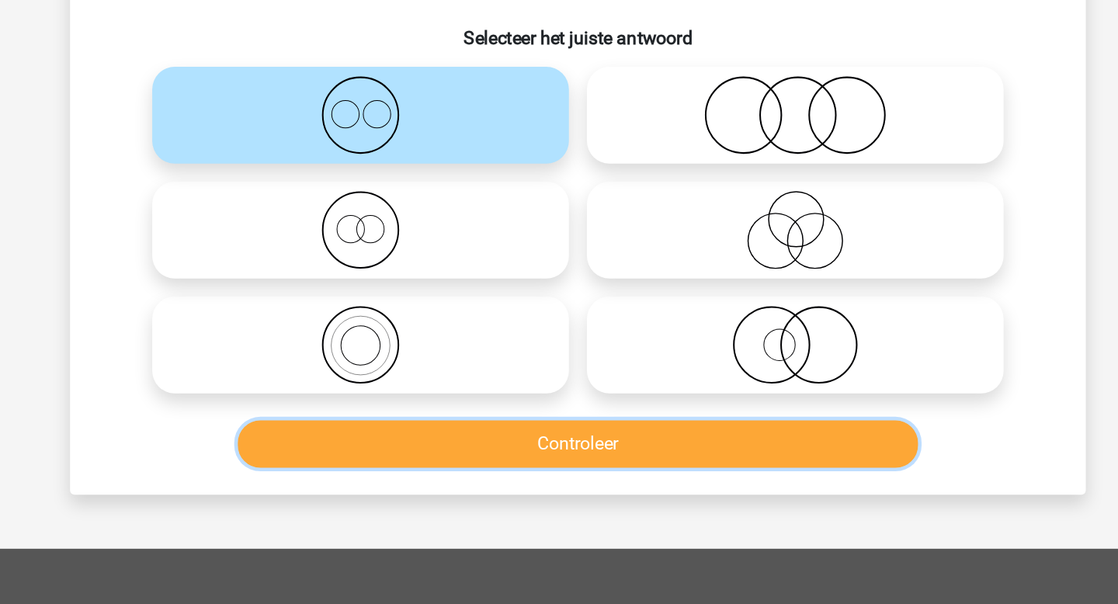
click at [501, 440] on button "Controleer" at bounding box center [559, 440] width 470 height 33
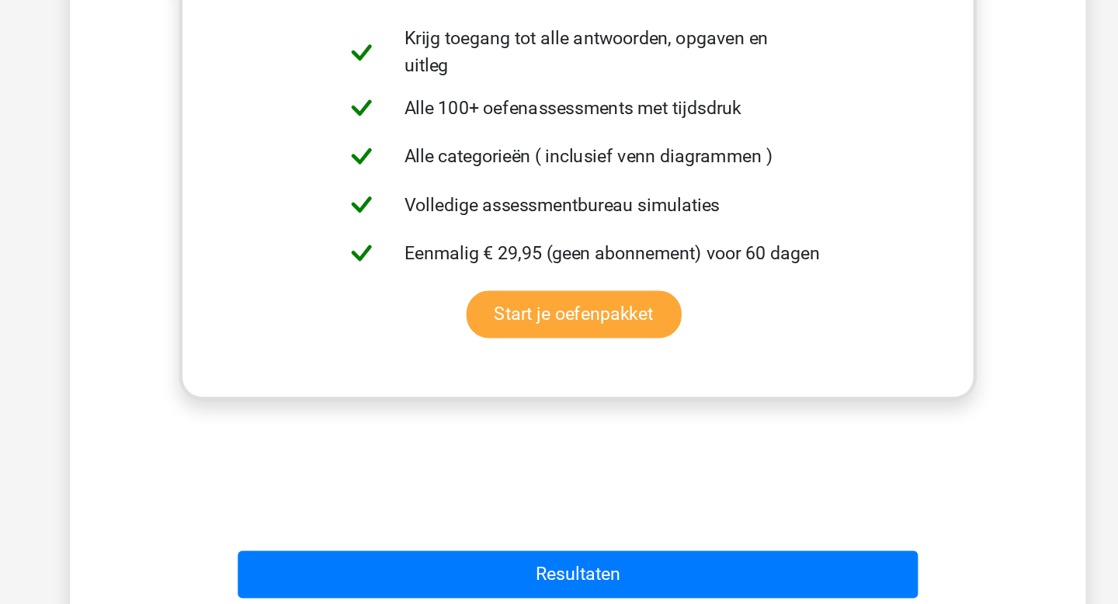
scroll to position [408, 0]
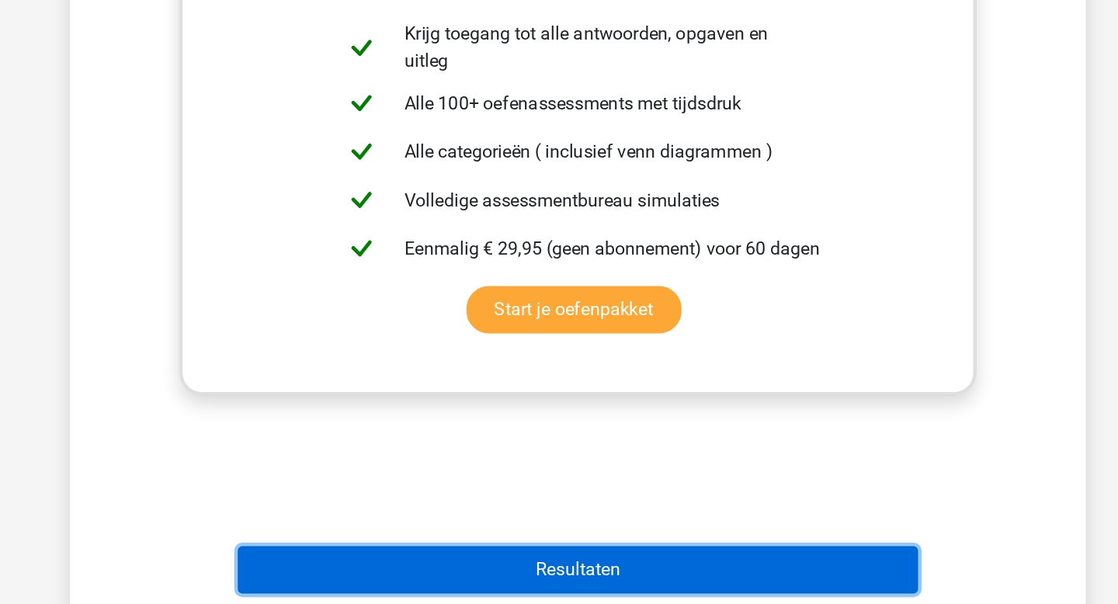
click at [540, 586] on button "Resultaten" at bounding box center [559, 580] width 470 height 33
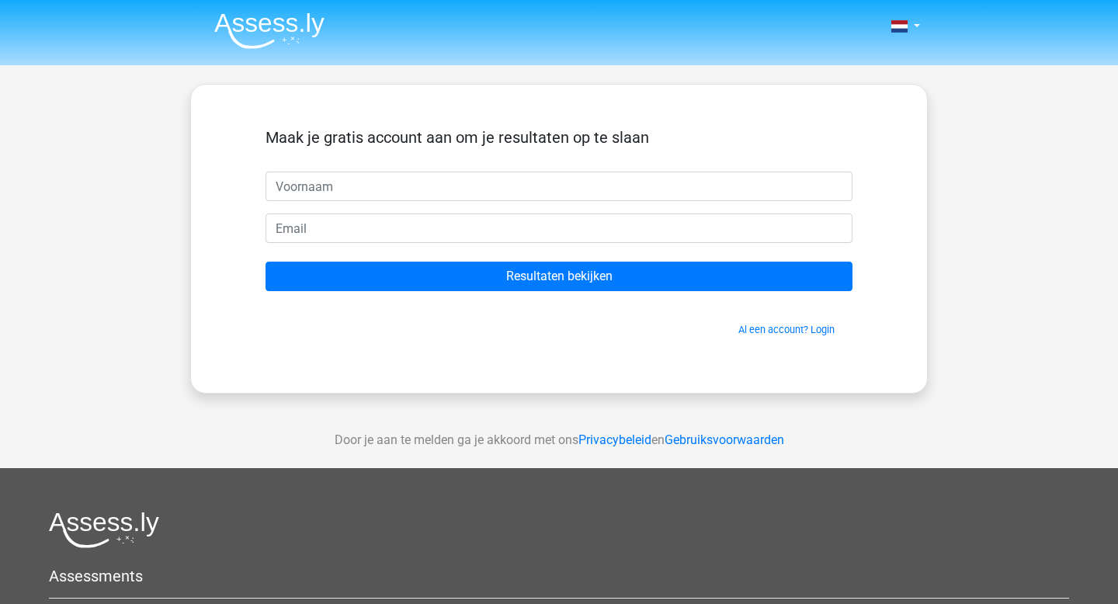
click at [294, 30] on img at bounding box center [269, 30] width 110 height 36
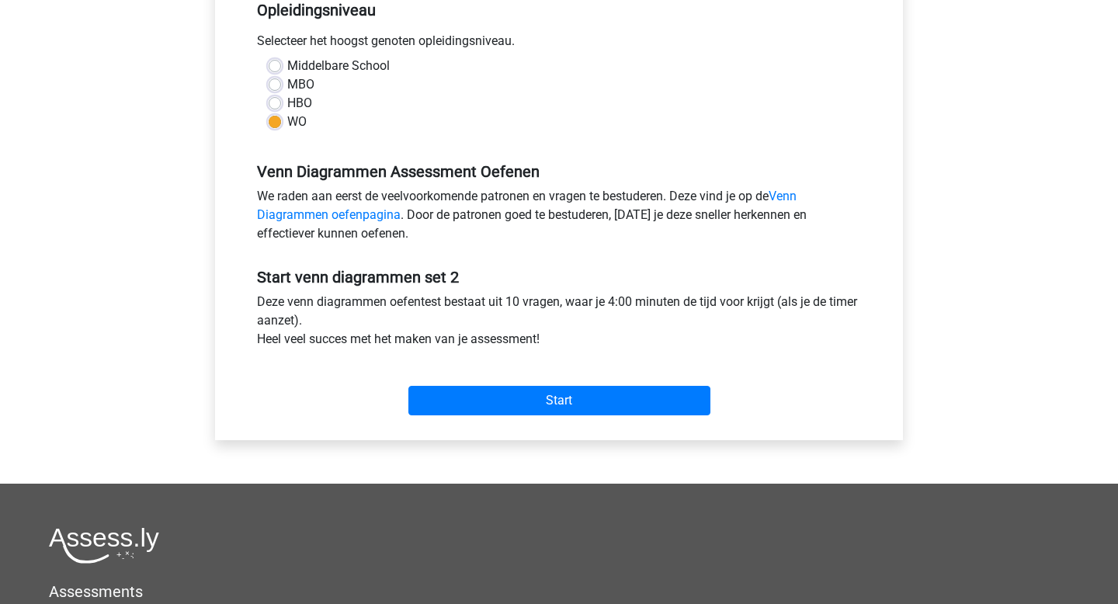
scroll to position [351, 0]
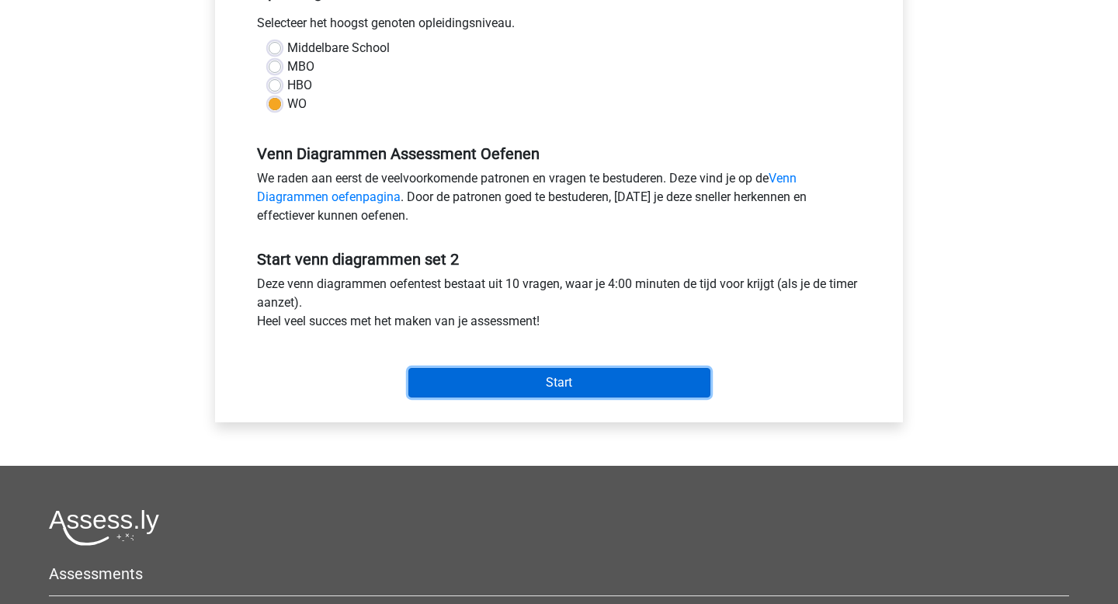
click at [517, 391] on input "Start" at bounding box center [559, 382] width 302 height 29
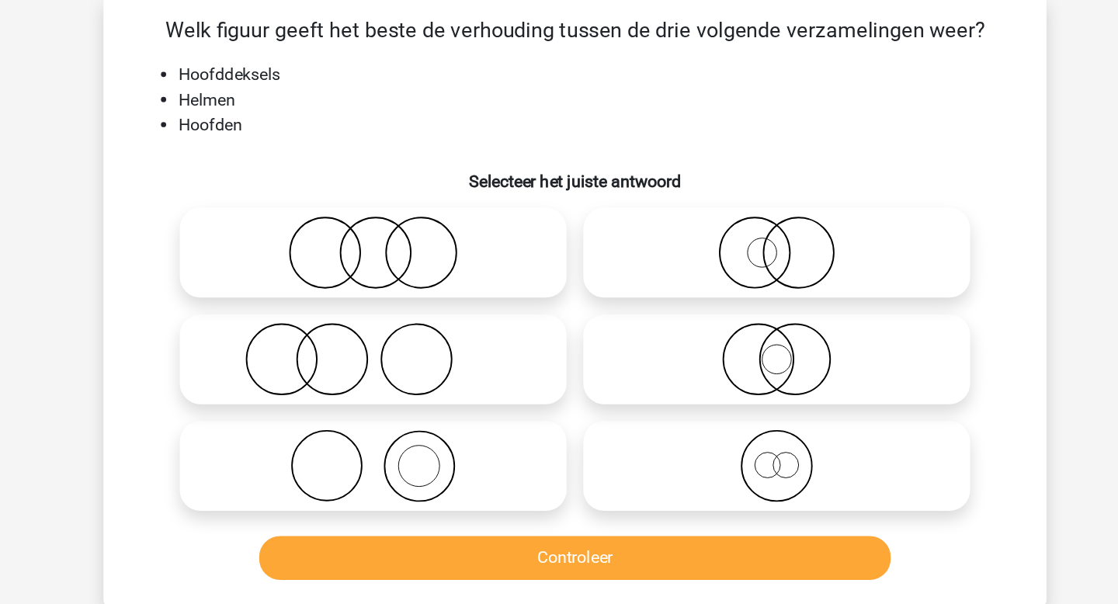
click at [502, 410] on icon at bounding box center [409, 419] width 275 height 54
click at [419, 410] on input "radio" at bounding box center [414, 406] width 10 height 10
radio input "true"
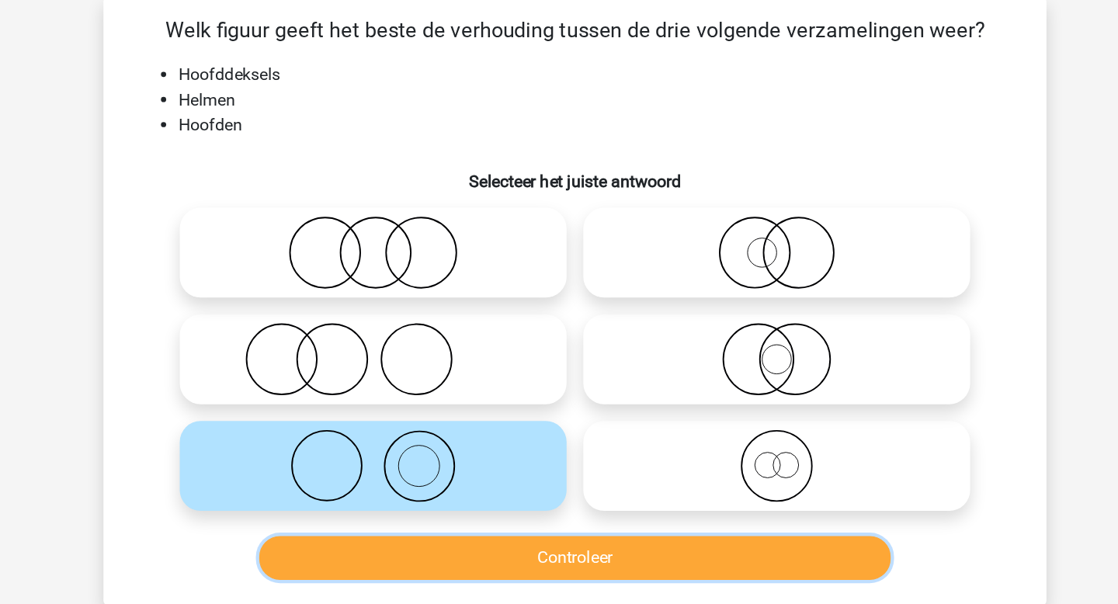
click at [543, 482] on button "Controleer" at bounding box center [559, 487] width 470 height 33
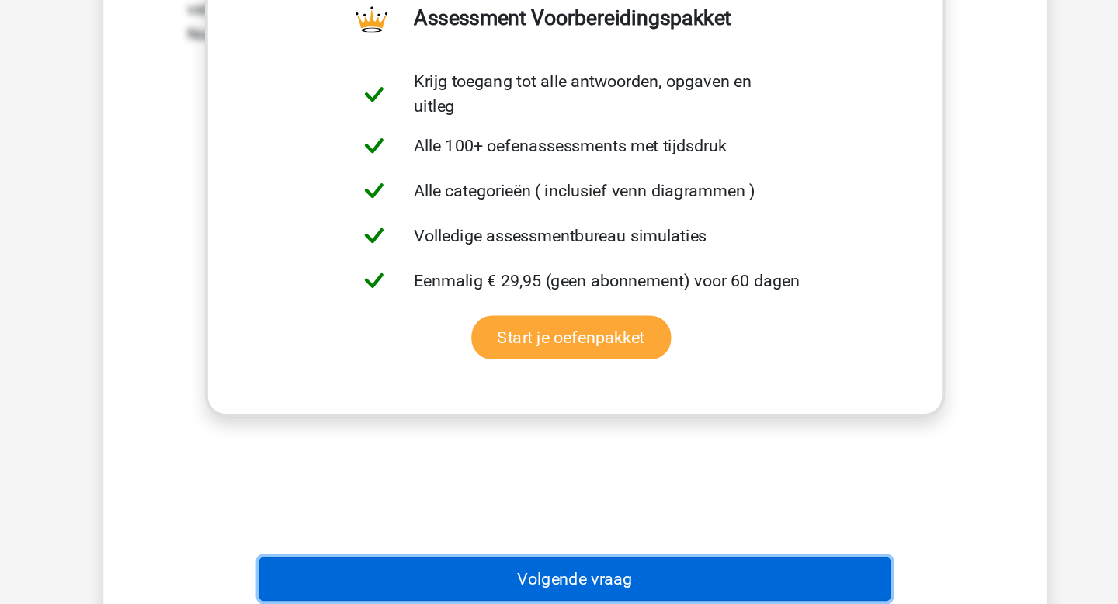
click at [557, 578] on button "Volgende vraag" at bounding box center [559, 585] width 470 height 33
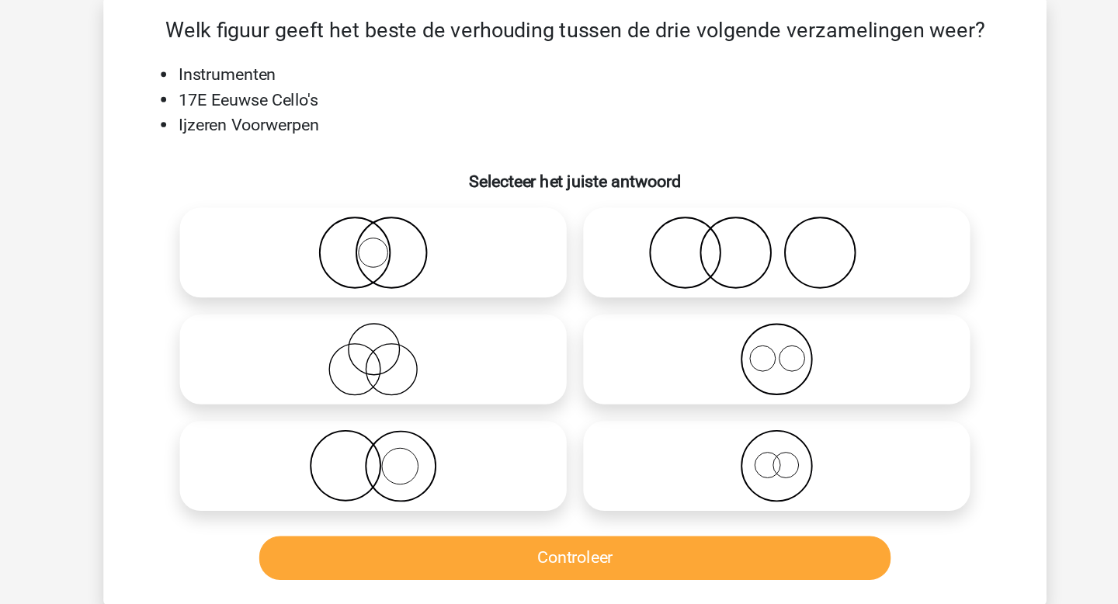
scroll to position [71, 0]
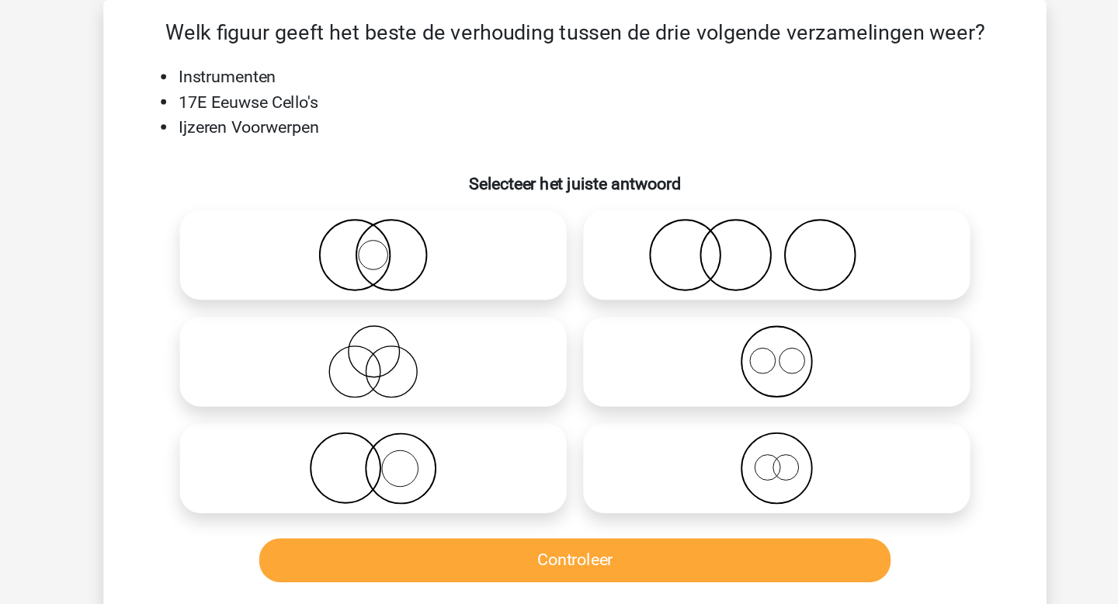
click at [458, 339] on icon at bounding box center [409, 348] width 275 height 54
click at [419, 339] on input "radio" at bounding box center [414, 335] width 10 height 10
radio input "true"
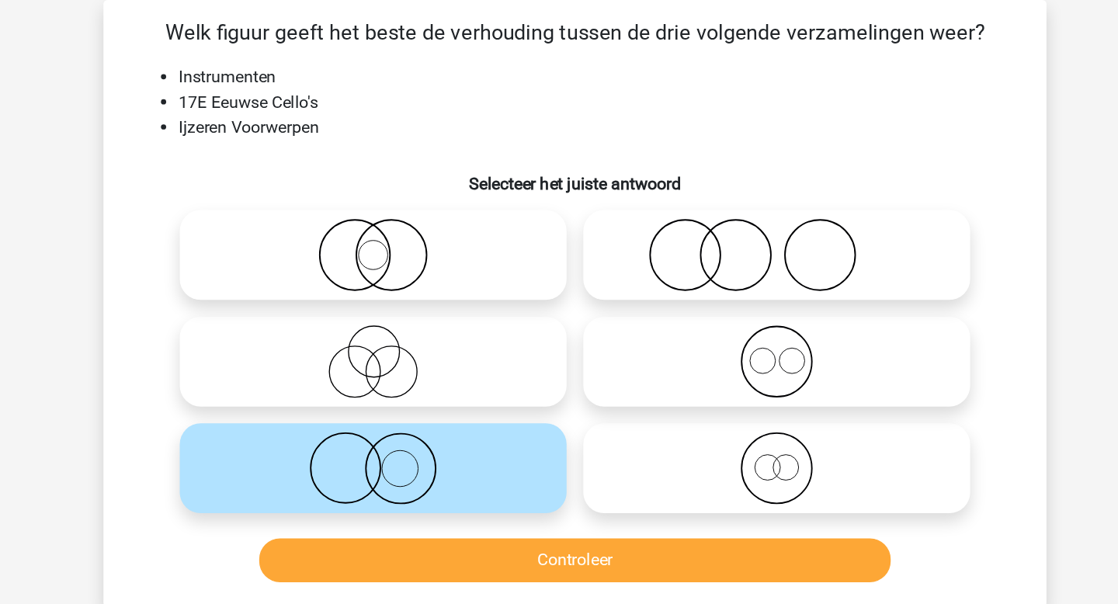
click at [484, 172] on icon at bounding box center [409, 189] width 275 height 54
click at [419, 172] on input "radio" at bounding box center [414, 177] width 10 height 10
radio input "true"
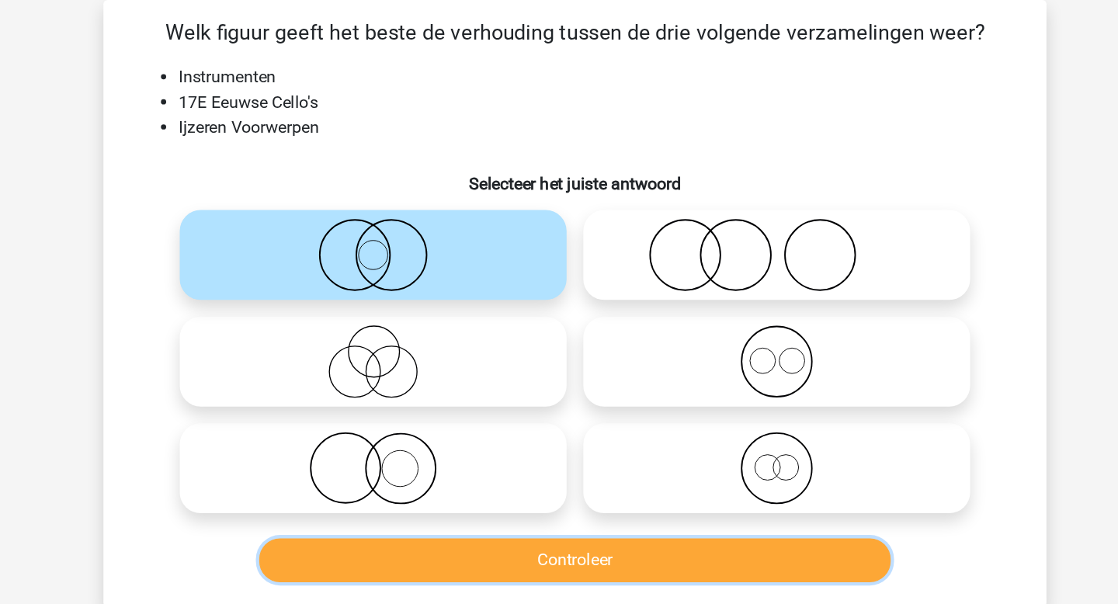
click at [503, 425] on button "Controleer" at bounding box center [559, 416] width 470 height 33
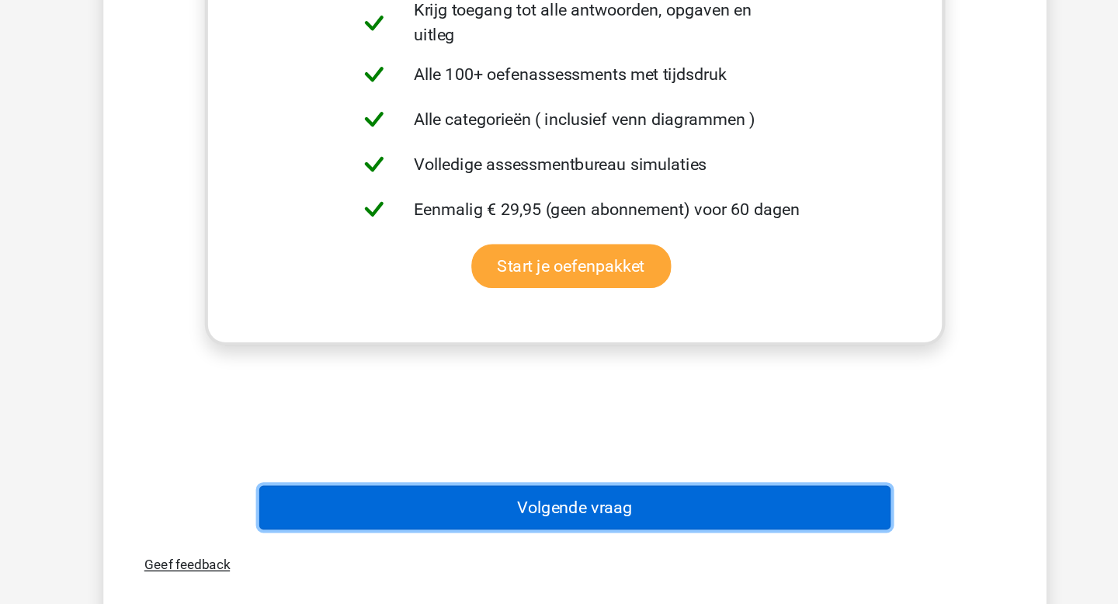
click at [595, 529] on button "Volgende vraag" at bounding box center [559, 531] width 470 height 33
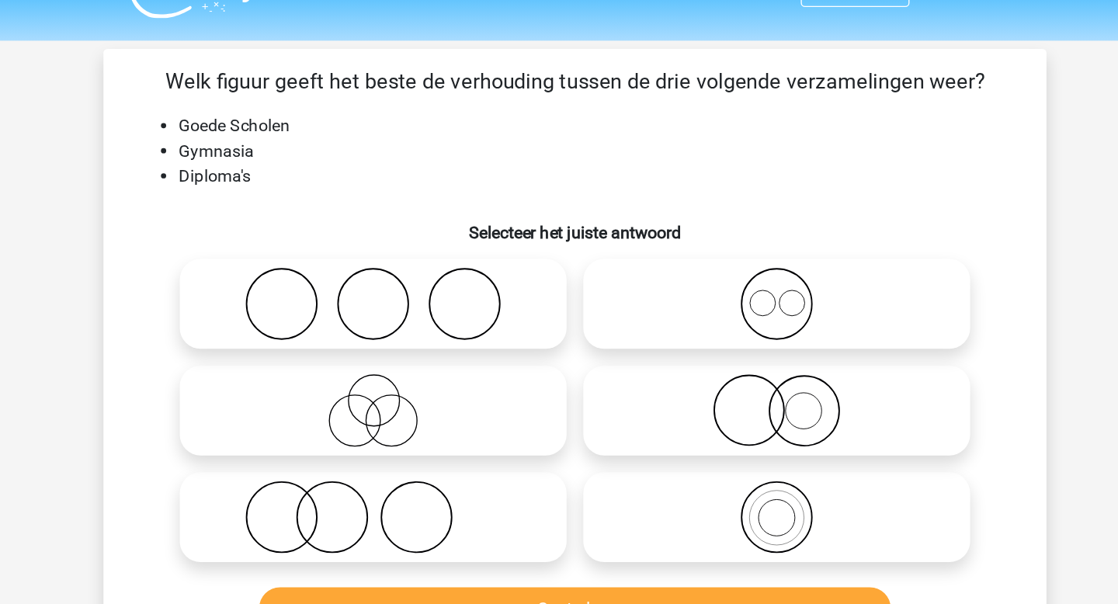
scroll to position [33, 0]
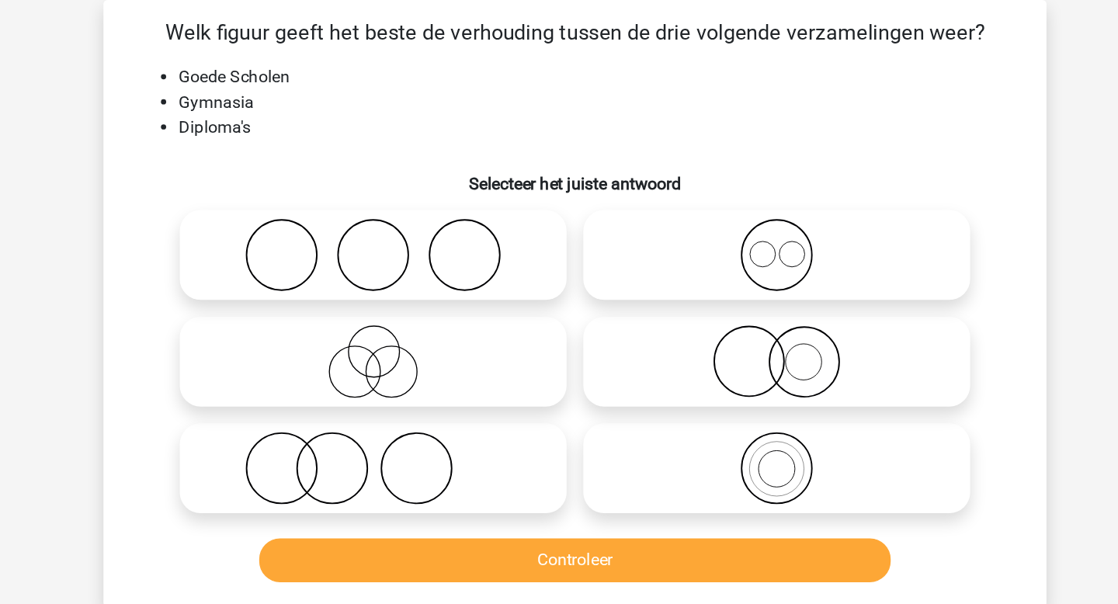
click at [482, 231] on icon at bounding box center [409, 227] width 275 height 54
click at [419, 220] on input "radio" at bounding box center [414, 215] width 10 height 10
radio input "true"
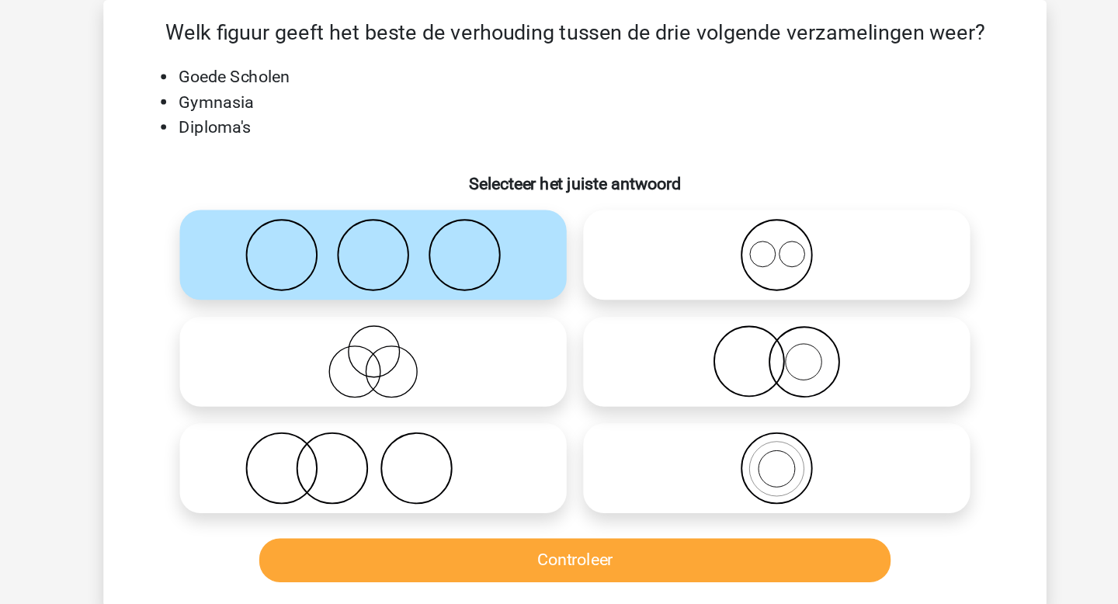
click at [453, 362] on icon at bounding box center [409, 386] width 275 height 54
click at [419, 368] on input "radio" at bounding box center [414, 373] width 10 height 10
radio input "true"
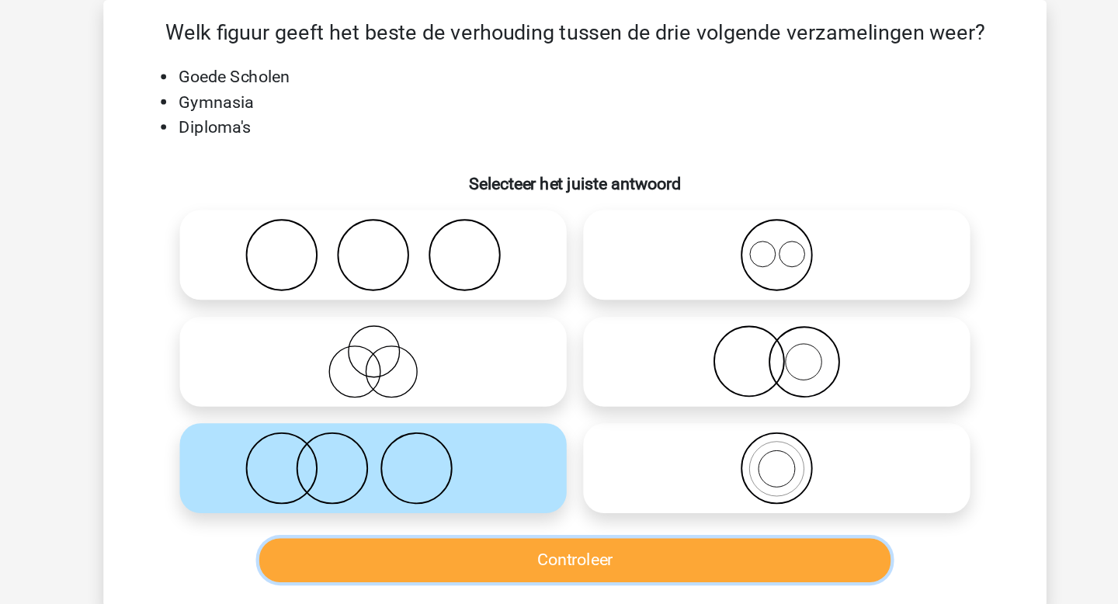
click at [496, 452] on button "Controleer" at bounding box center [559, 454] width 470 height 33
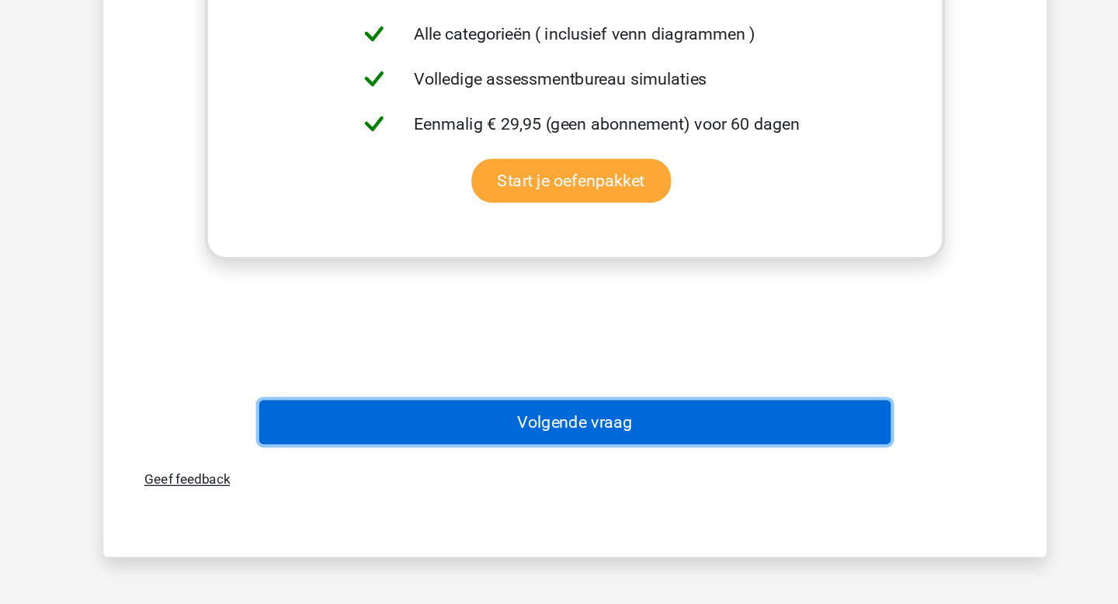
click at [632, 474] on button "Volgende vraag" at bounding box center [559, 469] width 470 height 33
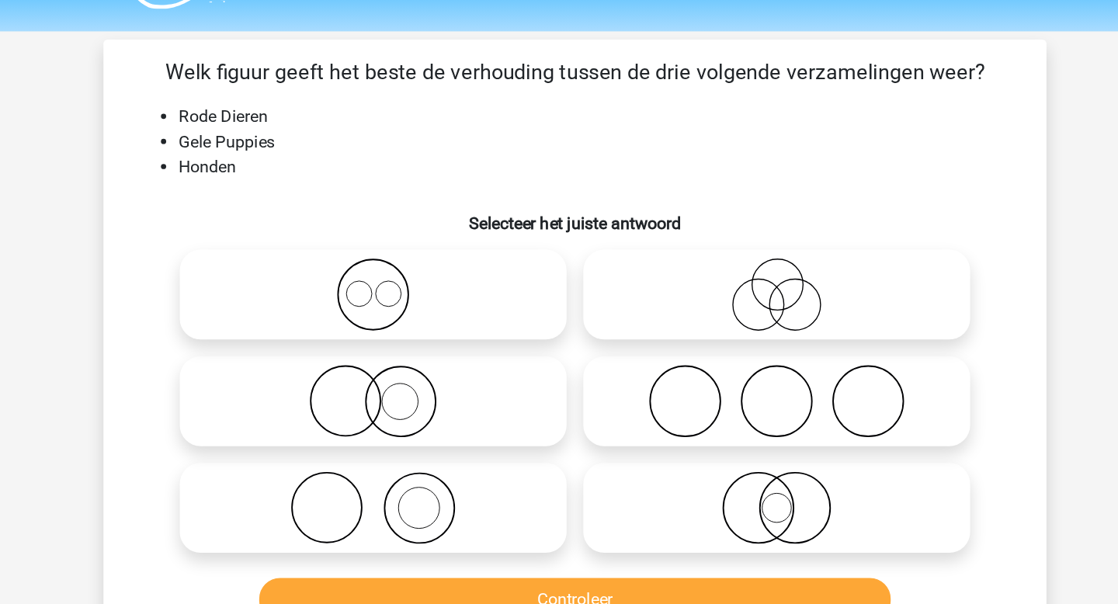
scroll to position [40, 0]
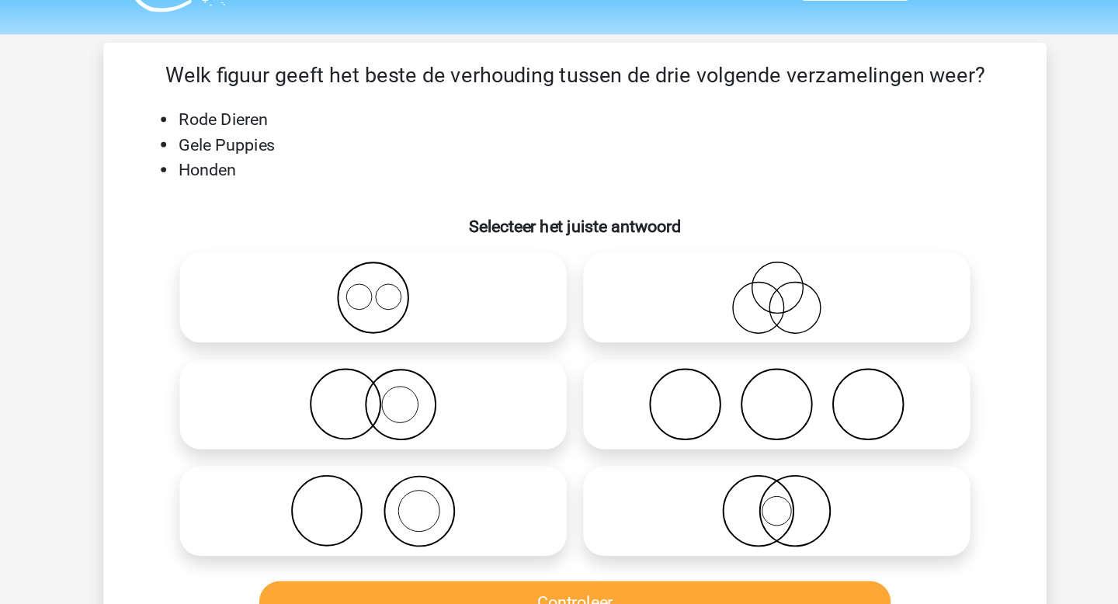
click at [436, 307] on icon at bounding box center [409, 300] width 275 height 54
click at [419, 293] on input "radio" at bounding box center [414, 288] width 10 height 10
radio input "true"
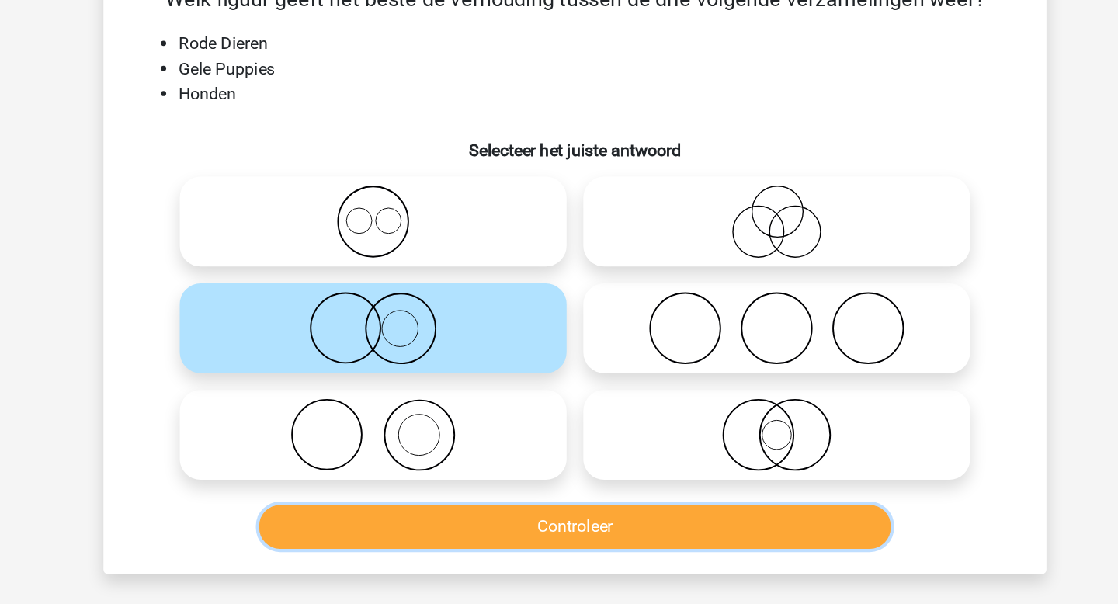
click at [567, 460] on button "Controleer" at bounding box center [559, 448] width 470 height 33
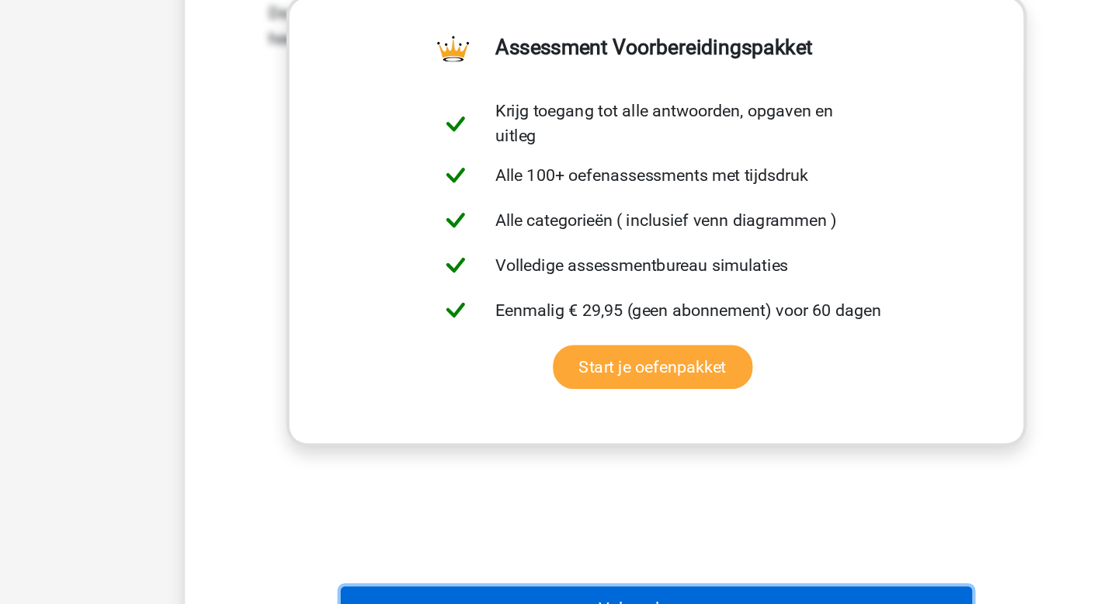
click at [584, 599] on button "Volgende vraag" at bounding box center [559, 607] width 470 height 33
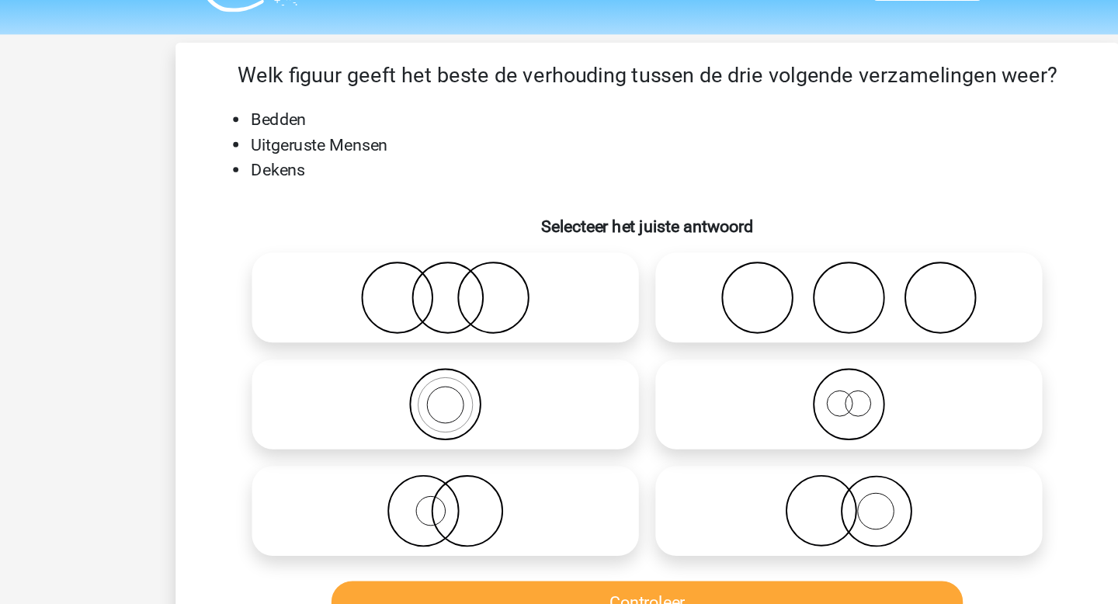
scroll to position [38, 0]
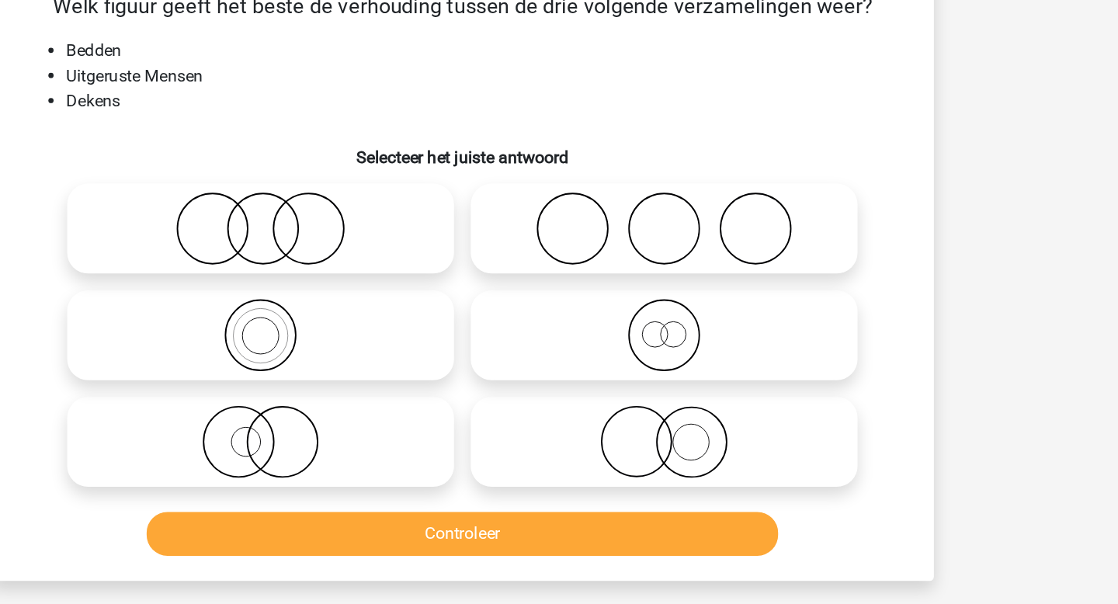
click at [742, 224] on icon at bounding box center [708, 223] width 275 height 54
click at [719, 215] on input "radio" at bounding box center [714, 210] width 10 height 10
radio input "true"
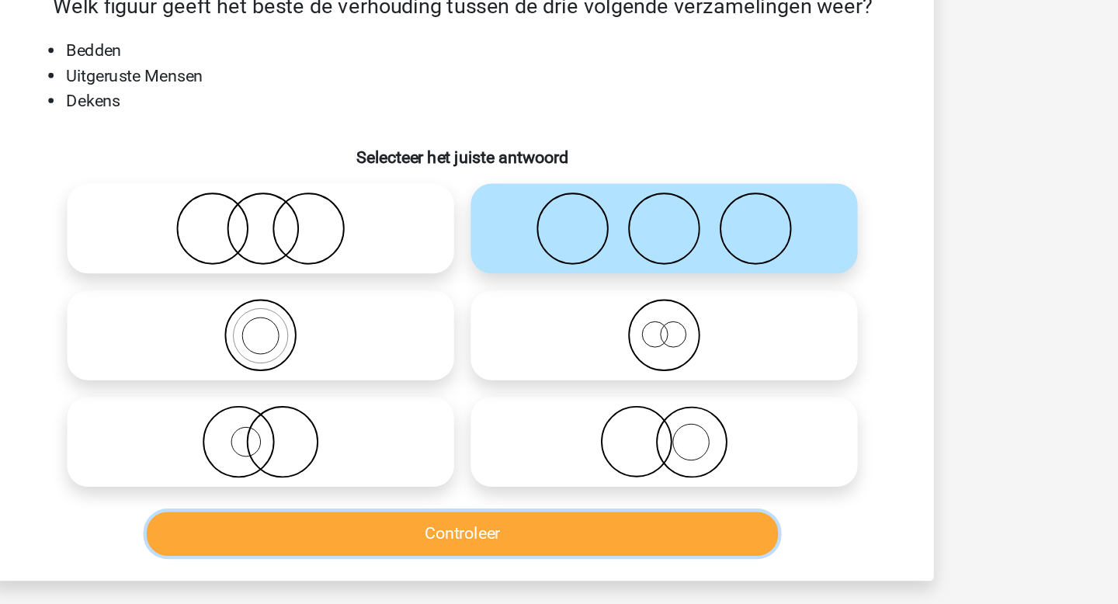
click at [660, 456] on button "Controleer" at bounding box center [559, 449] width 470 height 33
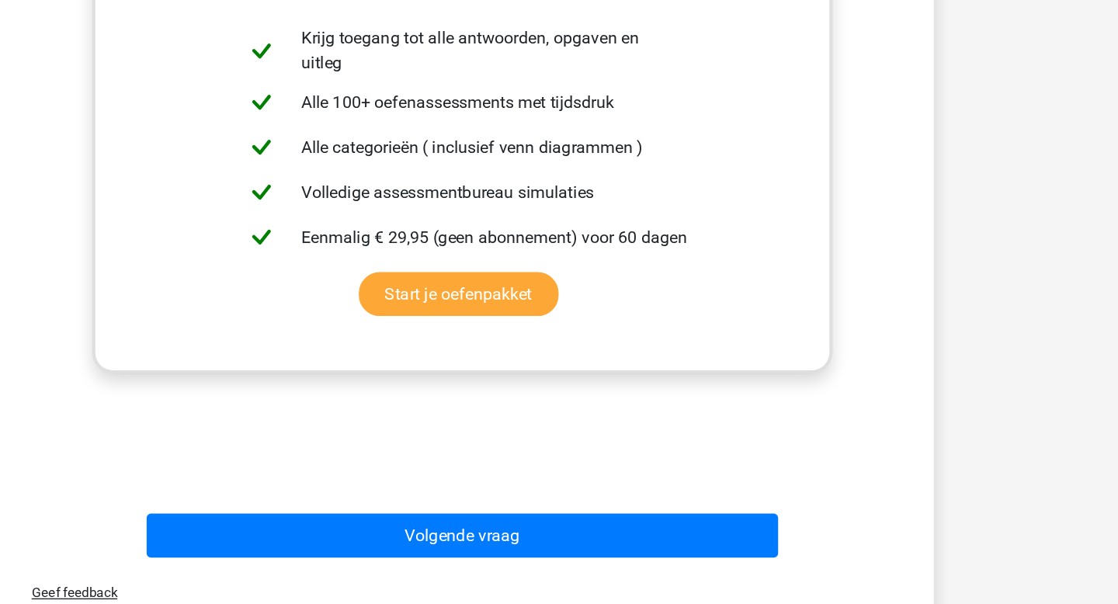
scroll to position [491, 0]
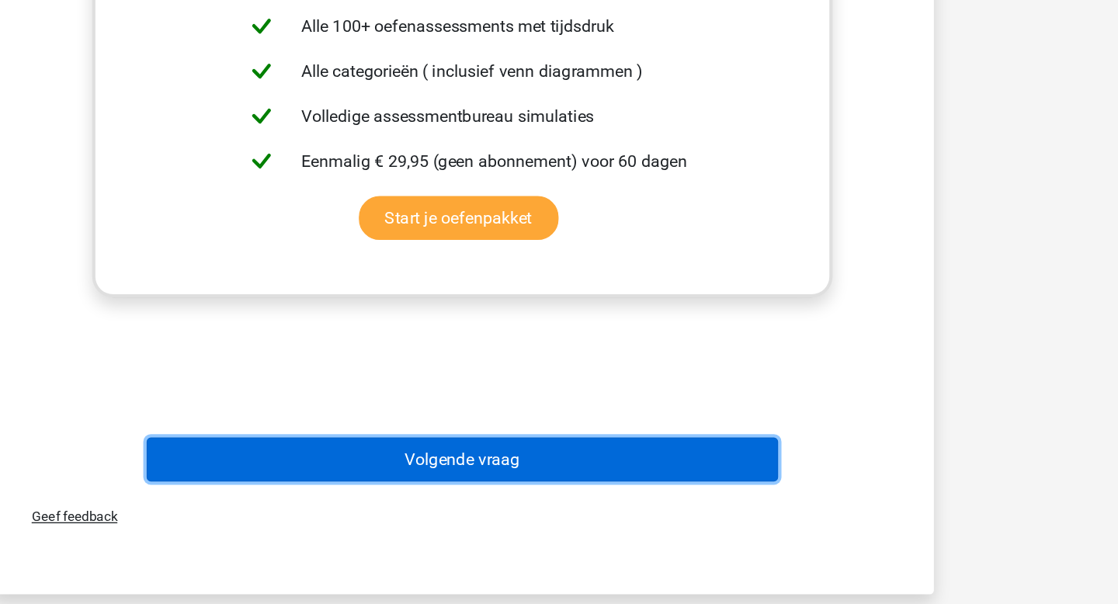
click at [713, 509] on button "Volgende vraag" at bounding box center [559, 496] width 470 height 33
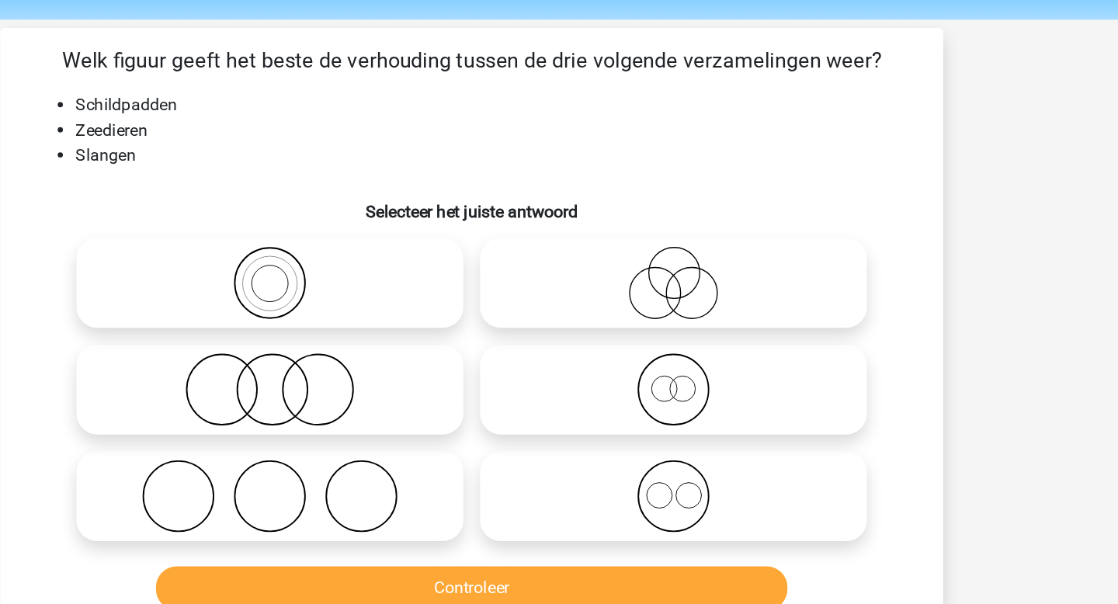
scroll to position [47, 0]
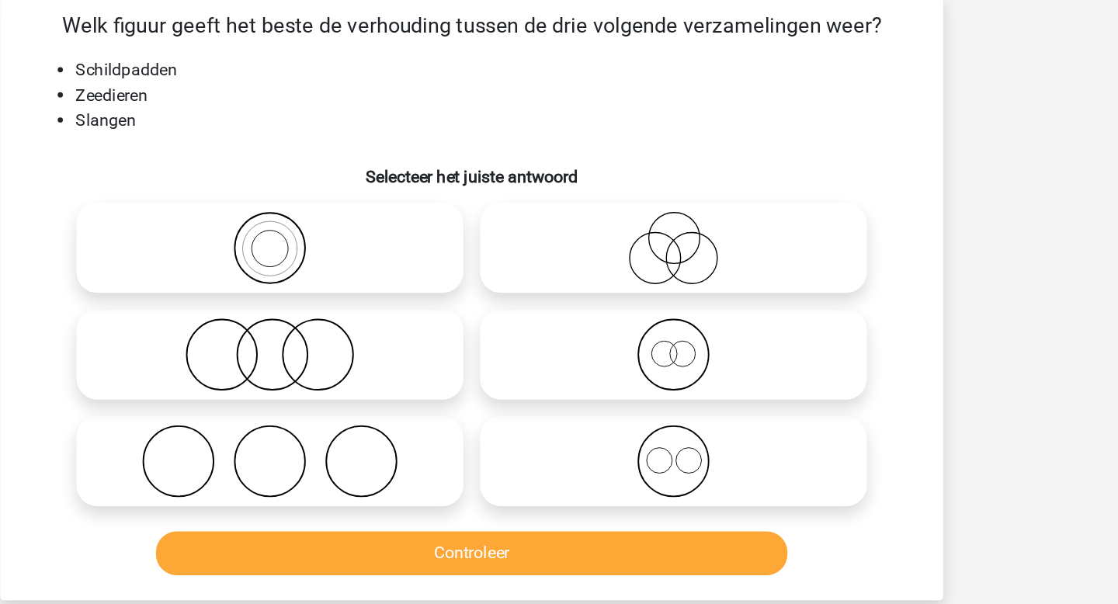
click at [438, 309] on icon at bounding box center [409, 293] width 275 height 54
click at [419, 286] on input "radio" at bounding box center [414, 281] width 10 height 10
radio input "true"
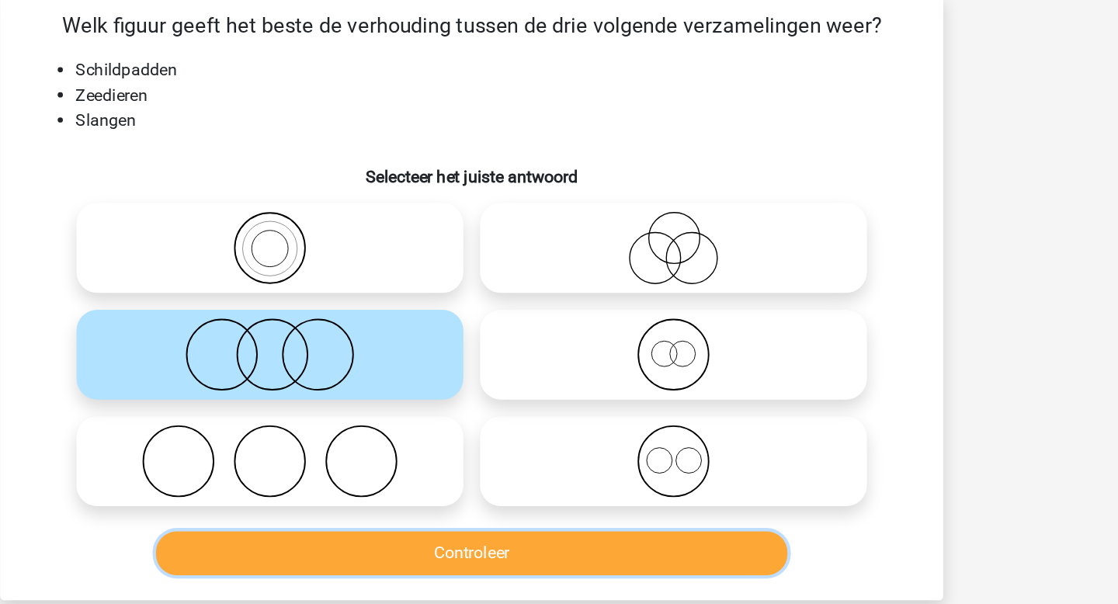
click at [485, 435] on button "Controleer" at bounding box center [559, 441] width 470 height 33
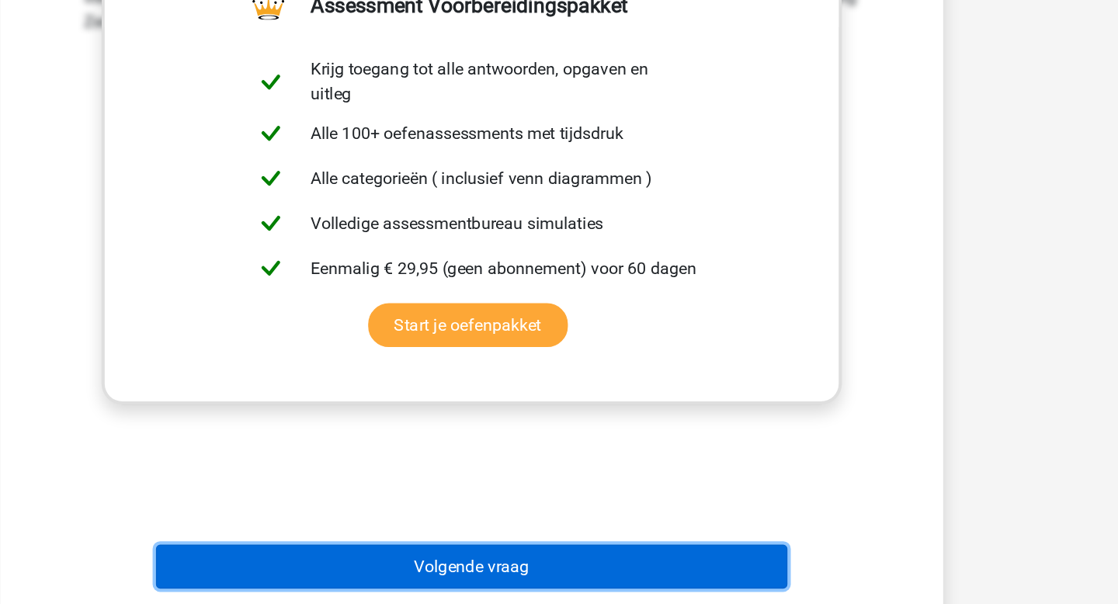
click at [521, 574] on button "Volgende vraag" at bounding box center [559, 576] width 470 height 33
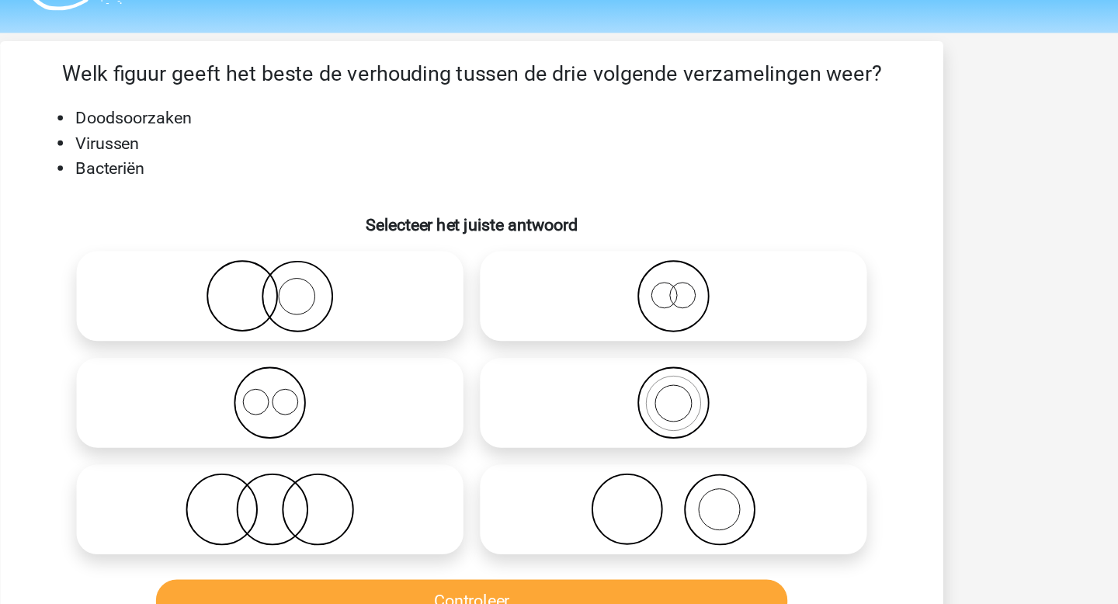
scroll to position [40, 0]
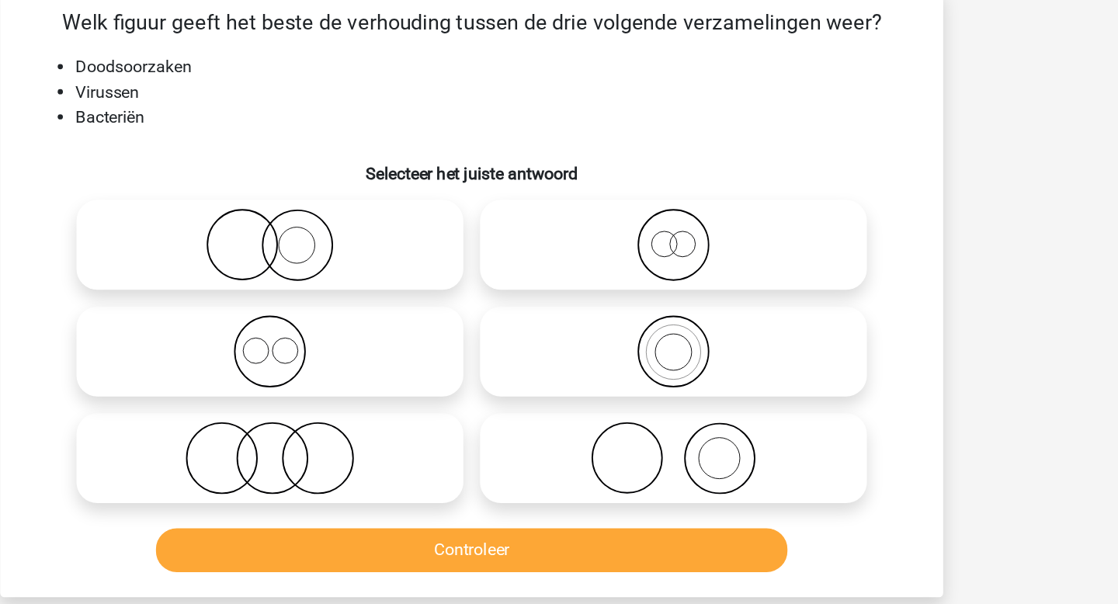
click at [504, 390] on icon at bounding box center [409, 379] width 275 height 54
click at [419, 371] on input "radio" at bounding box center [414, 366] width 10 height 10
radio input "true"
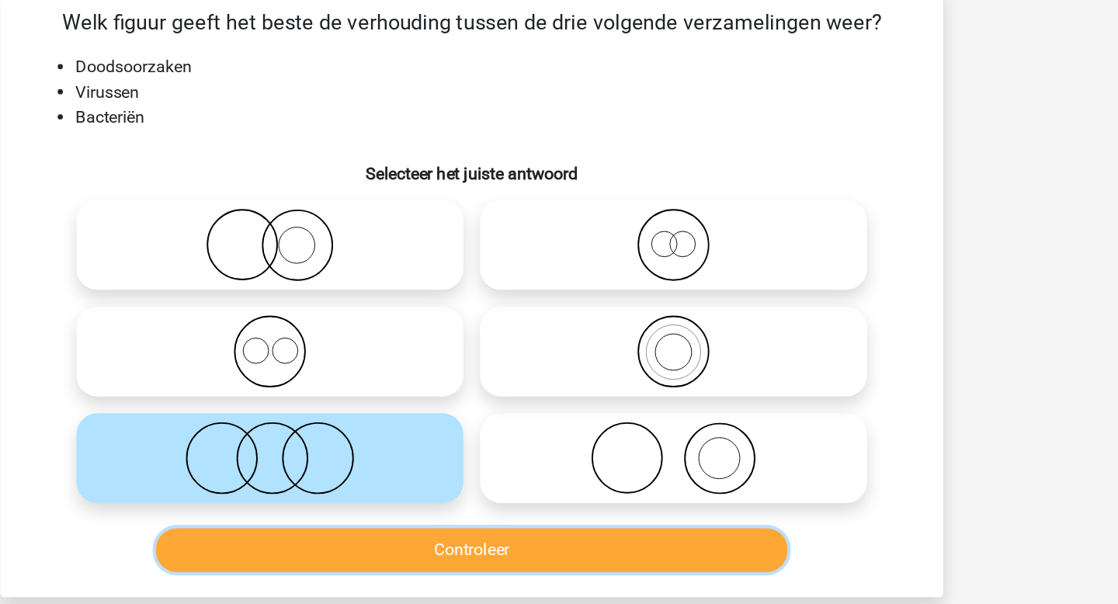
click at [546, 450] on button "Controleer" at bounding box center [559, 447] width 470 height 33
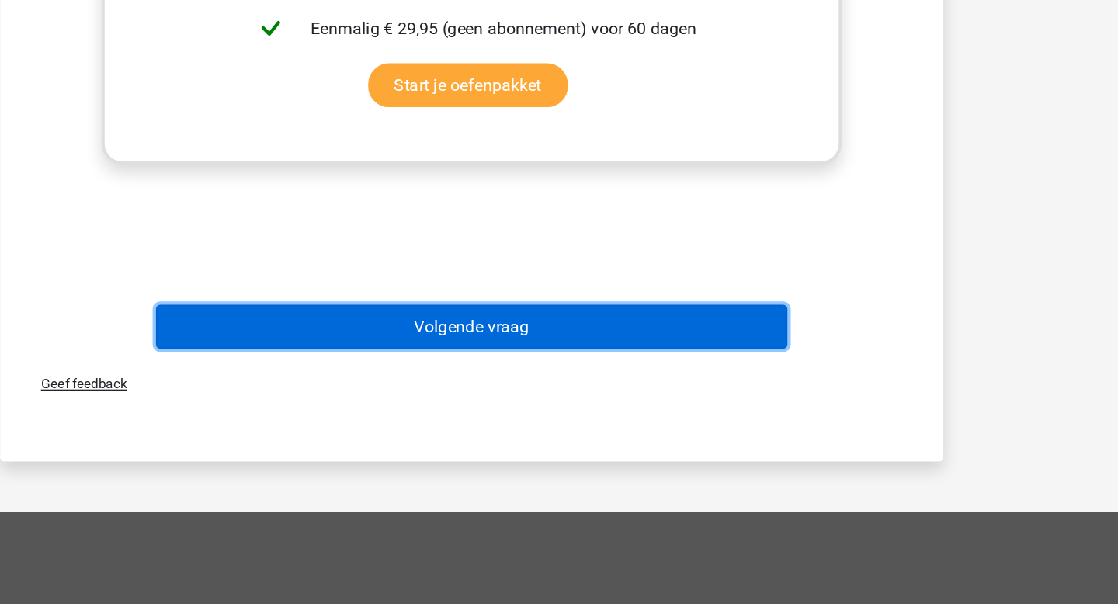
click at [706, 399] on button "Volgende vraag" at bounding box center [559, 397] width 470 height 33
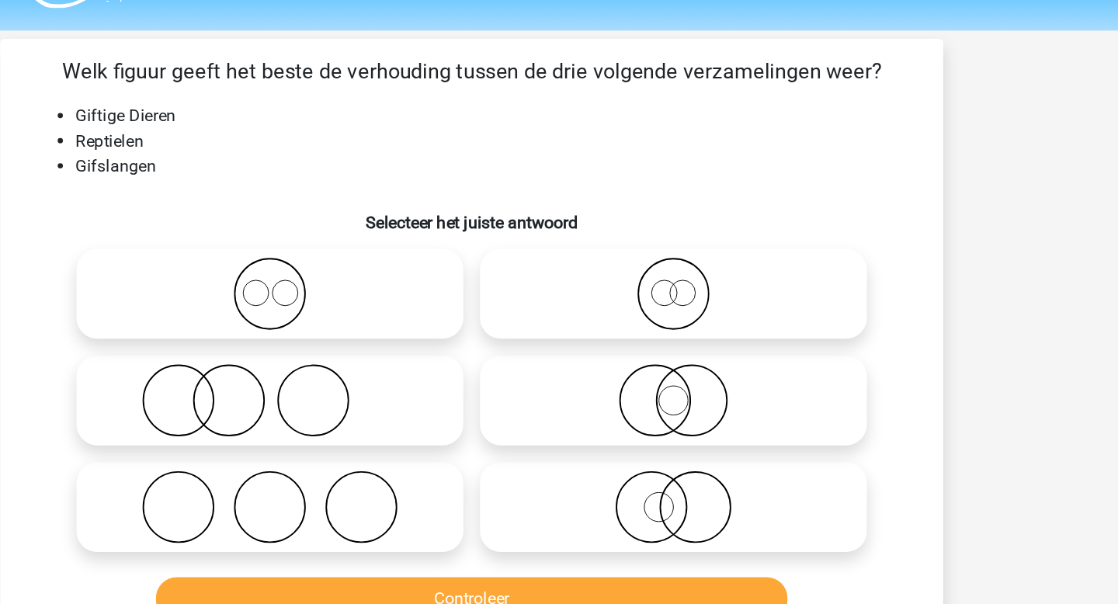
scroll to position [42, 0]
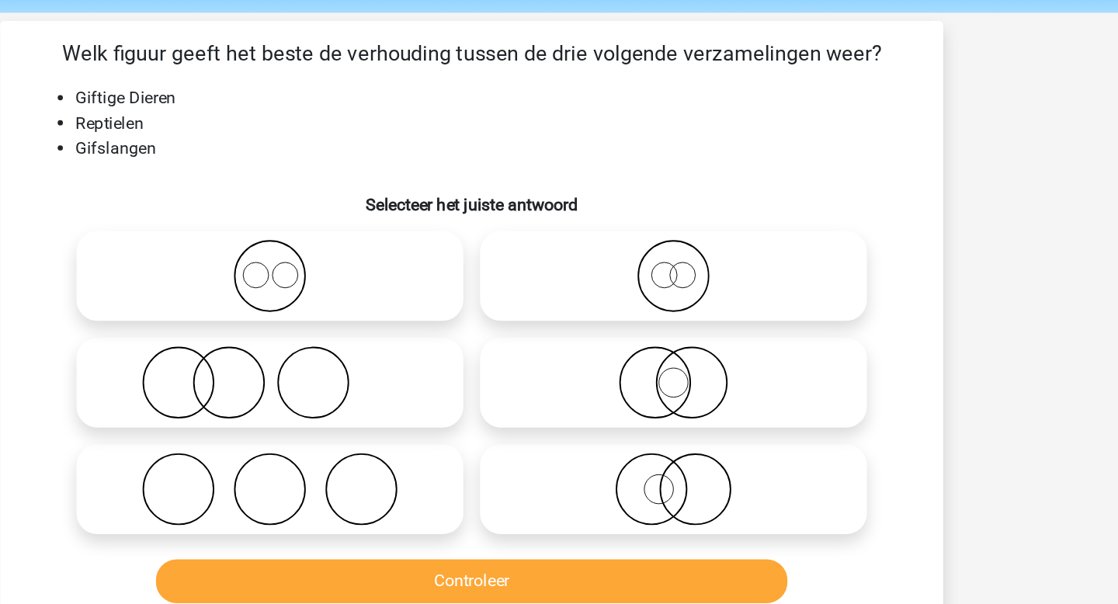
click at [467, 312] on icon at bounding box center [409, 298] width 275 height 54
click at [419, 290] on input "radio" at bounding box center [414, 285] width 10 height 10
radio input "true"
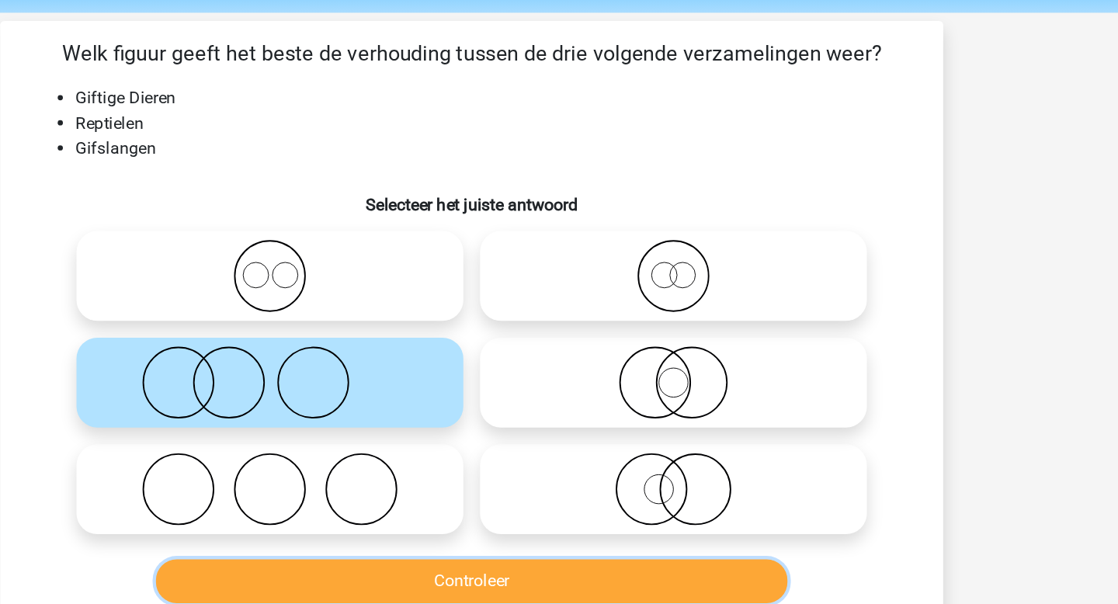
click at [511, 449] on button "Controleer" at bounding box center [559, 445] width 470 height 33
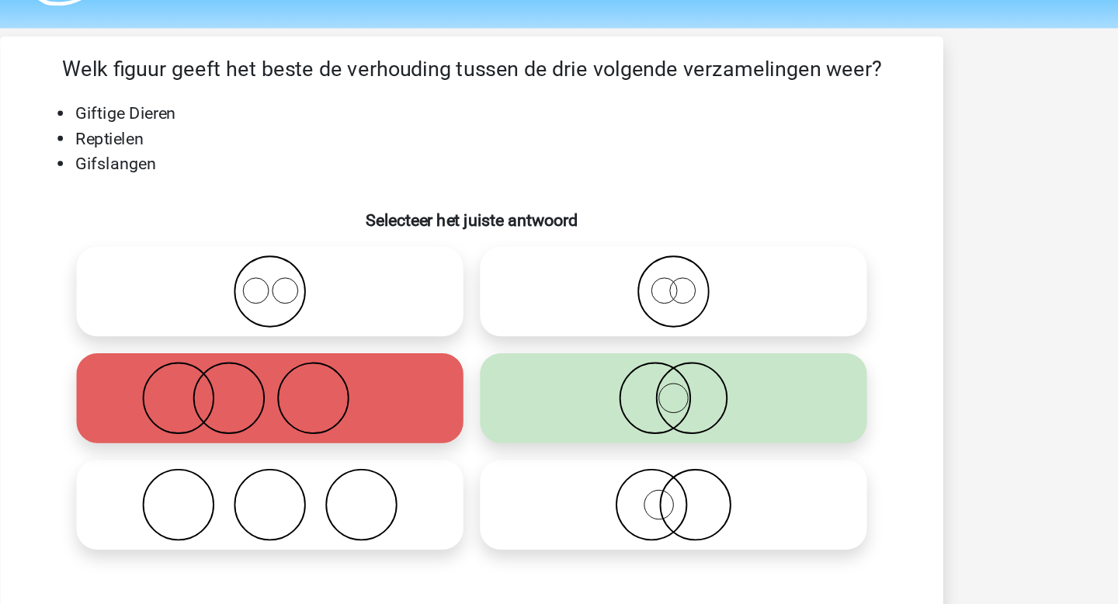
scroll to position [2, 0]
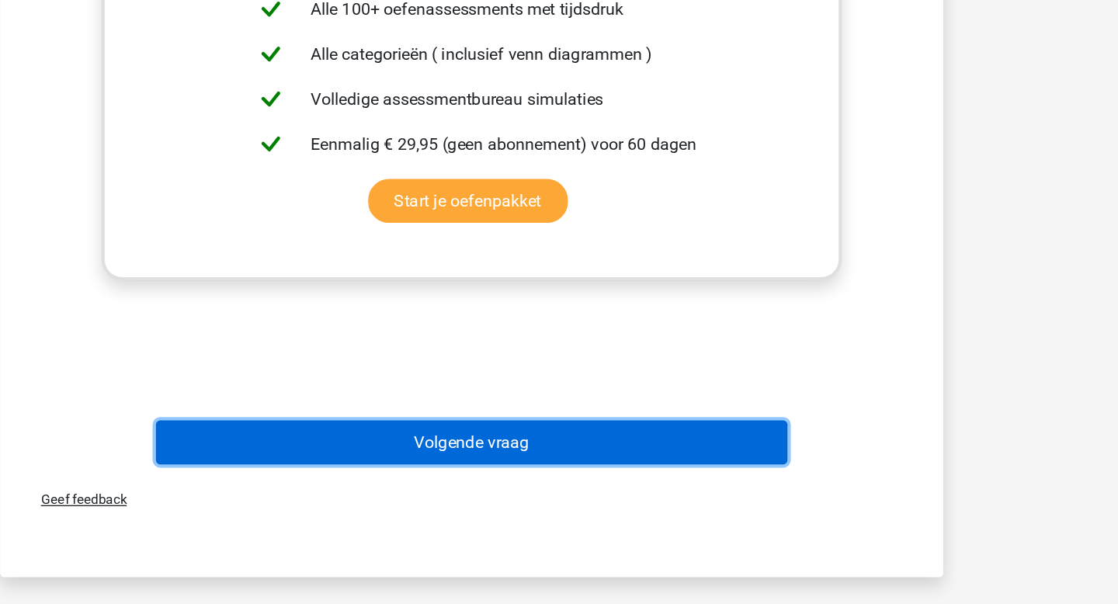
click at [776, 489] on button "Volgende vraag" at bounding box center [559, 483] width 470 height 33
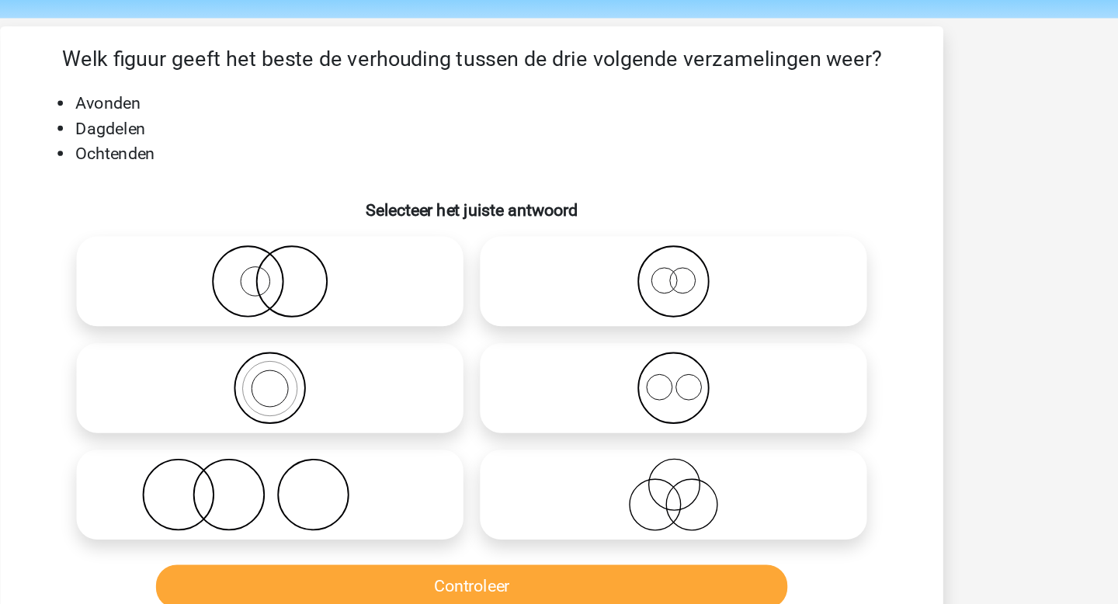
scroll to position [50, 0]
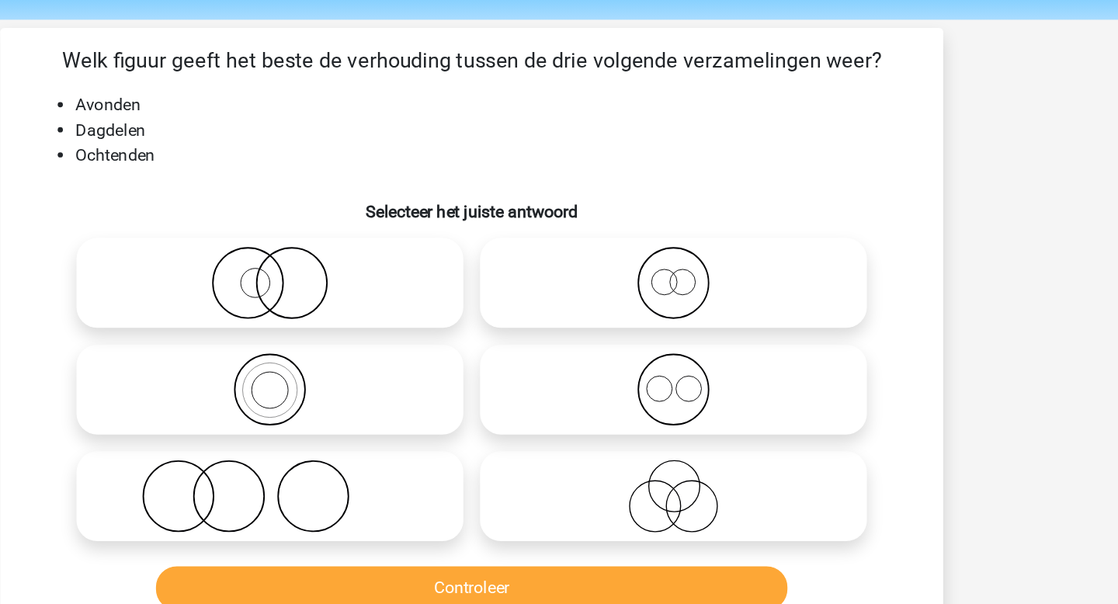
click at [712, 304] on icon at bounding box center [708, 289] width 275 height 54
click at [712, 282] on input "radio" at bounding box center [714, 277] width 10 height 10
radio input "true"
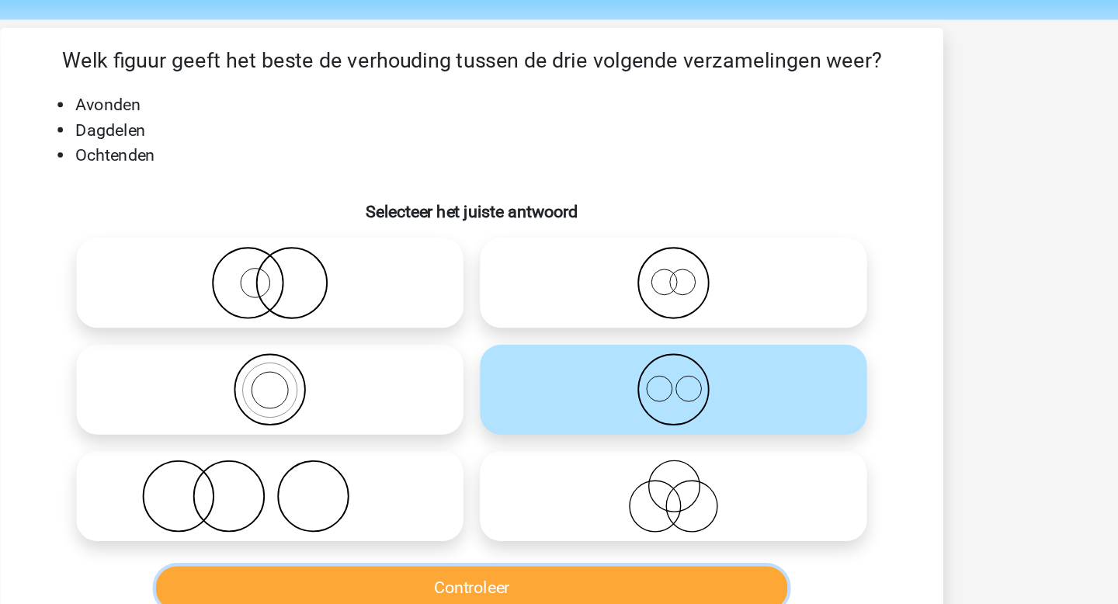
click at [626, 434] on button "Controleer" at bounding box center [559, 437] width 470 height 33
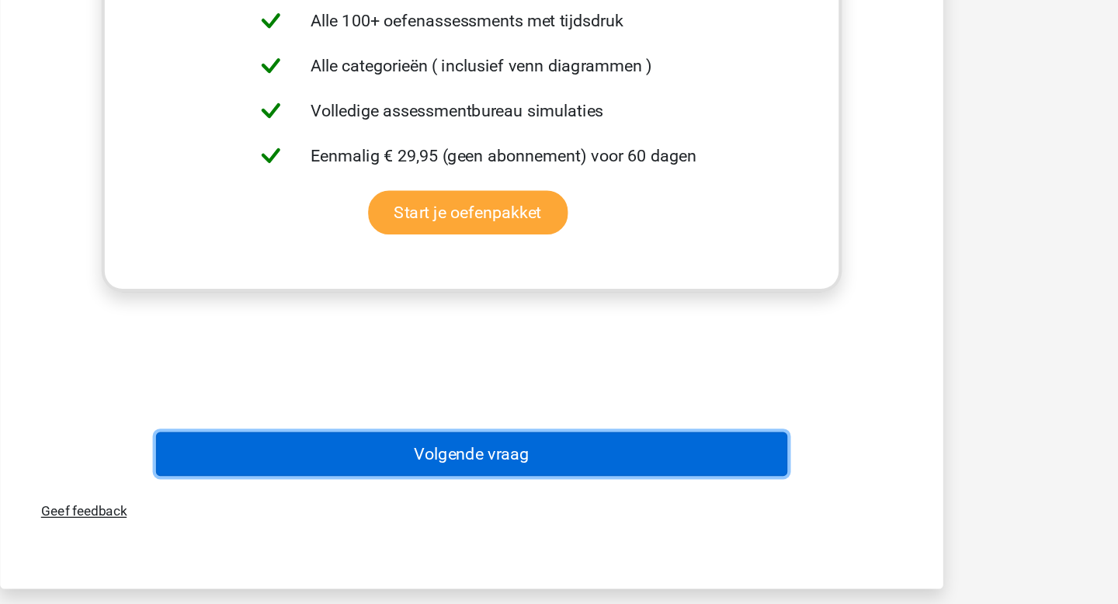
click at [723, 501] on button "Volgende vraag" at bounding box center [559, 492] width 470 height 33
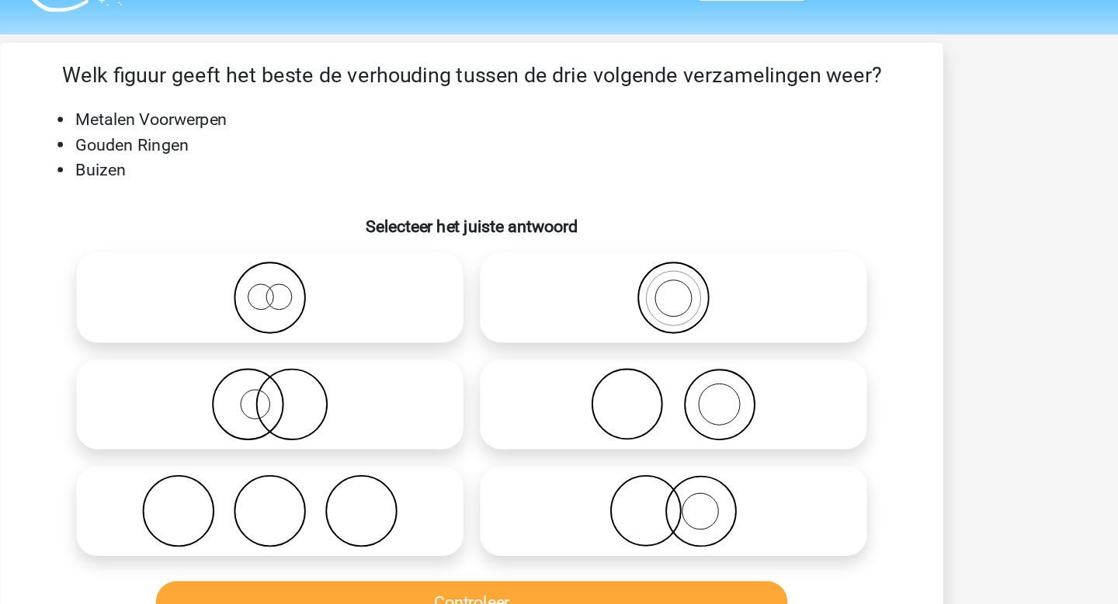
scroll to position [35, 0]
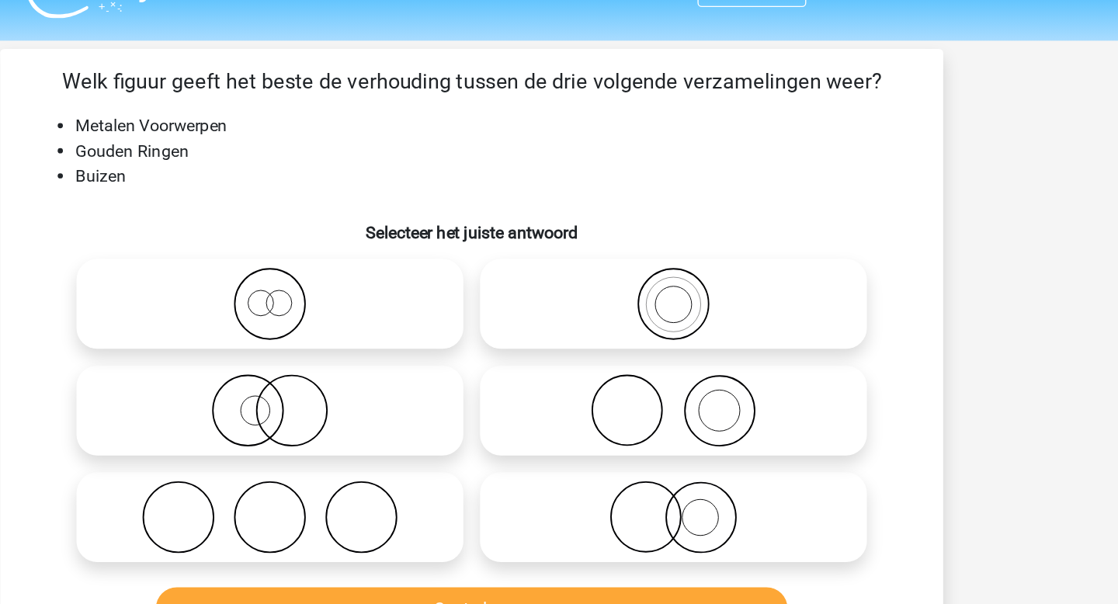
click at [693, 329] on icon at bounding box center [708, 305] width 275 height 54
click at [709, 297] on input "radio" at bounding box center [714, 292] width 10 height 10
radio input "true"
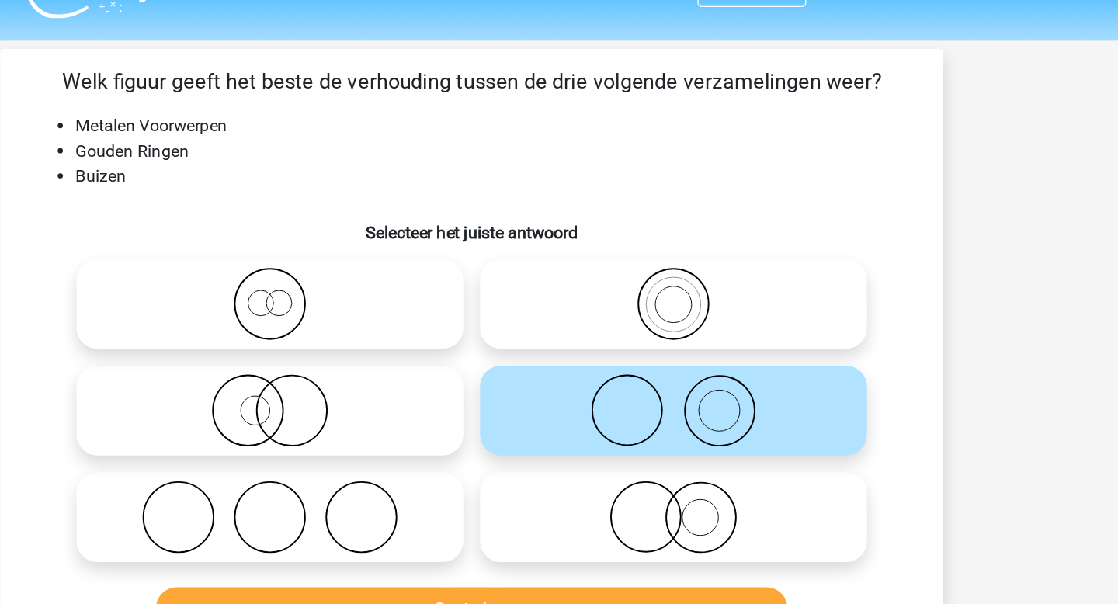
click at [688, 373] on icon at bounding box center [708, 384] width 275 height 54
click at [709, 373] on input "radio" at bounding box center [714, 371] width 10 height 10
radio input "true"
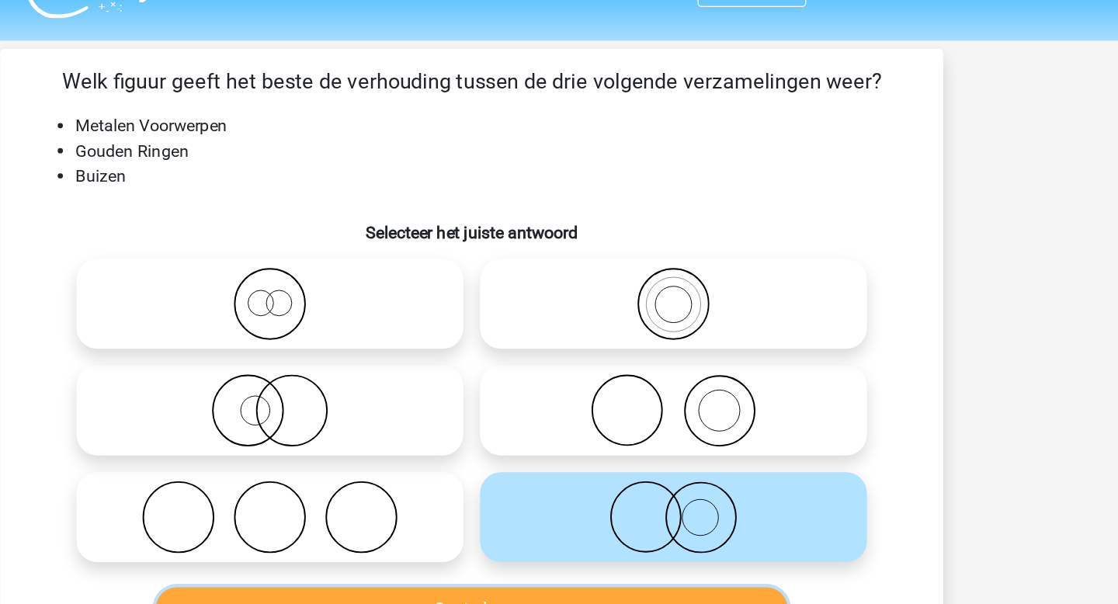
click at [692, 443] on button "Controleer" at bounding box center [559, 452] width 470 height 33
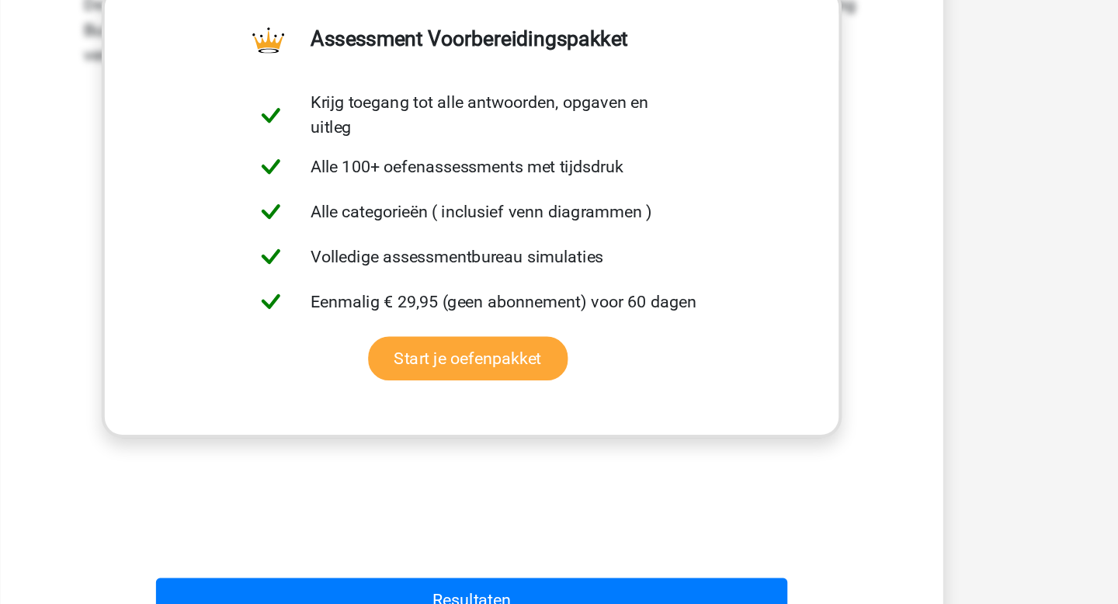
scroll to position [431, 0]
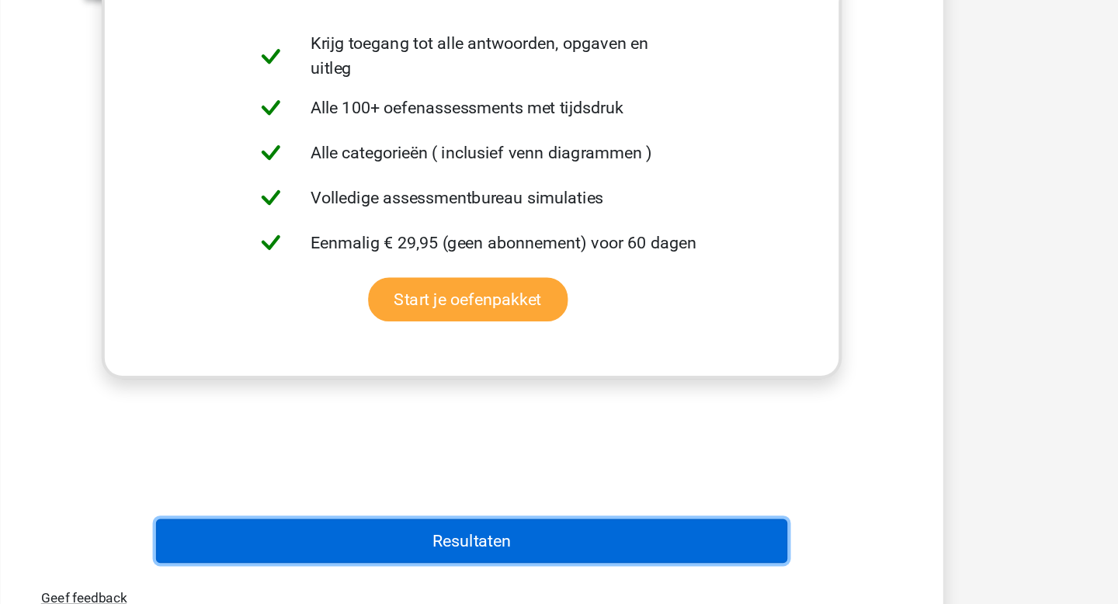
click at [709, 565] on button "Resultaten" at bounding box center [559, 556] width 470 height 33
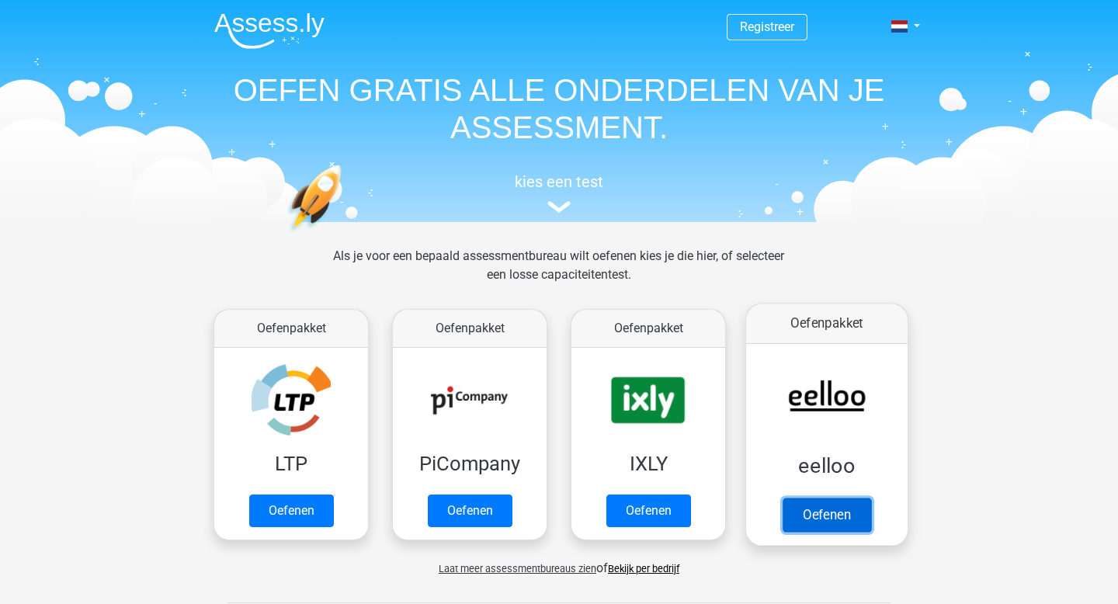
click at [824, 506] on link "Oefenen" at bounding box center [826, 515] width 88 height 34
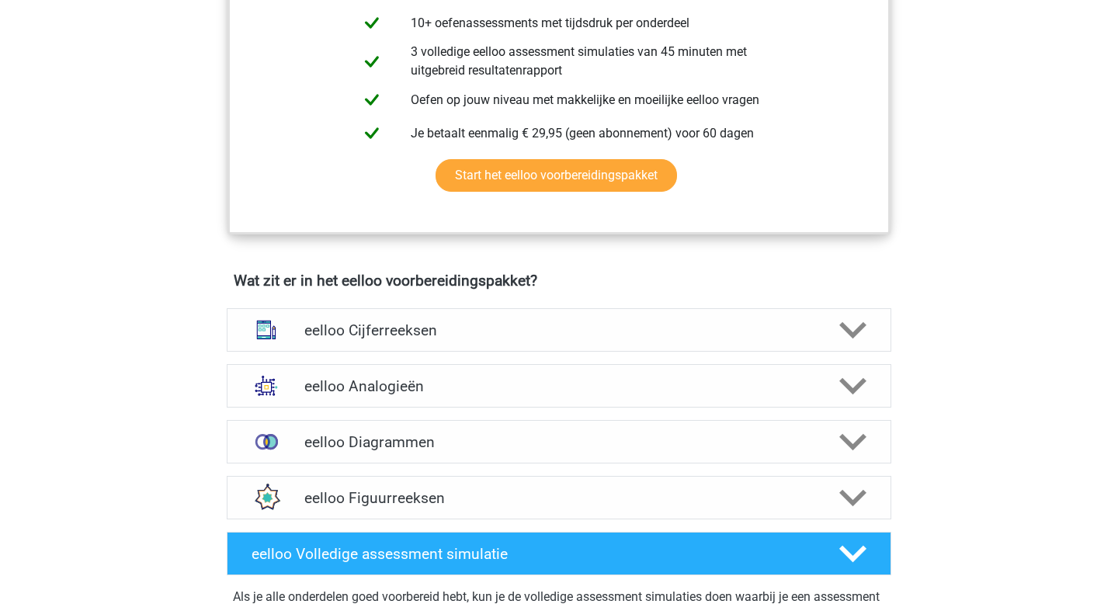
scroll to position [761, 0]
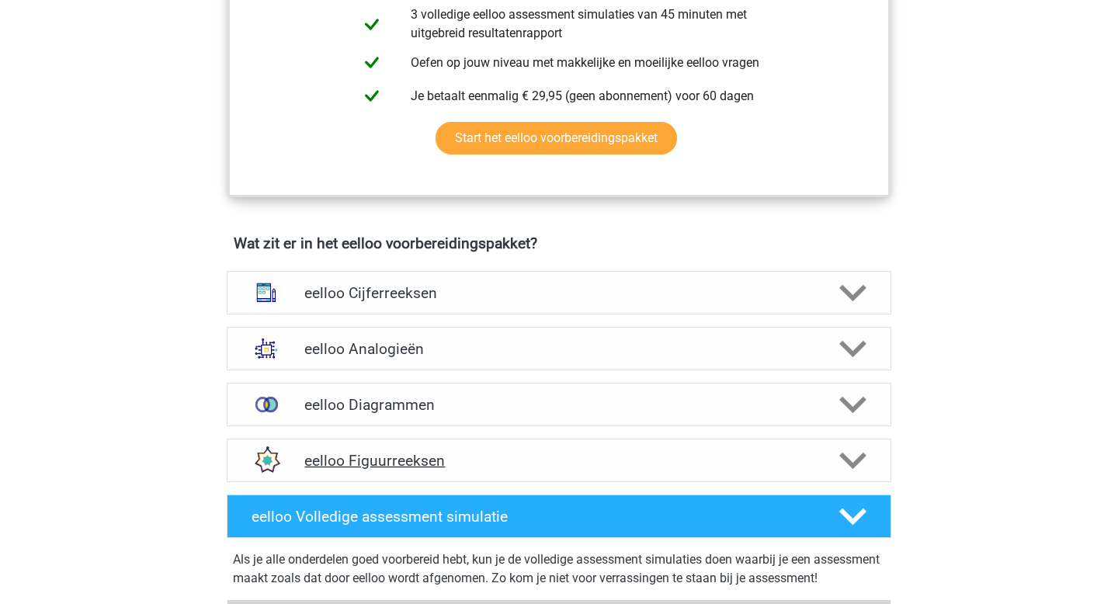
click at [735, 457] on div "eelloo Figuurreeksen" at bounding box center [559, 460] width 664 height 43
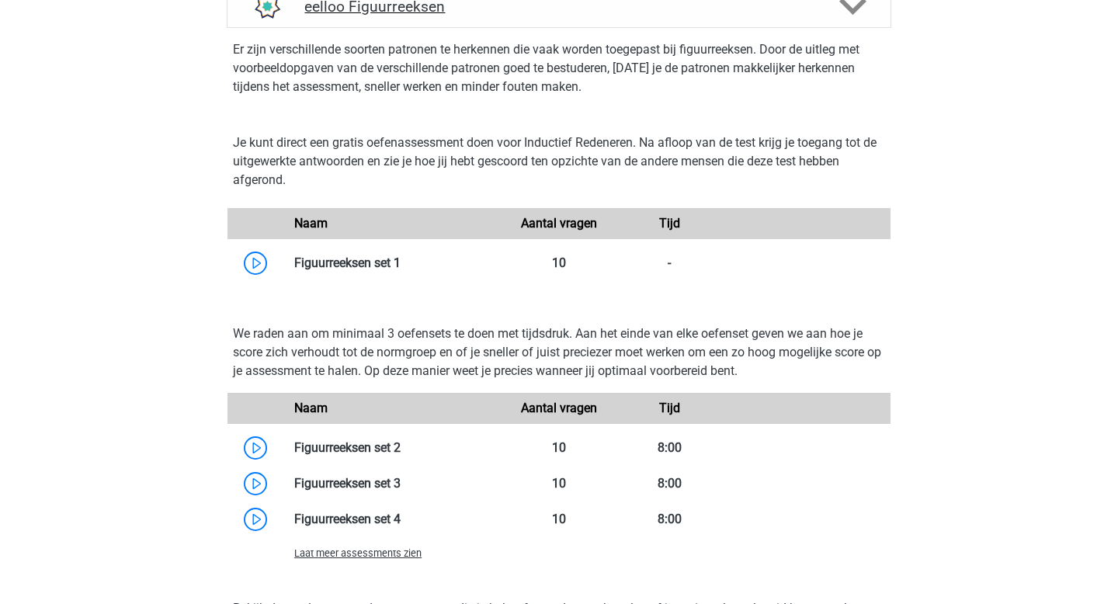
scroll to position [1216, 0]
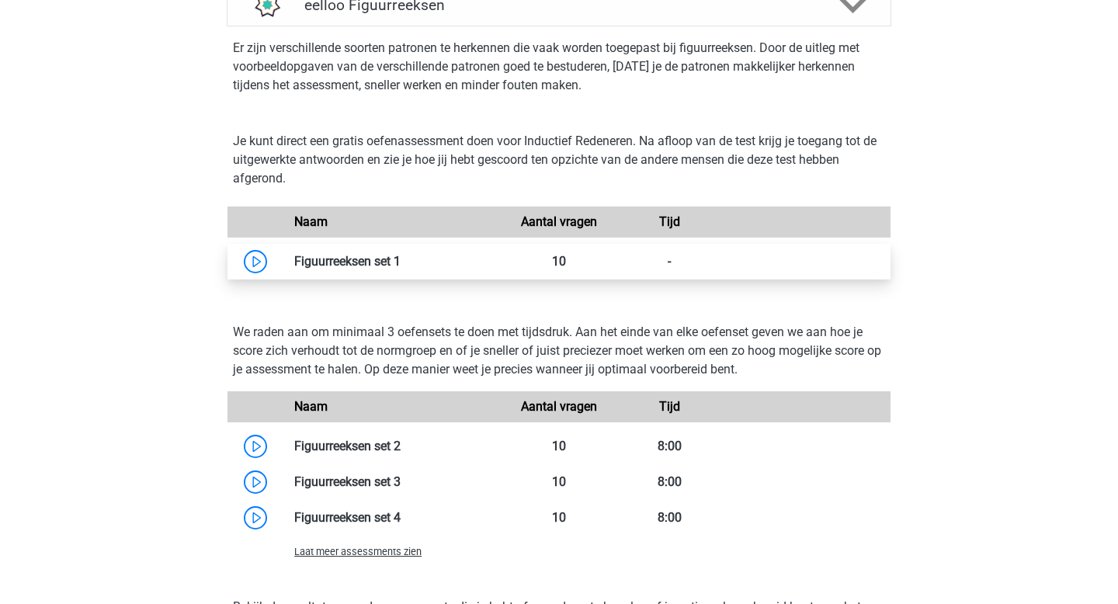
click at [401, 269] on link at bounding box center [401, 261] width 0 height 15
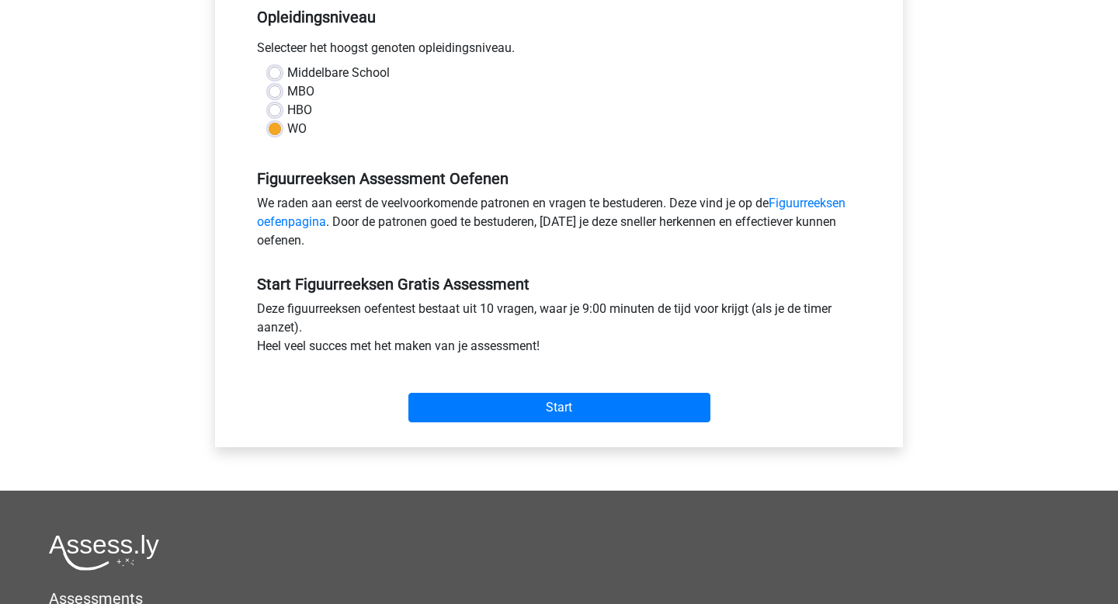
scroll to position [334, 0]
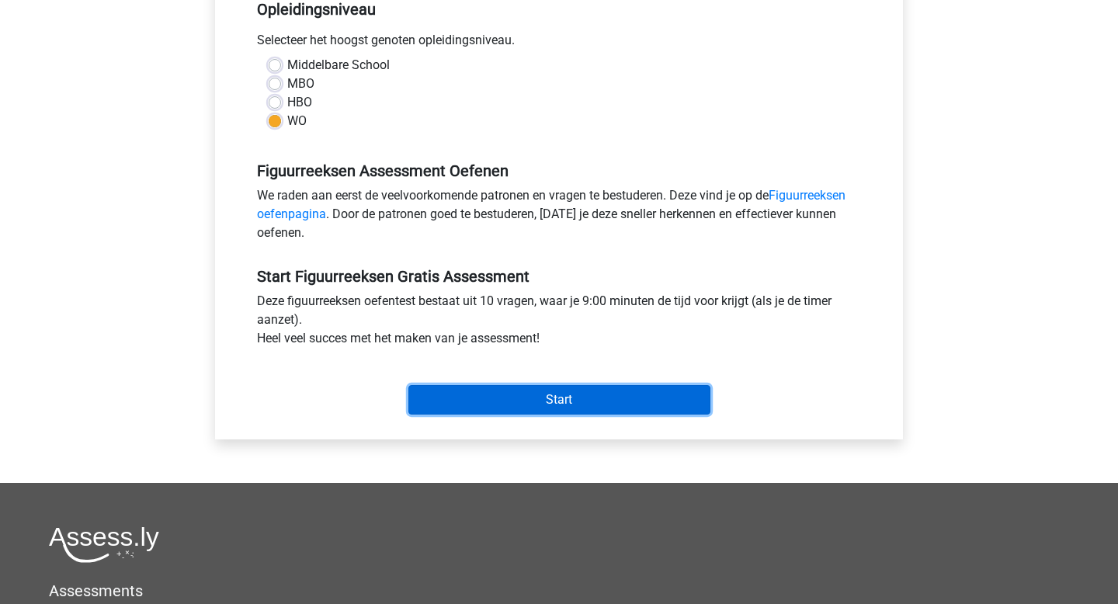
click at [519, 411] on input "Start" at bounding box center [559, 399] width 302 height 29
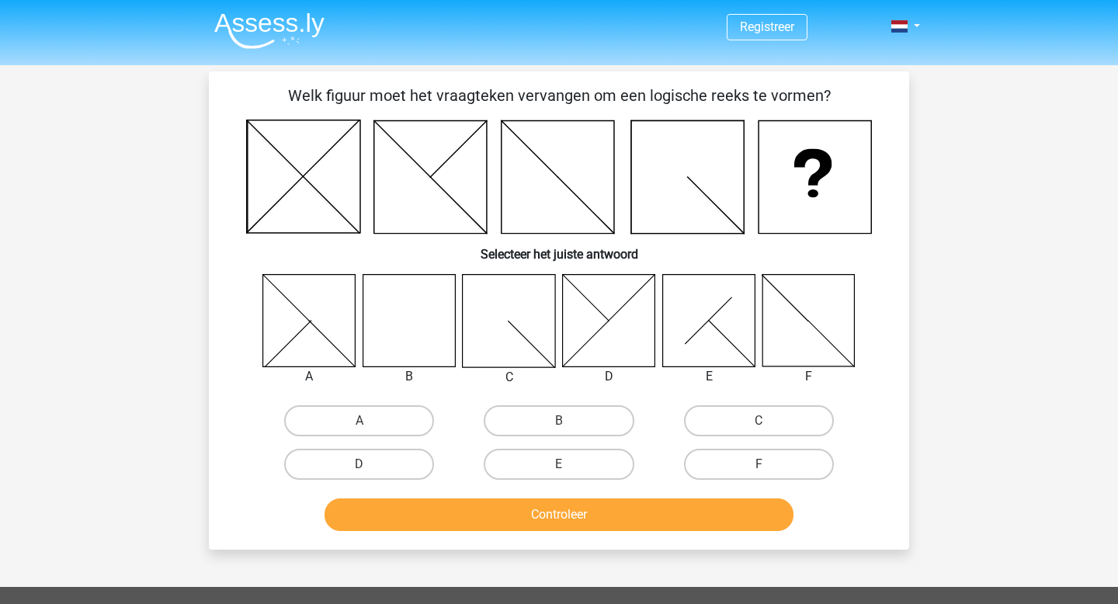
click at [425, 323] on icon at bounding box center [409, 320] width 92 height 92
click at [560, 429] on input "B" at bounding box center [564, 426] width 10 height 10
radio input "true"
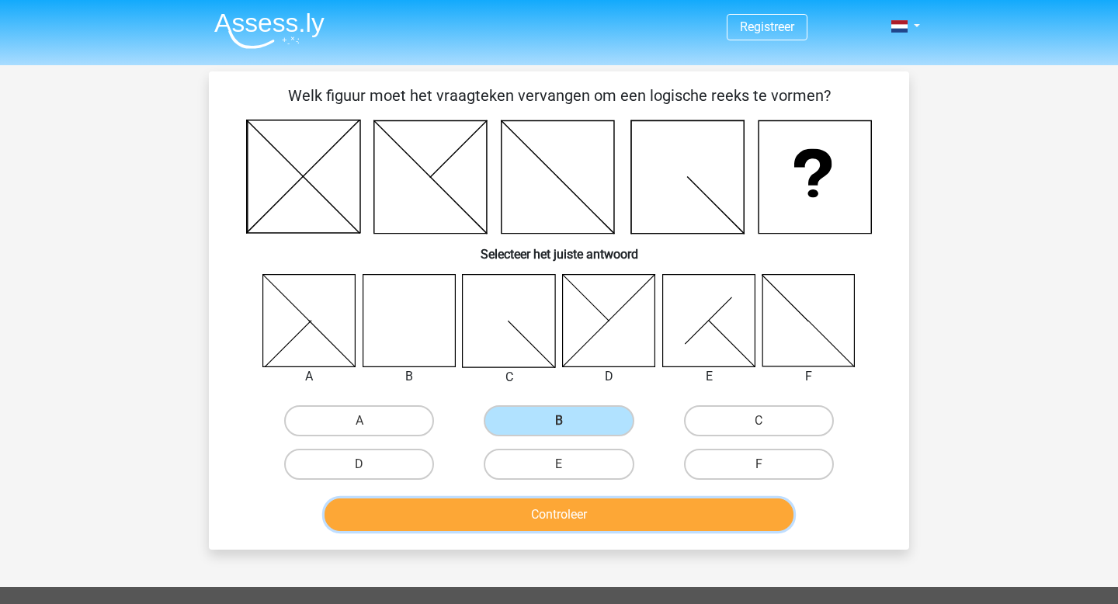
click at [556, 501] on button "Controleer" at bounding box center [559, 514] width 470 height 33
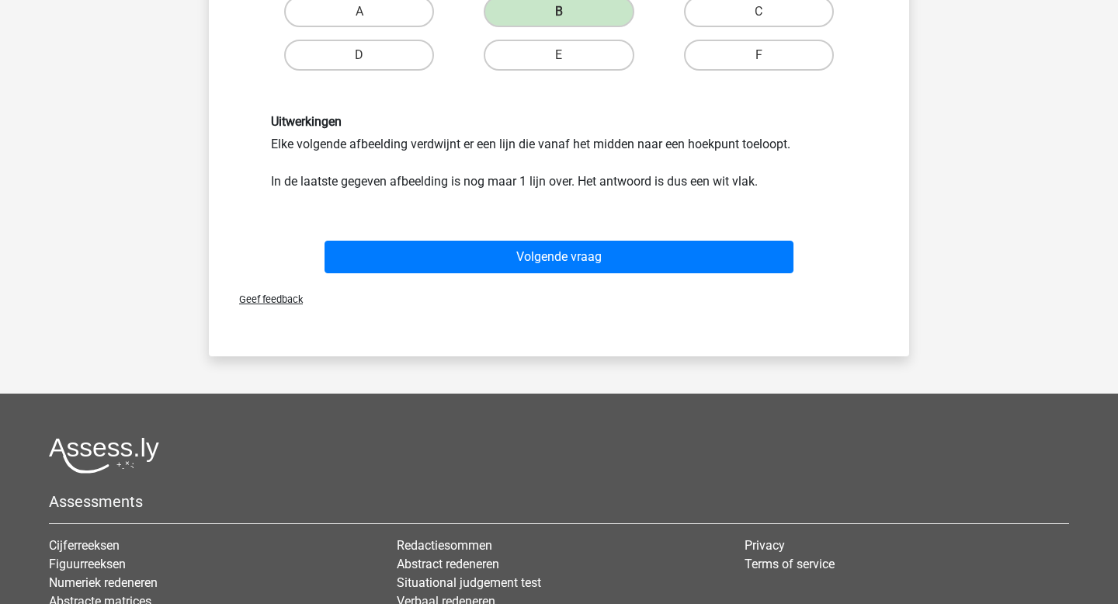
scroll to position [410, 0]
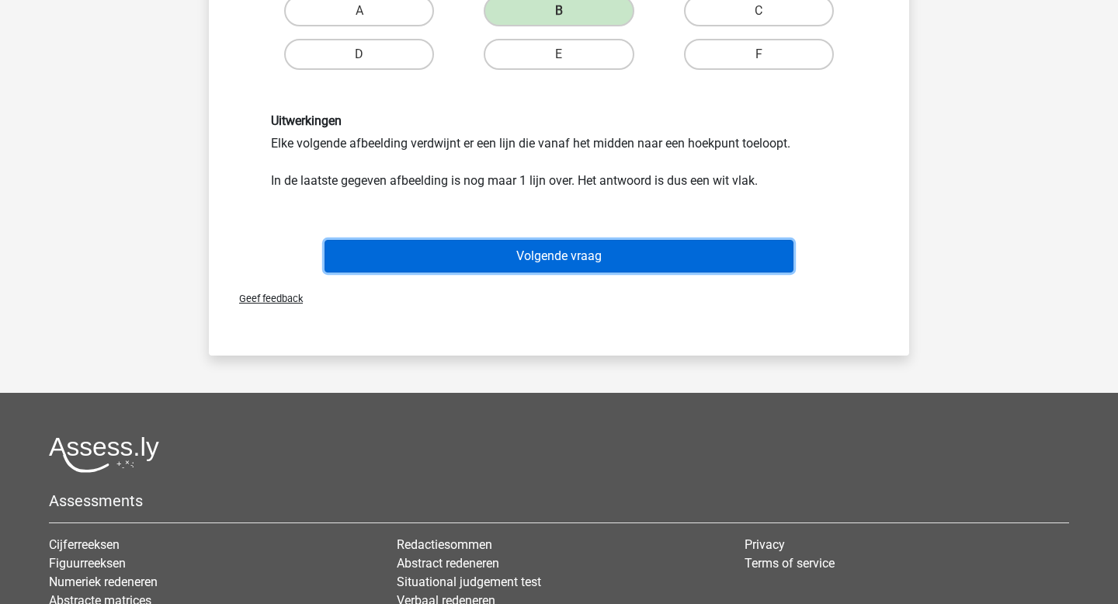
click at [703, 257] on button "Volgende vraag" at bounding box center [559, 256] width 470 height 33
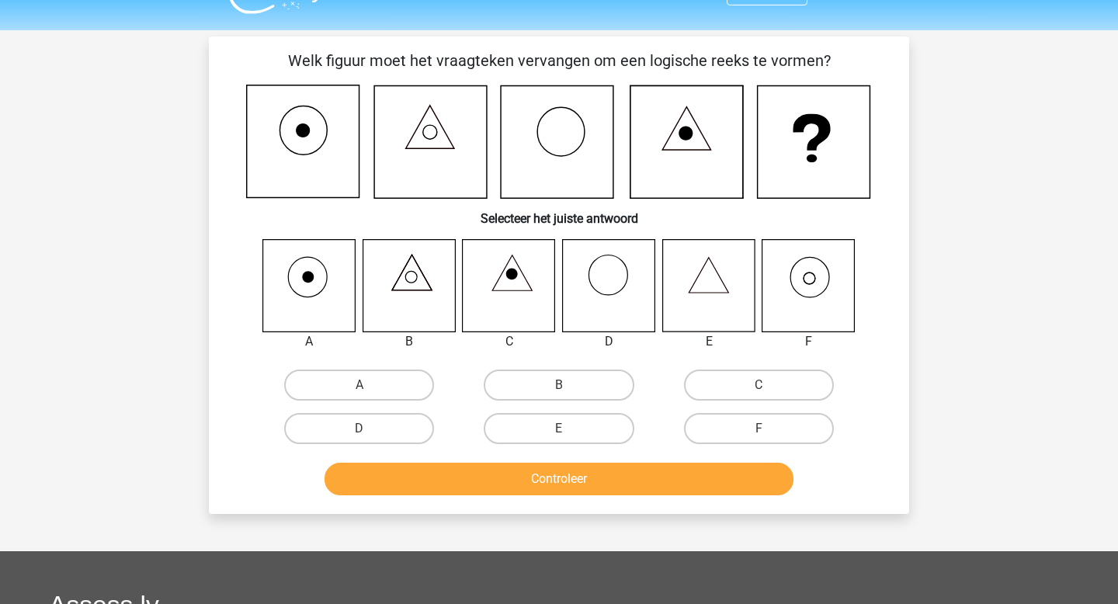
scroll to position [33, 0]
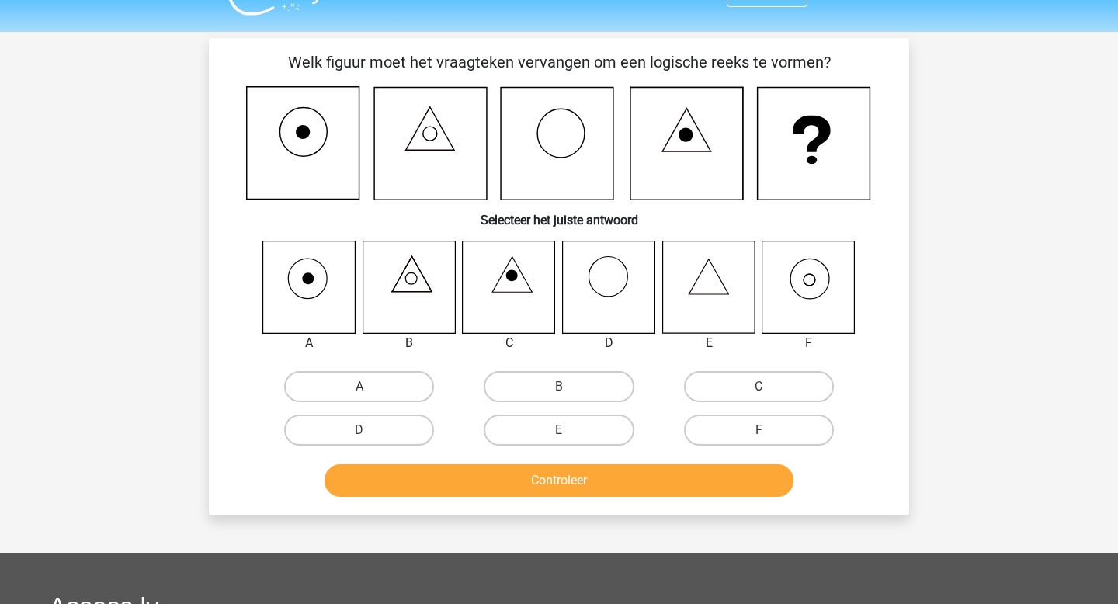
click at [805, 300] on icon at bounding box center [808, 287] width 92 height 92
click at [786, 432] on label "F" at bounding box center [759, 430] width 150 height 31
click at [769, 432] on input "F" at bounding box center [763, 435] width 10 height 10
radio input "true"
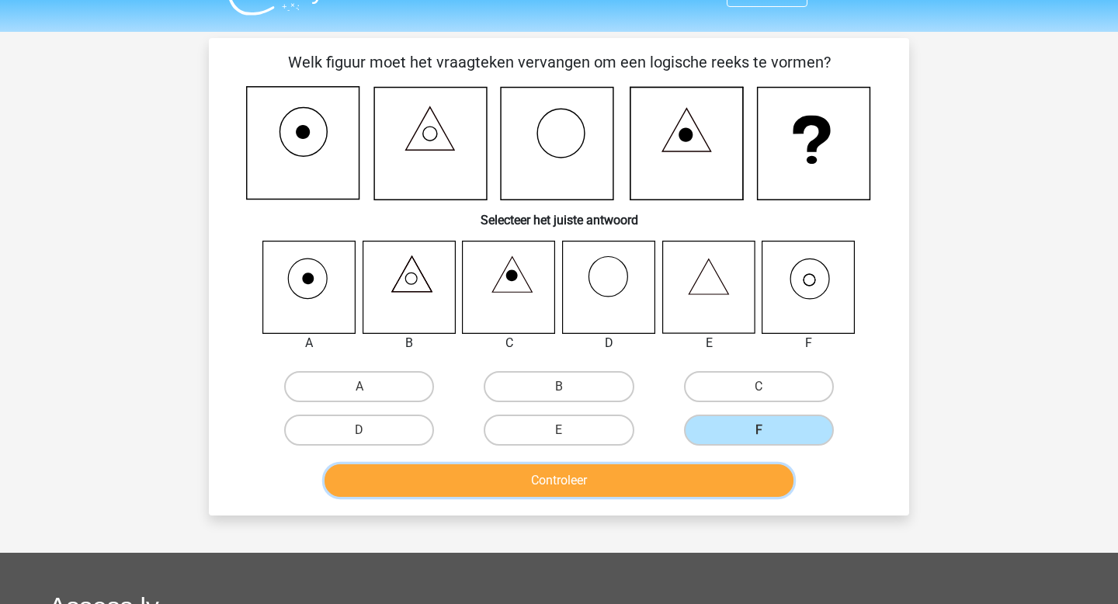
click at [769, 474] on button "Controleer" at bounding box center [559, 480] width 470 height 33
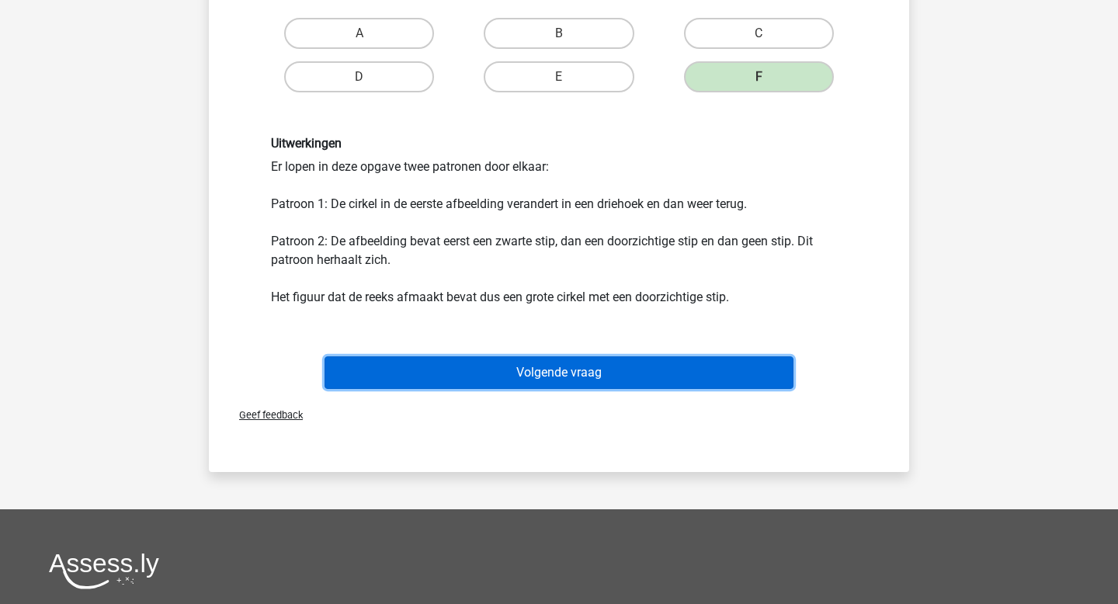
click at [720, 387] on button "Volgende vraag" at bounding box center [559, 372] width 470 height 33
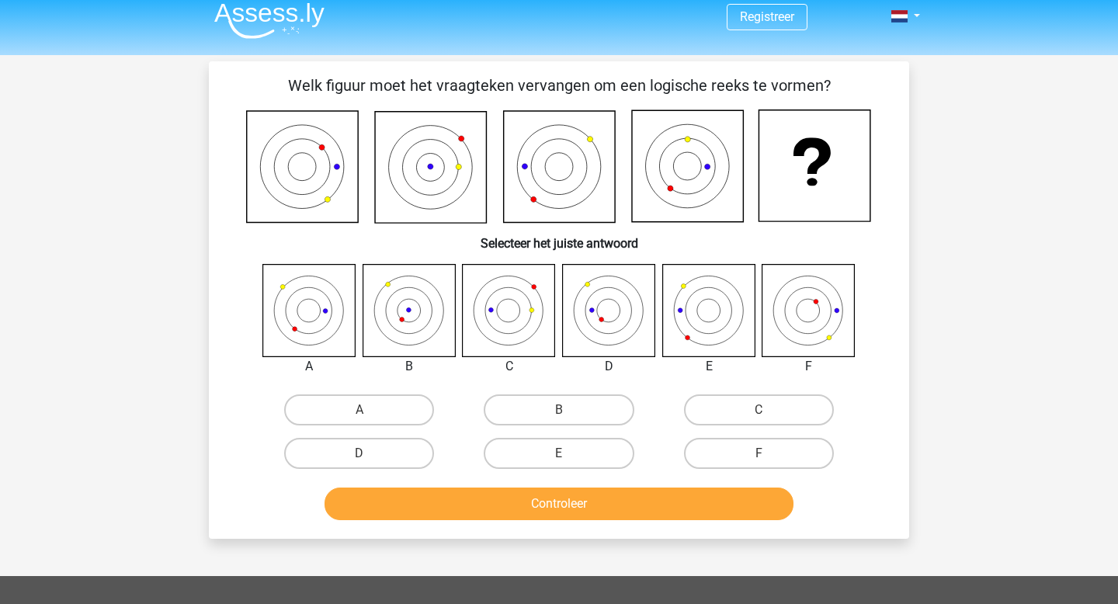
scroll to position [0, 0]
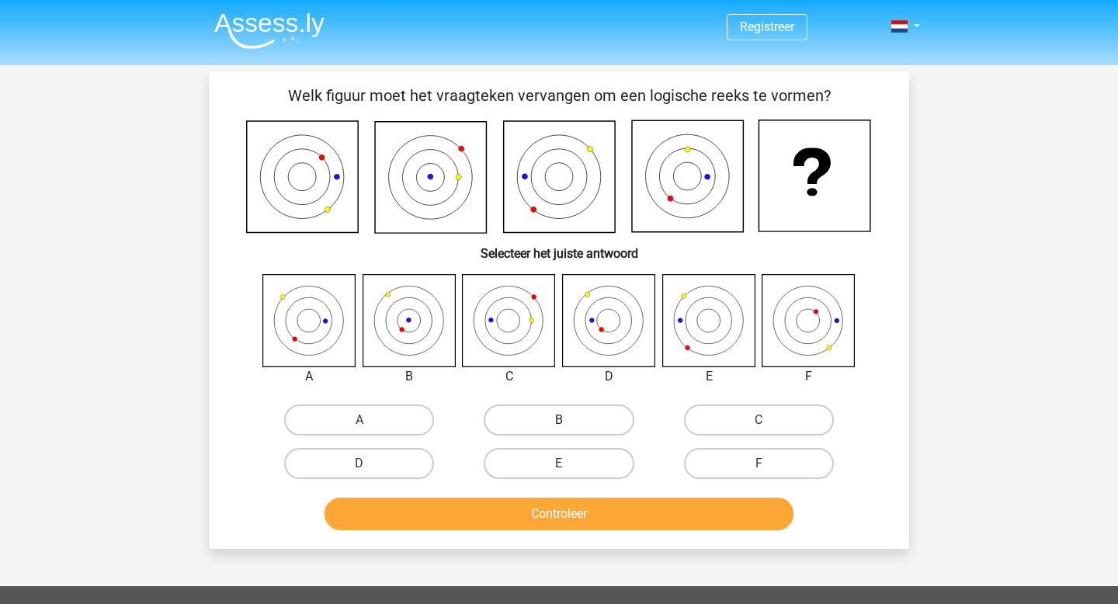
click at [580, 417] on label "B" at bounding box center [559, 419] width 150 height 31
click at [569, 420] on input "B" at bounding box center [564, 425] width 10 height 10
radio input "true"
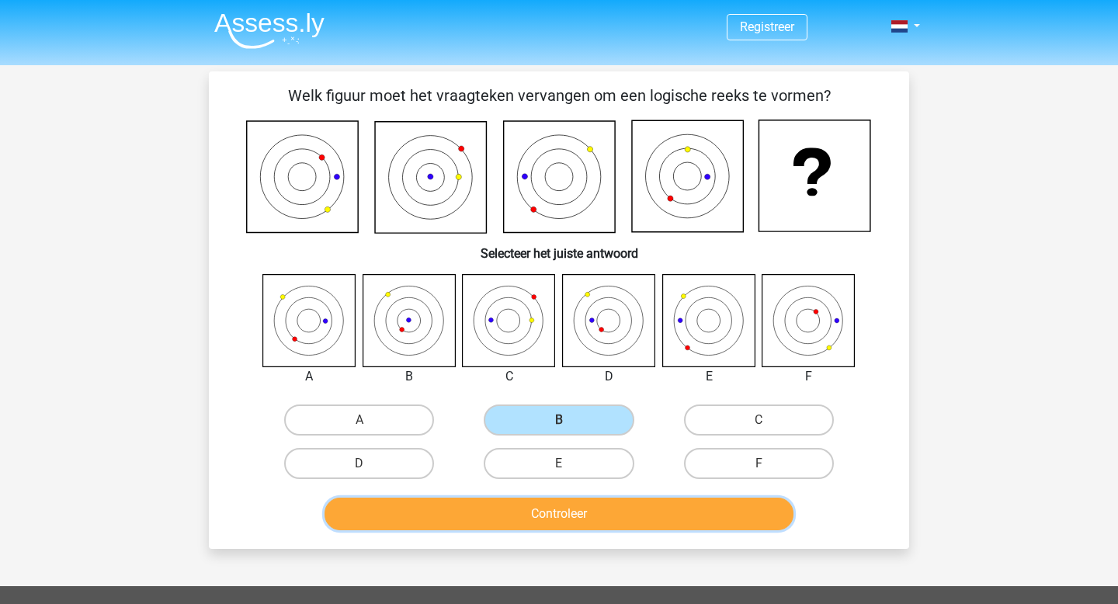
click at [612, 508] on button "Controleer" at bounding box center [559, 514] width 470 height 33
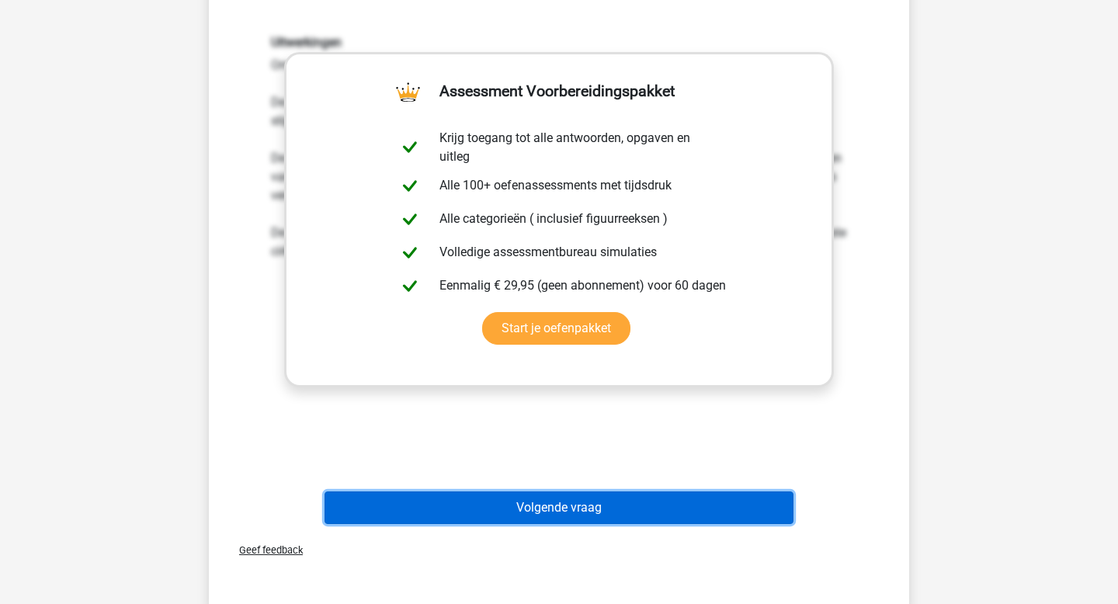
click at [612, 508] on button "Volgende vraag" at bounding box center [559, 507] width 470 height 33
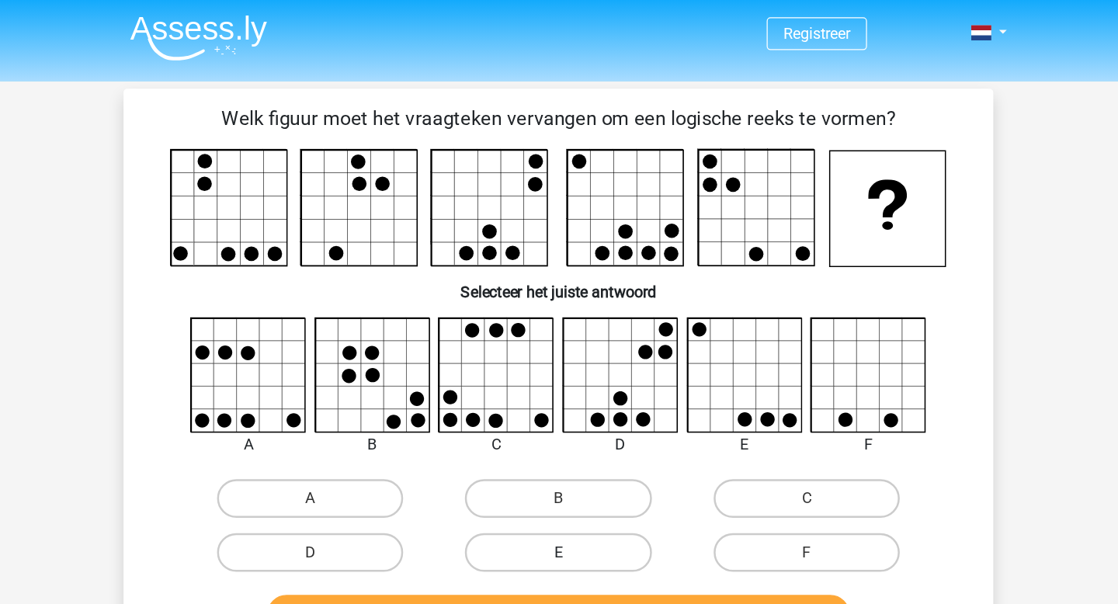
click at [585, 449] on label "E" at bounding box center [559, 444] width 150 height 31
click at [569, 449] on input "E" at bounding box center [564, 450] width 10 height 10
radio input "true"
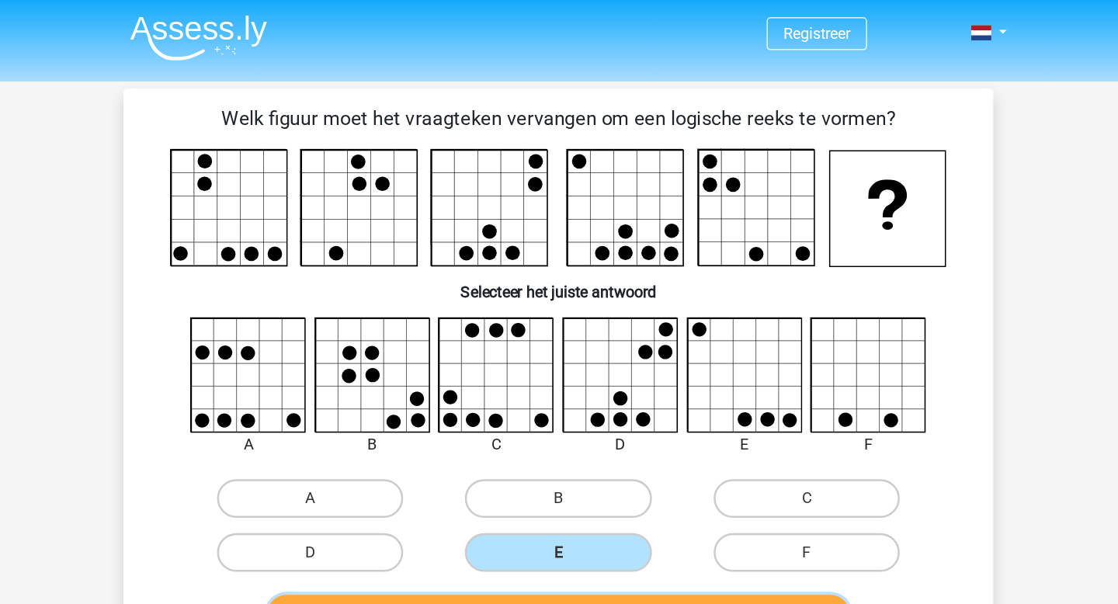
click at [609, 486] on button "Controleer" at bounding box center [559, 495] width 470 height 33
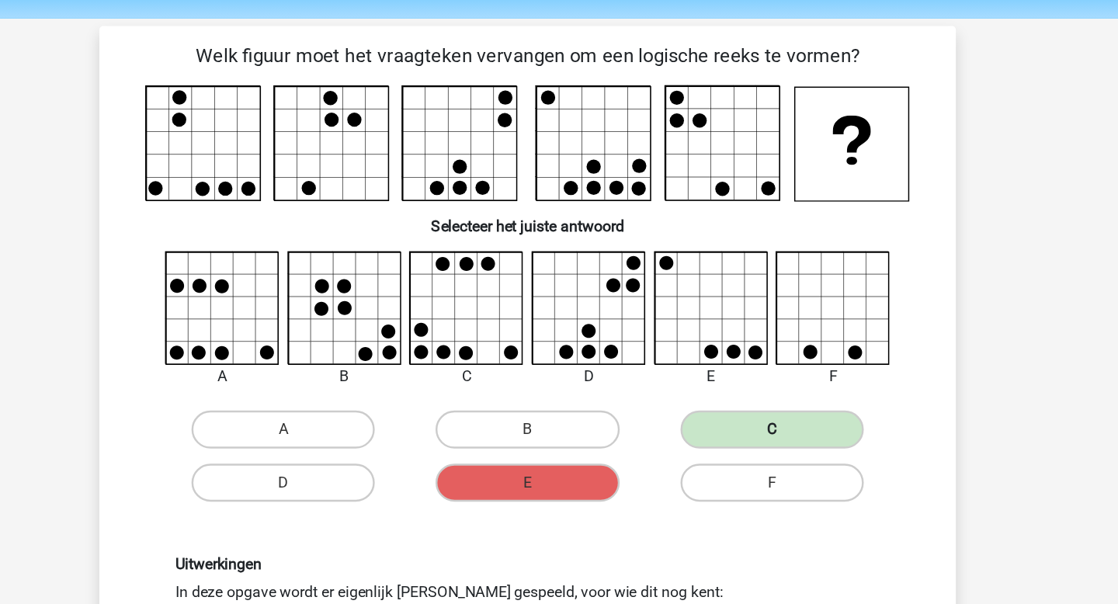
scroll to position [47, 0]
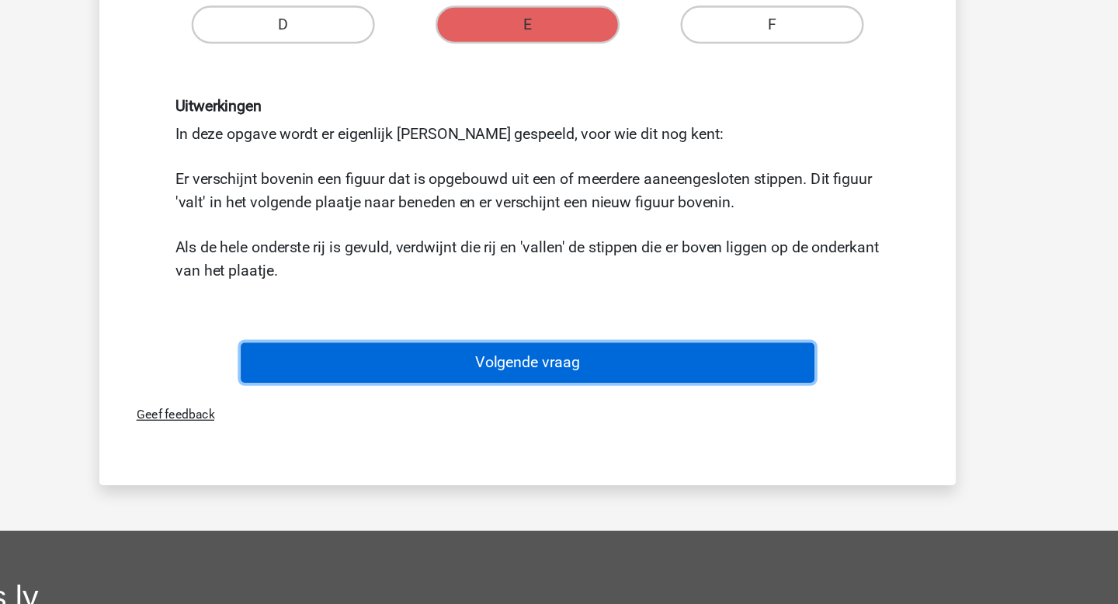
click at [481, 415] on button "Volgende vraag" at bounding box center [559, 406] width 470 height 33
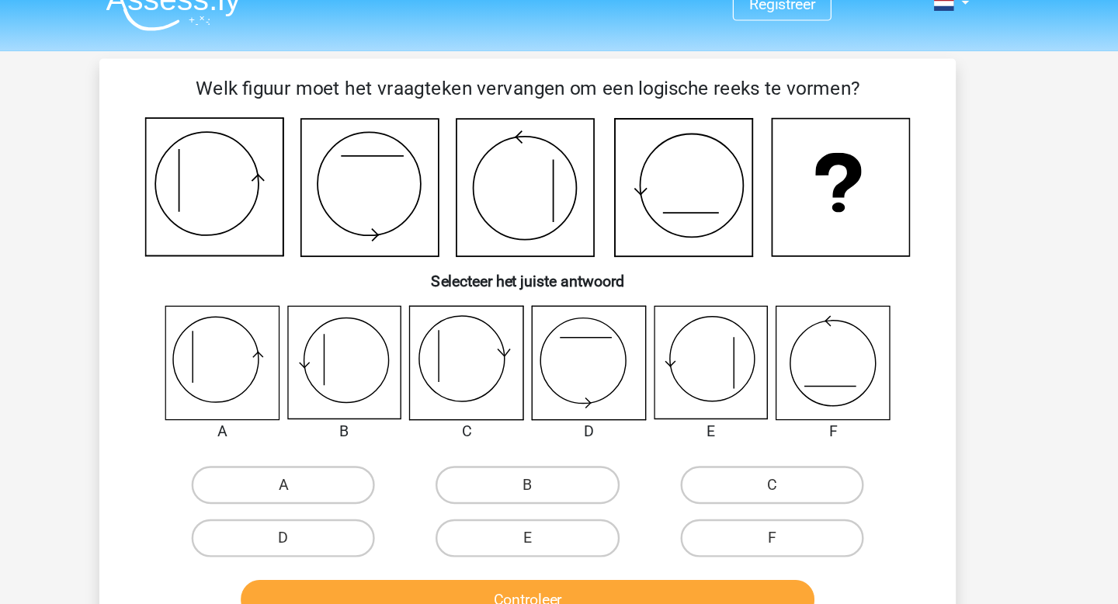
scroll to position [22, 0]
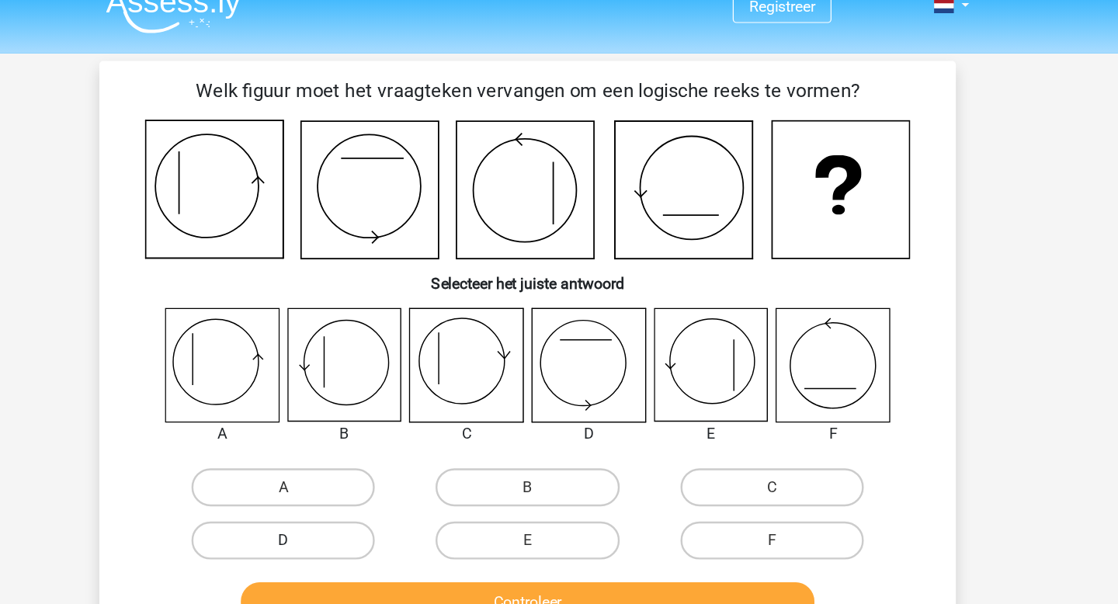
click at [370, 439] on label "D" at bounding box center [359, 441] width 150 height 31
click at [370, 442] on input "D" at bounding box center [364, 447] width 10 height 10
radio input "true"
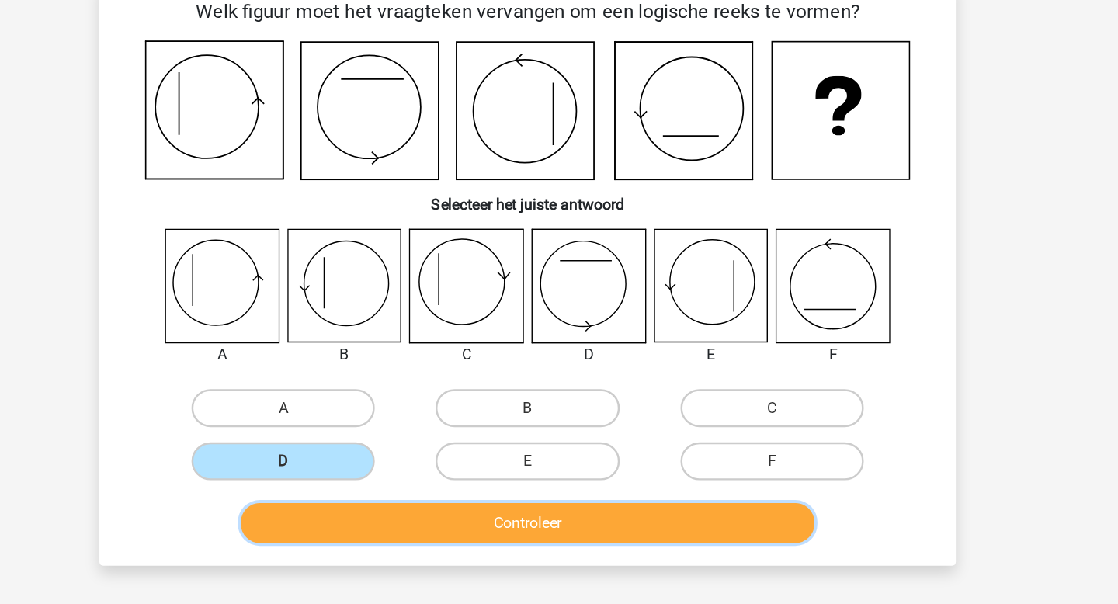
click at [426, 484] on button "Controleer" at bounding box center [559, 492] width 470 height 33
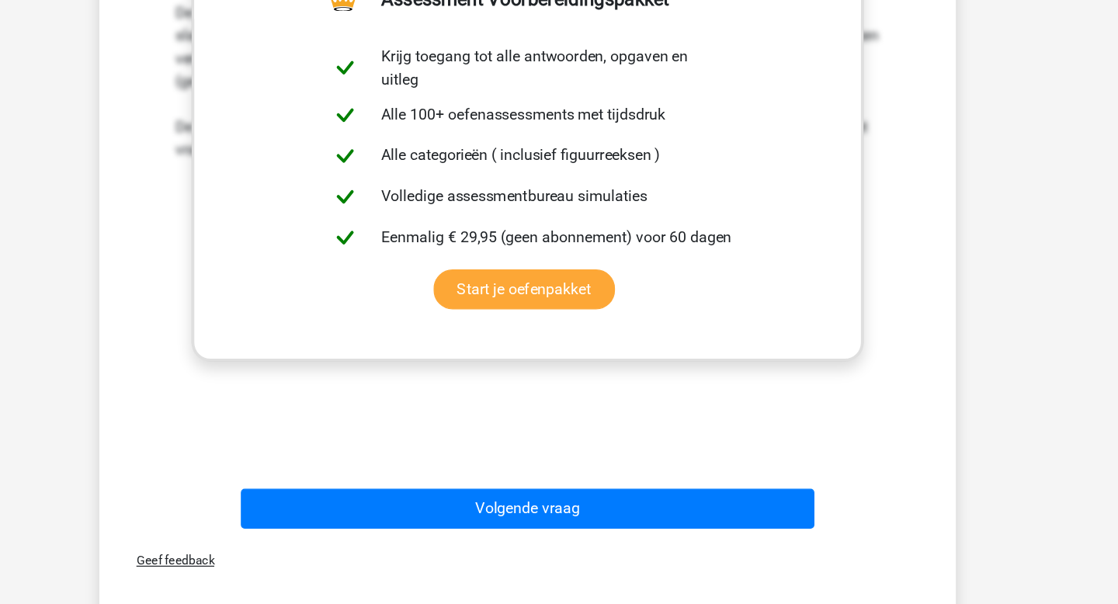
scroll to position [543, 0]
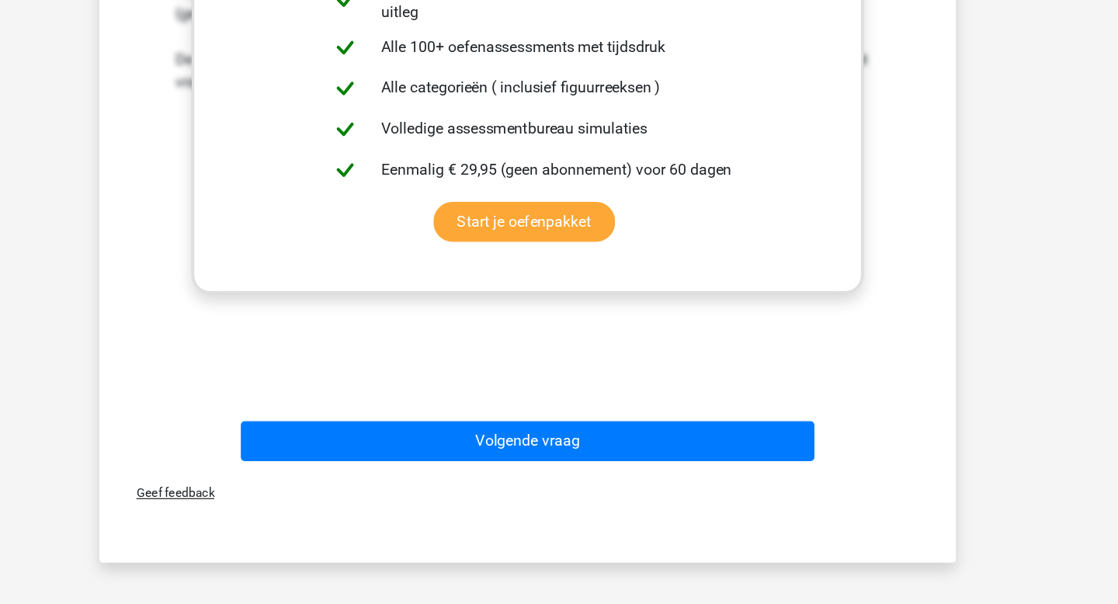
click at [449, 490] on div "Volgende vraag" at bounding box center [558, 473] width 599 height 39
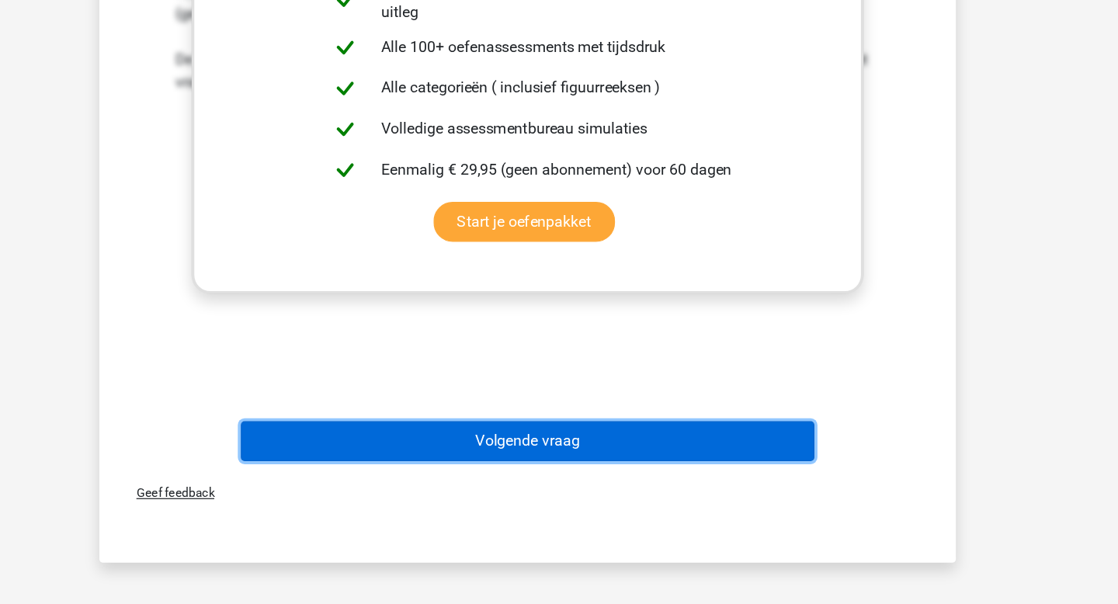
click at [444, 477] on button "Volgende vraag" at bounding box center [559, 470] width 470 height 33
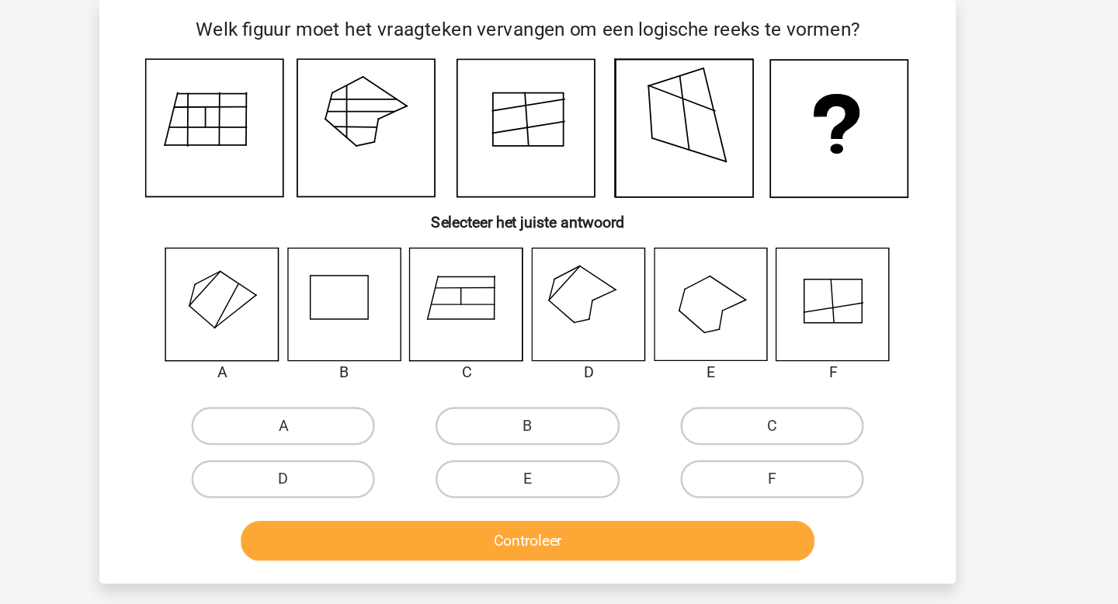
scroll to position [11, 0]
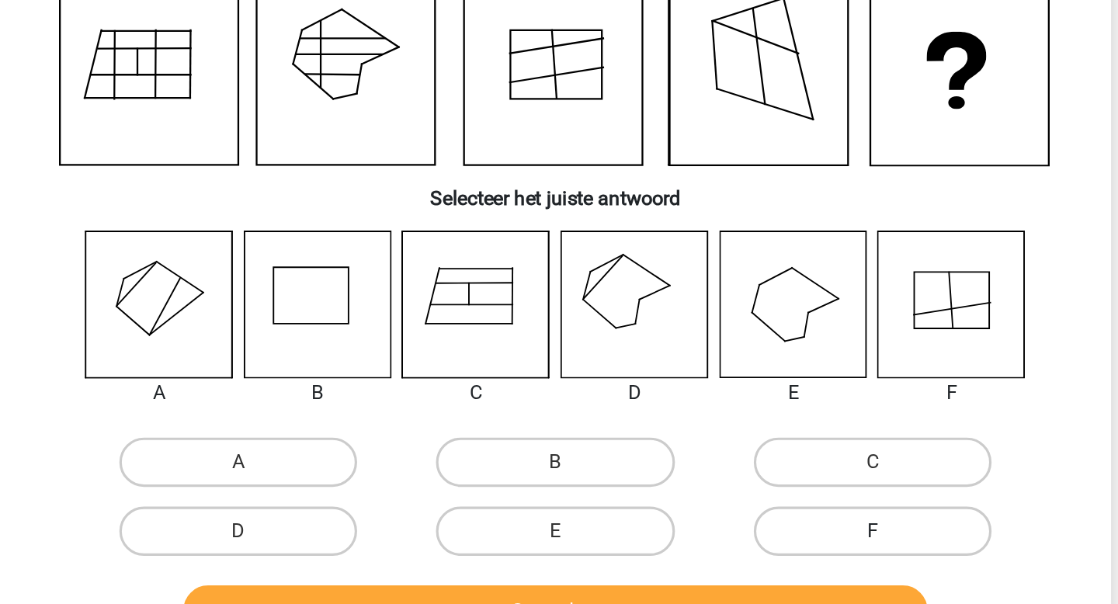
click at [717, 451] on label "F" at bounding box center [759, 452] width 150 height 31
click at [758, 453] on input "F" at bounding box center [763, 458] width 10 height 10
radio input "true"
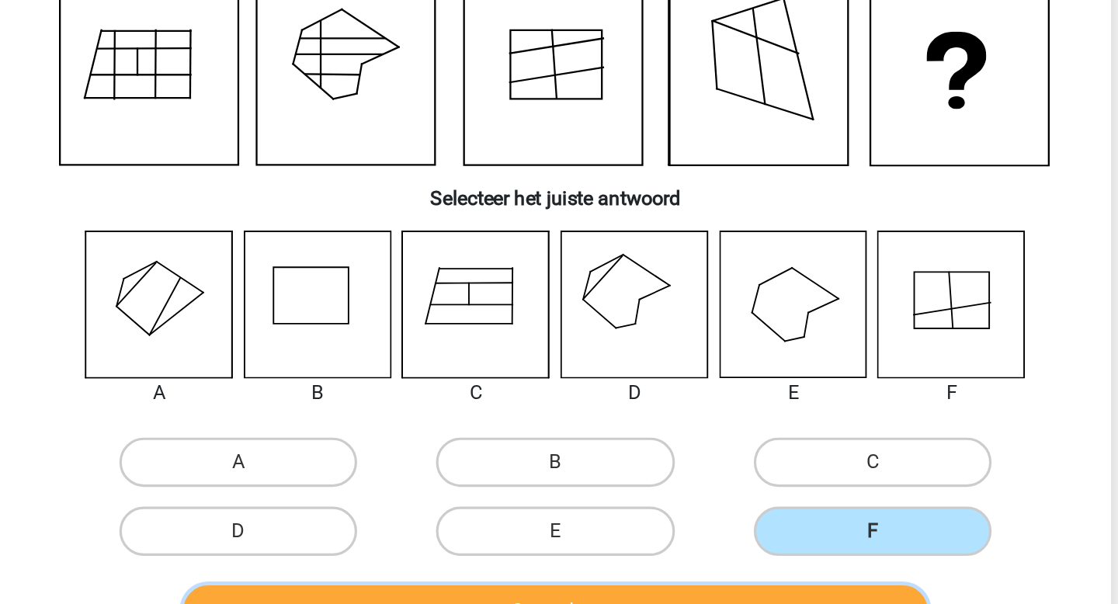
click at [720, 498] on button "Controleer" at bounding box center [559, 503] width 470 height 33
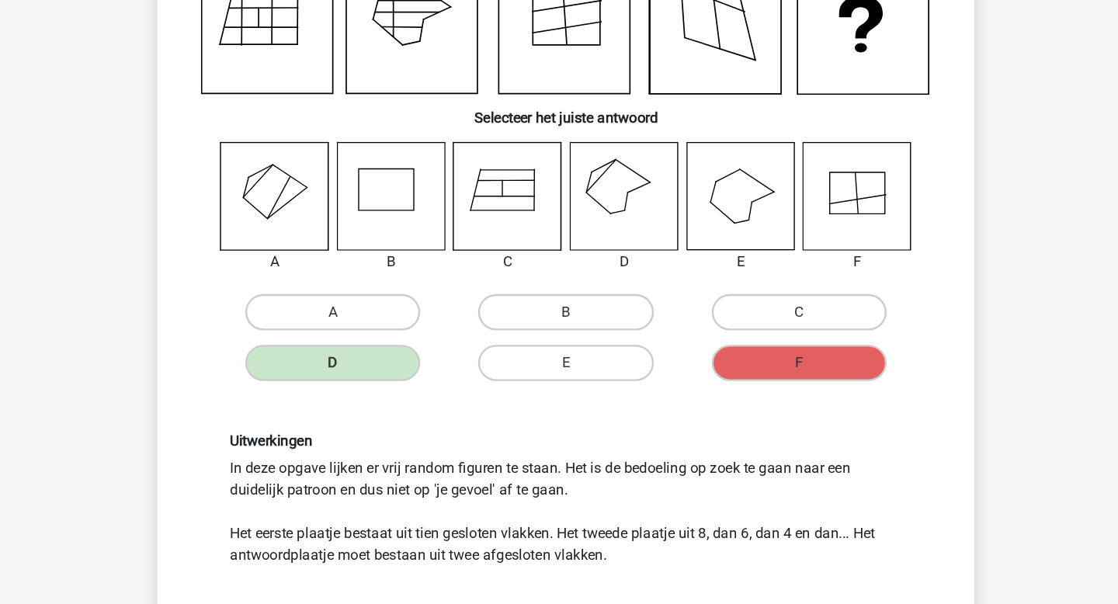
scroll to position [137, 0]
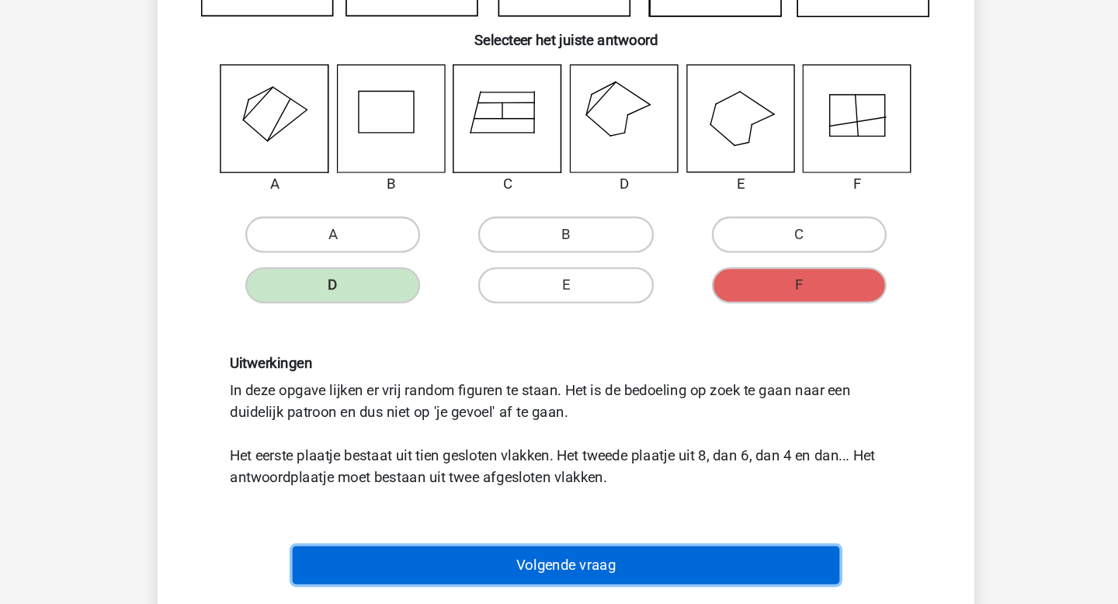
click at [639, 569] on button "Volgende vraag" at bounding box center [559, 566] width 470 height 33
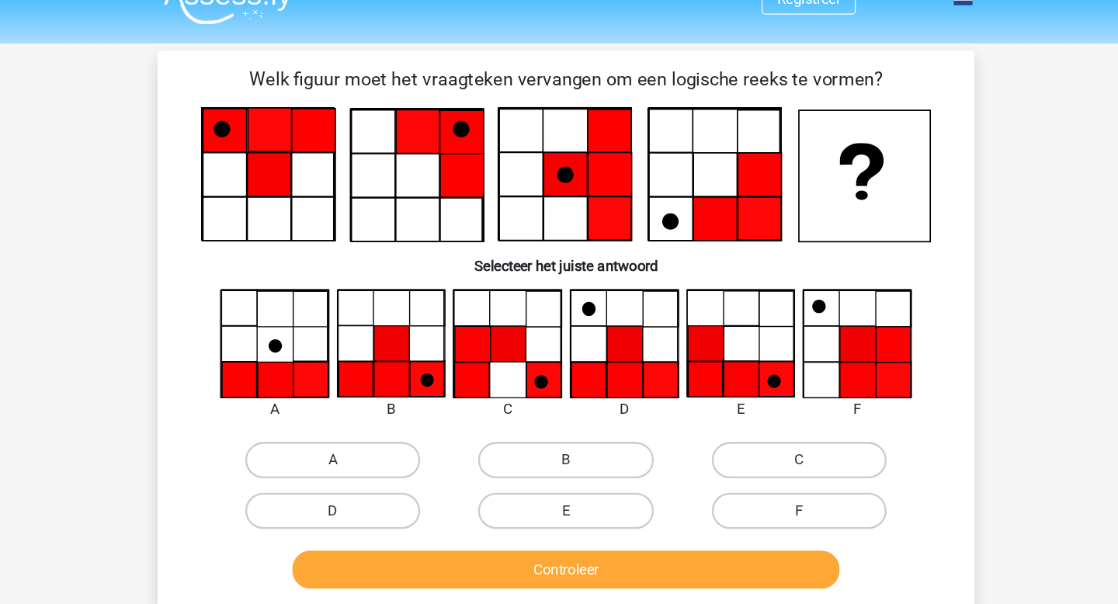
scroll to position [27, 0]
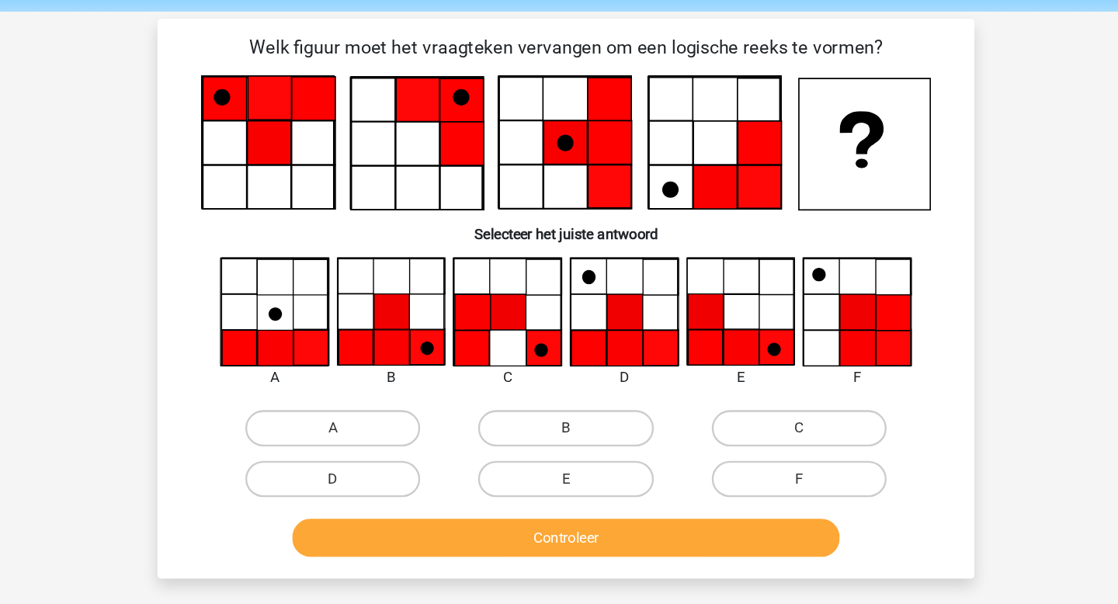
click at [364, 439] on input "D" at bounding box center [364, 444] width 10 height 10
radio input "true"
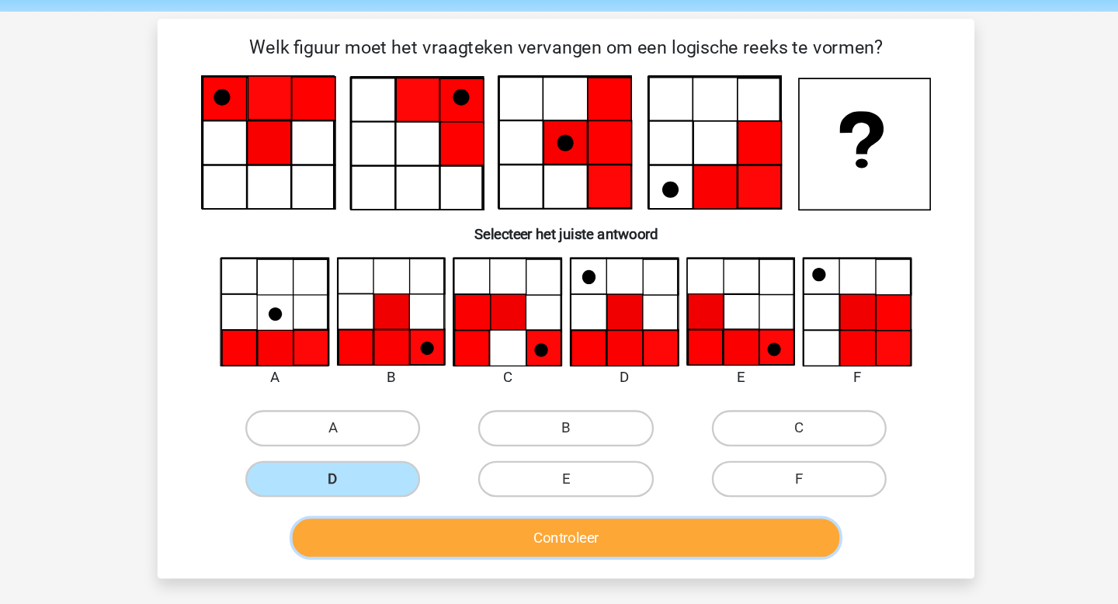
click at [423, 474] on button "Controleer" at bounding box center [559, 489] width 470 height 33
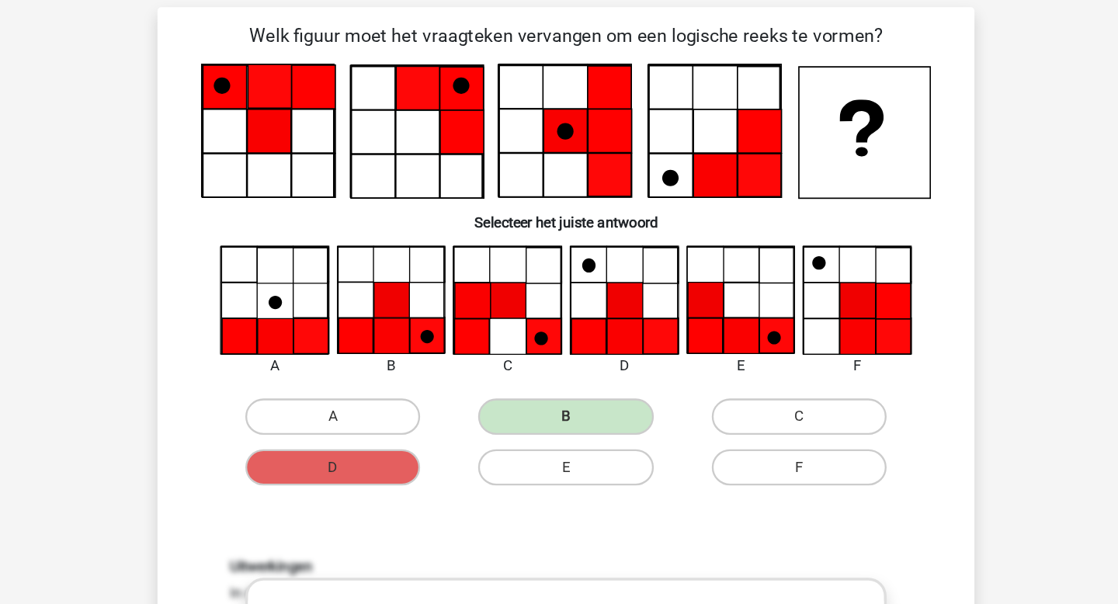
scroll to position [59, 0]
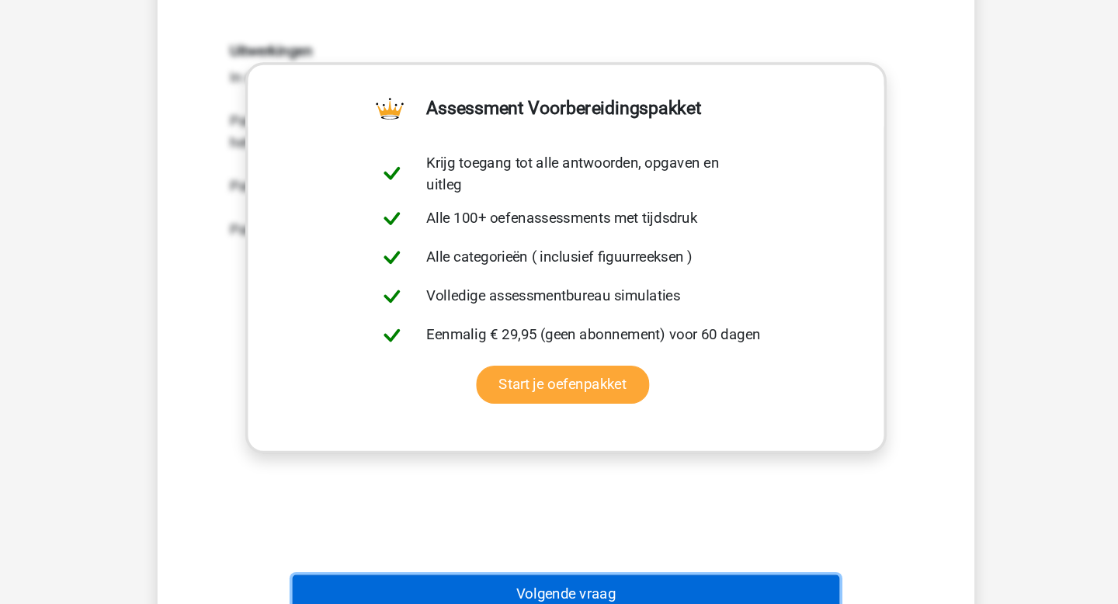
click at [528, 593] on button "Volgende vraag" at bounding box center [559, 594] width 470 height 33
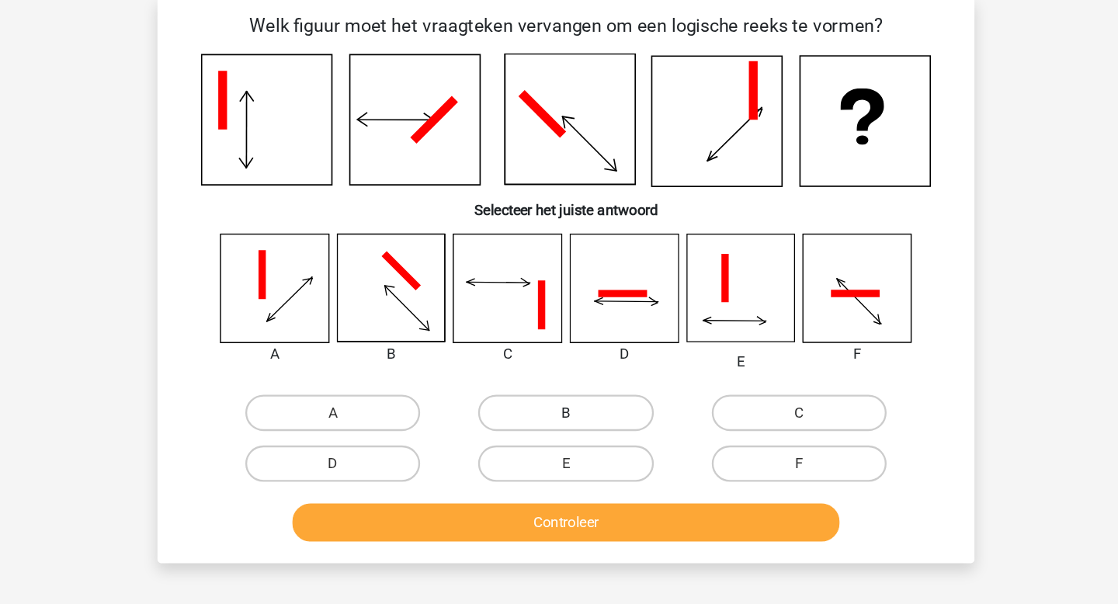
scroll to position [71, 0]
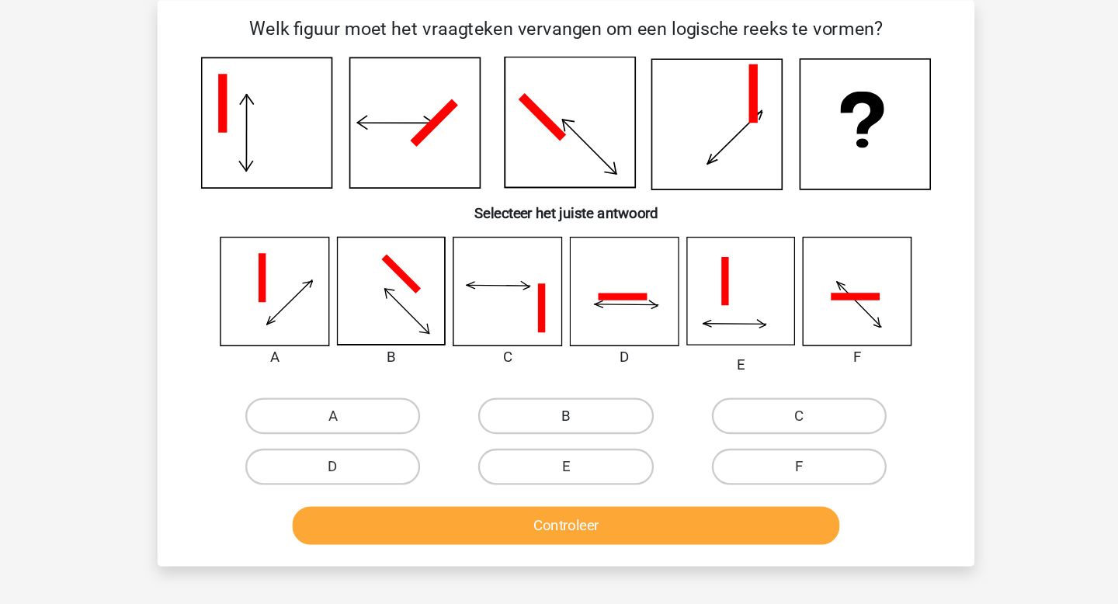
click at [544, 356] on label "B" at bounding box center [559, 356] width 150 height 31
click at [559, 356] on input "B" at bounding box center [564, 361] width 10 height 10
radio input "true"
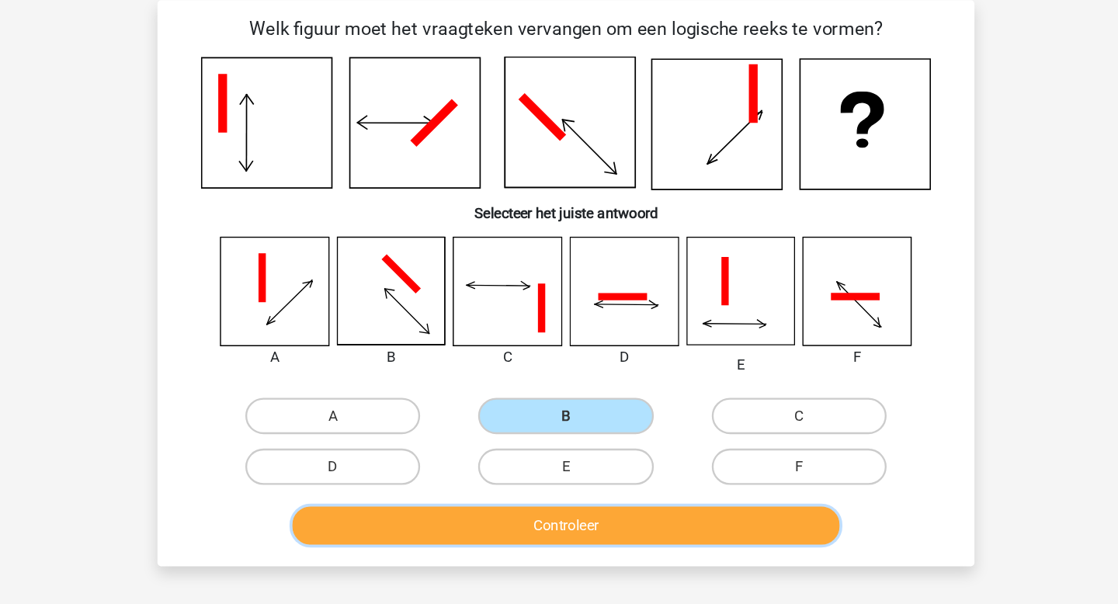
click at [550, 455] on button "Controleer" at bounding box center [559, 450] width 470 height 33
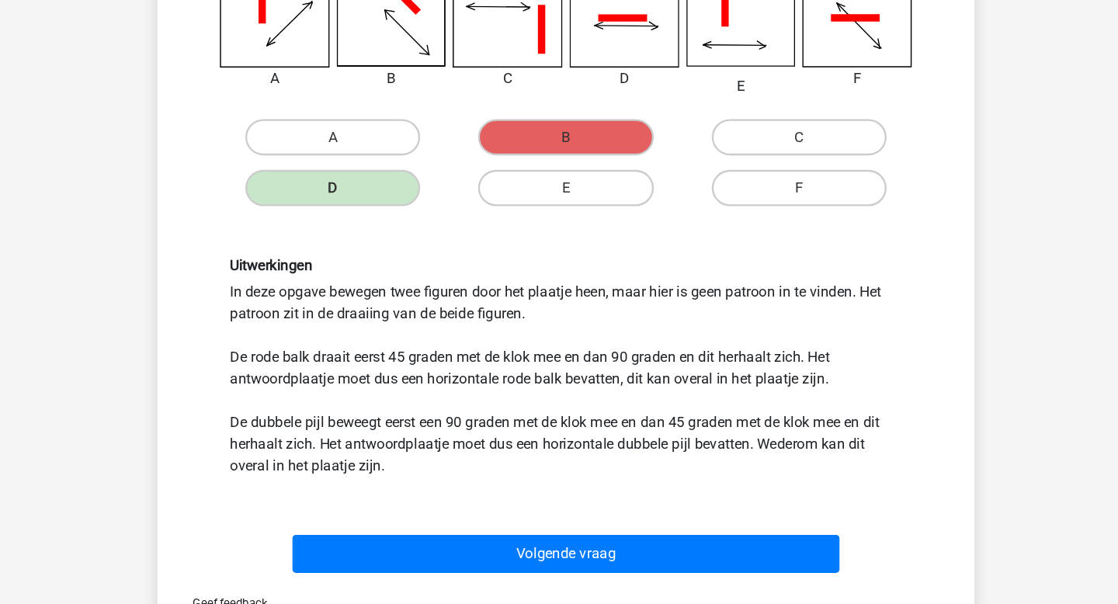
scroll to position [231, 0]
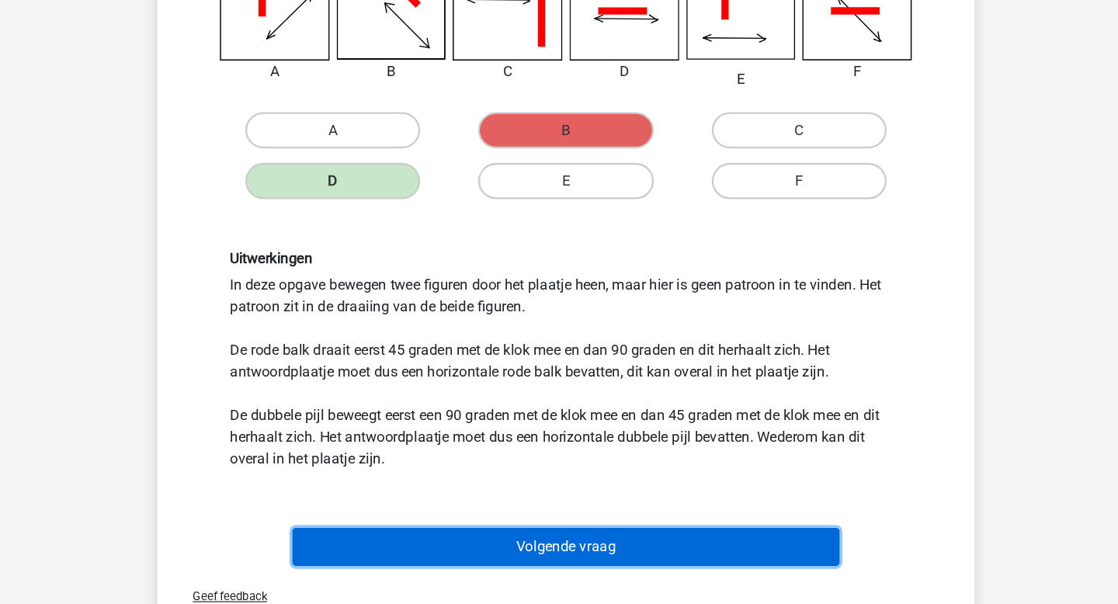
click at [617, 559] on button "Volgende vraag" at bounding box center [559, 554] width 470 height 33
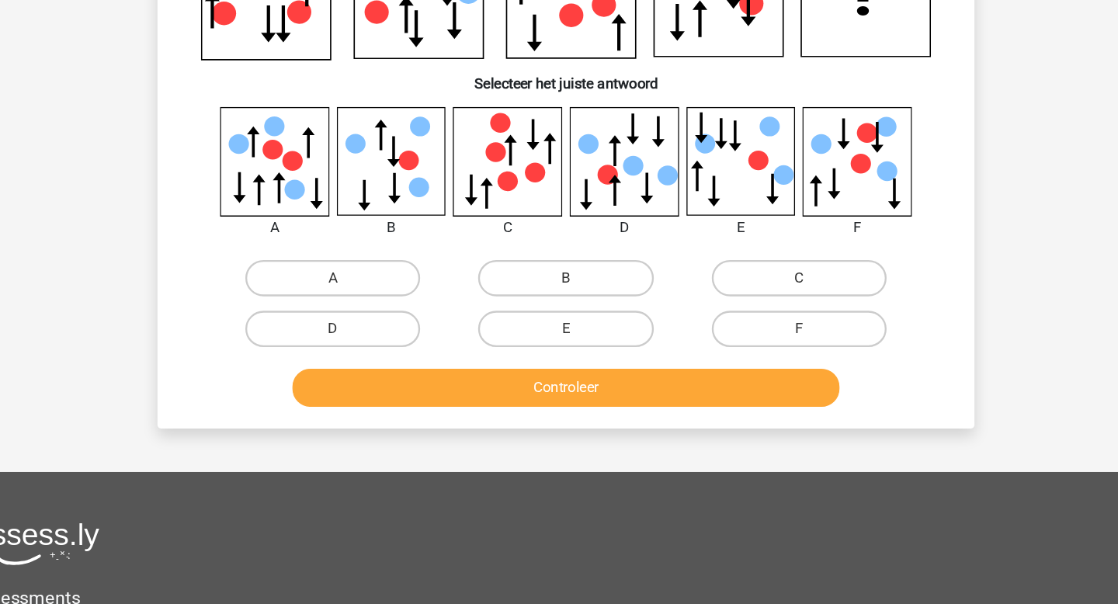
scroll to position [0, 0]
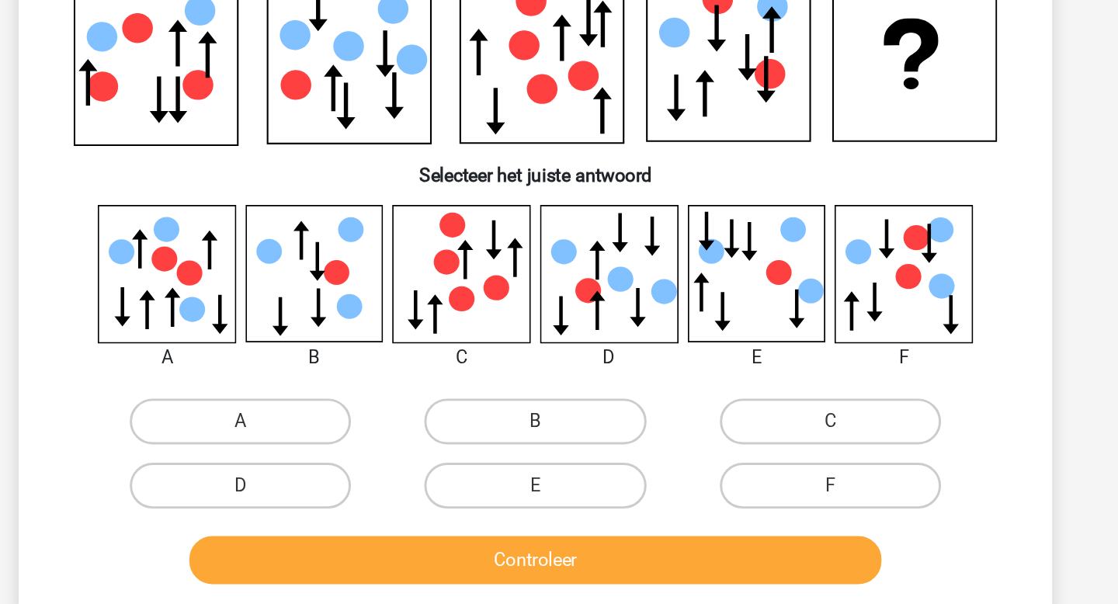
click at [564, 427] on input "B" at bounding box center [564, 426] width 10 height 10
radio input "true"
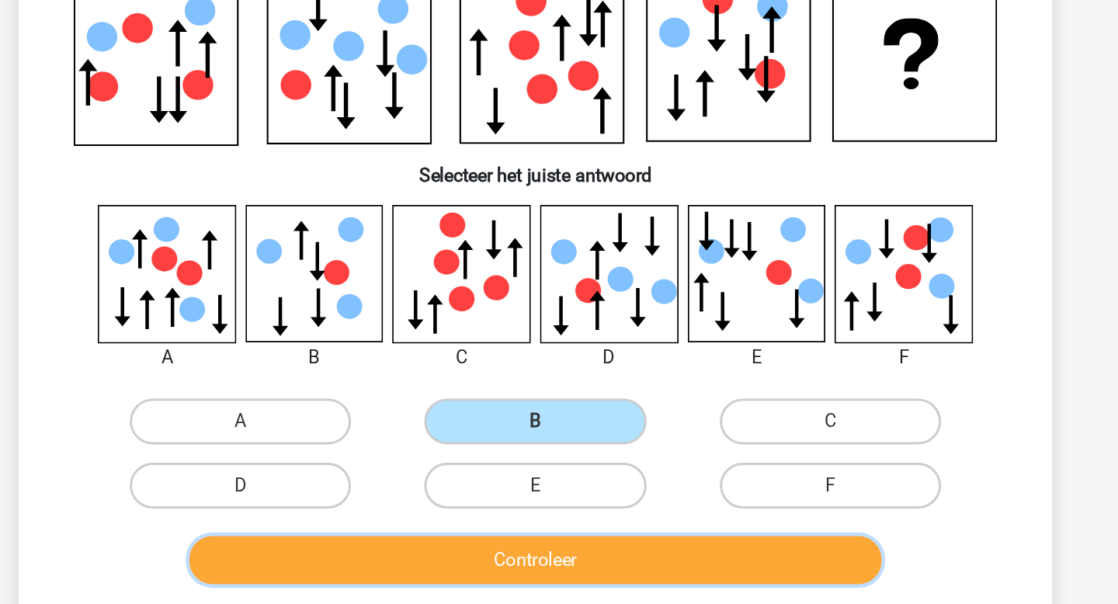
click at [566, 510] on button "Controleer" at bounding box center [559, 514] width 470 height 33
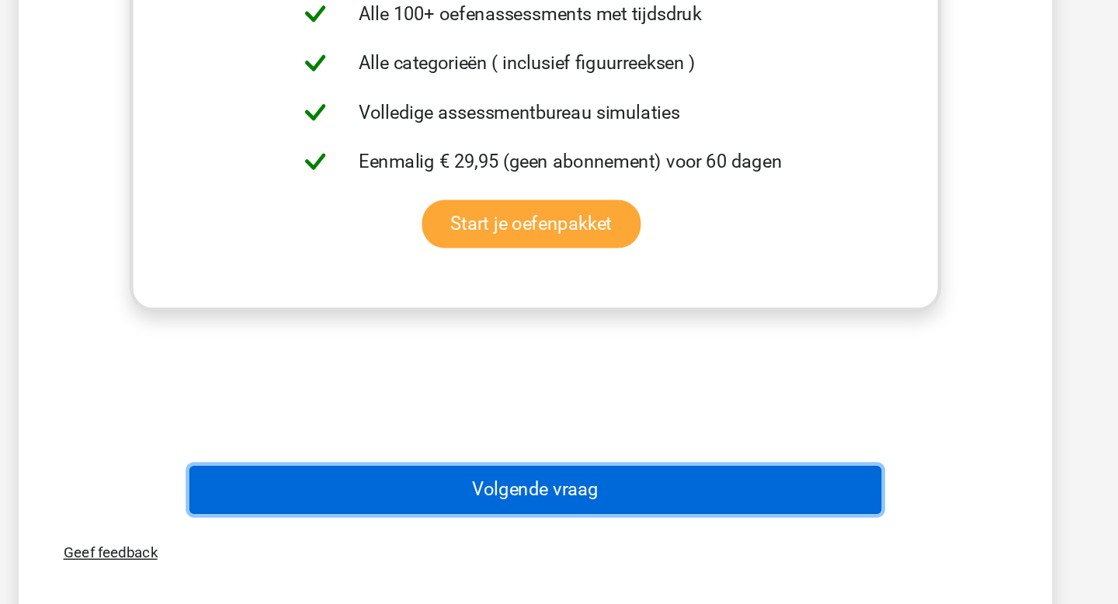
click at [593, 531] on button "Volgende vraag" at bounding box center [559, 526] width 470 height 33
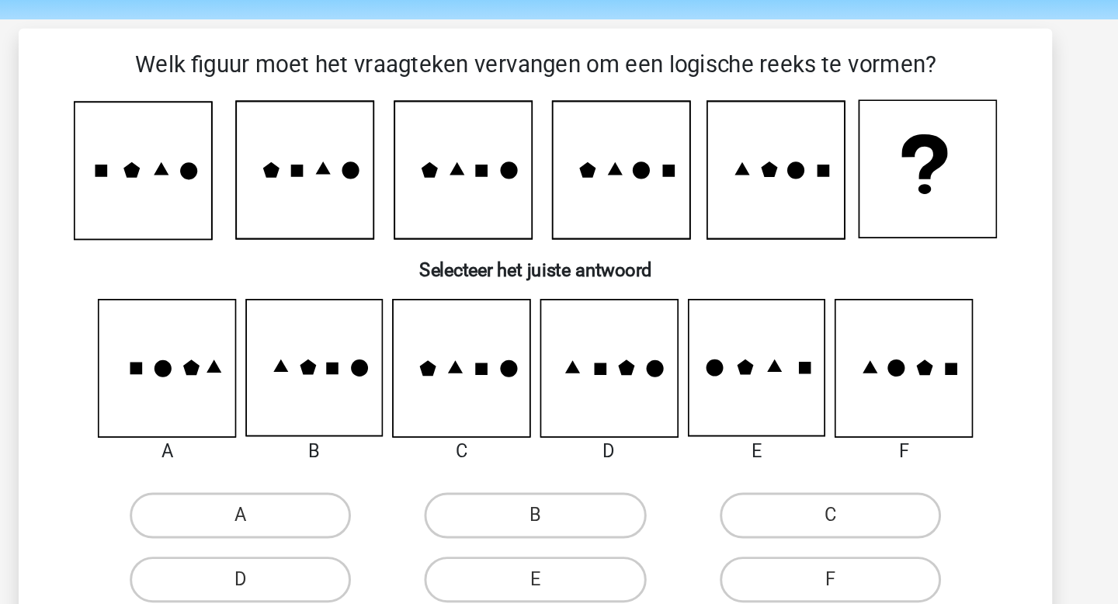
scroll to position [46, 0]
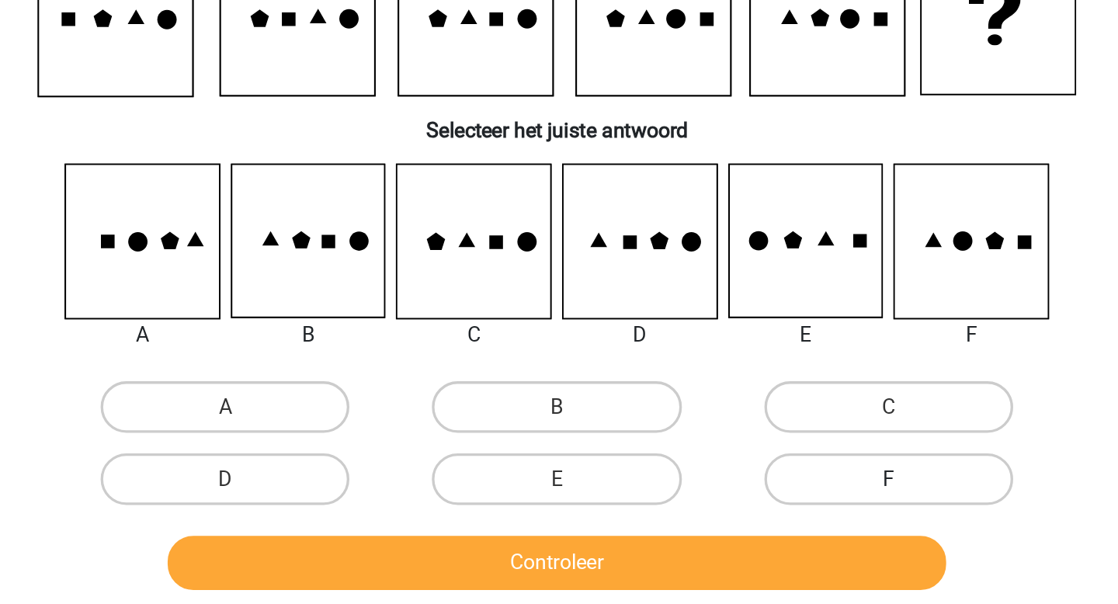
click at [755, 397] on label "F" at bounding box center [759, 398] width 150 height 31
click at [758, 399] on input "F" at bounding box center [763, 404] width 10 height 10
radio input "true"
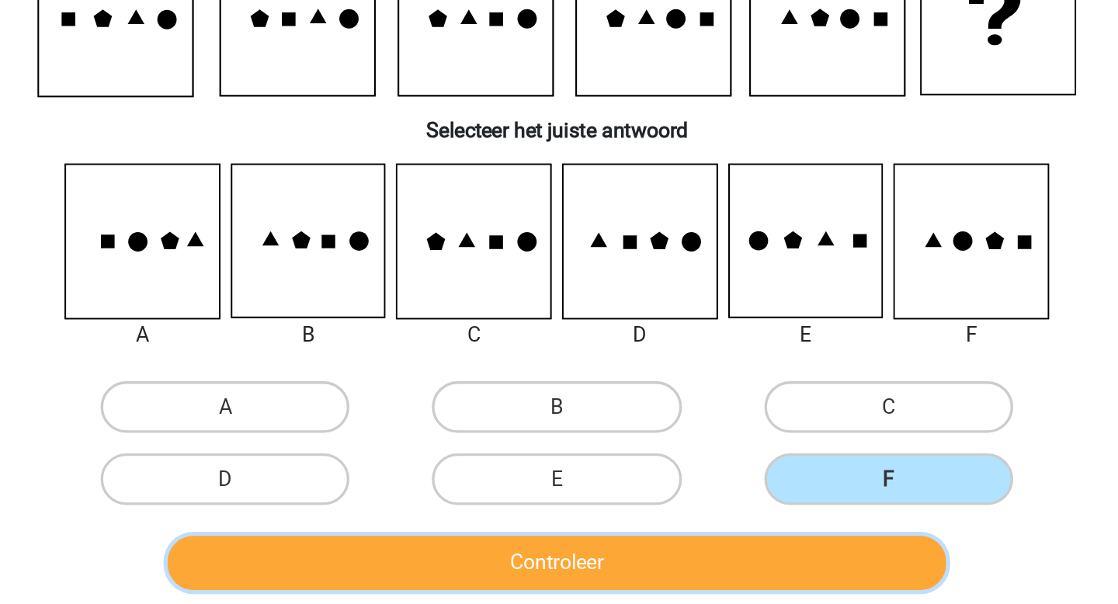
click at [744, 433] on button "Controleer" at bounding box center [559, 449] width 470 height 33
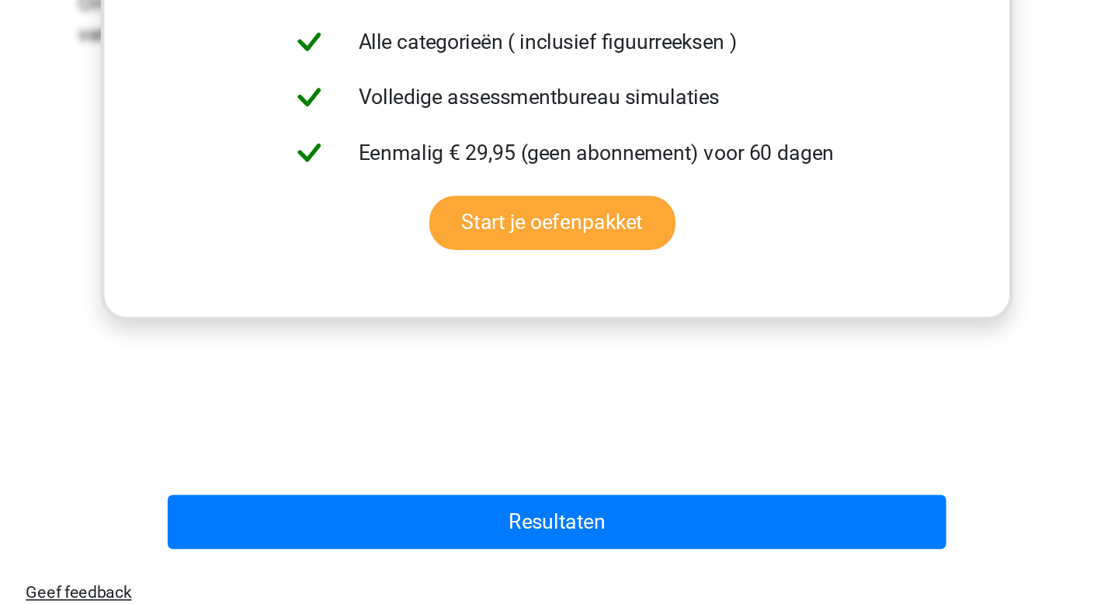
scroll to position [602, 0]
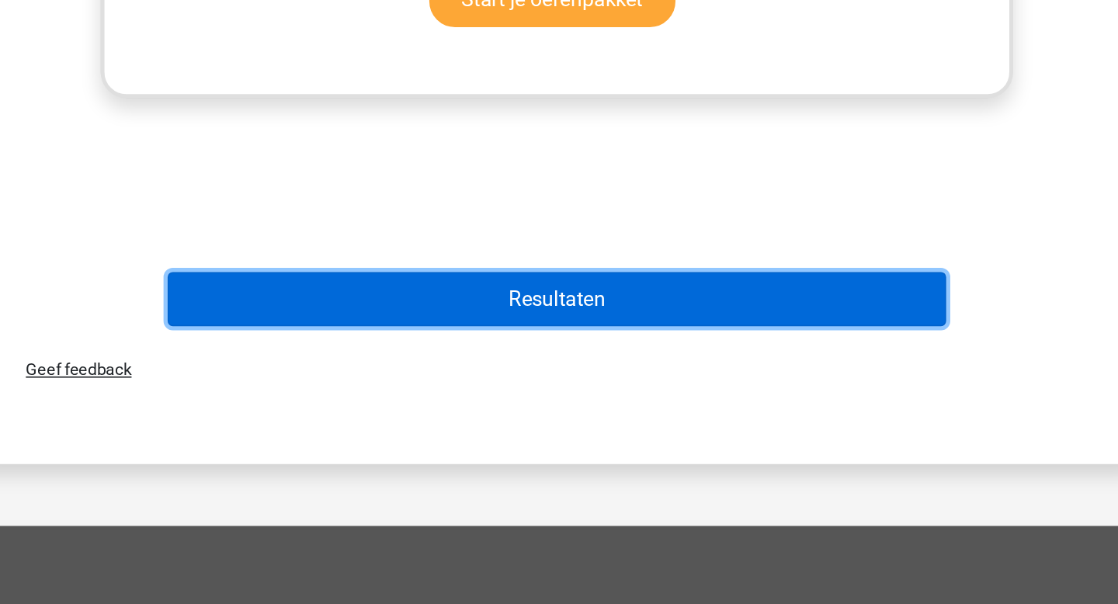
click at [746, 382] on button "Resultaten" at bounding box center [559, 393] width 470 height 33
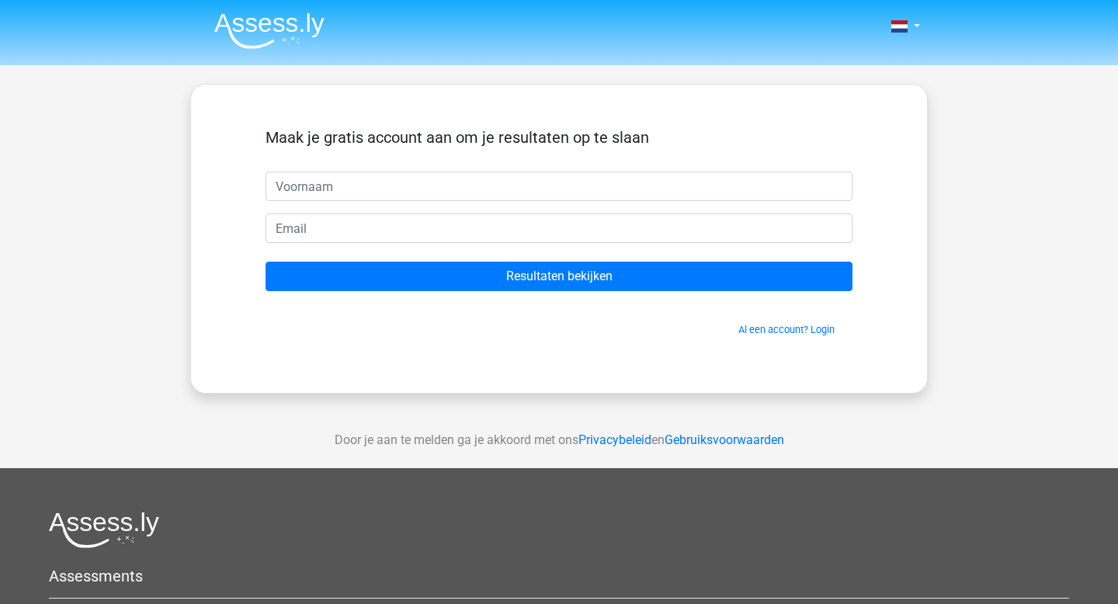
click at [286, 19] on img at bounding box center [269, 30] width 110 height 36
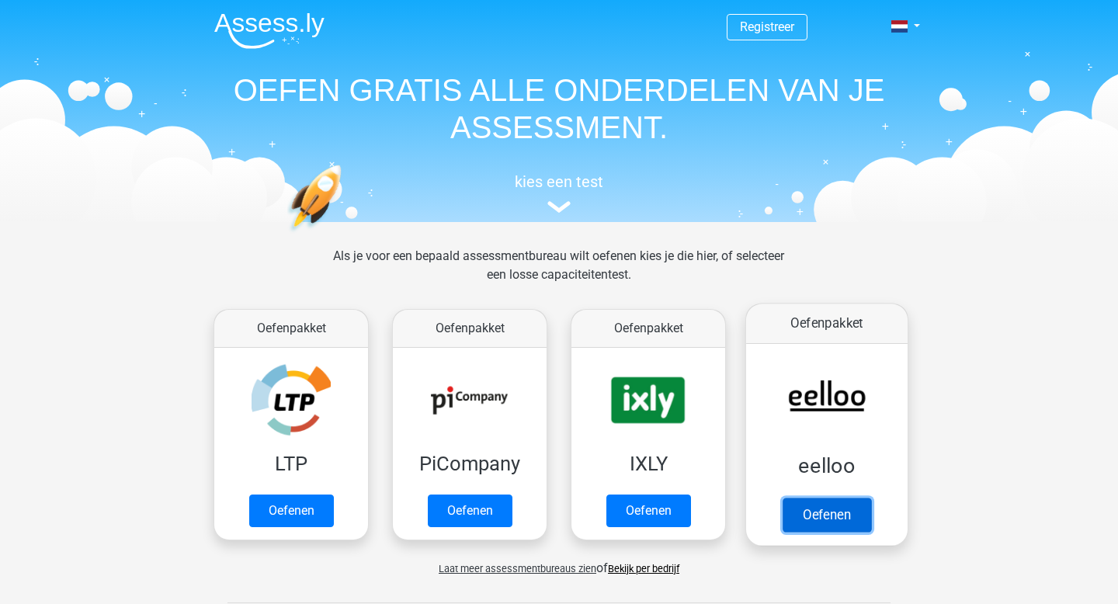
click at [848, 498] on link "Oefenen" at bounding box center [826, 515] width 88 height 34
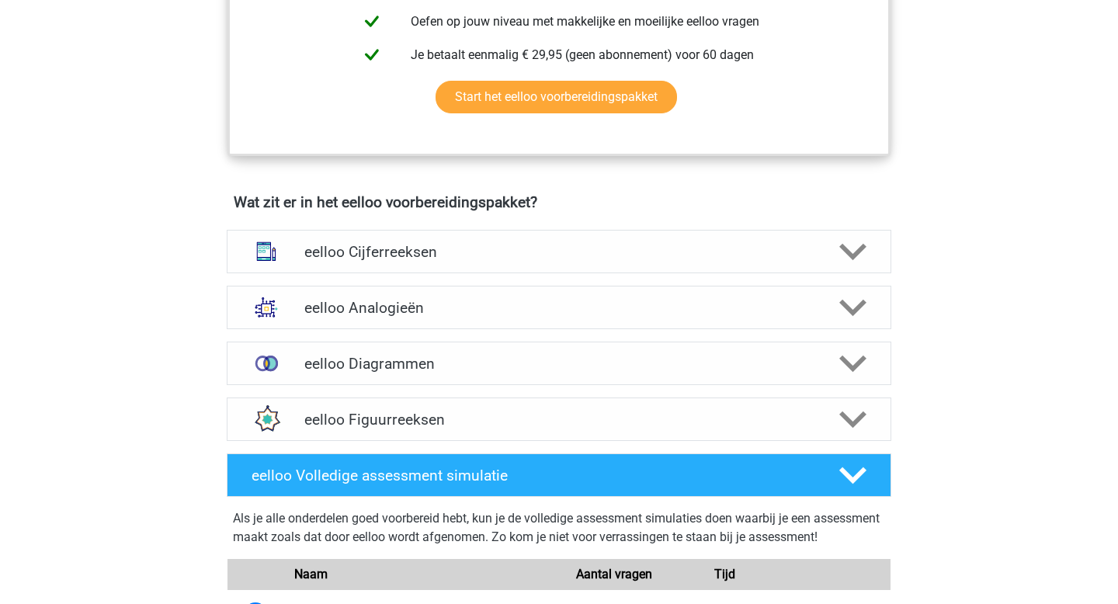
scroll to position [810, 0]
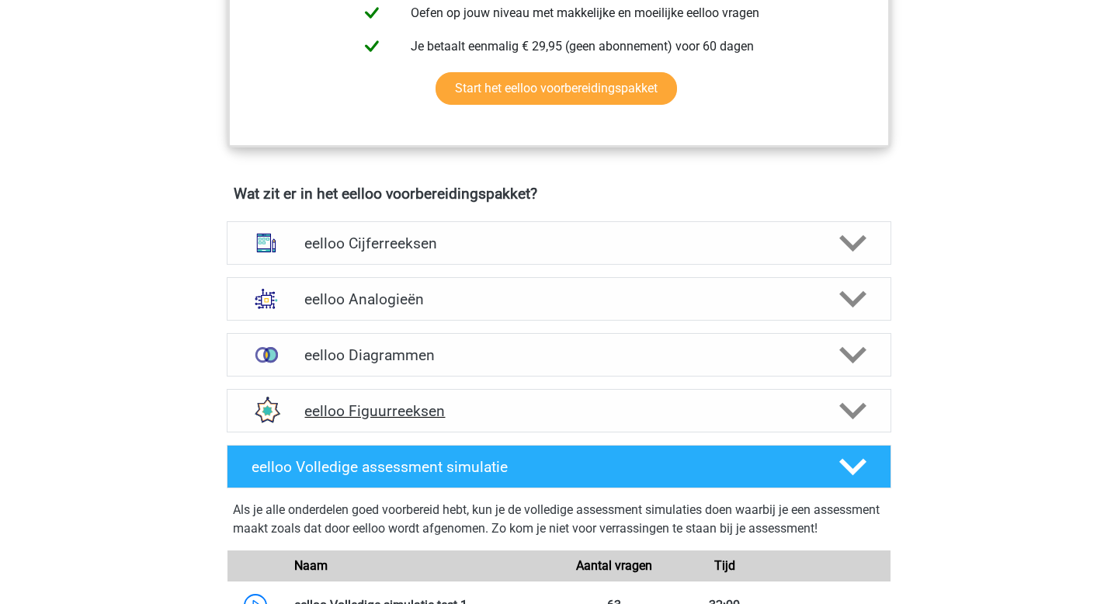
click at [607, 420] on h4 "eelloo Figuurreeksen" at bounding box center [558, 411] width 508 height 18
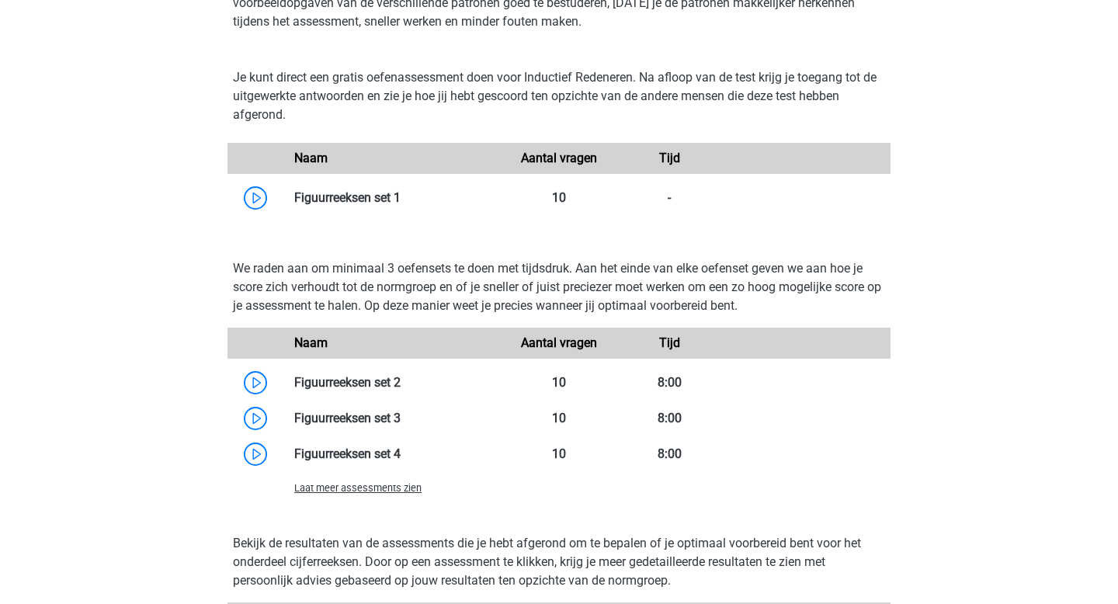
scroll to position [1326, 0]
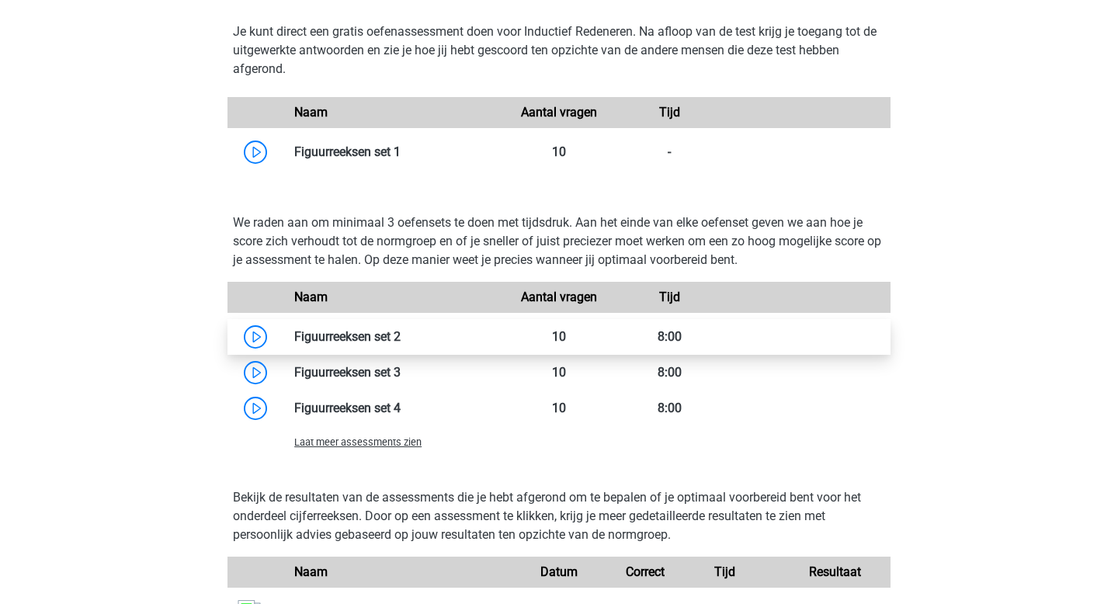
click at [401, 344] on link at bounding box center [401, 336] width 0 height 15
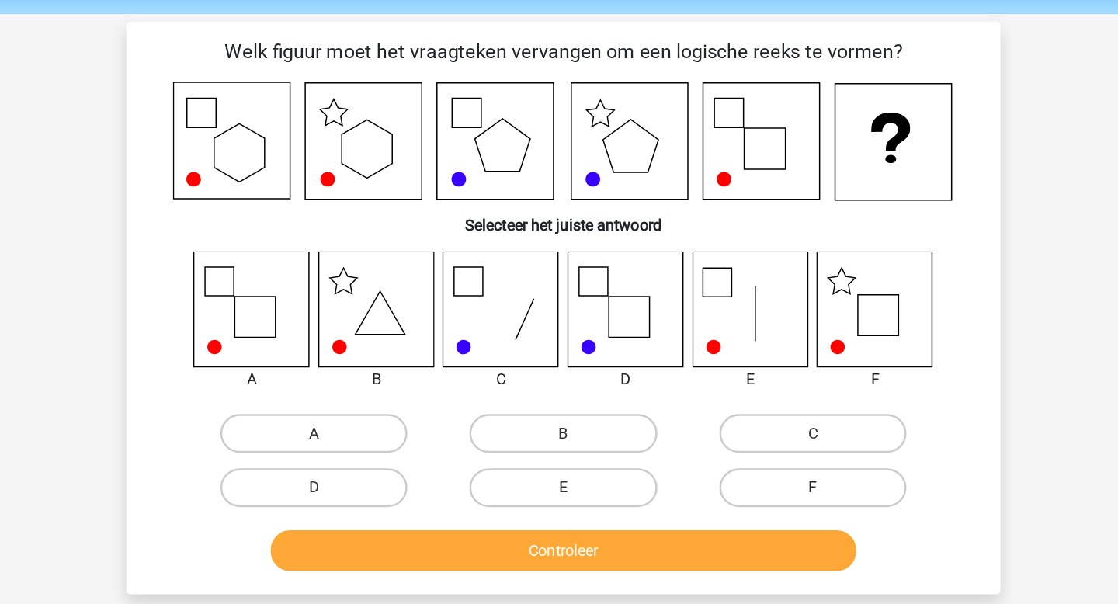
click at [748, 437] on label "F" at bounding box center [759, 444] width 150 height 31
click at [758, 445] on input "F" at bounding box center [763, 450] width 10 height 10
radio input "true"
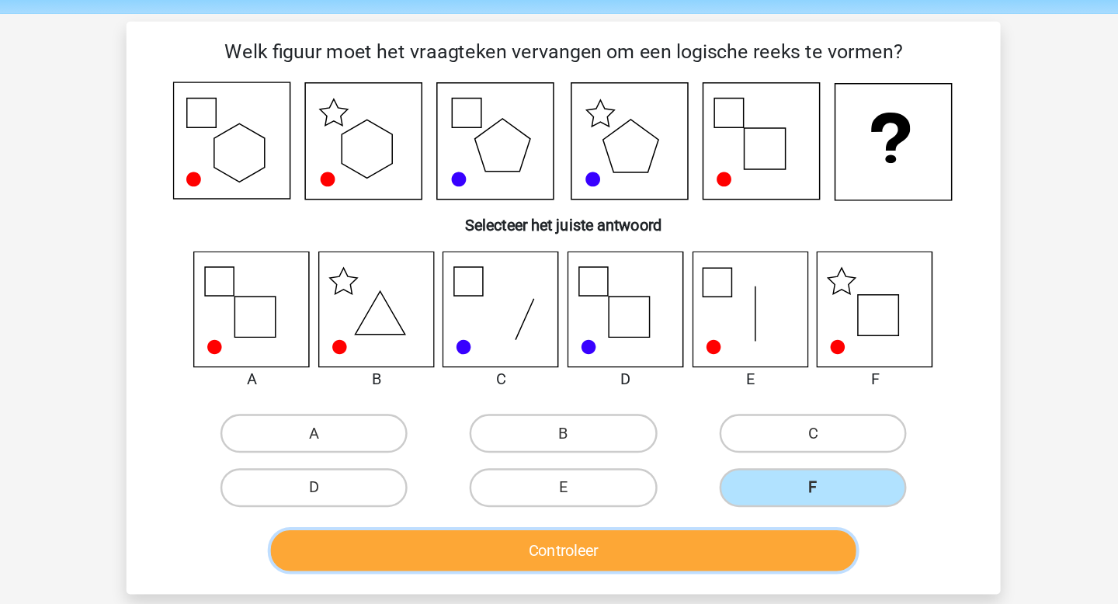
click at [738, 504] on button "Controleer" at bounding box center [559, 495] width 470 height 33
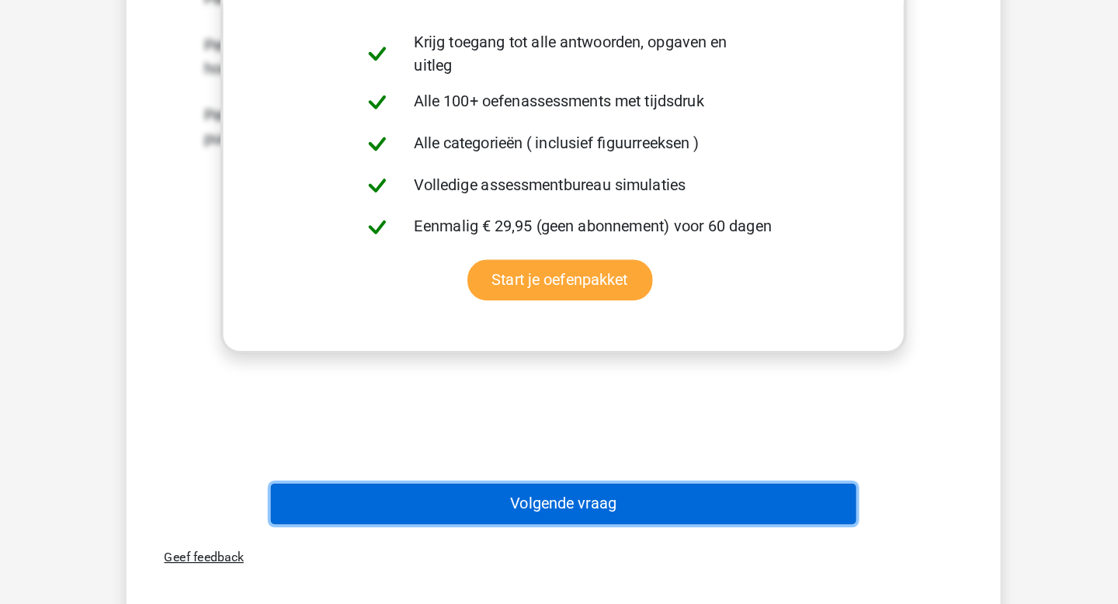
click at [726, 530] on button "Volgende vraag" at bounding box center [559, 524] width 470 height 33
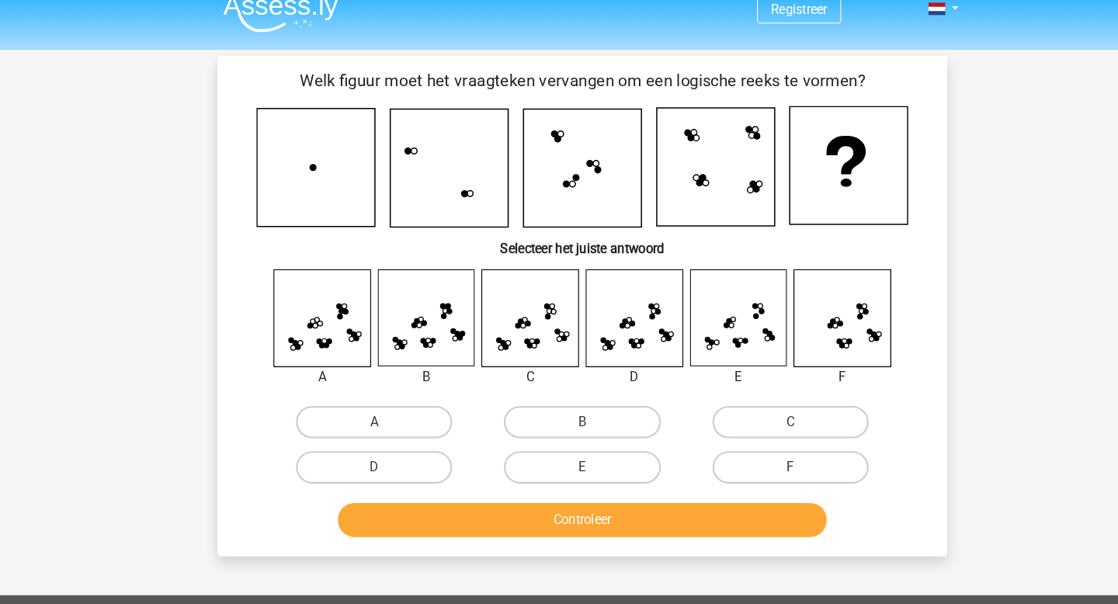
scroll to position [6, 0]
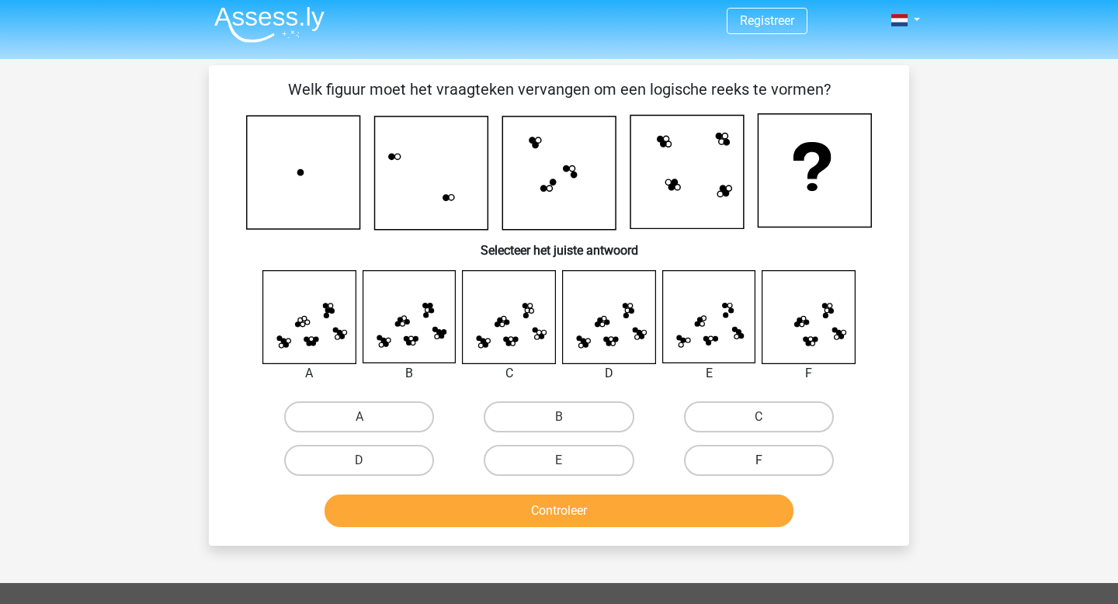
click at [794, 451] on label "F" at bounding box center [759, 460] width 150 height 31
click at [769, 460] on input "F" at bounding box center [763, 465] width 10 height 10
radio input "true"
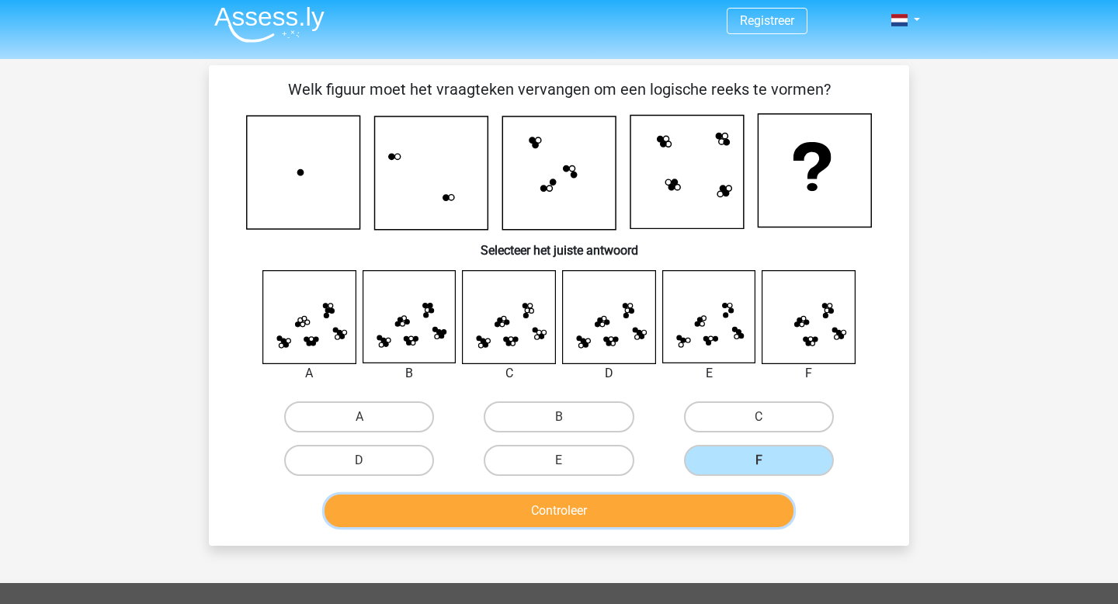
click at [744, 501] on button "Controleer" at bounding box center [559, 510] width 470 height 33
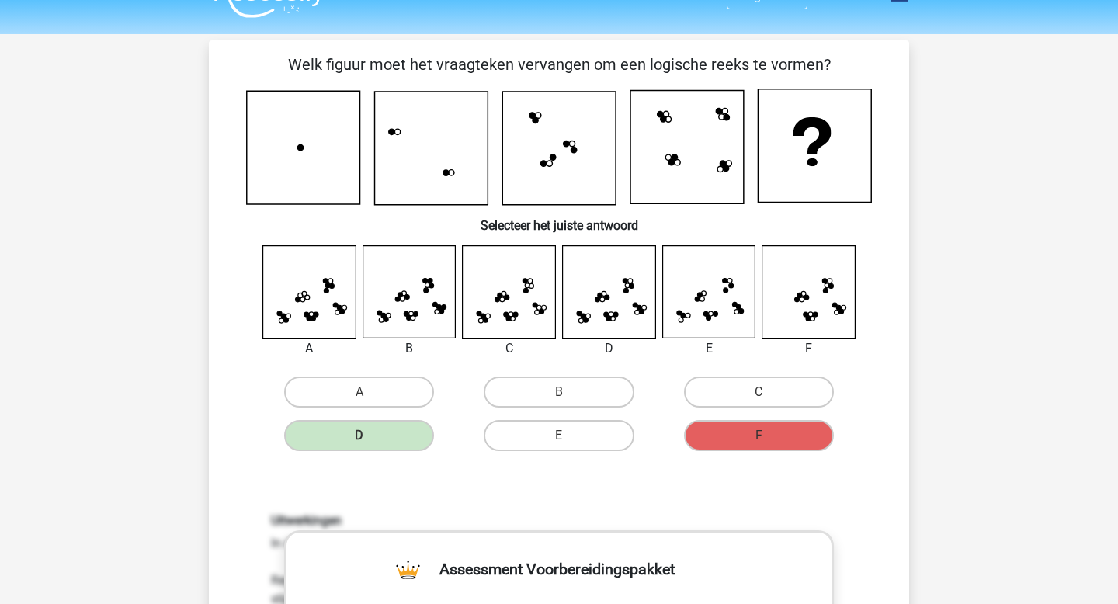
scroll to position [28, 0]
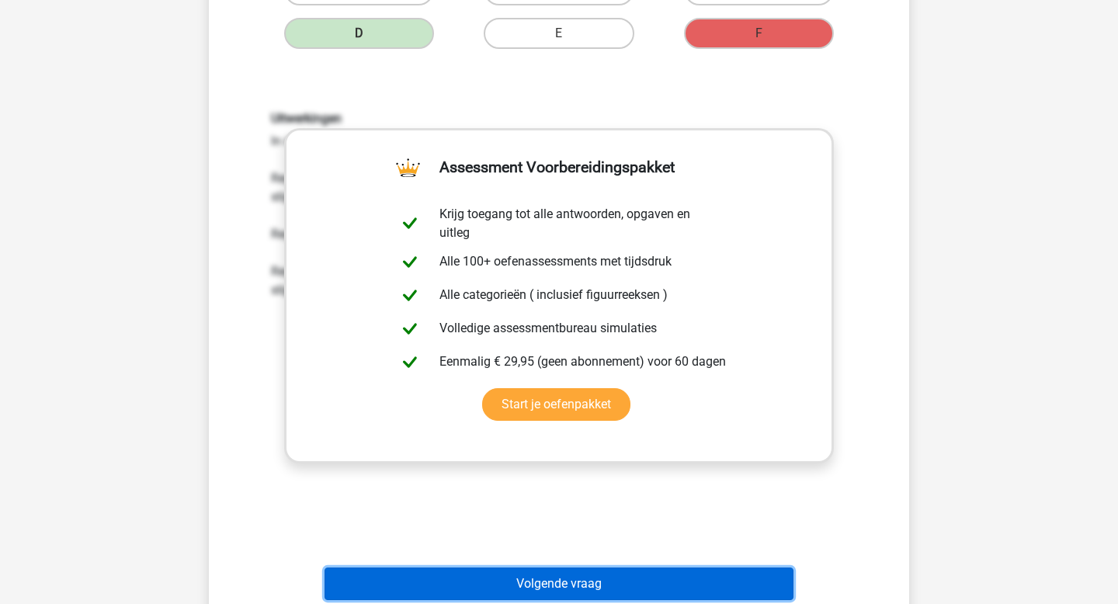
click at [733, 595] on button "Volgende vraag" at bounding box center [559, 583] width 470 height 33
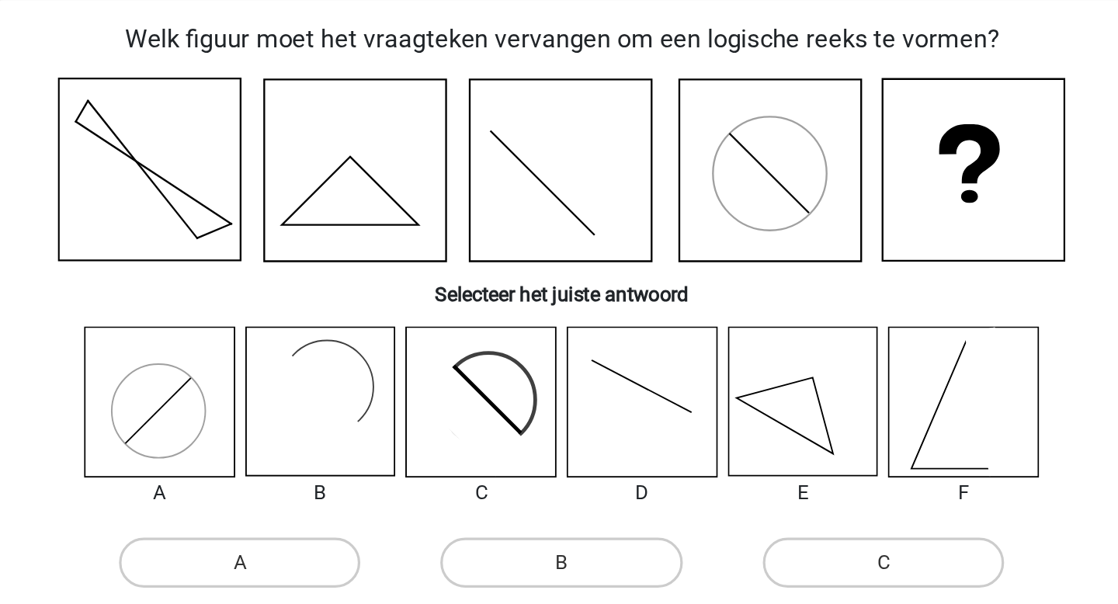
scroll to position [71, 0]
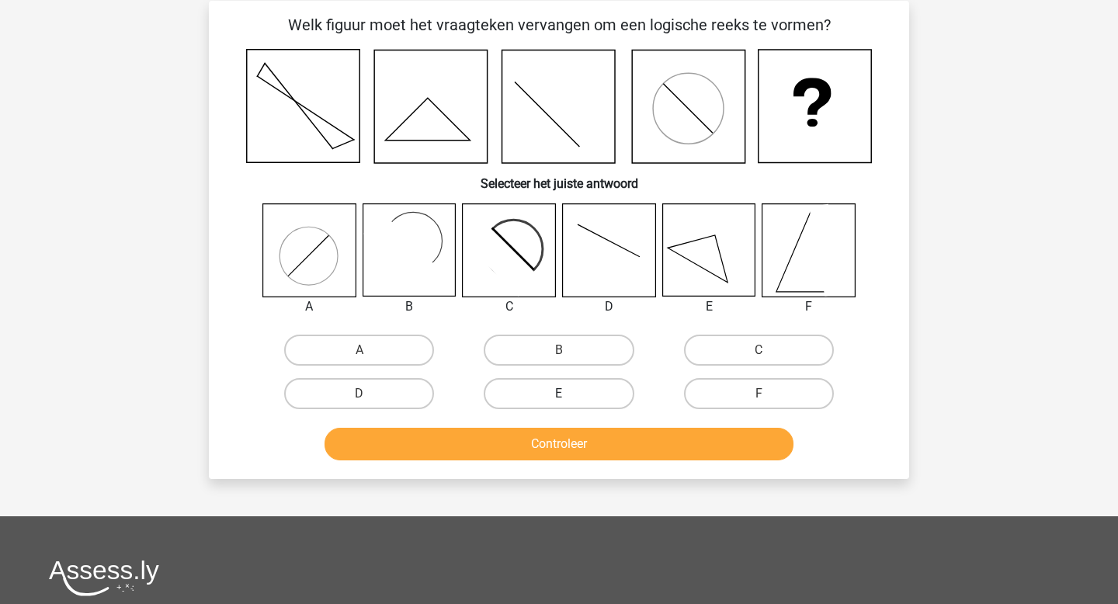
click at [518, 398] on label "E" at bounding box center [559, 393] width 150 height 31
click at [559, 398] on input "E" at bounding box center [564, 399] width 10 height 10
radio input "true"
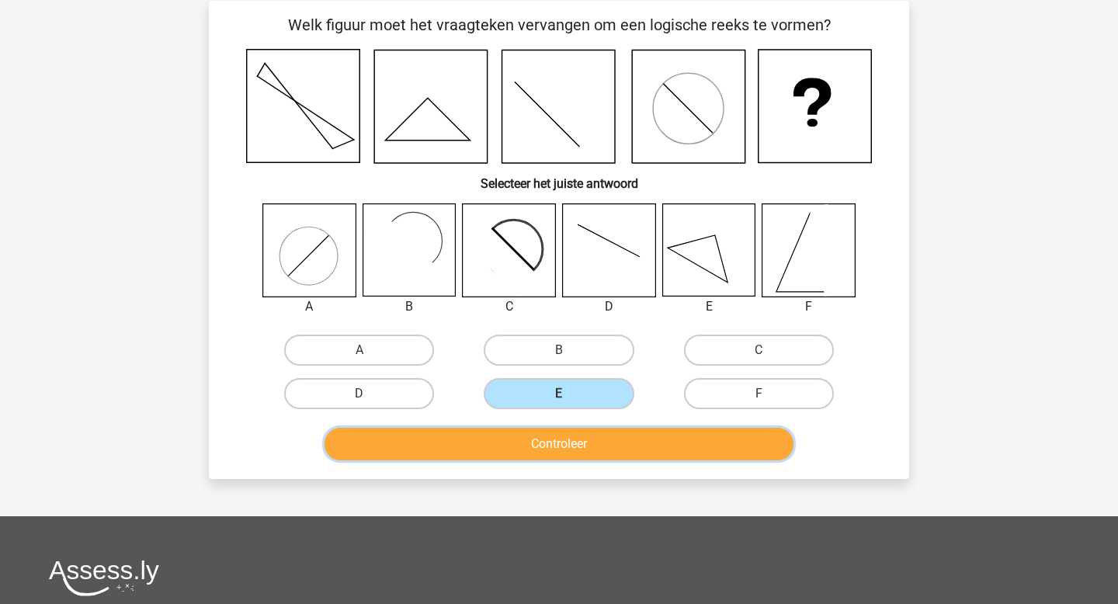
click at [523, 437] on button "Controleer" at bounding box center [559, 444] width 470 height 33
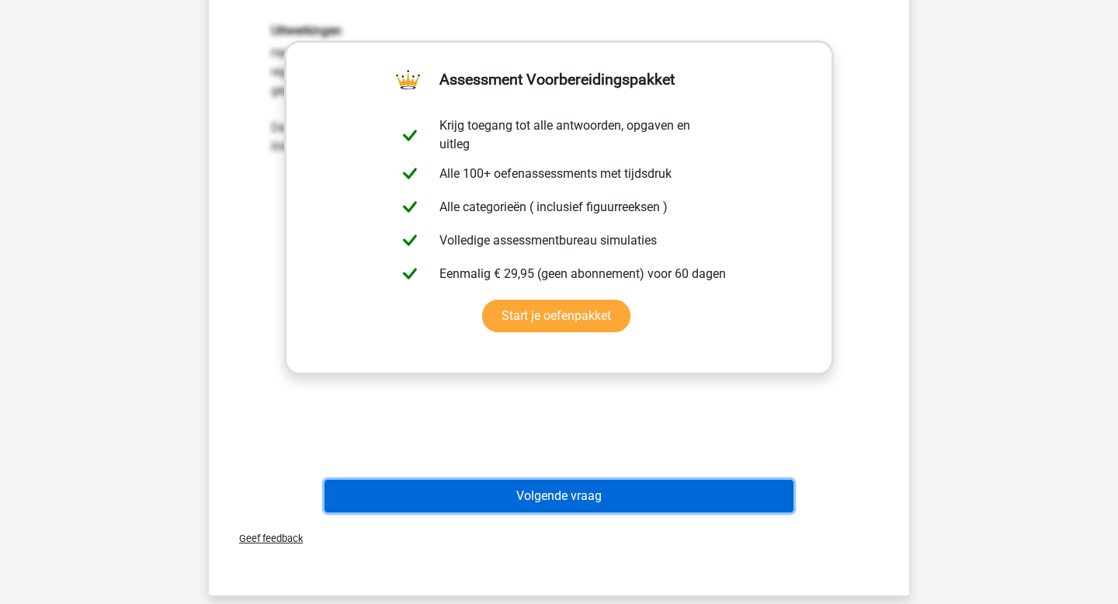
click at [537, 496] on button "Volgende vraag" at bounding box center [559, 496] width 470 height 33
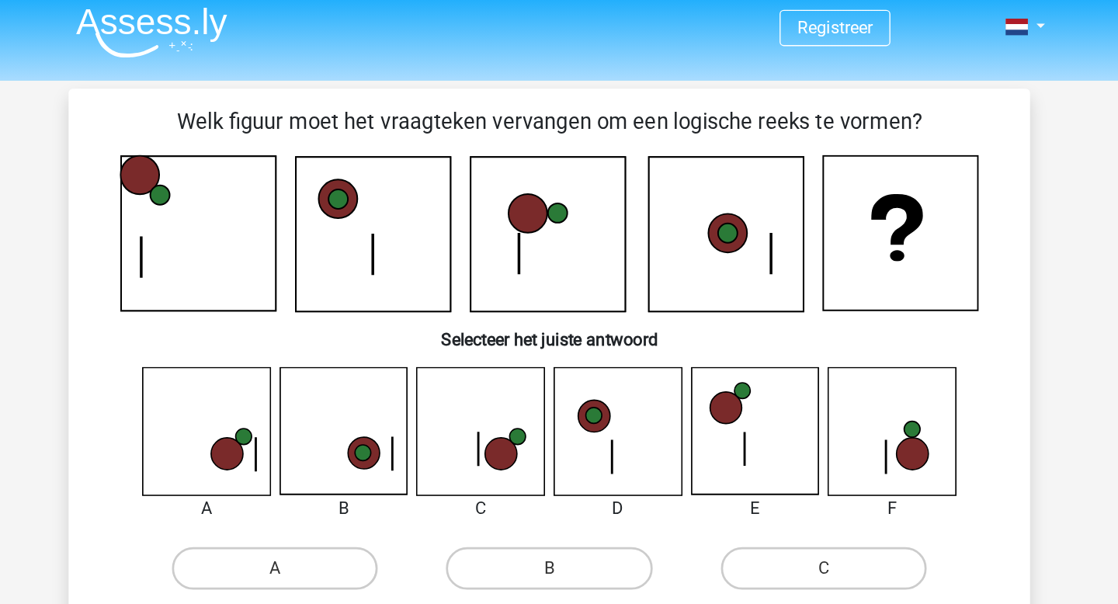
scroll to position [5, 0]
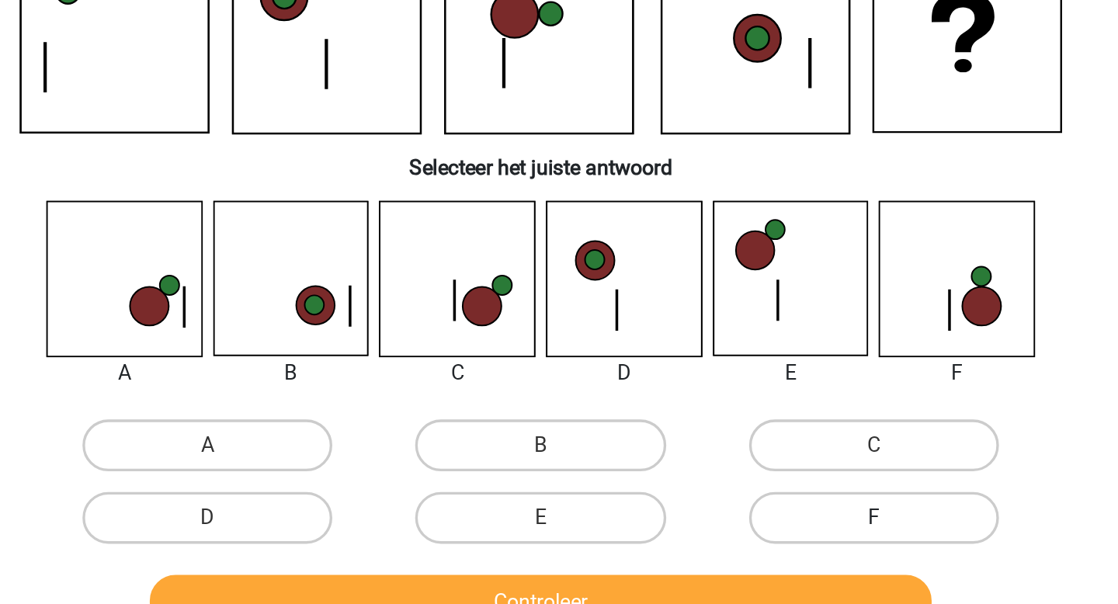
click at [802, 460] on label "F" at bounding box center [759, 458] width 150 height 31
click at [769, 460] on input "F" at bounding box center [763, 464] width 10 height 10
radio input "true"
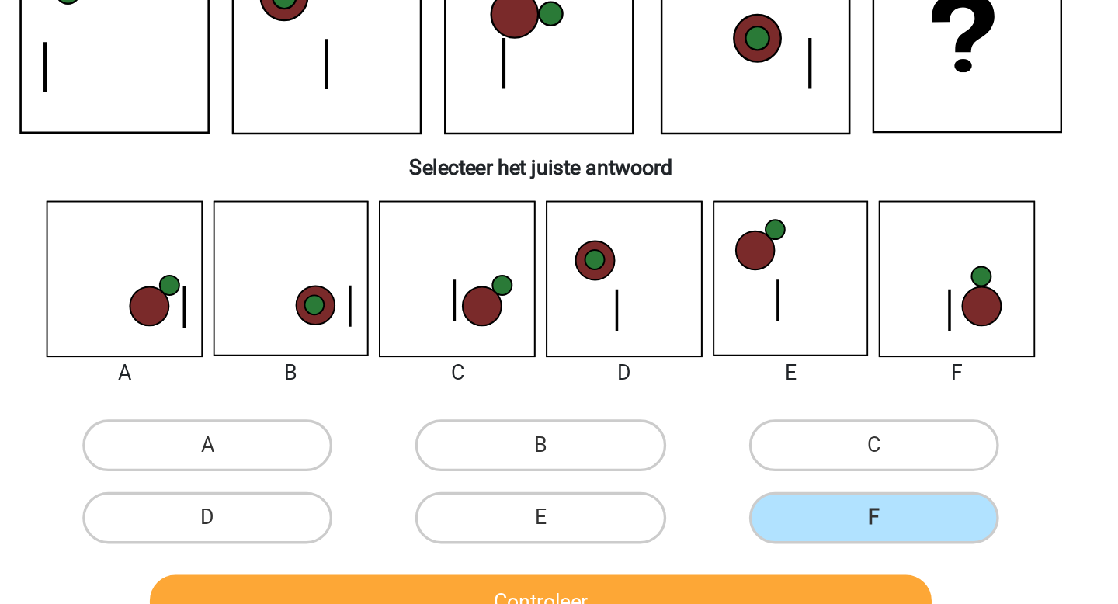
click at [763, 491] on div "Controleer" at bounding box center [559, 506] width 651 height 51
click at [768, 505] on button "Controleer" at bounding box center [559, 509] width 470 height 33
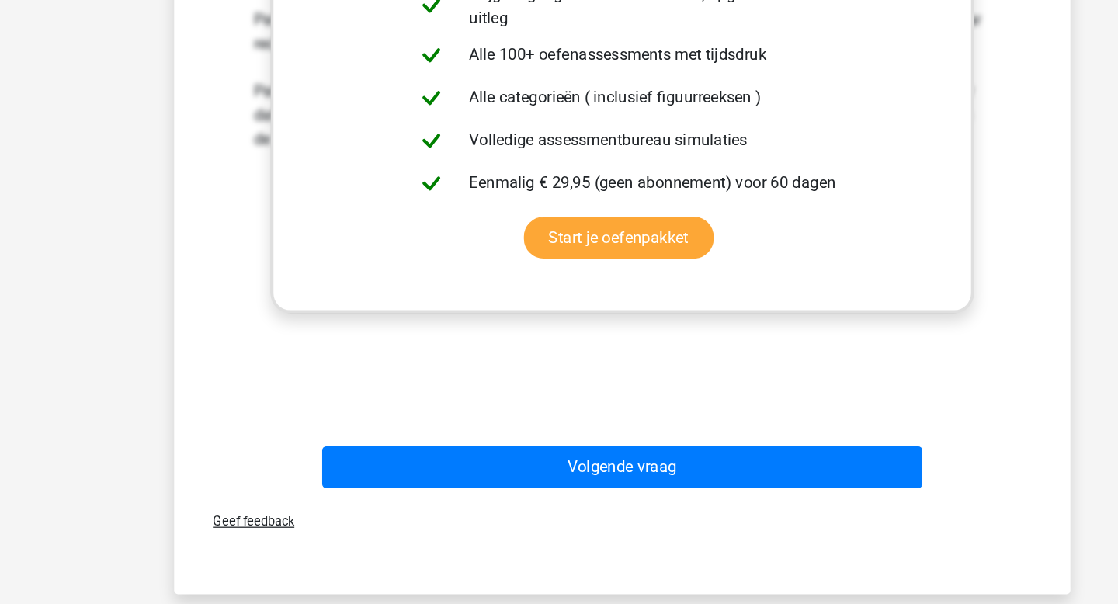
scroll to position [525, 0]
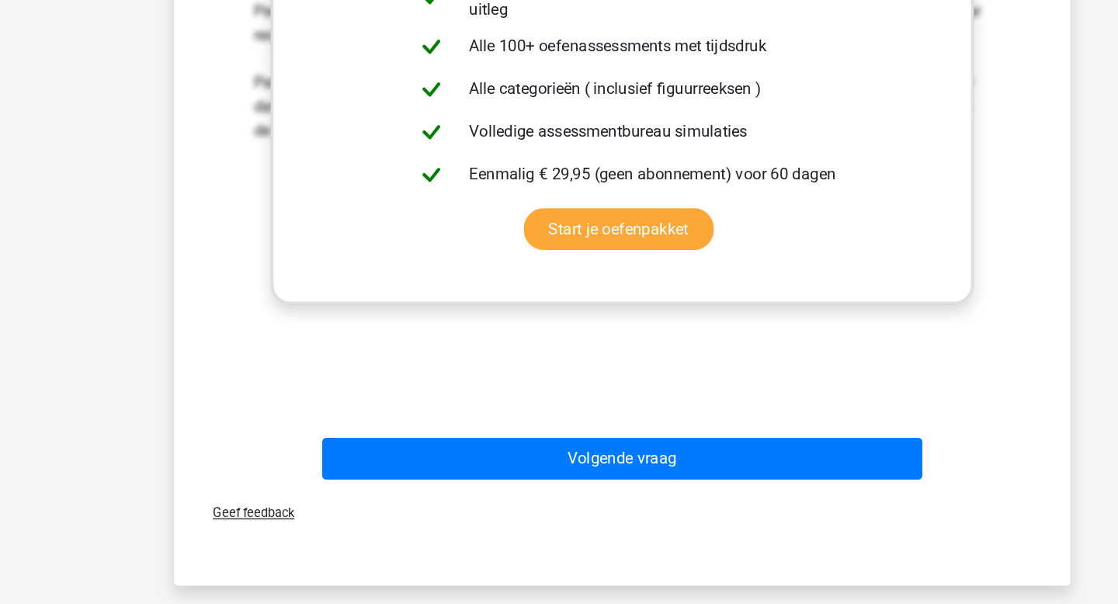
click at [703, 508] on div "Volgende vraag" at bounding box center [558, 493] width 599 height 39
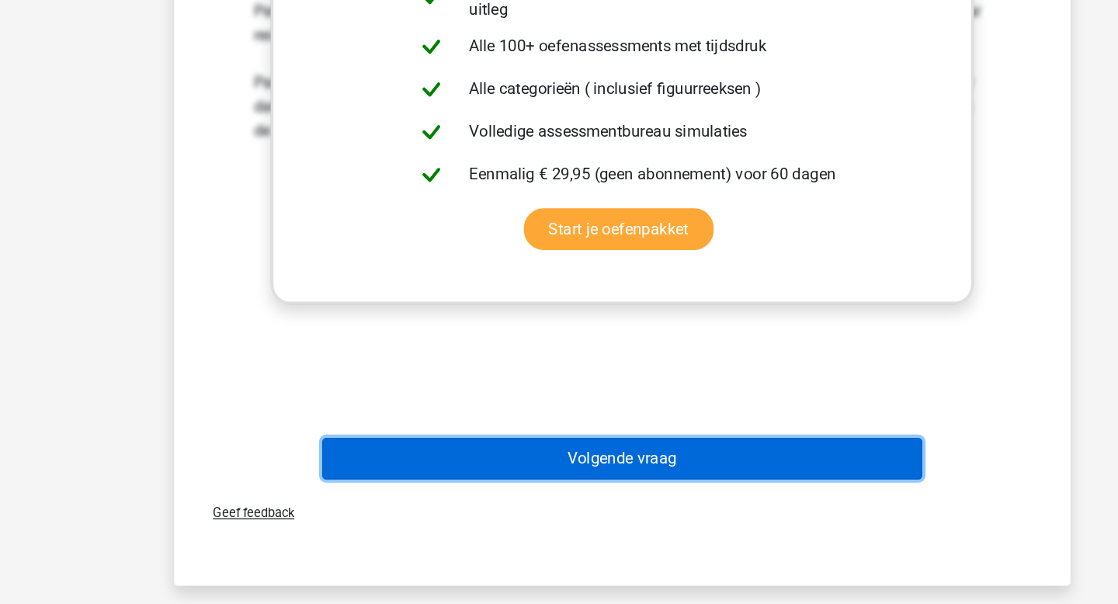
click at [710, 501] on button "Volgende vraag" at bounding box center [559, 490] width 470 height 33
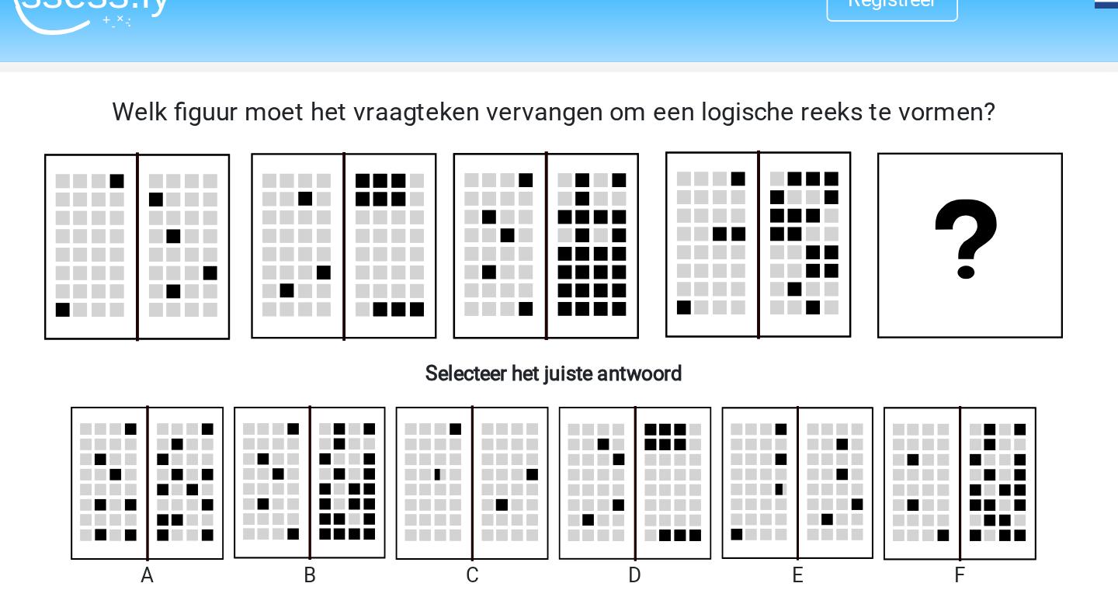
scroll to position [21, 0]
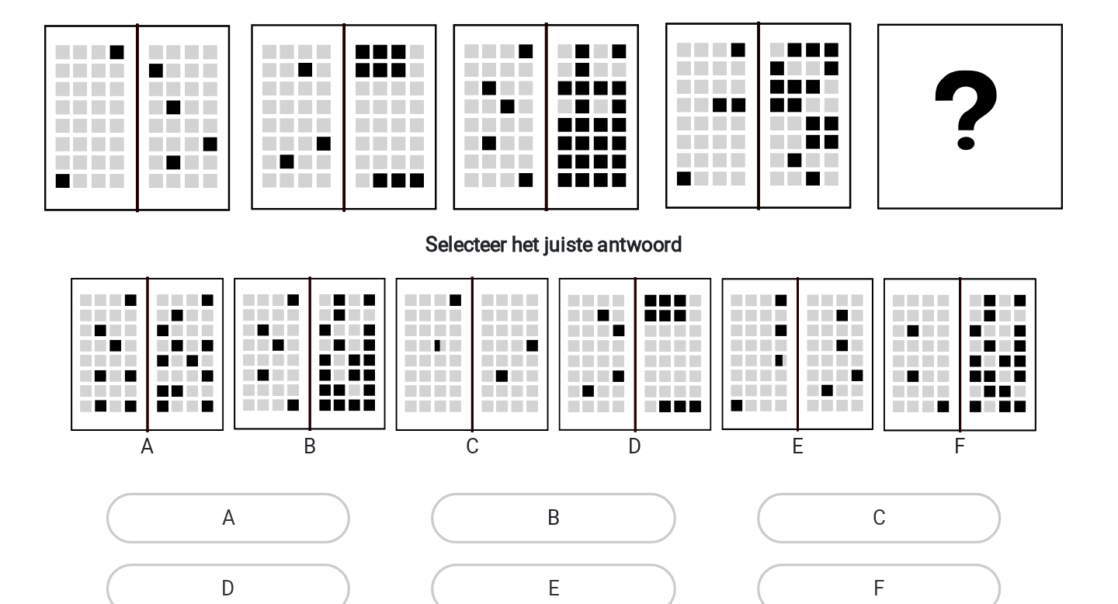
click at [500, 414] on label "B" at bounding box center [559, 403] width 150 height 31
click at [559, 414] on input "B" at bounding box center [564, 409] width 10 height 10
radio input "true"
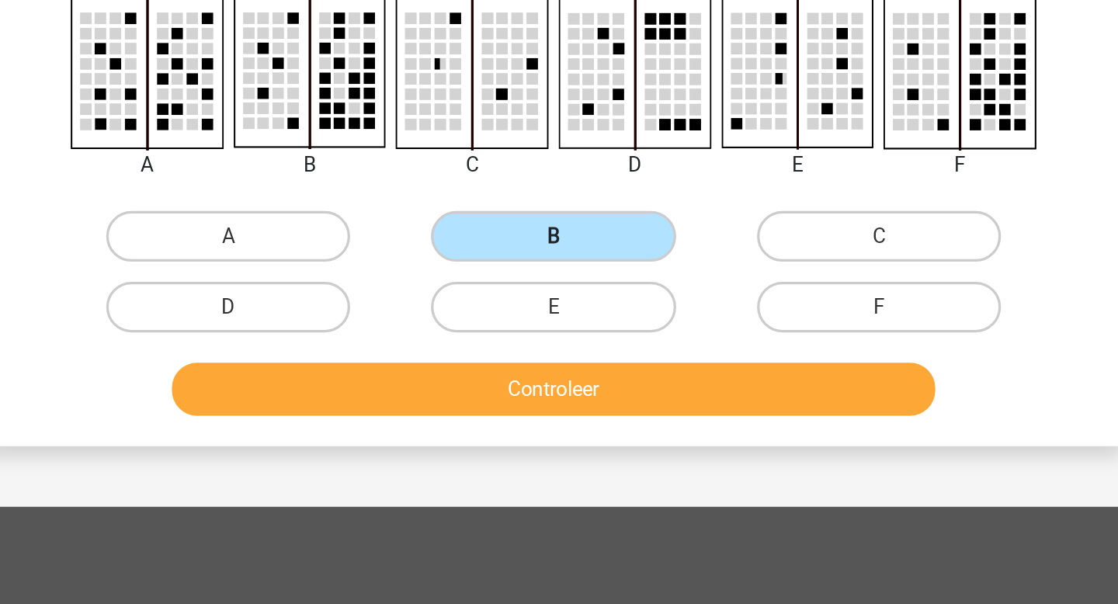
scroll to position [49, 0]
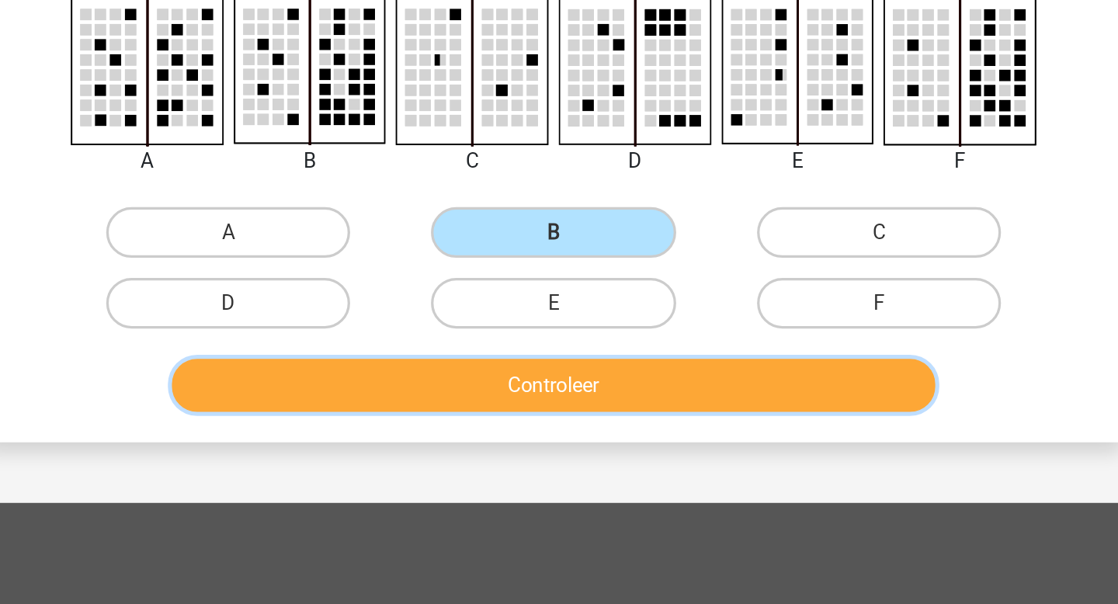
click at [614, 479] on button "Controleer" at bounding box center [559, 469] width 470 height 33
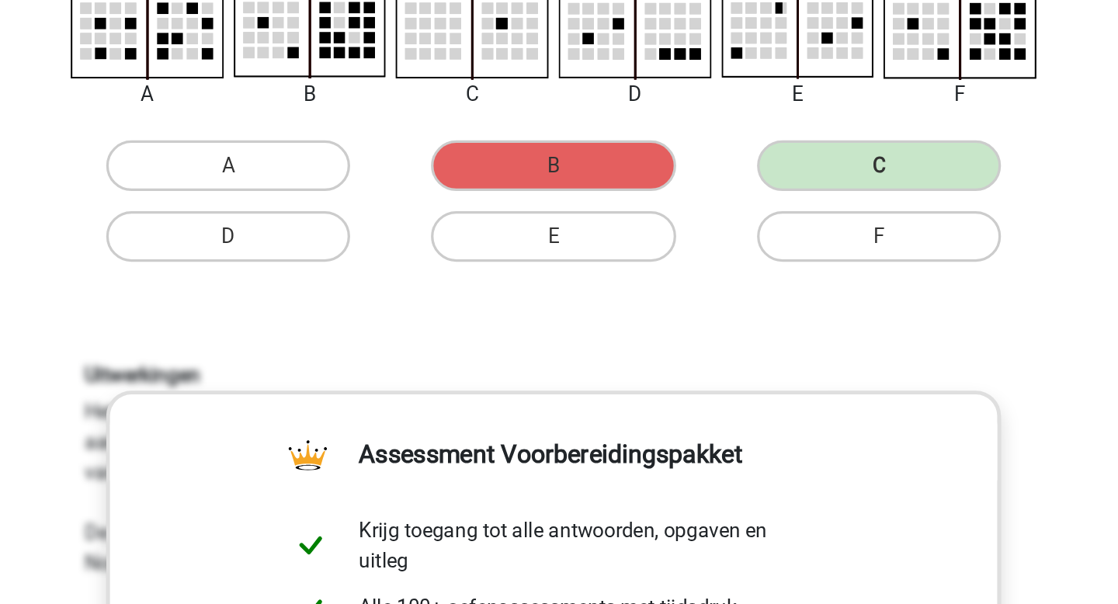
scroll to position [88, 0]
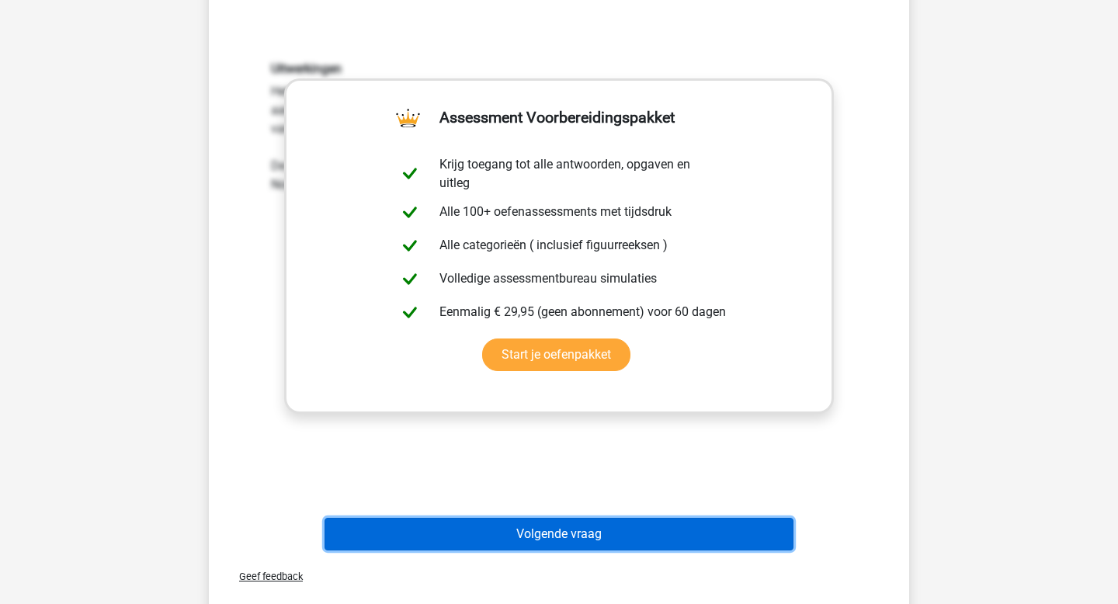
click at [562, 520] on button "Volgende vraag" at bounding box center [559, 534] width 470 height 33
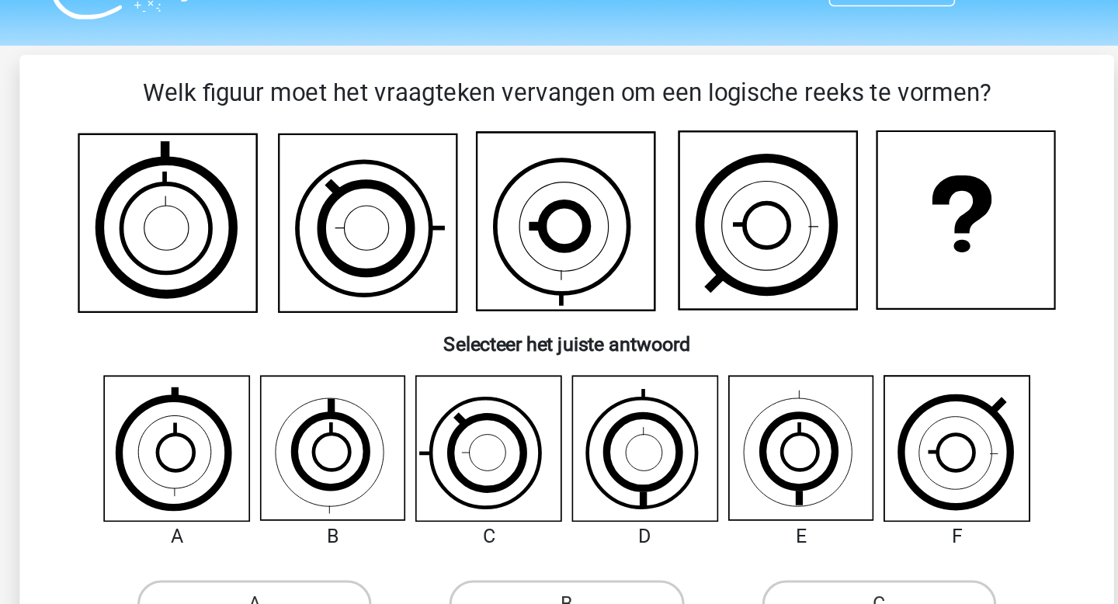
scroll to position [35, 0]
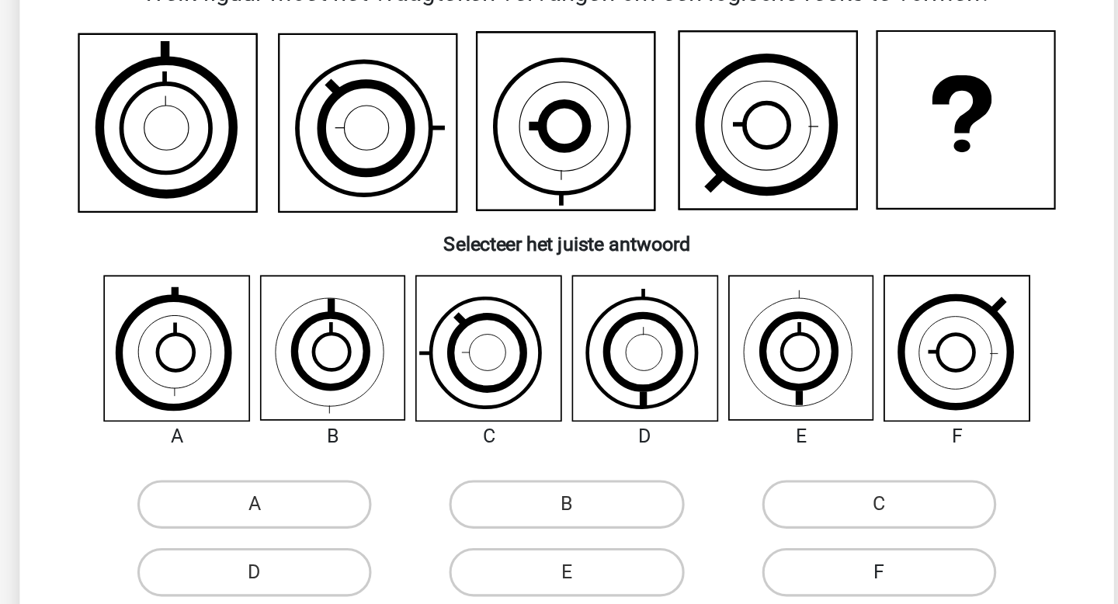
click at [777, 439] on label "F" at bounding box center [759, 431] width 150 height 31
click at [769, 439] on input "F" at bounding box center [763, 437] width 10 height 10
radio input "true"
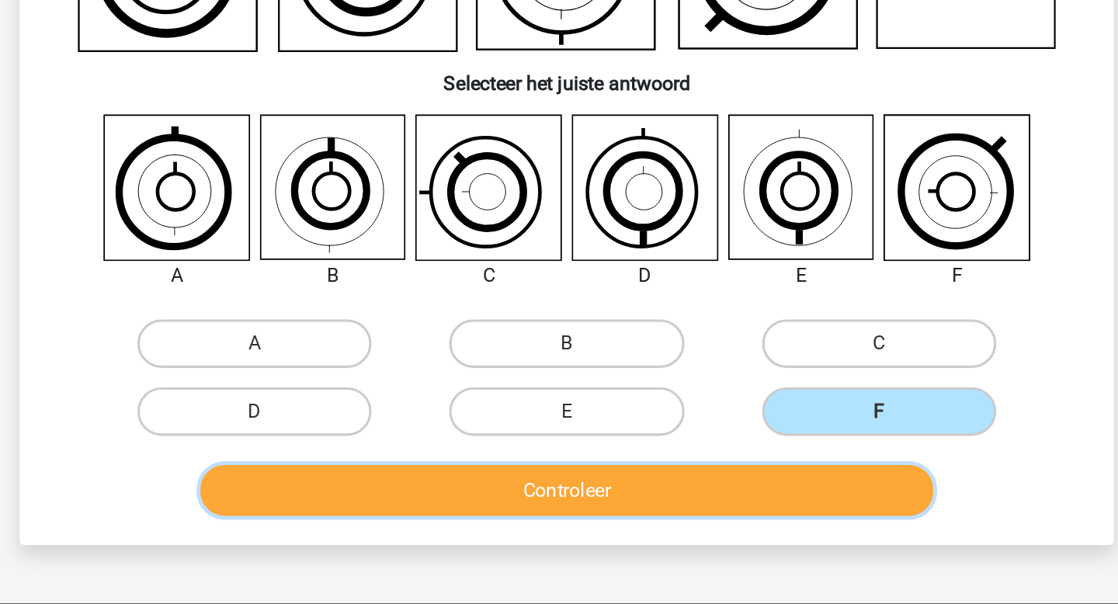
click at [758, 480] on button "Controleer" at bounding box center [559, 482] width 470 height 33
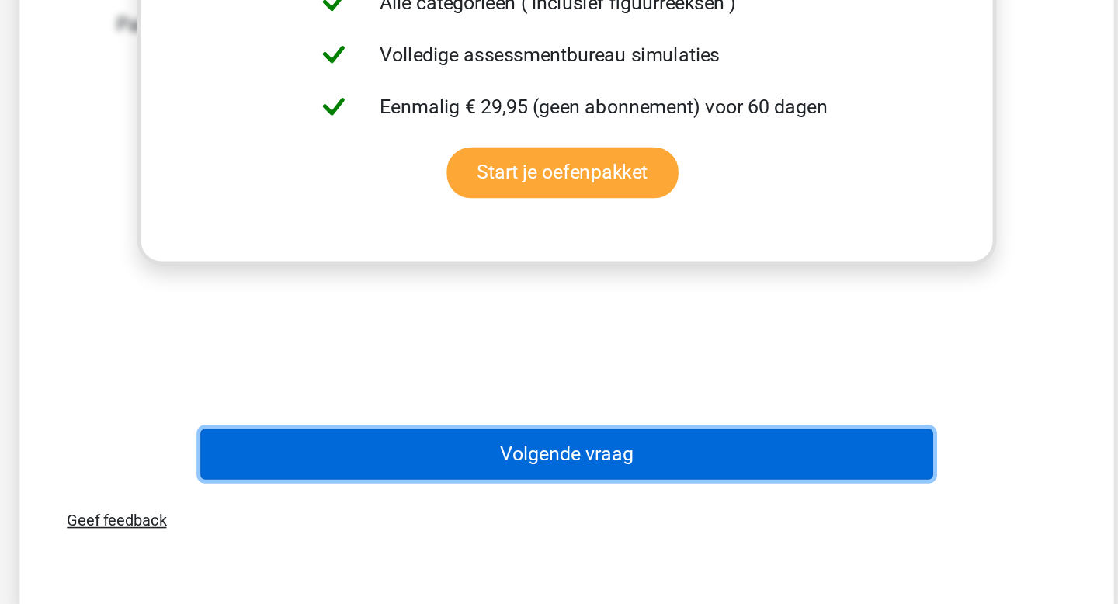
click at [759, 507] on button "Volgende vraag" at bounding box center [559, 507] width 470 height 33
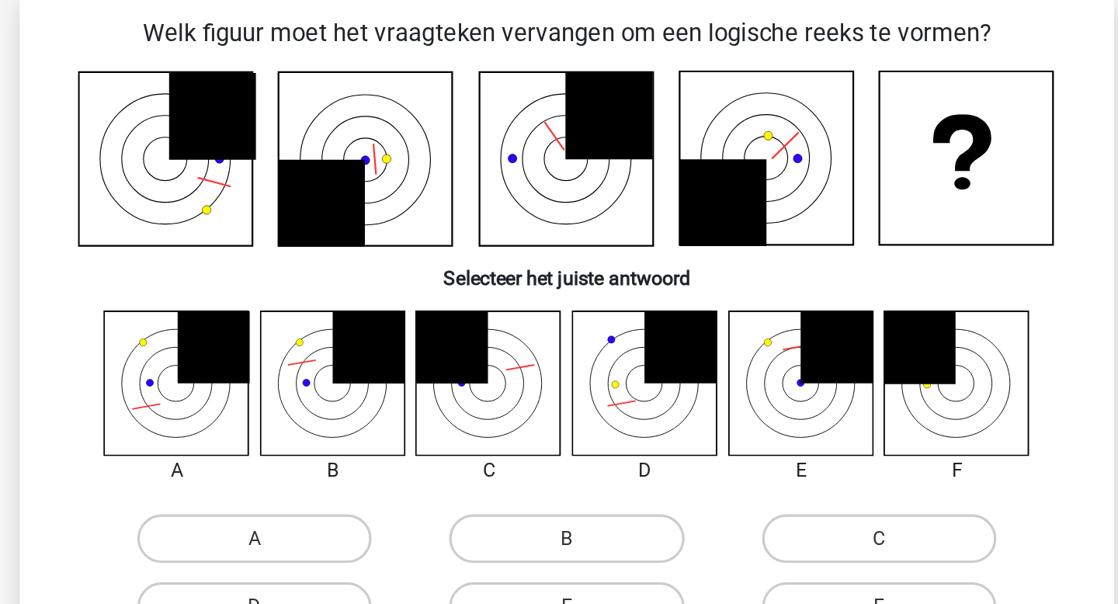
scroll to position [71, 0]
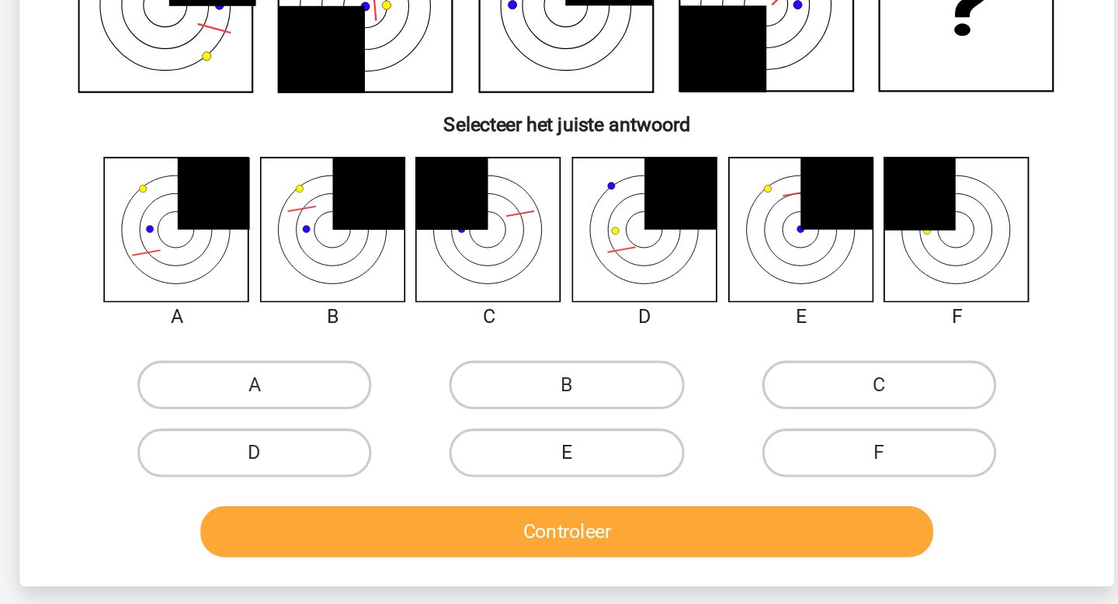
click at [587, 400] on label "E" at bounding box center [559, 391] width 150 height 31
click at [569, 400] on input "E" at bounding box center [564, 396] width 10 height 10
radio input "true"
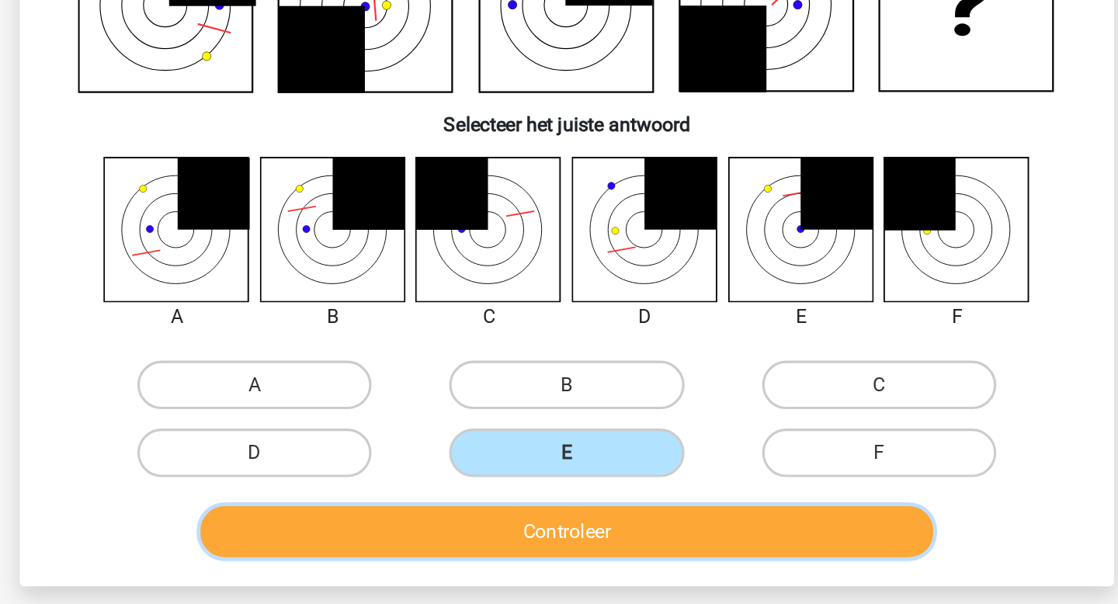
click at [612, 453] on button "Controleer" at bounding box center [559, 441] width 470 height 33
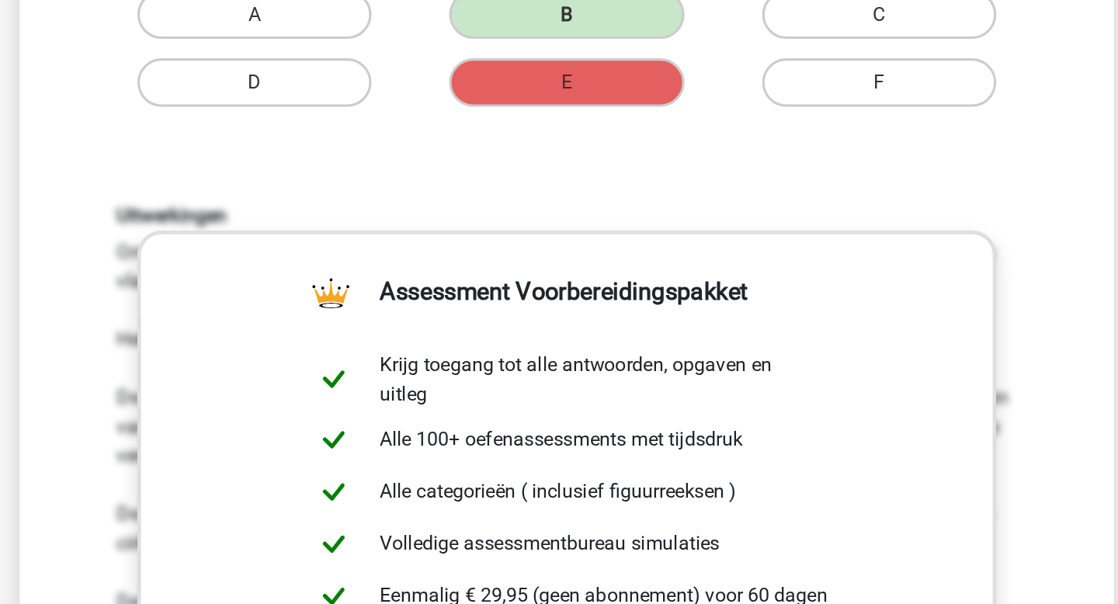
scroll to position [411, 0]
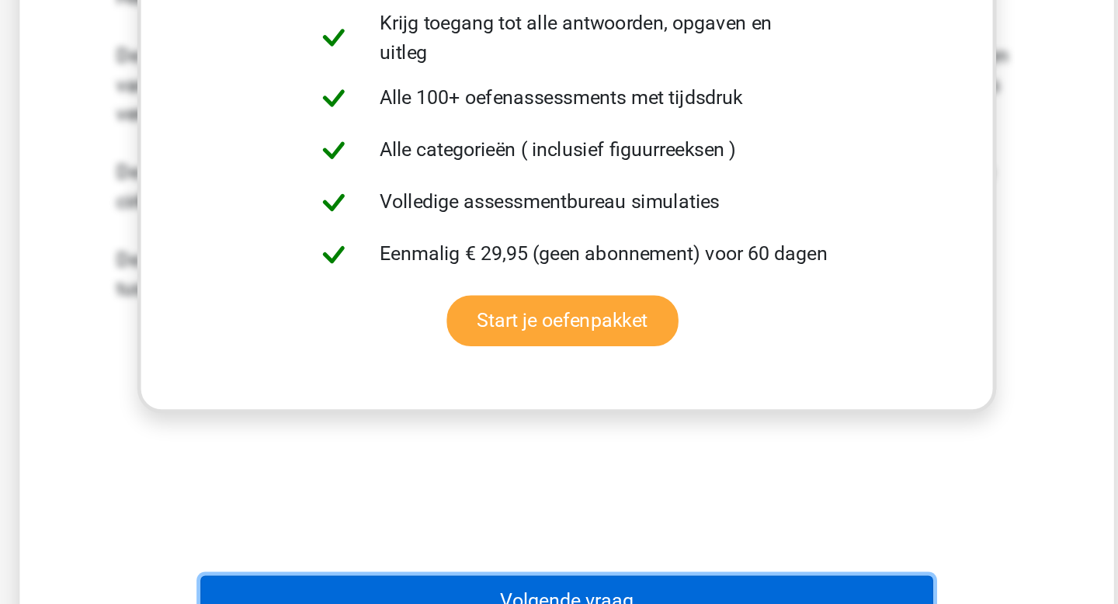
click at [659, 595] on button "Volgende vraag" at bounding box center [559, 601] width 470 height 33
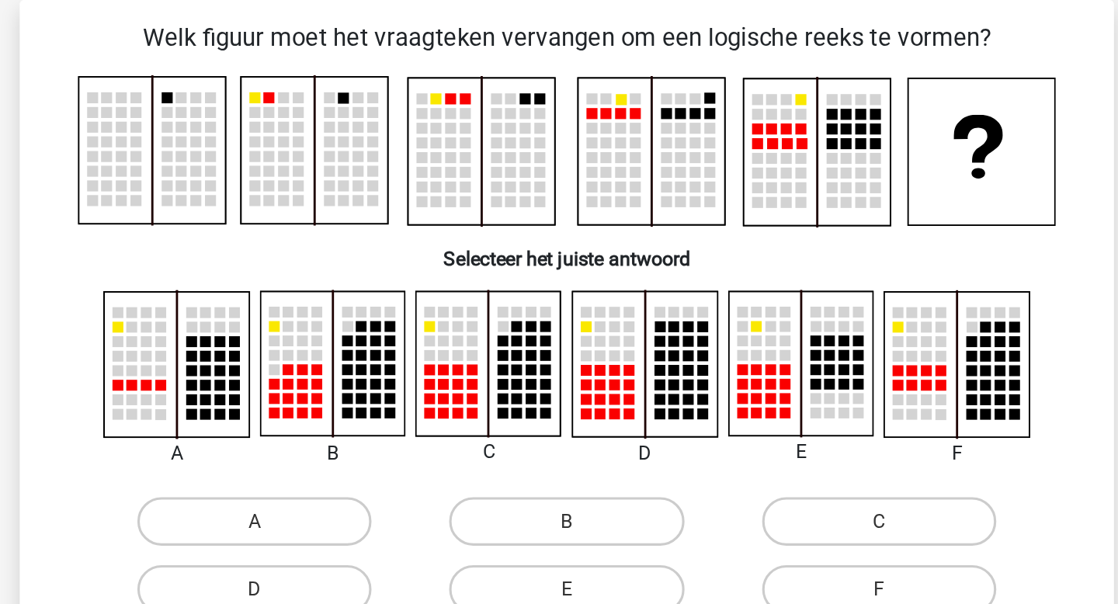
scroll to position [68, 0]
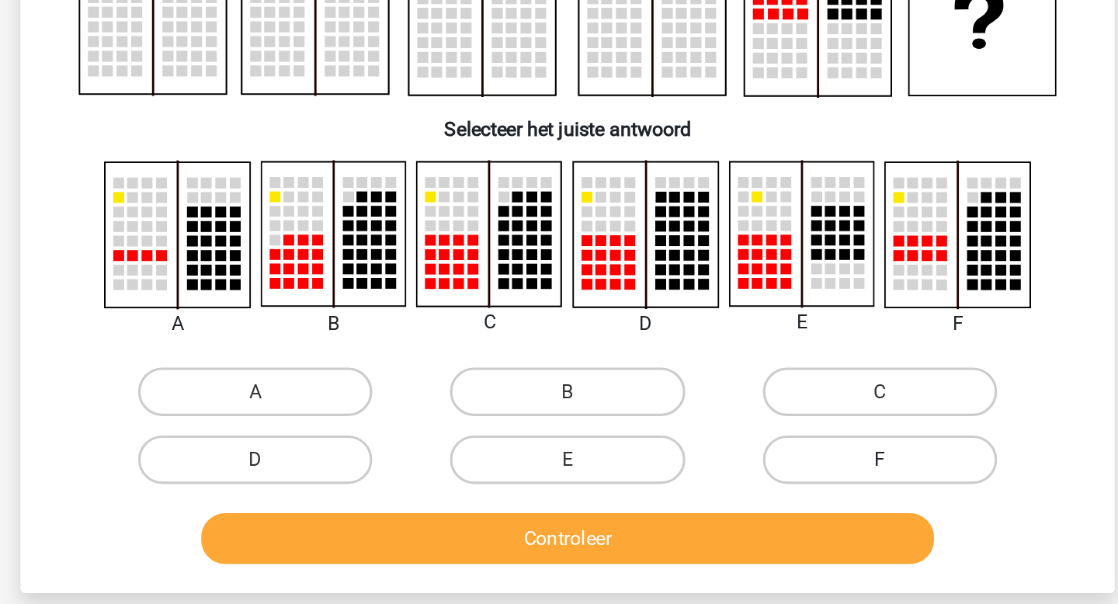
click at [782, 380] on label "F" at bounding box center [759, 380] width 150 height 31
click at [769, 380] on input "F" at bounding box center [763, 385] width 10 height 10
radio input "true"
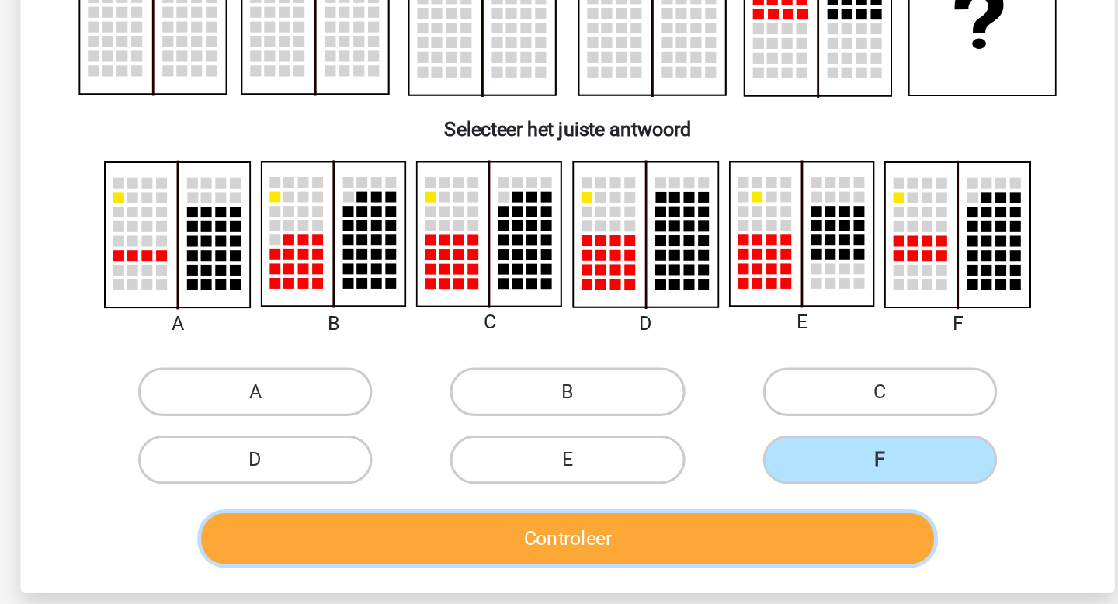
click at [743, 427] on button "Controleer" at bounding box center [559, 431] width 470 height 33
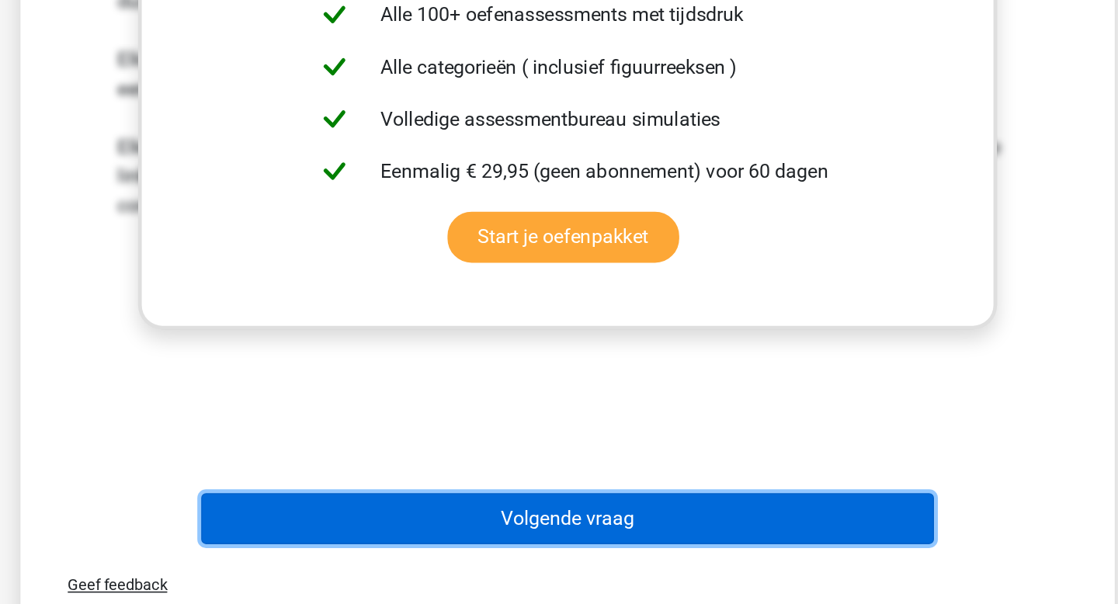
click at [743, 557] on button "Volgende vraag" at bounding box center [559, 549] width 470 height 33
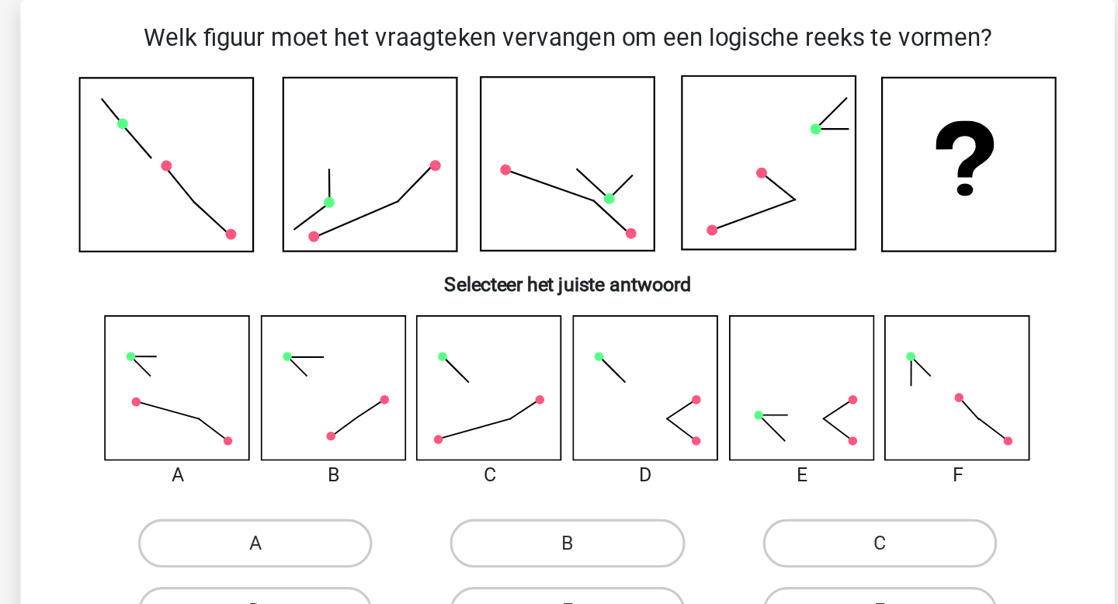
scroll to position [47, 0]
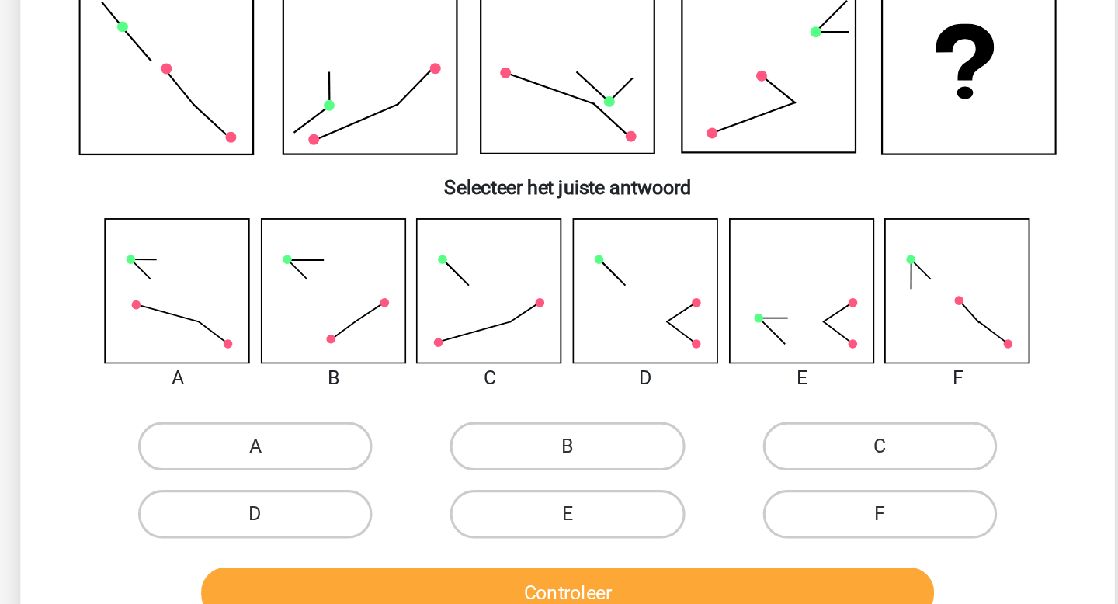
click at [797, 431] on div "F" at bounding box center [758, 415] width 187 height 31
click at [774, 427] on label "F" at bounding box center [759, 415] width 150 height 31
click at [769, 425] on input "F" at bounding box center [763, 420] width 10 height 10
radio input "true"
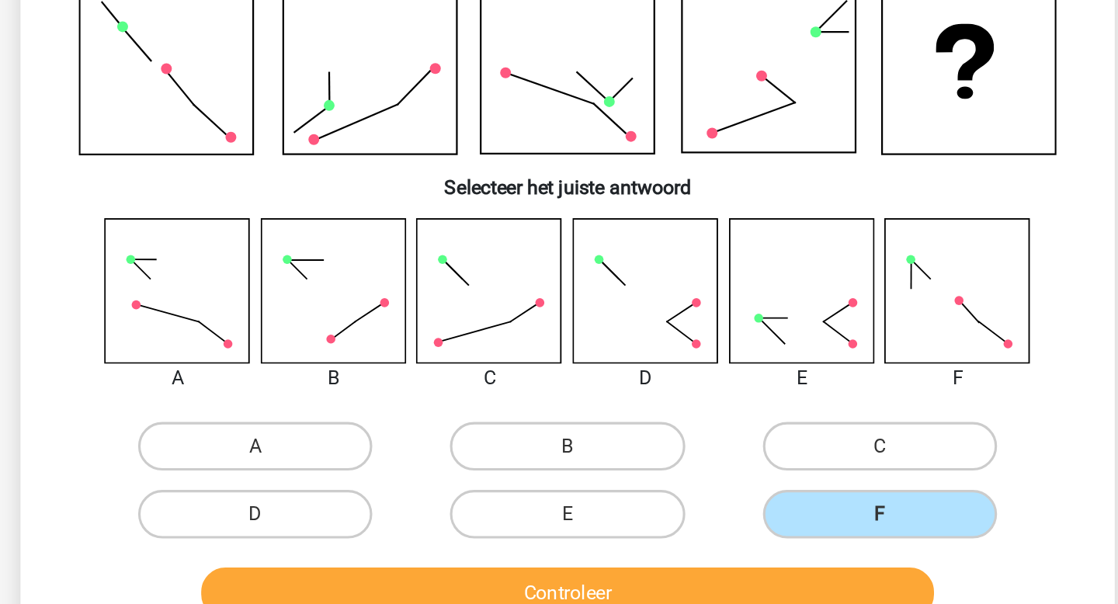
click at [766, 446] on div "Controleer" at bounding box center [559, 462] width 651 height 51
click at [771, 465] on button "Controleer" at bounding box center [559, 465] width 470 height 33
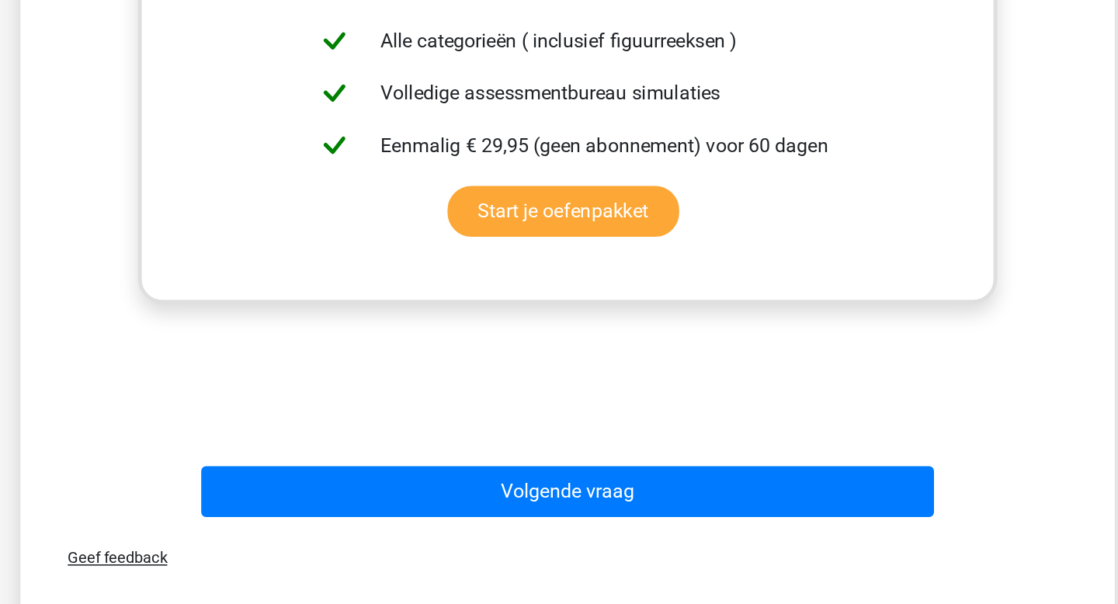
scroll to position [484, 0]
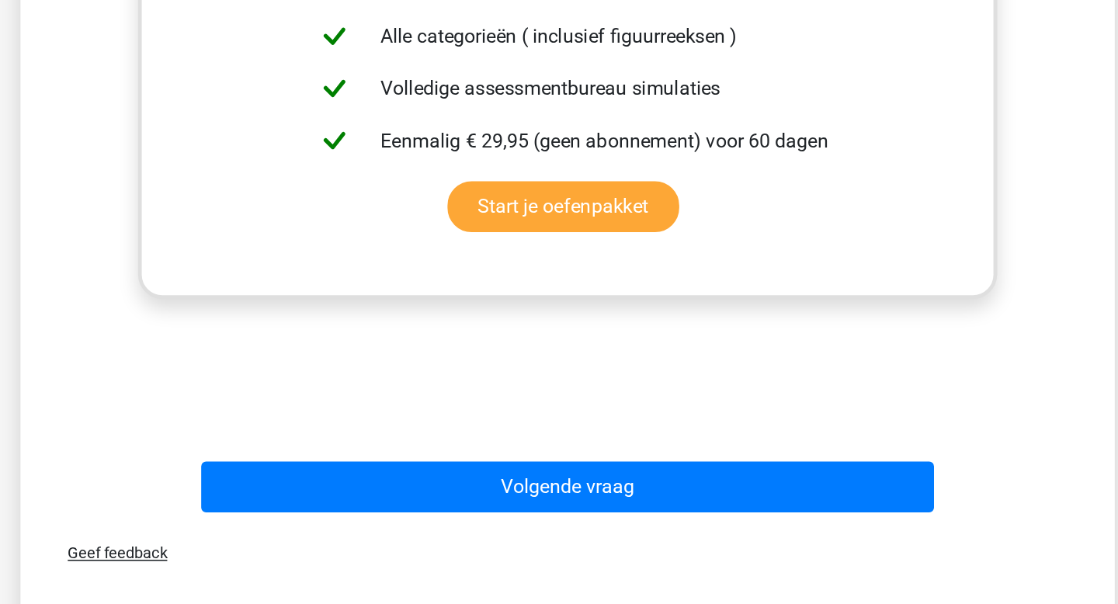
click at [759, 508] on div "Volgende vraag" at bounding box center [559, 525] width 651 height 51
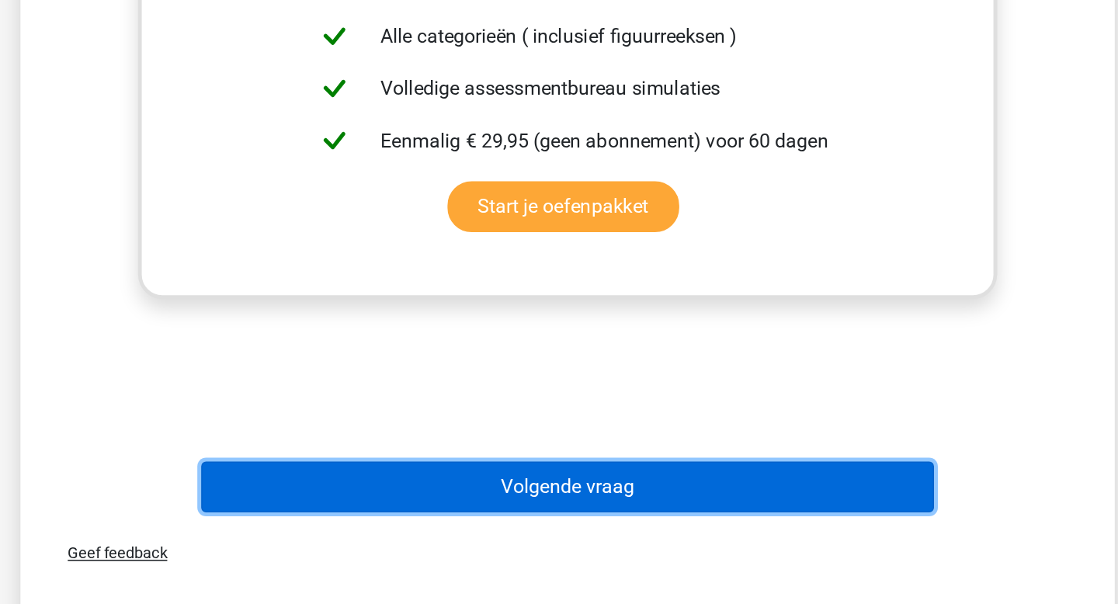
click at [762, 526] on button "Volgende vraag" at bounding box center [559, 528] width 470 height 33
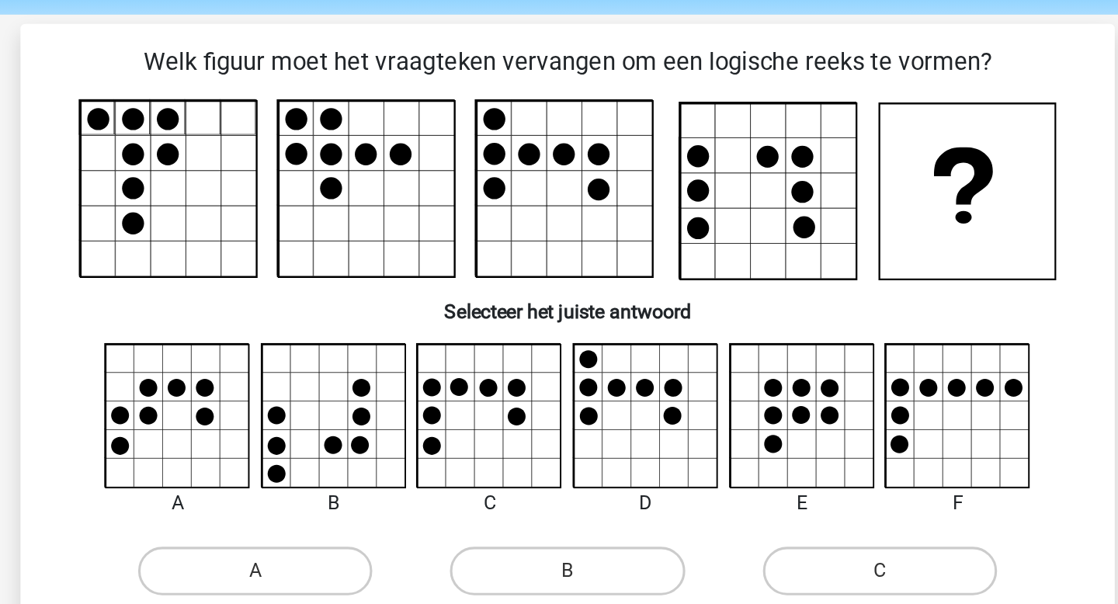
scroll to position [51, 0]
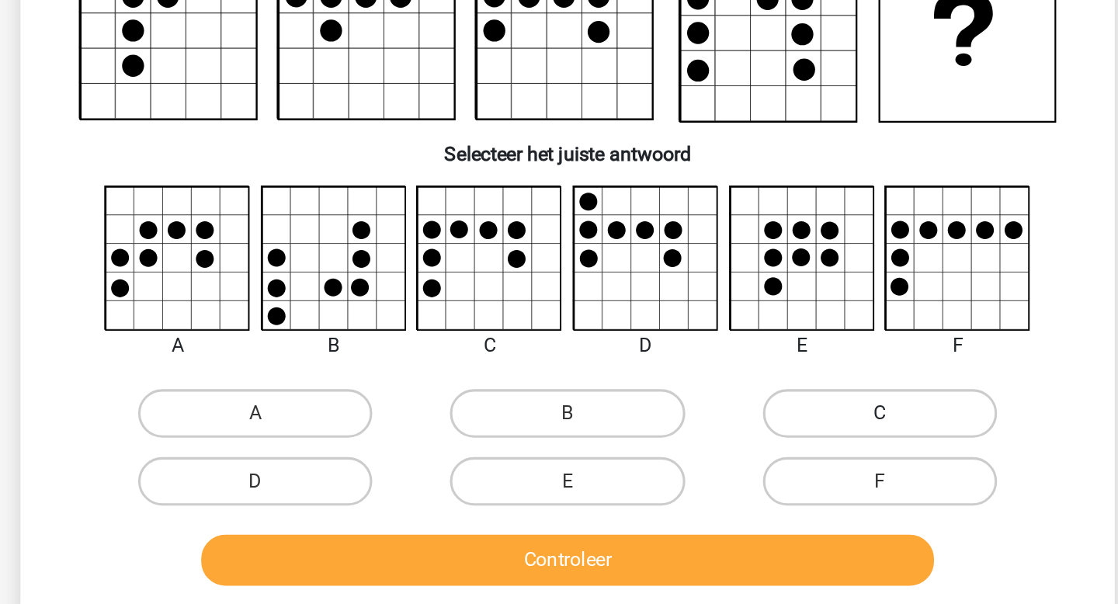
click at [779, 367] on label "C" at bounding box center [759, 370] width 150 height 31
click at [769, 370] on input "C" at bounding box center [763, 375] width 10 height 10
radio input "true"
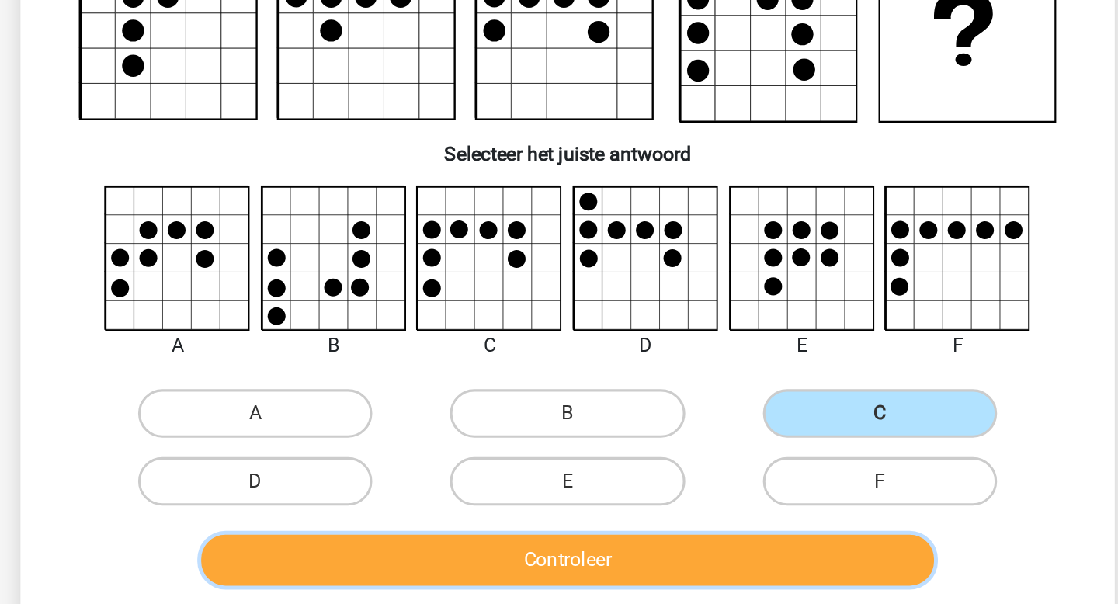
click at [613, 450] on button "Controleer" at bounding box center [559, 464] width 470 height 33
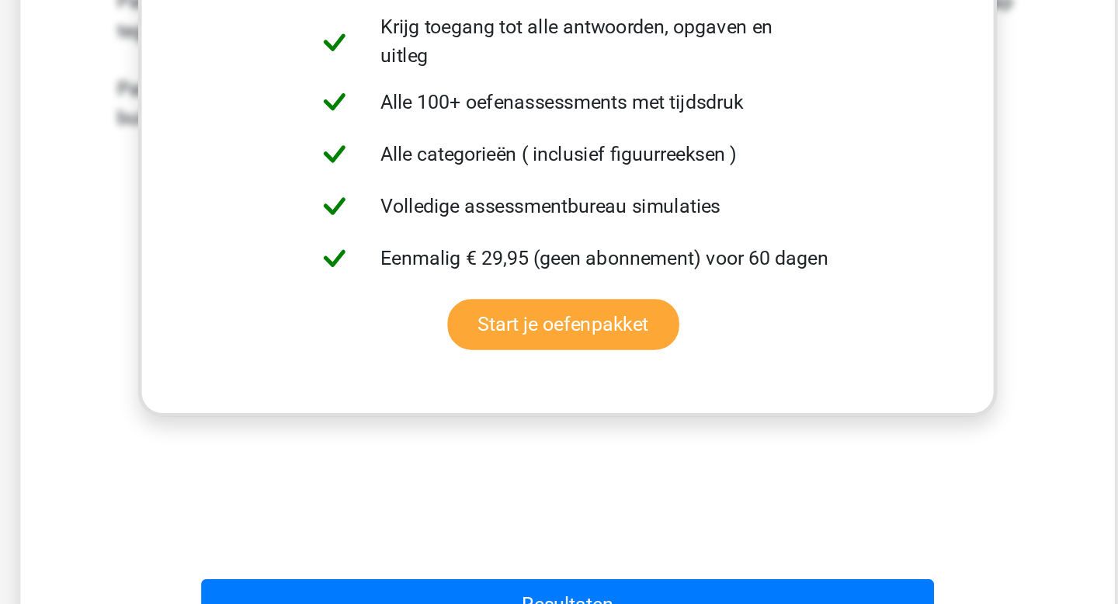
scroll to position [418, 0]
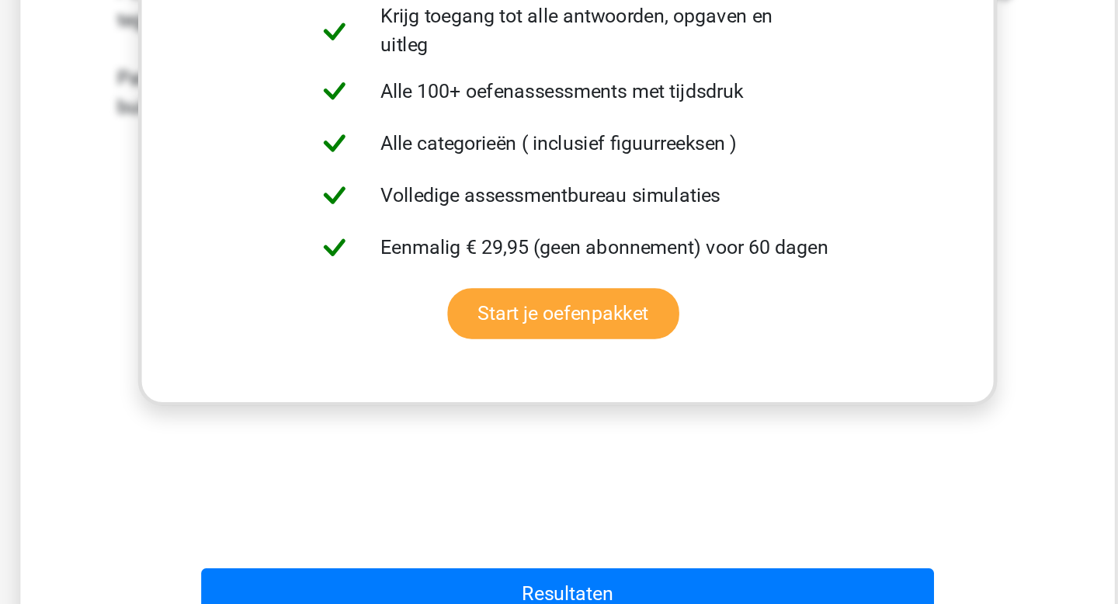
click at [634, 580] on div "Resultaten" at bounding box center [559, 593] width 651 height 51
